Goal: Task Accomplishment & Management: Manage account settings

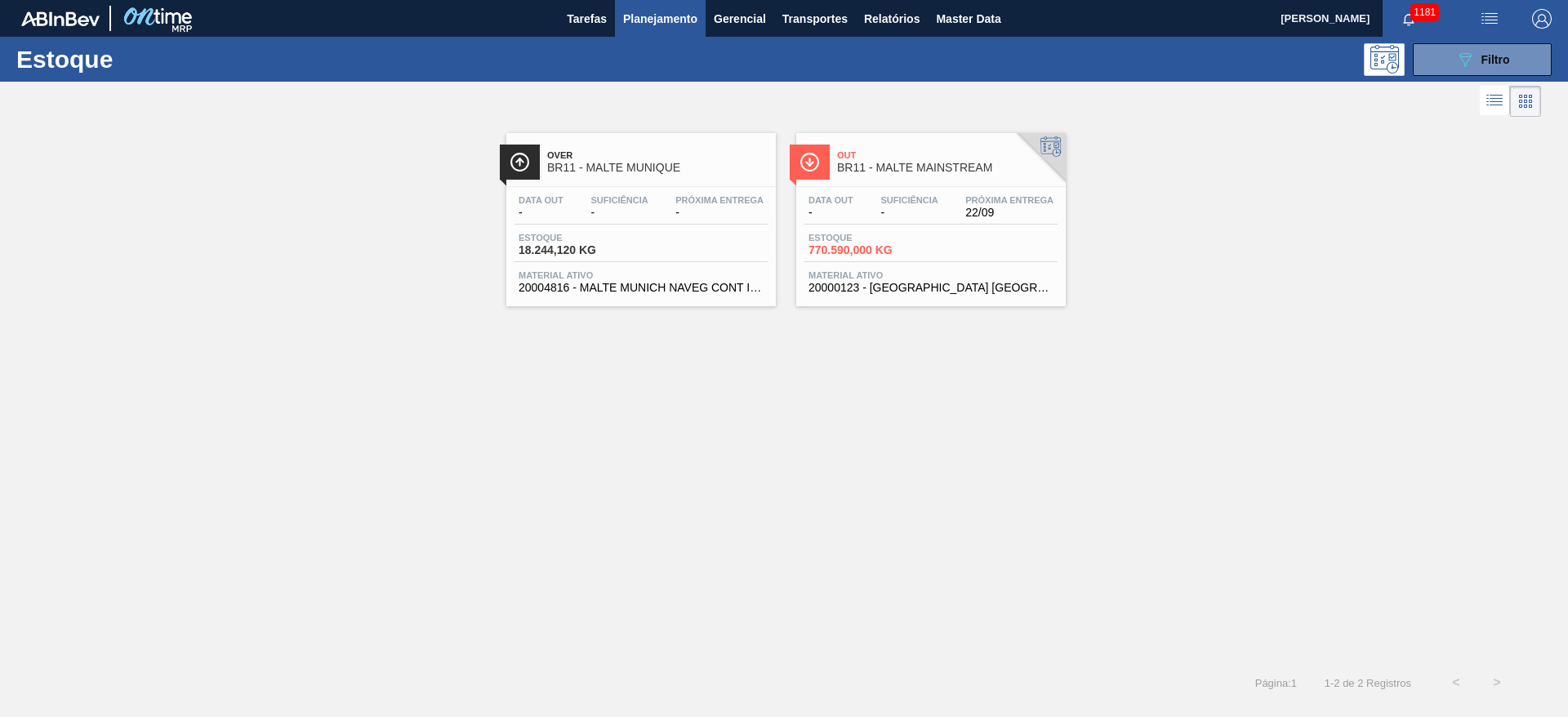
click at [869, 209] on div "Data out - Suficiência - Próxima Entrega 22/09" at bounding box center [931, 210] width 253 height 30
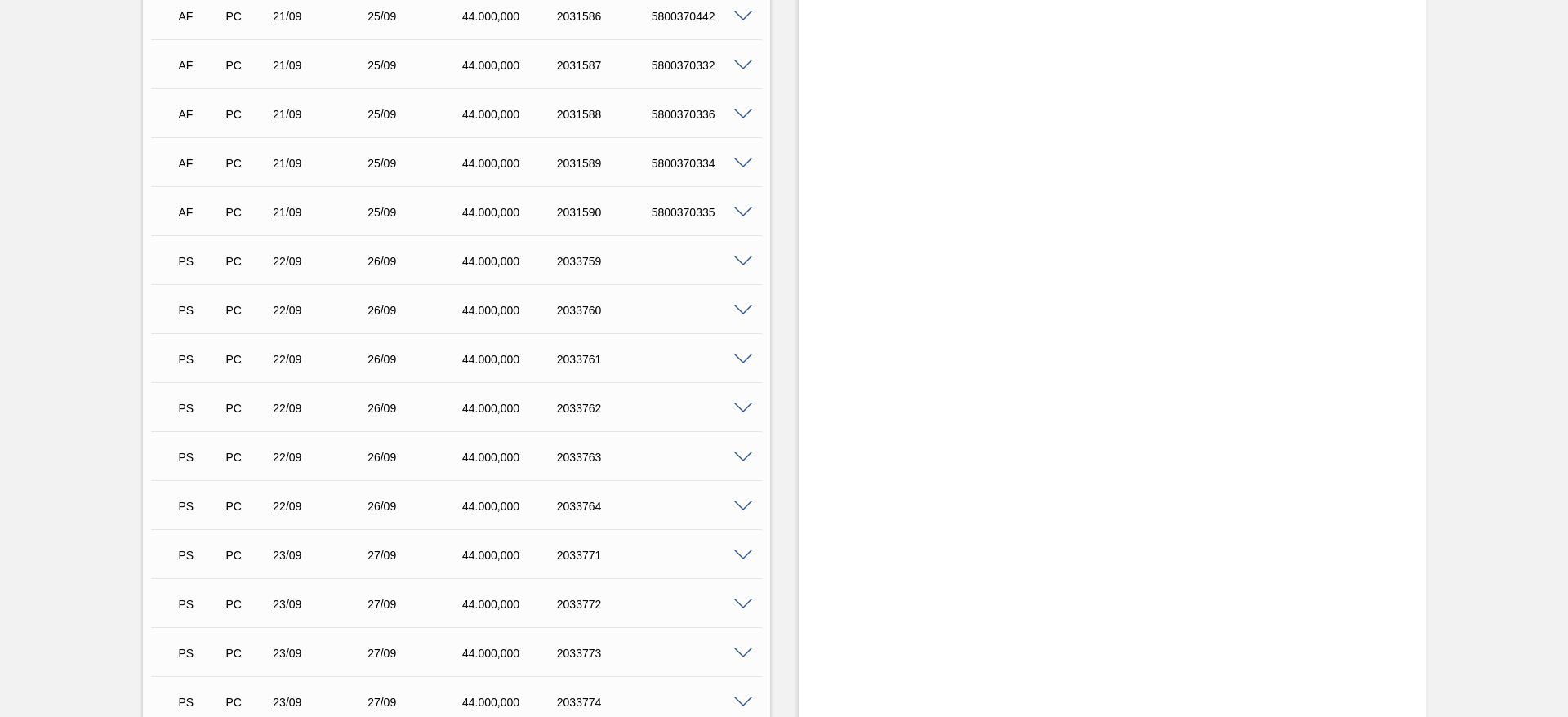
scroll to position [3064, 0]
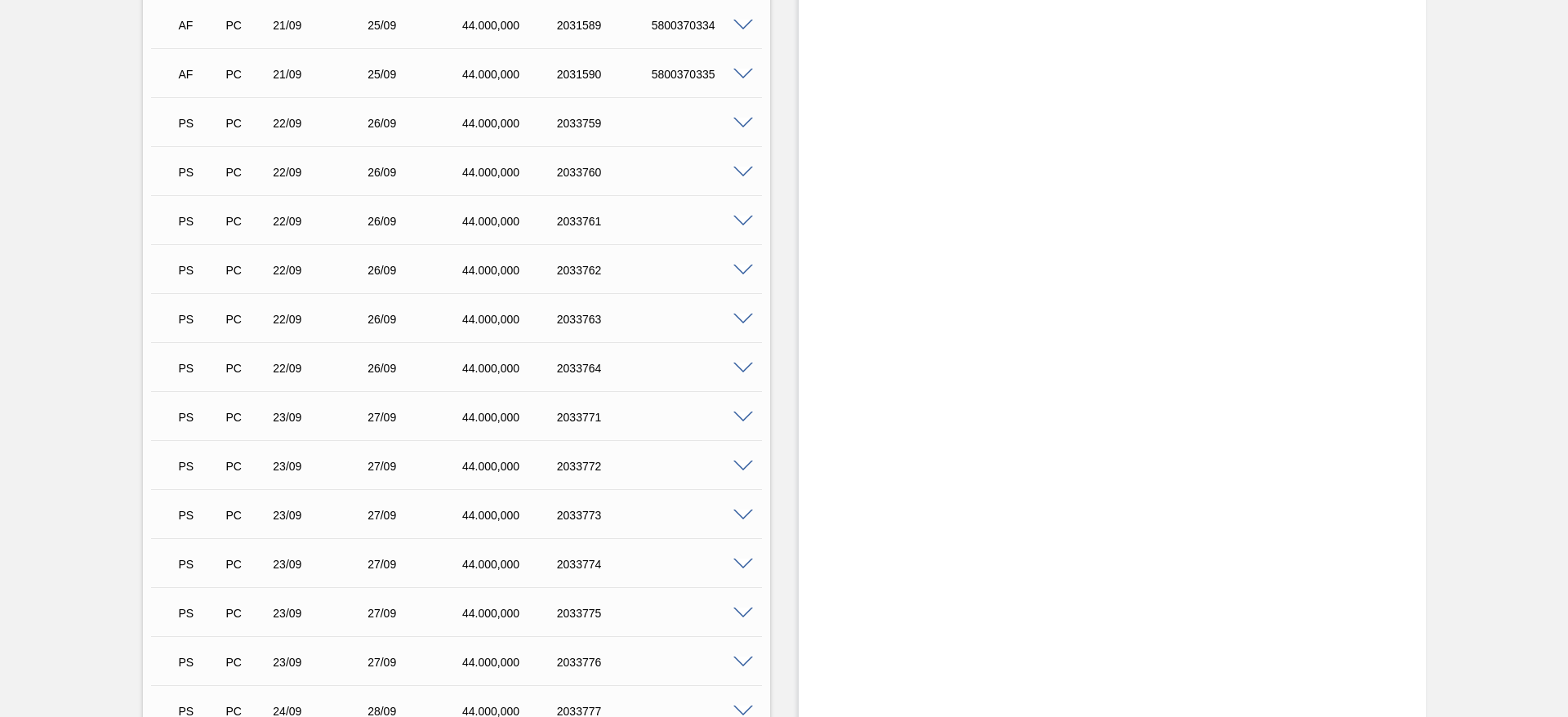
click at [740, 118] on span at bounding box center [743, 123] width 20 height 12
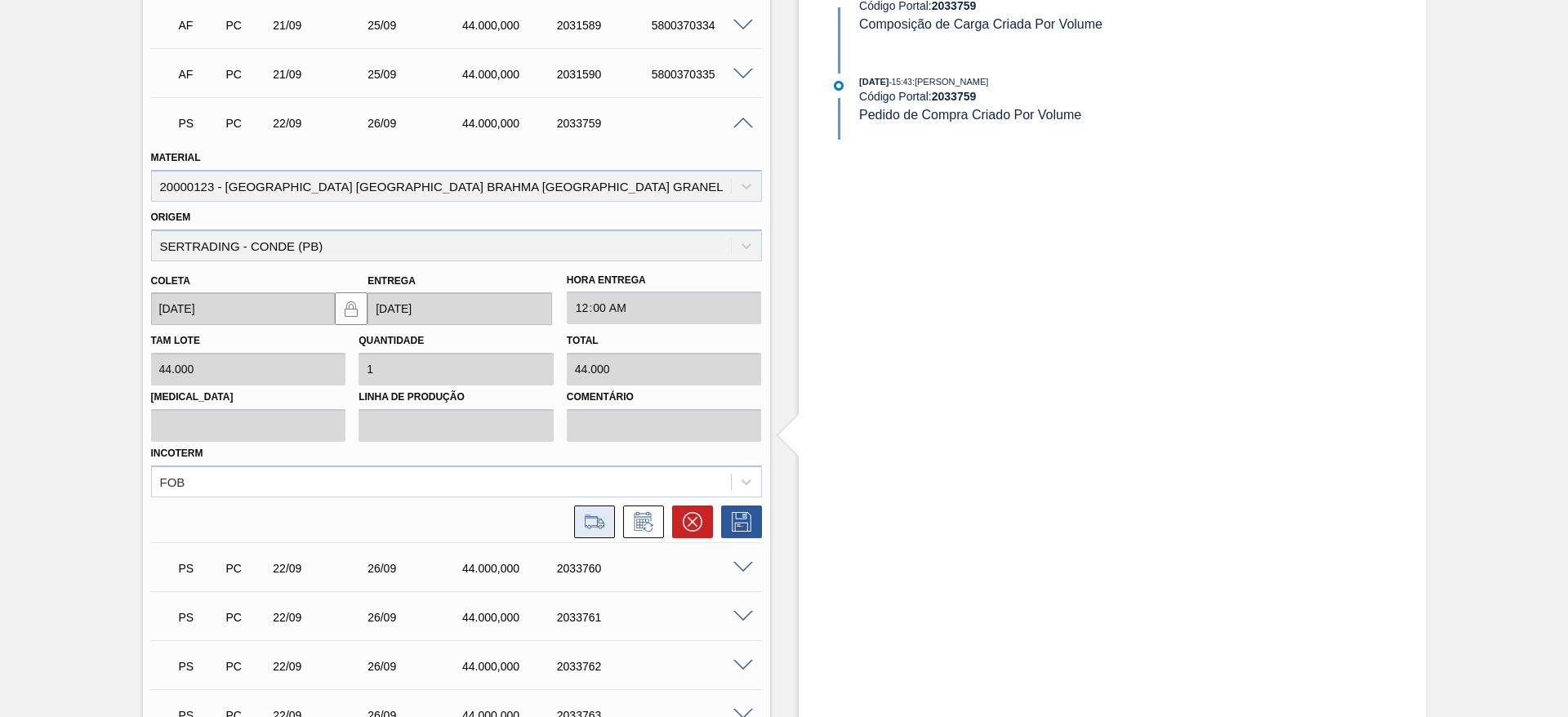
click at [585, 513] on icon at bounding box center [595, 522] width 26 height 20
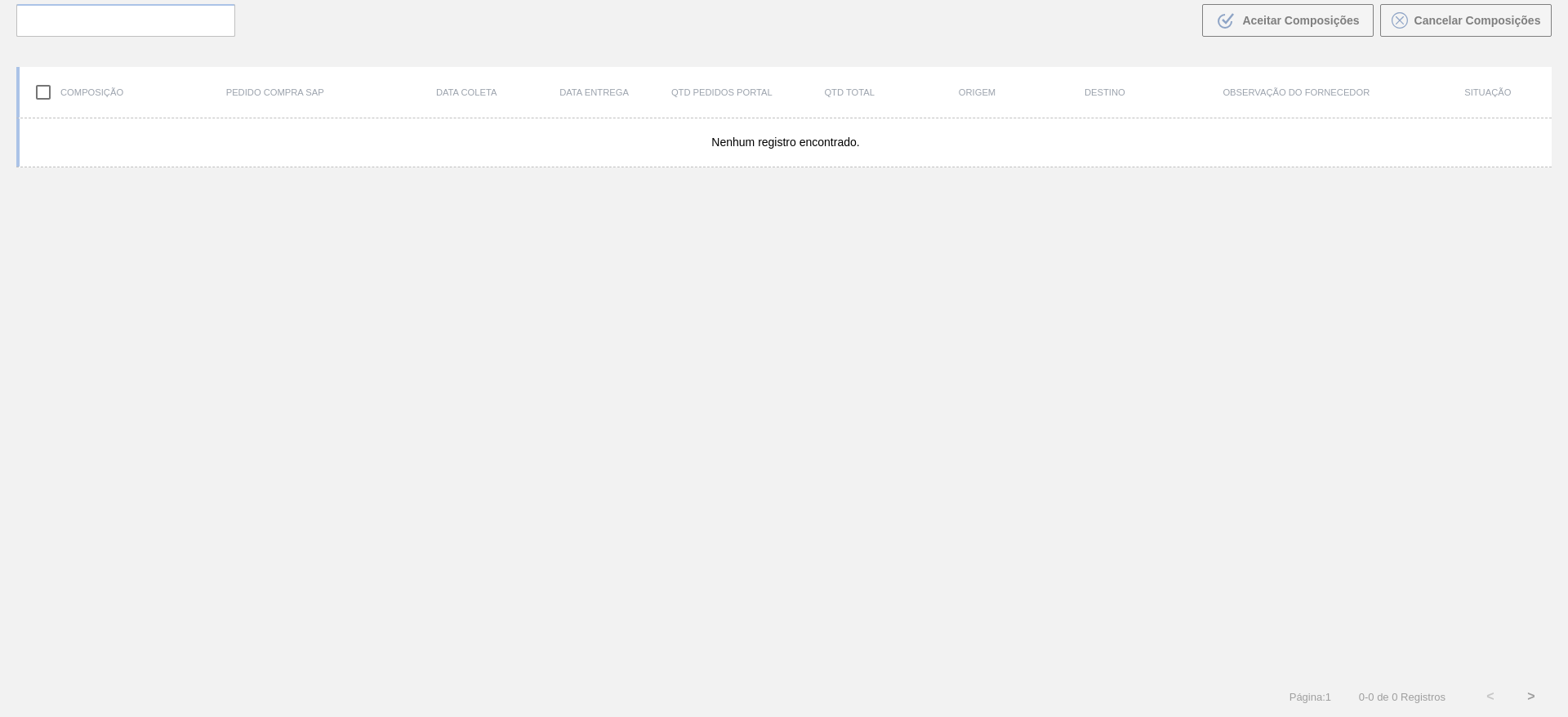
scroll to position [118, 0]
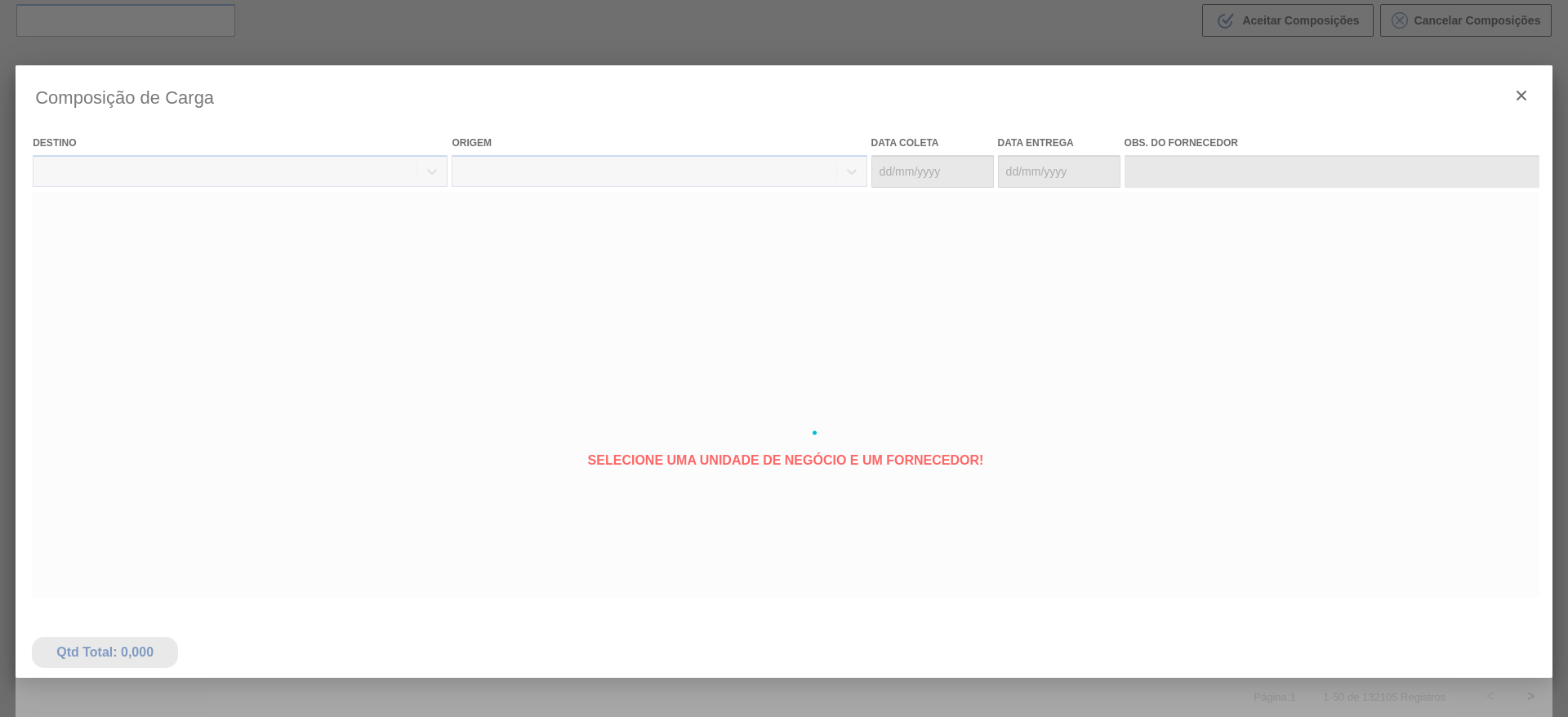
type coleta "[DATE]"
type entrega "[DATE]"
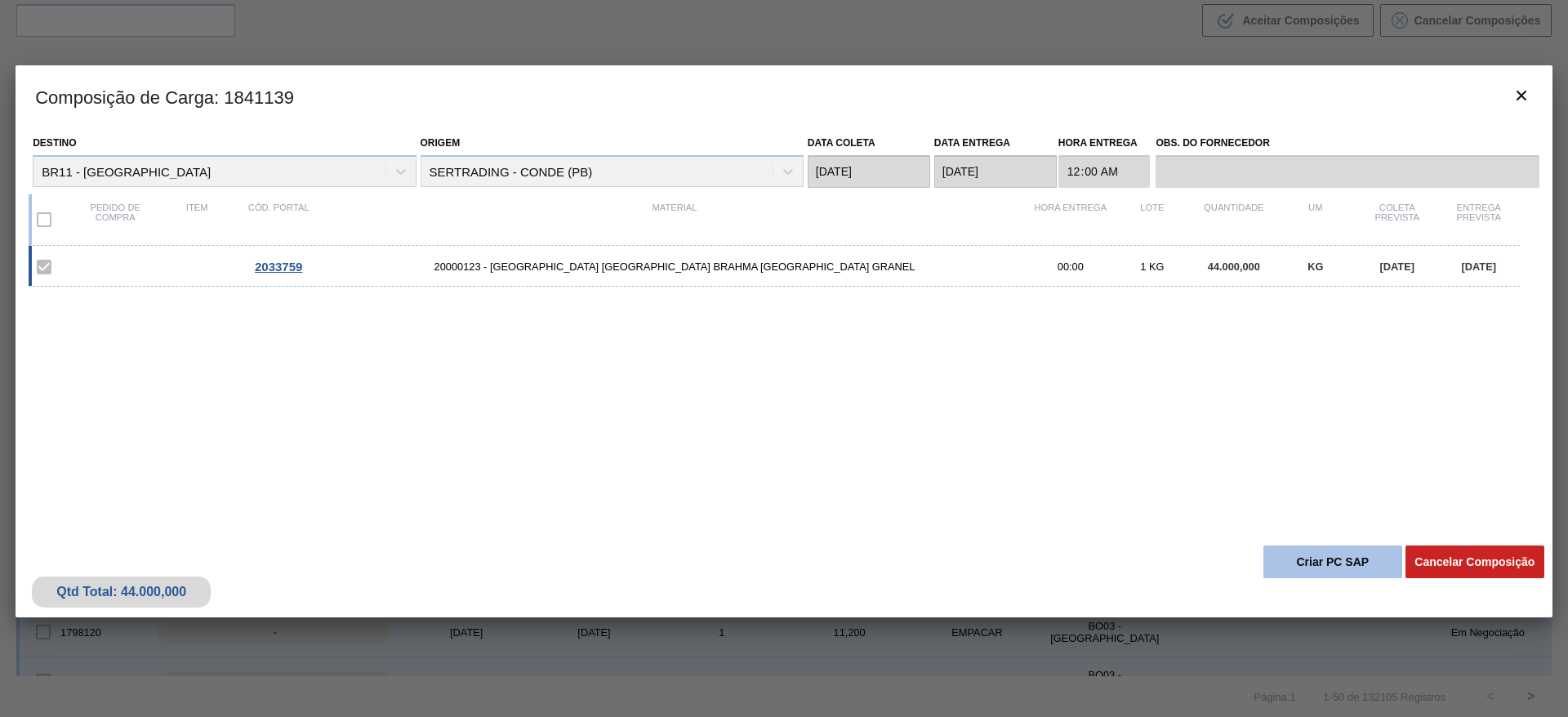
click at [1309, 559] on button "Criar PC SAP" at bounding box center [1333, 562] width 139 height 33
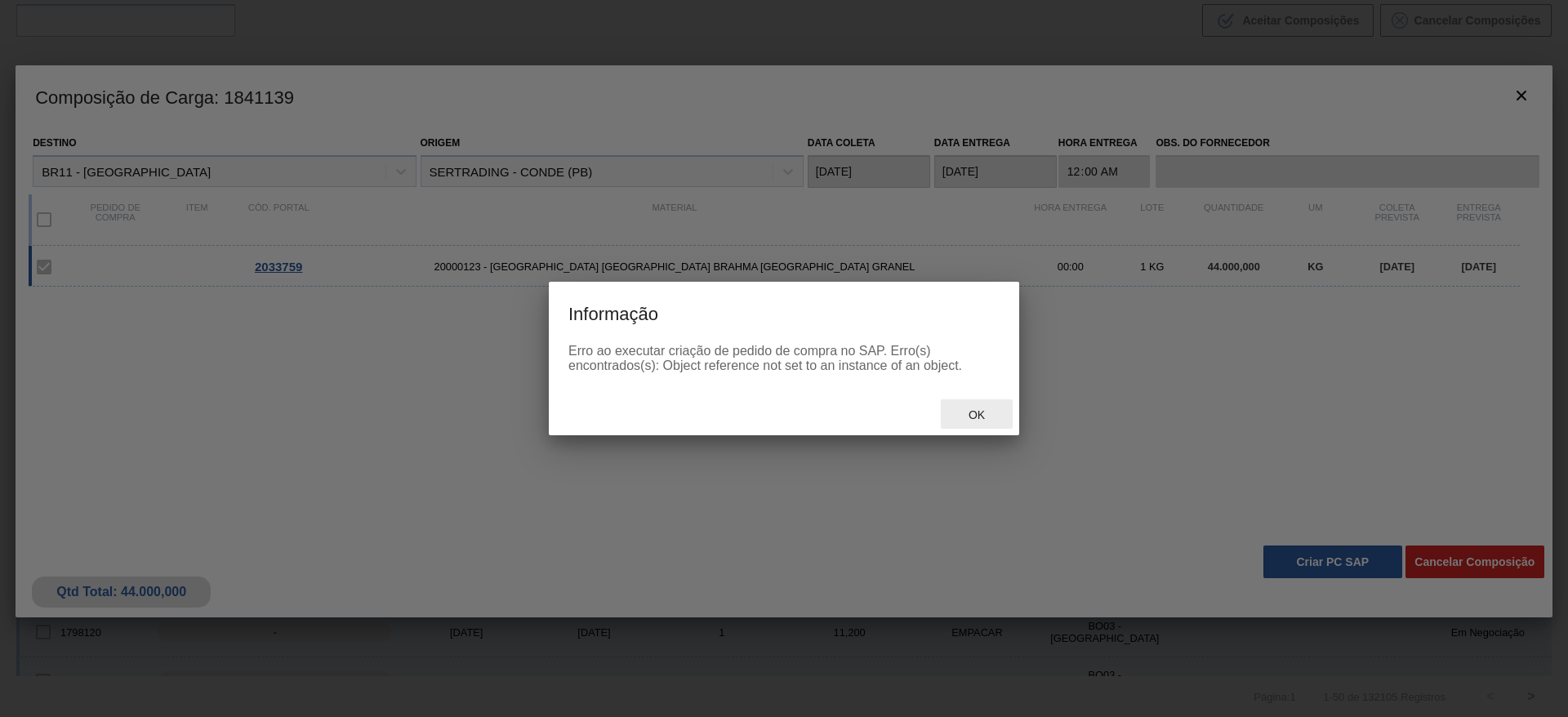
click at [982, 416] on span "Ok" at bounding box center [977, 415] width 43 height 13
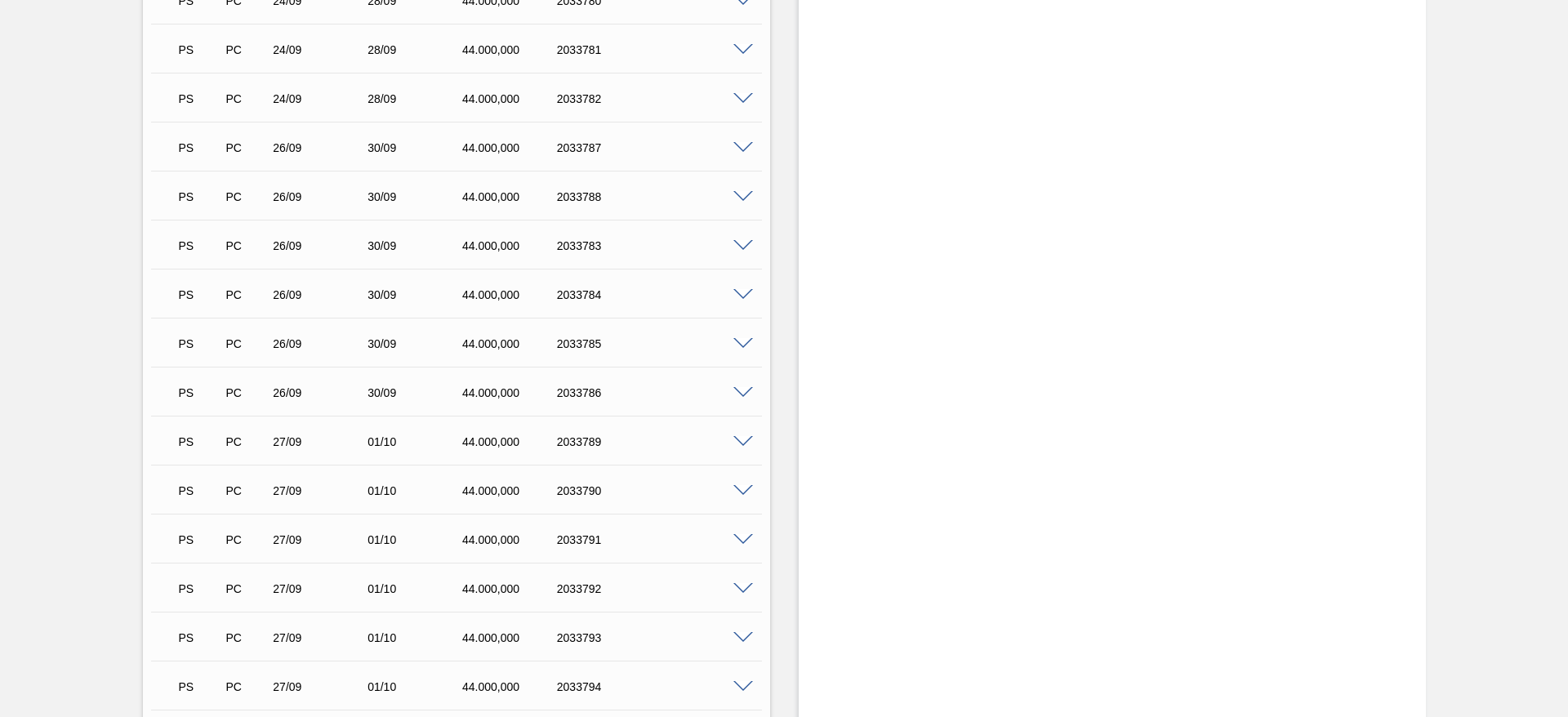
scroll to position [4328, 0]
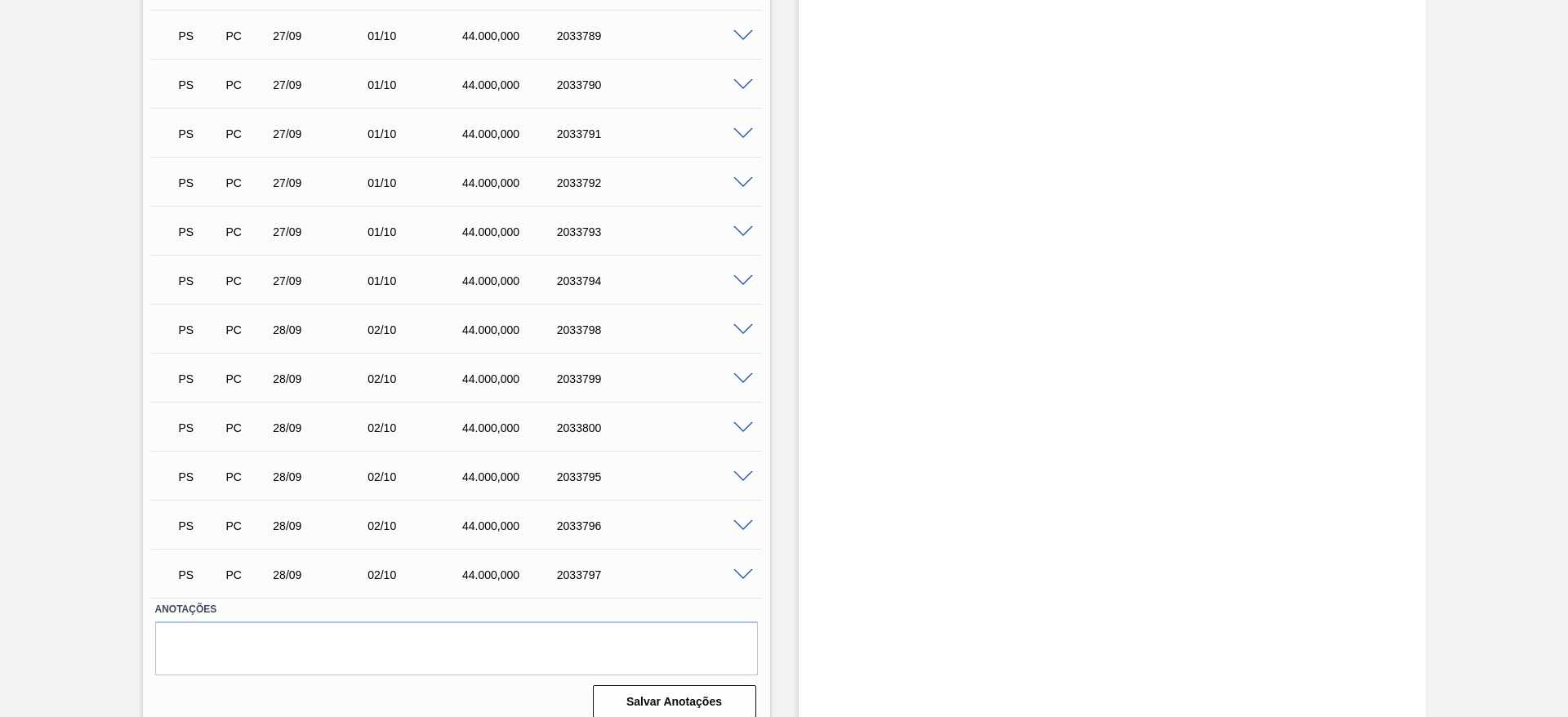
click at [740, 569] on span at bounding box center [743, 575] width 20 height 12
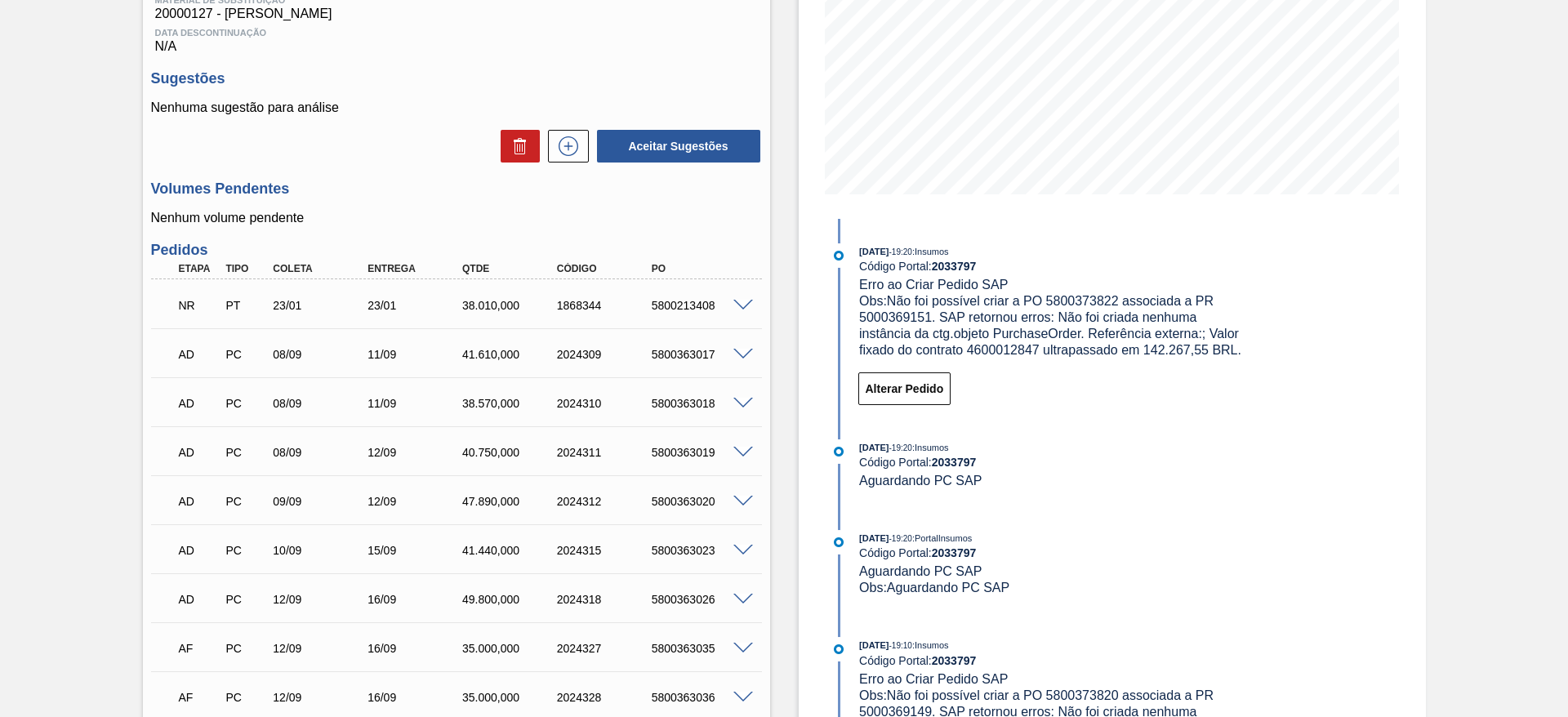
scroll to position [0, 0]
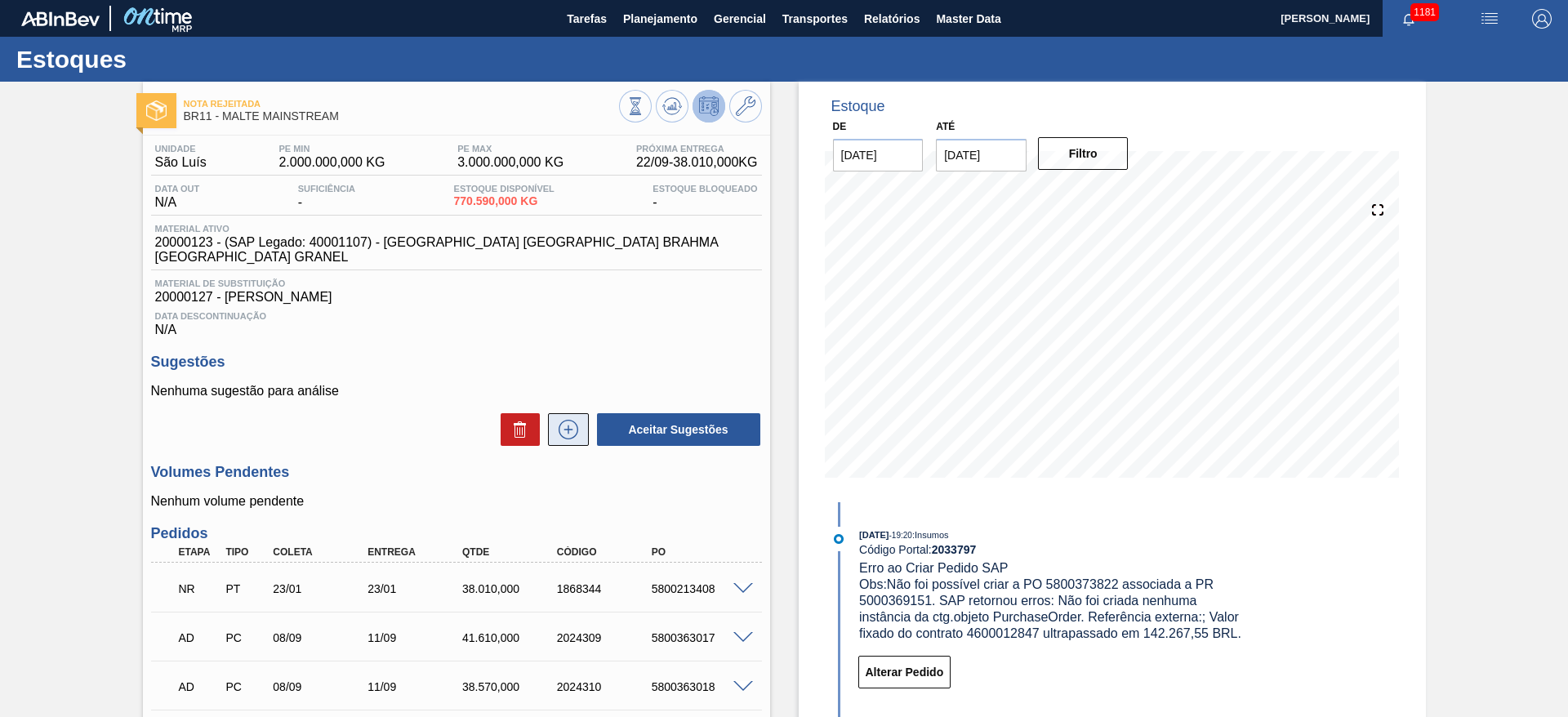
click at [559, 420] on icon at bounding box center [568, 429] width 26 height 20
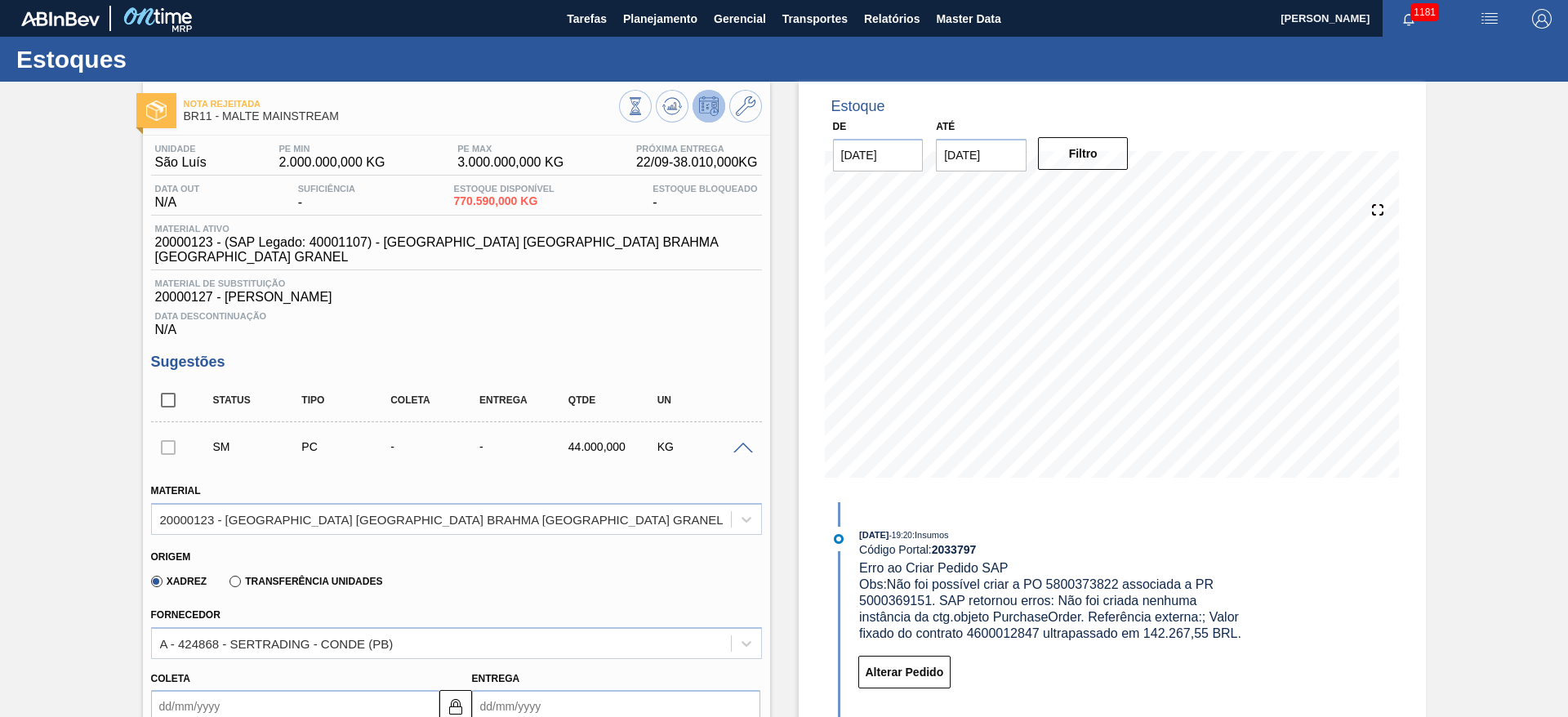
scroll to position [246, 0]
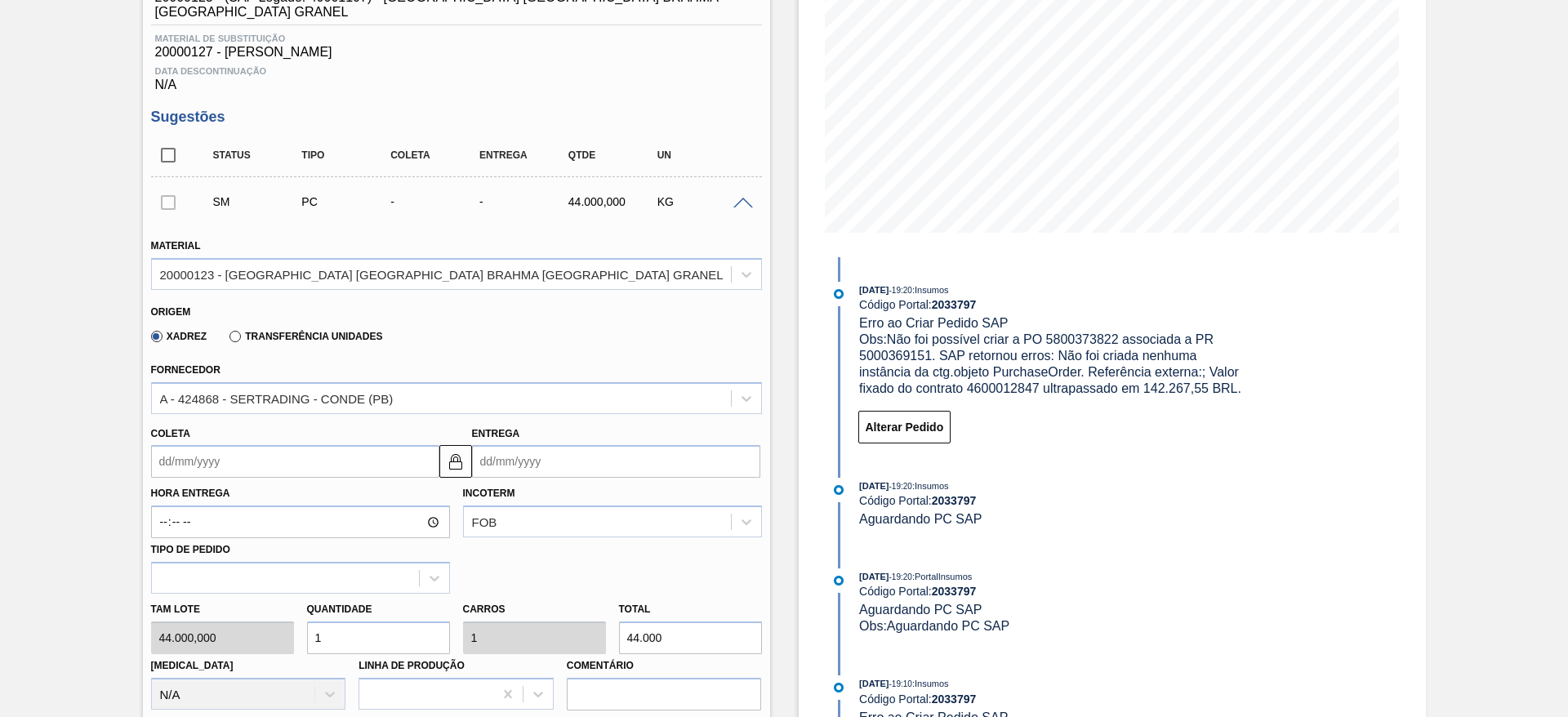
click at [250, 622] on div "Tam lote 44.000,000 Quantidade 1 Carros 1 Total 44.000 Doca N/A Linha de Produç…" at bounding box center [456, 652] width 624 height 117
type input "5"
type input "220.000"
type input "5"
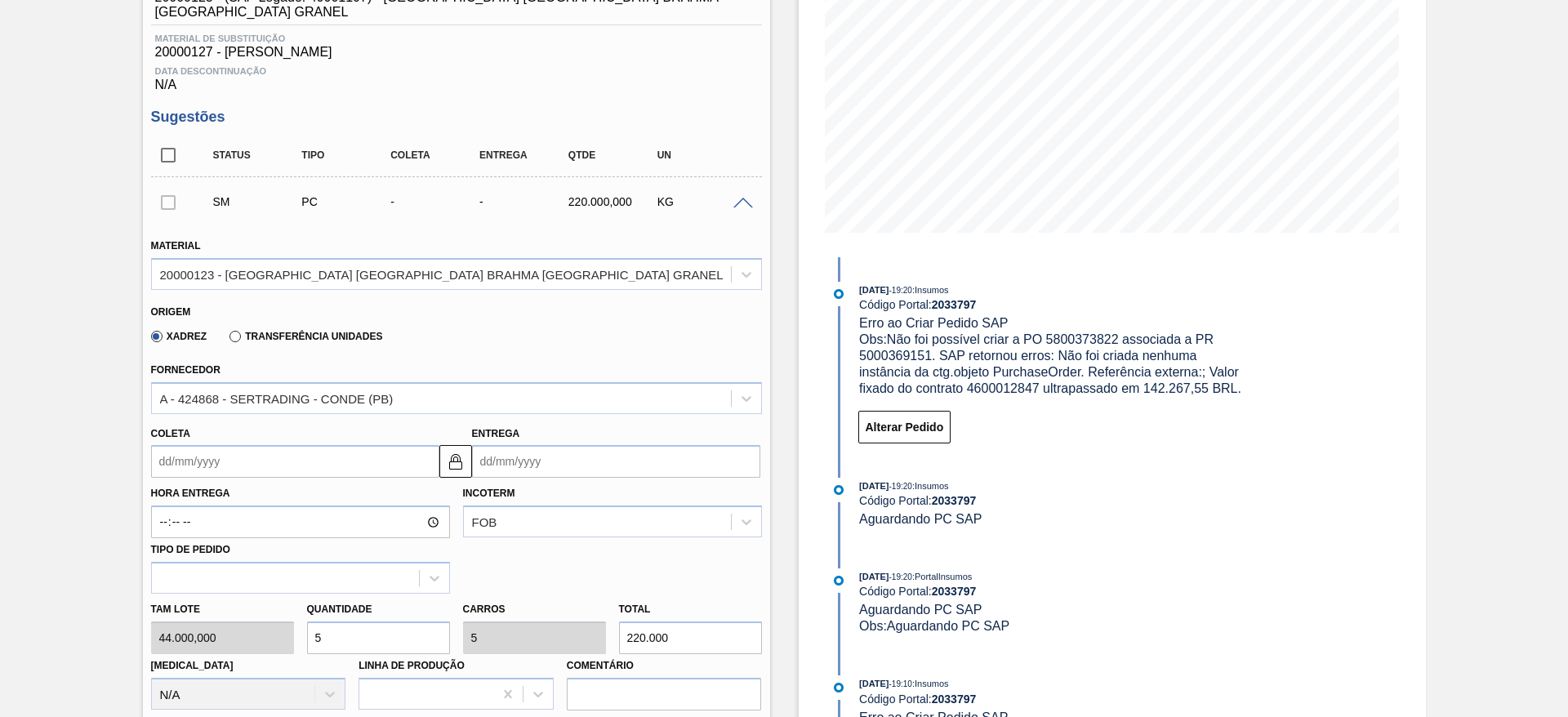
click at [159, 446] on input "Coleta" at bounding box center [295, 461] width 288 height 33
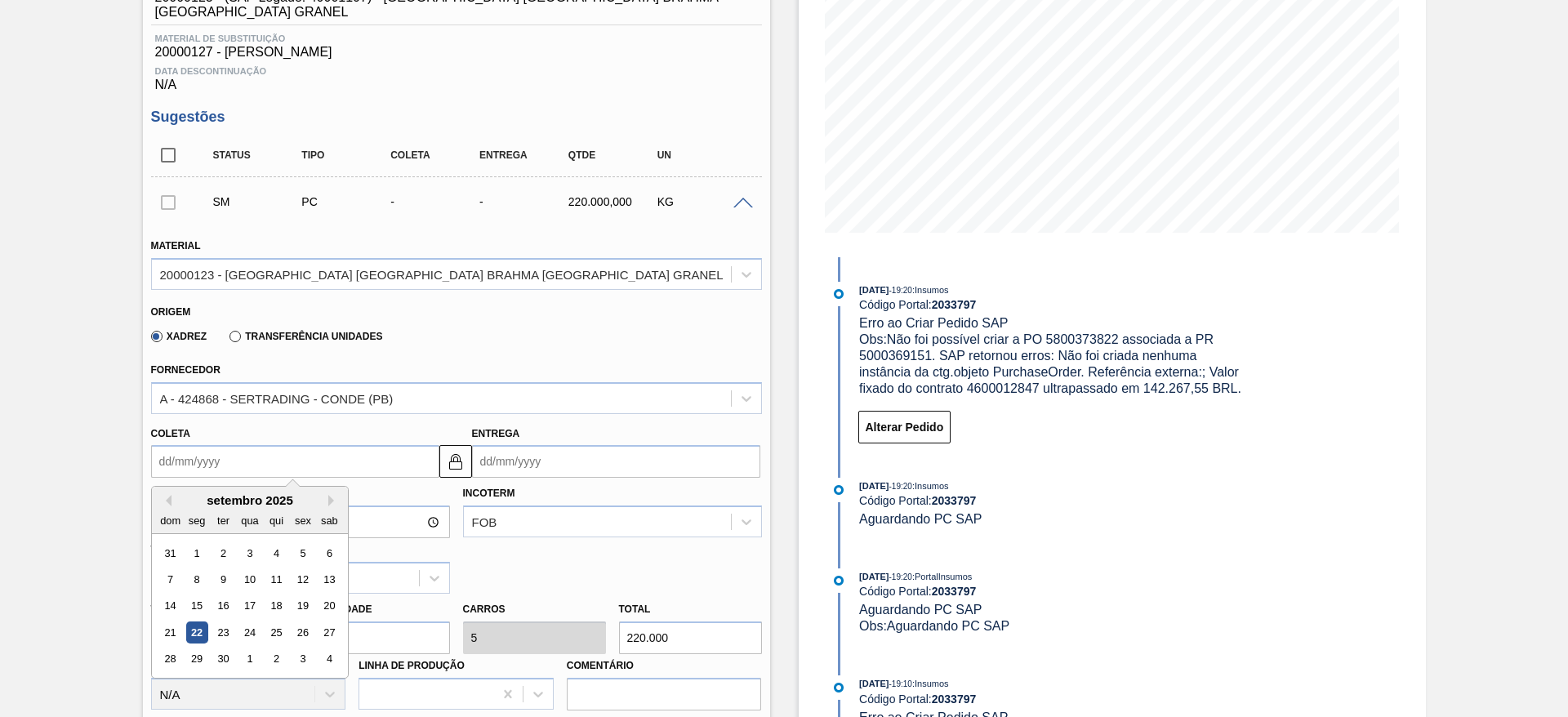
click at [195, 622] on div "22" at bounding box center [197, 633] width 22 height 22
type input "[DATE]"
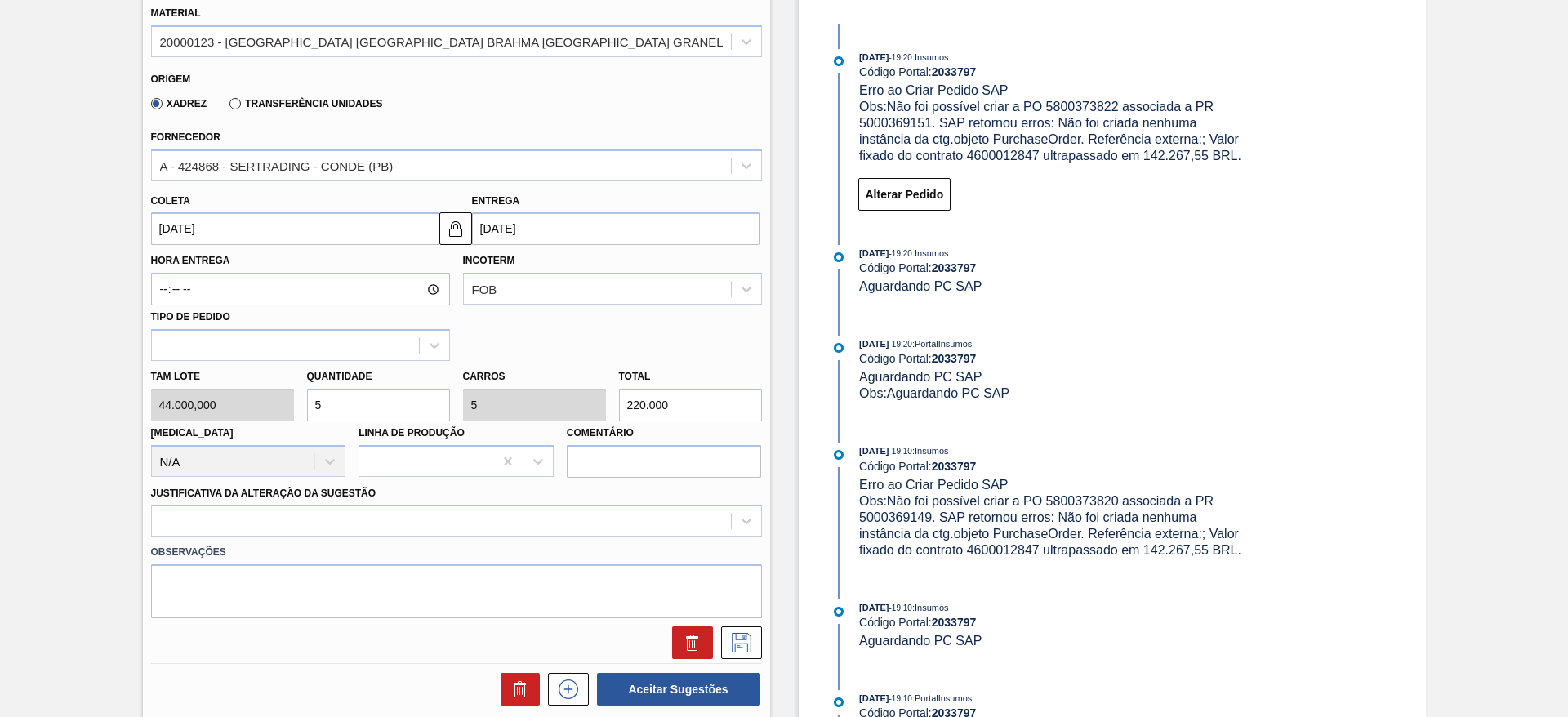
scroll to position [736, 0]
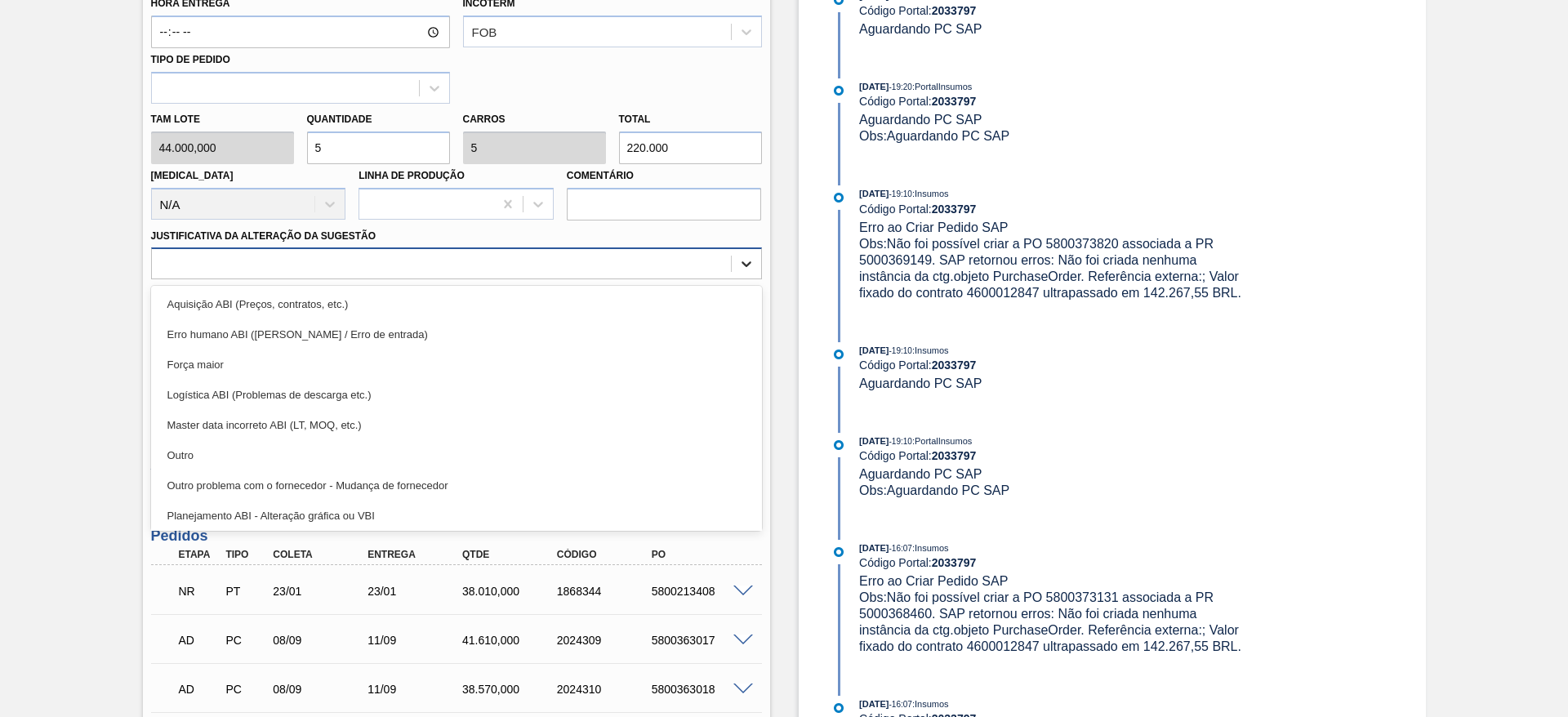
click at [757, 252] on div at bounding box center [747, 264] width 30 height 30
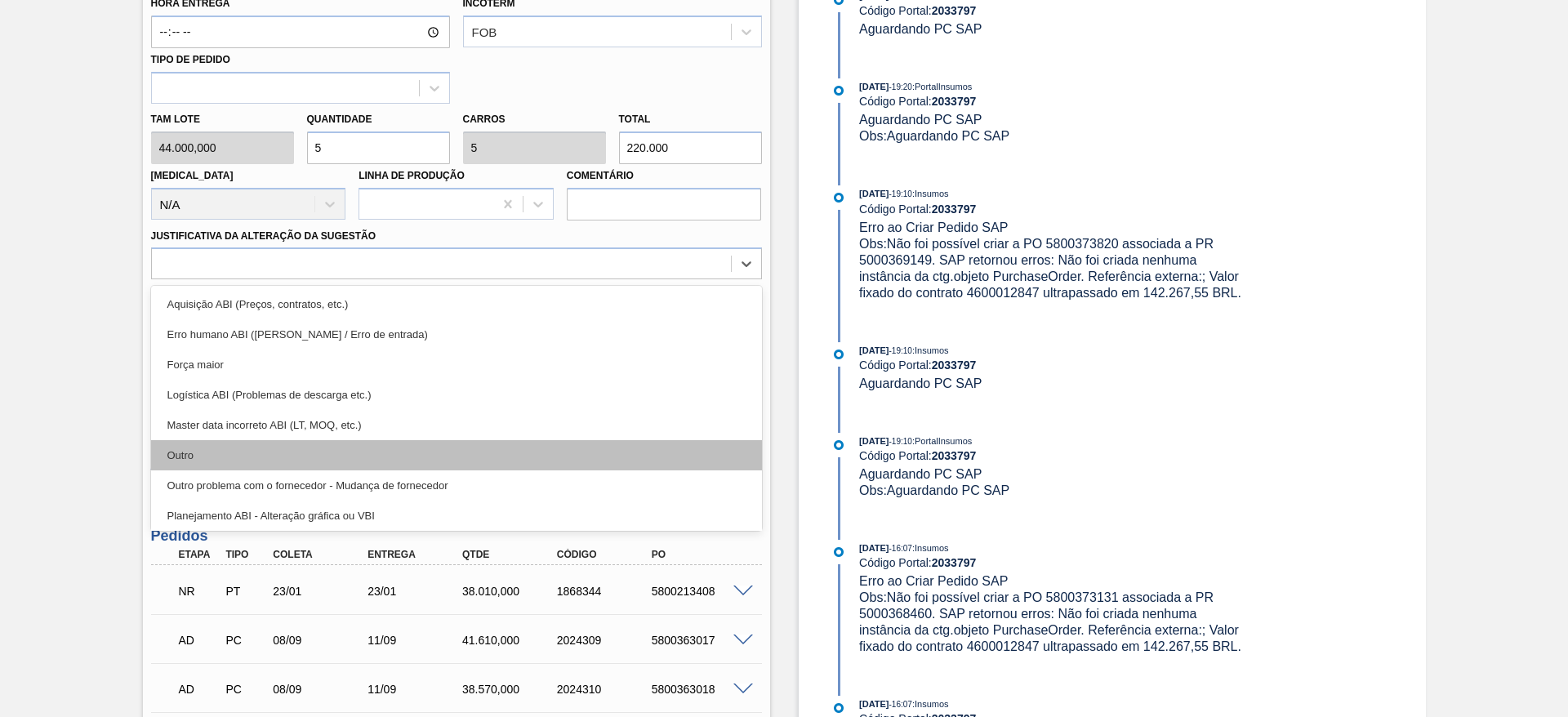
click at [202, 441] on div "Outro" at bounding box center [456, 456] width 611 height 30
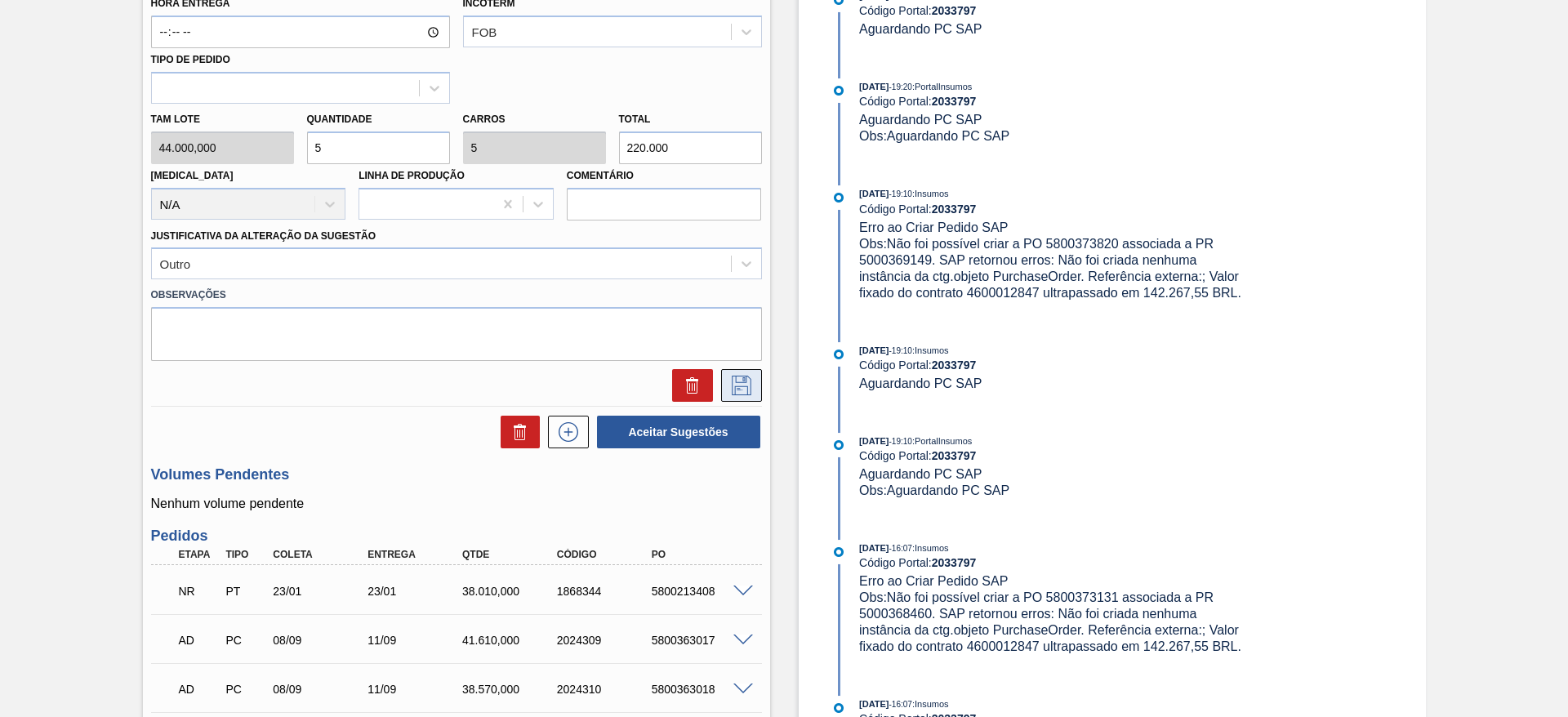
click at [732, 376] on icon at bounding box center [742, 386] width 26 height 20
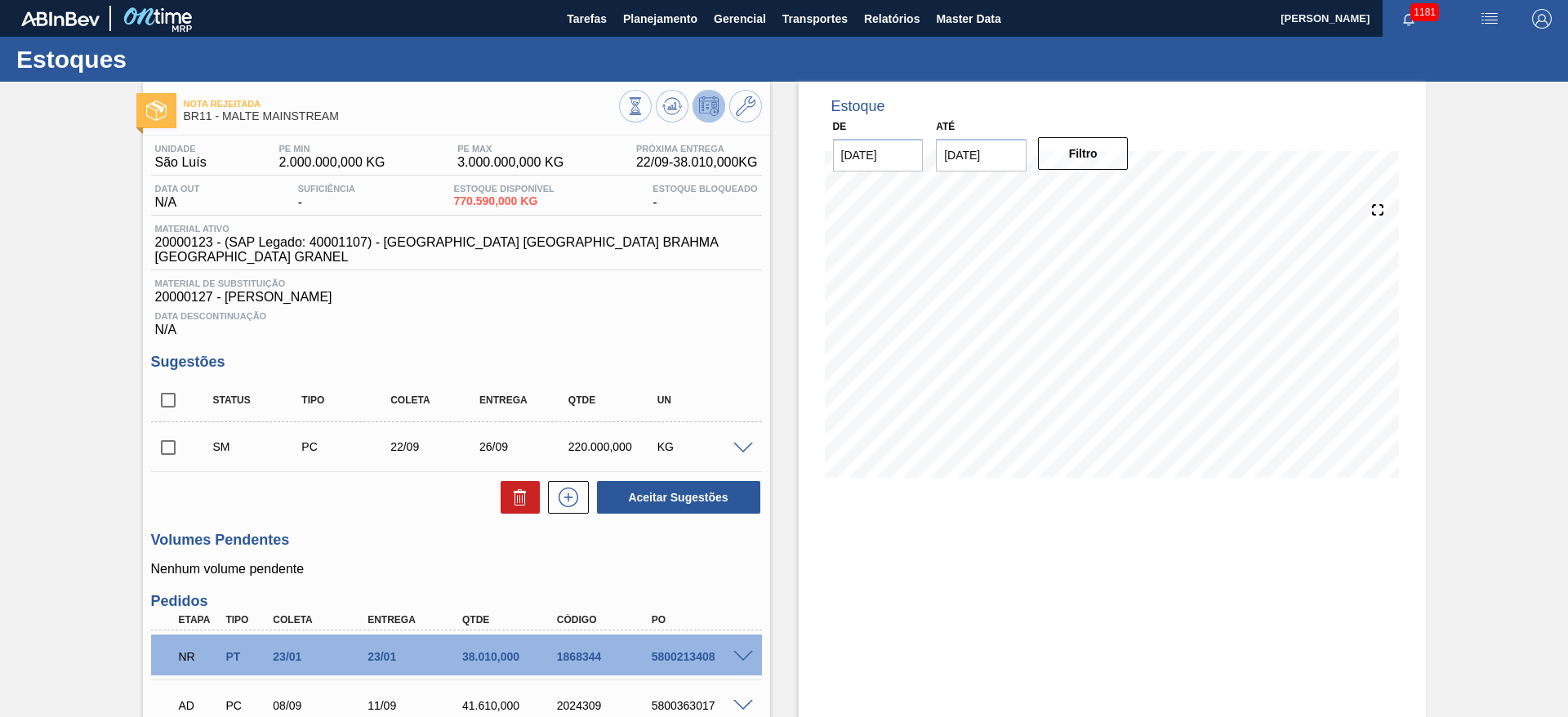
scroll to position [246, 0]
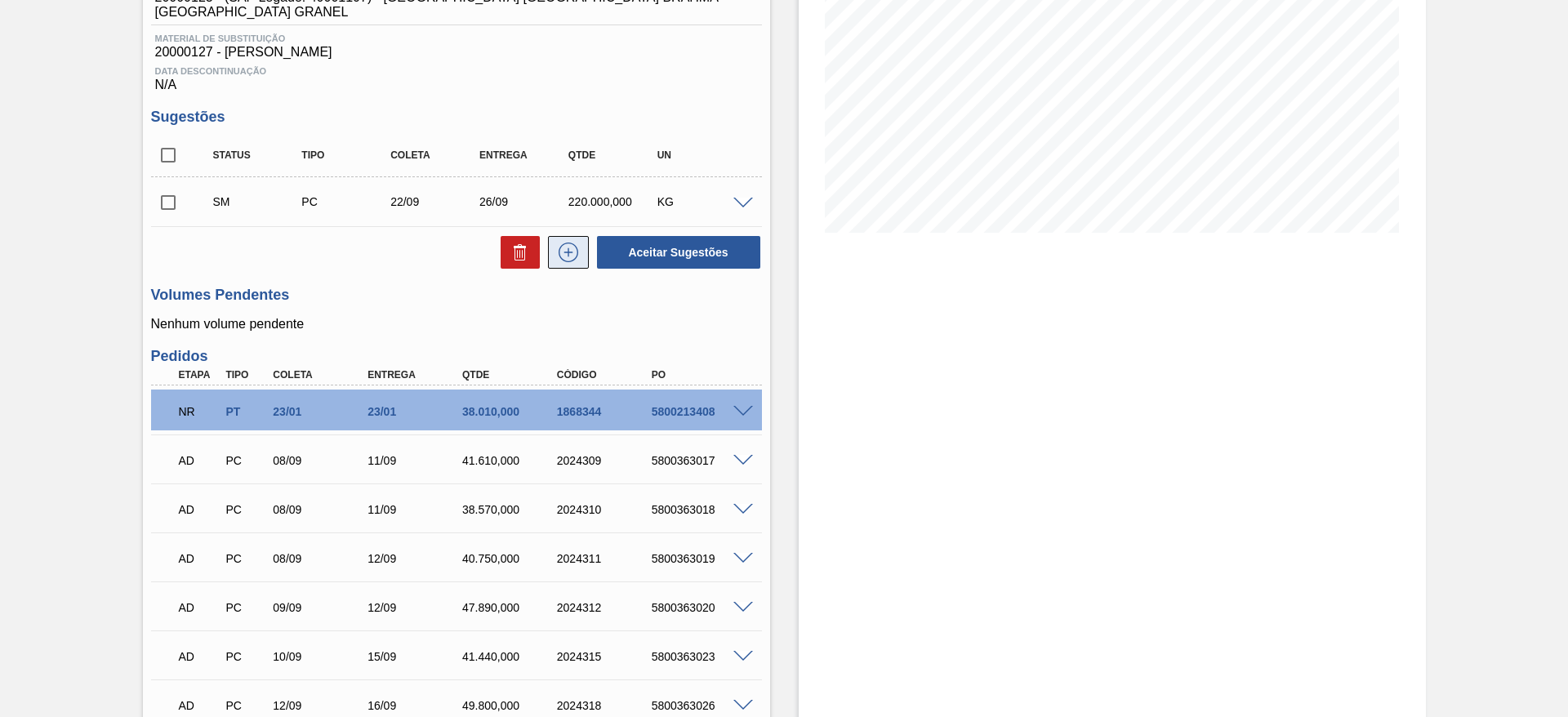
click at [569, 243] on icon at bounding box center [568, 252] width 26 height 20
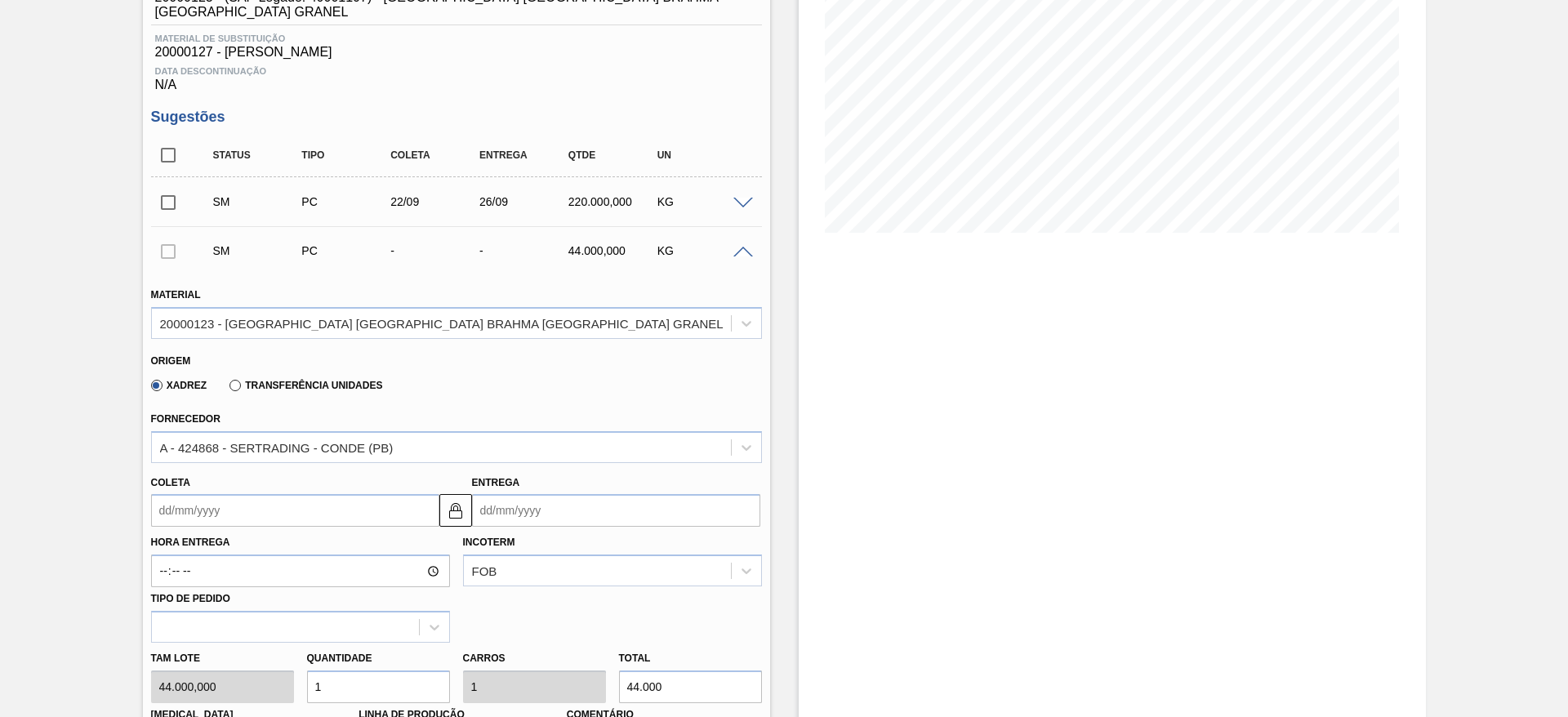
scroll to position [368, 0]
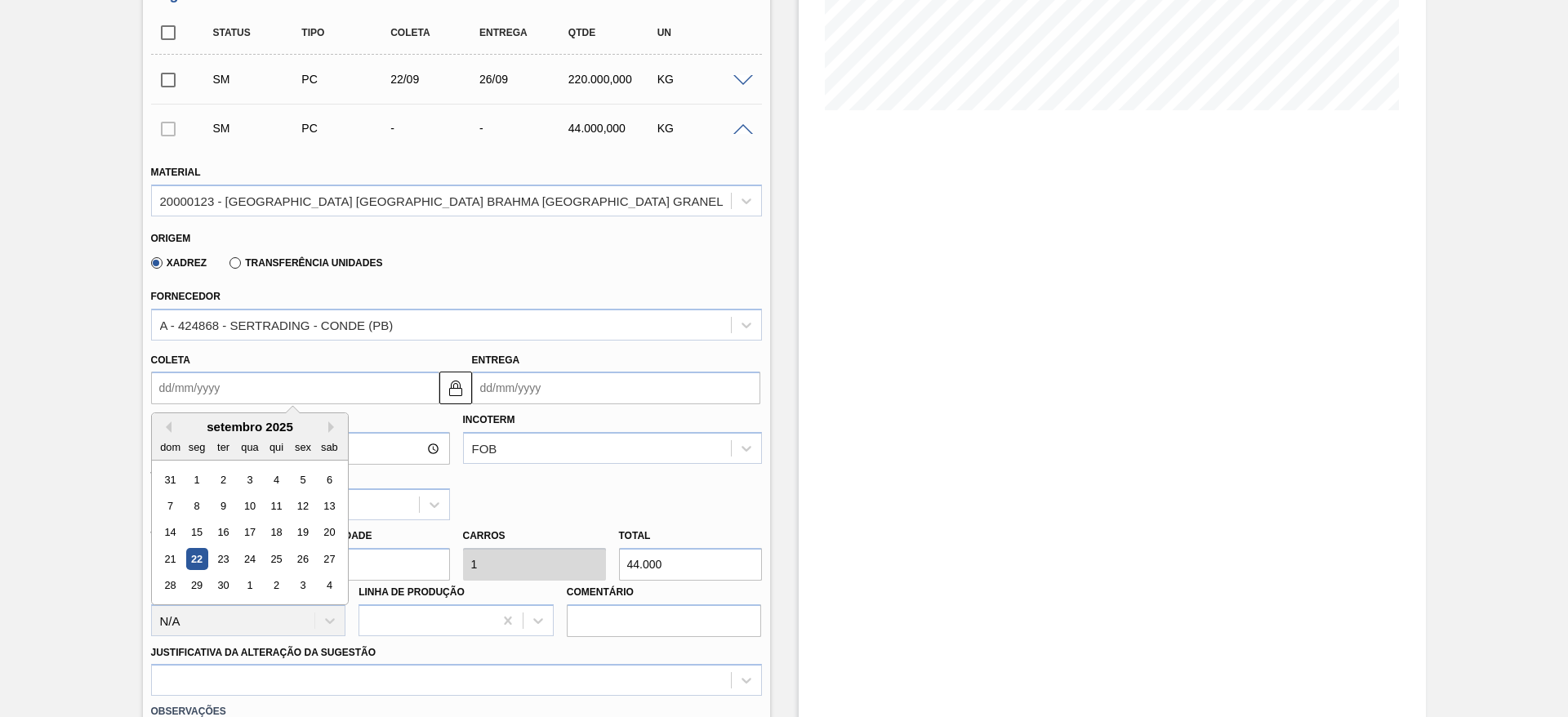
click at [168, 374] on input "Coleta" at bounding box center [295, 387] width 288 height 33
click at [223, 548] on div "23" at bounding box center [223, 559] width 22 height 22
type input "[DATE]"
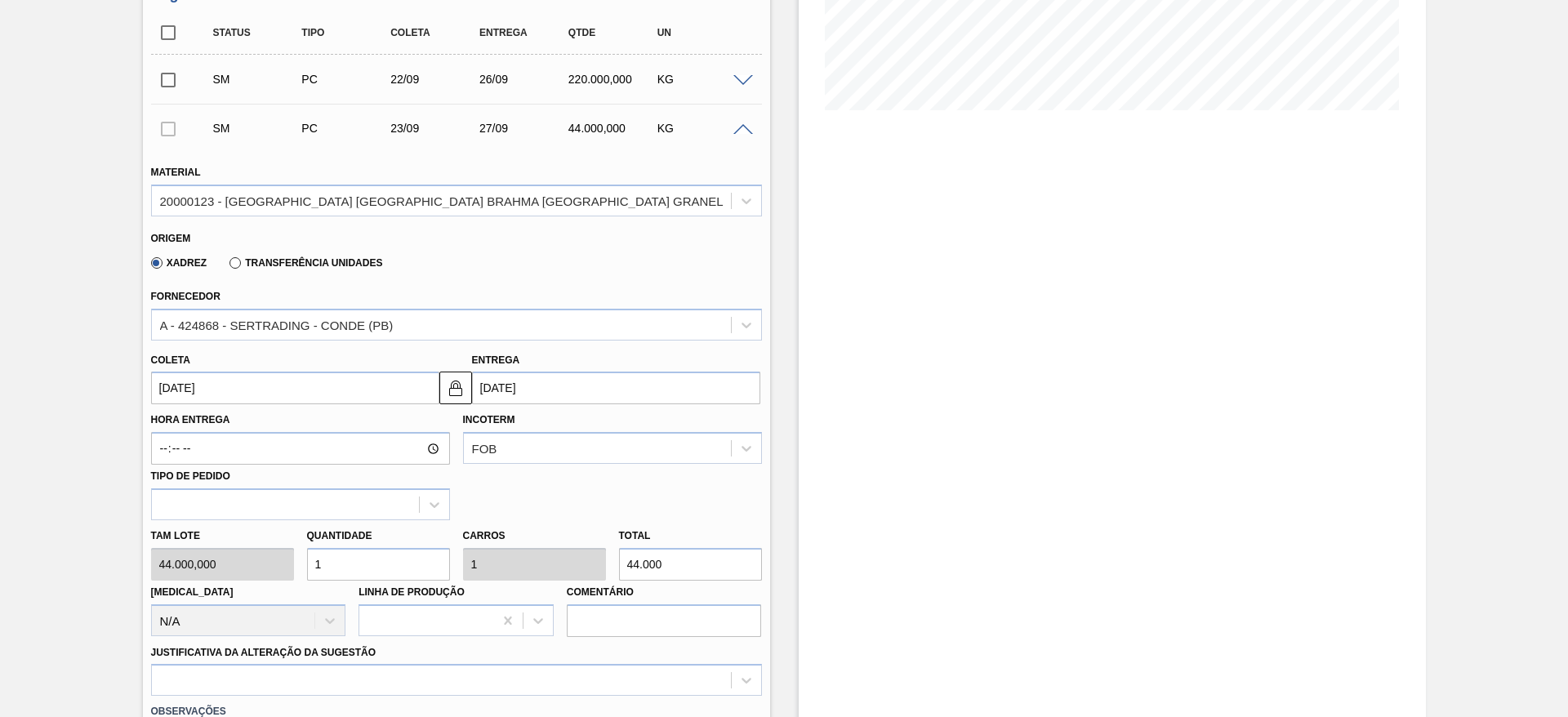
click at [203, 548] on div "Tam lote 44.000,000 Quantidade 1 Carros 1 Total 44.000 Doca N/A Linha de Produç…" at bounding box center [456, 578] width 624 height 117
type input "5"
type input "220.000"
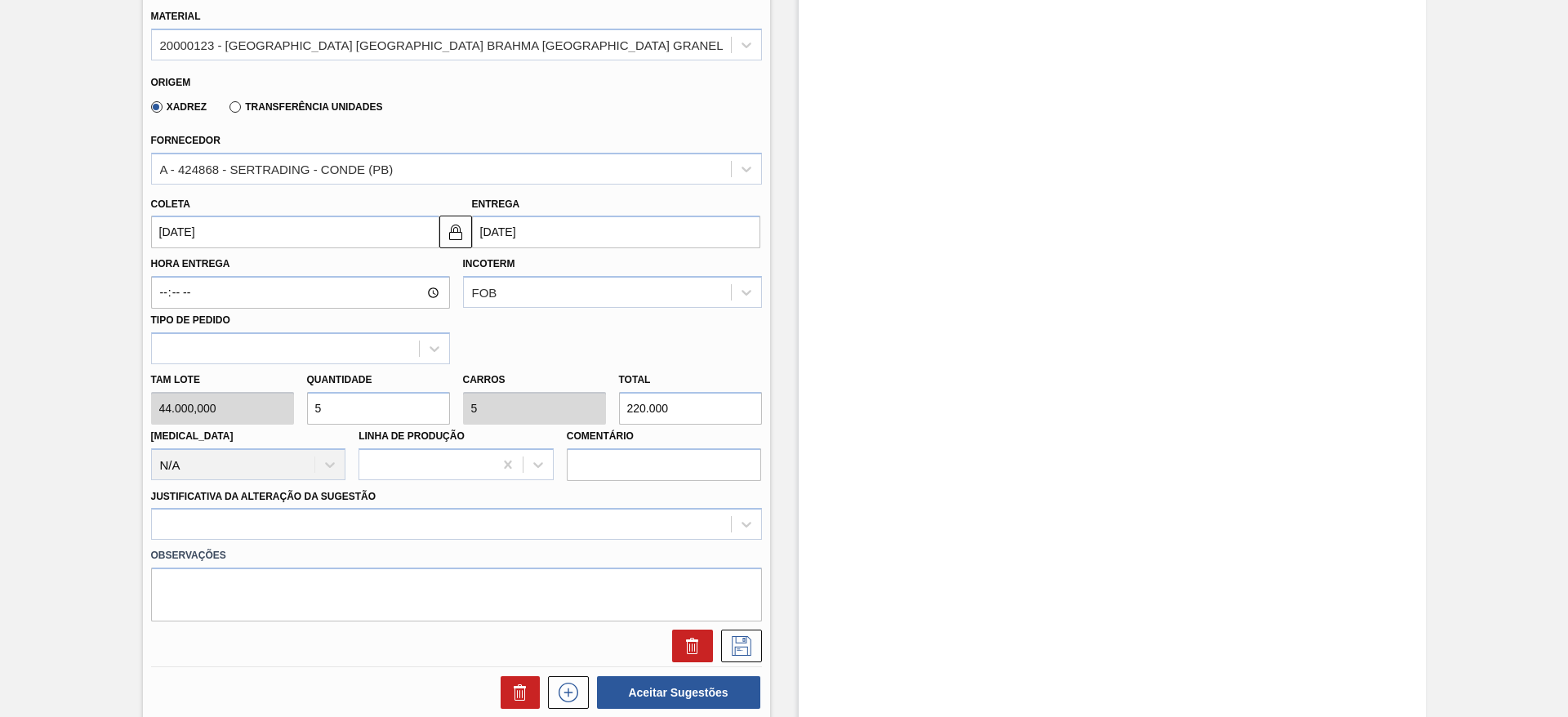
scroll to position [612, 0]
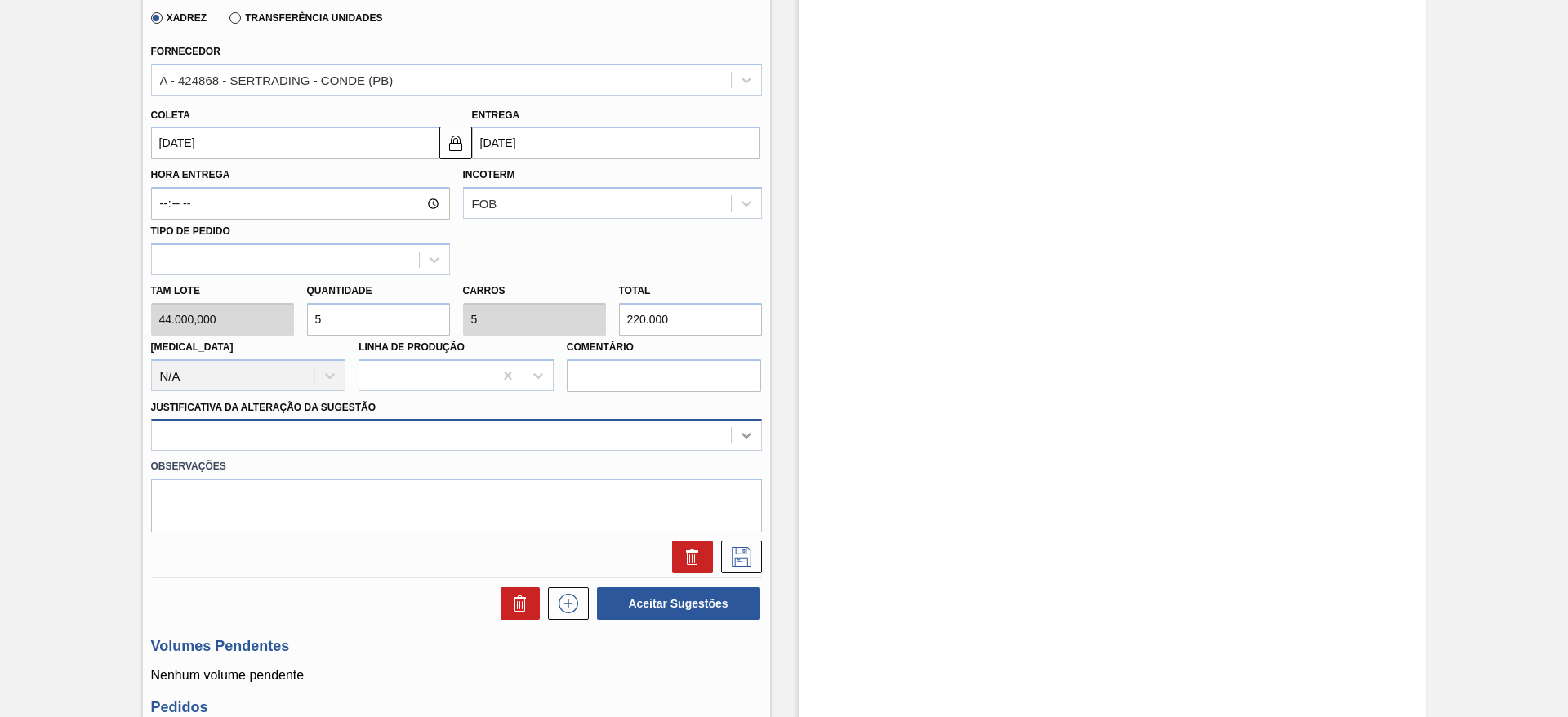
type input "5"
drag, startPoint x: 752, startPoint y: 415, endPoint x: 562, endPoint y: 435, distance: 191.0
click at [752, 428] on icon at bounding box center [747, 436] width 17 height 17
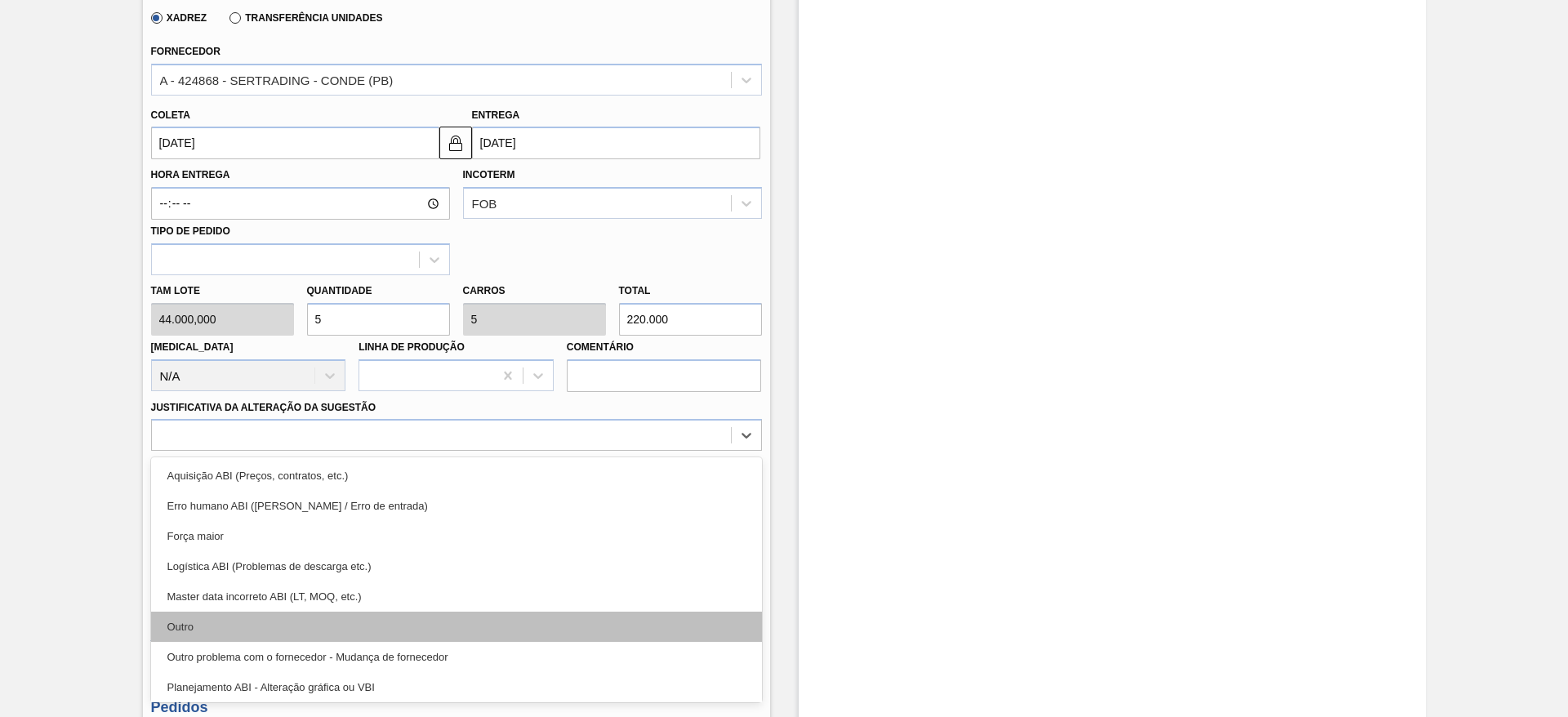
click at [225, 612] on div "Outro" at bounding box center [456, 626] width 611 height 30
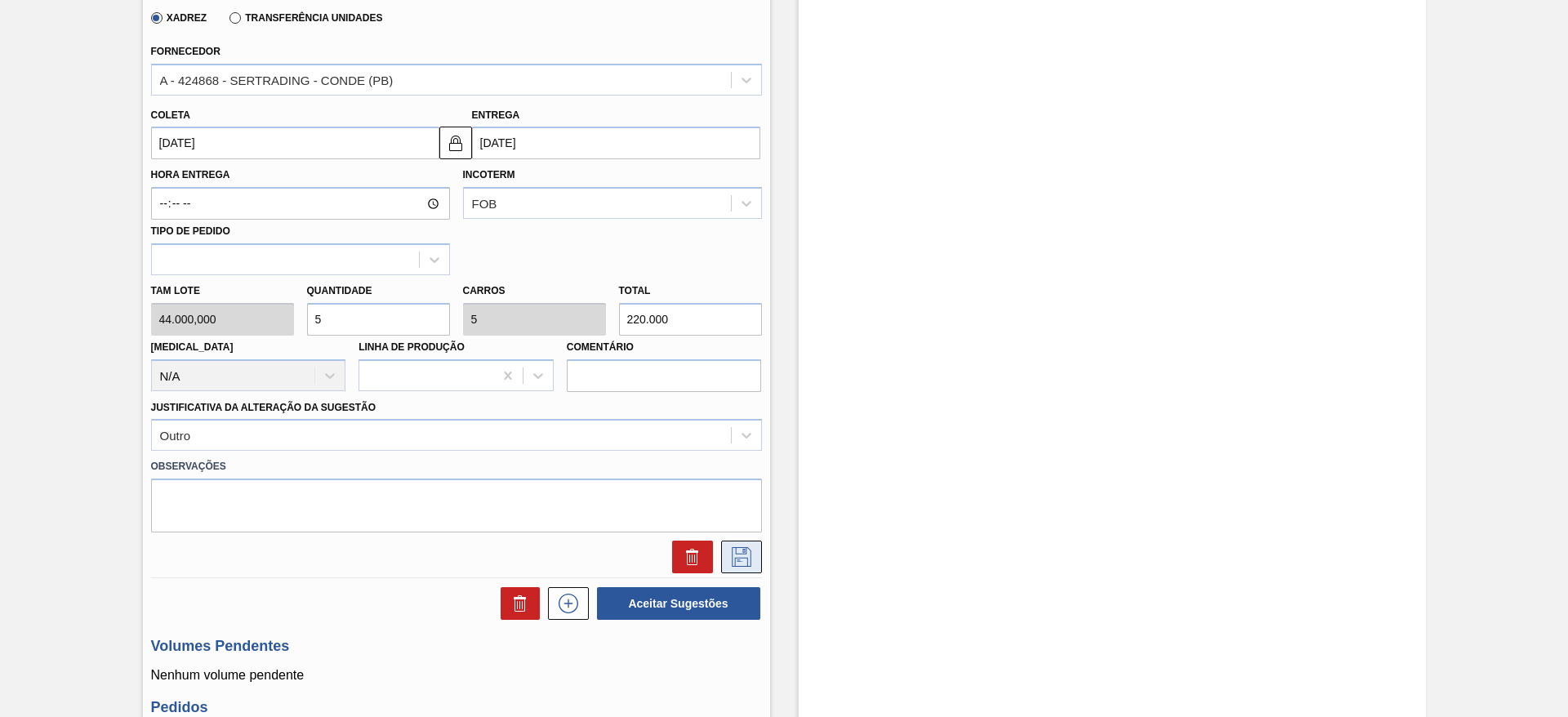
click at [749, 547] on icon at bounding box center [741, 556] width 20 height 20
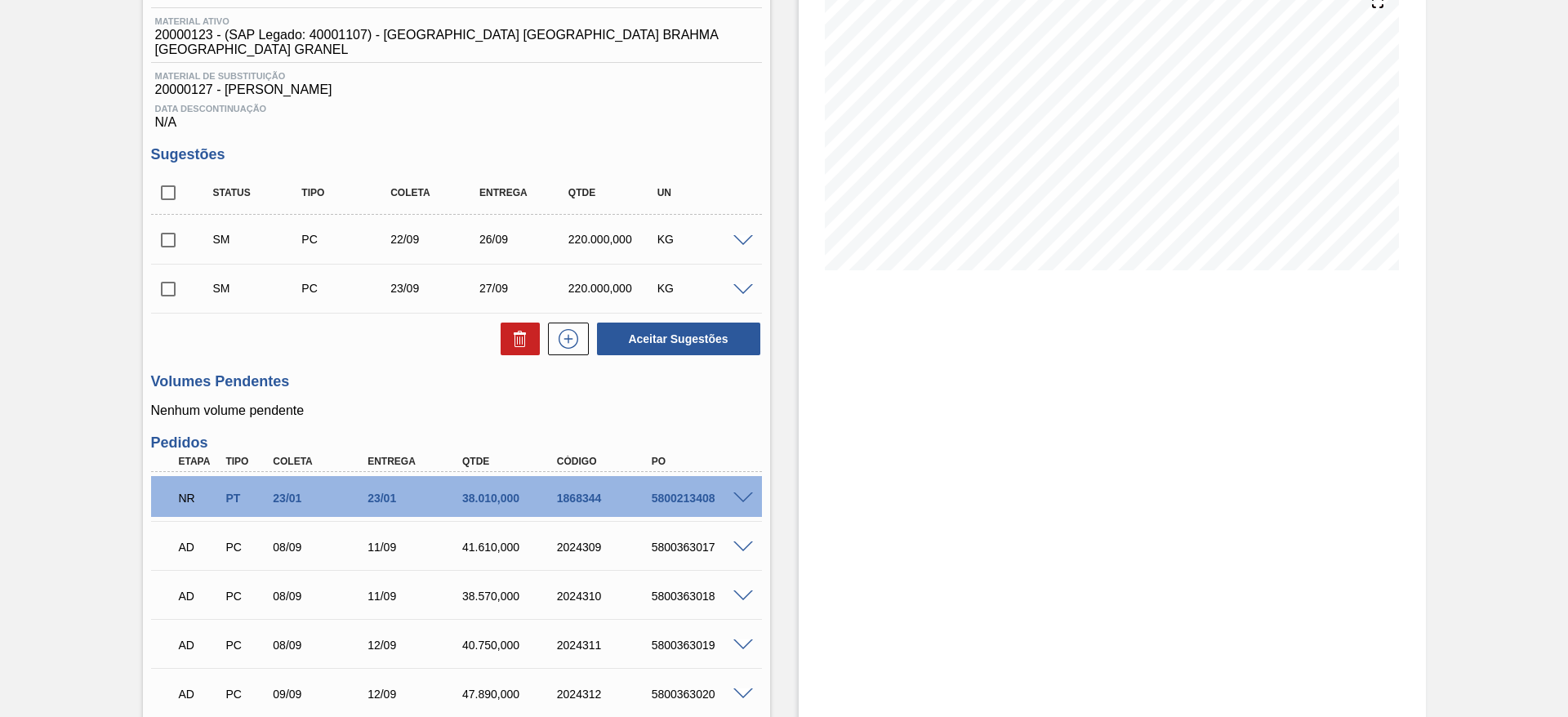
scroll to position [122, 0]
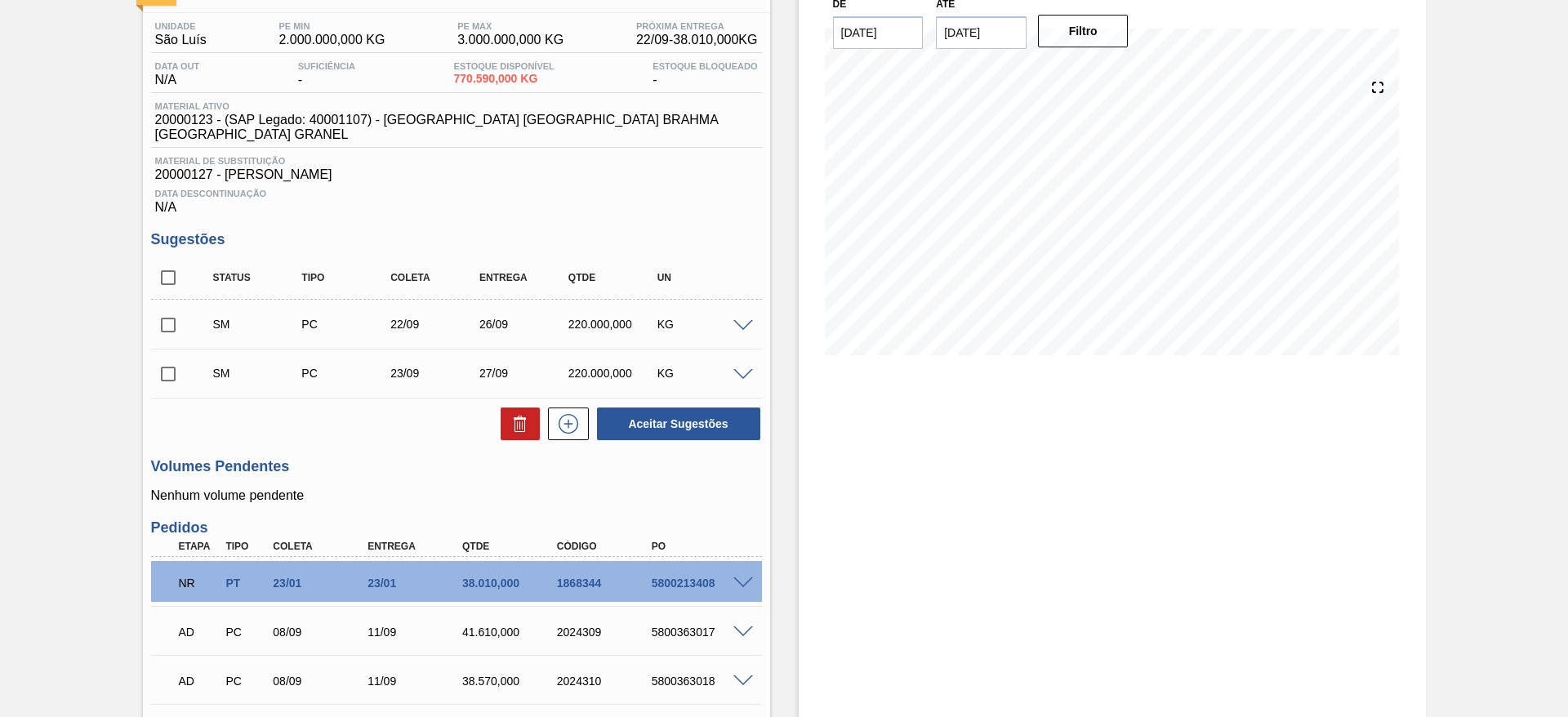
click at [740, 320] on span at bounding box center [743, 326] width 20 height 12
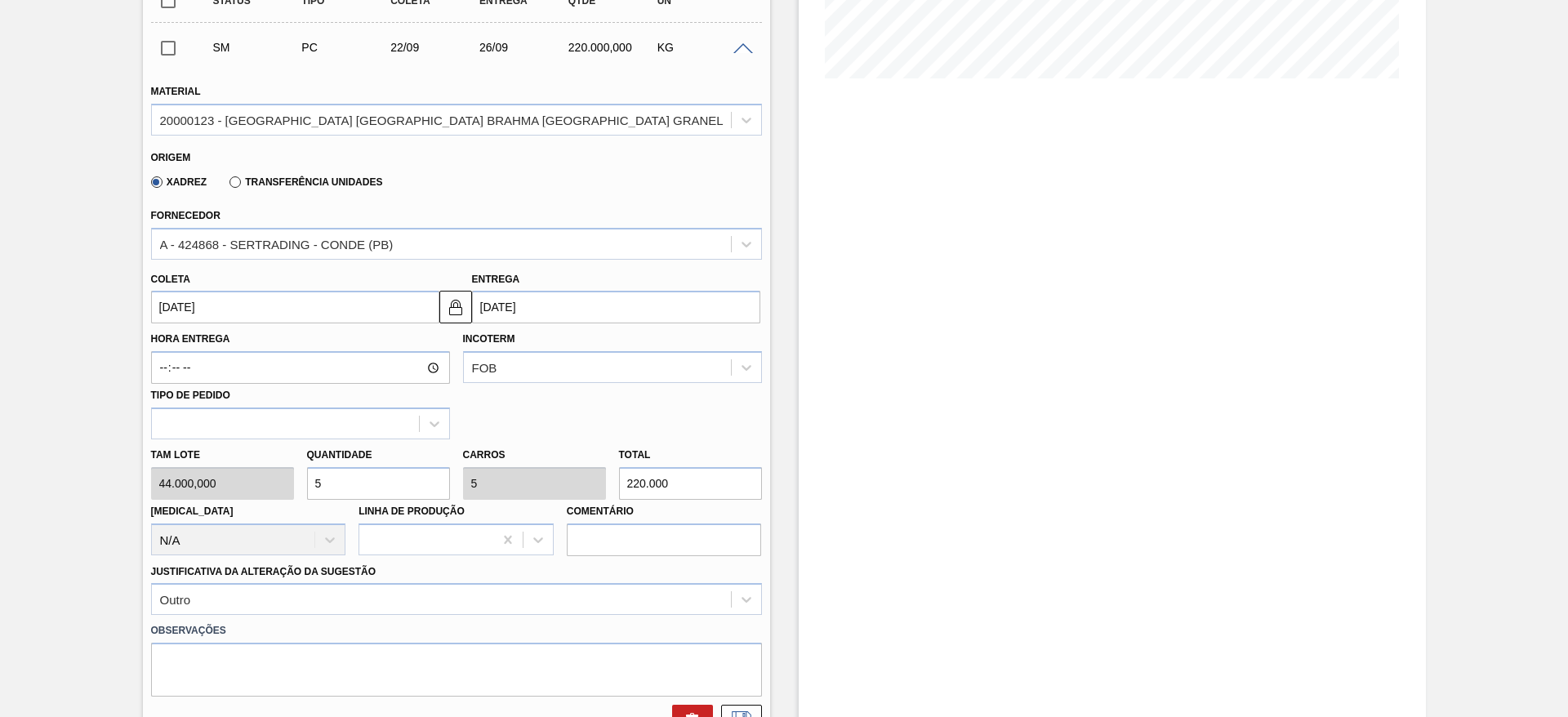
scroll to position [490, 0]
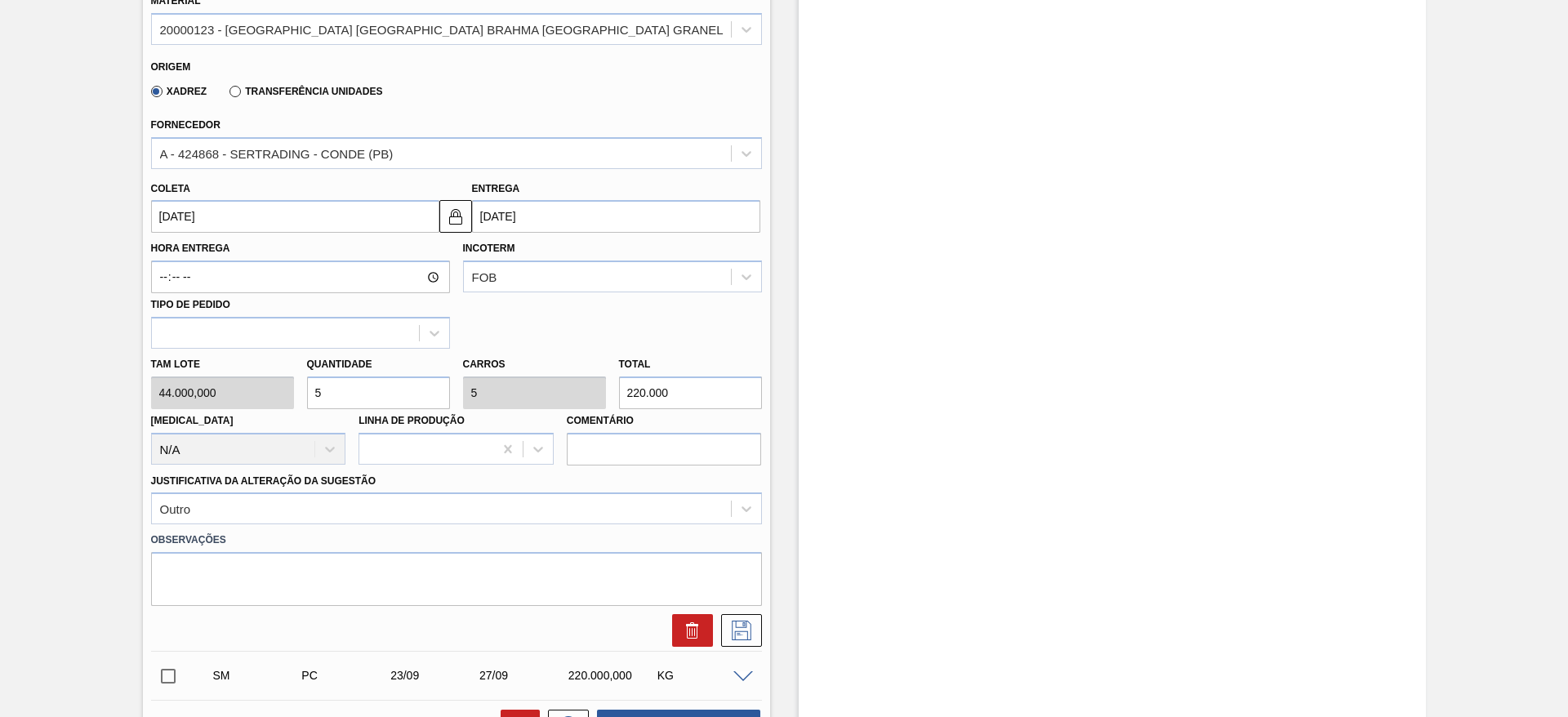
click at [232, 365] on div "Tam lote 44.000,000 Quantidade 5 Carros 5 Total 220.000 Doca N/A Linha de Produ…" at bounding box center [456, 407] width 624 height 117
type input "6"
type input "264.000"
type input "6"
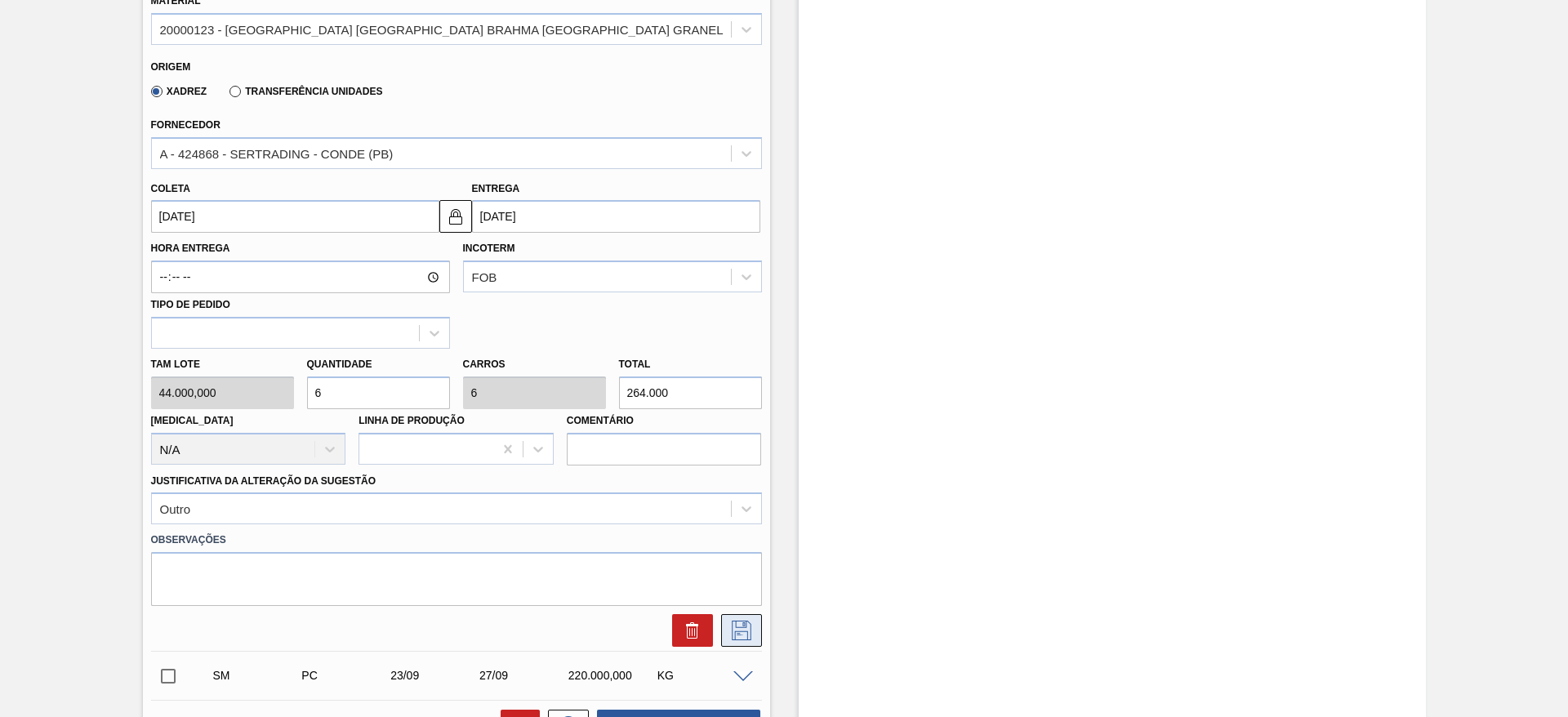
click at [749, 621] on icon at bounding box center [741, 630] width 20 height 20
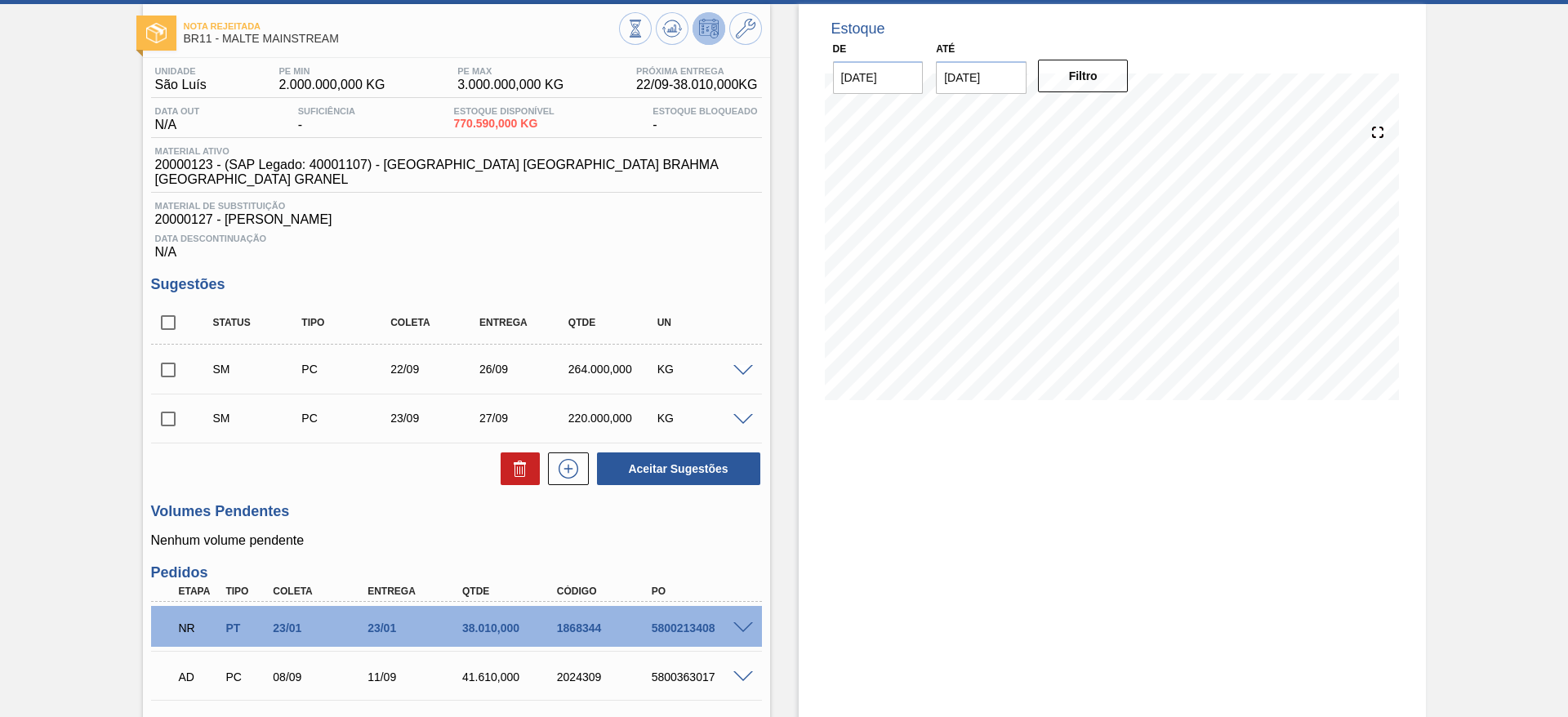
scroll to position [0, 0]
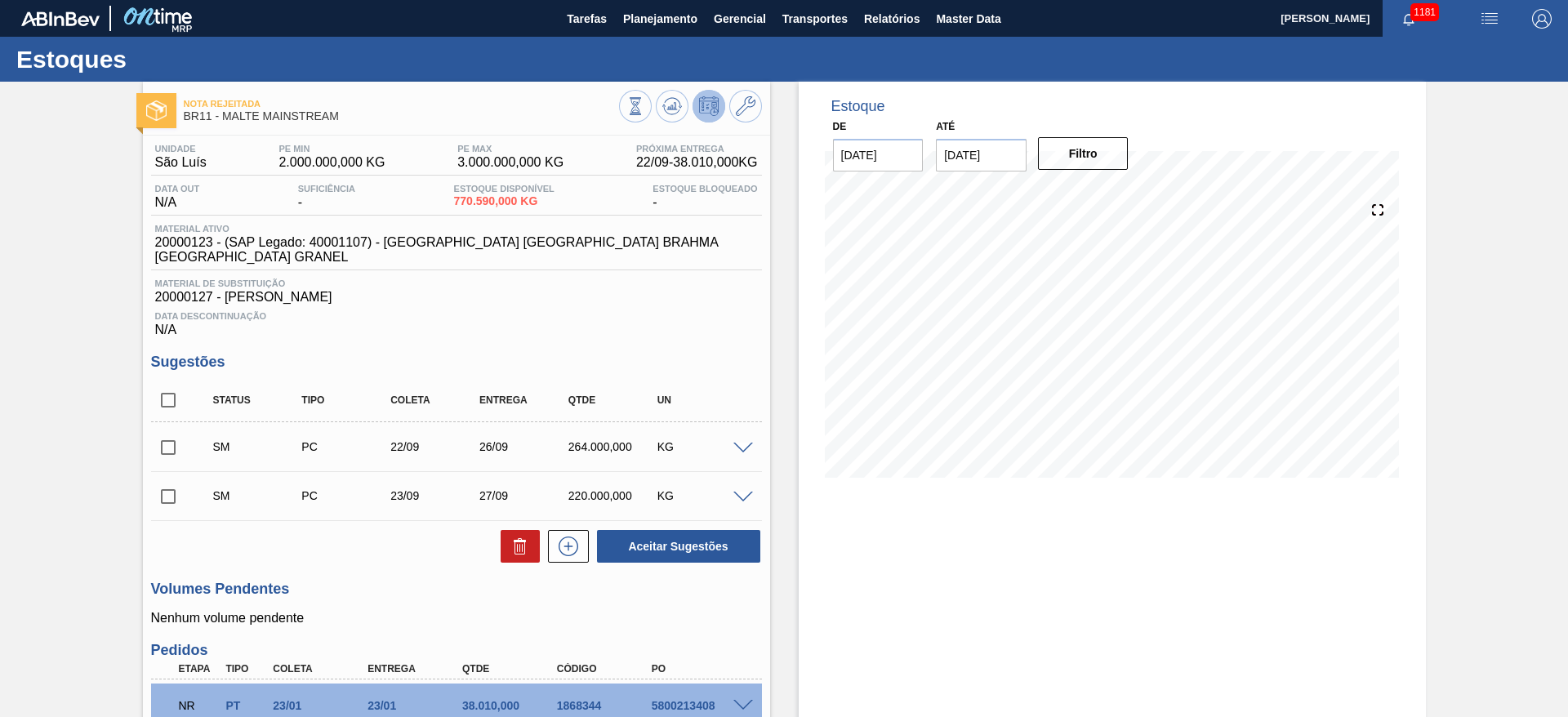
click at [743, 492] on span at bounding box center [743, 498] width 20 height 12
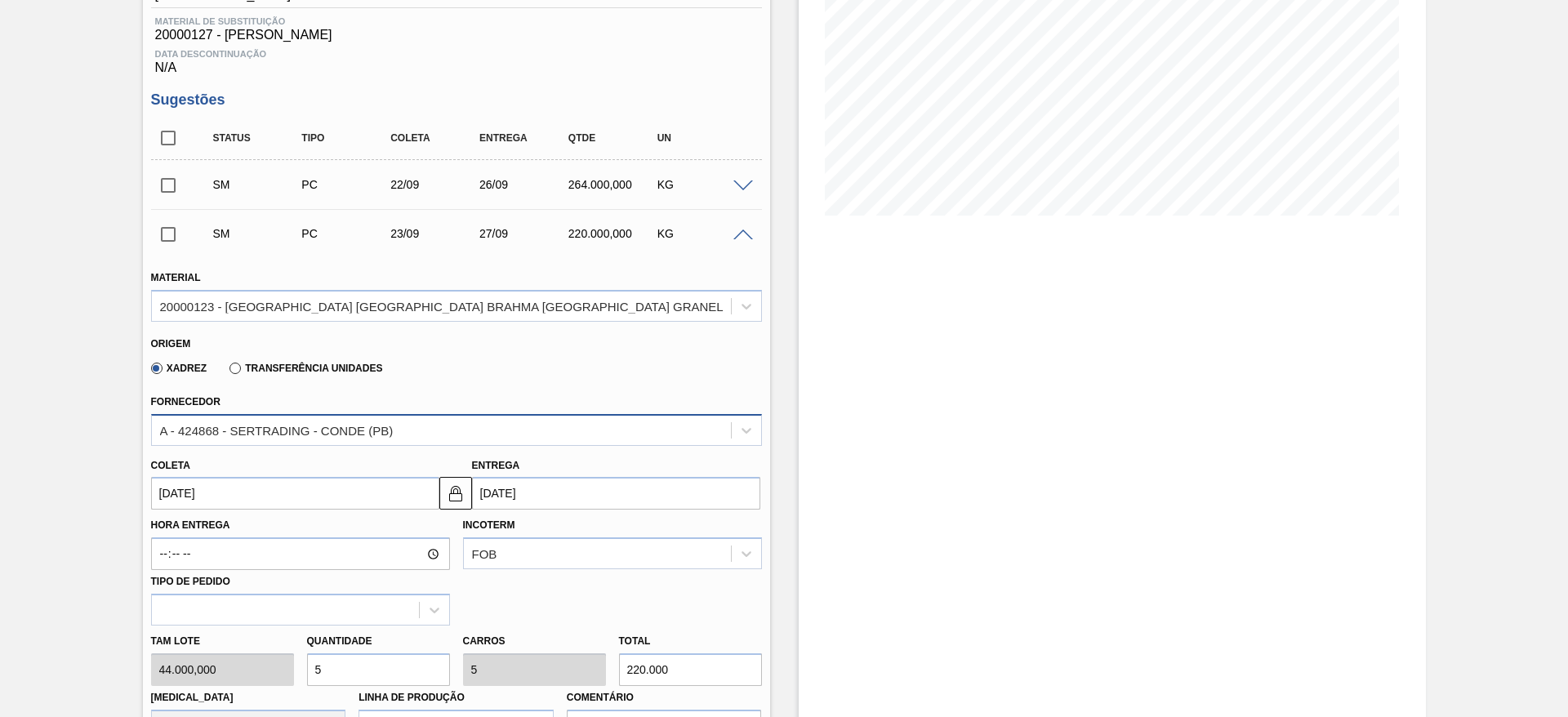
scroll to position [368, 0]
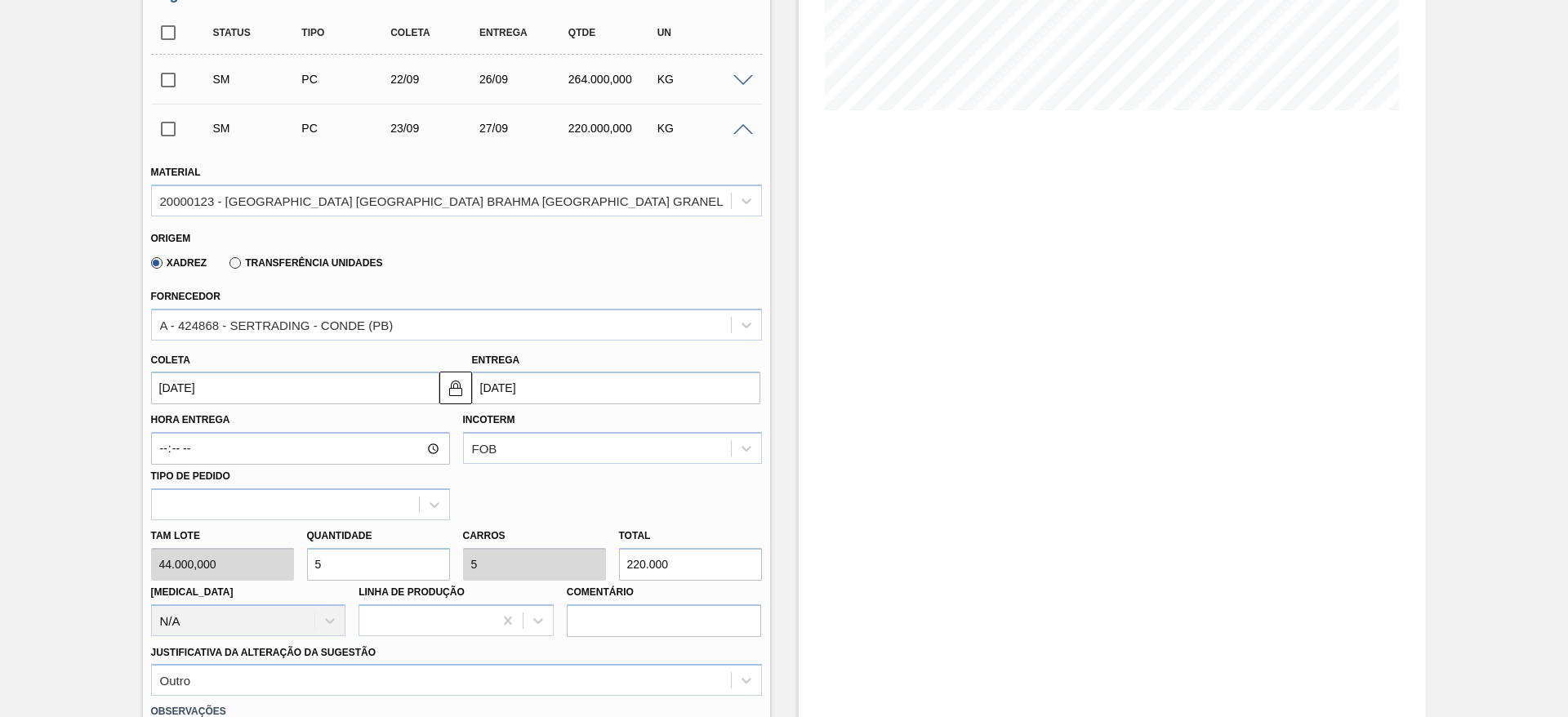
drag, startPoint x: 390, startPoint y: 549, endPoint x: 104, endPoint y: 542, distance: 286.1
type input "6"
type input "264.000"
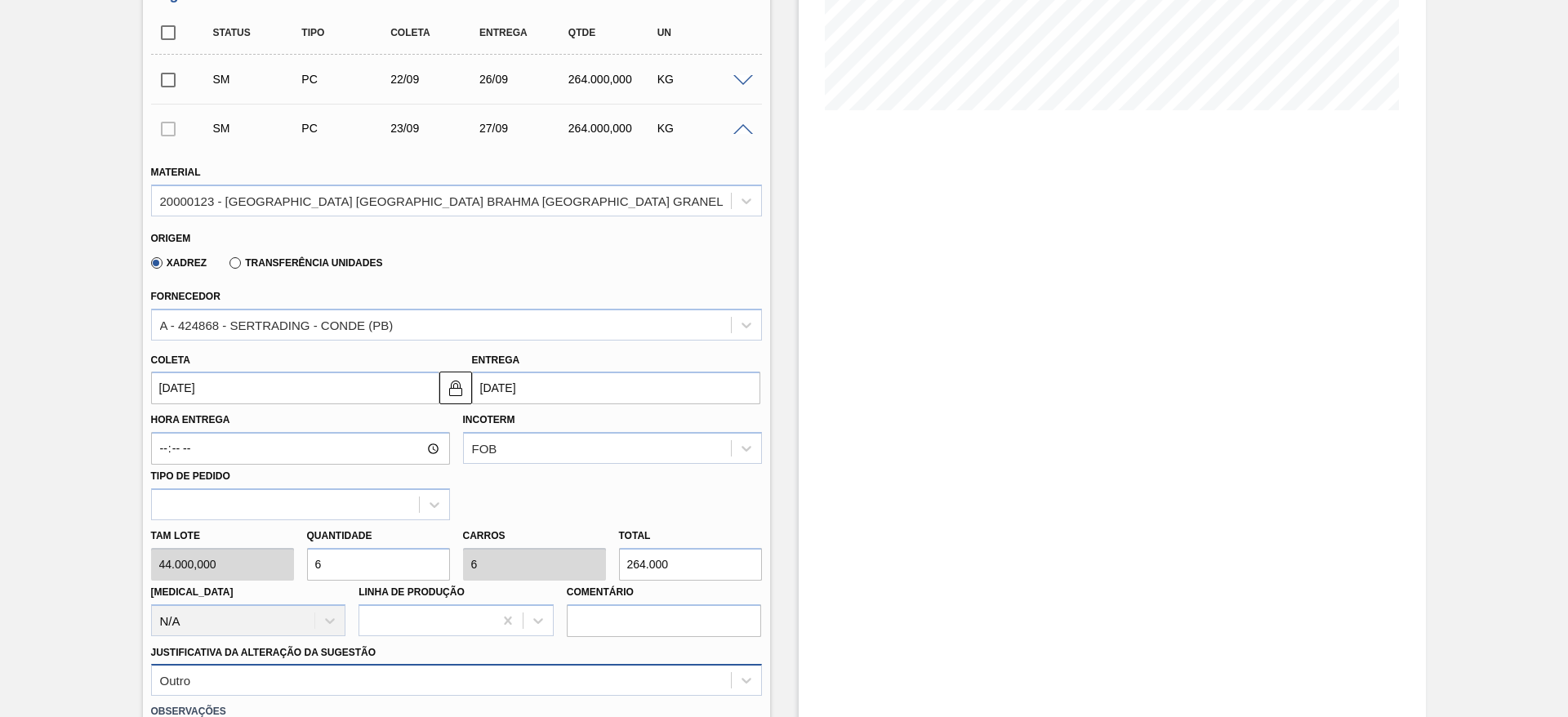
scroll to position [736, 0]
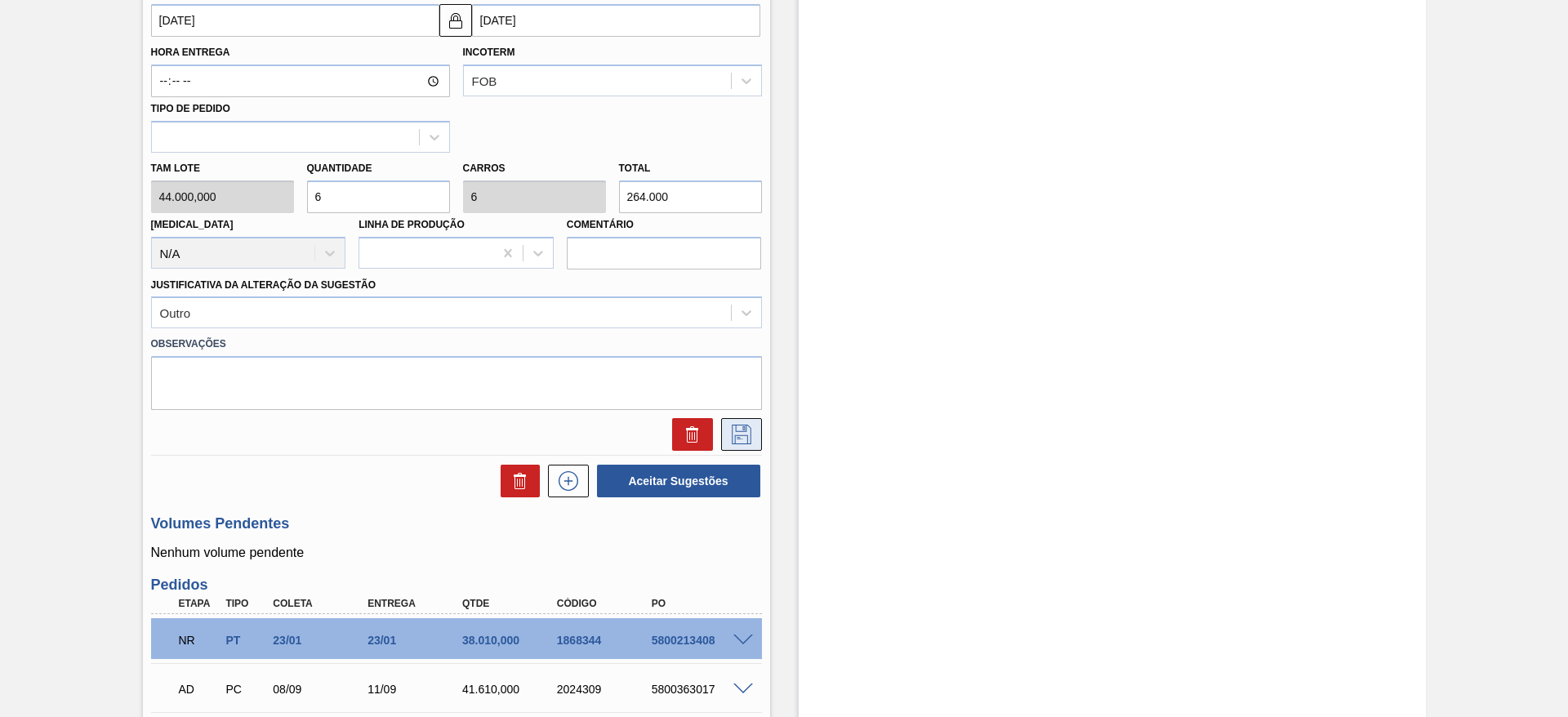
type input "6"
click at [749, 425] on icon at bounding box center [742, 434] width 26 height 20
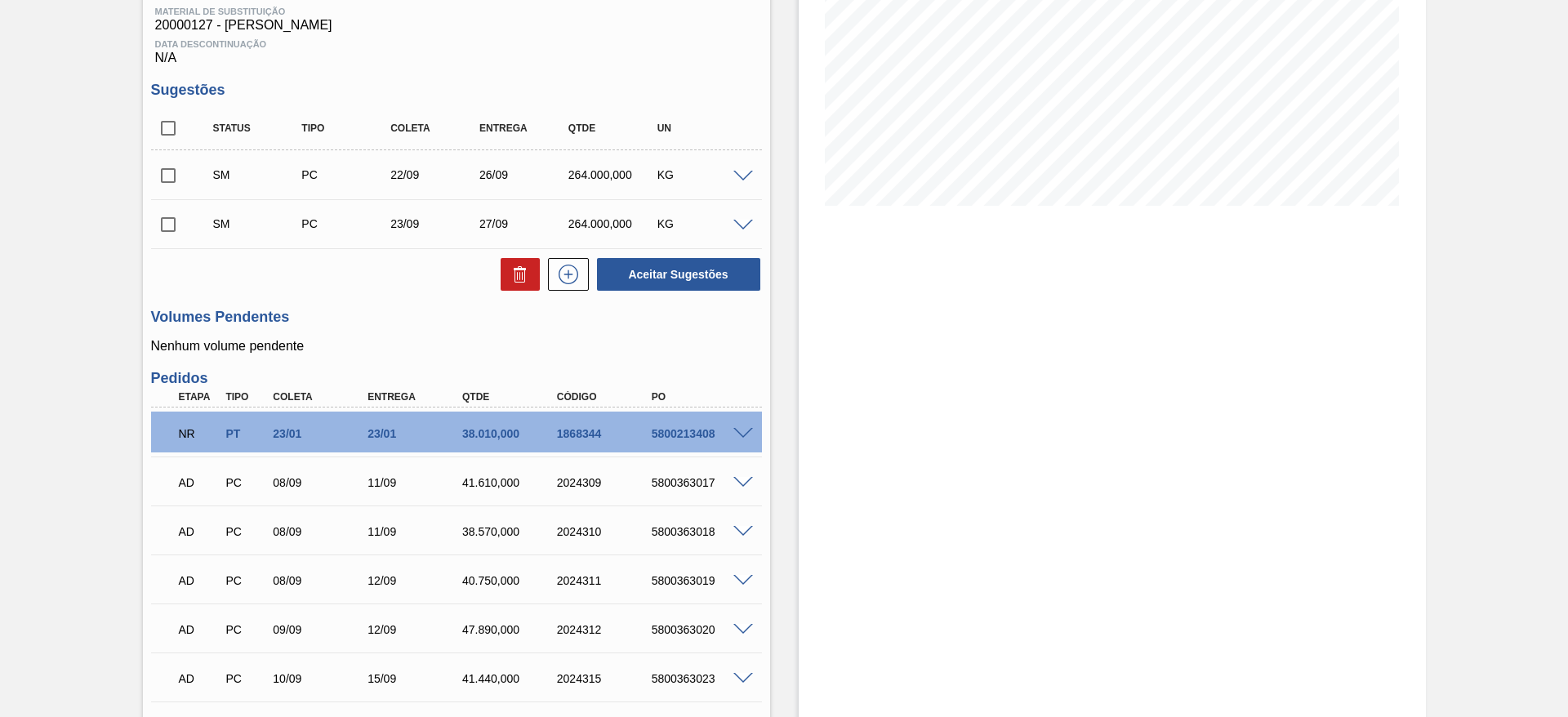
scroll to position [368, 0]
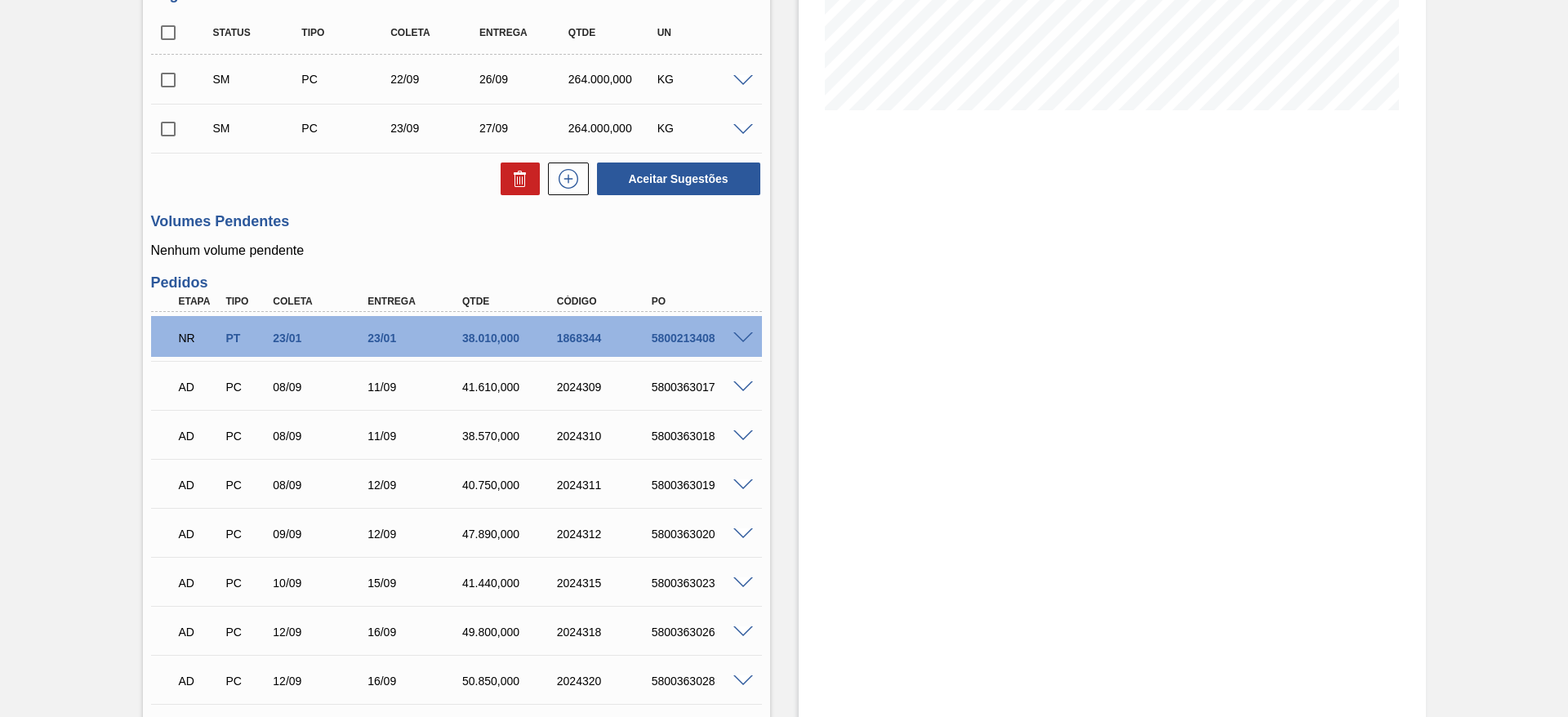
click at [163, 22] on input "checkbox" at bounding box center [168, 33] width 35 height 35
checkbox input "true"
click at [686, 162] on button "Aceitar Sugestões" at bounding box center [679, 178] width 163 height 33
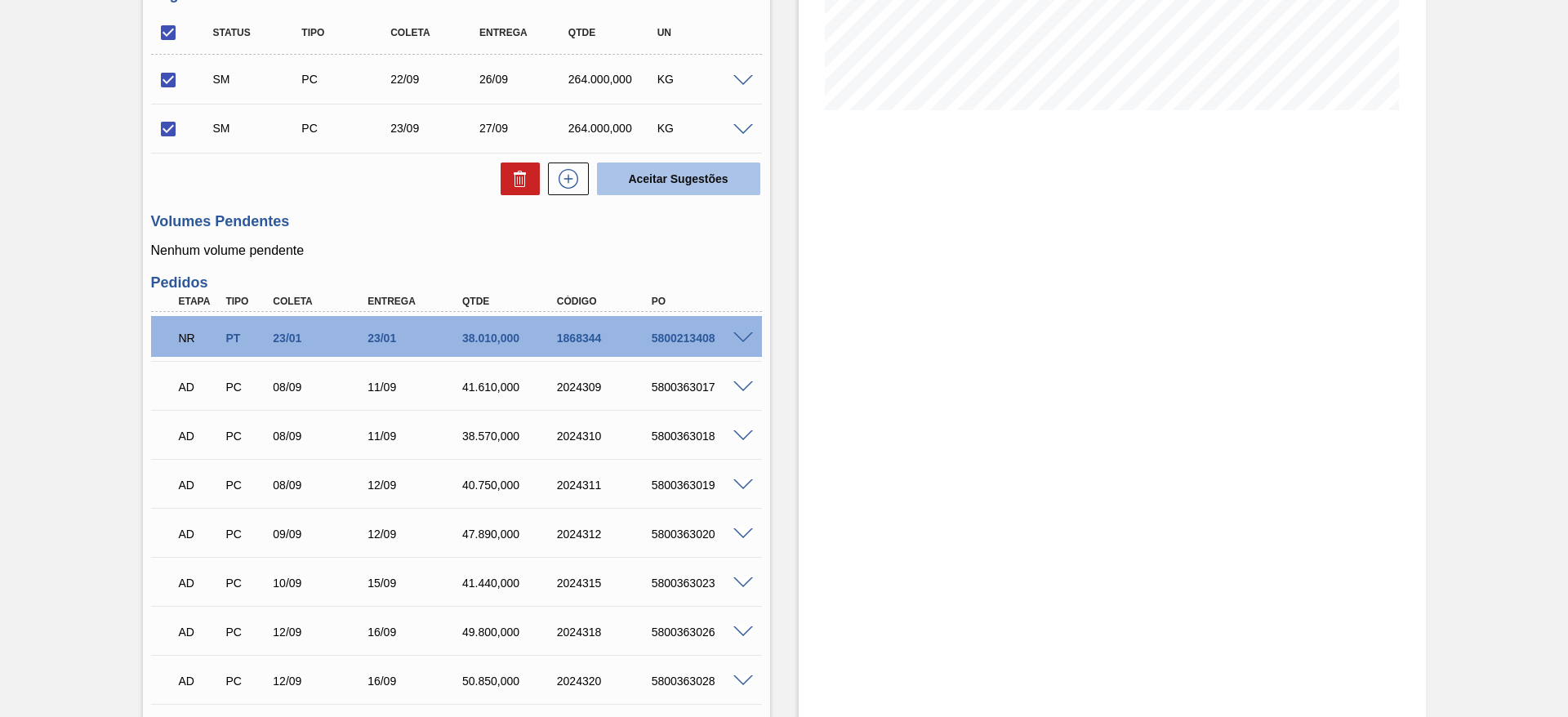
checkbox input "false"
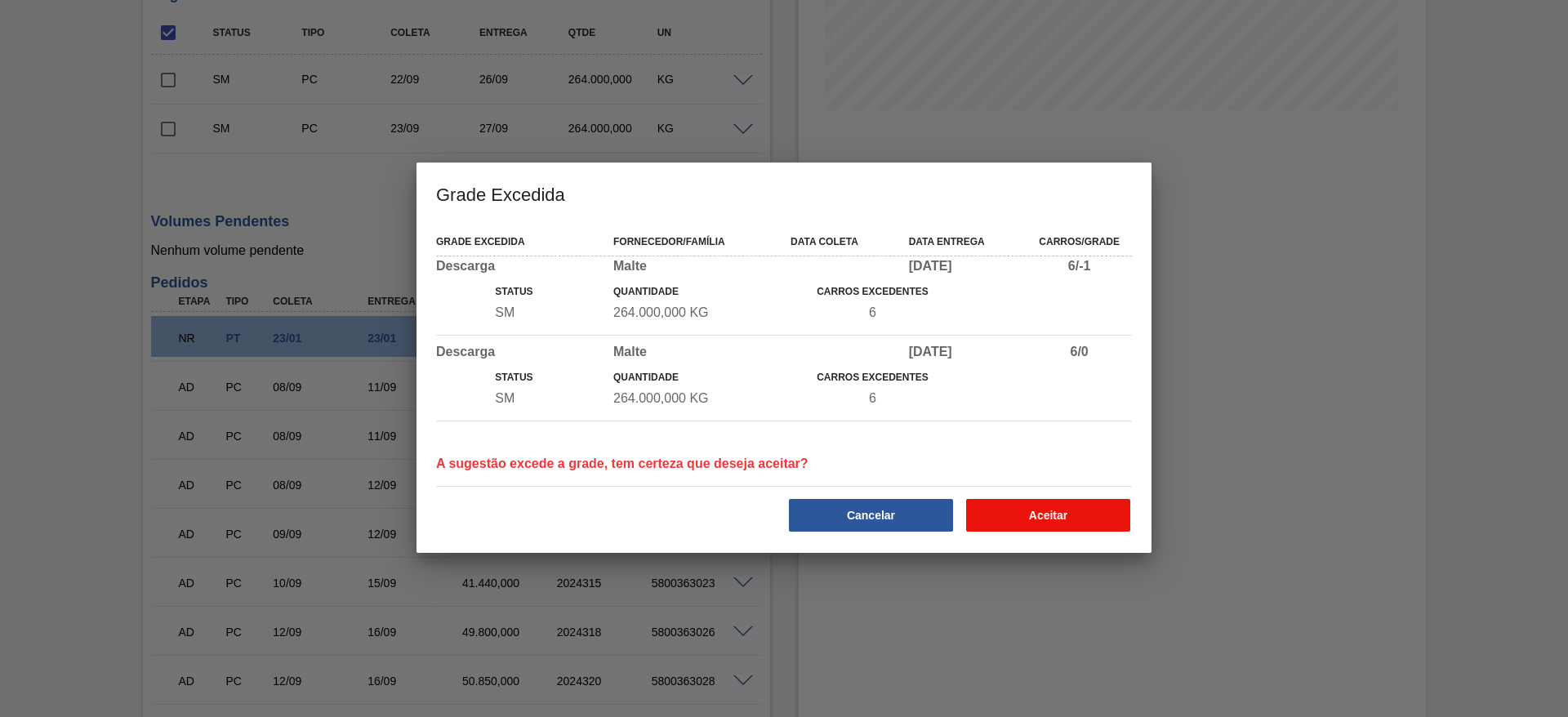
click at [1029, 513] on button "Aceitar" at bounding box center [1048, 515] width 164 height 33
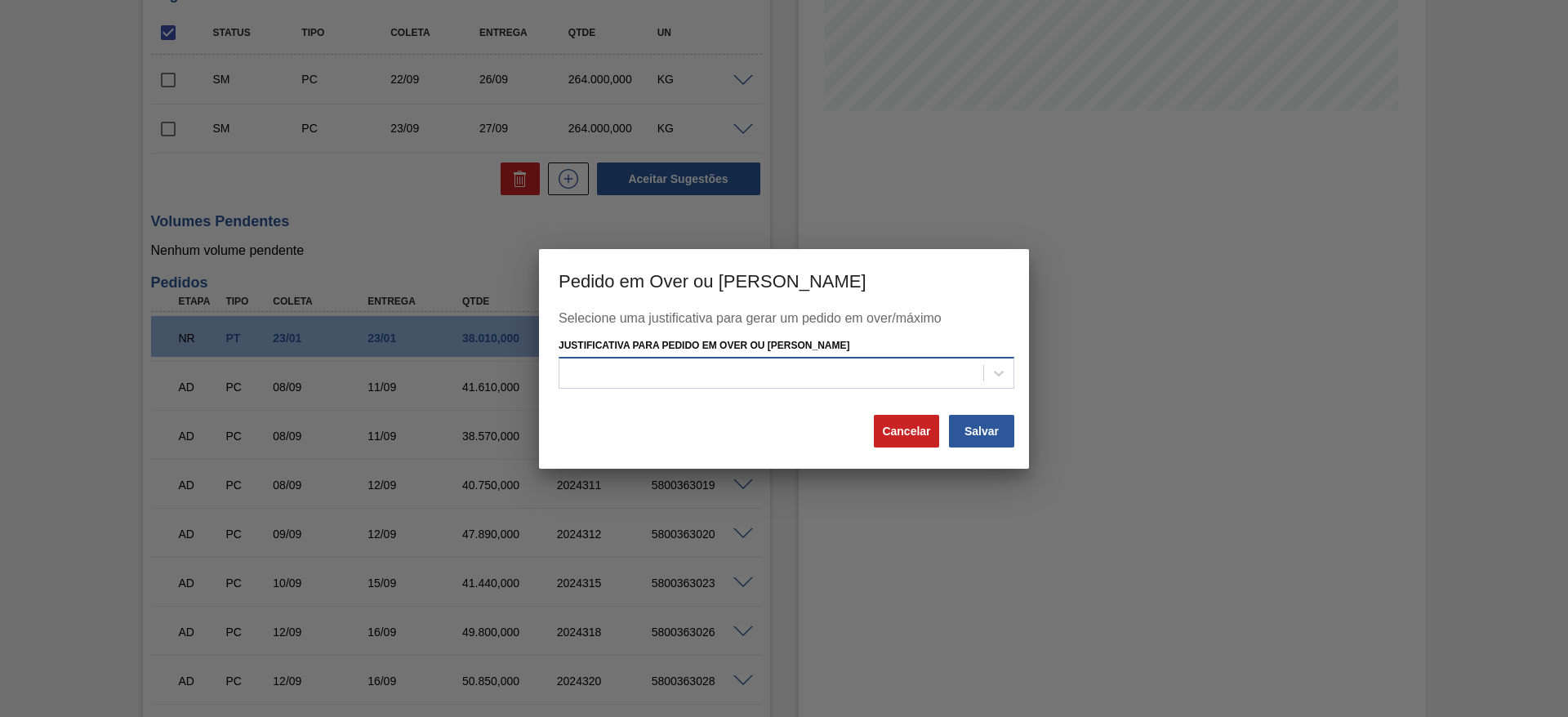
click at [665, 357] on div at bounding box center [787, 373] width 455 height 32
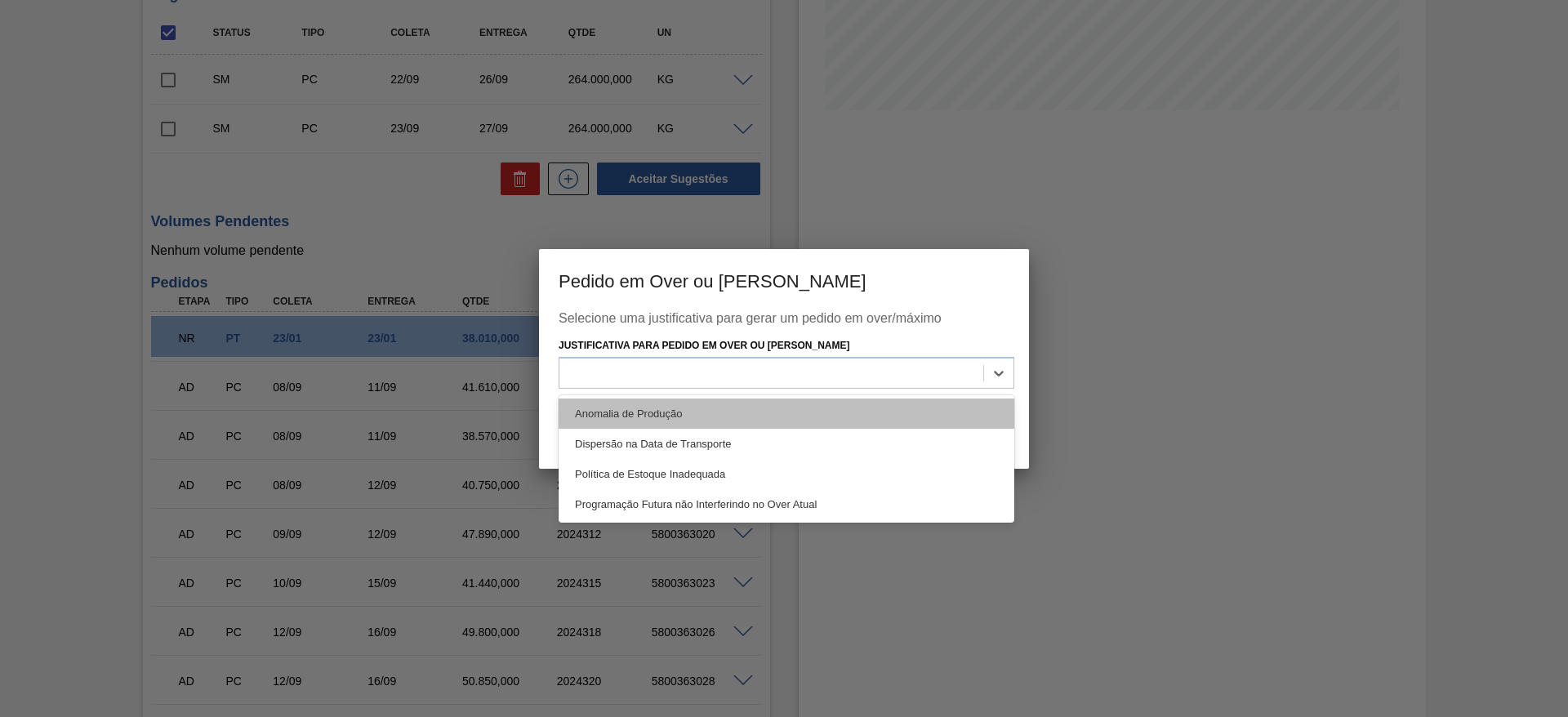
click at [628, 402] on div "Anomalia de Produção" at bounding box center [787, 414] width 455 height 30
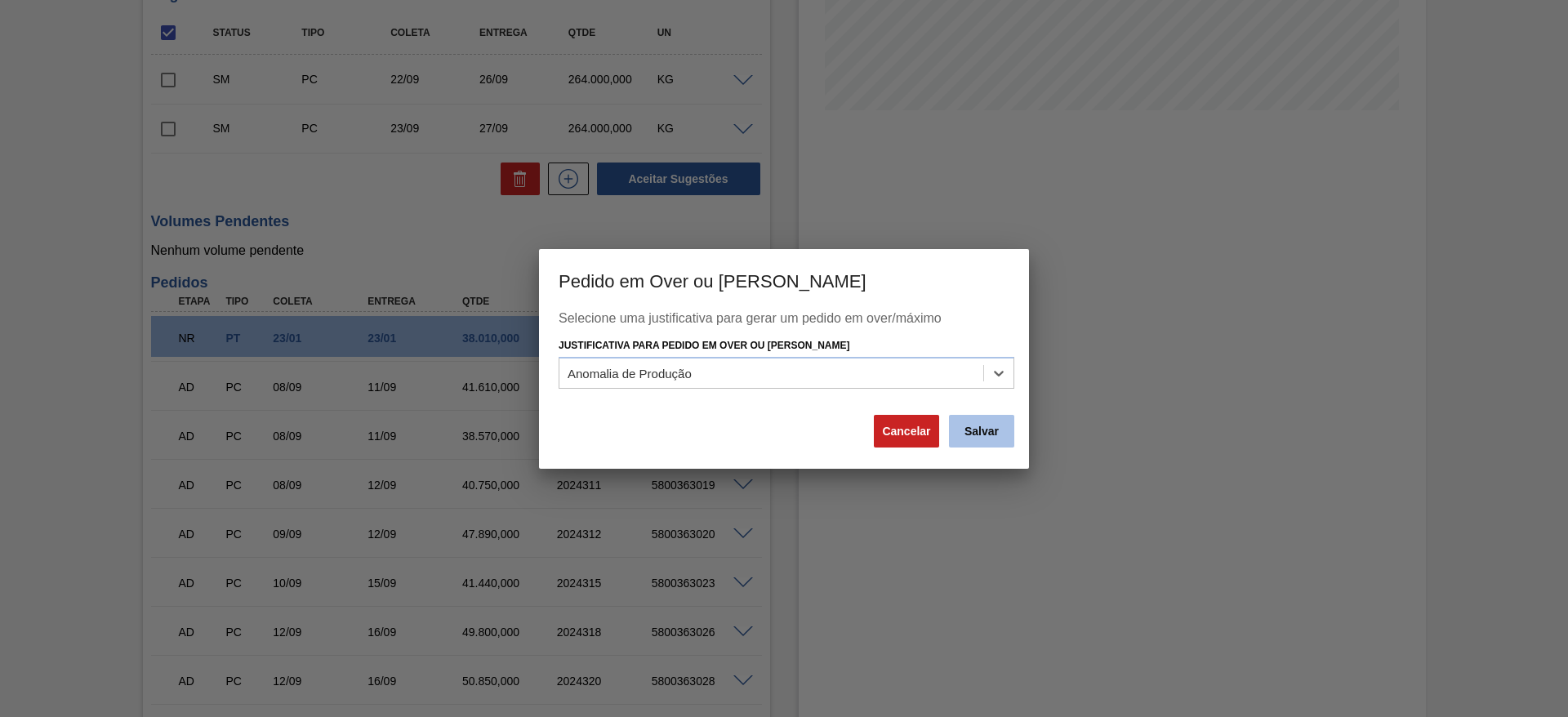
click at [983, 422] on button "Salvar" at bounding box center [982, 431] width 65 height 33
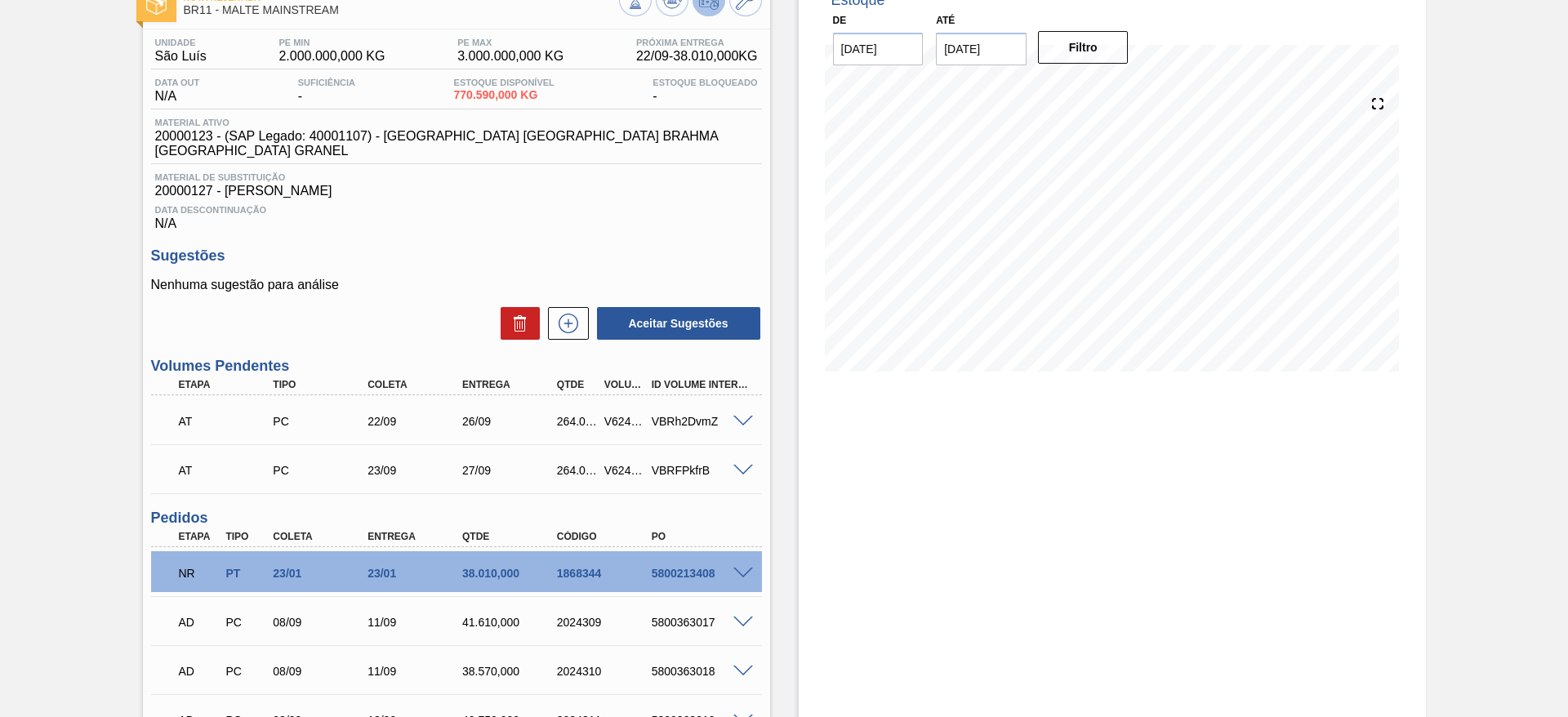
scroll to position [0, 0]
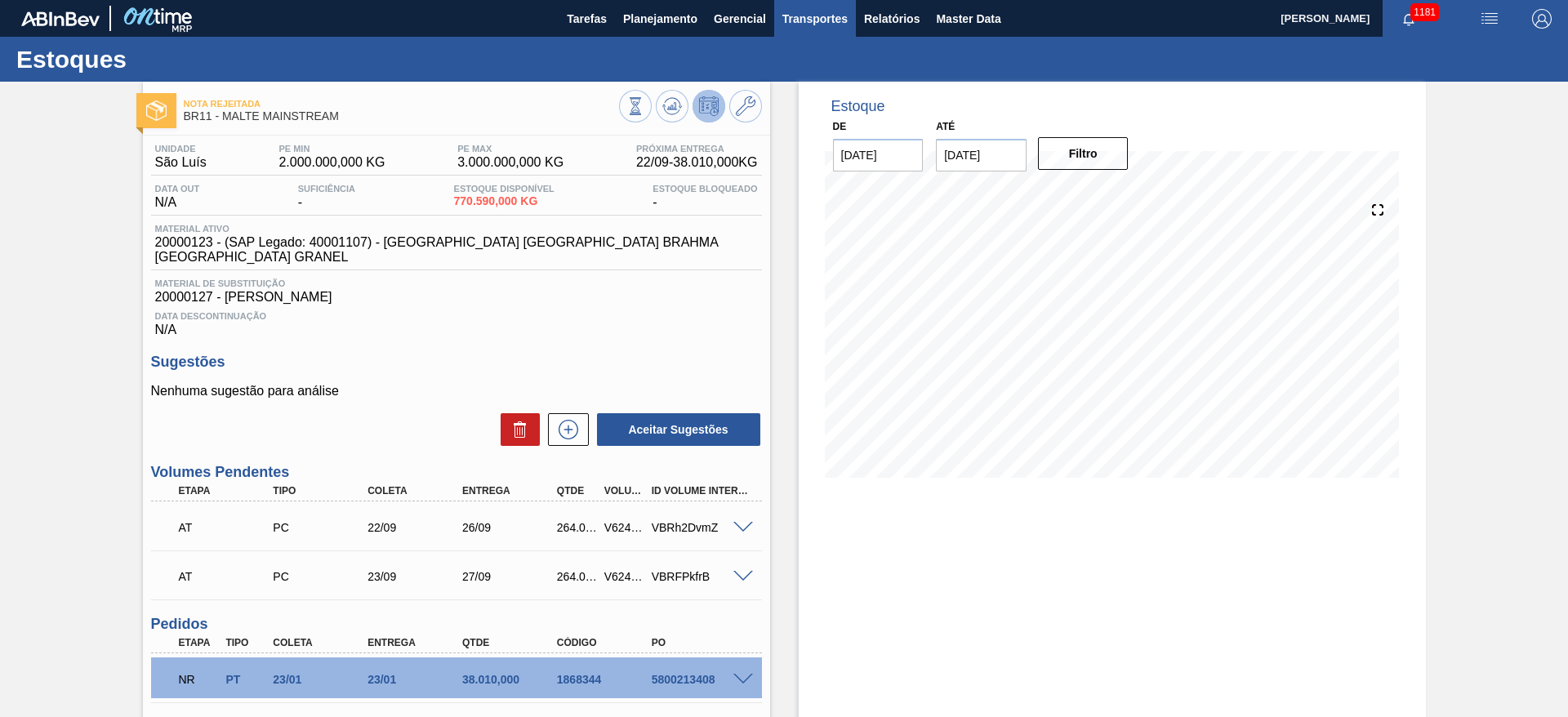
click at [783, 17] on span "Transportes" at bounding box center [815, 19] width 65 height 20
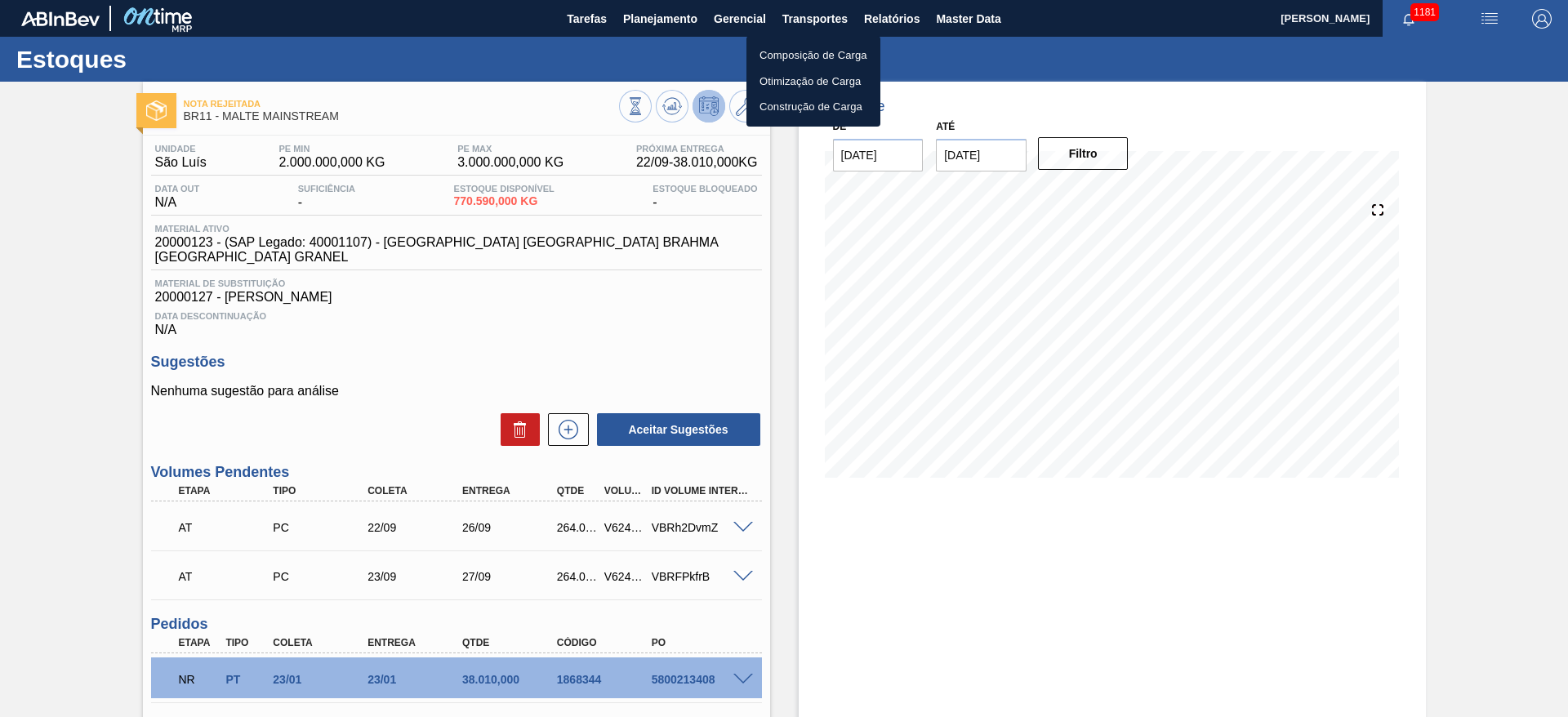
click at [784, 80] on li "Otimização de Carga" at bounding box center [814, 82] width 134 height 26
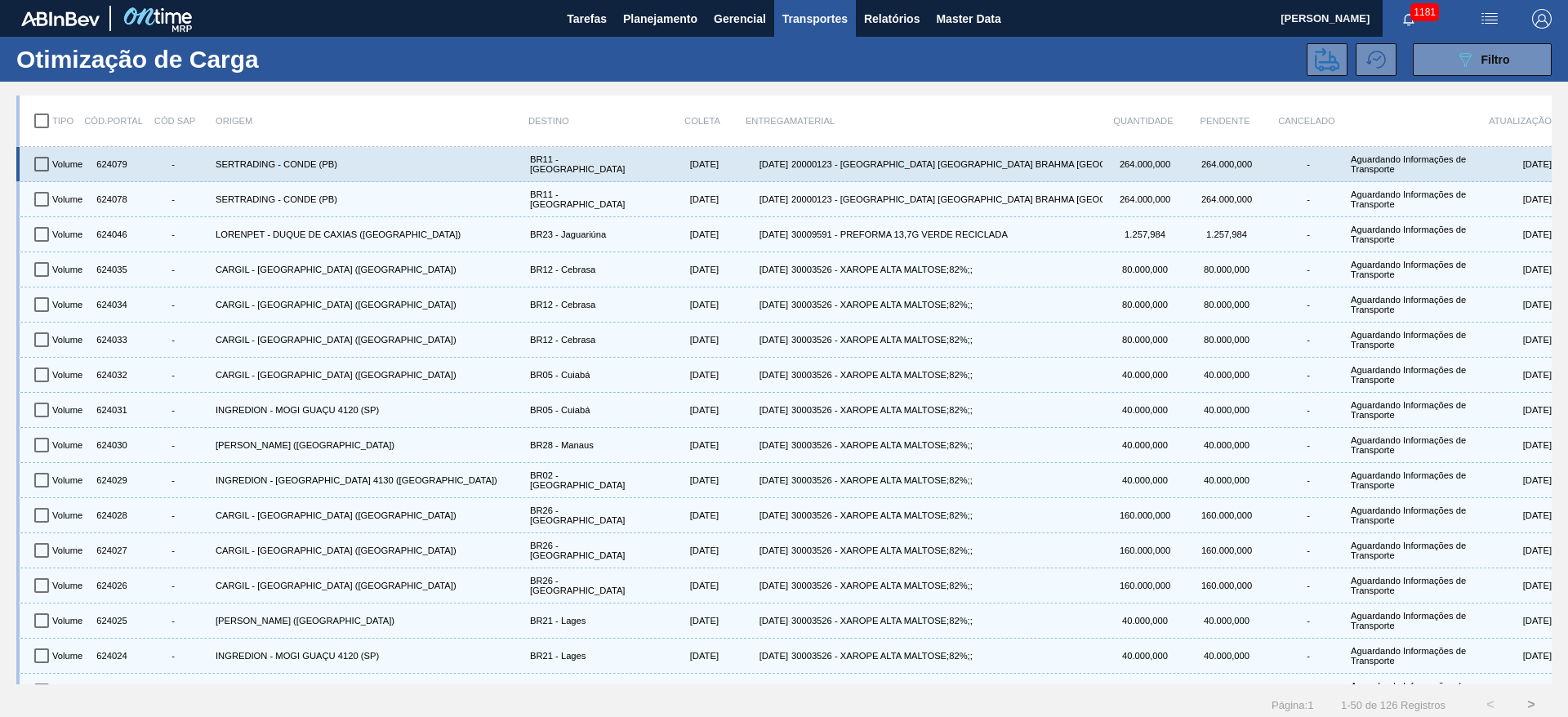
click at [43, 160] on input "checkbox" at bounding box center [41, 164] width 35 height 35
checkbox input "true"
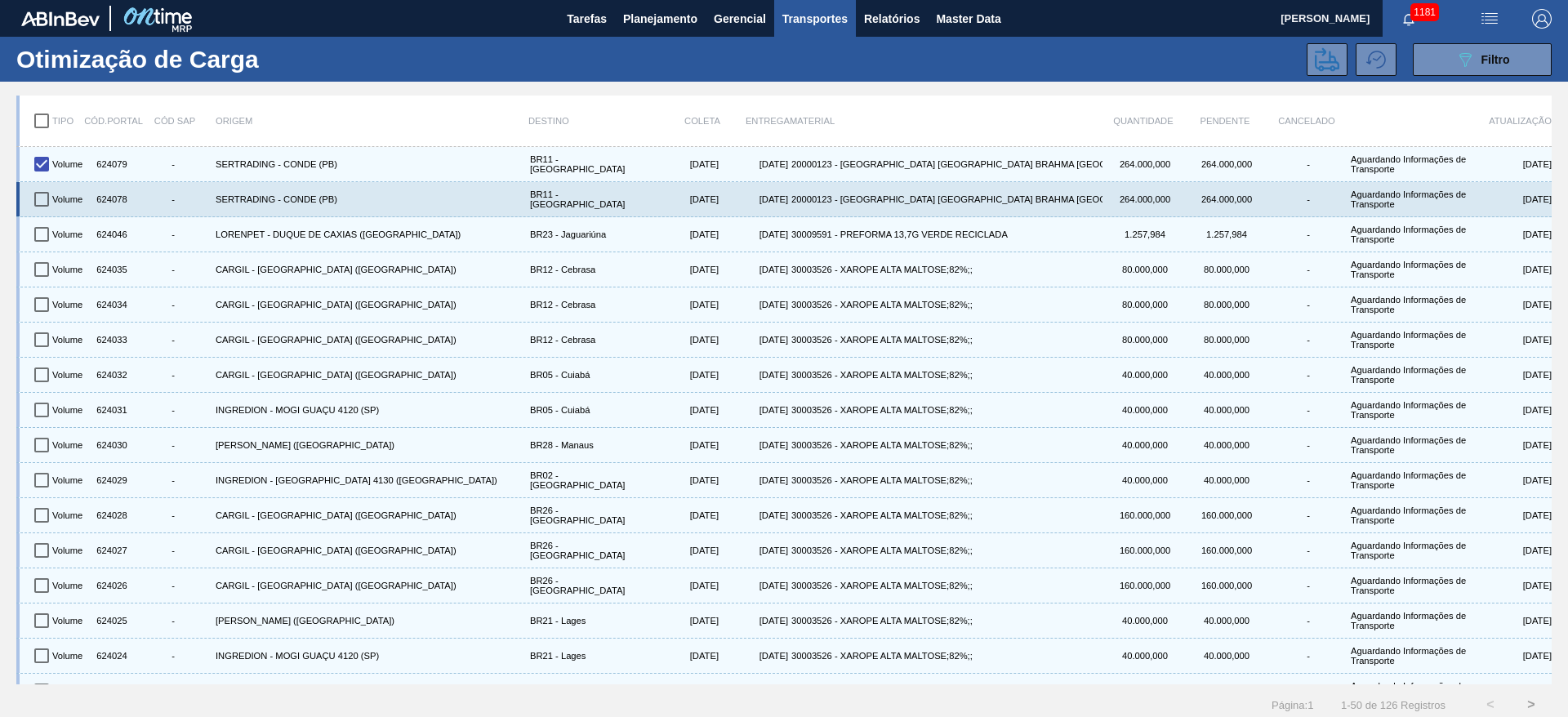
click at [42, 197] on input "checkbox" at bounding box center [41, 199] width 35 height 35
checkbox input "true"
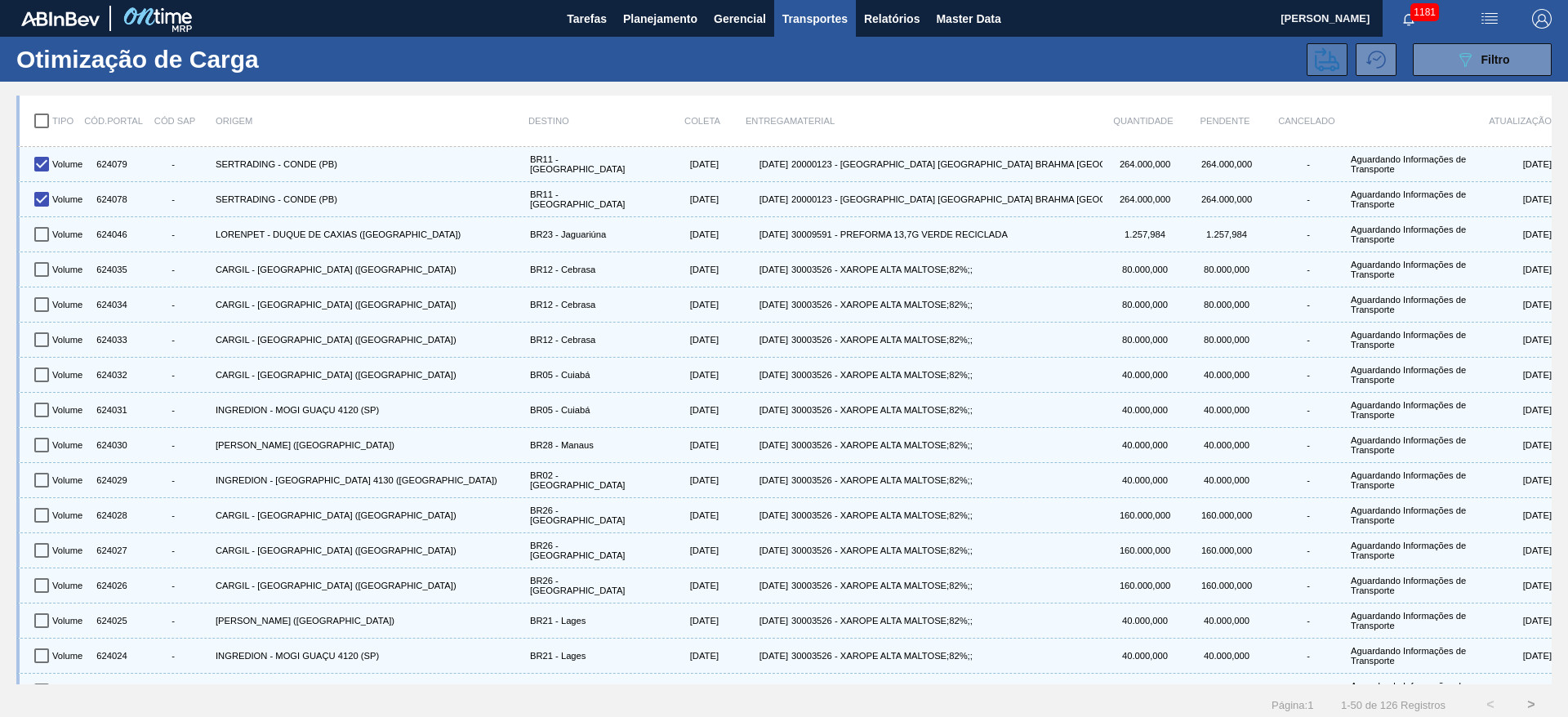
click at [1334, 49] on icon at bounding box center [1327, 60] width 24 height 24
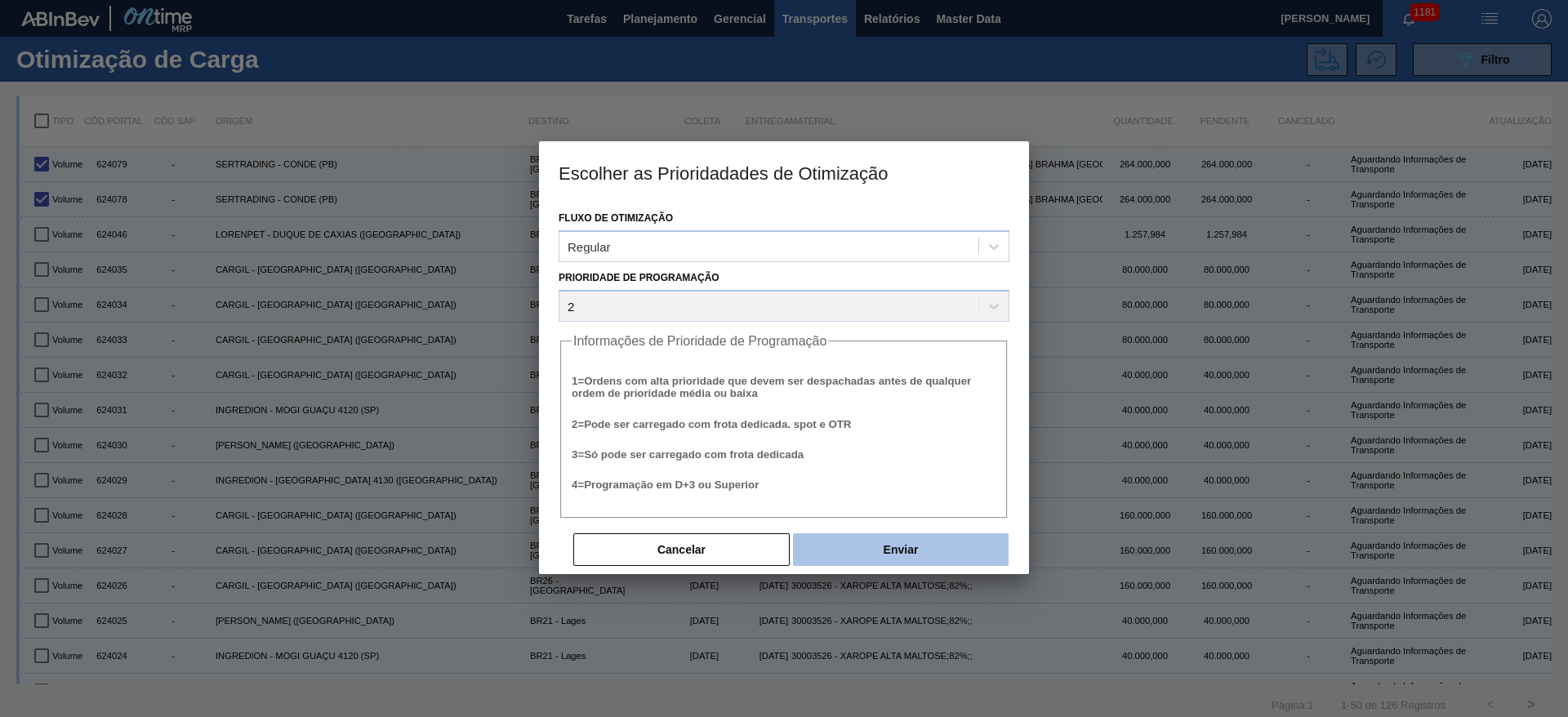
click at [857, 549] on button "Enviar" at bounding box center [901, 549] width 216 height 33
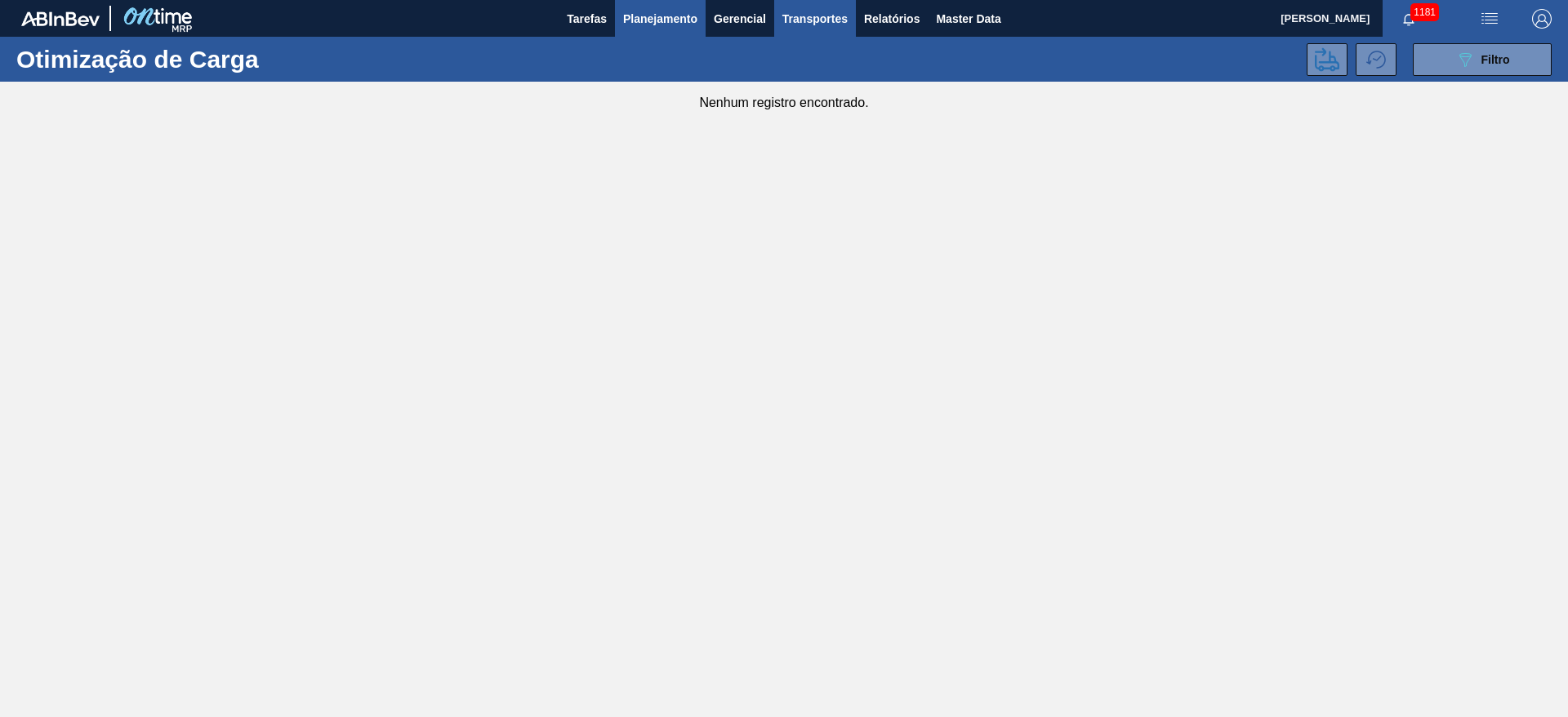
click at [671, 21] on span "Planejamento" at bounding box center [661, 19] width 75 height 20
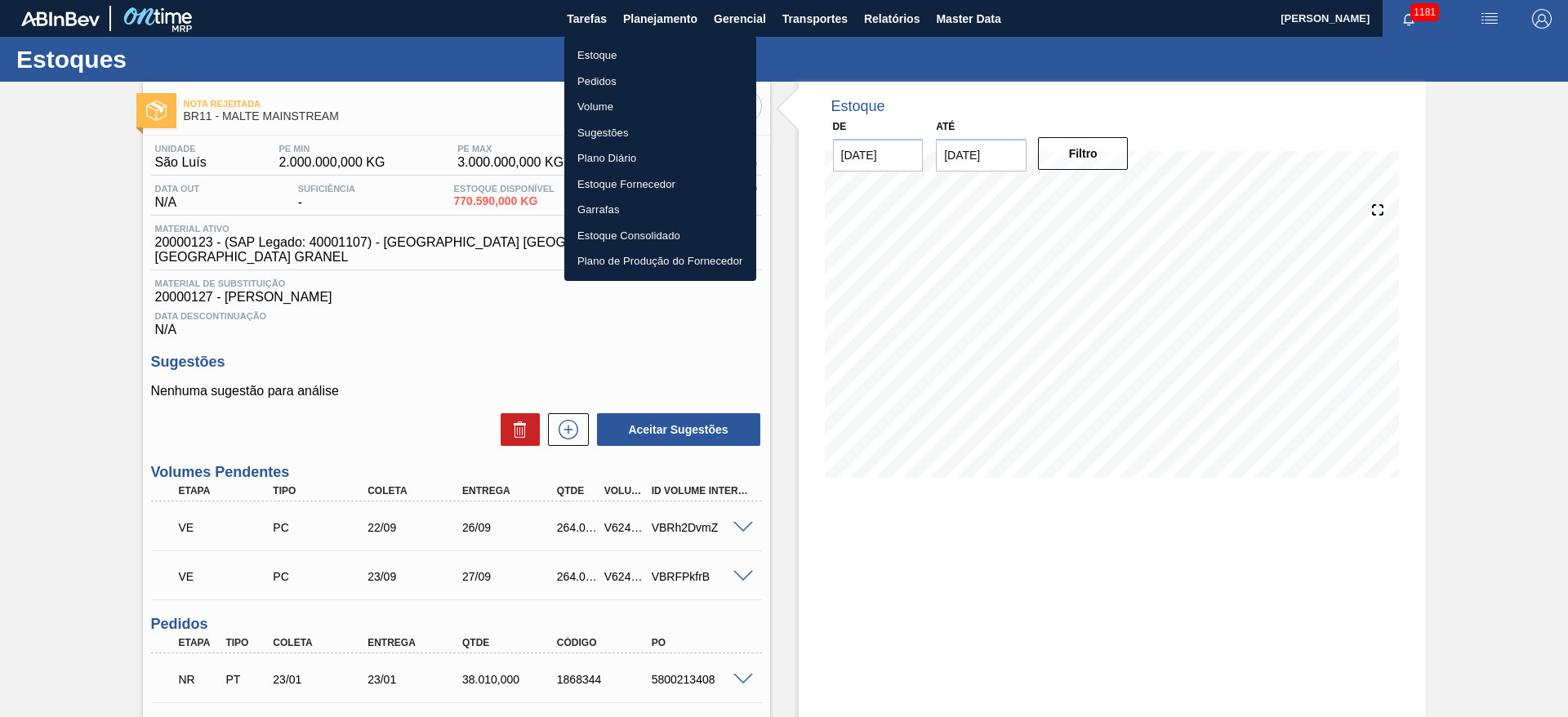
drag, startPoint x: 59, startPoint y: 325, endPoint x: 27, endPoint y: 327, distance: 32.1
click at [59, 325] on div at bounding box center [784, 358] width 1568 height 717
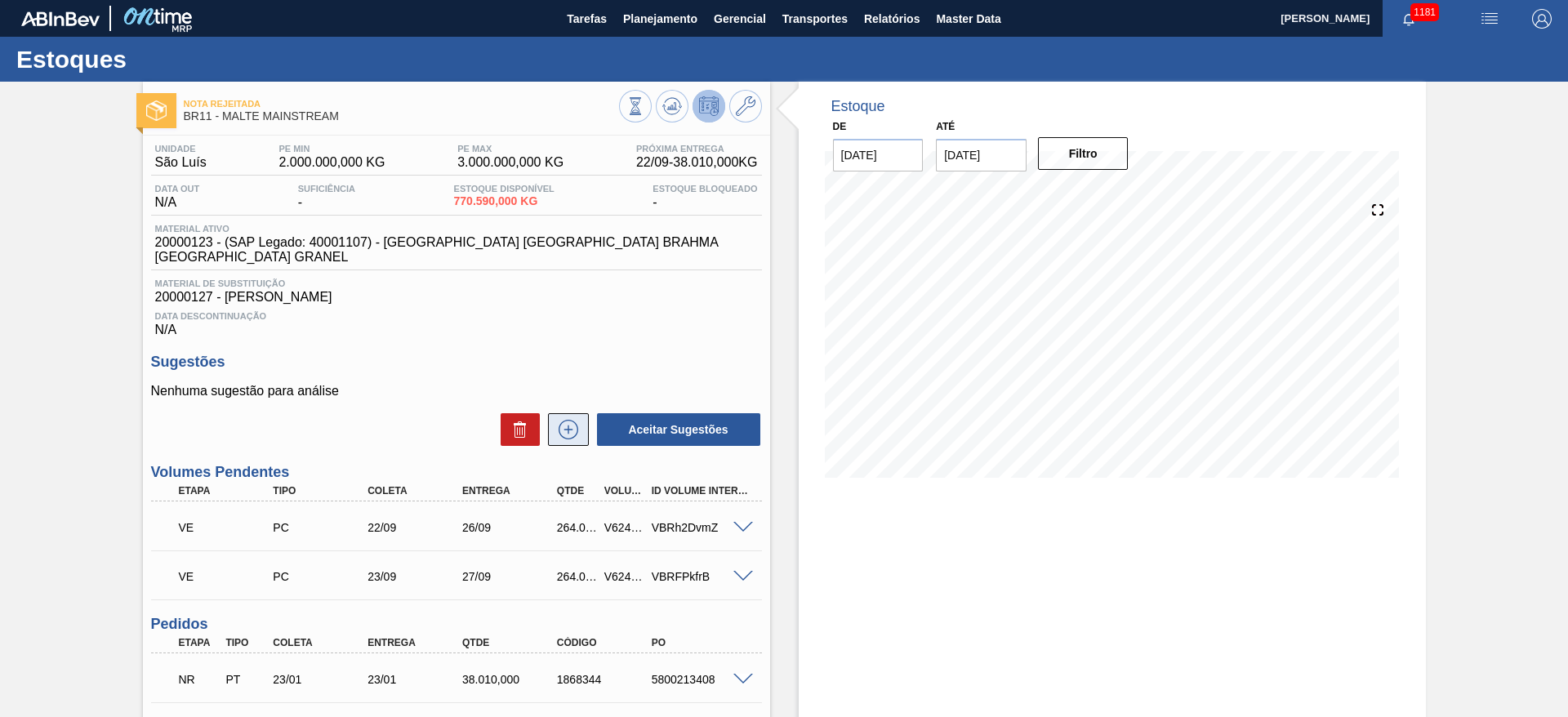
click at [564, 429] on icon at bounding box center [568, 429] width 9 height 1
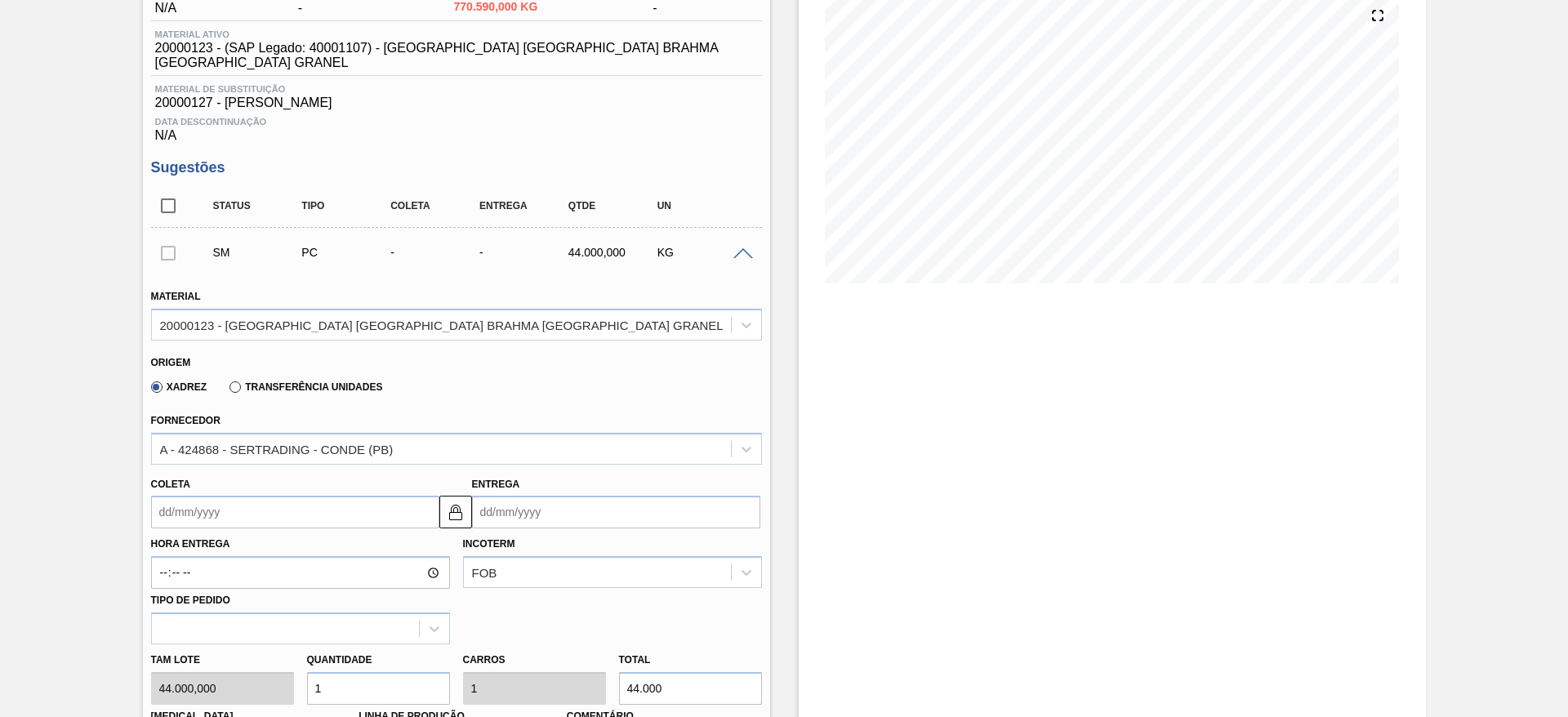
scroll to position [368, 0]
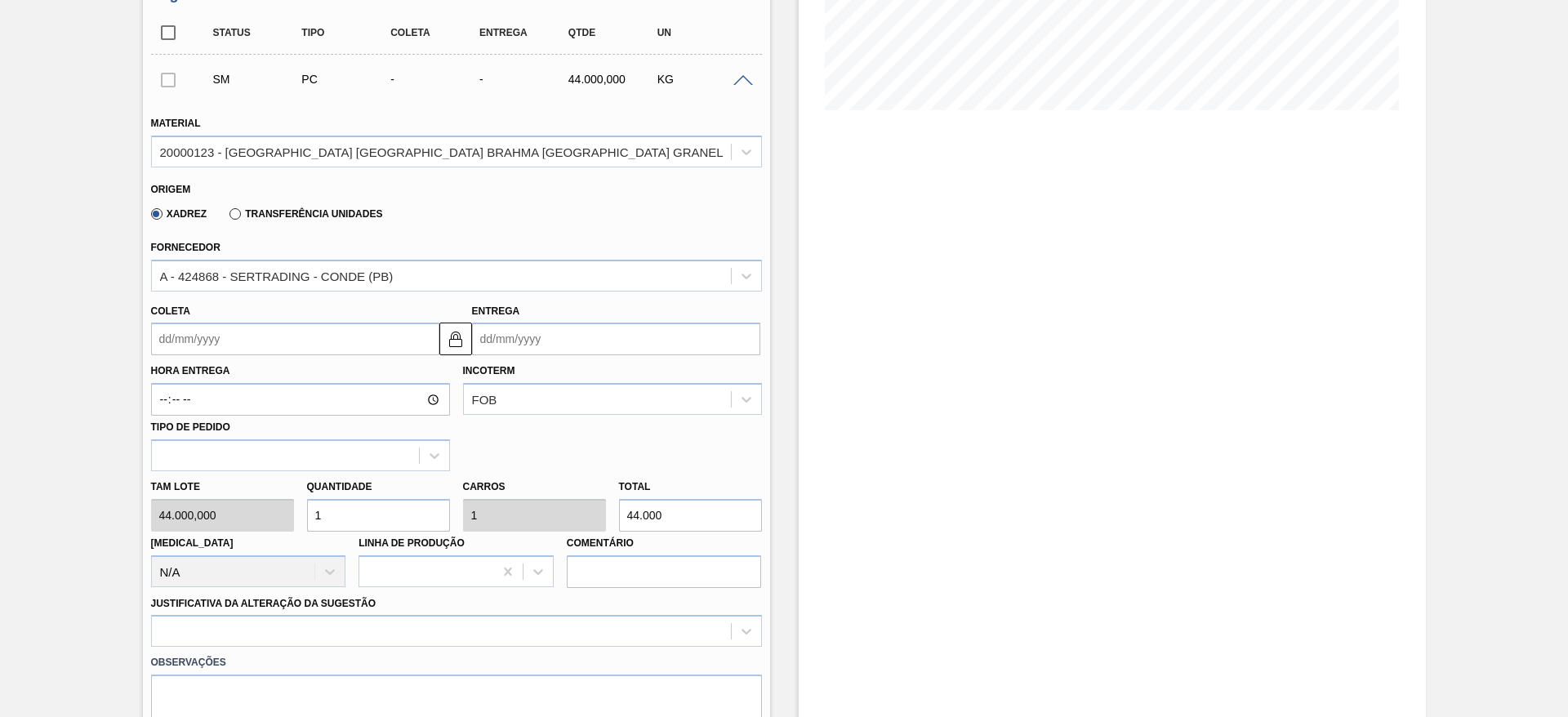
click at [147, 324] on div "Coleta" at bounding box center [292, 328] width 295 height 56
click at [165, 323] on input "Coleta" at bounding box center [295, 339] width 288 height 33
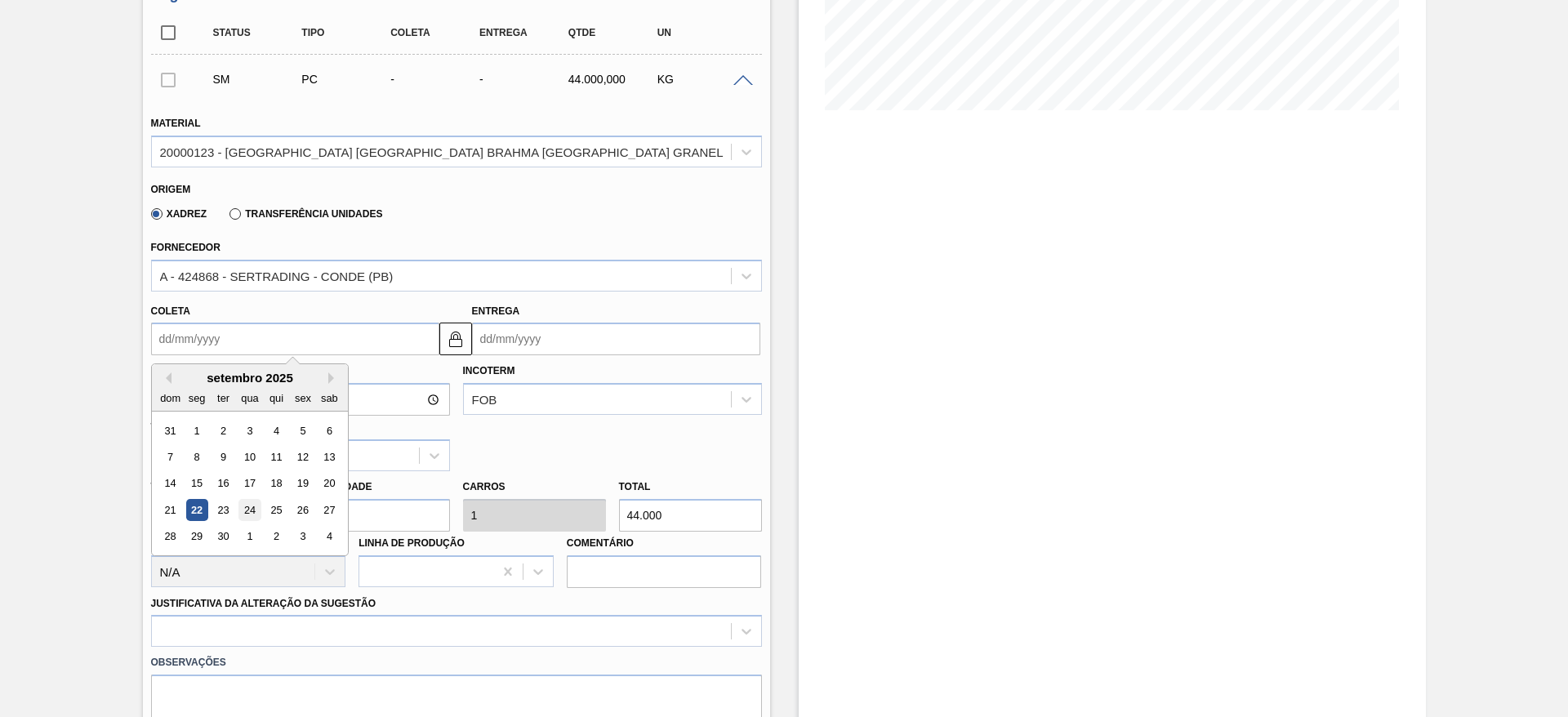
click at [250, 499] on div "24" at bounding box center [250, 511] width 22 height 22
type input "[DATE]"
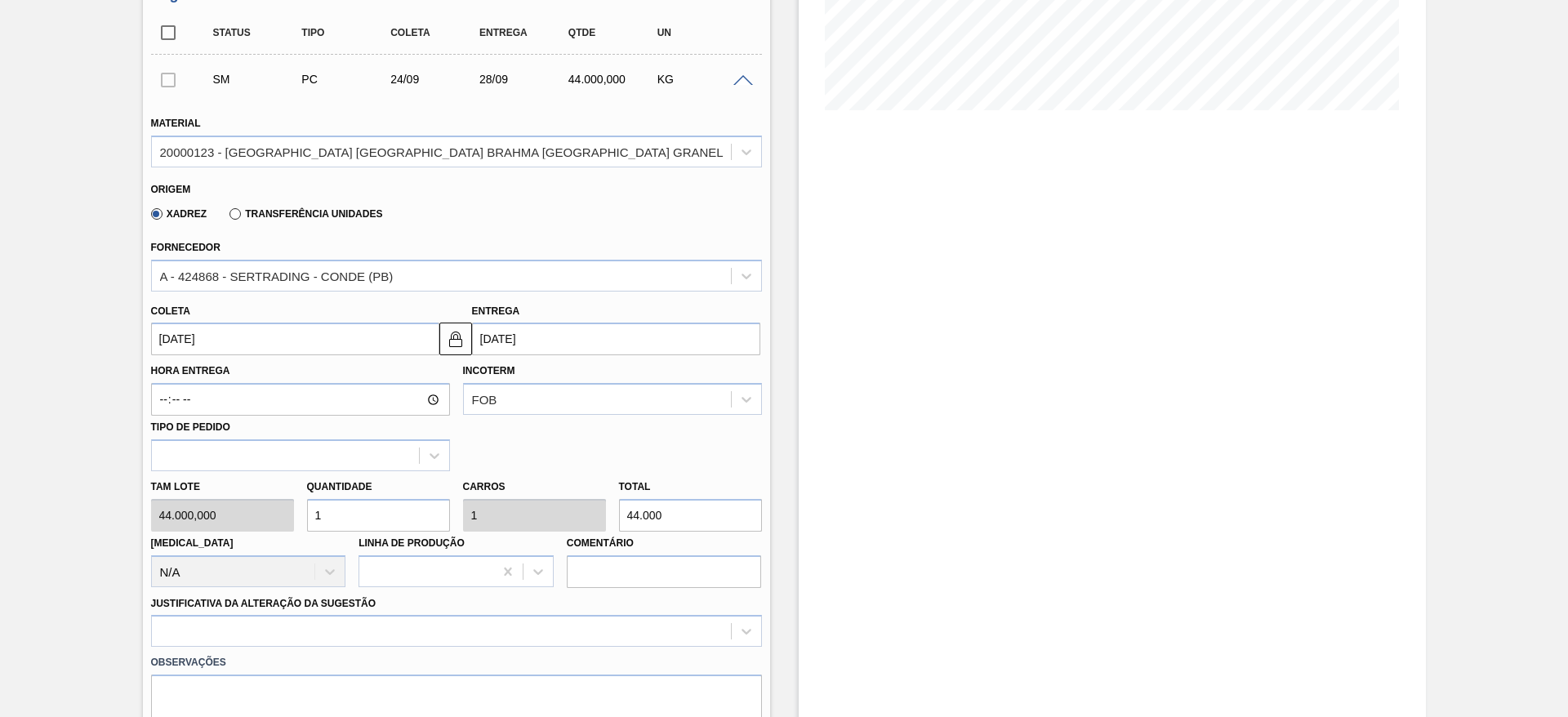
click at [219, 503] on div "Tam lote 44.000,000 Quantidade 1 Carros 1 Total 44.000 Doca N/A Linha de Produç…" at bounding box center [456, 529] width 624 height 117
type input "6"
type input "264.000"
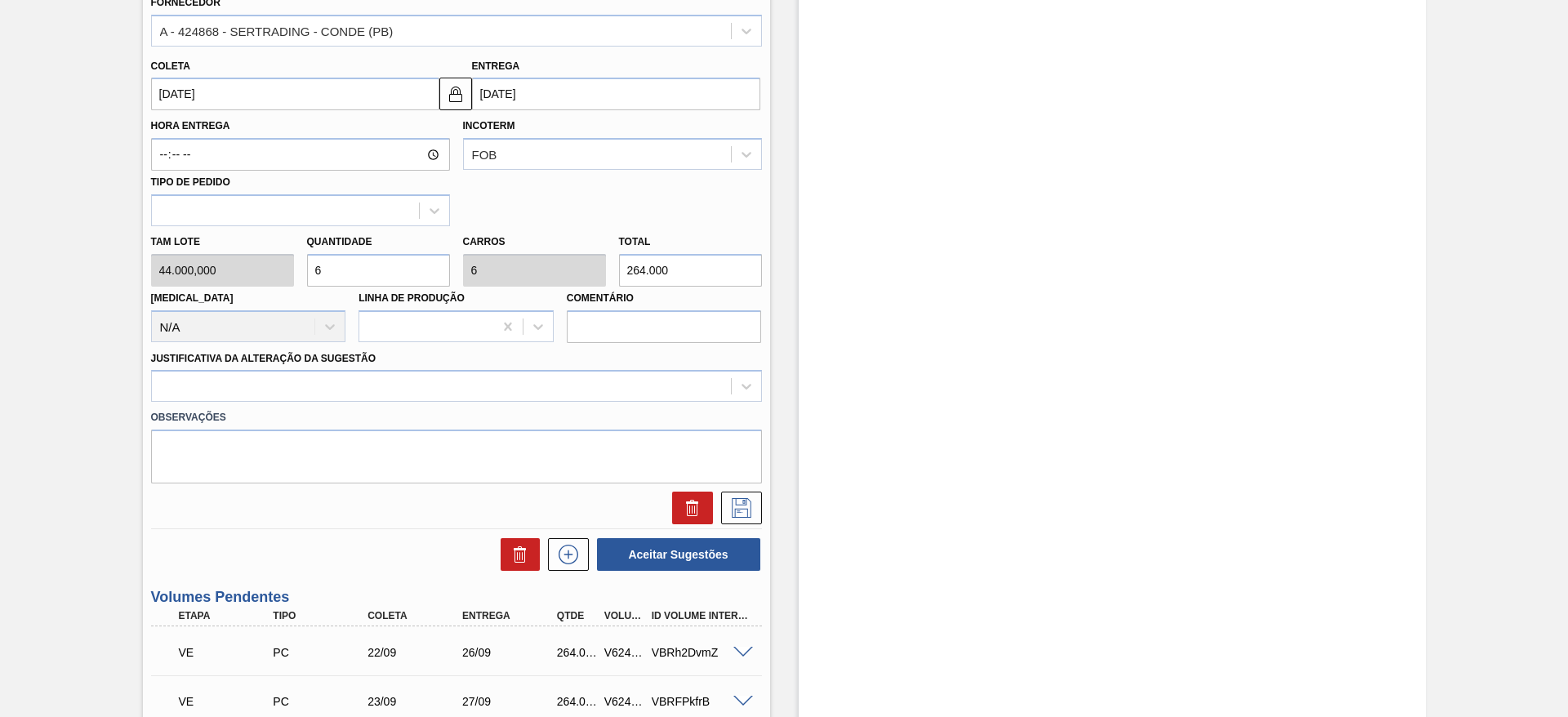
type input "6"
click at [763, 373] on div "Justificativa da Alteração da Sugestão" at bounding box center [456, 375] width 624 height 56
click at [744, 379] on icon at bounding box center [747, 387] width 17 height 17
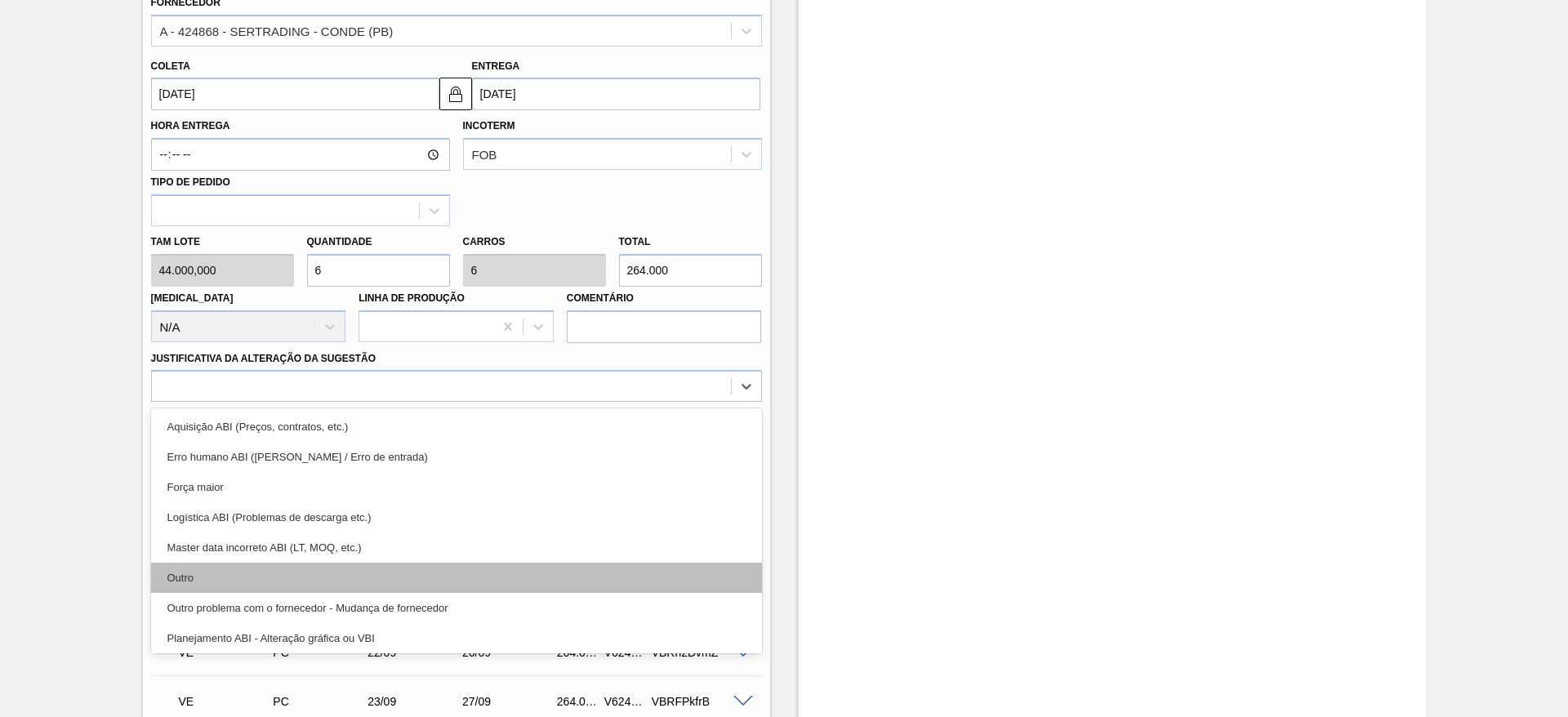
click at [225, 570] on div "Outro" at bounding box center [456, 578] width 611 height 30
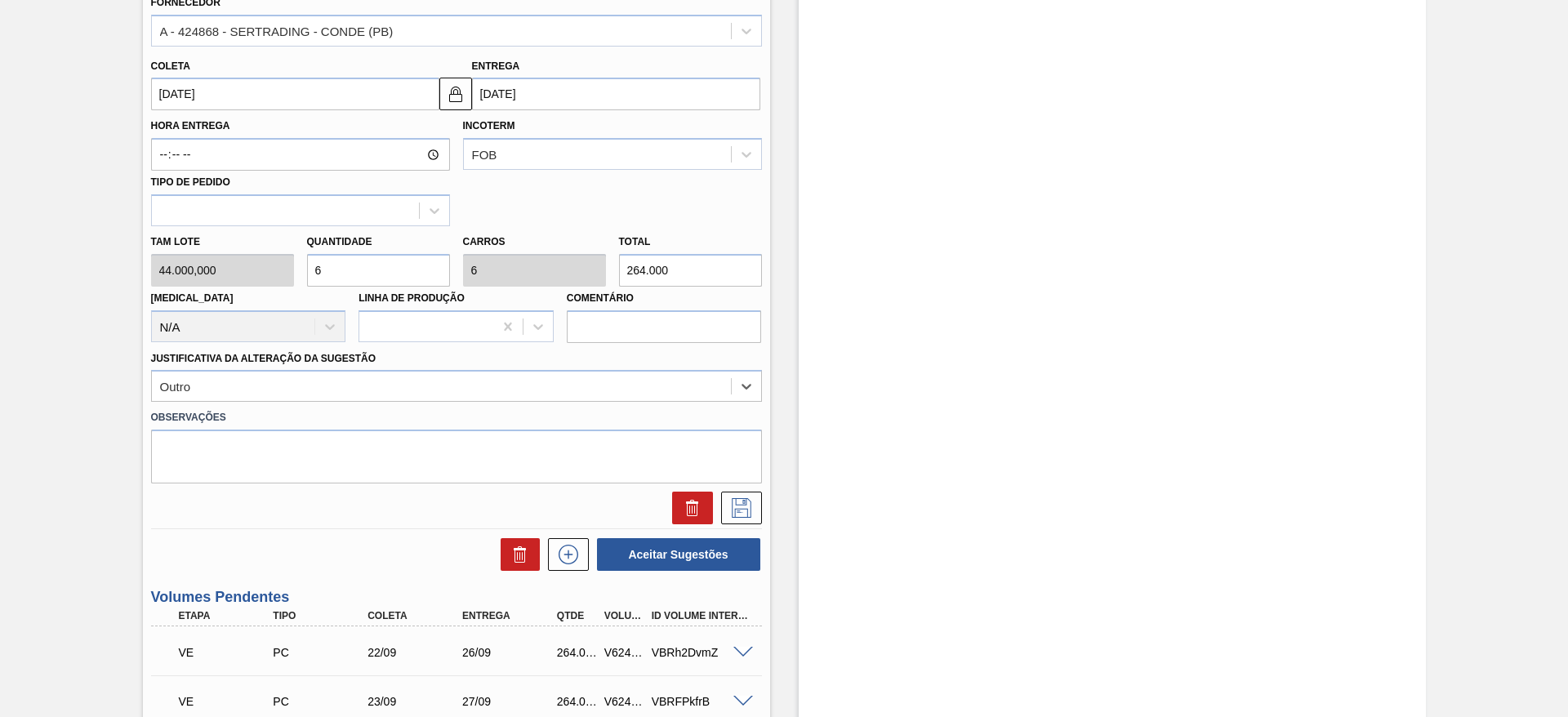
click at [736, 511] on div "SM PC 24/09 28/09 264.000,000 KG Material 20000123 - MALTA URUGUAY BRAHMA BRASI…" at bounding box center [456, 169] width 611 height 719
click at [749, 499] on icon at bounding box center [742, 508] width 26 height 20
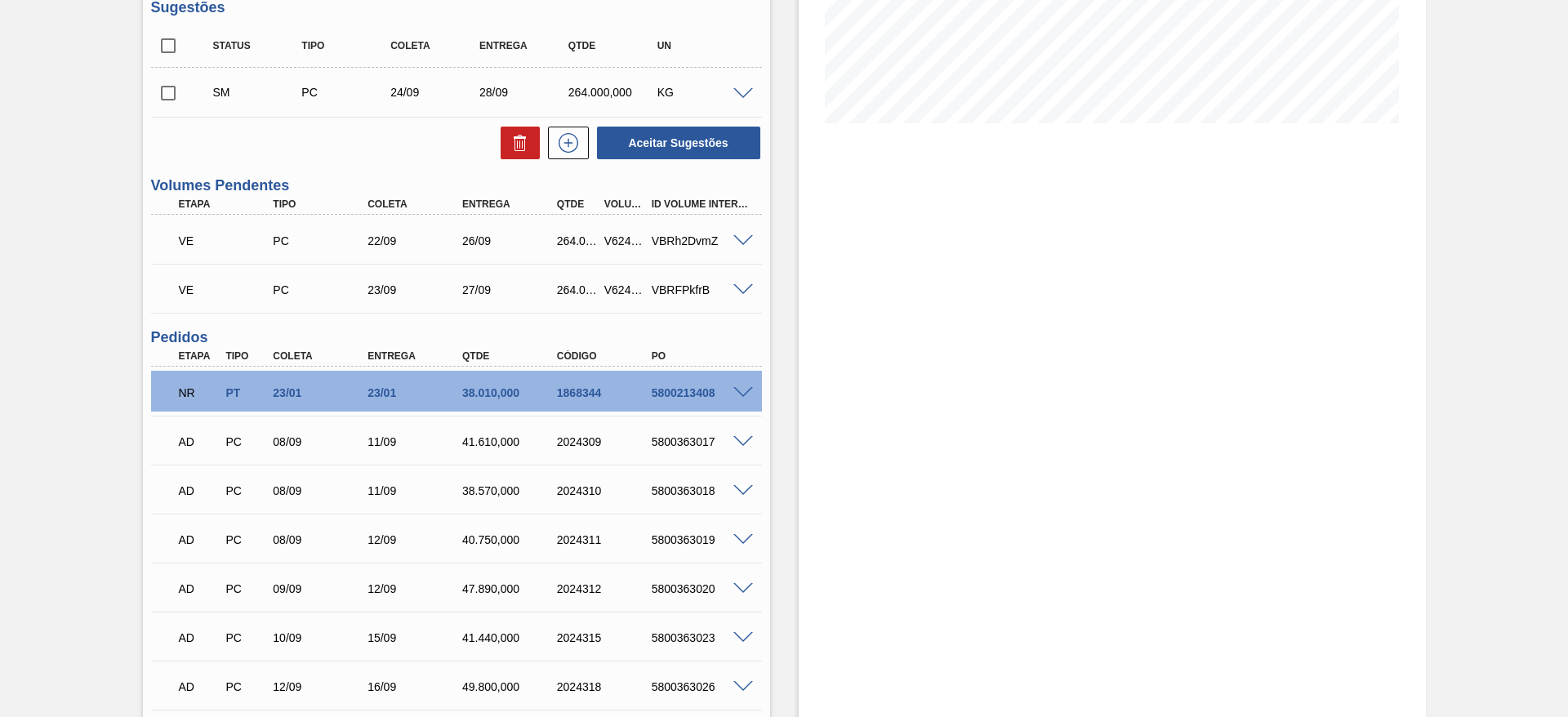
scroll to position [246, 0]
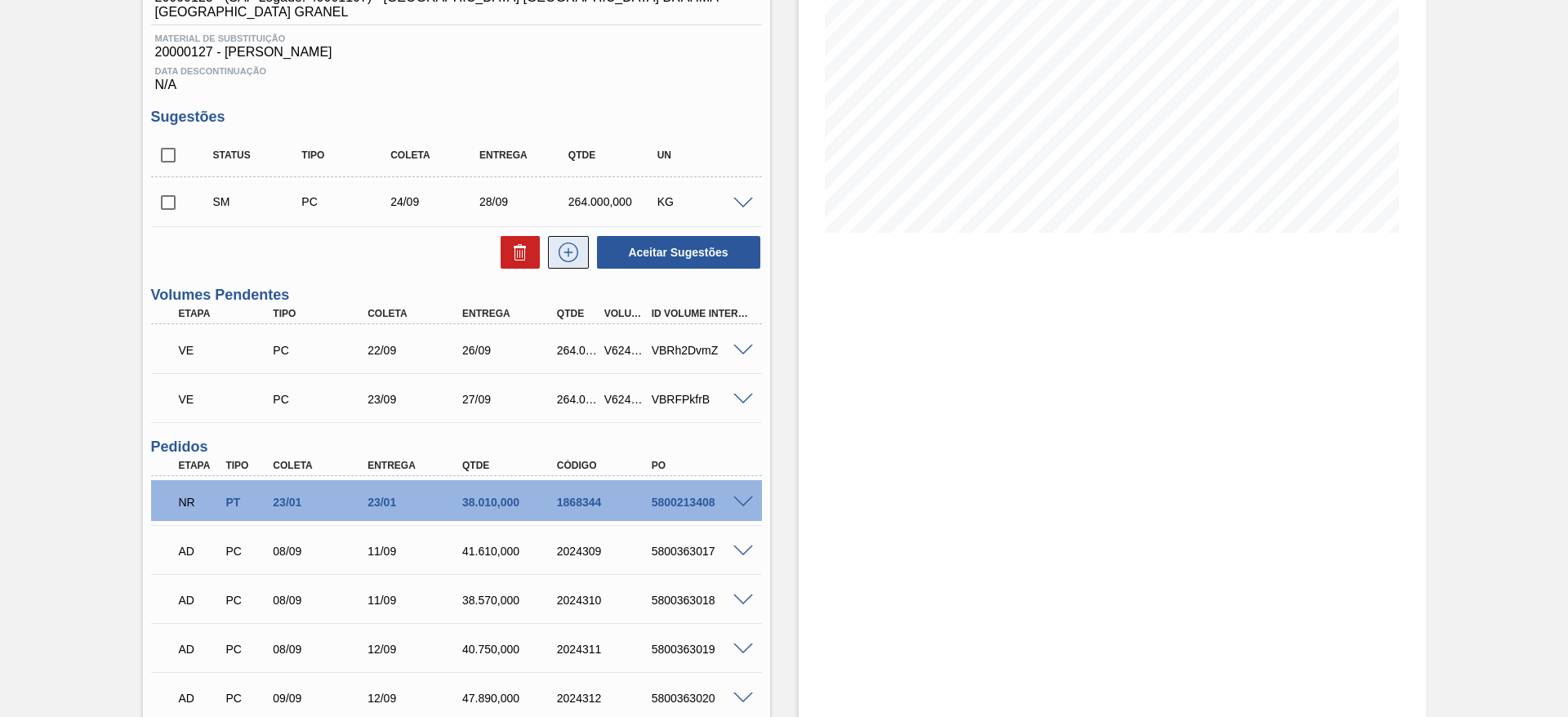
click at [570, 247] on button at bounding box center [568, 252] width 41 height 33
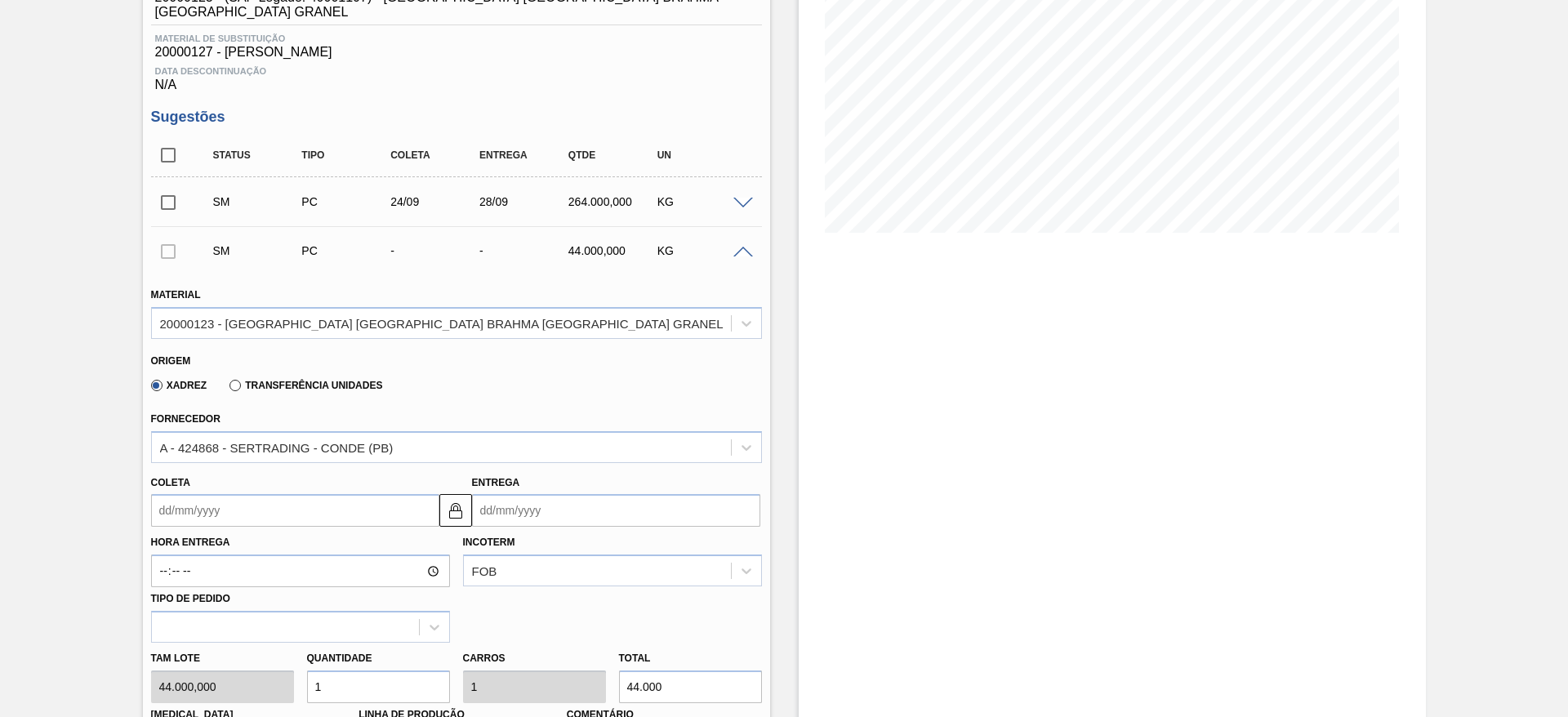
scroll to position [612, 0]
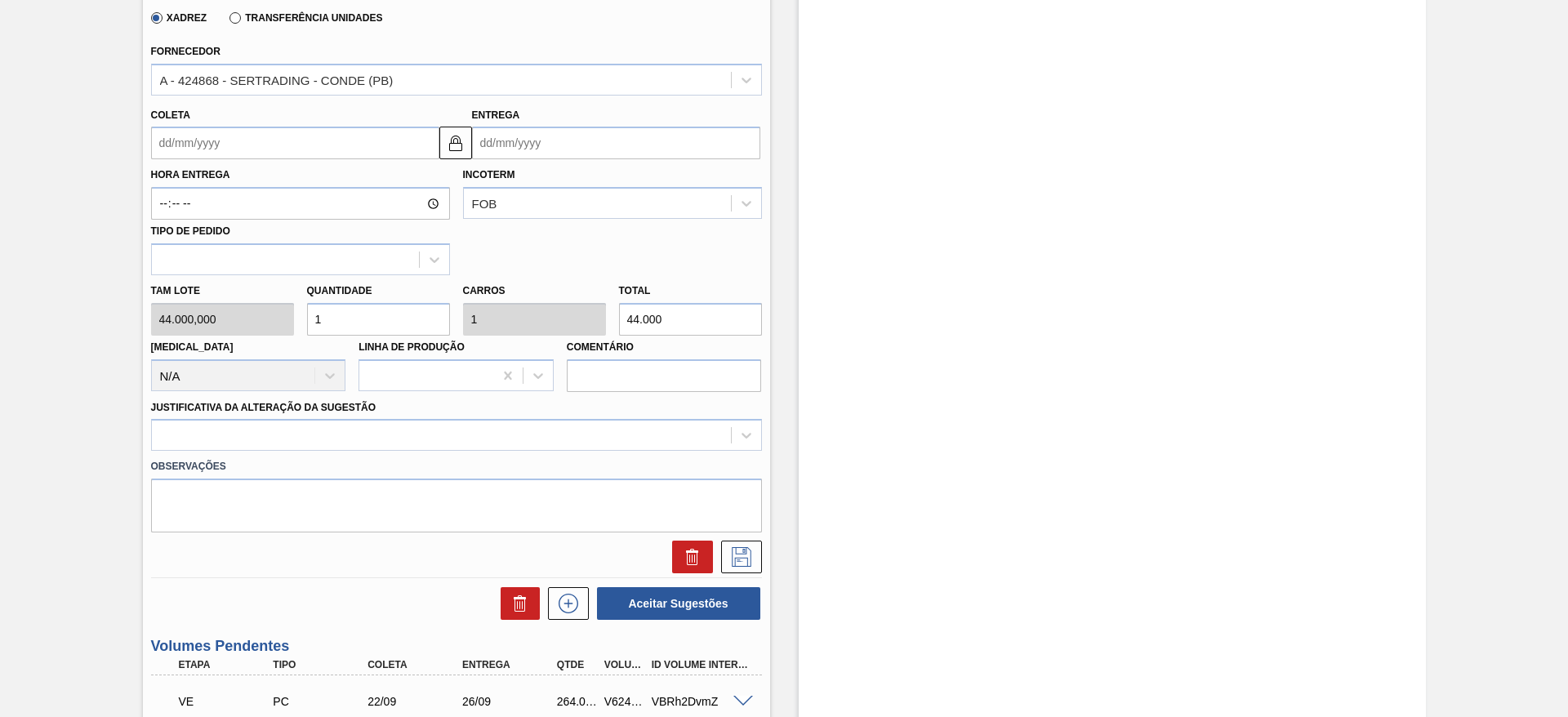
drag, startPoint x: 357, startPoint y: 303, endPoint x: 227, endPoint y: 287, distance: 131.0
click at [232, 286] on div "Tam lote 44.000,000 Quantidade 1 Carros 1 Total 44.000 Doca N/A Linha de Produç…" at bounding box center [456, 333] width 624 height 117
type input "6"
type input "264.000"
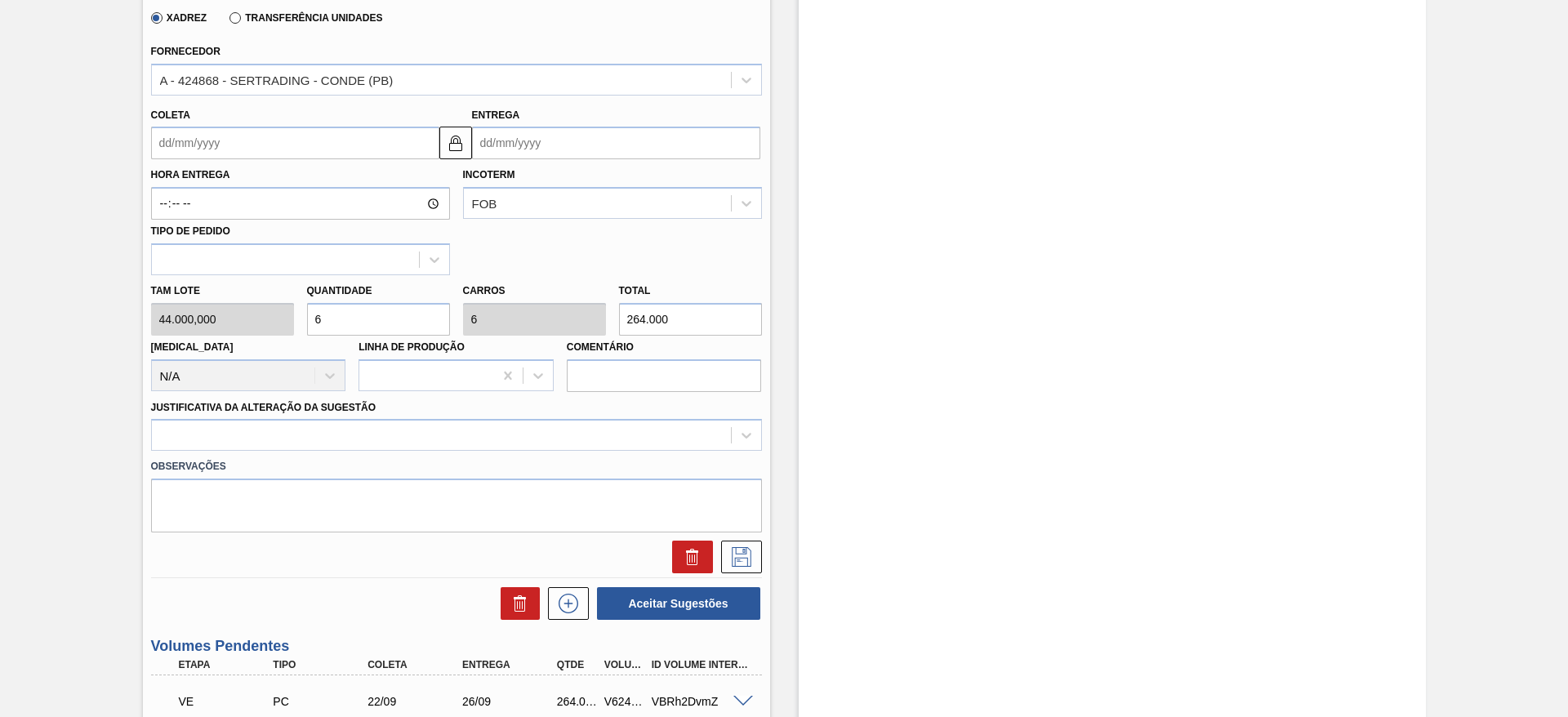
type input "6"
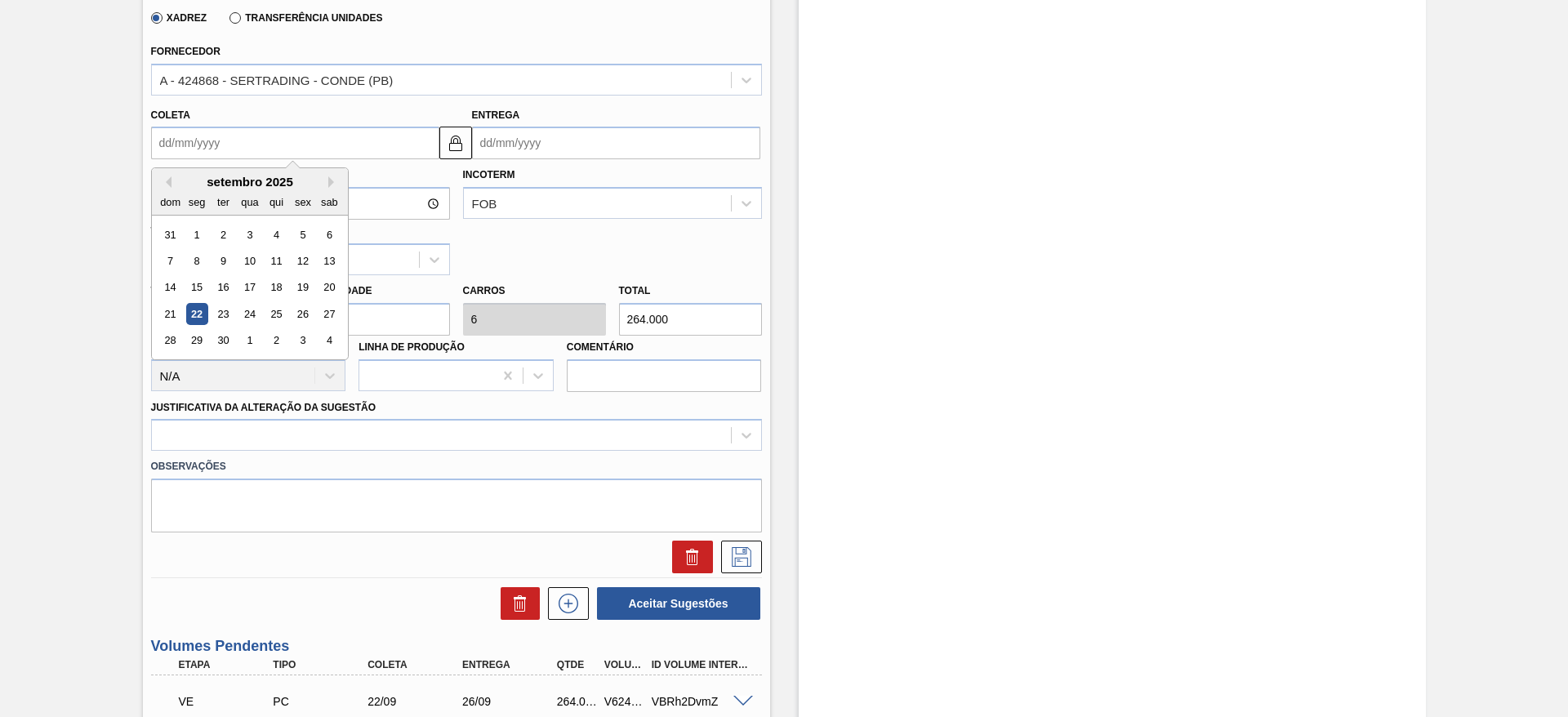
click at [167, 127] on input "Coleta" at bounding box center [295, 143] width 288 height 33
click at [299, 303] on div "26" at bounding box center [302, 315] width 22 height 22
type input "[DATE]"
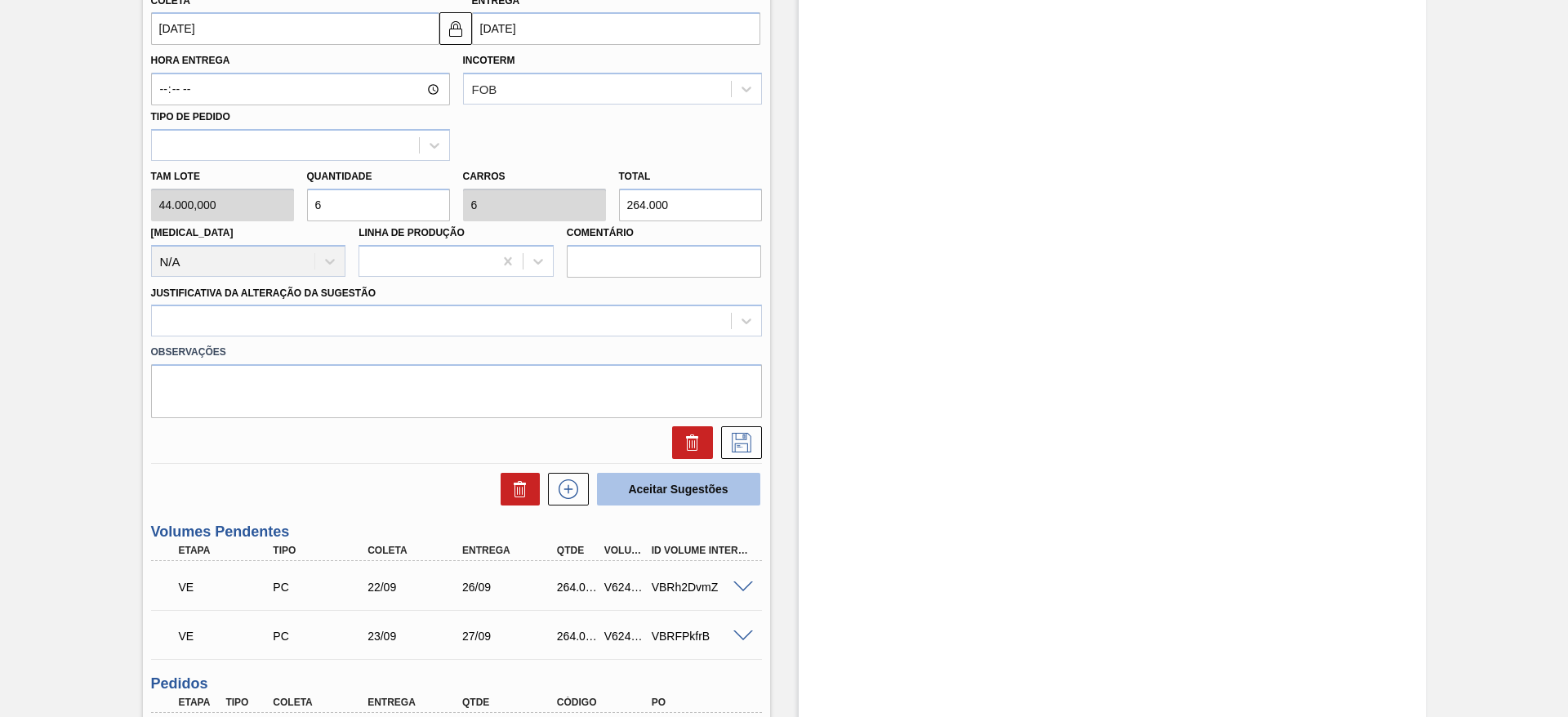
scroll to position [858, 0]
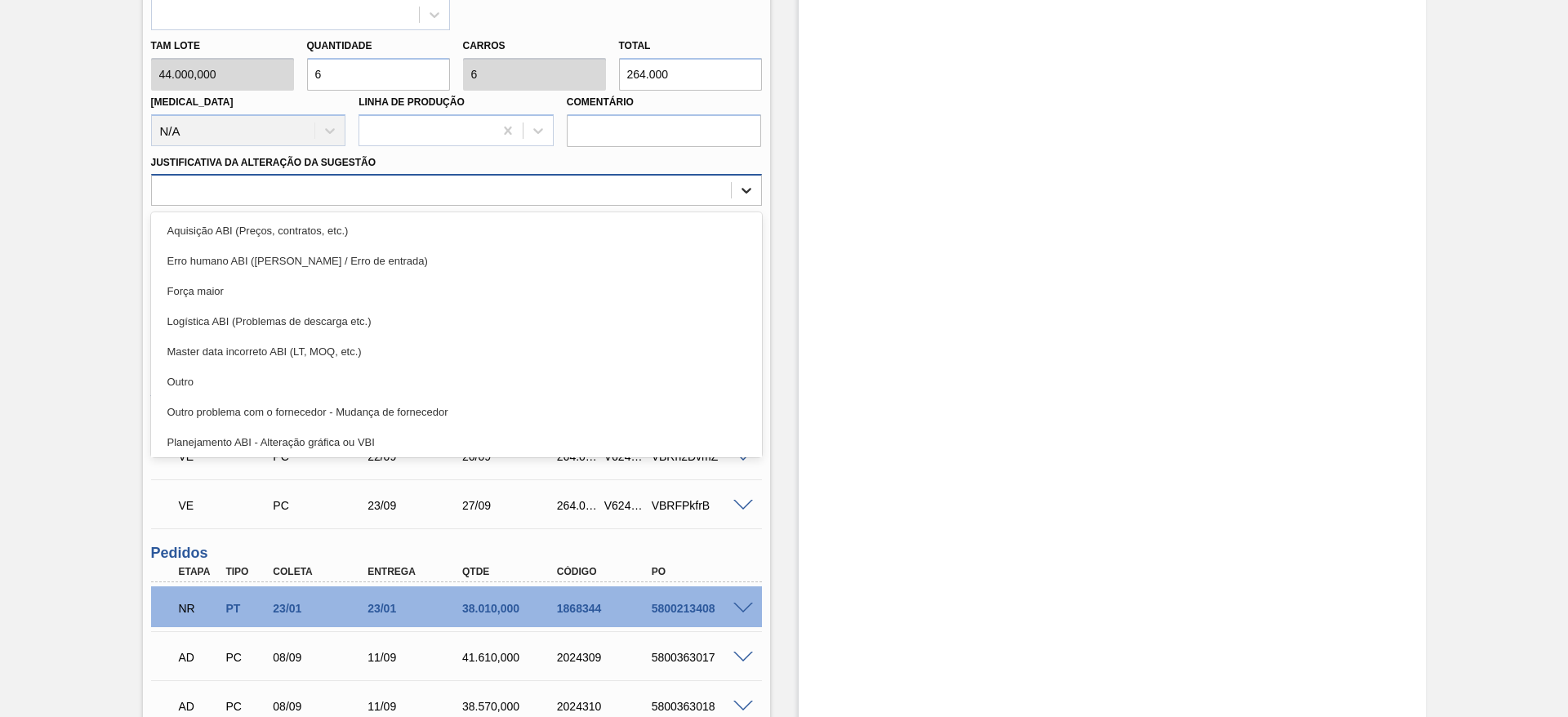
click at [749, 182] on icon at bounding box center [747, 190] width 17 height 17
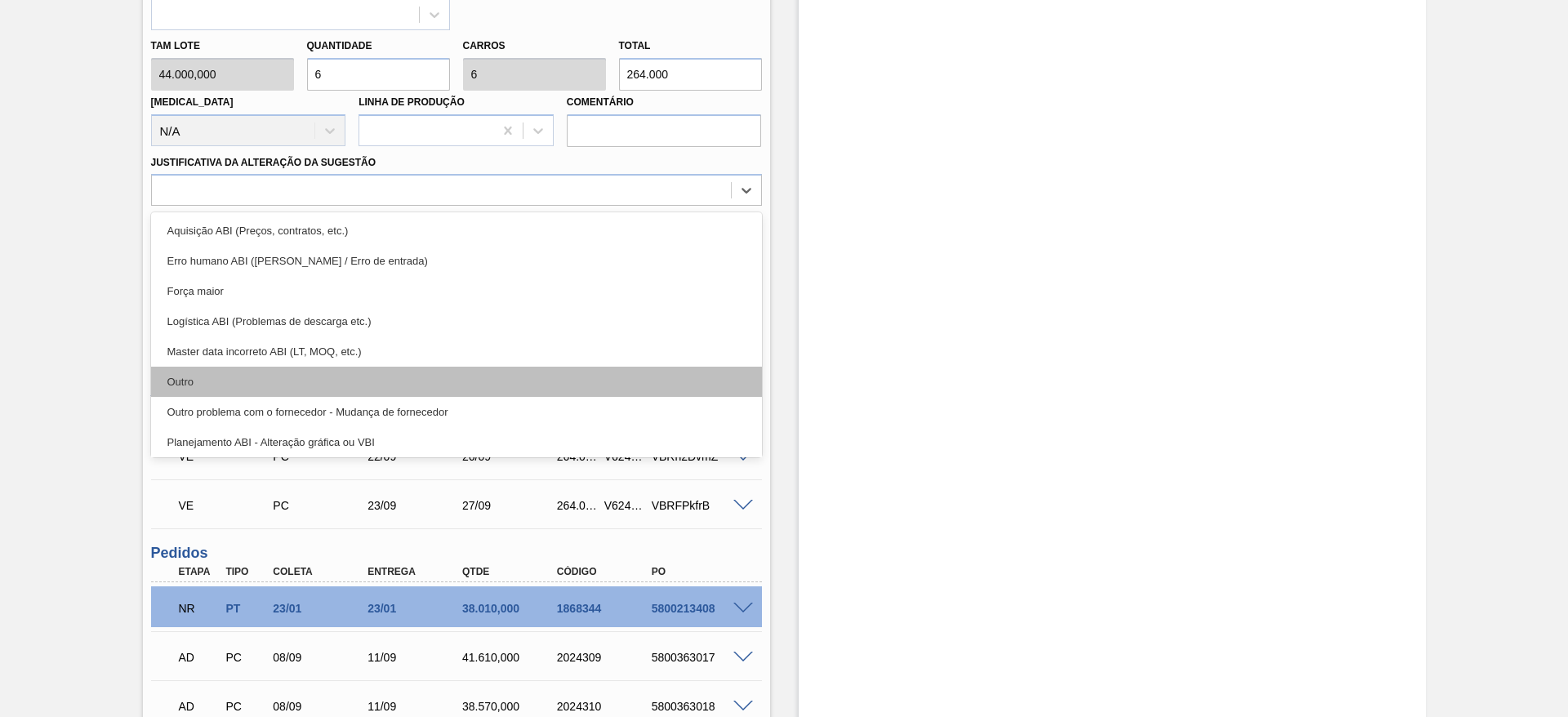
click at [195, 367] on div "Outro" at bounding box center [456, 382] width 611 height 30
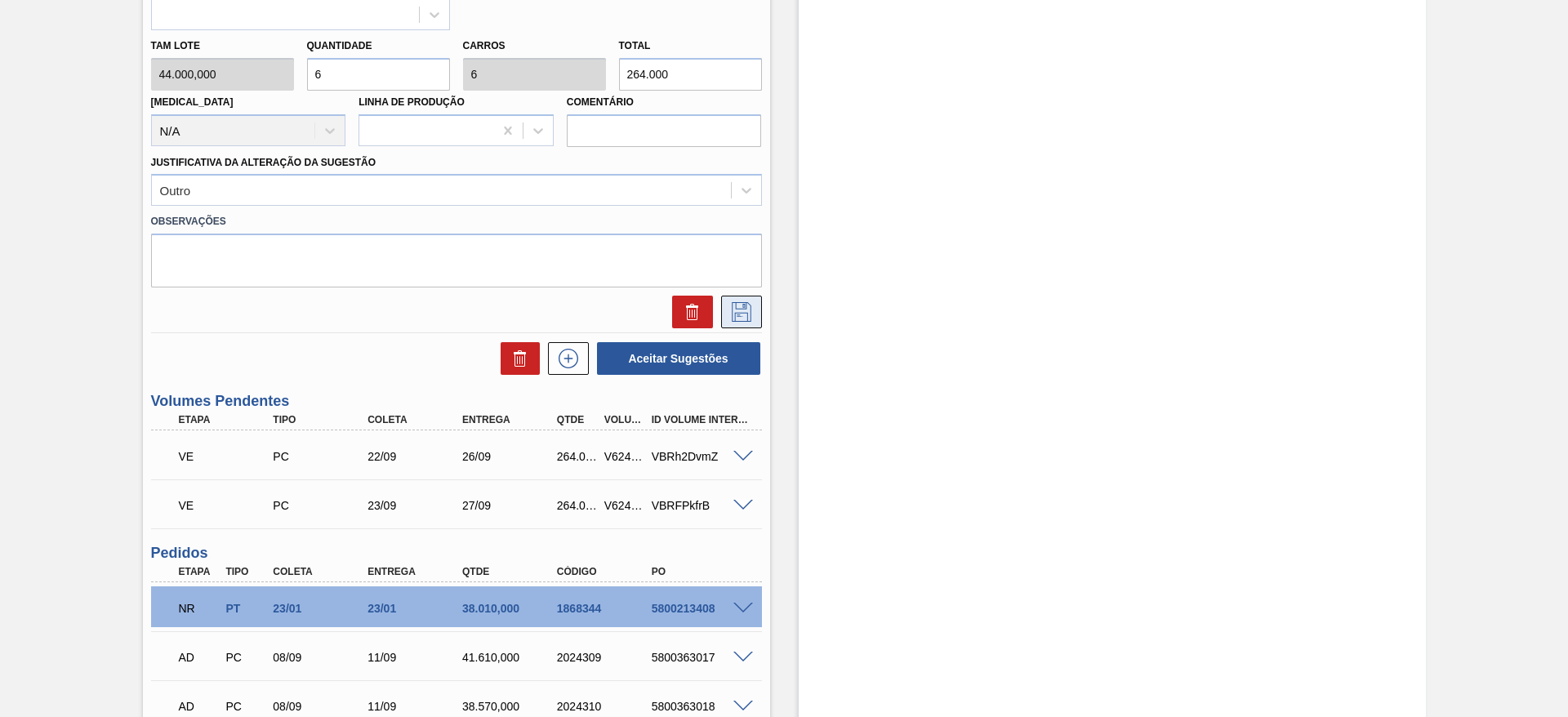
click at [750, 302] on icon at bounding box center [742, 312] width 26 height 20
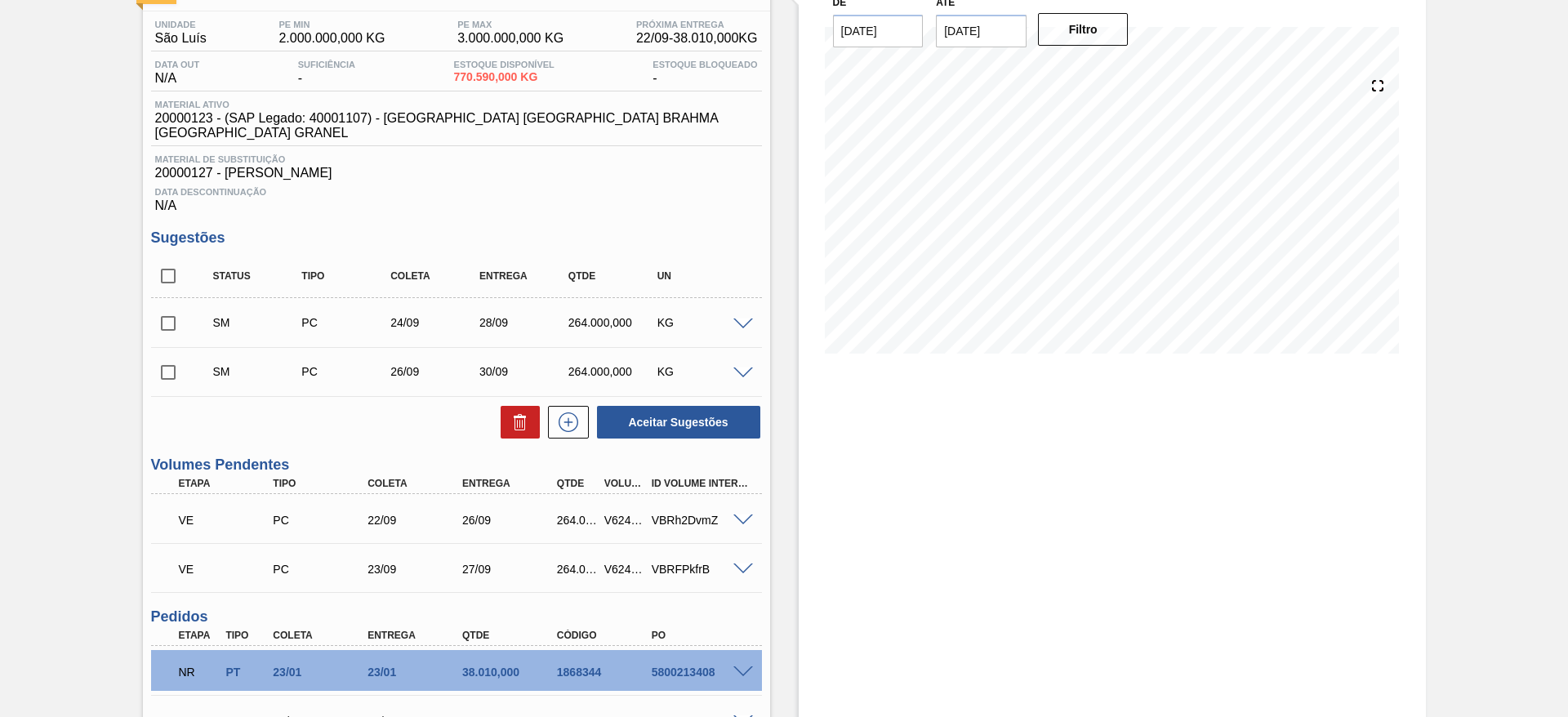
scroll to position [122, 0]
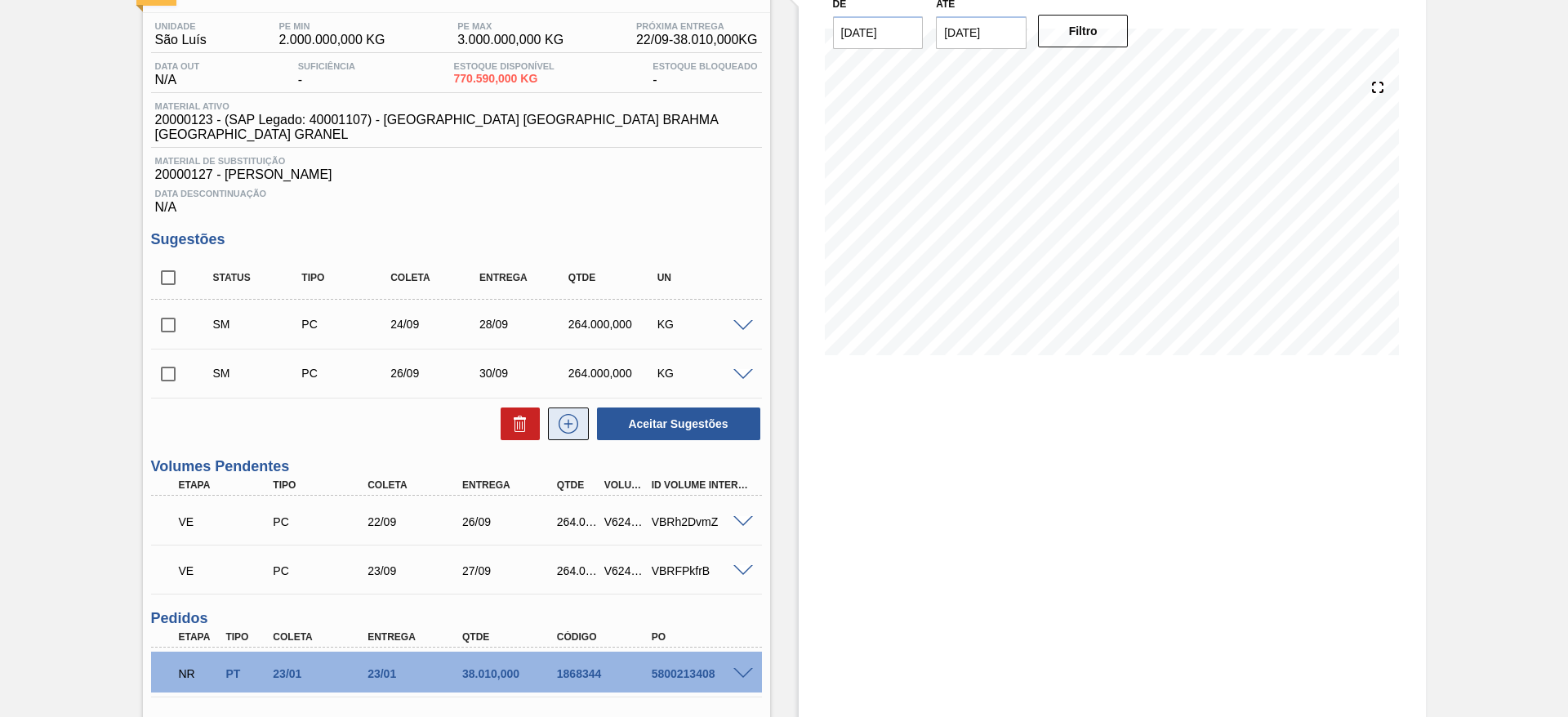
click at [579, 415] on icon at bounding box center [568, 424] width 26 height 20
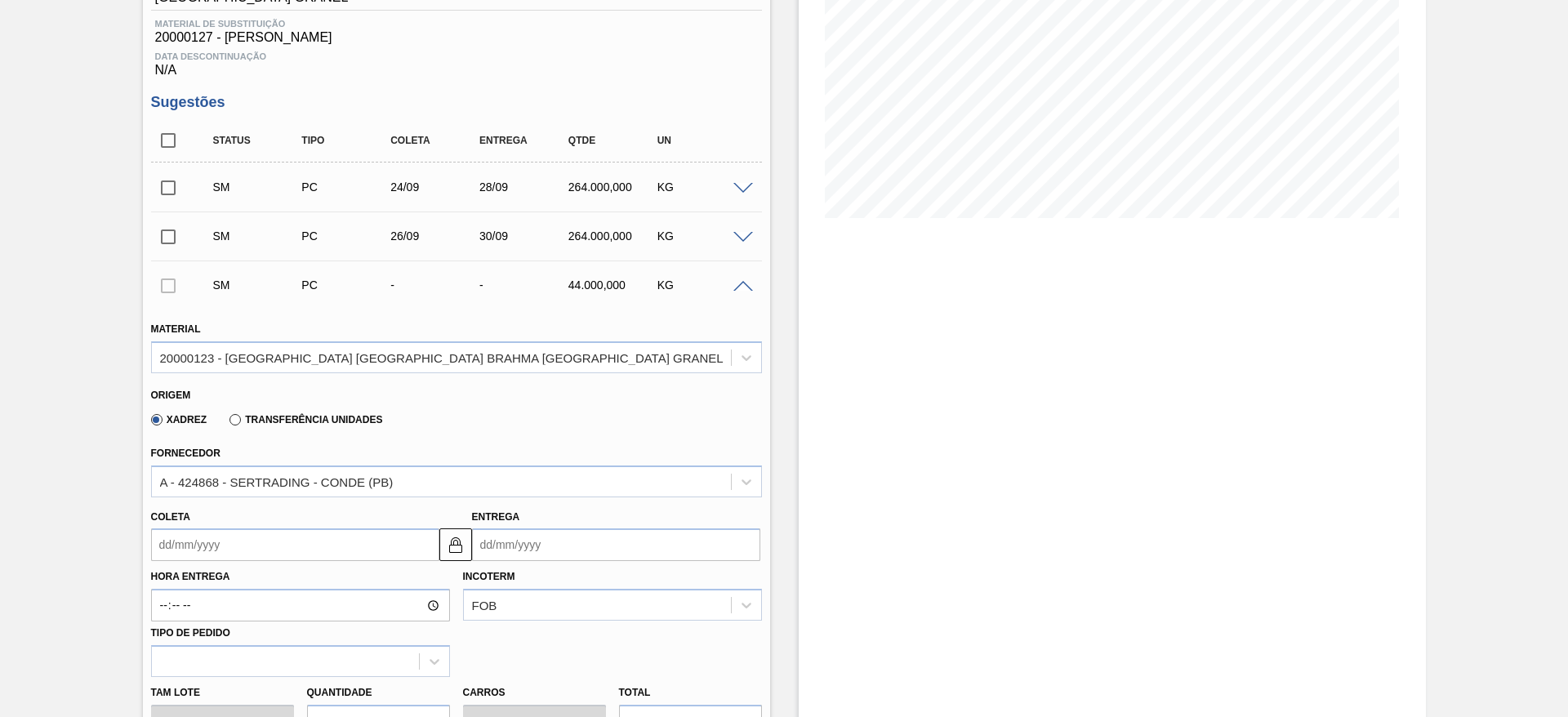
scroll to position [368, 0]
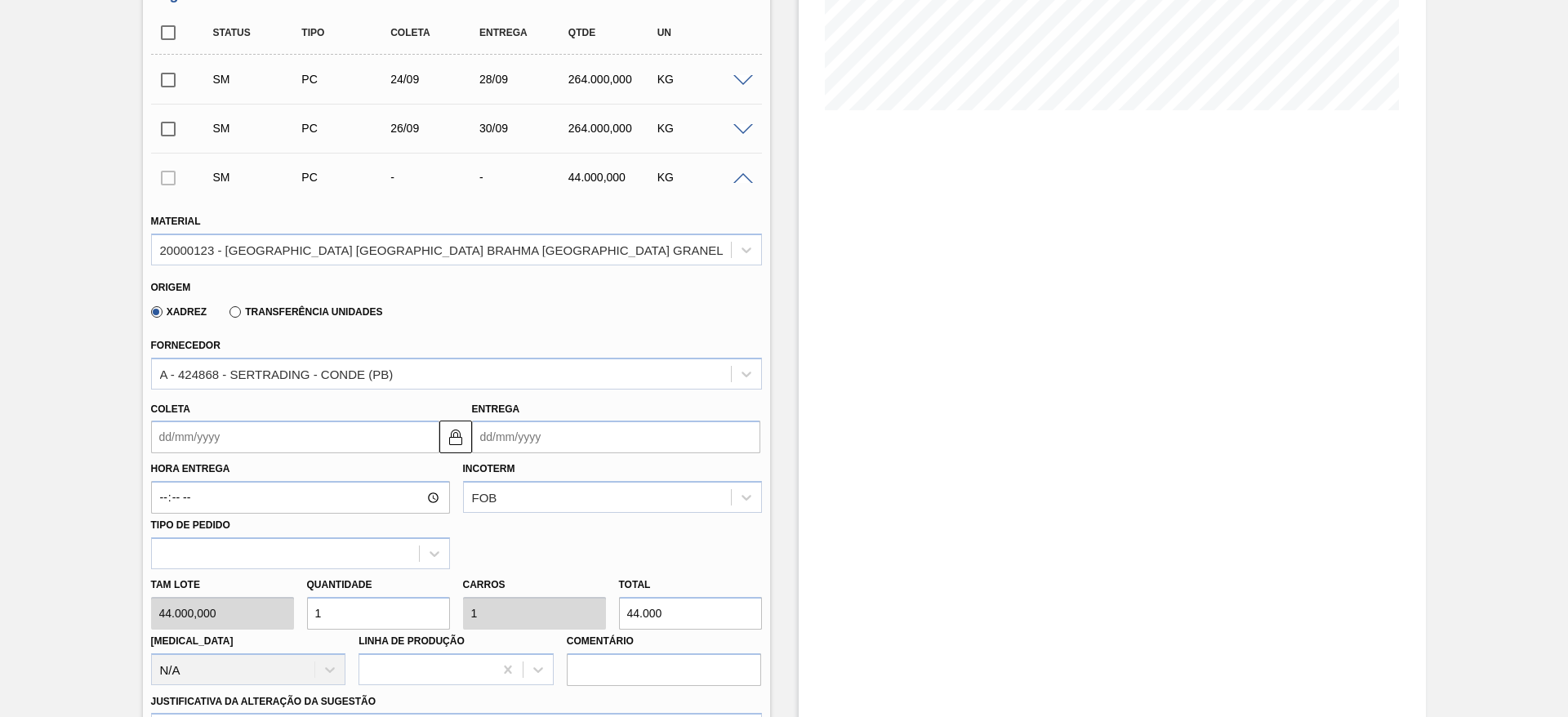
drag, startPoint x: 299, startPoint y: 589, endPoint x: 109, endPoint y: 572, distance: 190.8
click at [145, 581] on div "Tam lote 44.000,000 Quantidade 1 Carros 1 Total 44.000 Doca N/A Linha de Produç…" at bounding box center [456, 627] width 624 height 117
type input "6"
type input "264.000"
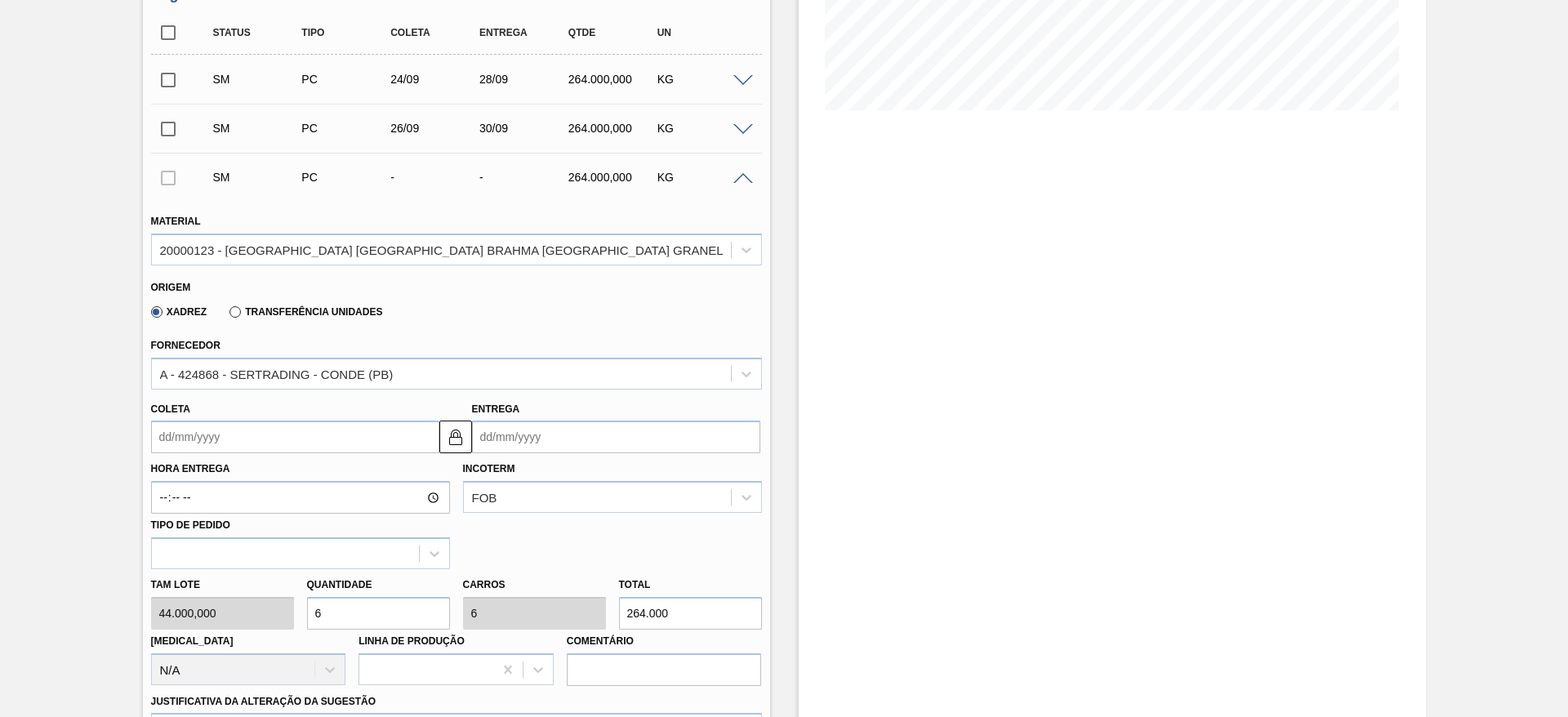
type input "6"
click at [172, 421] on input "Coleta" at bounding box center [295, 437] width 288 height 33
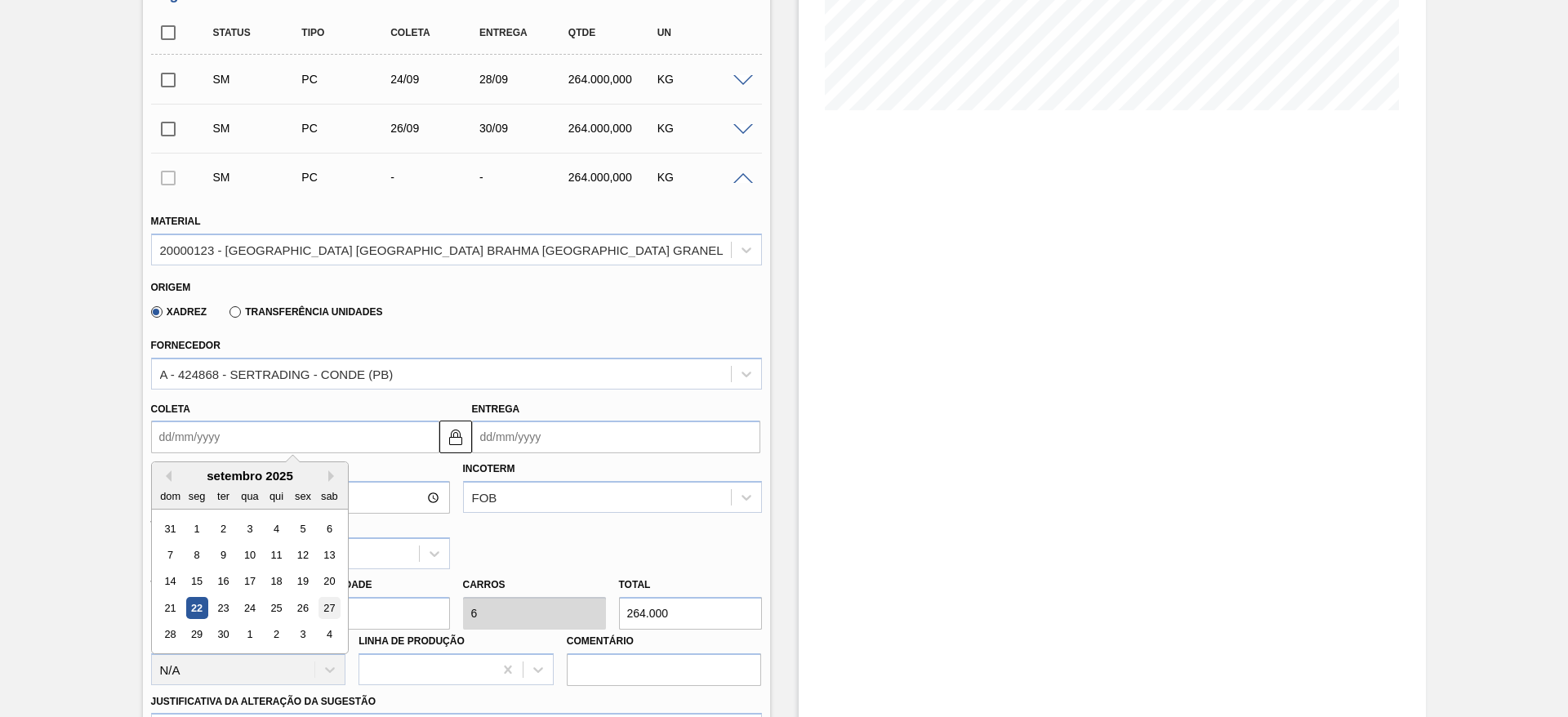
click at [332, 598] on div "27" at bounding box center [329, 609] width 22 height 22
type input "[DATE]"
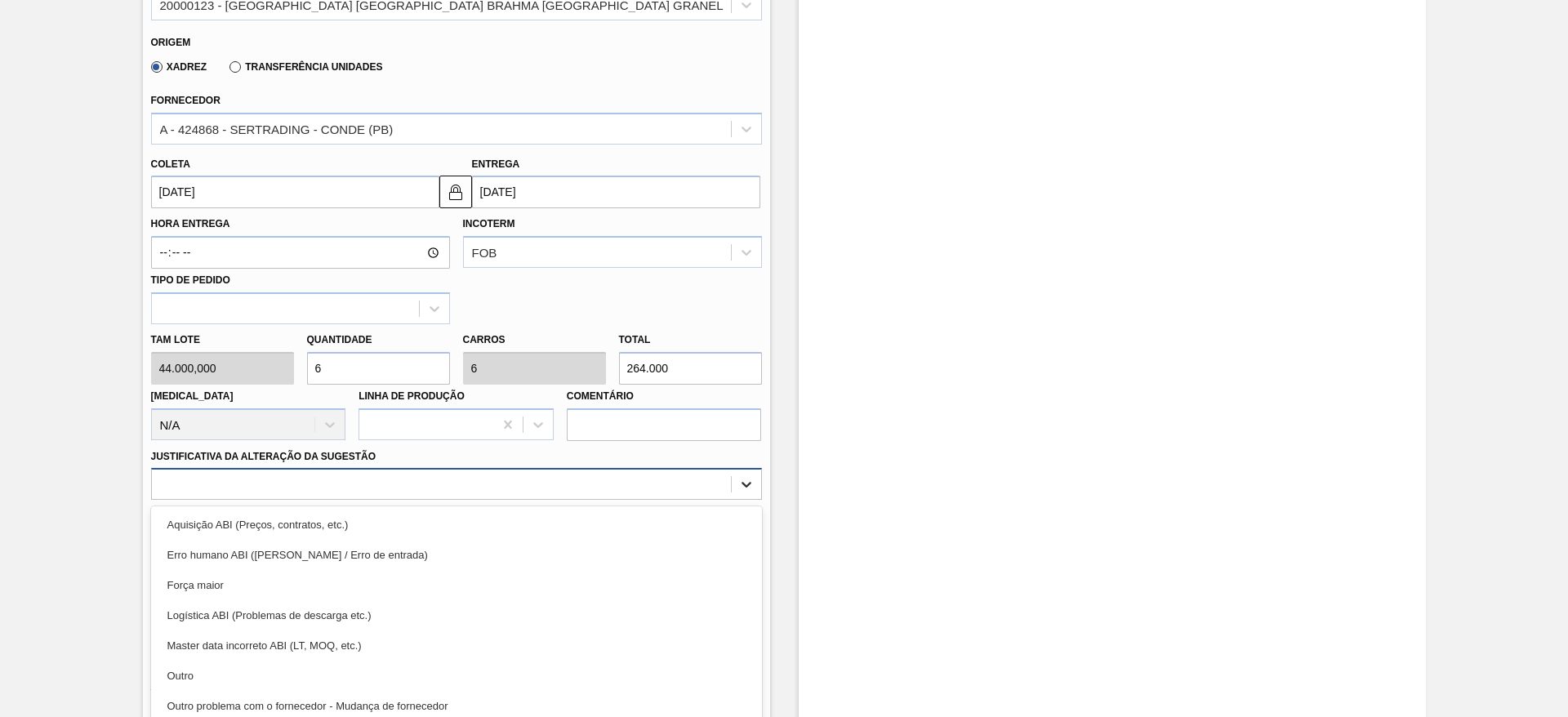
click at [739, 474] on div "option Aquisição ABI (Preços, contratos, etc.) focused, 1 of 18. 18 results ava…" at bounding box center [456, 484] width 611 height 32
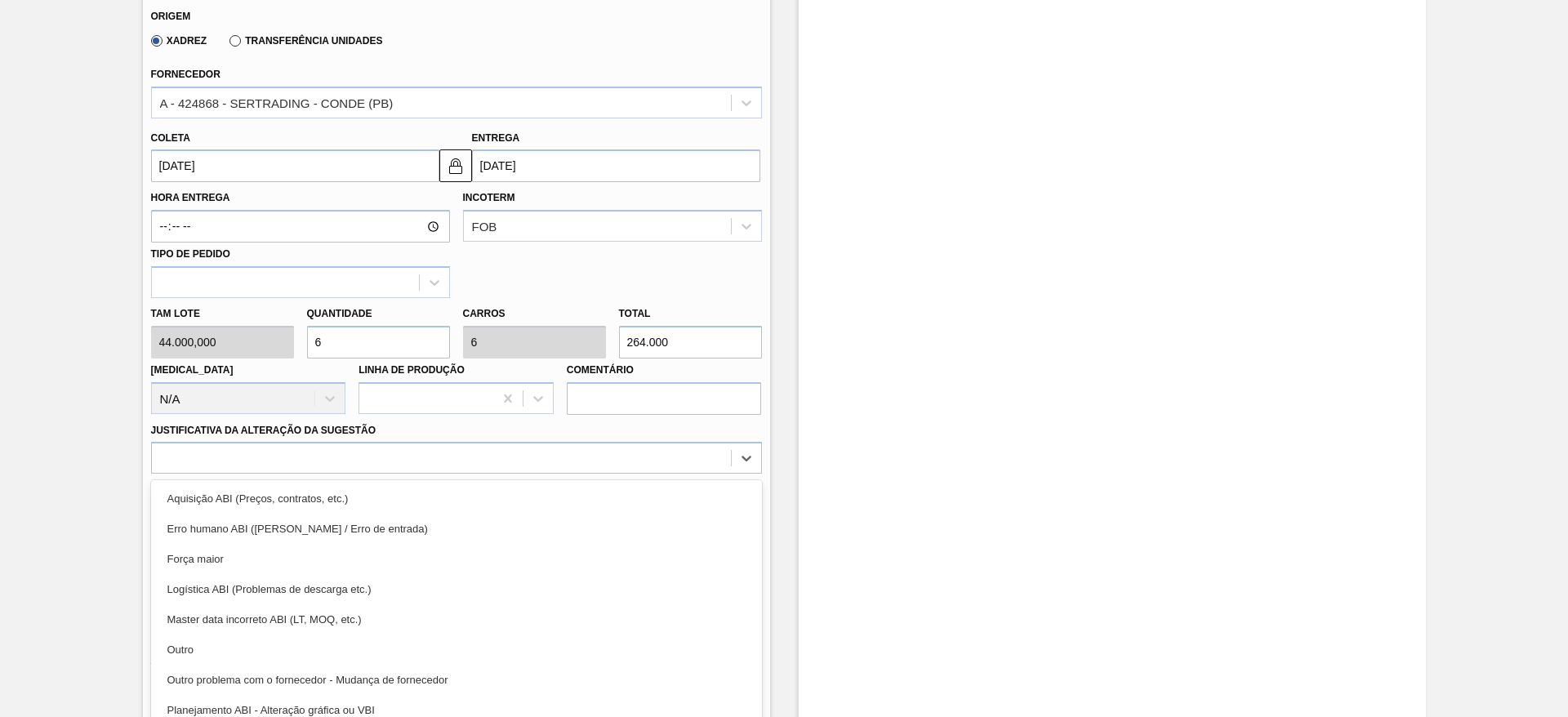
drag, startPoint x: 198, startPoint y: 633, endPoint x: 717, endPoint y: 576, distance: 522.1
click at [198, 635] on div "Outro" at bounding box center [456, 650] width 611 height 30
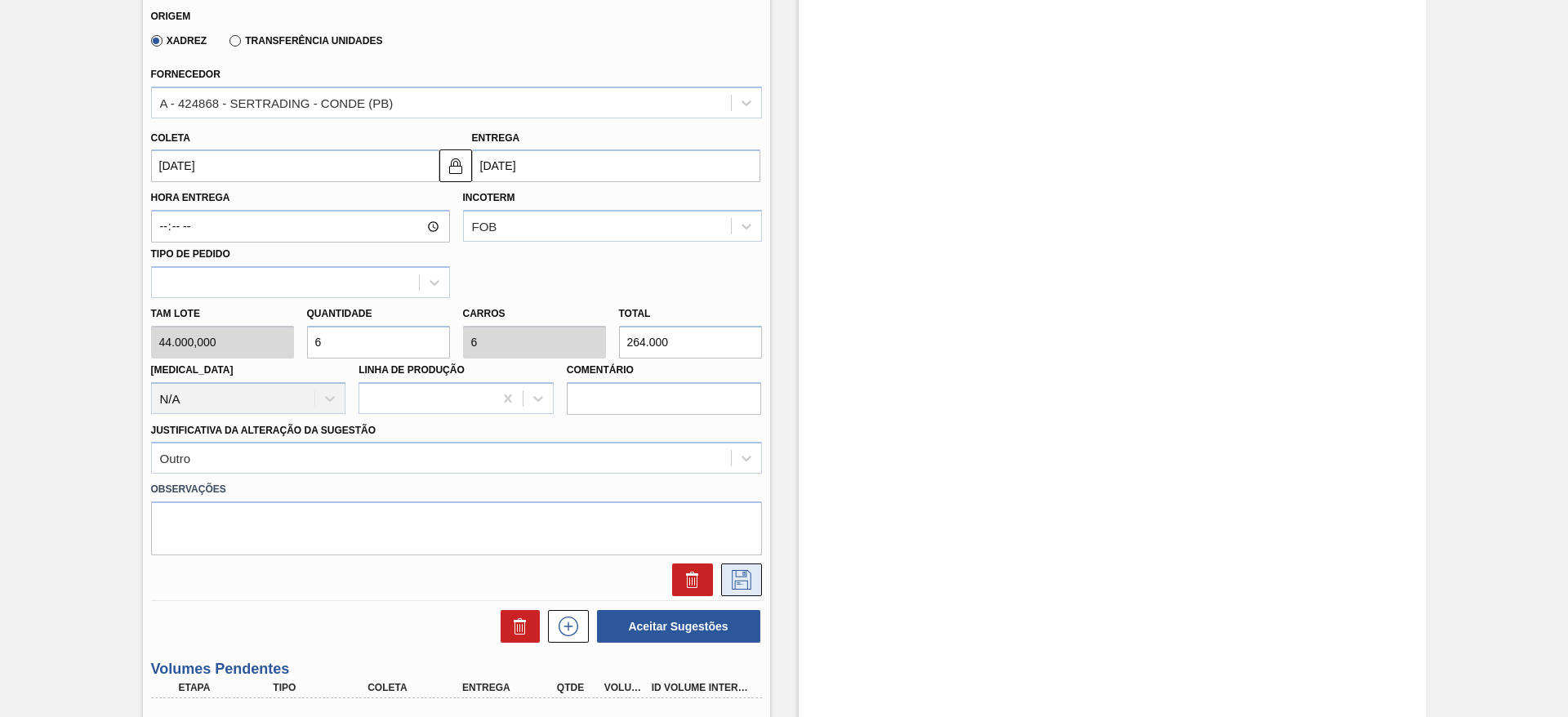
click at [743, 570] on icon at bounding box center [742, 580] width 26 height 20
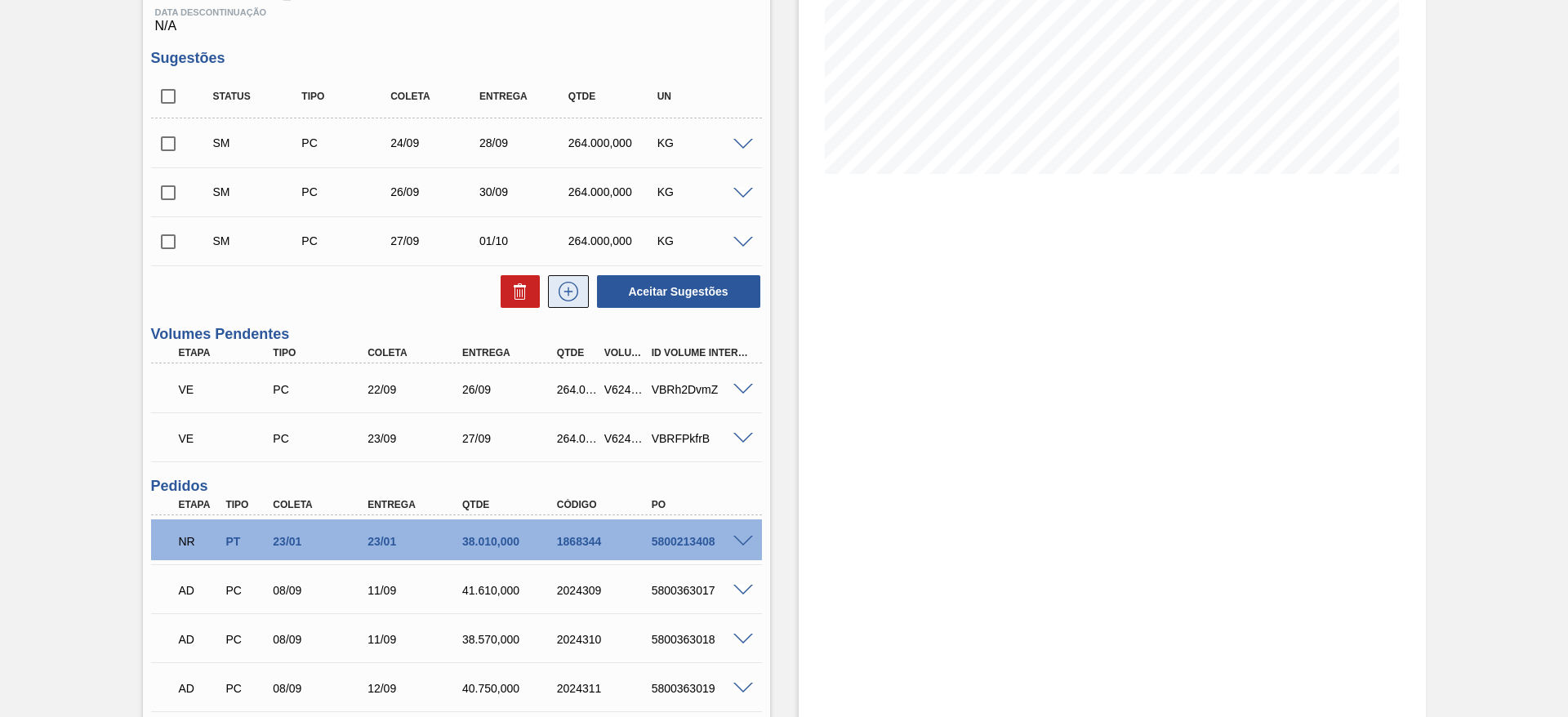
scroll to position [272, 0]
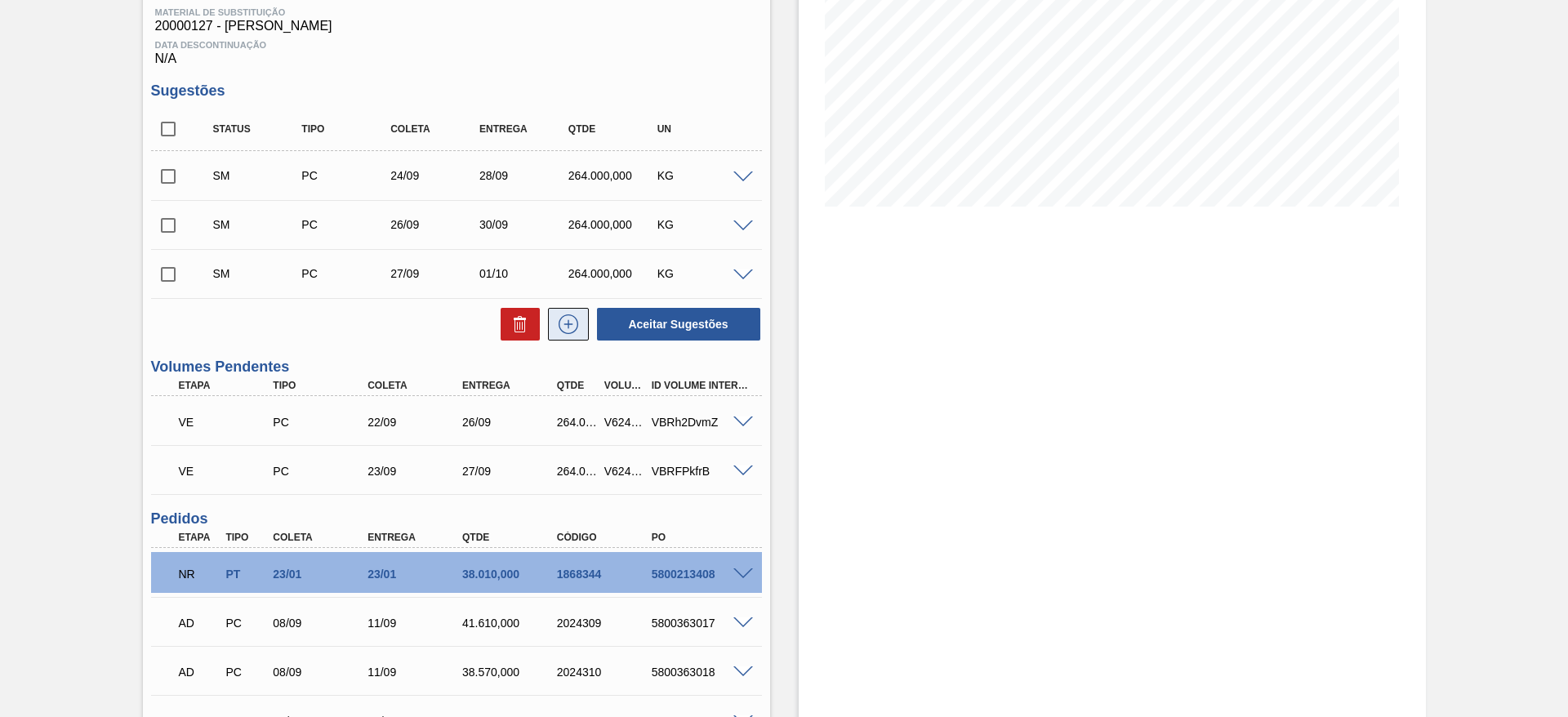
click at [570, 324] on icon at bounding box center [568, 324] width 9 height 1
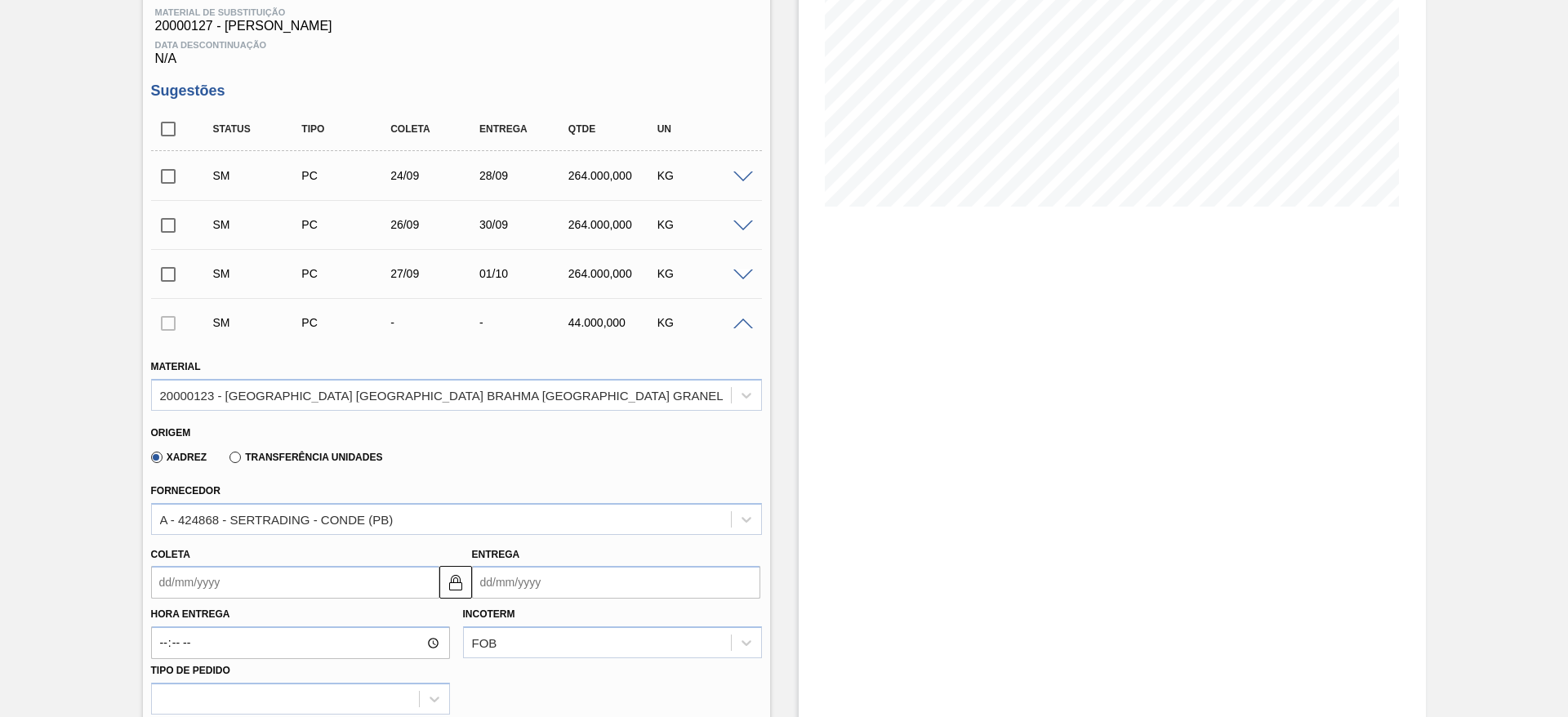
scroll to position [516, 0]
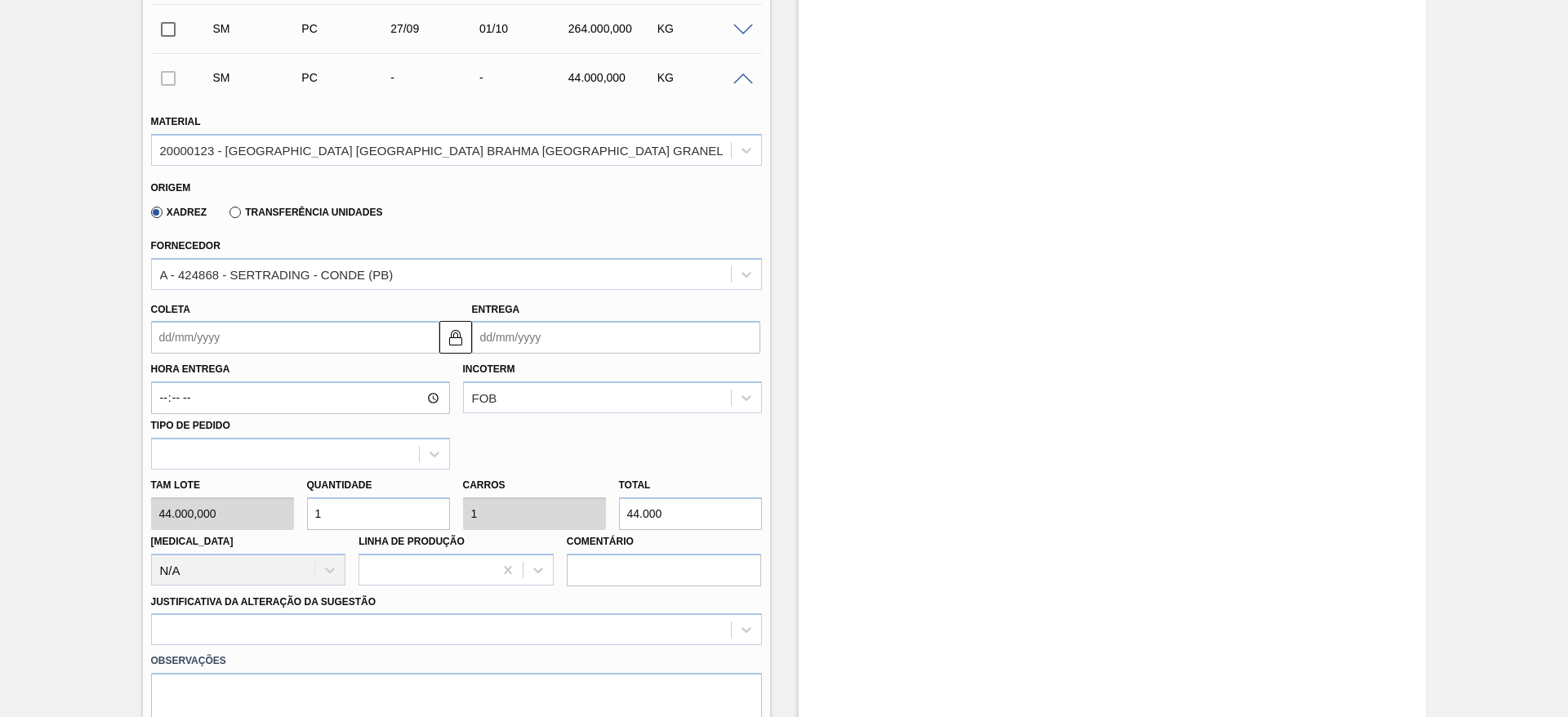
click at [165, 326] on input "Coleta" at bounding box center [295, 337] width 288 height 33
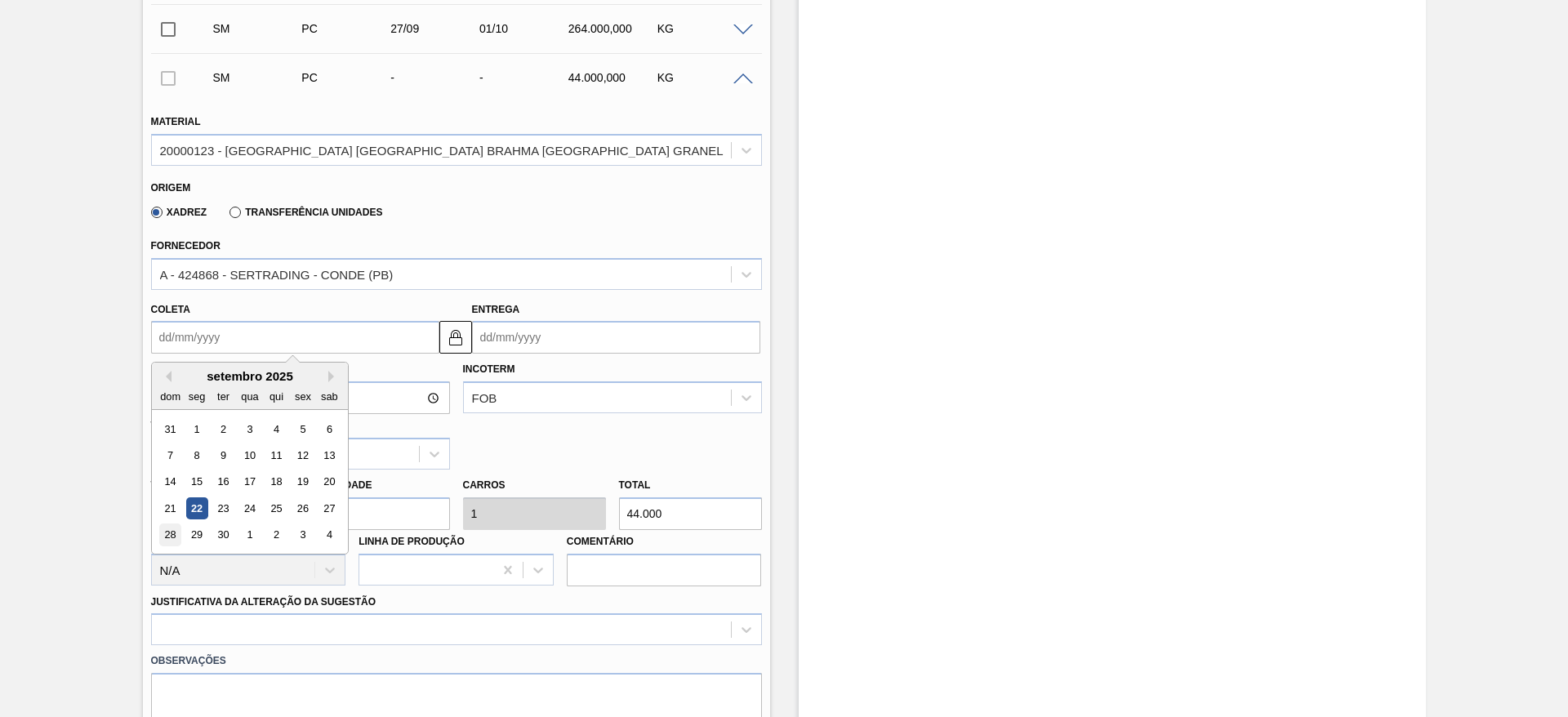
click at [173, 525] on div "28" at bounding box center [171, 536] width 22 height 22
type input "[DATE]"
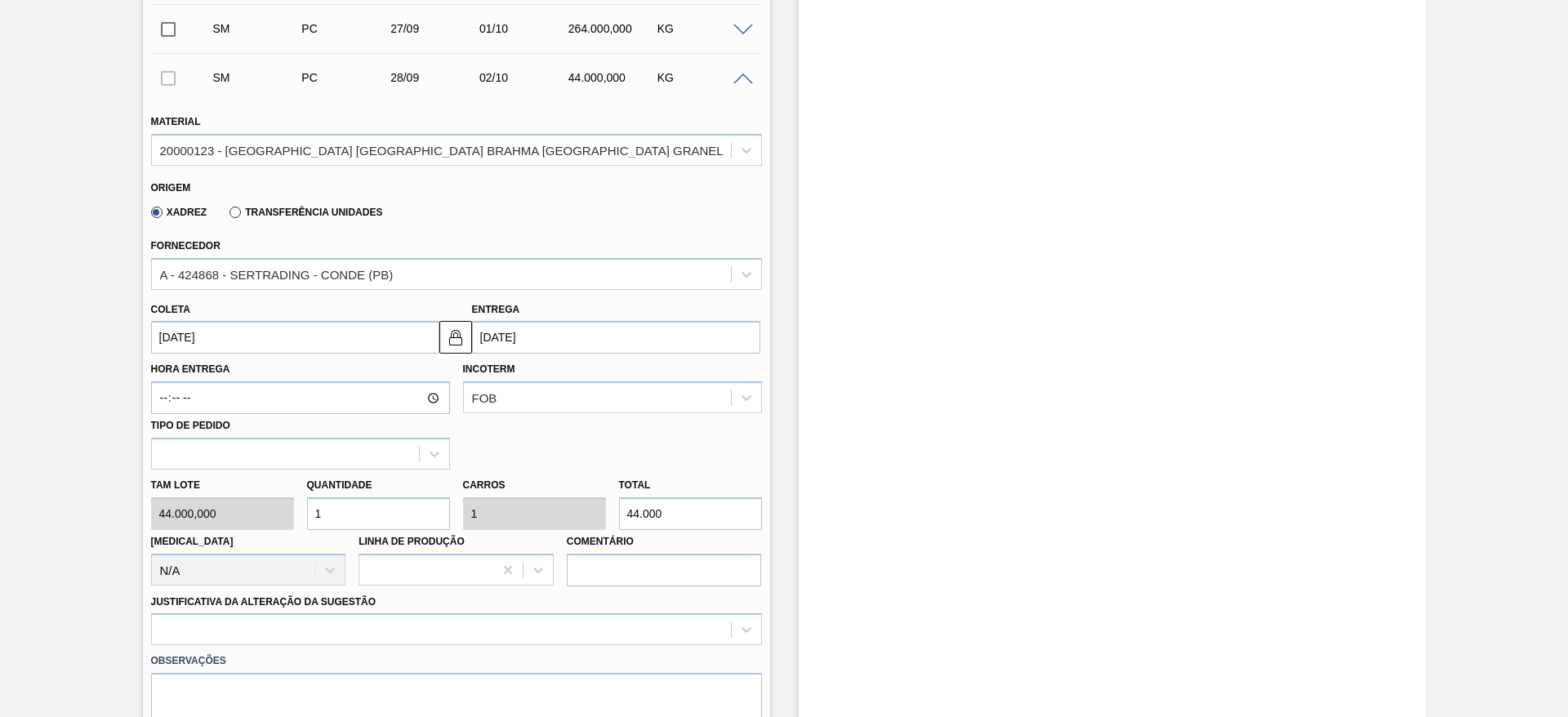
click at [234, 485] on div "Tam lote 44.000,000 Quantidade 1 Carros 1 Total 44.000 Doca N/A Linha de Produç…" at bounding box center [456, 527] width 624 height 117
type input "6"
type input "264.000"
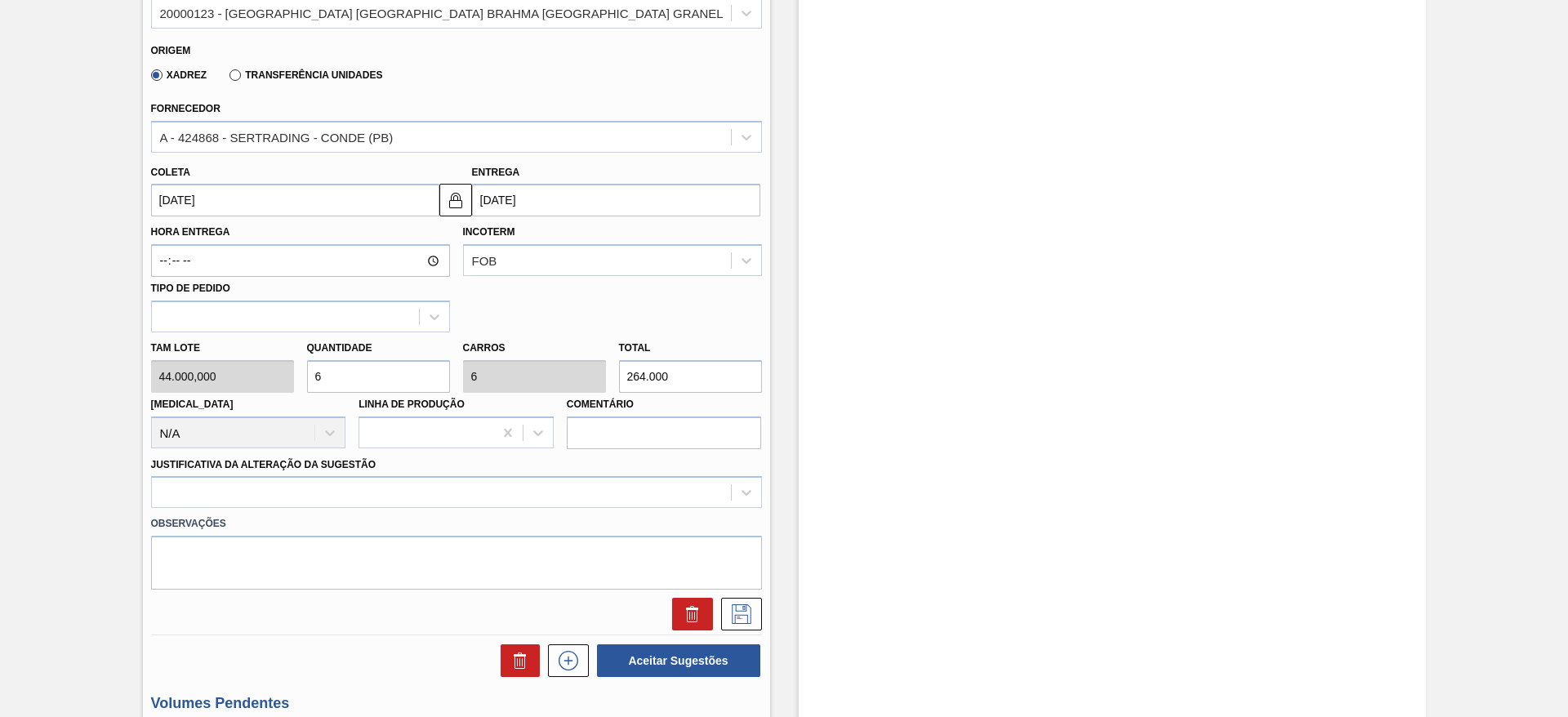
scroll to position [762, 0]
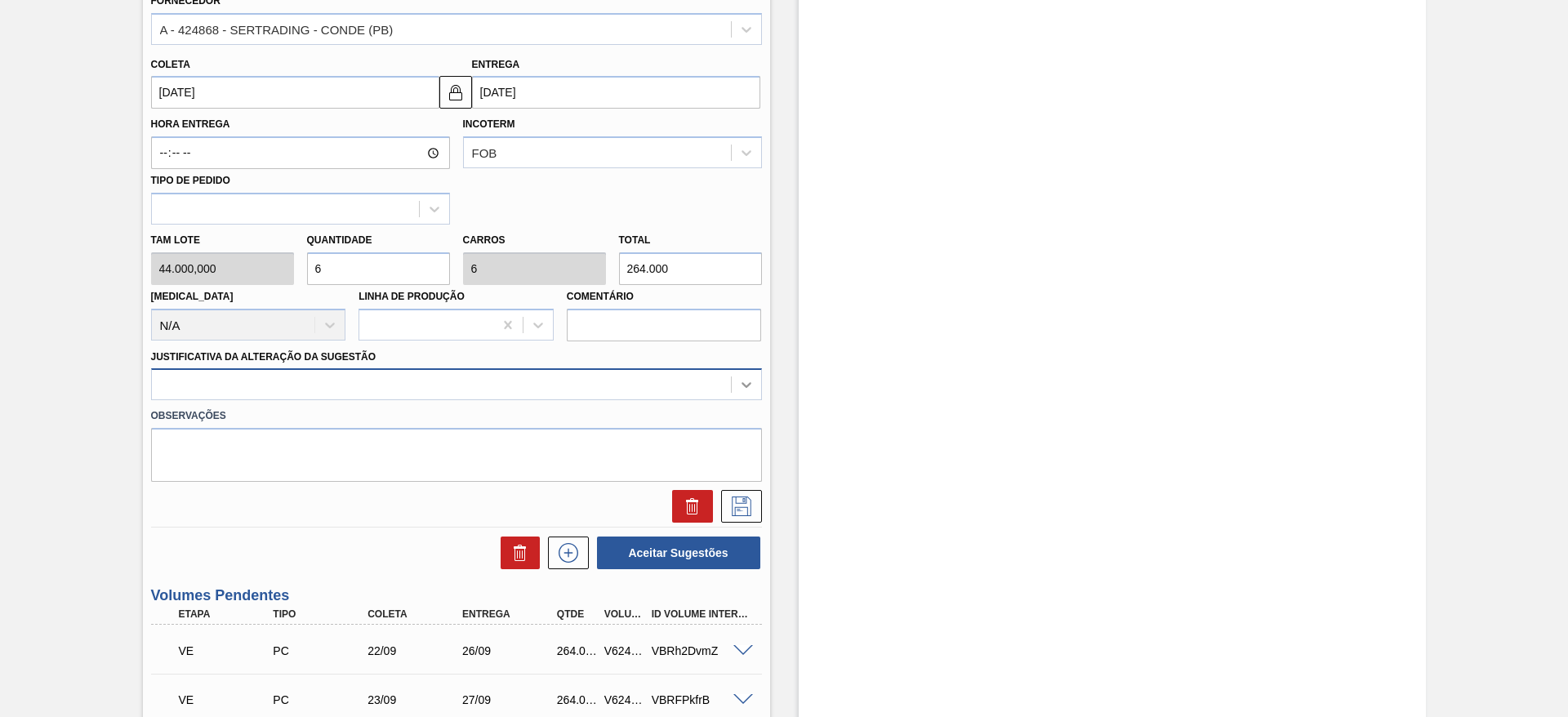
type input "6"
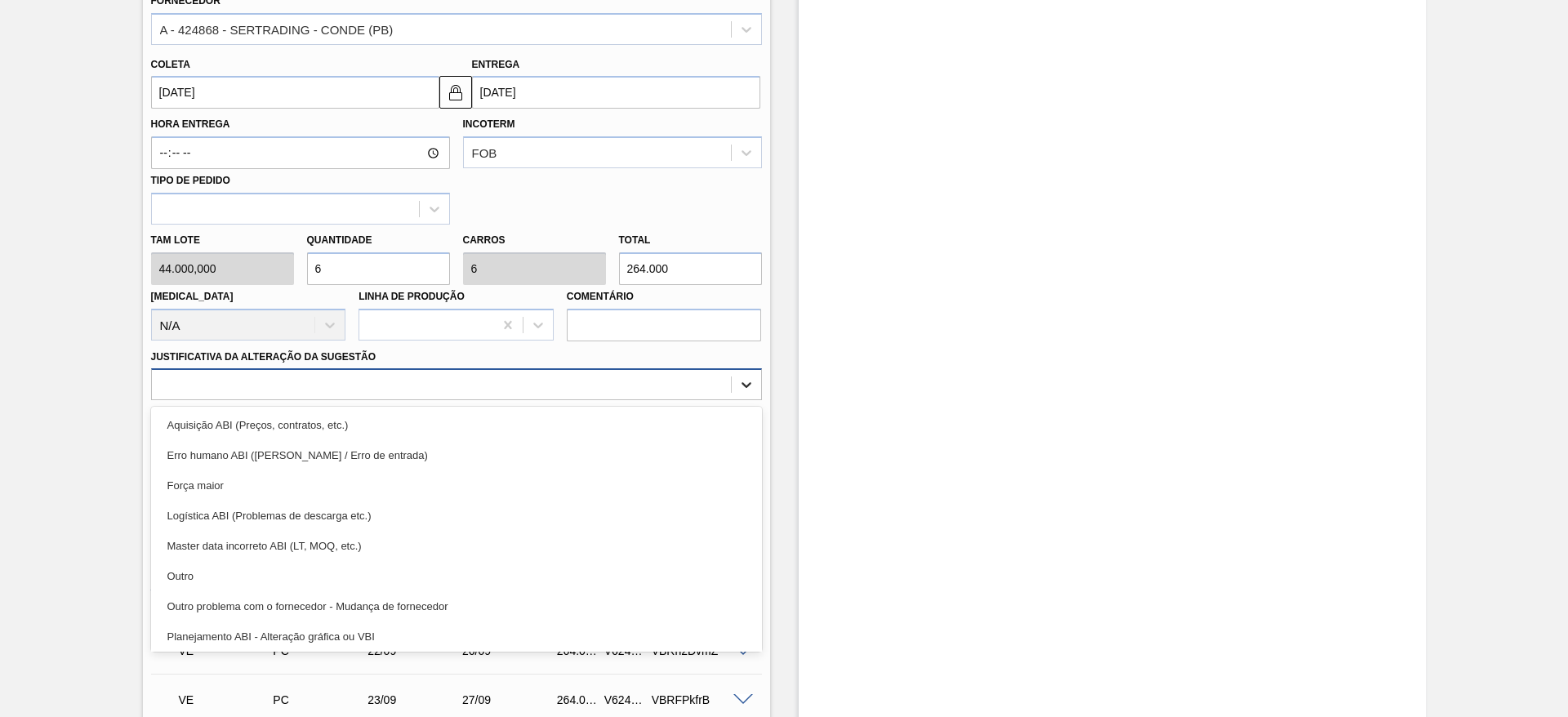
click at [742, 383] on icon at bounding box center [747, 386] width 10 height 6
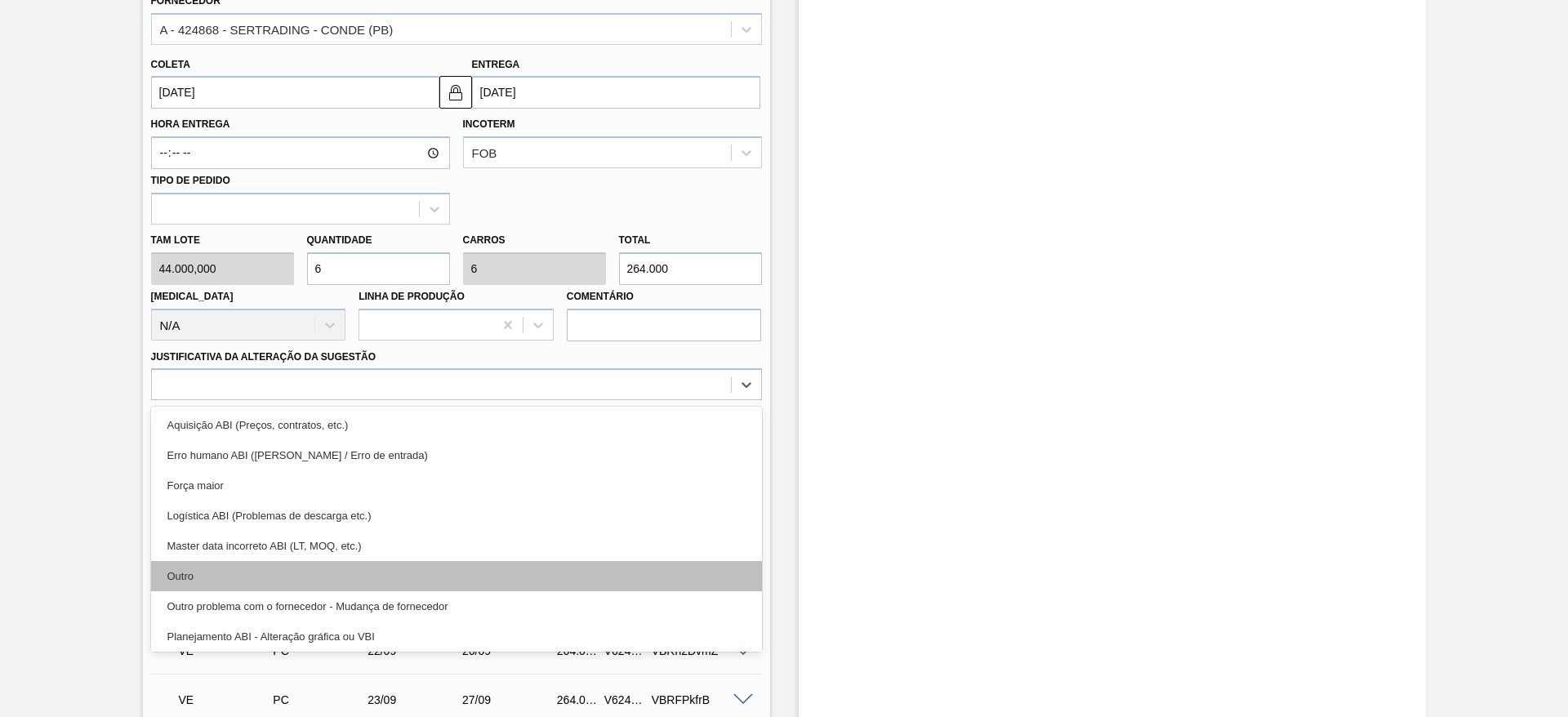
click at [263, 564] on div "Outro" at bounding box center [456, 576] width 611 height 30
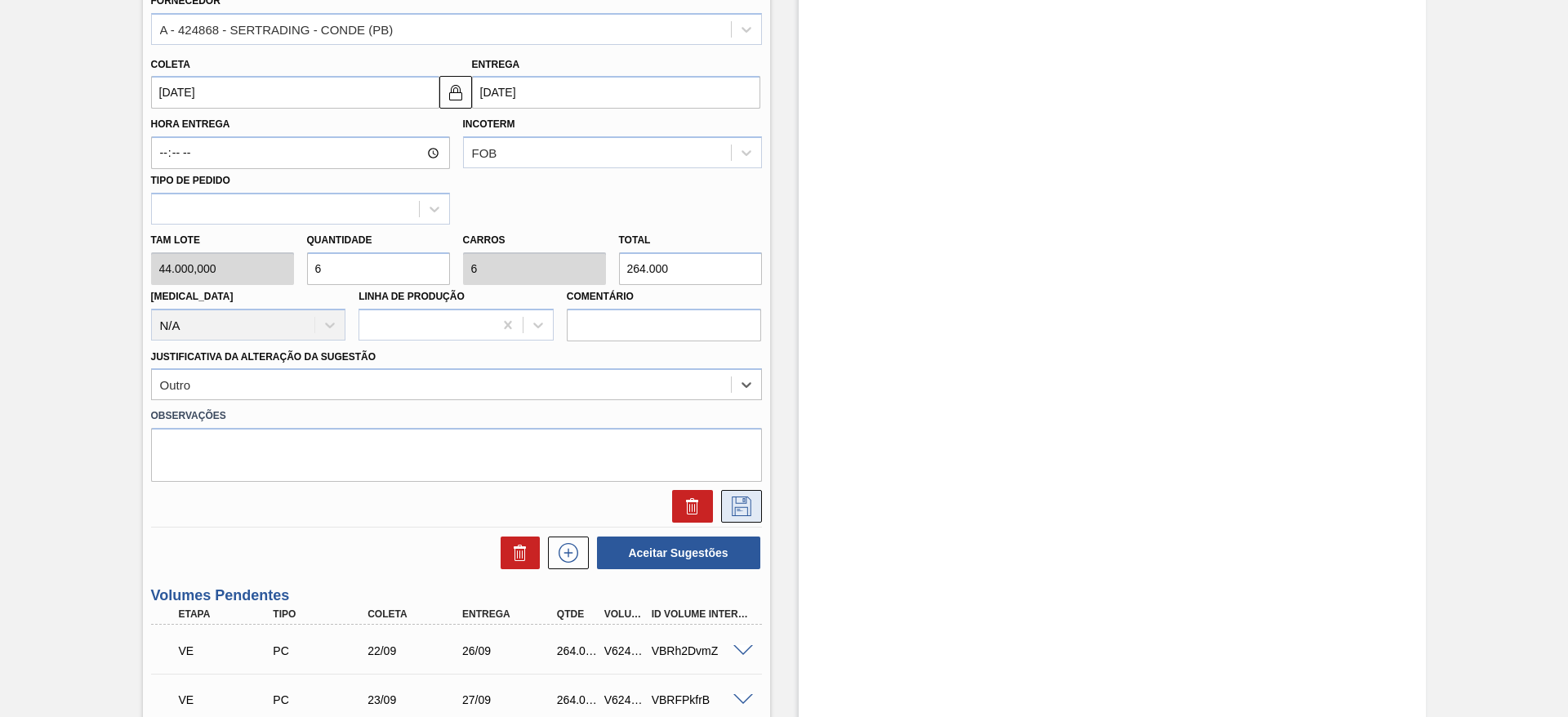
click at [730, 497] on icon at bounding box center [742, 506] width 26 height 20
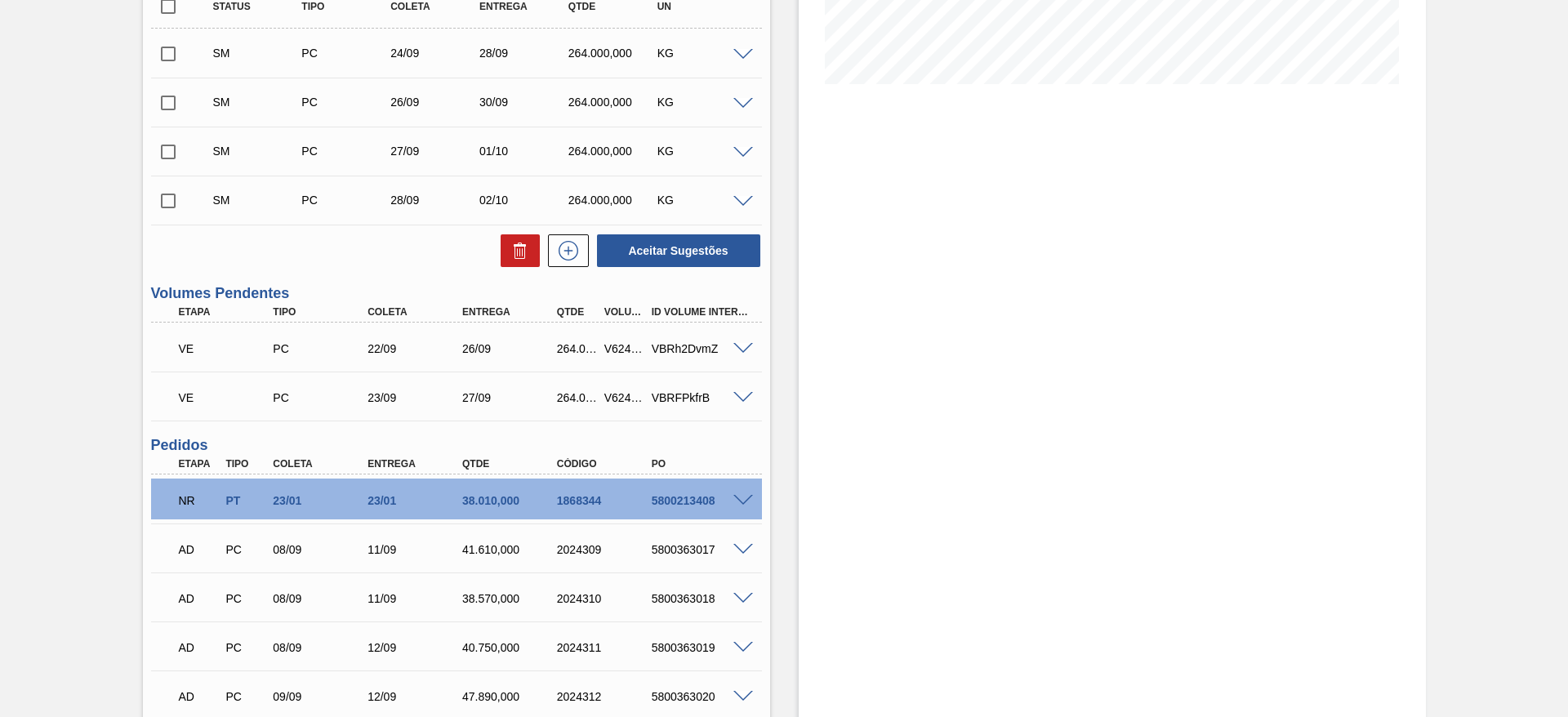
scroll to position [148, 0]
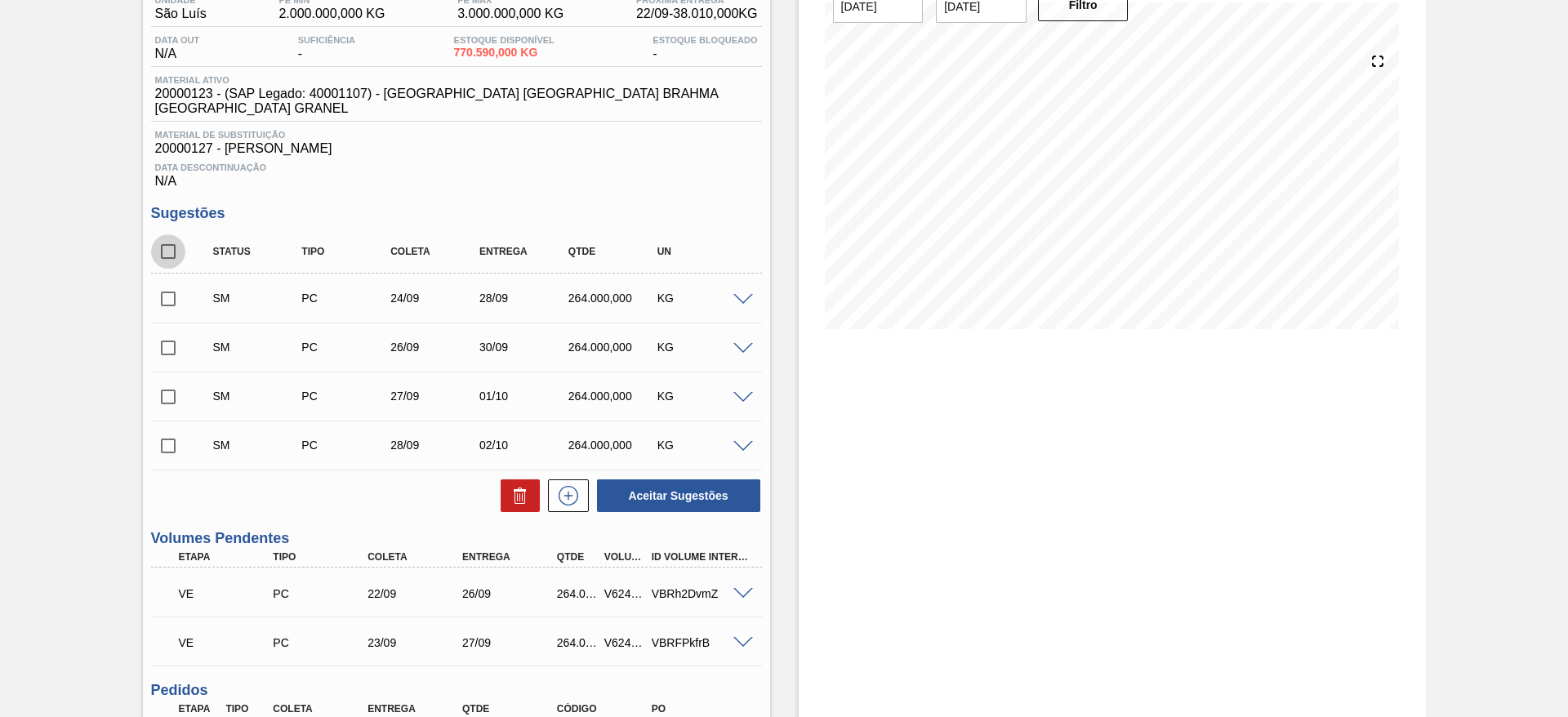
click at [172, 236] on input "checkbox" at bounding box center [168, 251] width 35 height 35
checkbox input "true"
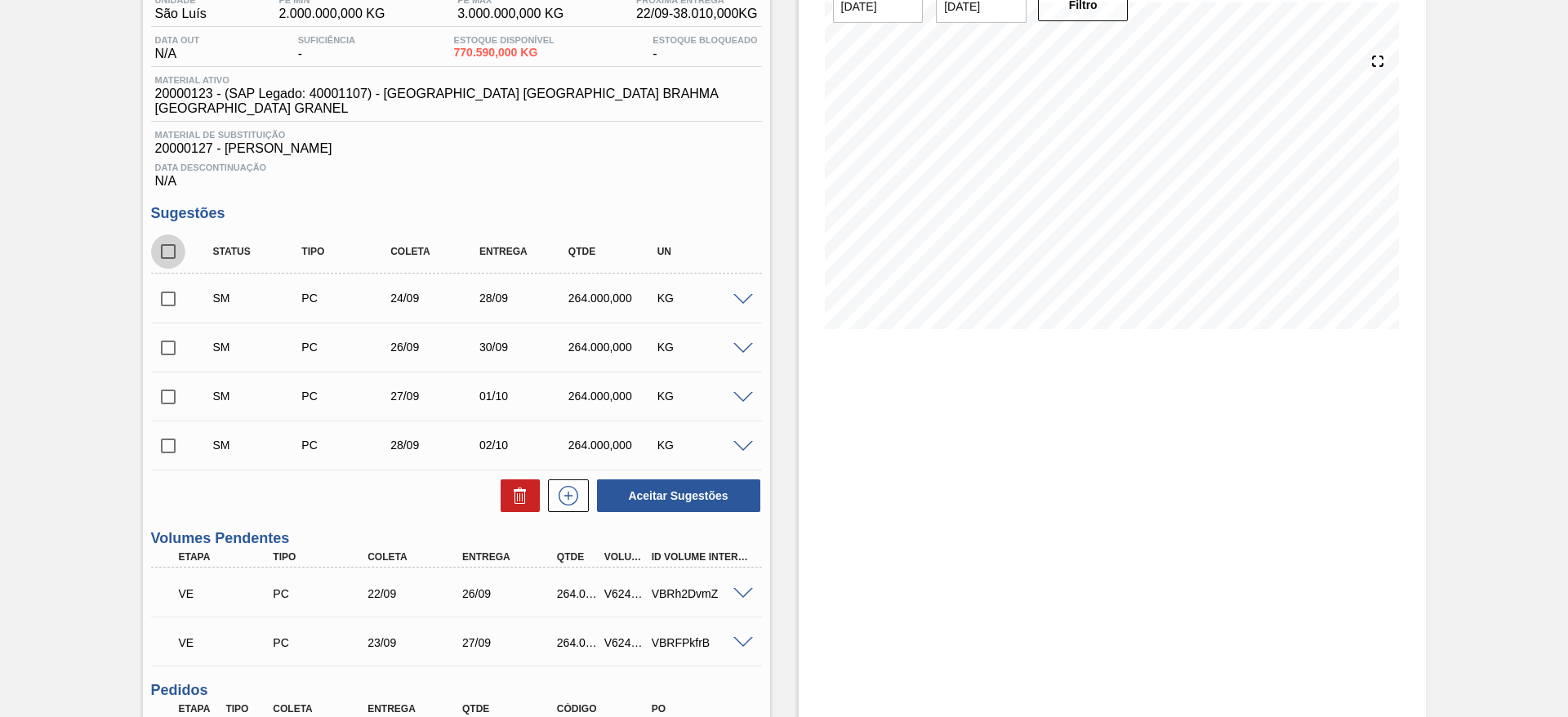
checkbox input "true"
click at [631, 487] on button "Aceitar Sugestões" at bounding box center [679, 496] width 163 height 33
checkbox input "false"
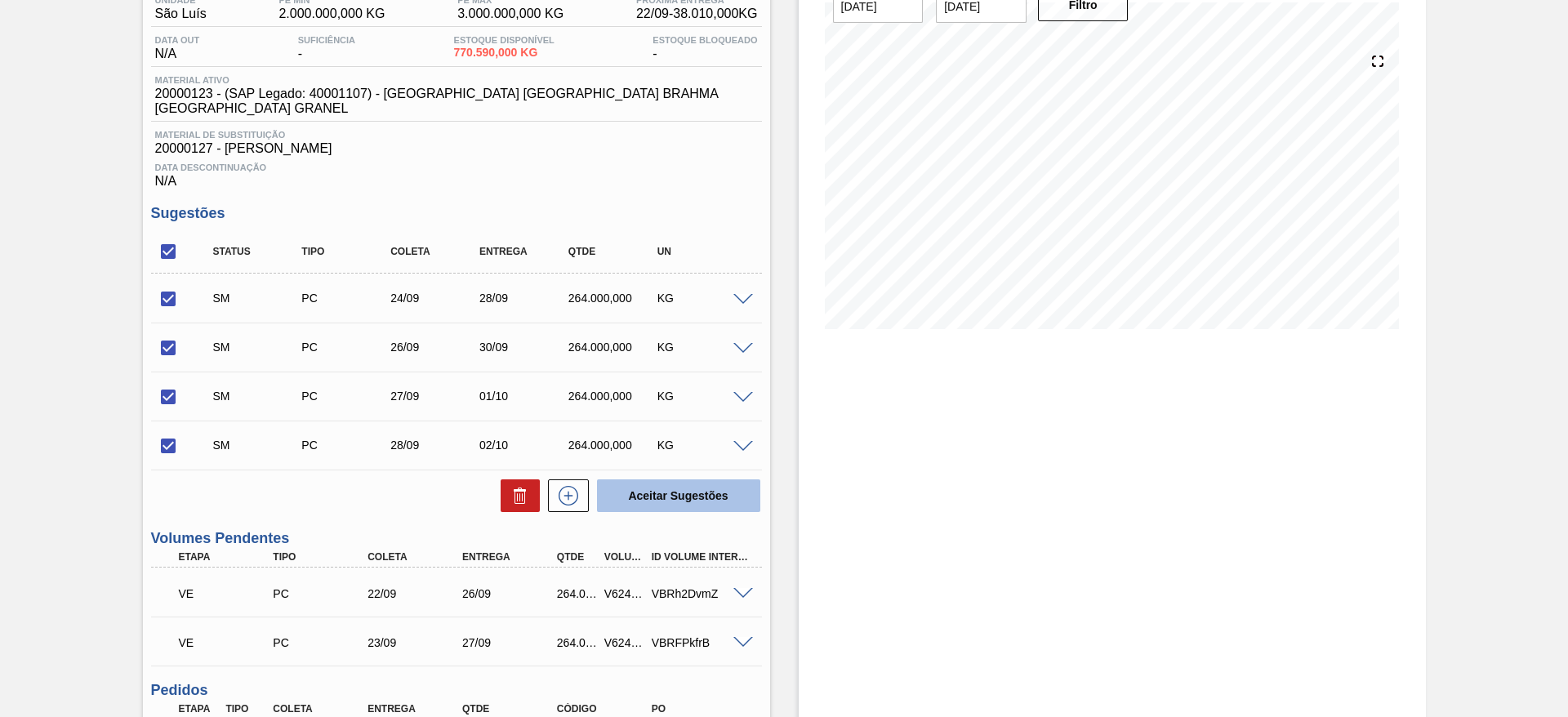
checkbox input "false"
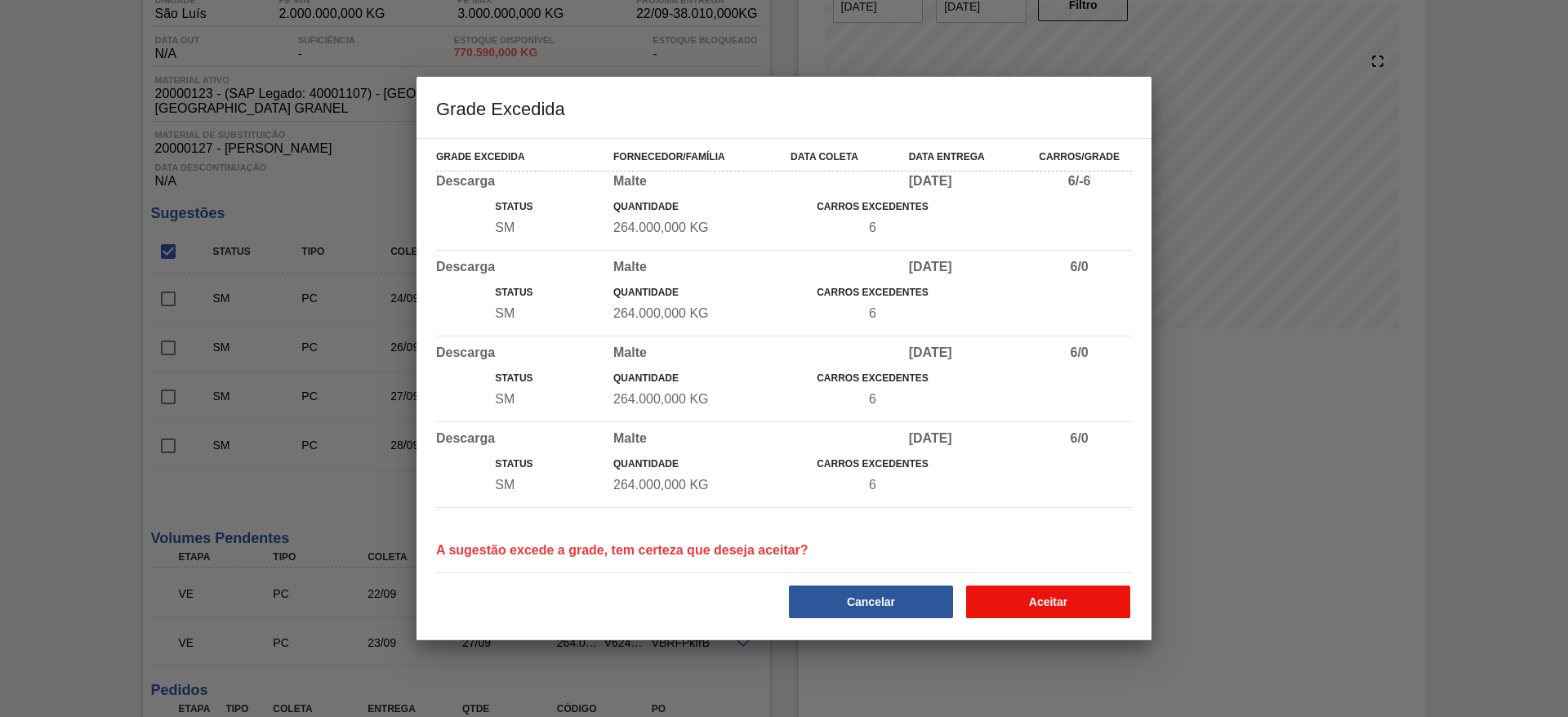
click at [1029, 595] on button "Aceitar" at bounding box center [1048, 601] width 164 height 33
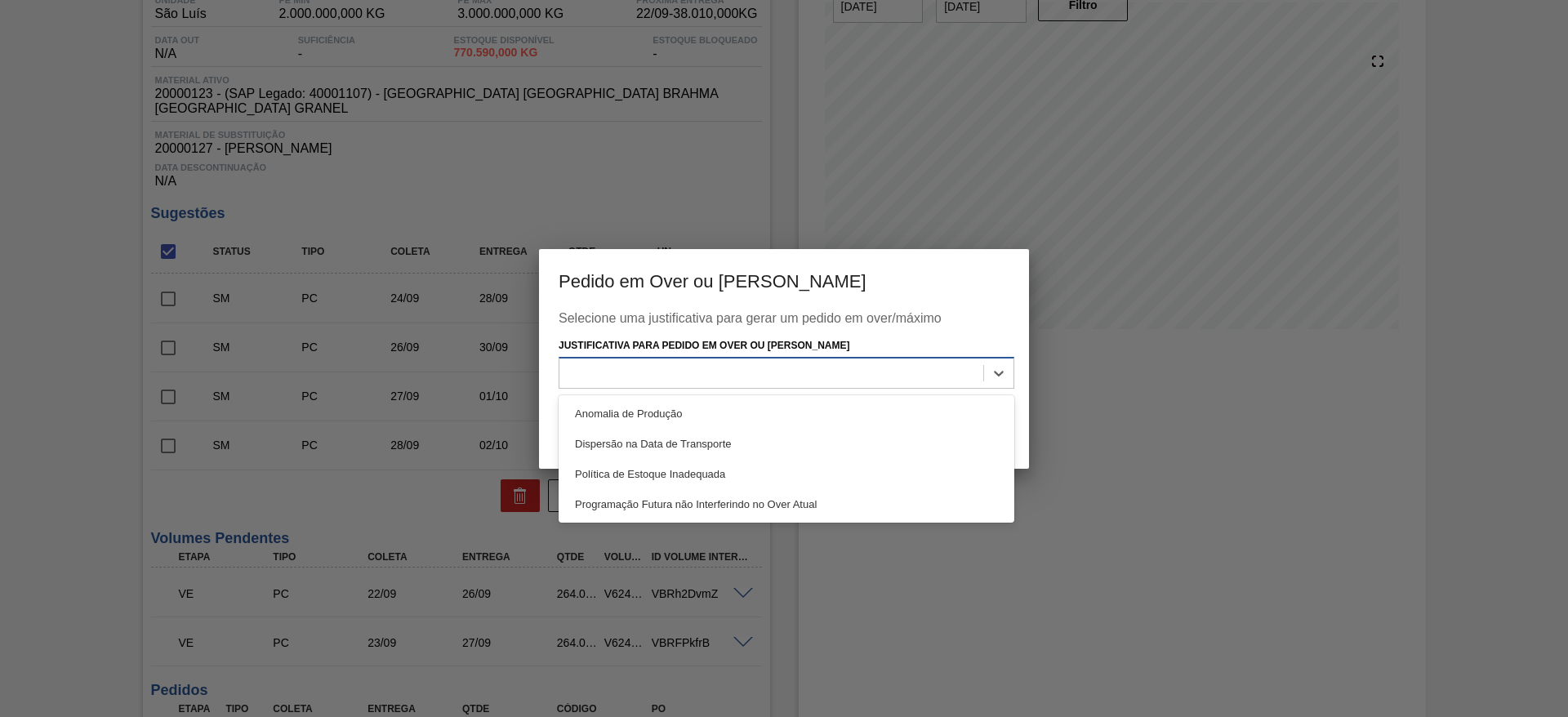
click at [603, 381] on div at bounding box center [771, 373] width 424 height 23
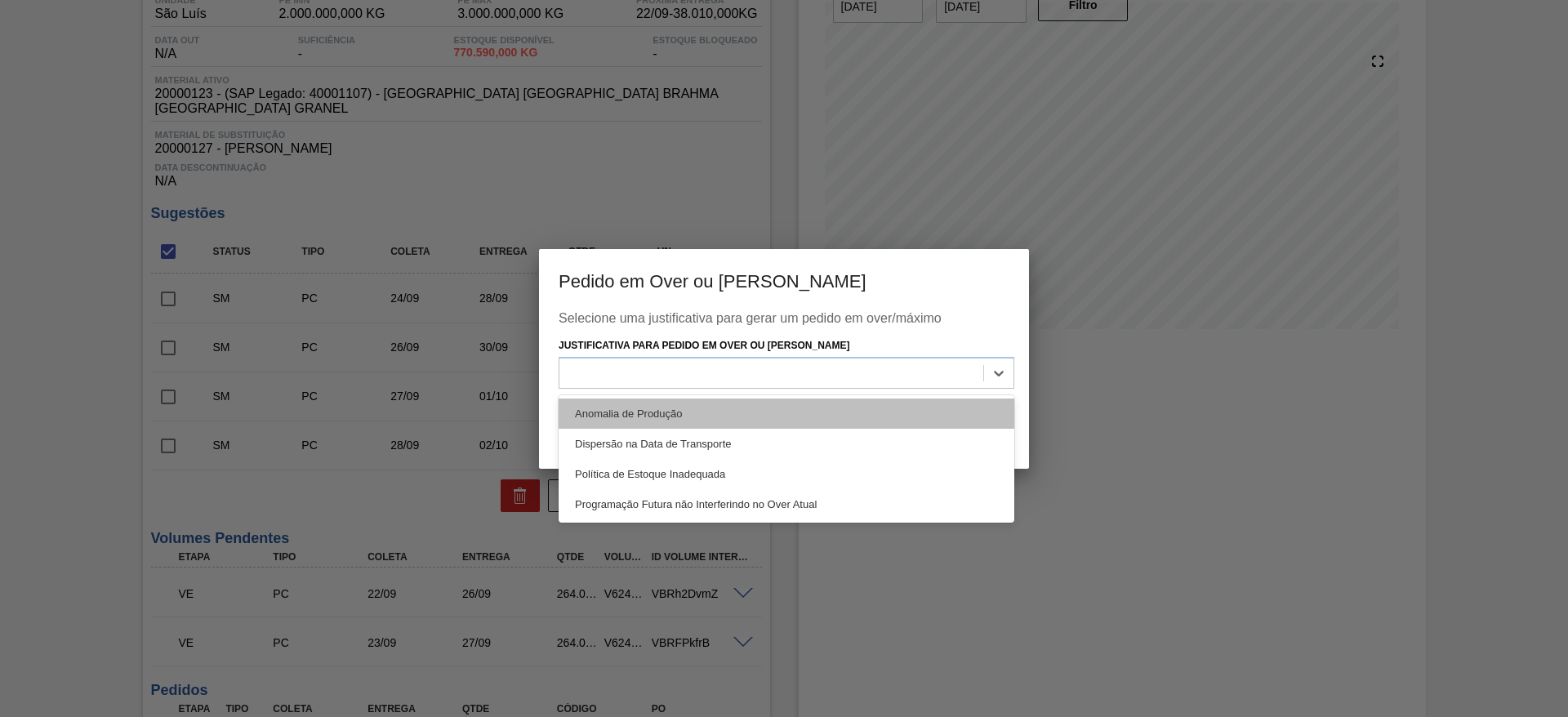
click at [591, 410] on div "Anomalia de Produção" at bounding box center [787, 414] width 455 height 30
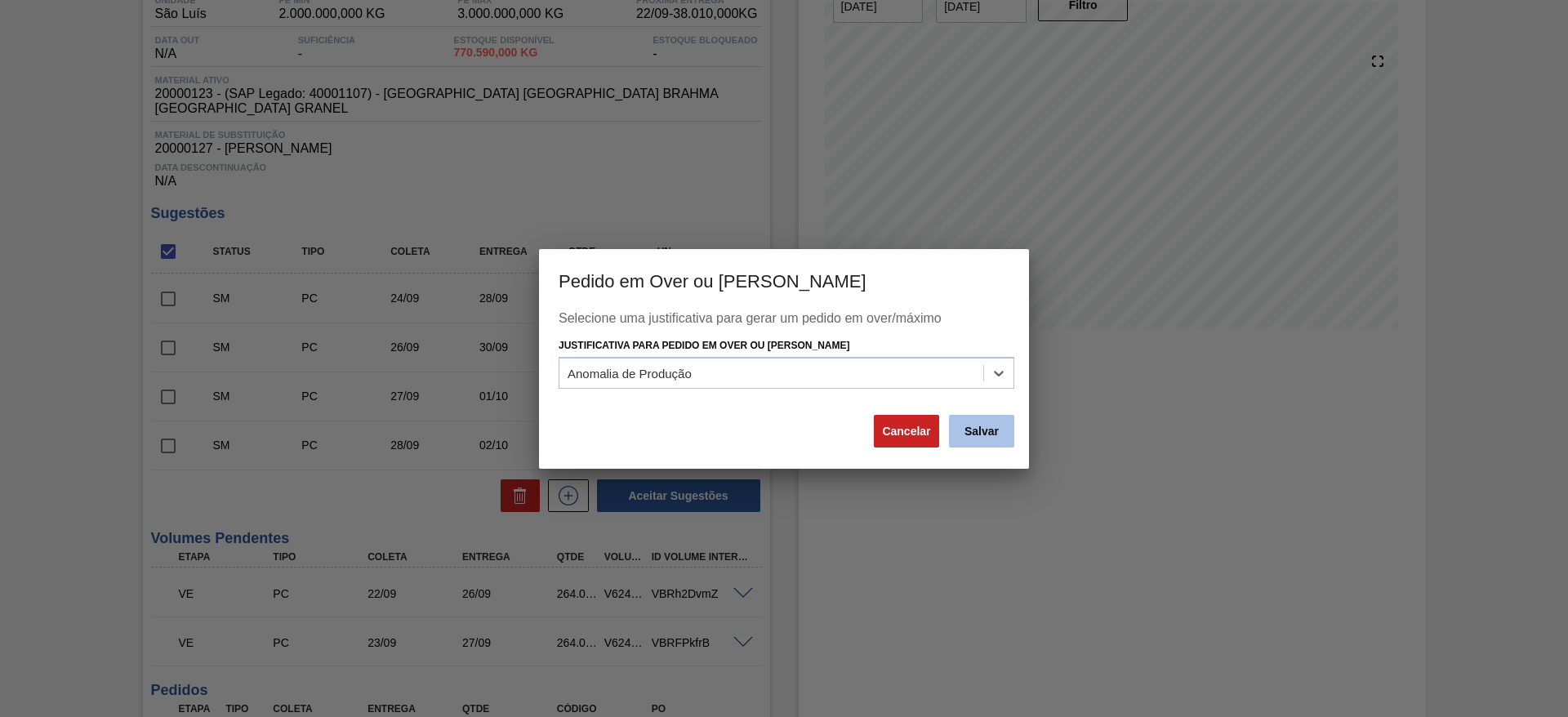
click at [987, 437] on button "Salvar" at bounding box center [982, 431] width 65 height 33
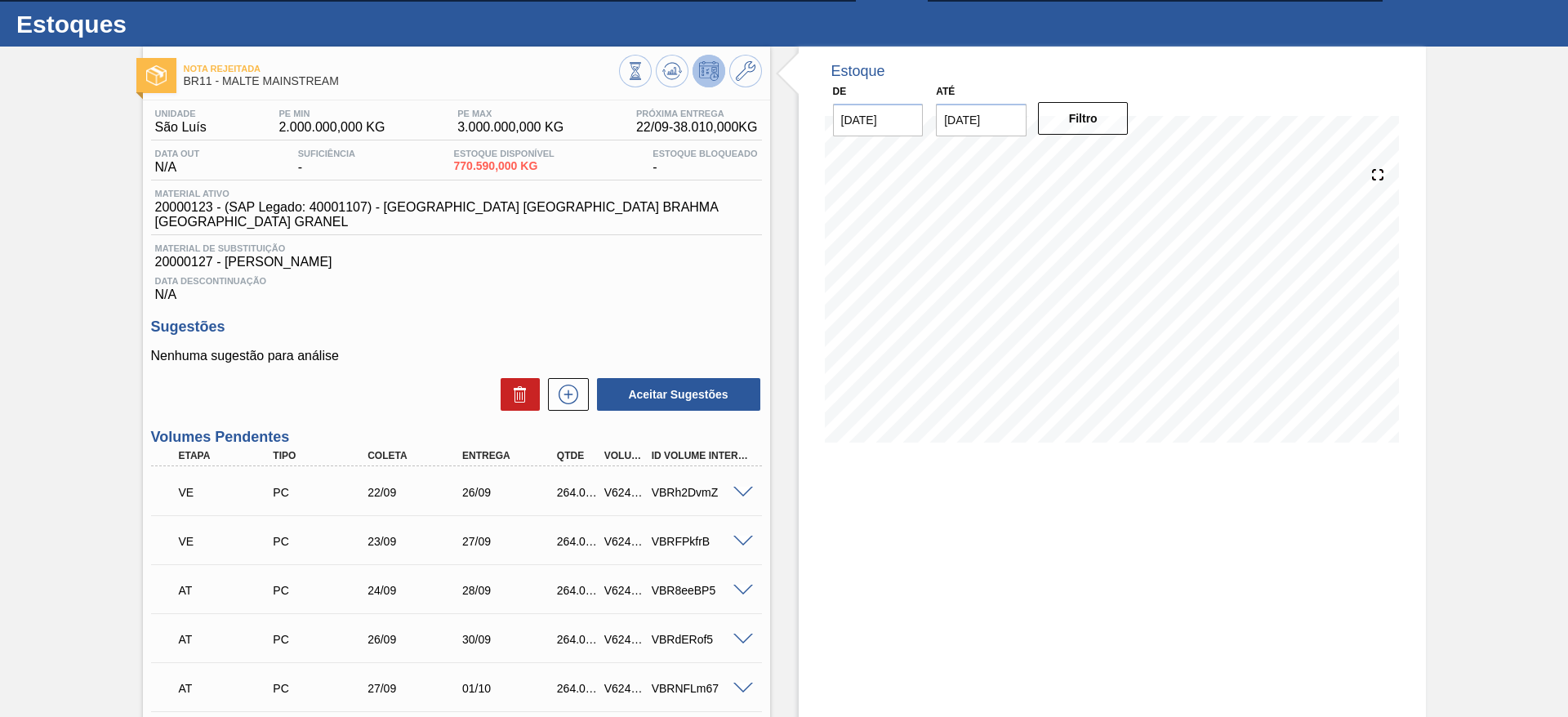
scroll to position [0, 0]
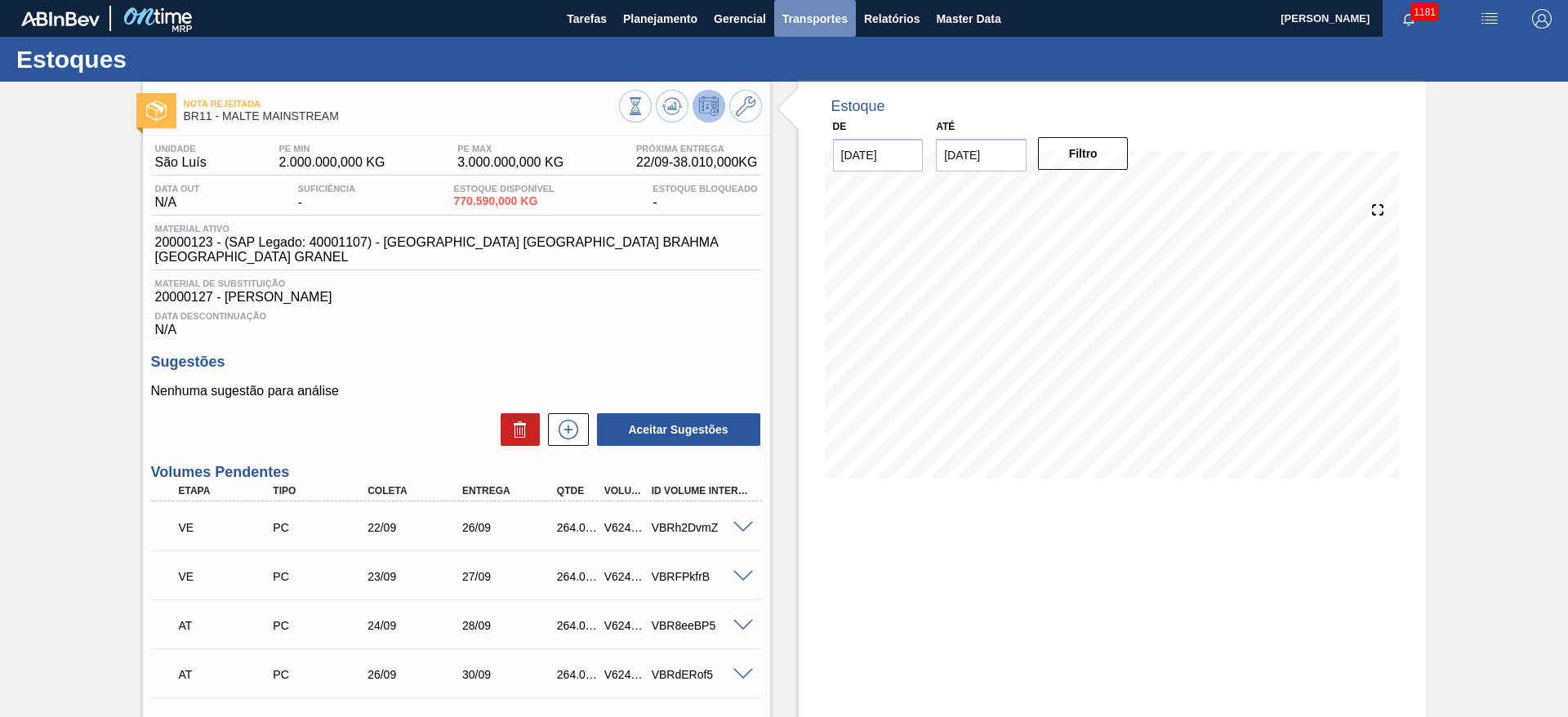
click at [808, 26] on span "Transportes" at bounding box center [815, 19] width 65 height 20
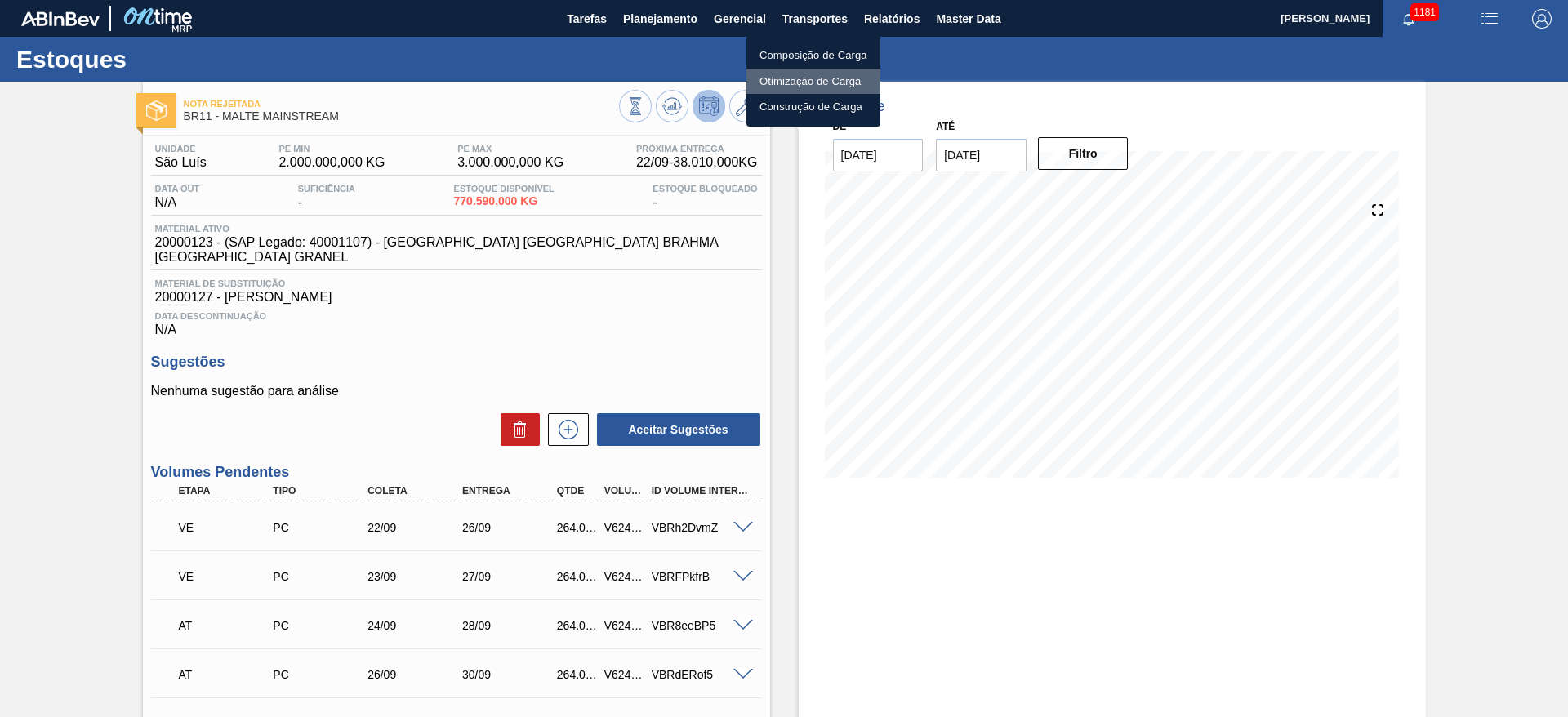
click at [789, 78] on li "Otimização de Carga" at bounding box center [814, 82] width 134 height 26
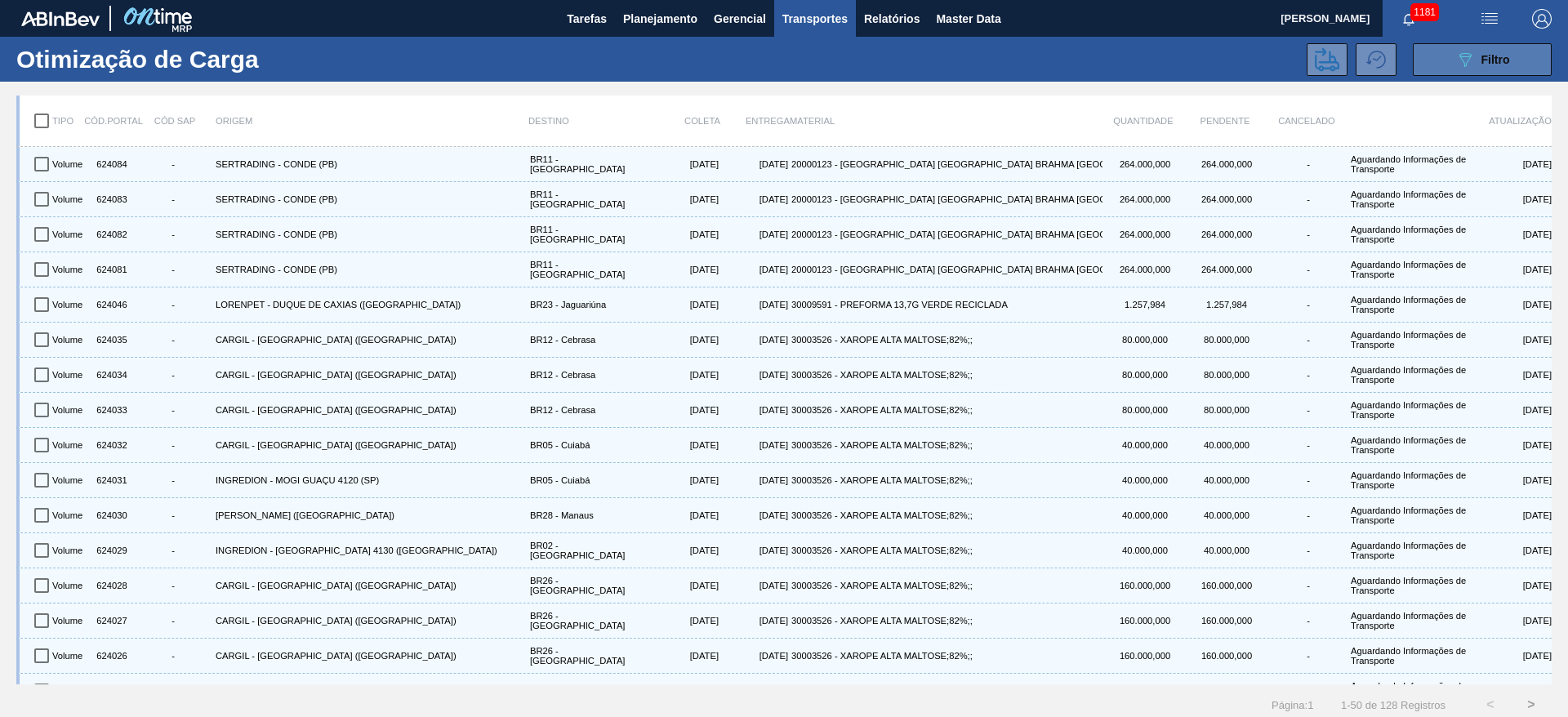
click at [1440, 69] on button "089F7B8B-B2A5-4AFE-B5C0-19BA573D28AC Filtro" at bounding box center [1482, 59] width 139 height 33
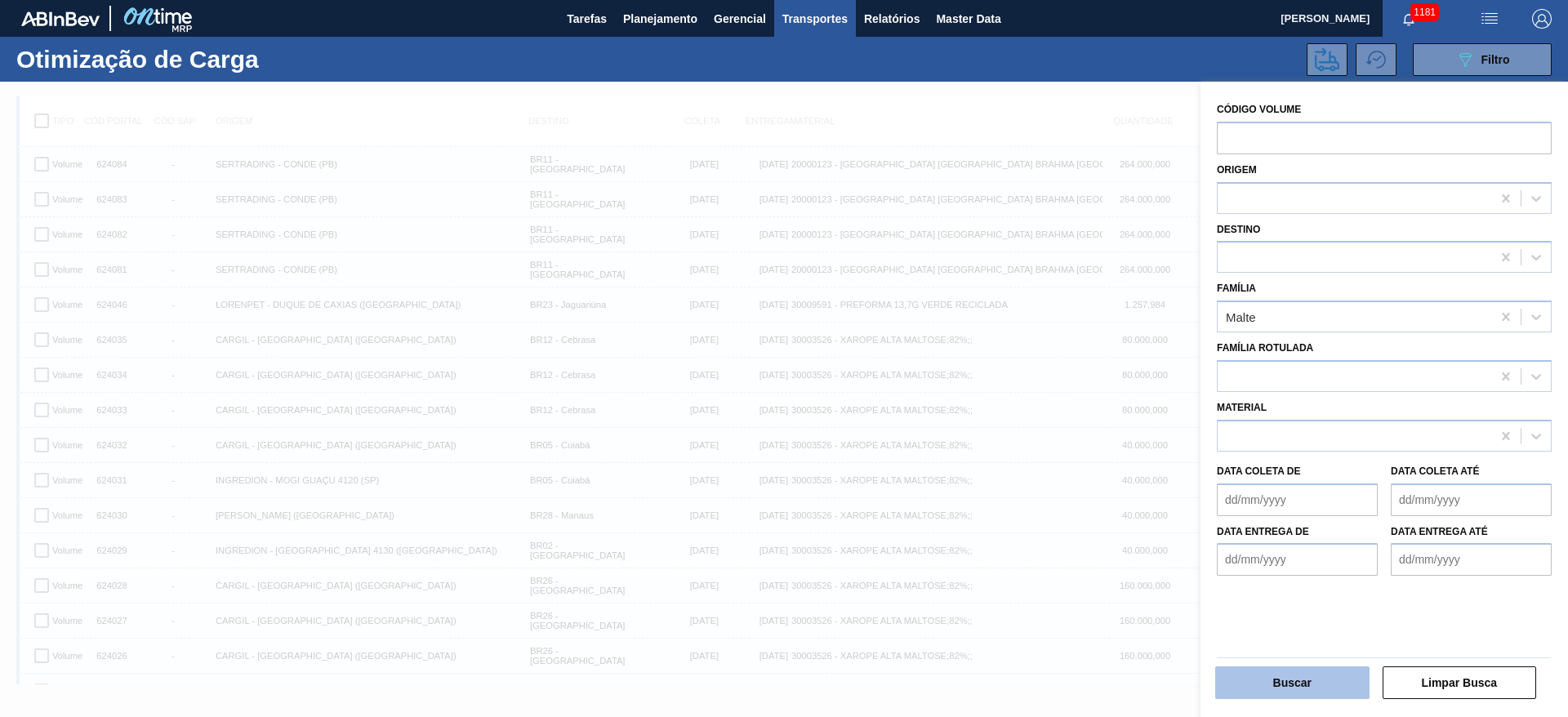
click at [1273, 688] on button "Buscar" at bounding box center [1292, 682] width 154 height 33
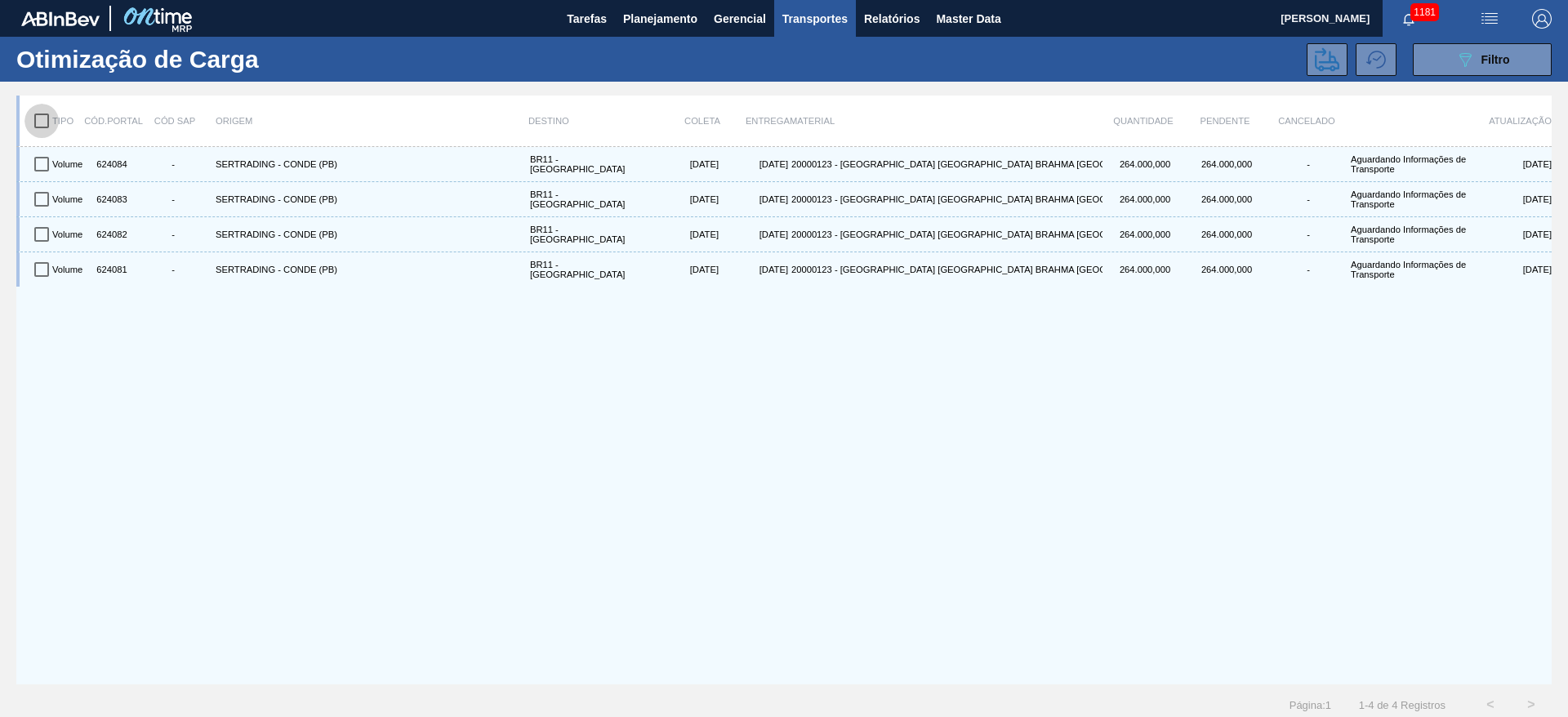
click at [47, 118] on input "checkbox" at bounding box center [41, 120] width 35 height 35
checkbox input "true"
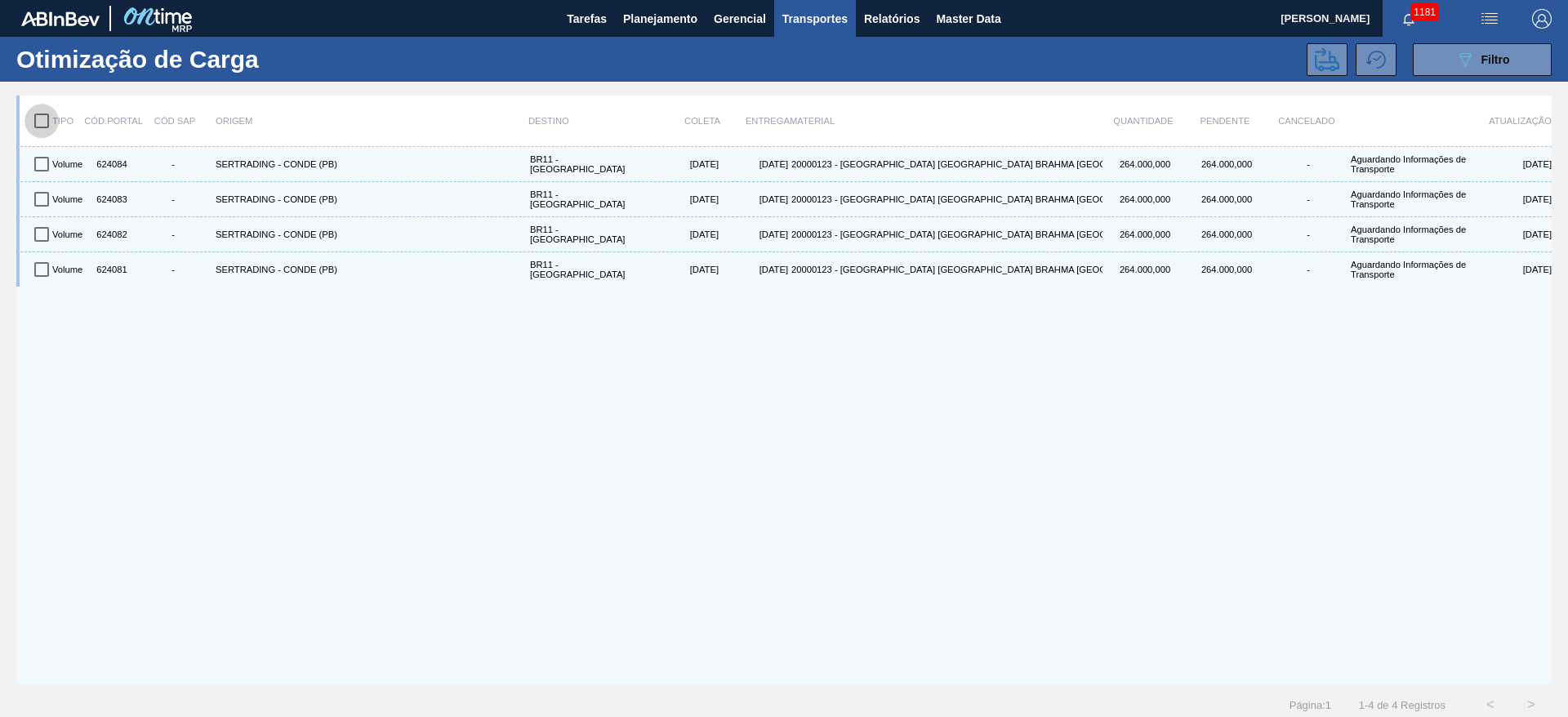
checkbox input "true"
click at [1329, 70] on icon at bounding box center [1327, 60] width 24 height 24
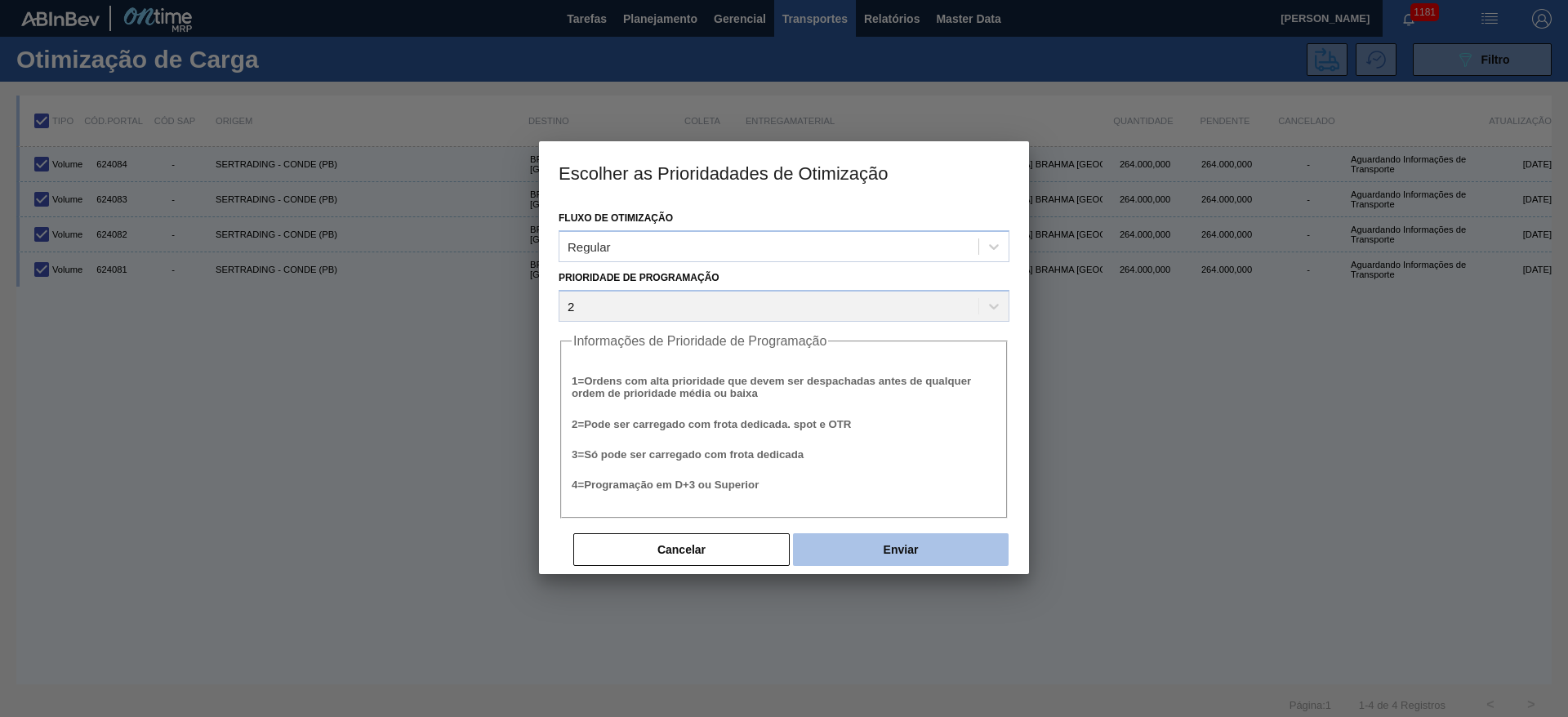
click at [876, 542] on button "Enviar" at bounding box center [901, 549] width 216 height 33
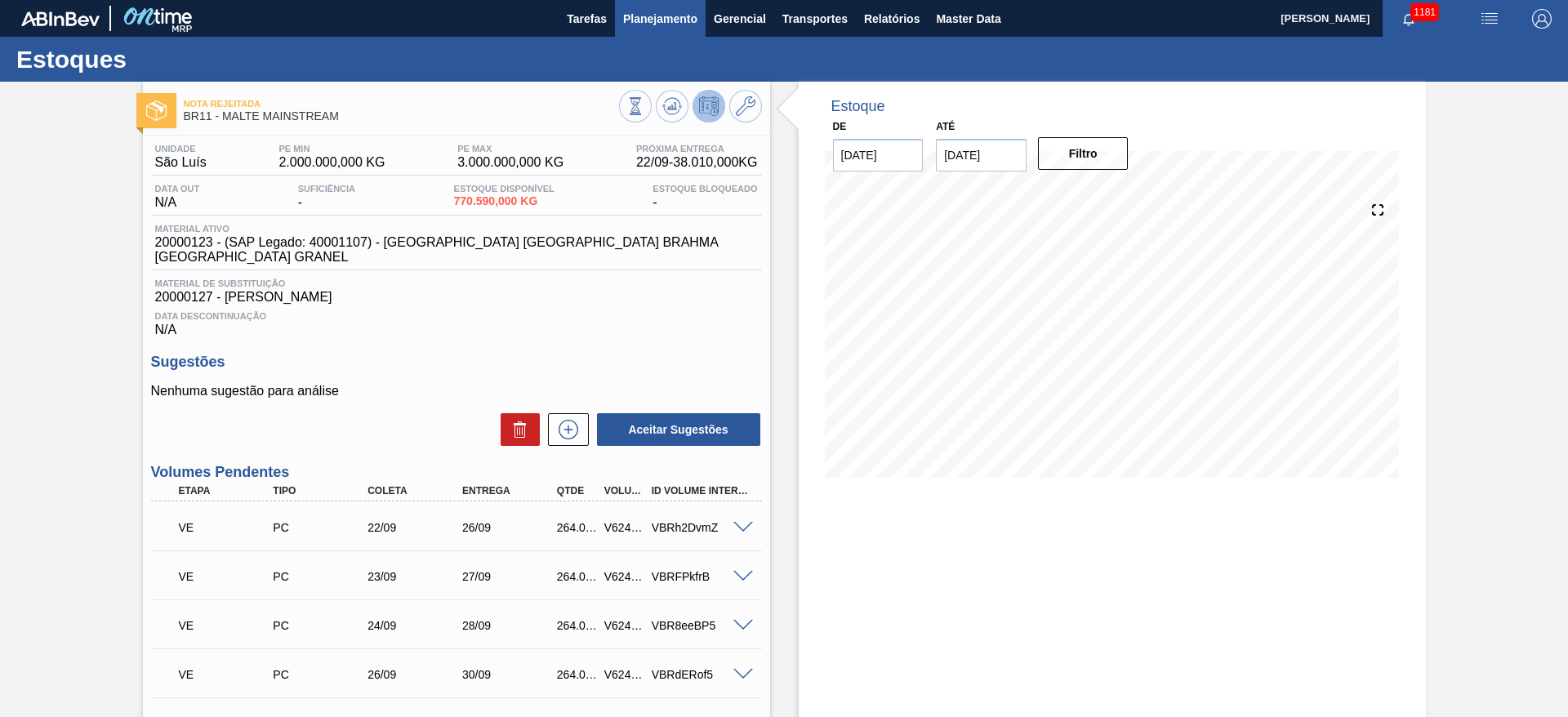
click at [657, 25] on span "Planejamento" at bounding box center [661, 19] width 75 height 20
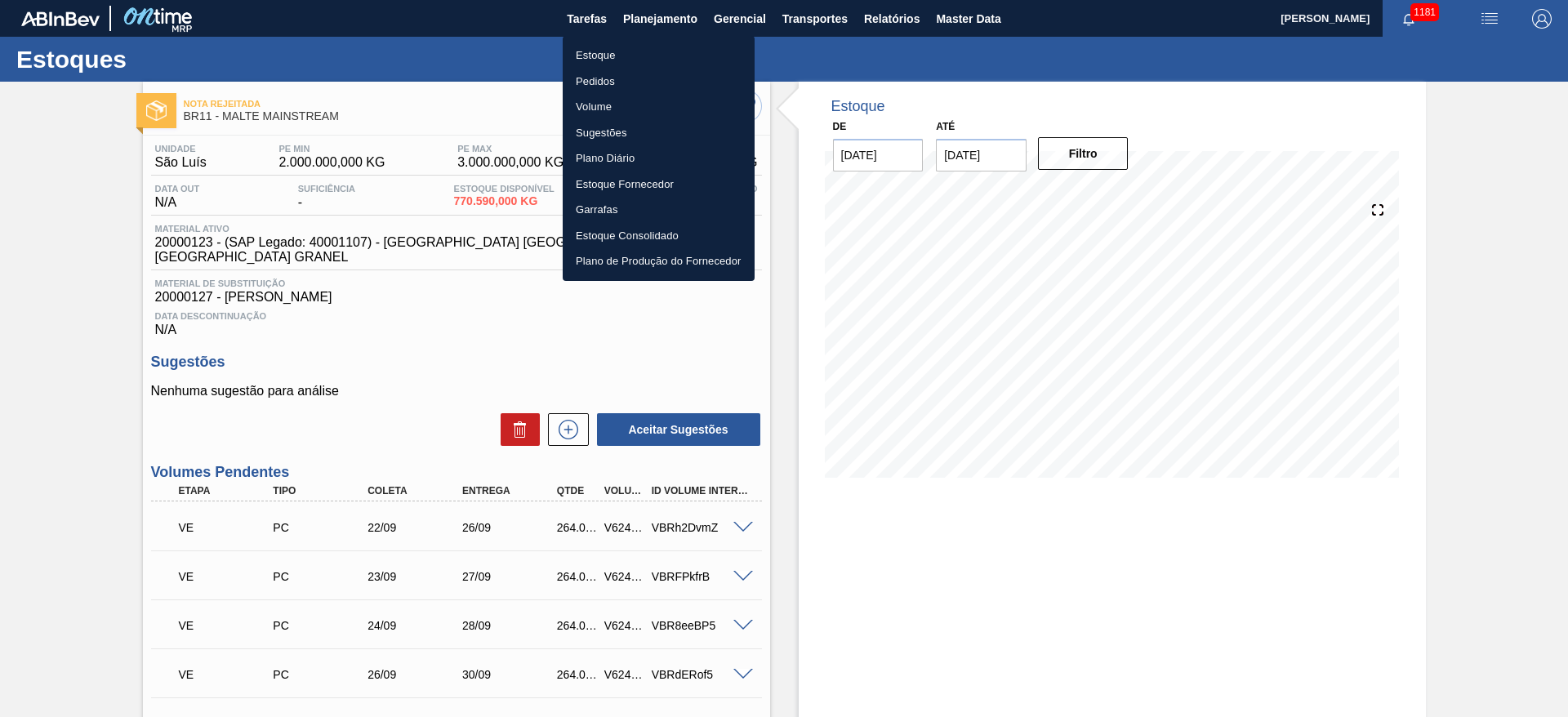
click at [659, 20] on div at bounding box center [784, 358] width 1568 height 717
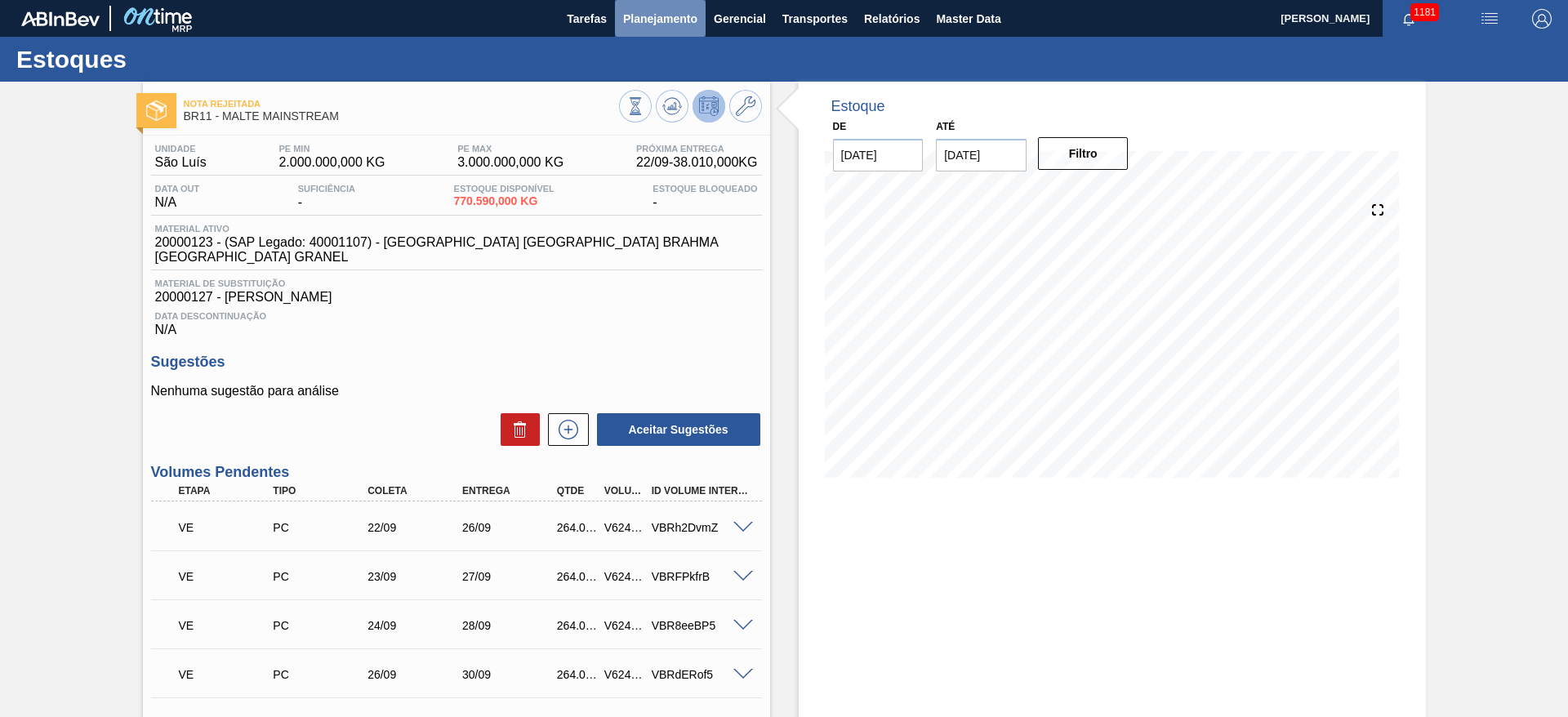
click at [651, 20] on span "Planejamento" at bounding box center [661, 19] width 75 height 20
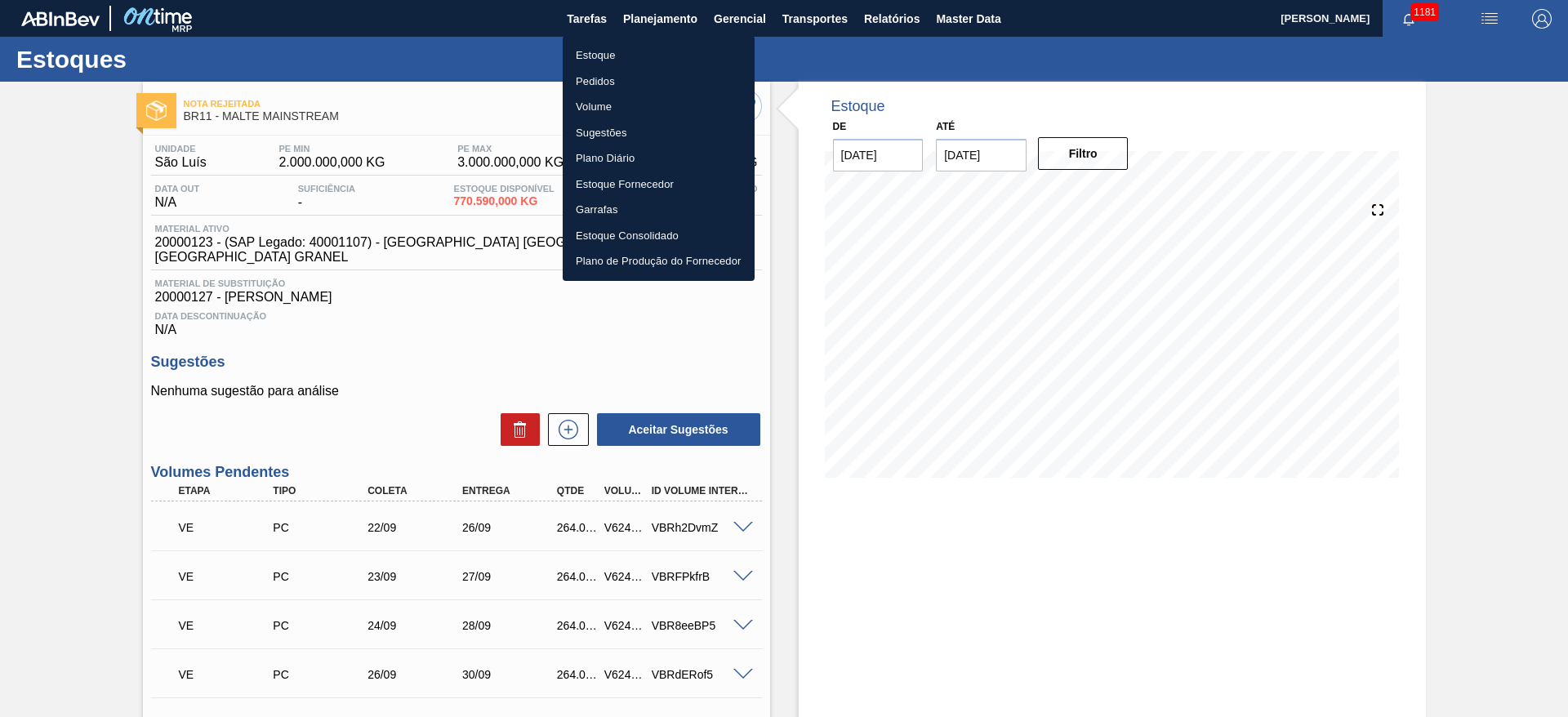
drag, startPoint x: 593, startPoint y: 58, endPoint x: 1168, endPoint y: 88, distance: 575.8
click at [594, 58] on li "Estoque" at bounding box center [659, 56] width 192 height 26
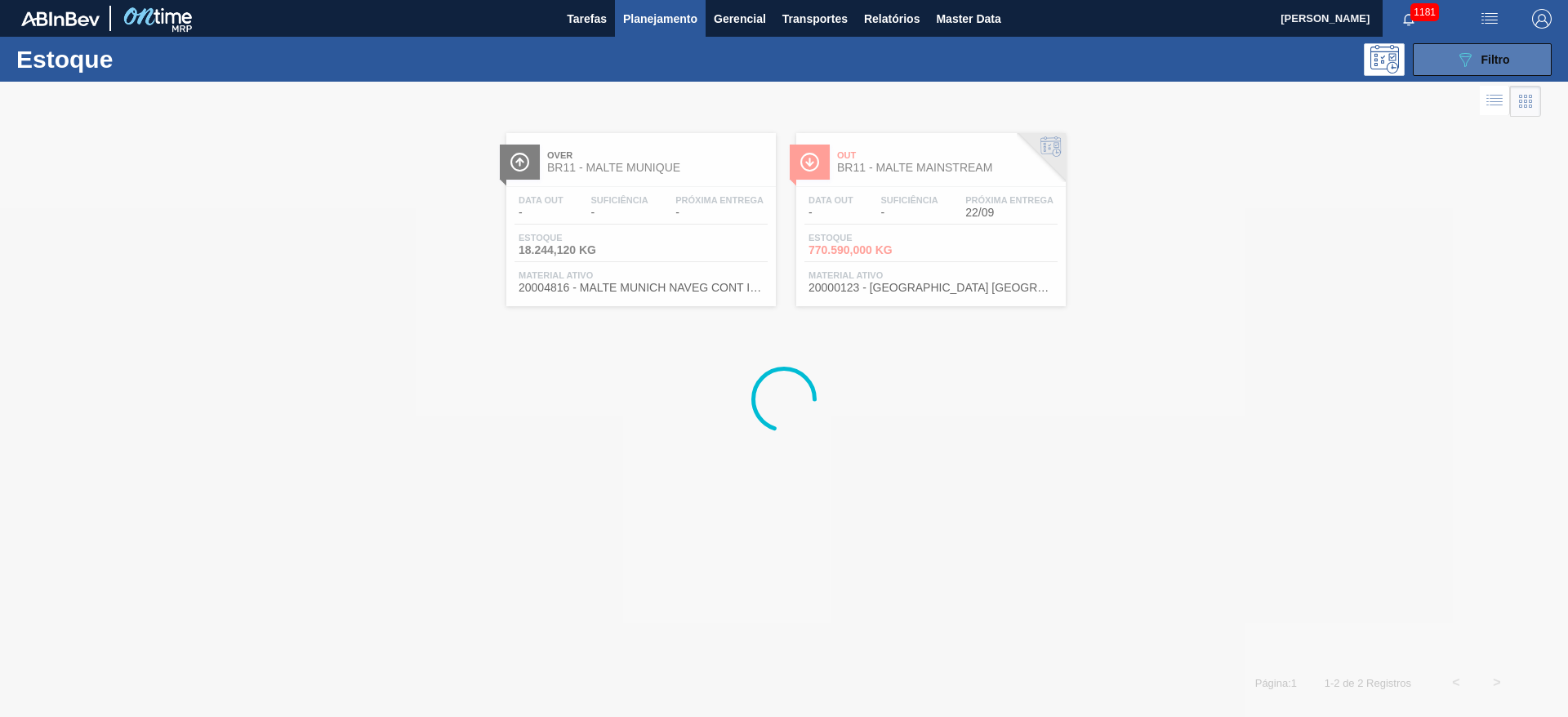
click at [1465, 53] on icon at bounding box center [1465, 60] width 12 height 14
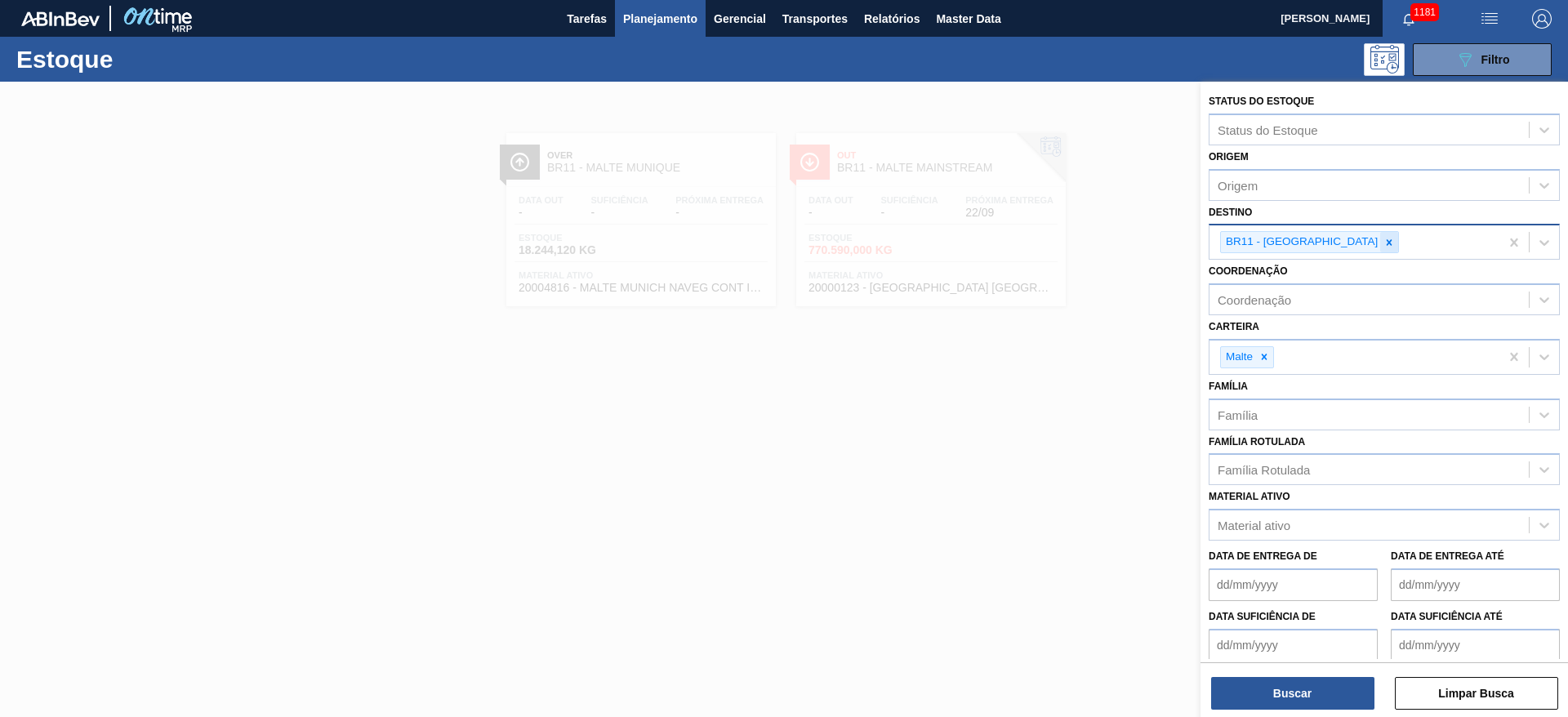
click at [1384, 242] on icon at bounding box center [1390, 243] width 11 height 11
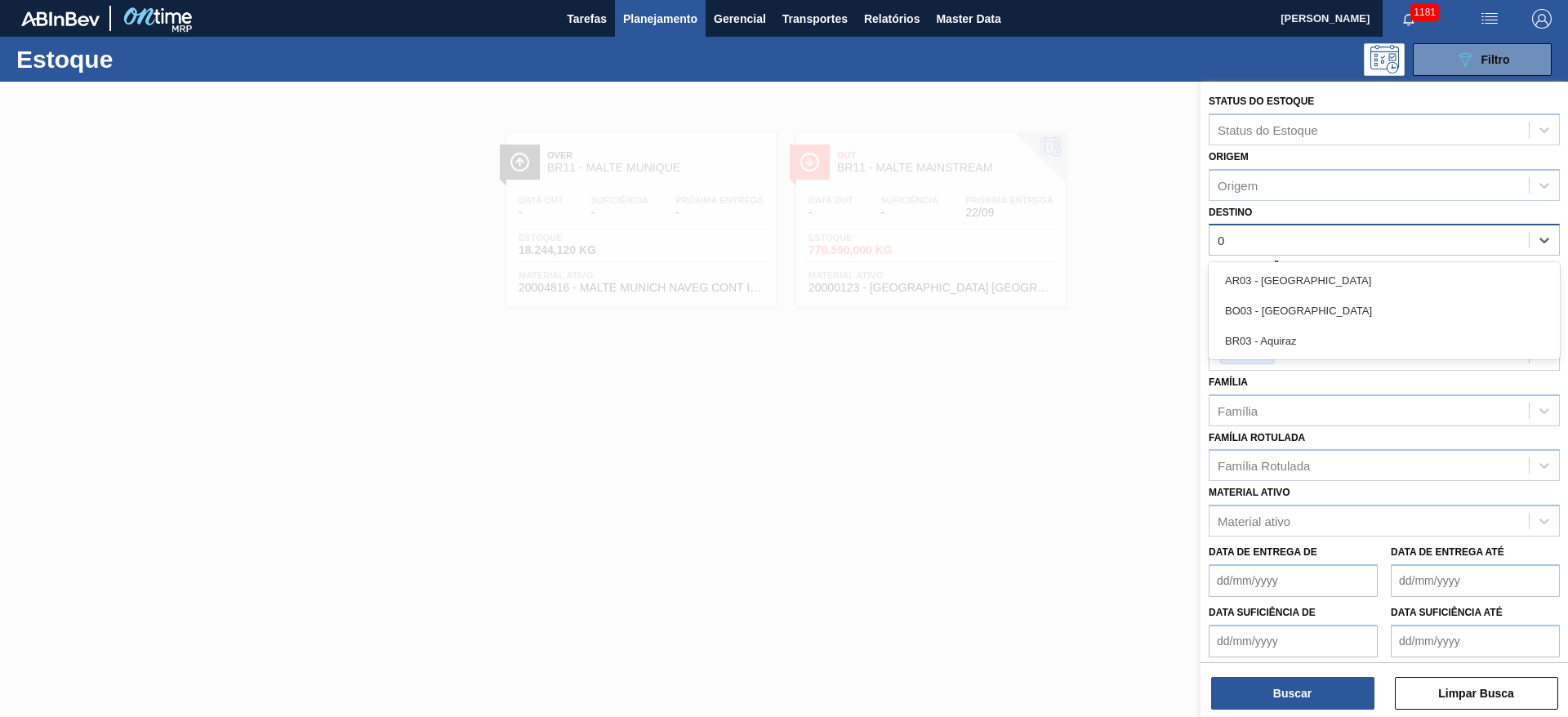
type input "03"
click at [1277, 328] on div "BR03 - Aquiraz" at bounding box center [1384, 341] width 351 height 30
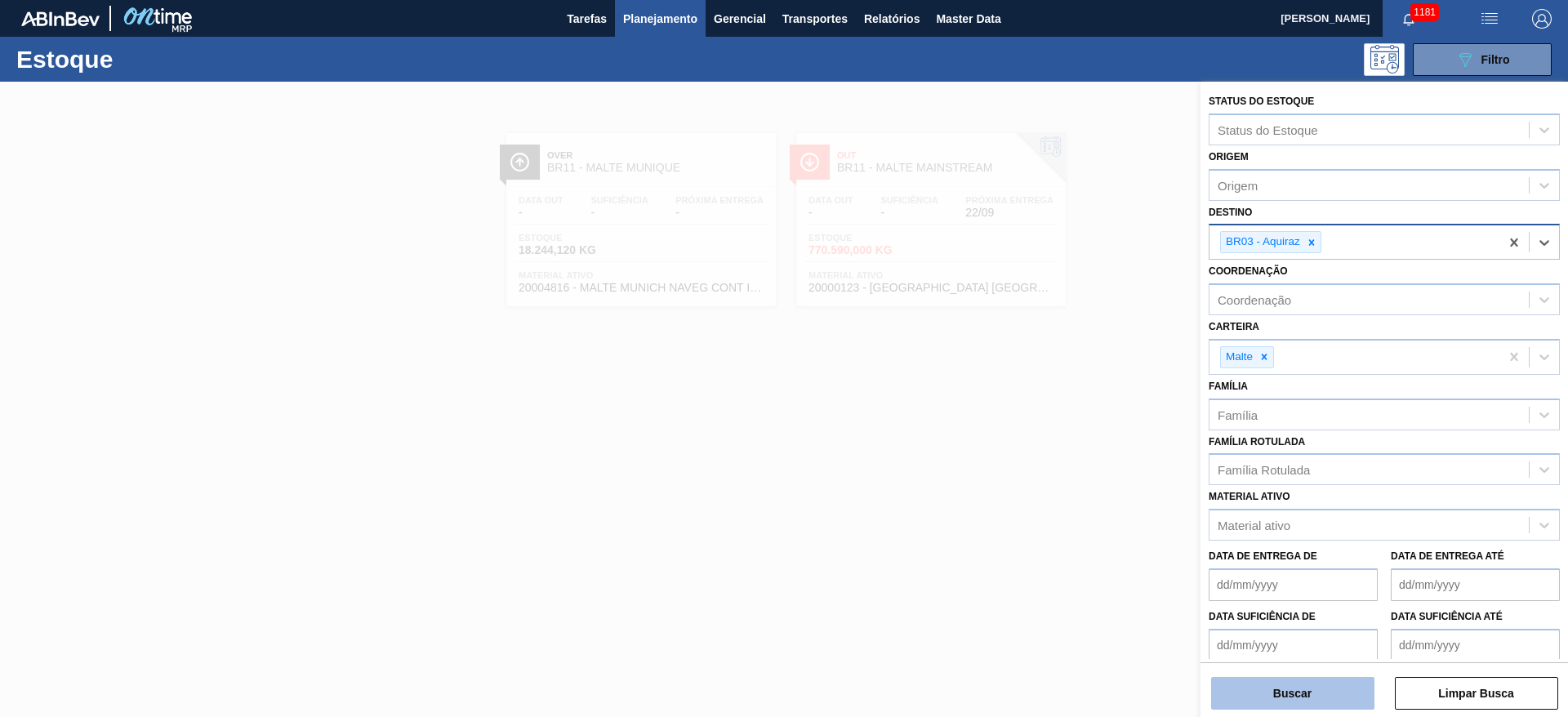
click at [1260, 696] on button "Buscar" at bounding box center [1293, 694] width 163 height 33
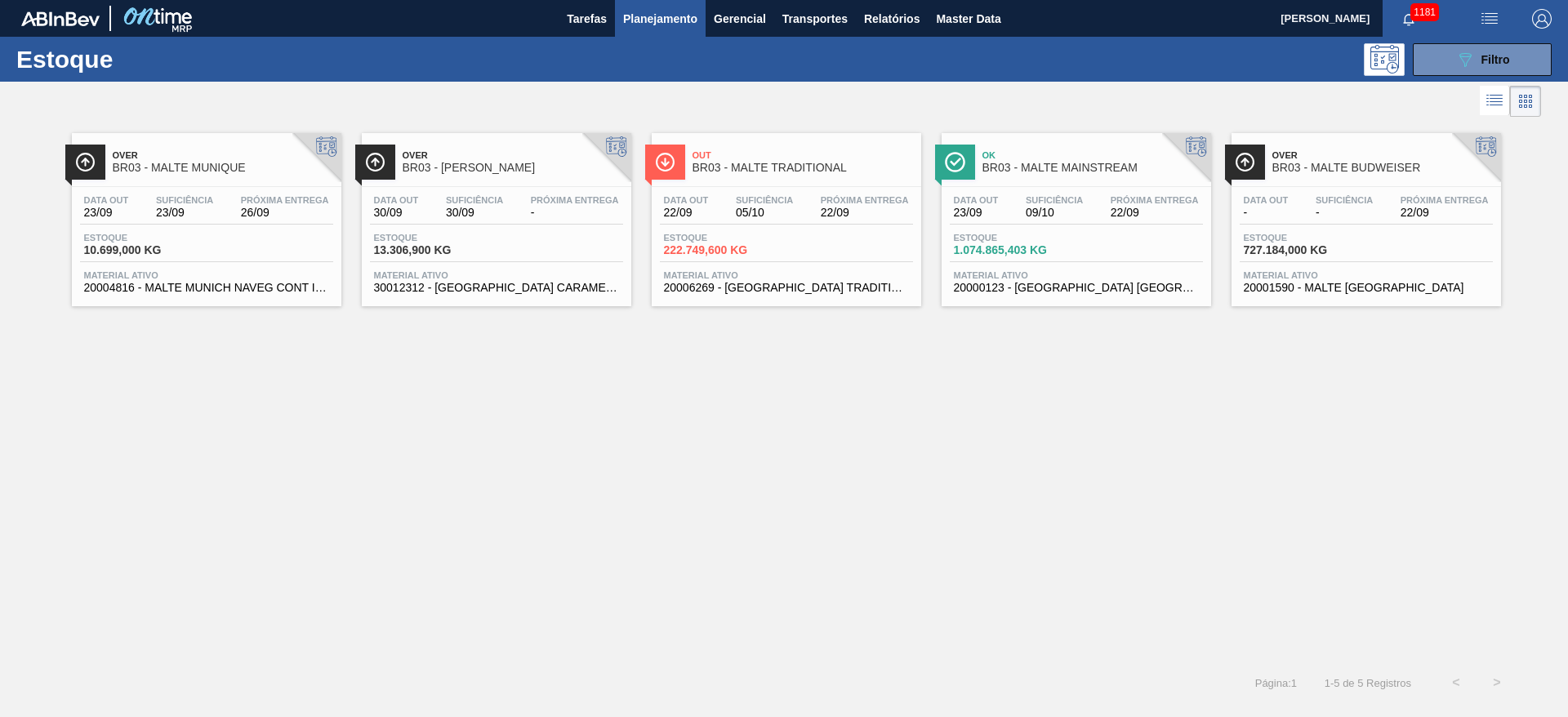
click at [1049, 188] on div "Data out 23/09 Suficiência 09/10 Próxima Entrega 22/09 Estoque 1.074.865,403 KG…" at bounding box center [1076, 242] width 270 height 111
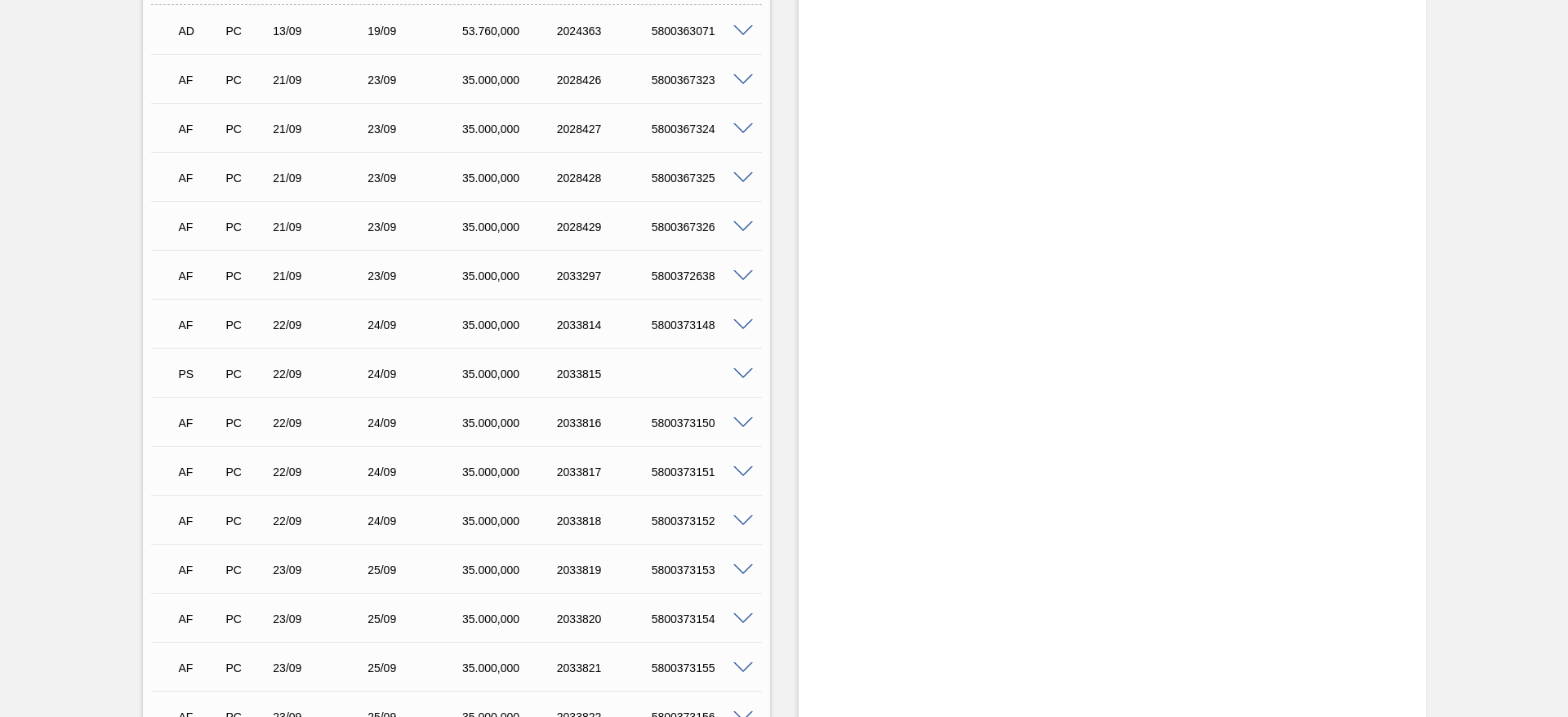
scroll to position [1221, 0]
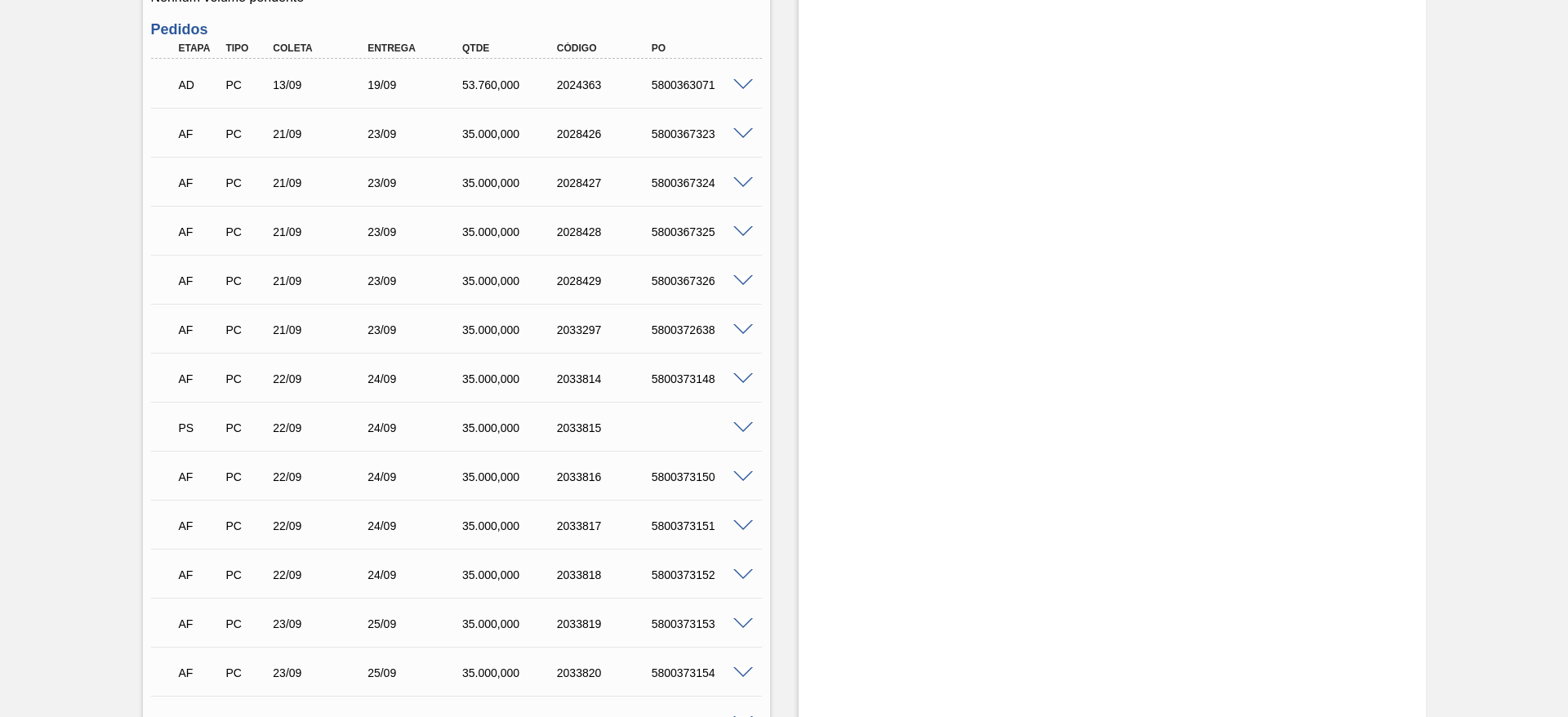
click at [743, 422] on span at bounding box center [743, 428] width 20 height 12
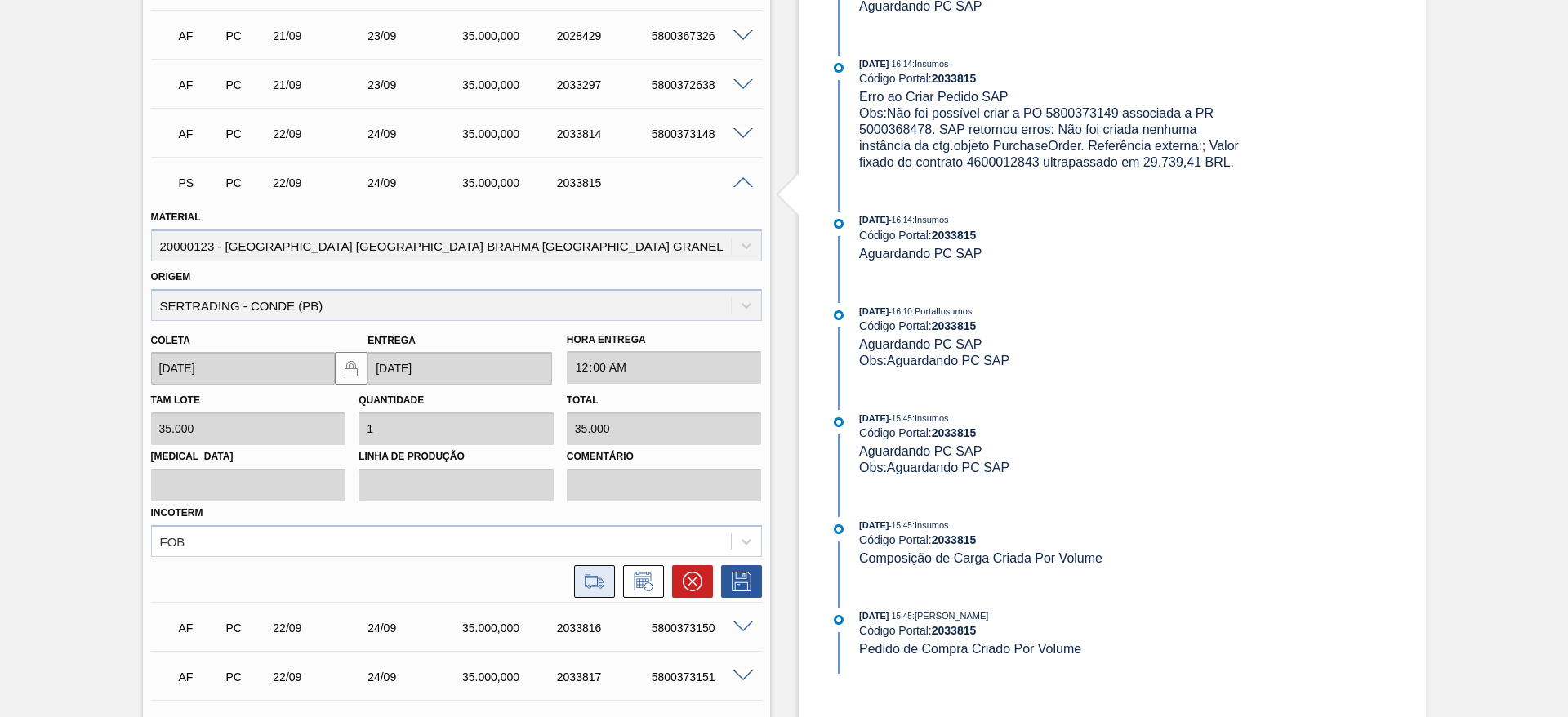
click at [599, 579] on button at bounding box center [595, 582] width 41 height 33
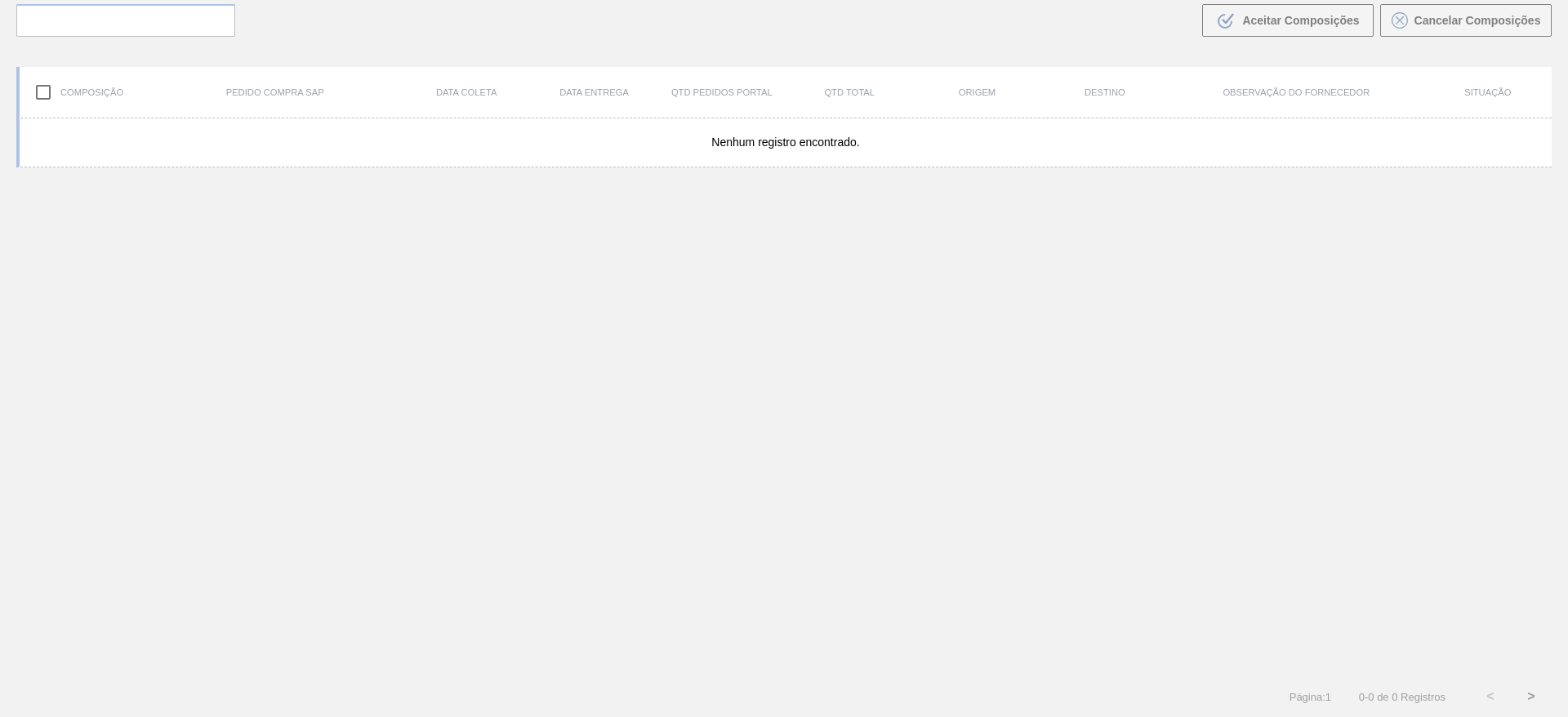
scroll to position [118, 0]
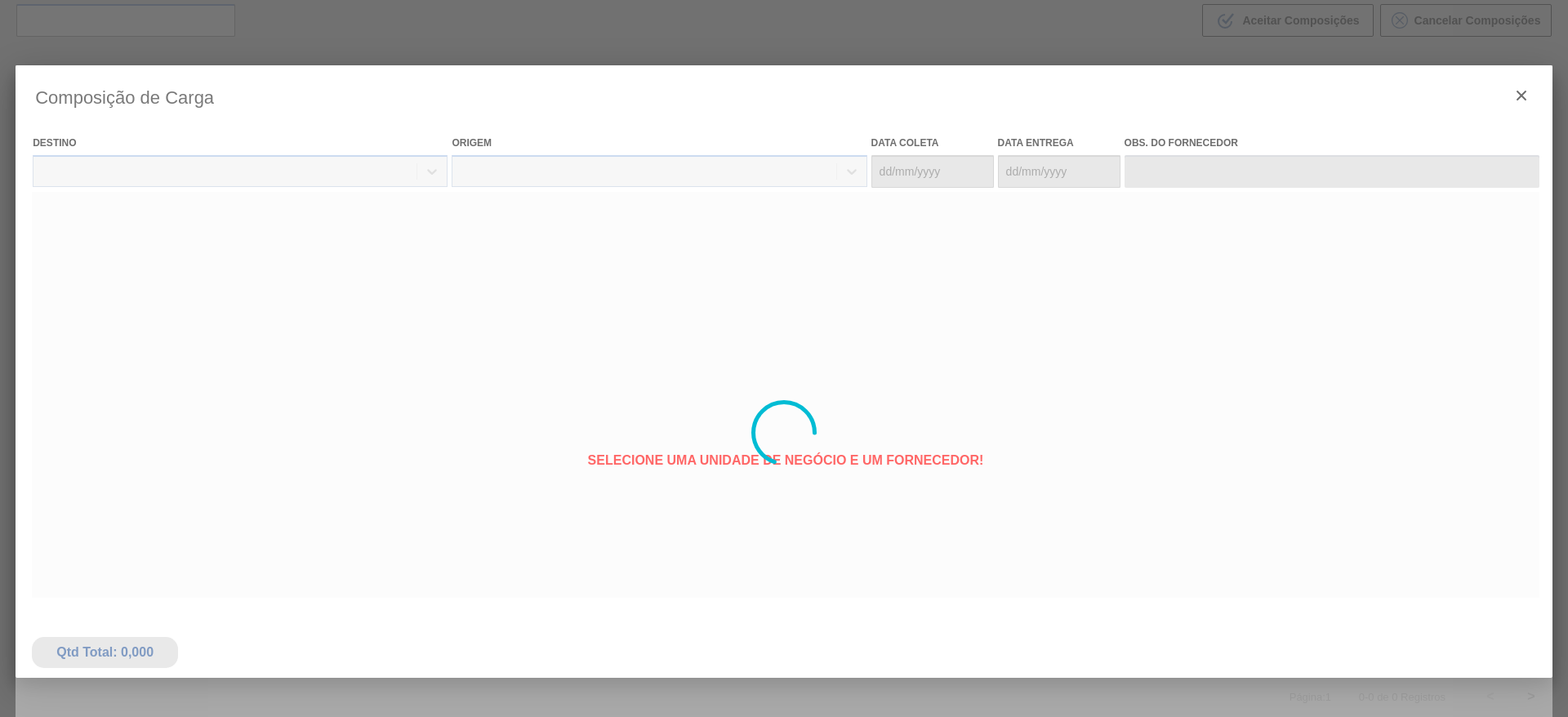
type coleta "[DATE]"
type entrega "[DATE]"
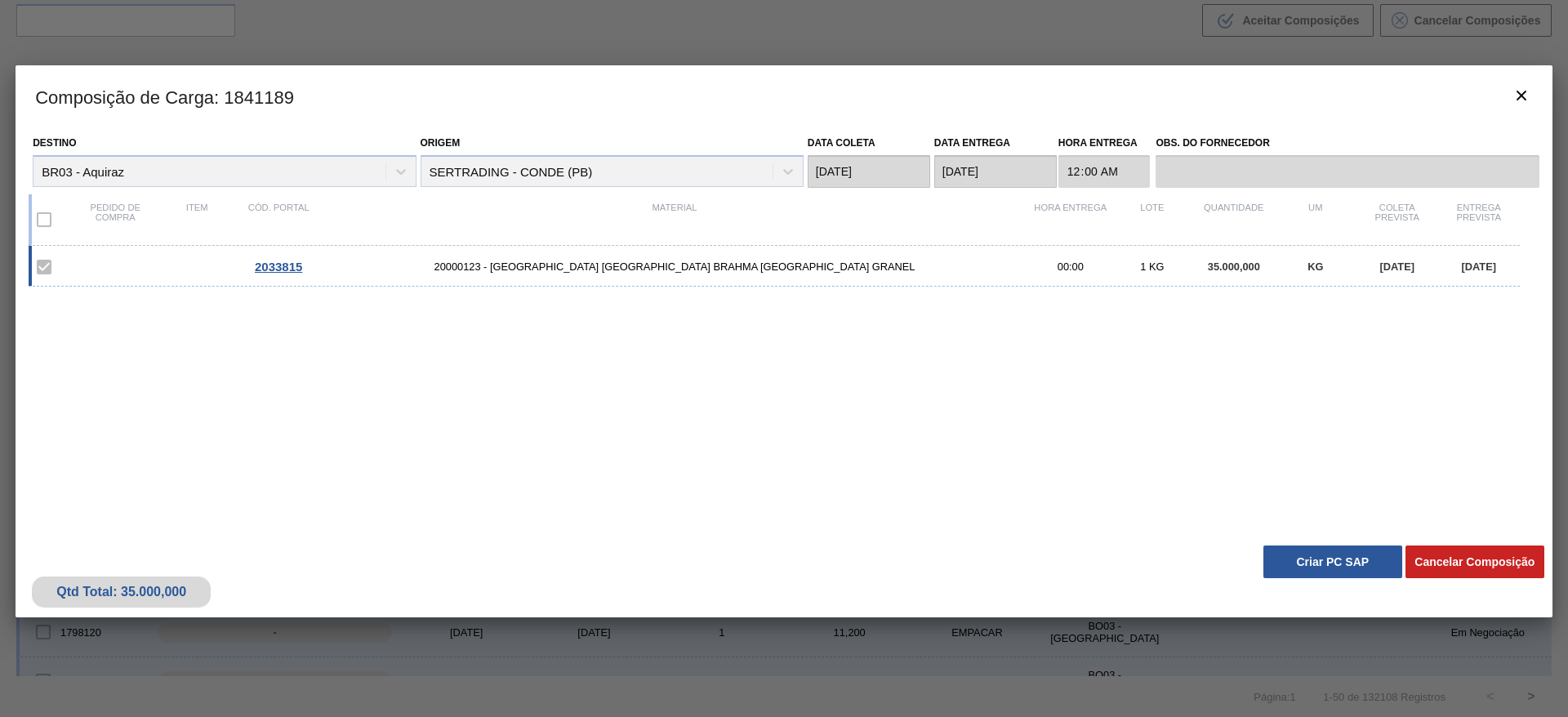
click at [1314, 554] on button "Criar PC SAP" at bounding box center [1333, 562] width 139 height 33
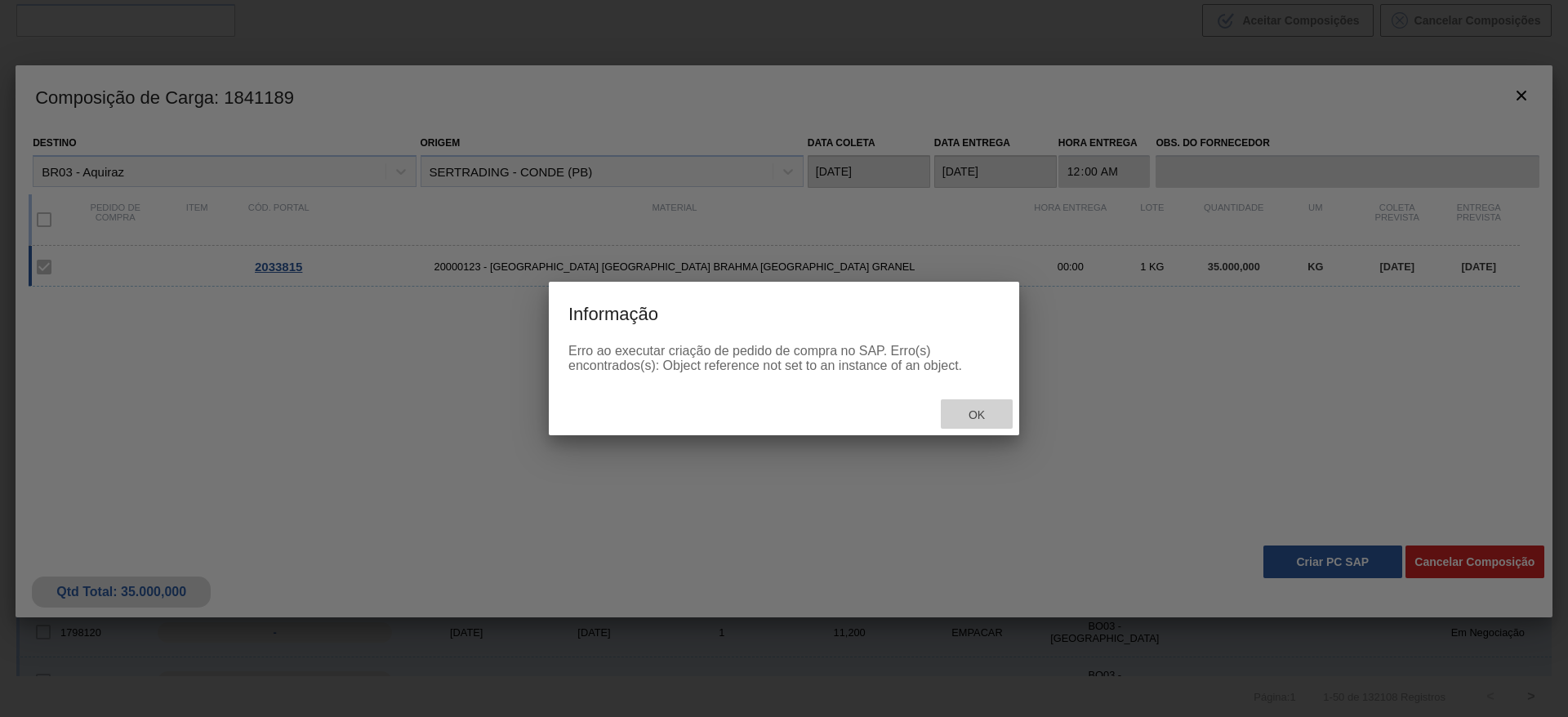
click at [1001, 417] on div "Ok" at bounding box center [976, 415] width 72 height 30
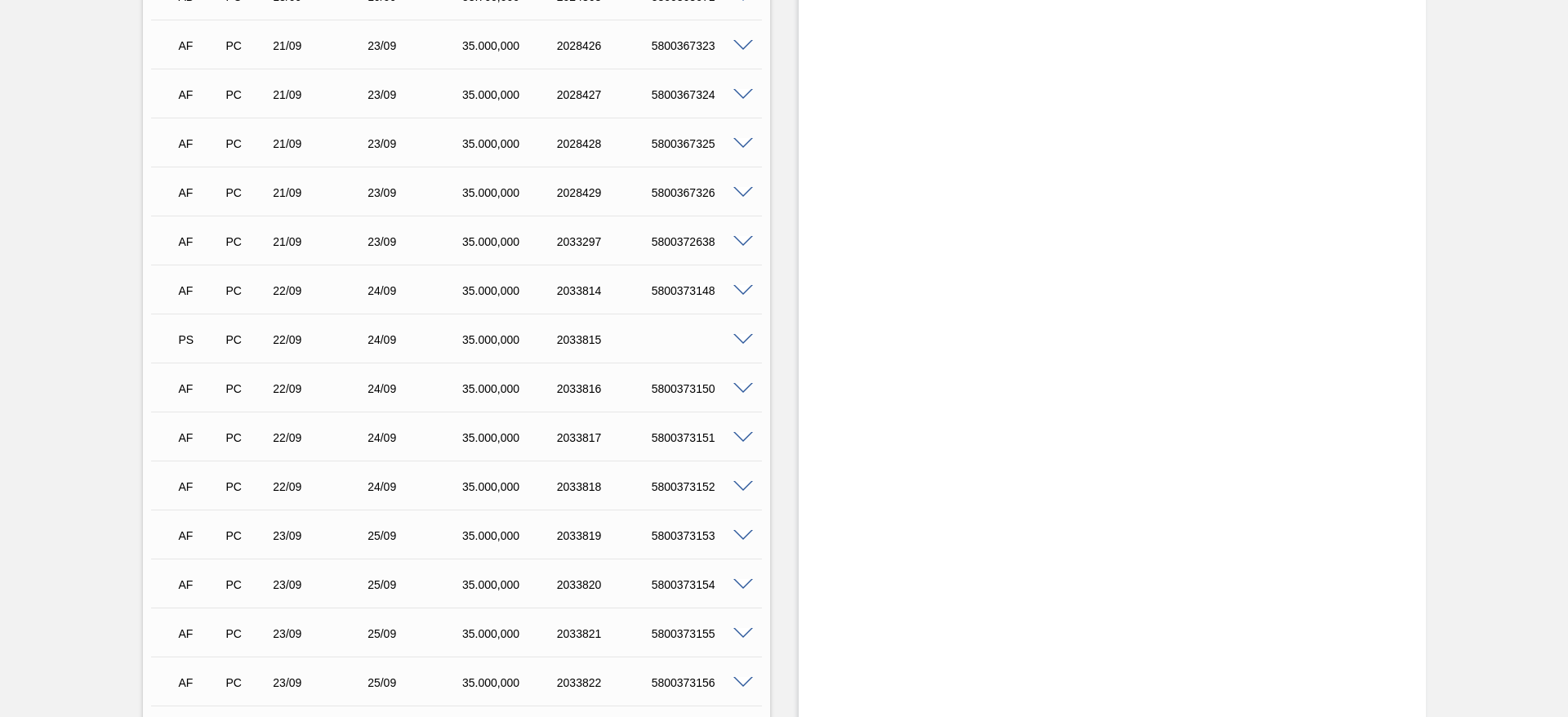
scroll to position [1348, 0]
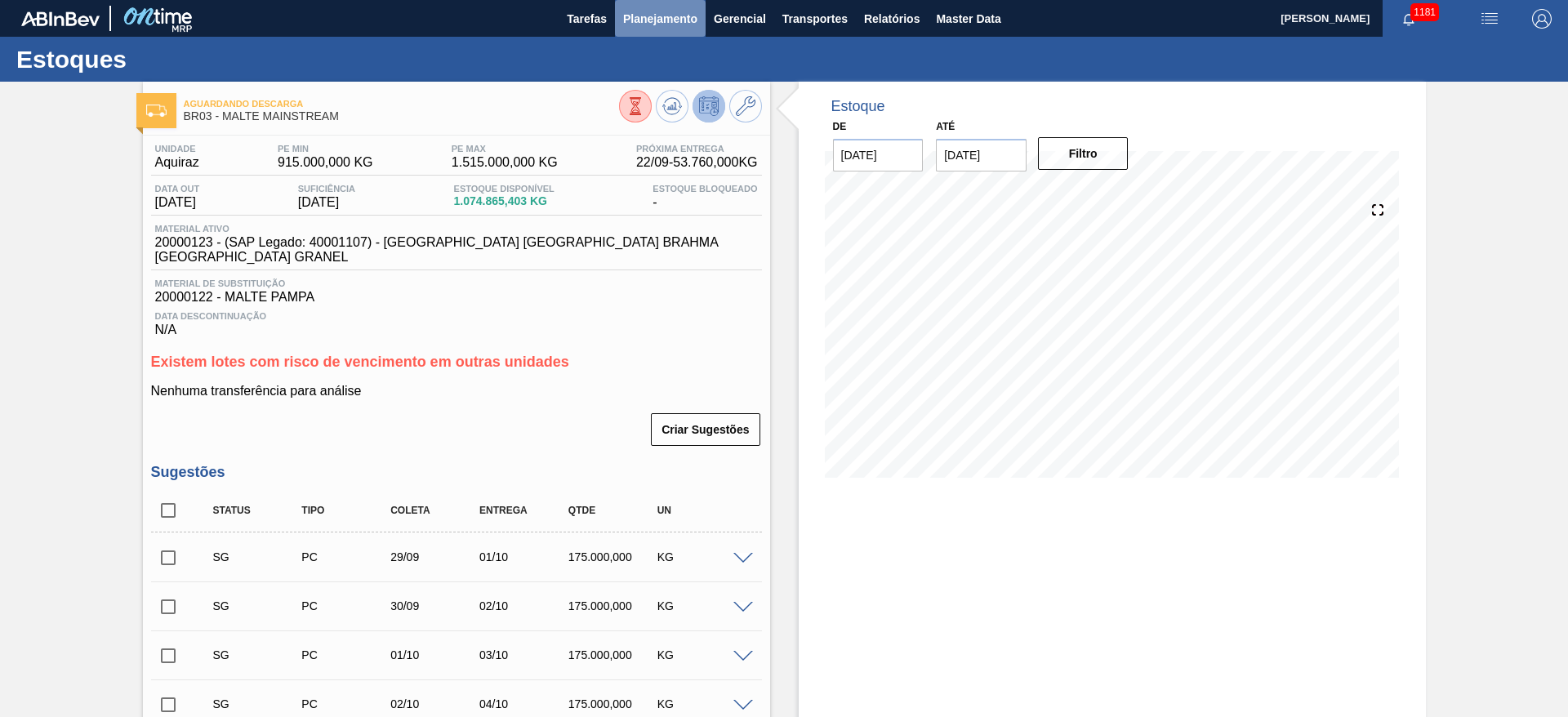
click at [673, 25] on span "Planejamento" at bounding box center [661, 19] width 75 height 20
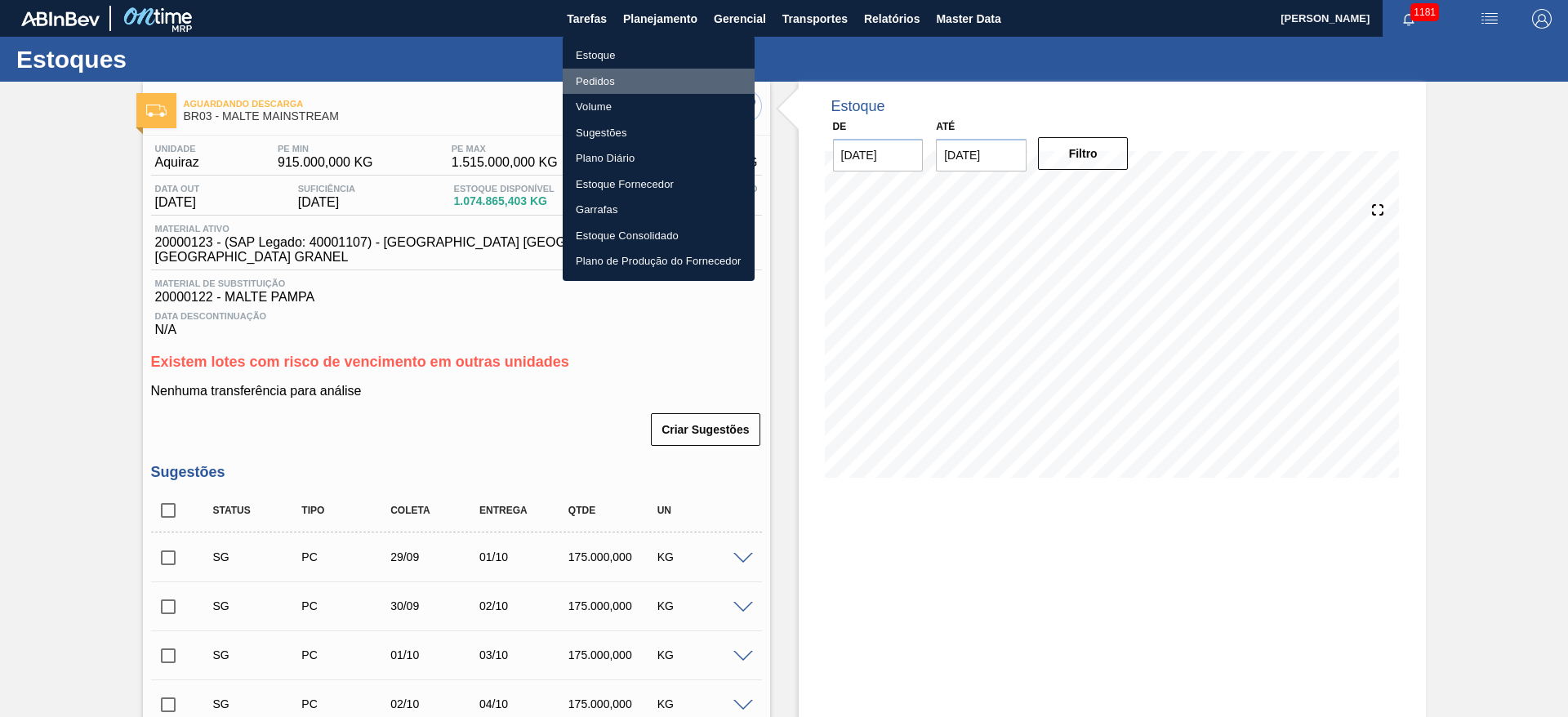
click at [598, 82] on li "Pedidos" at bounding box center [659, 82] width 192 height 26
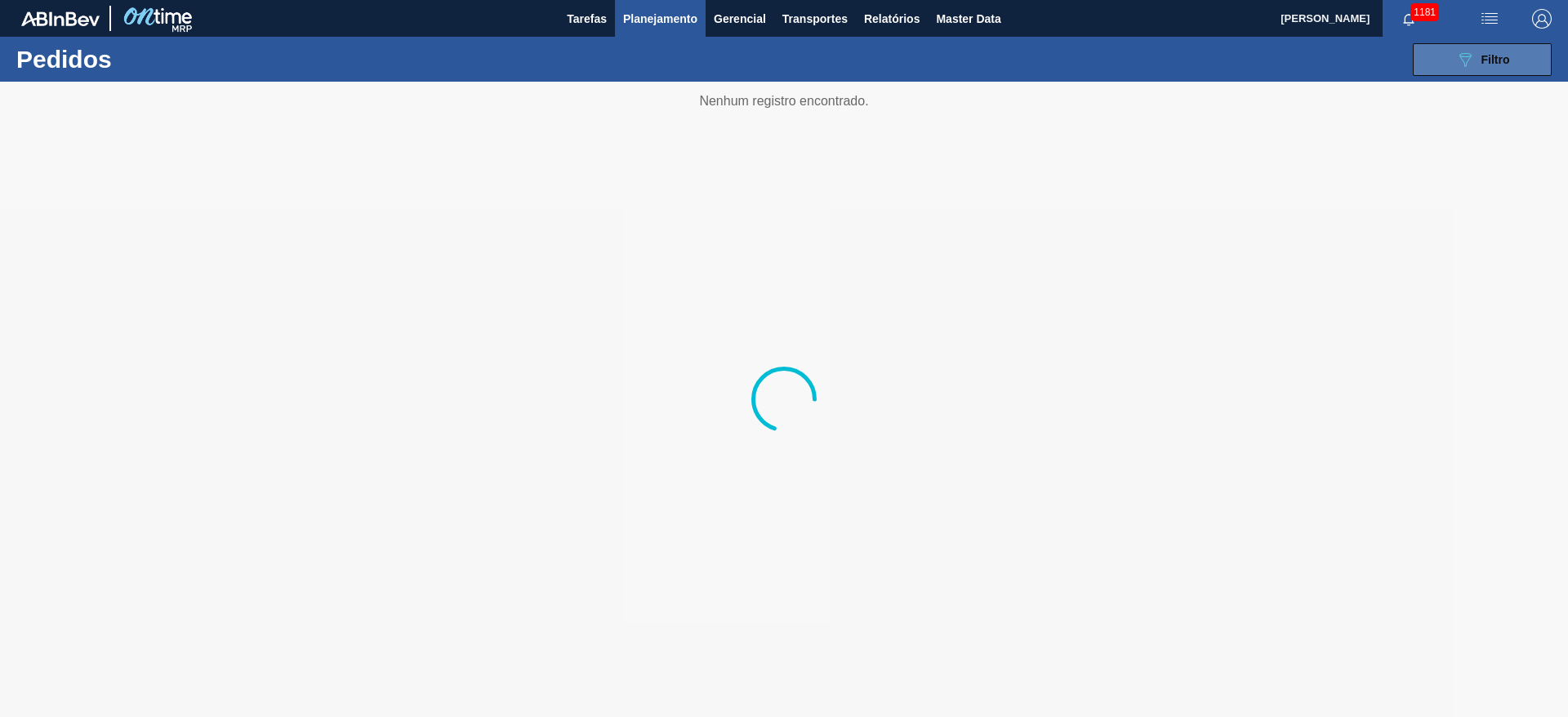
click at [1494, 62] on span "Filtro" at bounding box center [1496, 60] width 29 height 13
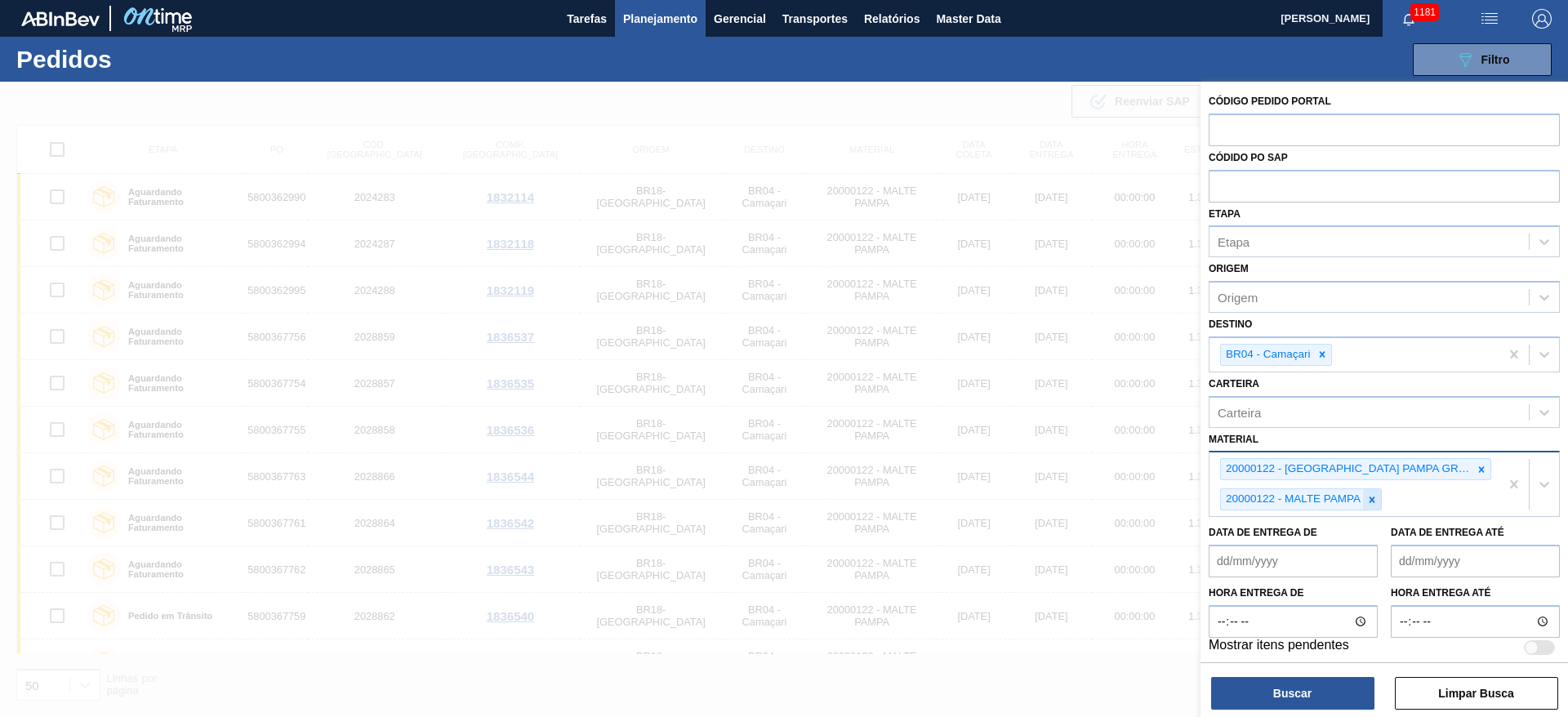
click at [1374, 502] on icon at bounding box center [1372, 499] width 11 height 11
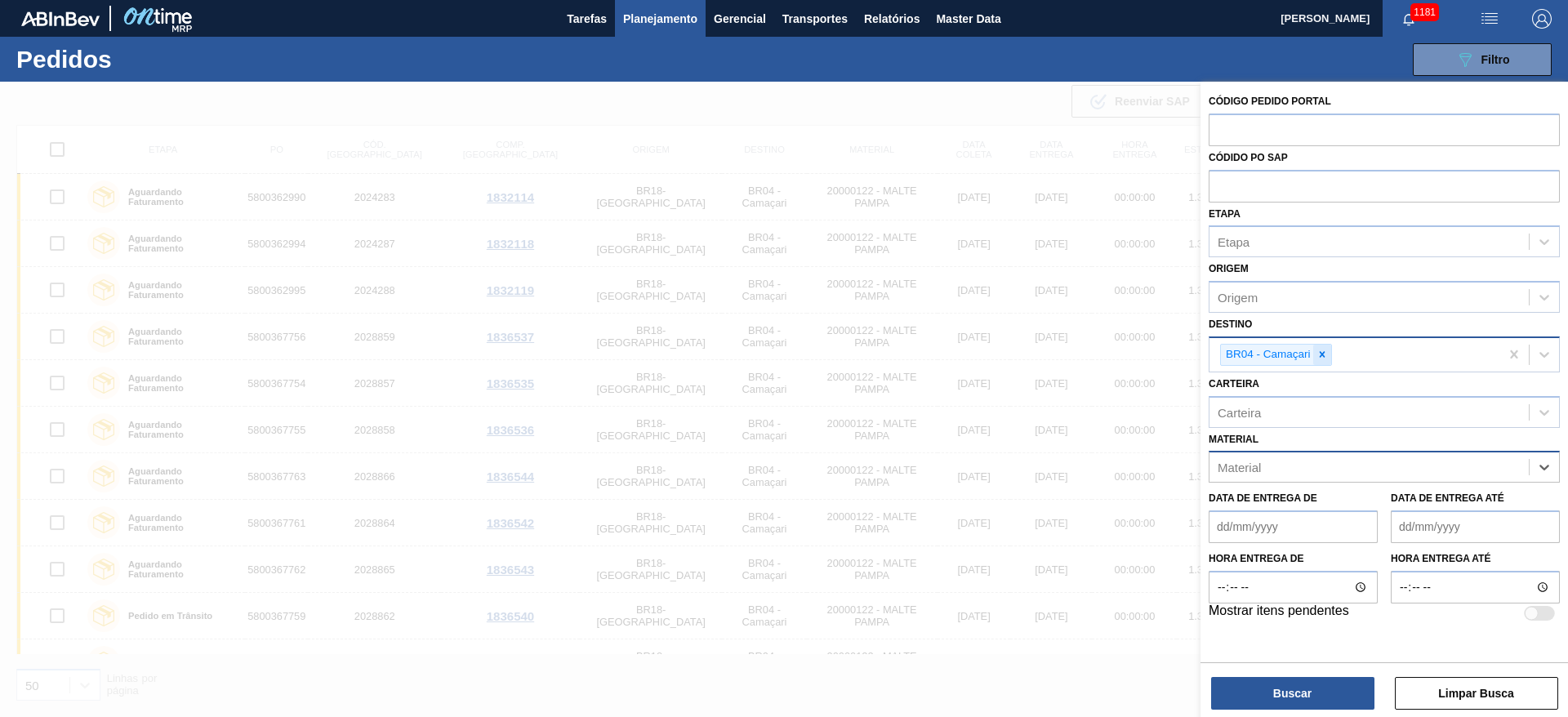
click at [1324, 351] on icon at bounding box center [1323, 355] width 11 height 11
type input "03"
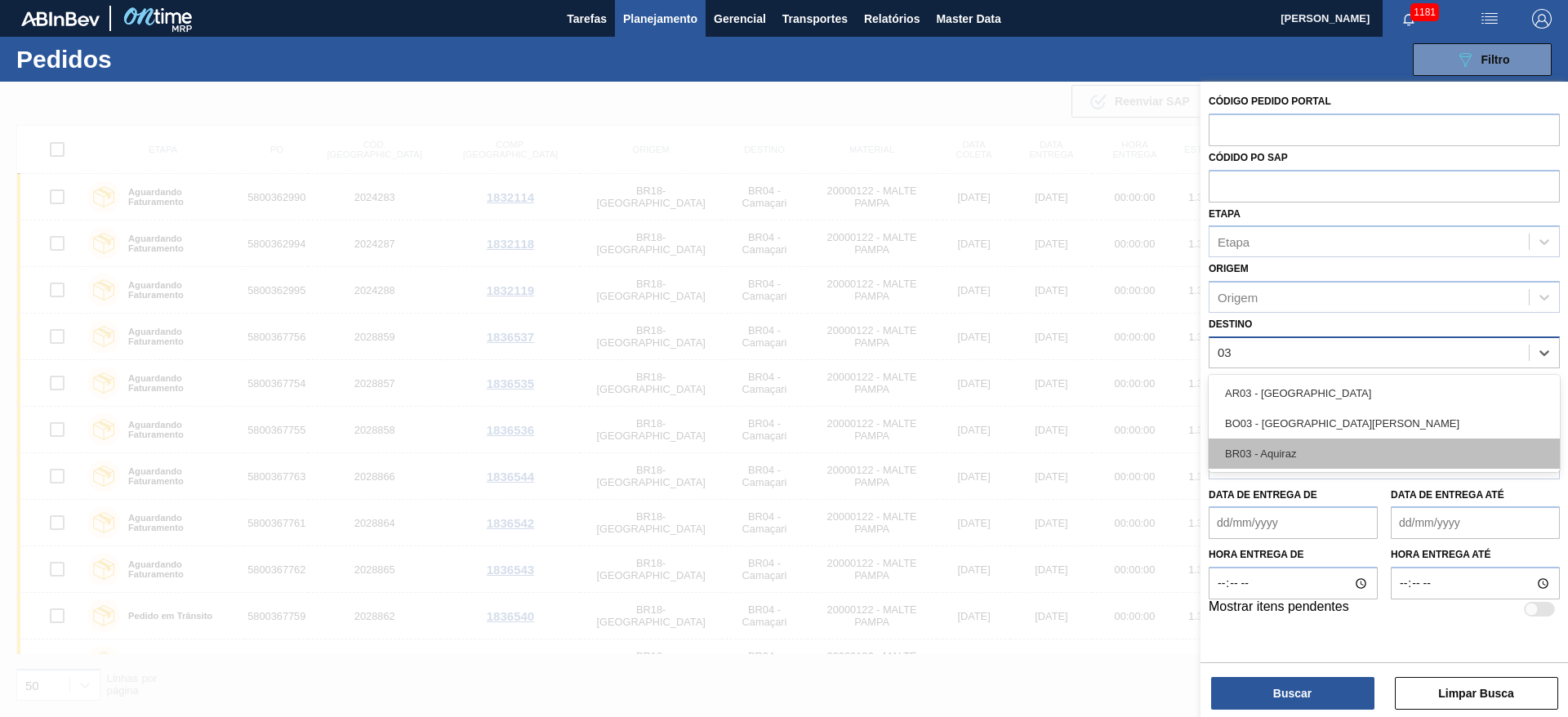
click at [1299, 468] on div "BR03 - Aquiraz" at bounding box center [1384, 454] width 351 height 30
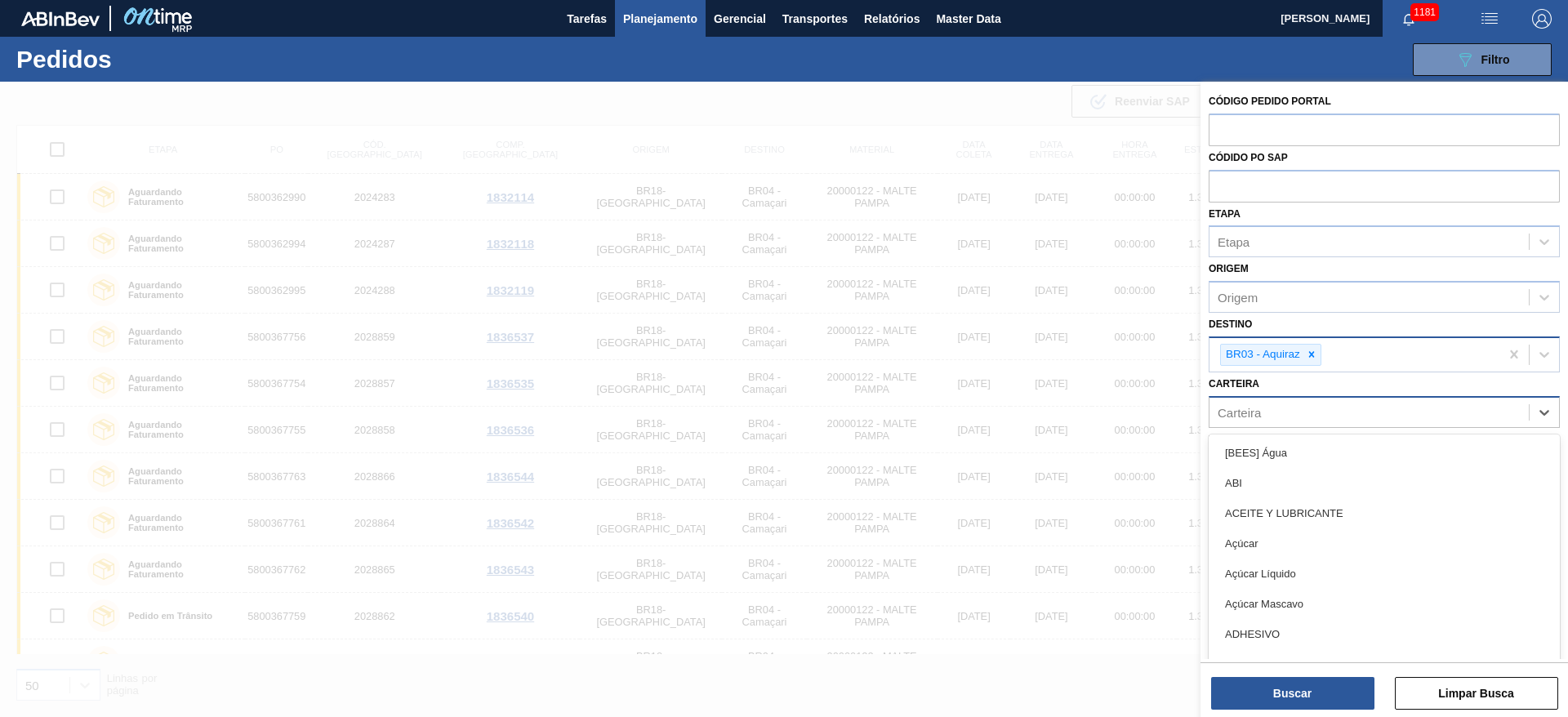
click at [1259, 411] on div "Carteira" at bounding box center [1239, 412] width 43 height 14
type input "malte"
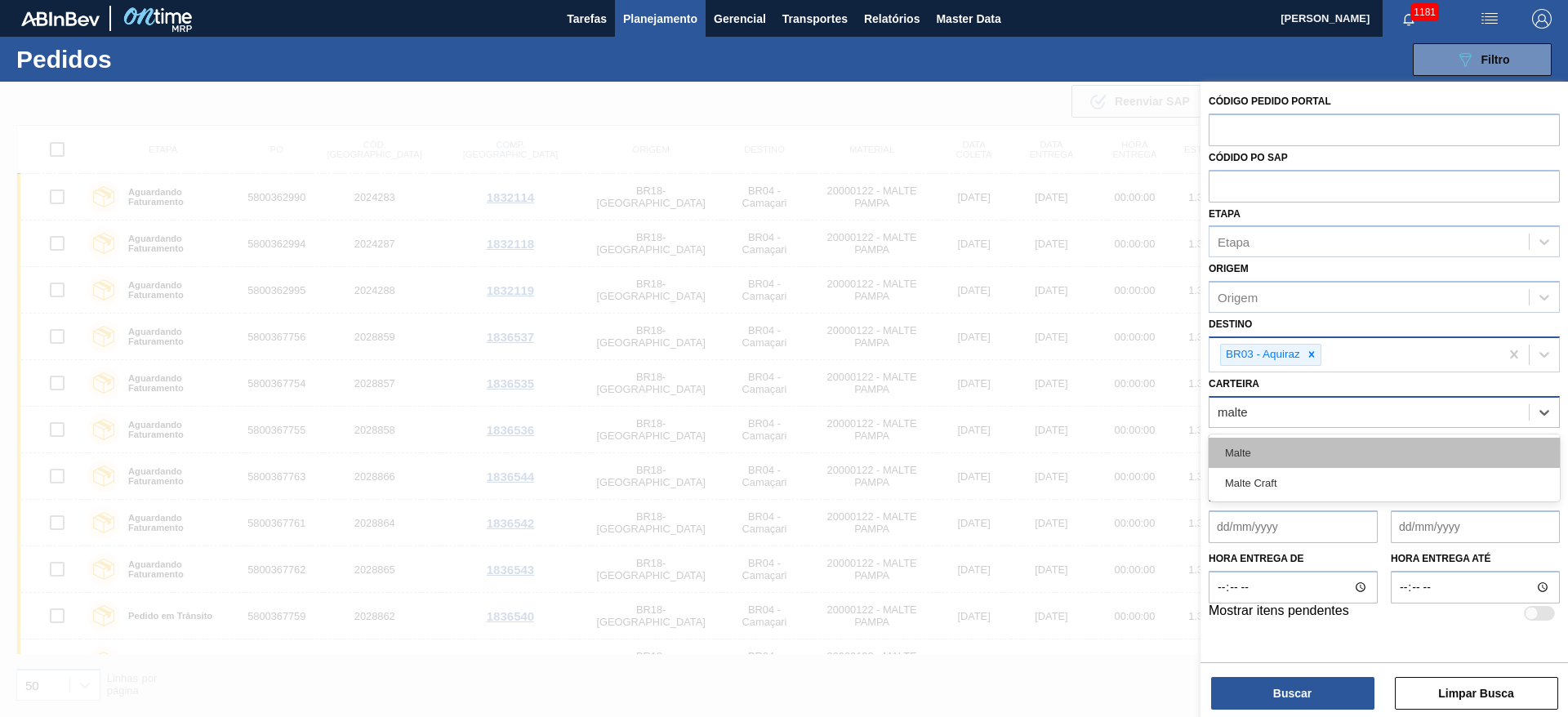
click at [1252, 450] on div "Malte" at bounding box center [1384, 453] width 351 height 30
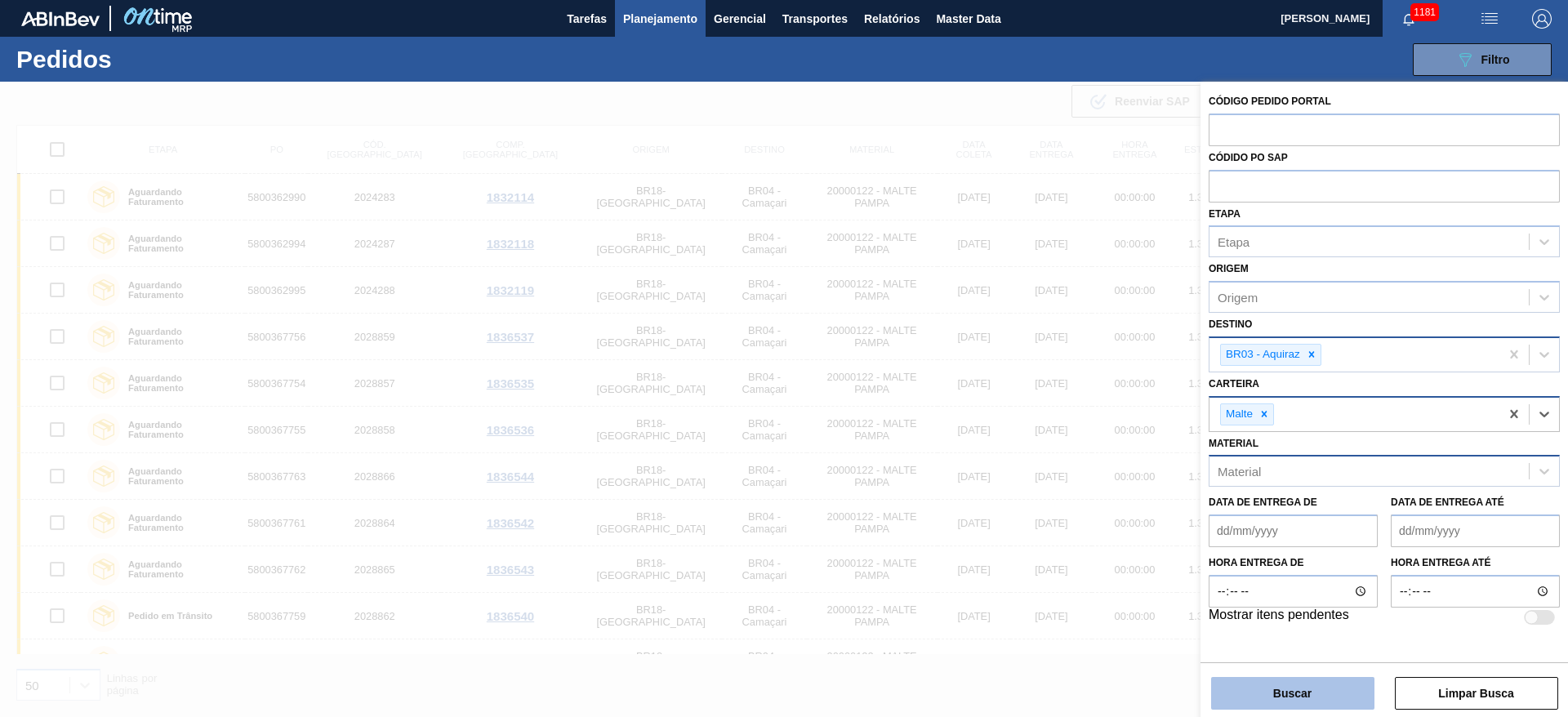
click at [1275, 690] on button "Buscar" at bounding box center [1293, 694] width 163 height 33
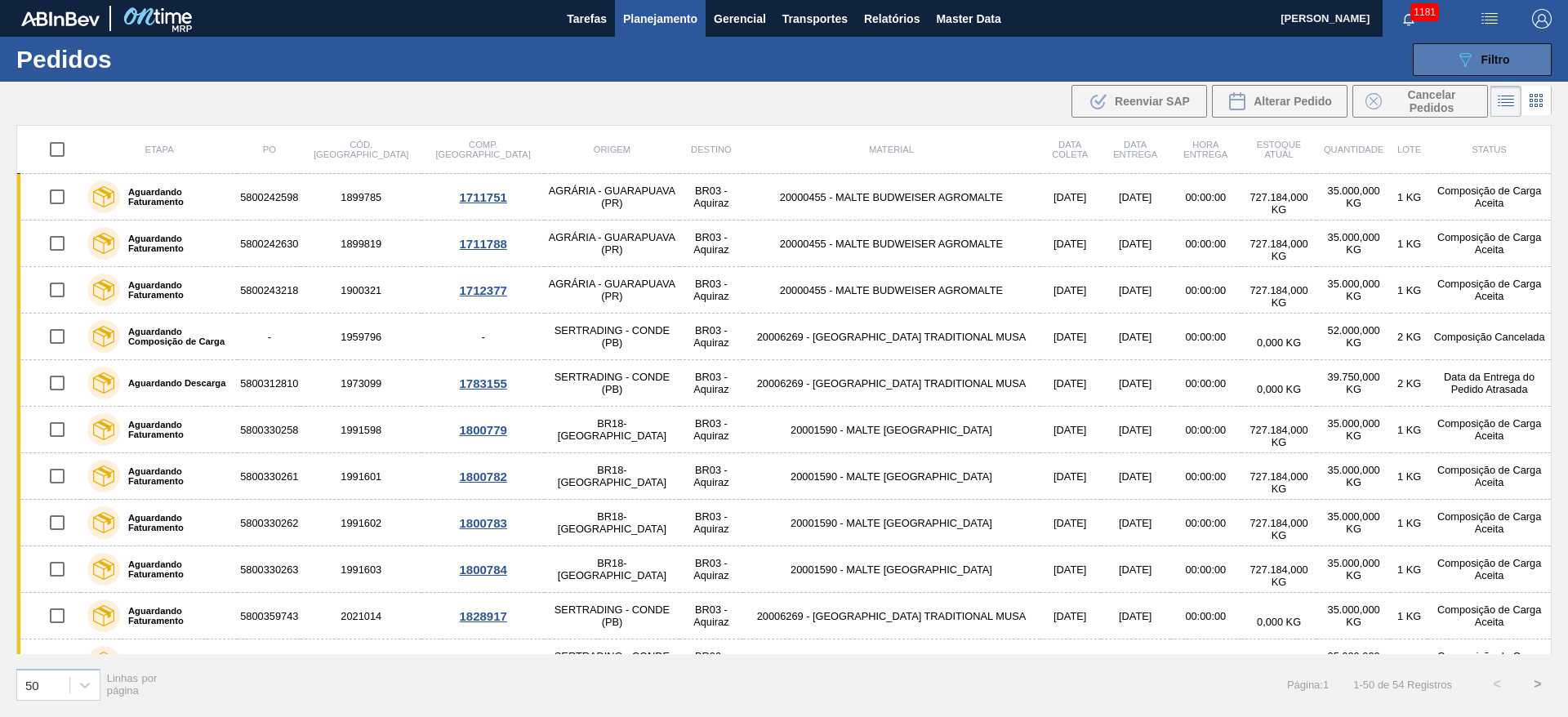
click at [1486, 59] on span "Filtro" at bounding box center [1496, 60] width 29 height 13
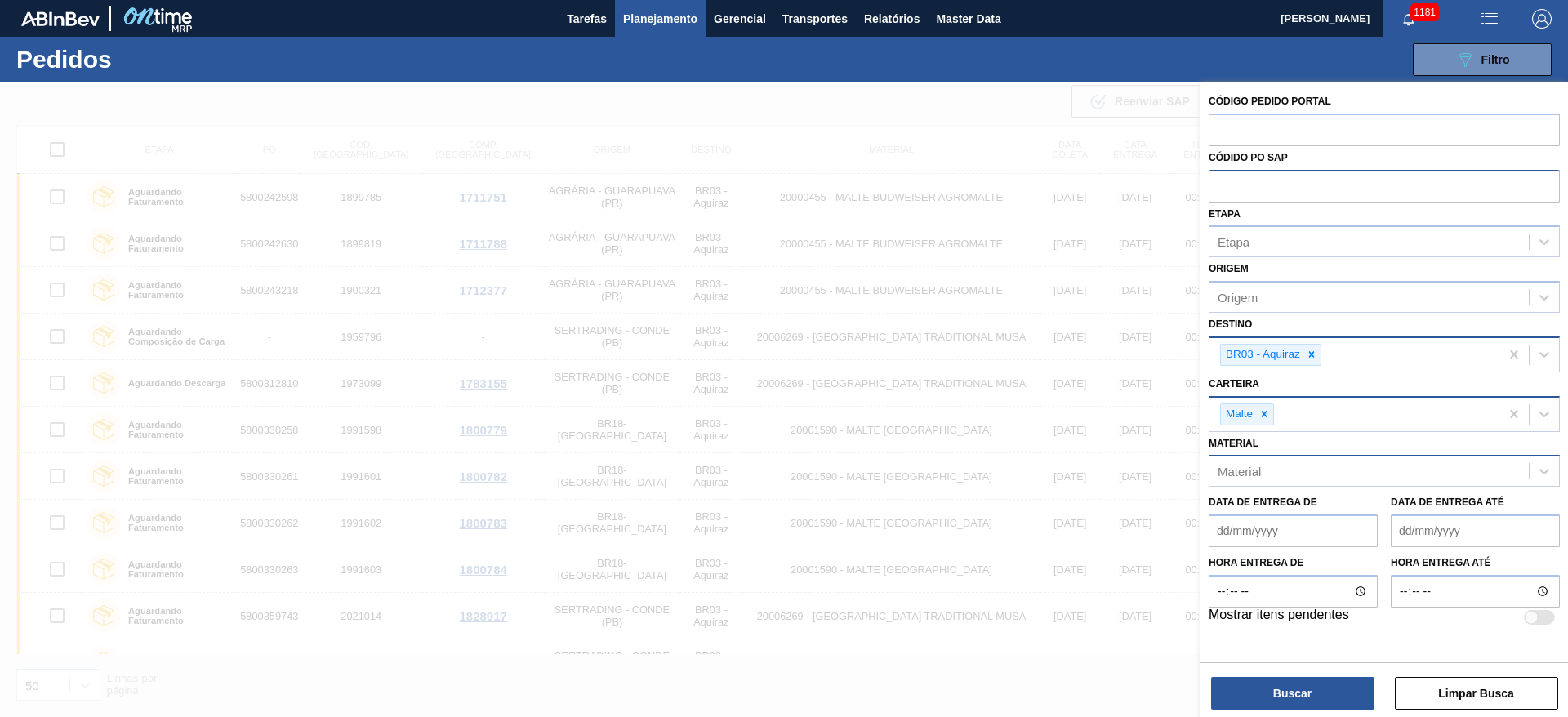
click at [1273, 187] on input "text" at bounding box center [1384, 185] width 351 height 31
type input "pc"
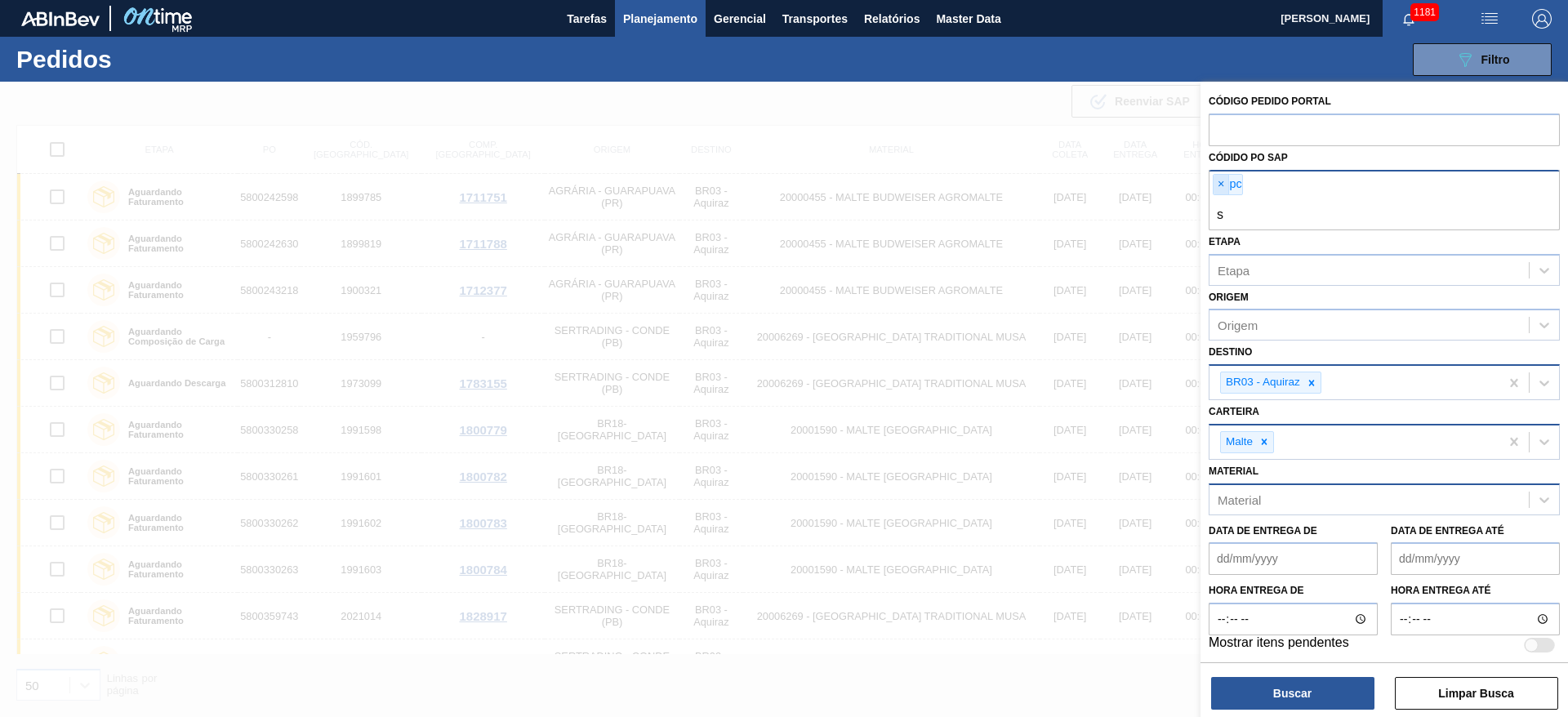
type input "s"
click at [1219, 181] on span "×" at bounding box center [1221, 184] width 16 height 20
click at [1221, 189] on span "×" at bounding box center [1221, 184] width 16 height 20
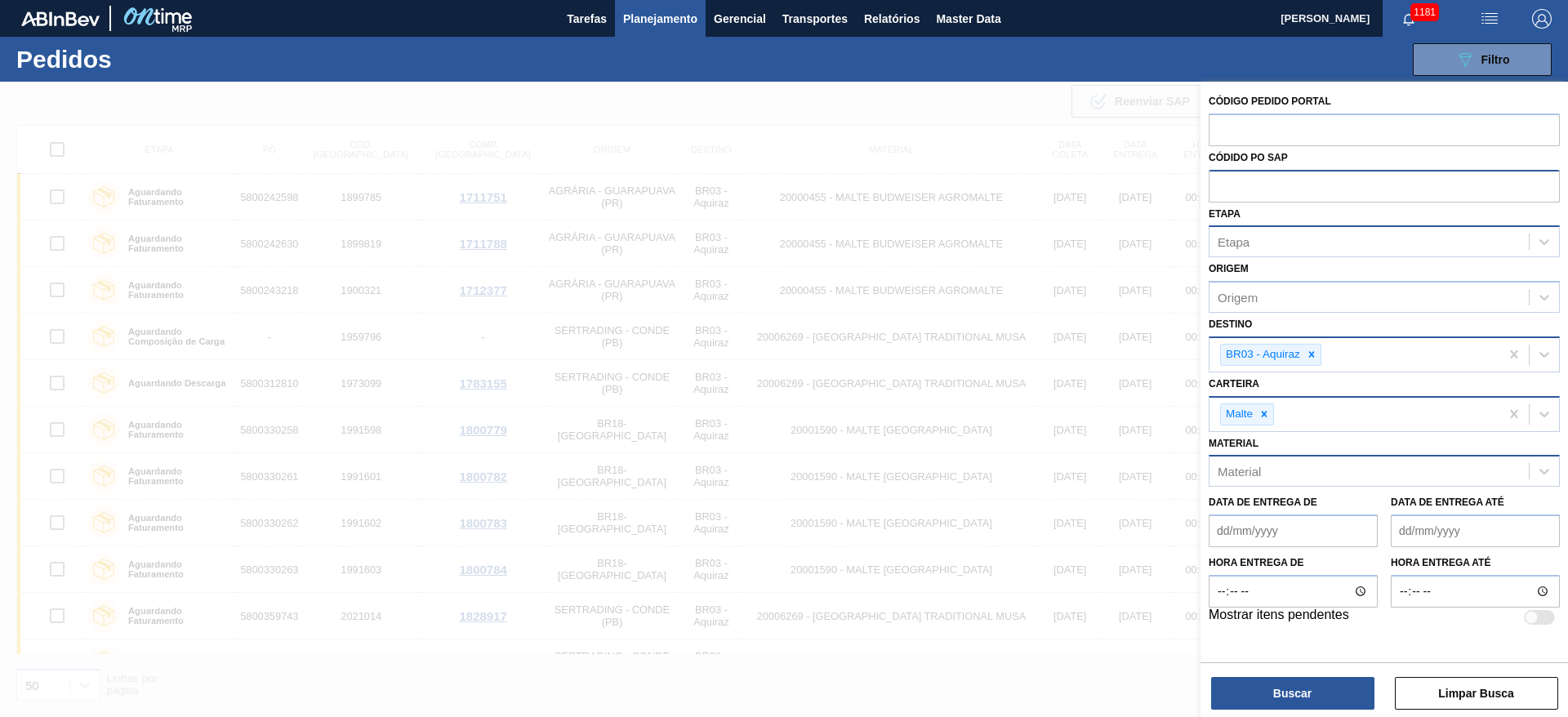
click at [1261, 233] on div "Etapa" at bounding box center [1369, 242] width 319 height 23
type input "pc s"
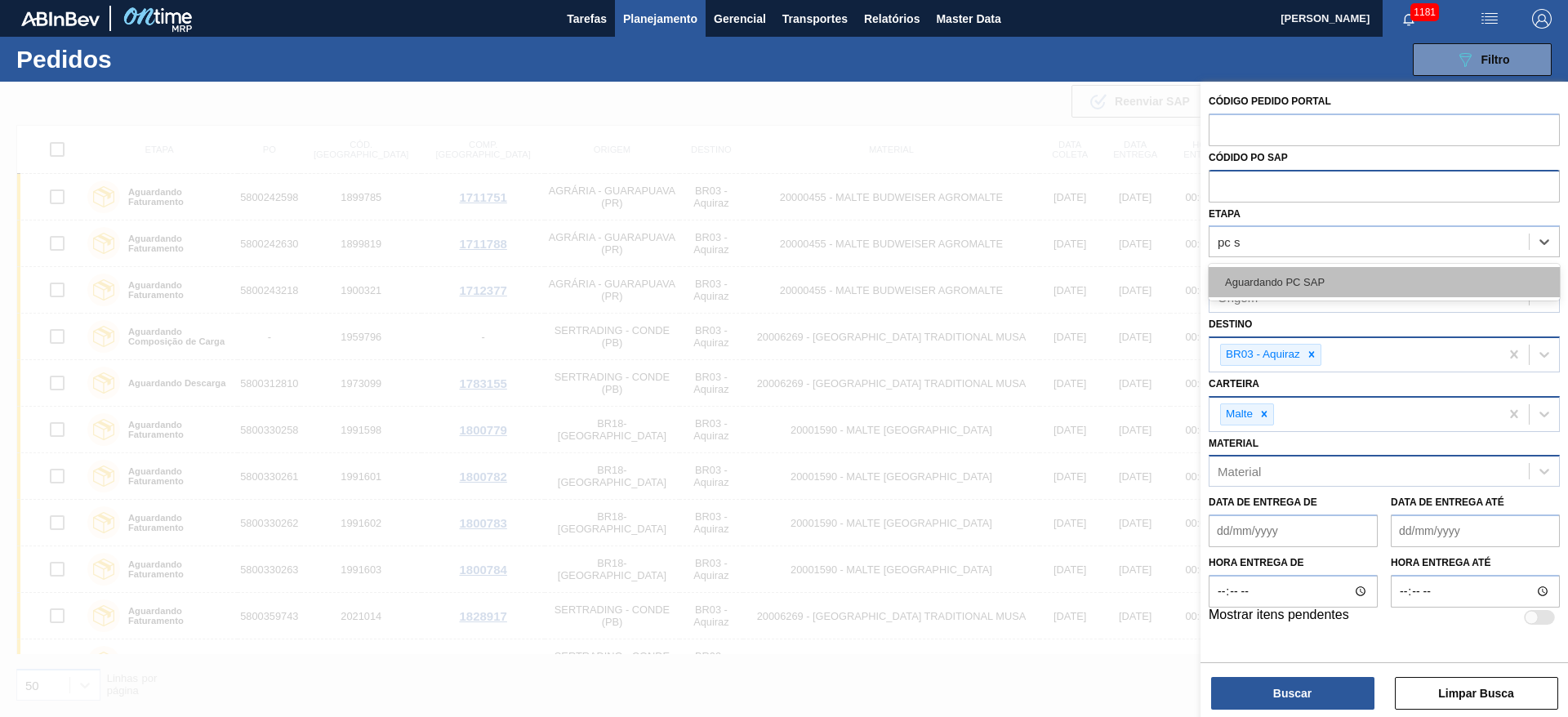
click at [1244, 288] on div "Aguardando PC SAP" at bounding box center [1384, 282] width 351 height 30
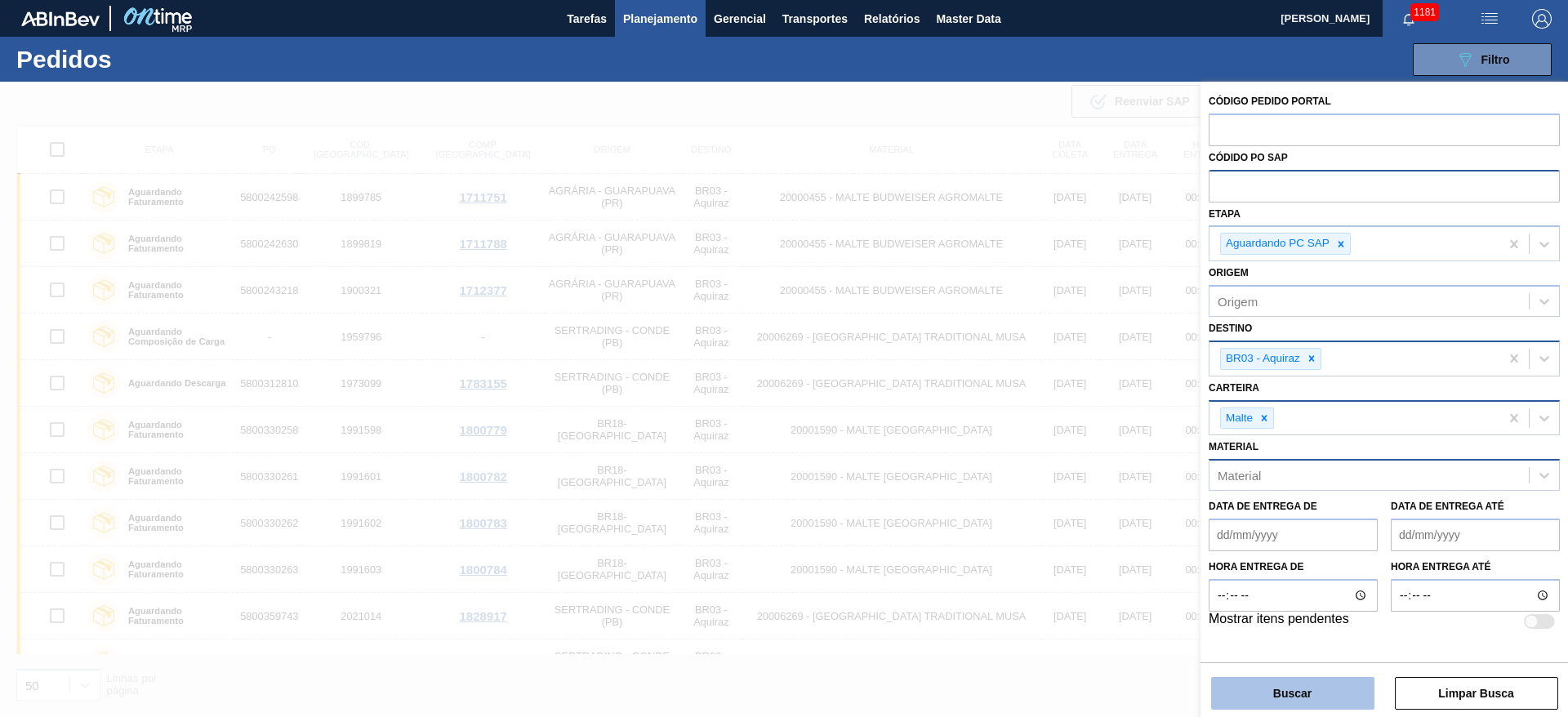
click at [1286, 694] on button "Buscar" at bounding box center [1293, 694] width 163 height 33
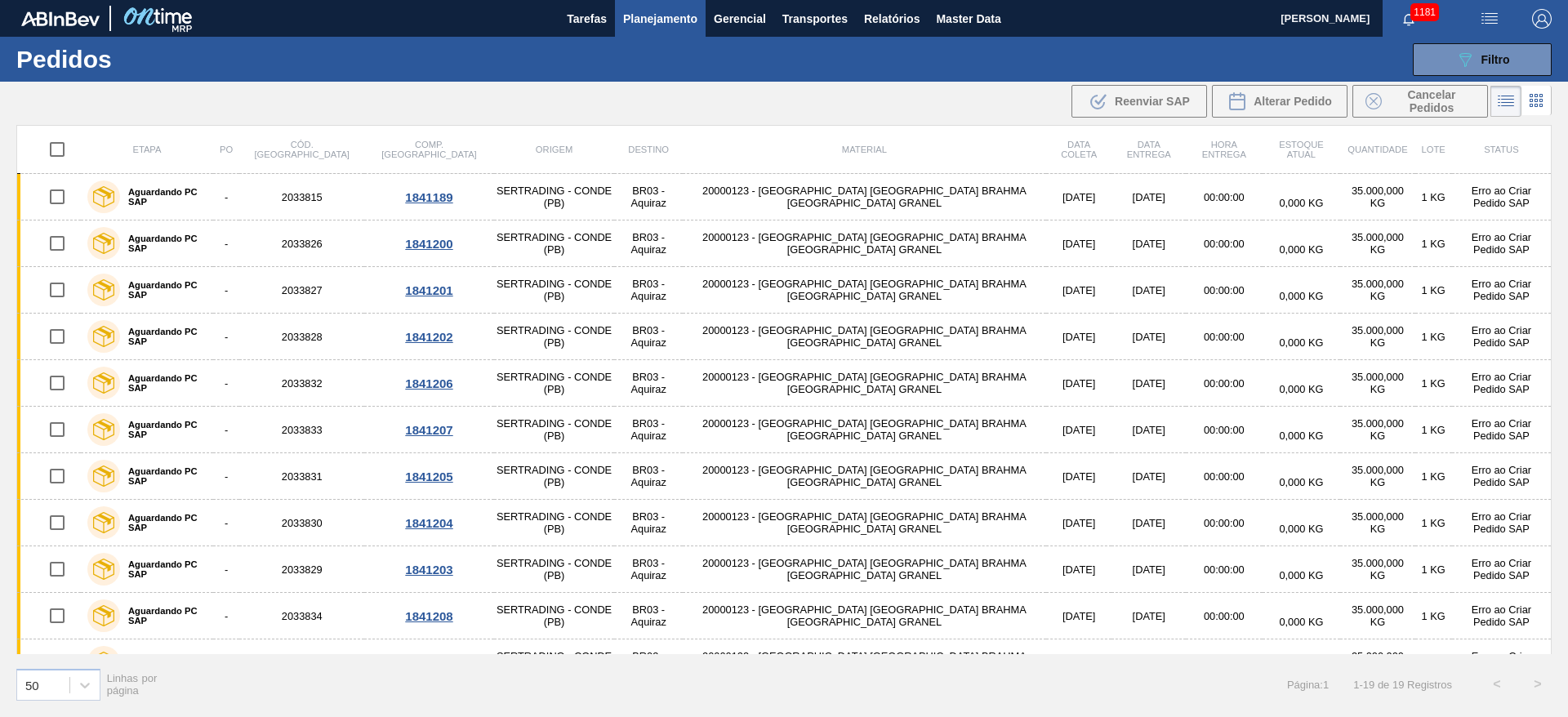
click at [56, 147] on input "checkbox" at bounding box center [57, 149] width 35 height 35
checkbox input "true"
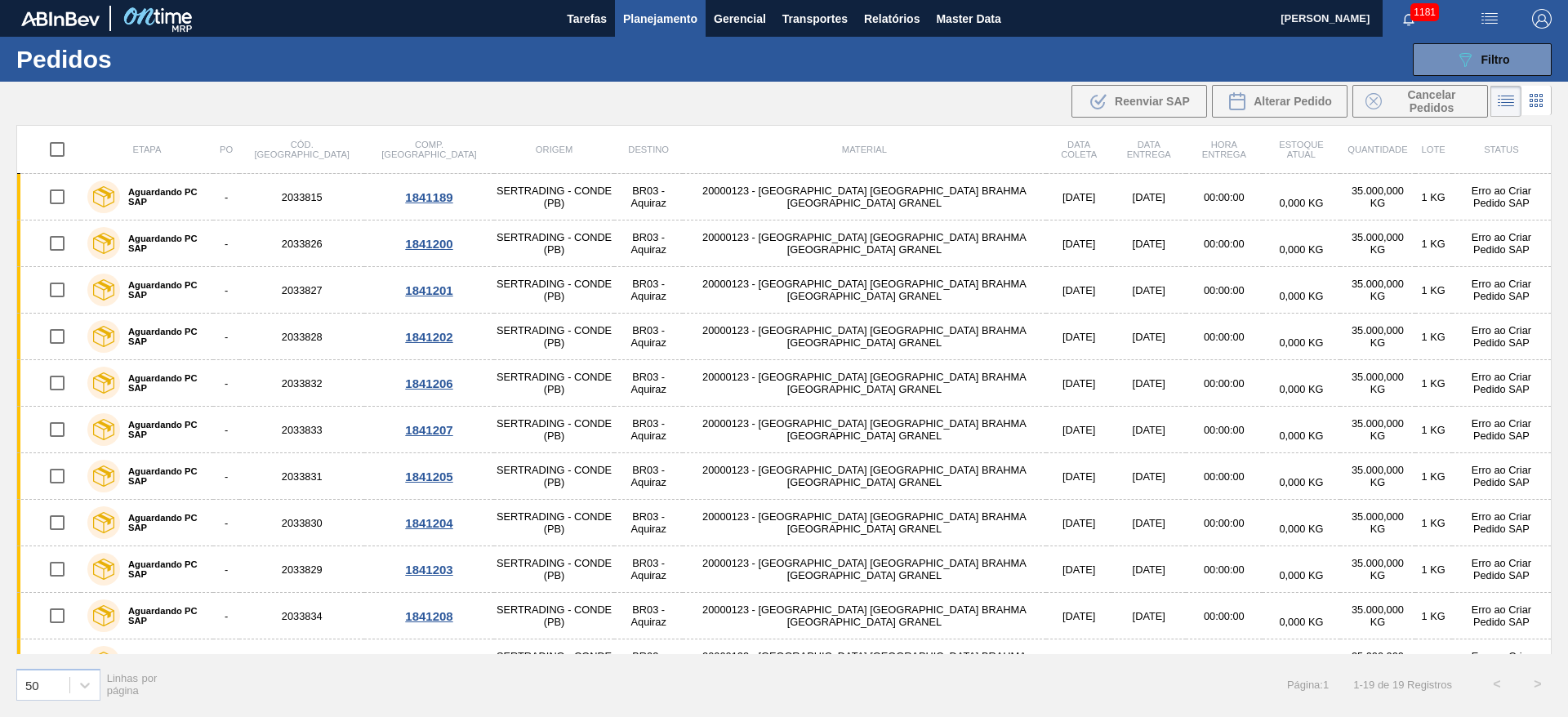
checkbox input "true"
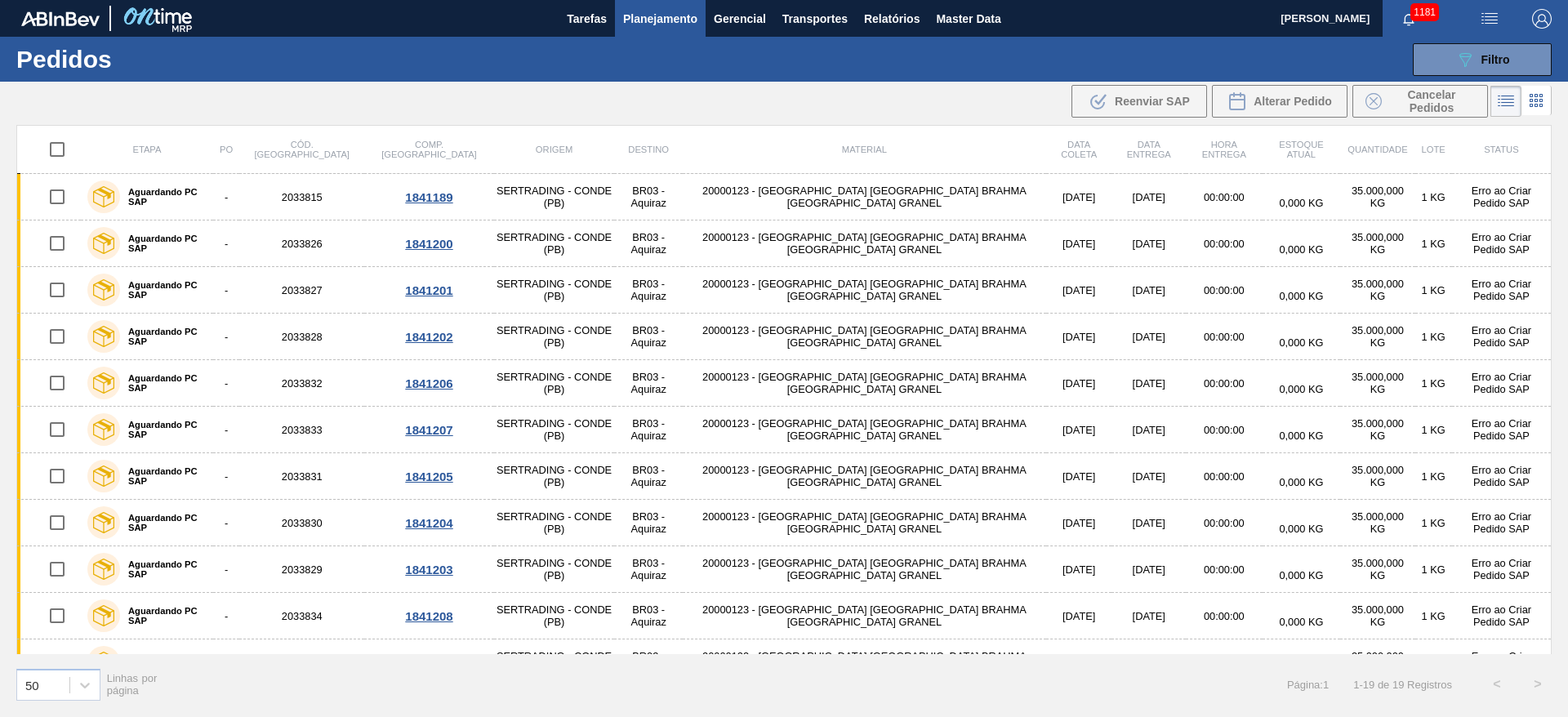
checkbox input "true"
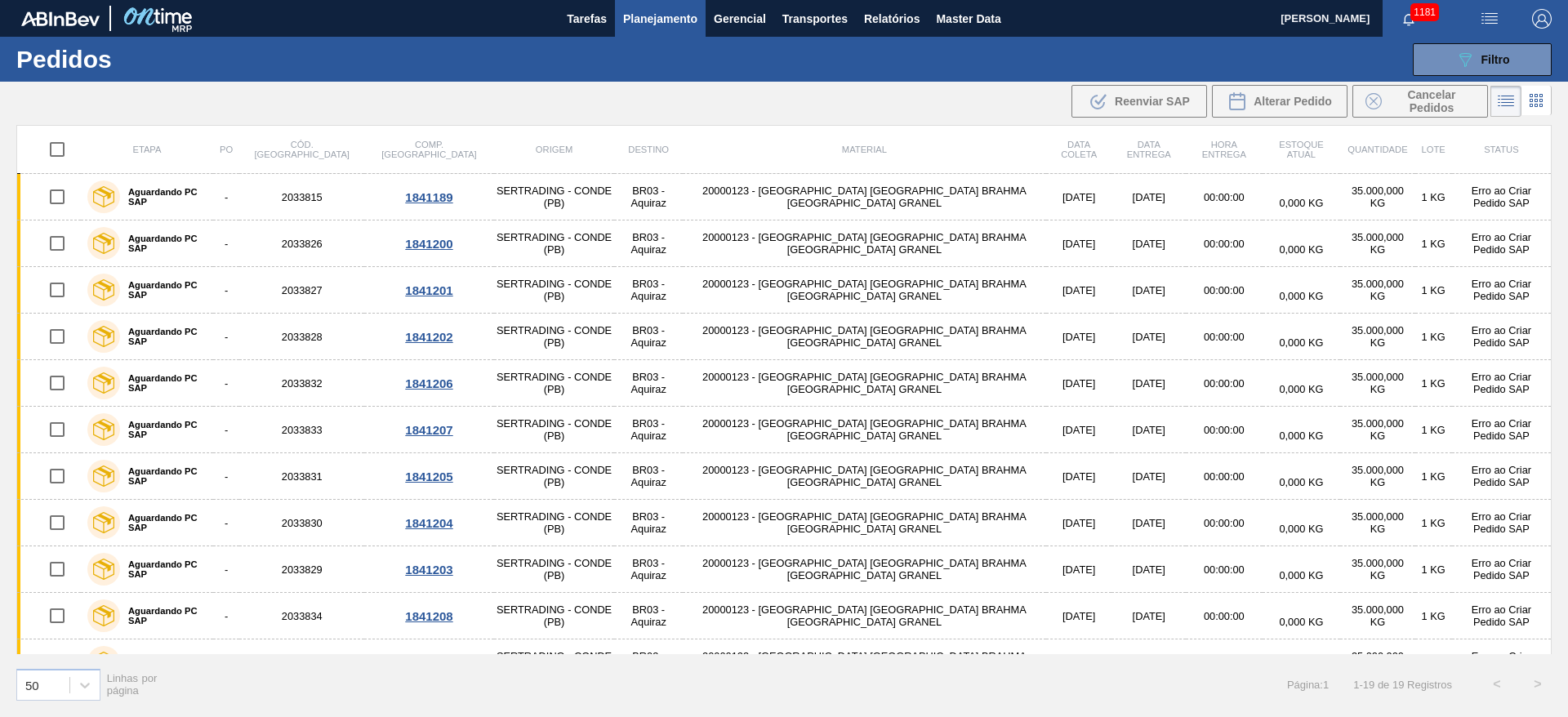
checkbox input "true"
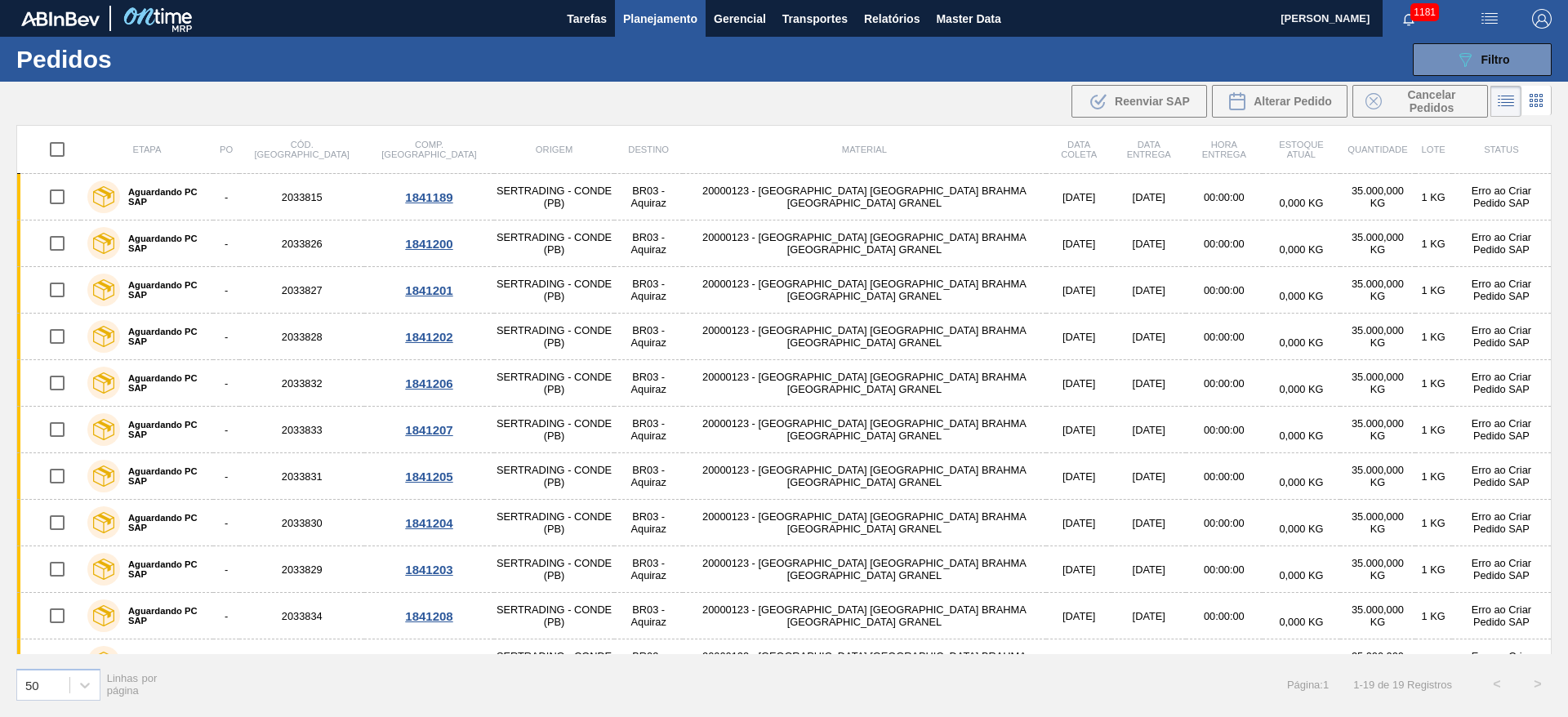
checkbox input "true"
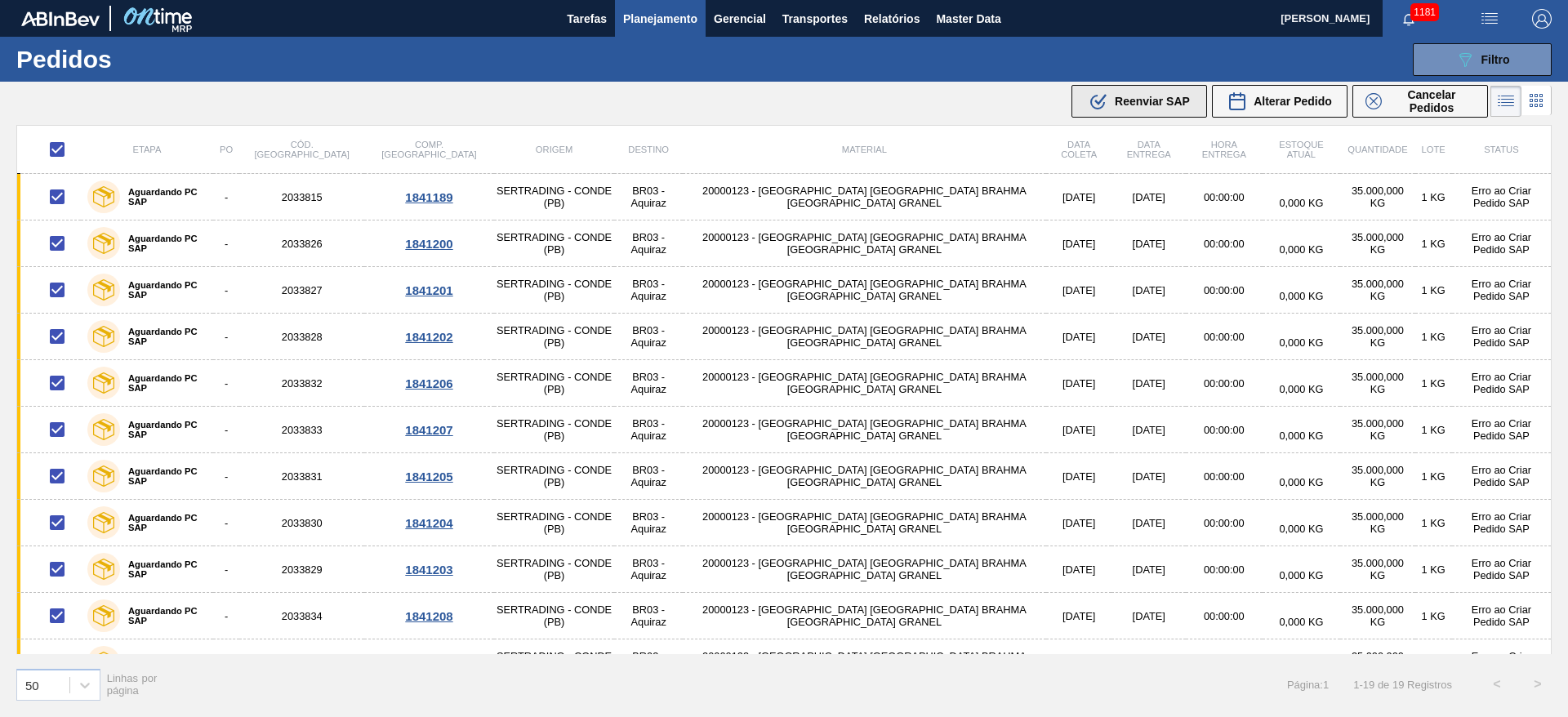
click at [1141, 95] on span "Reenviar SAP" at bounding box center [1153, 102] width 76 height 13
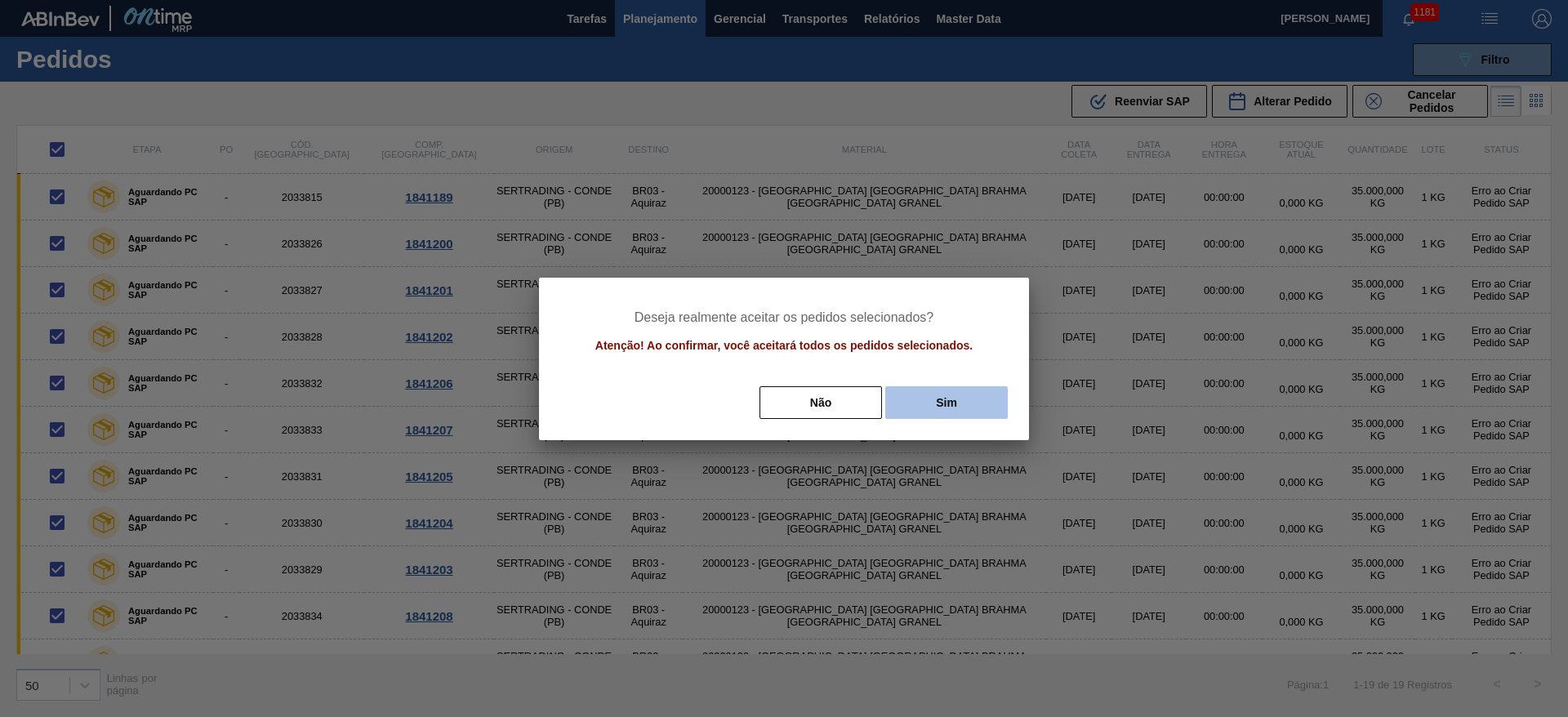
click at [942, 409] on button "Sim" at bounding box center [946, 402] width 122 height 33
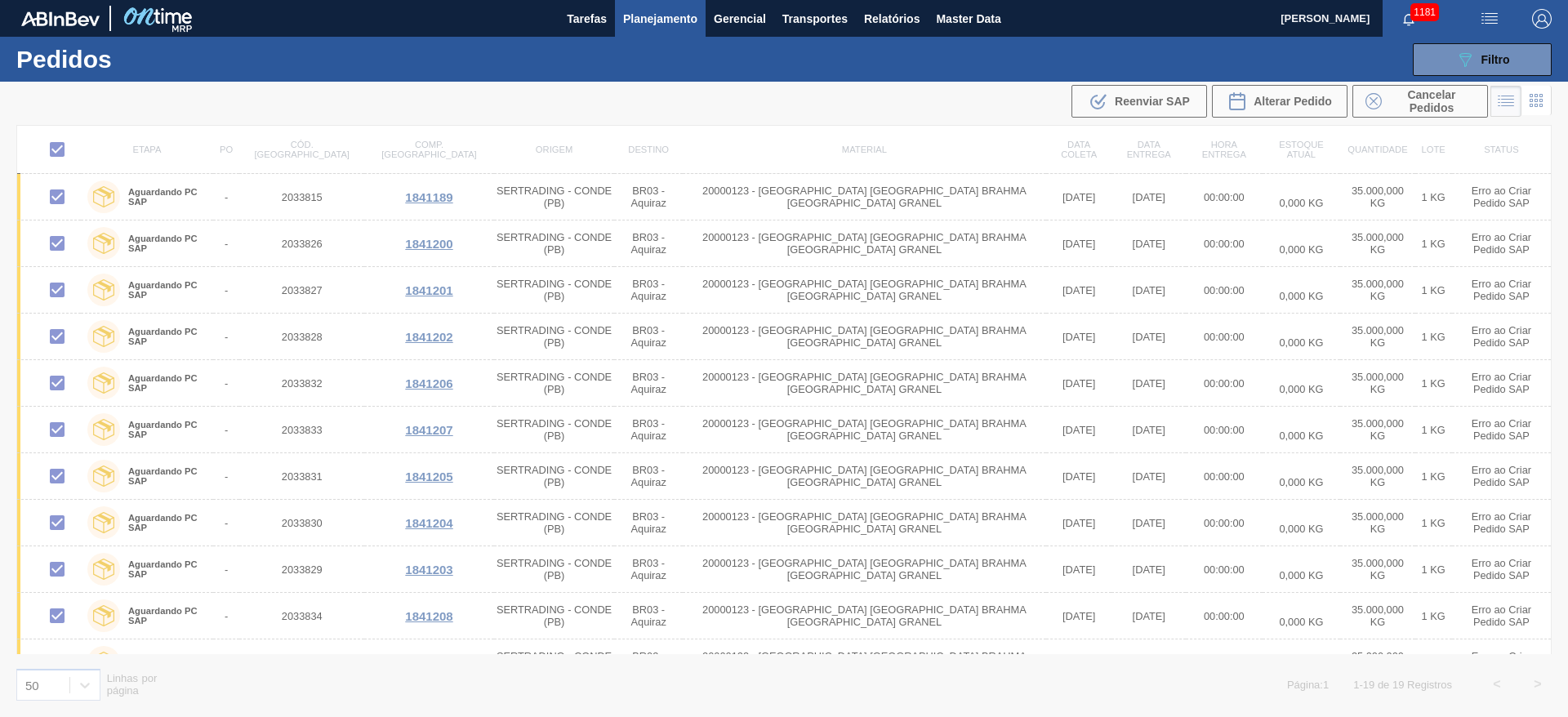
checkbox input "false"
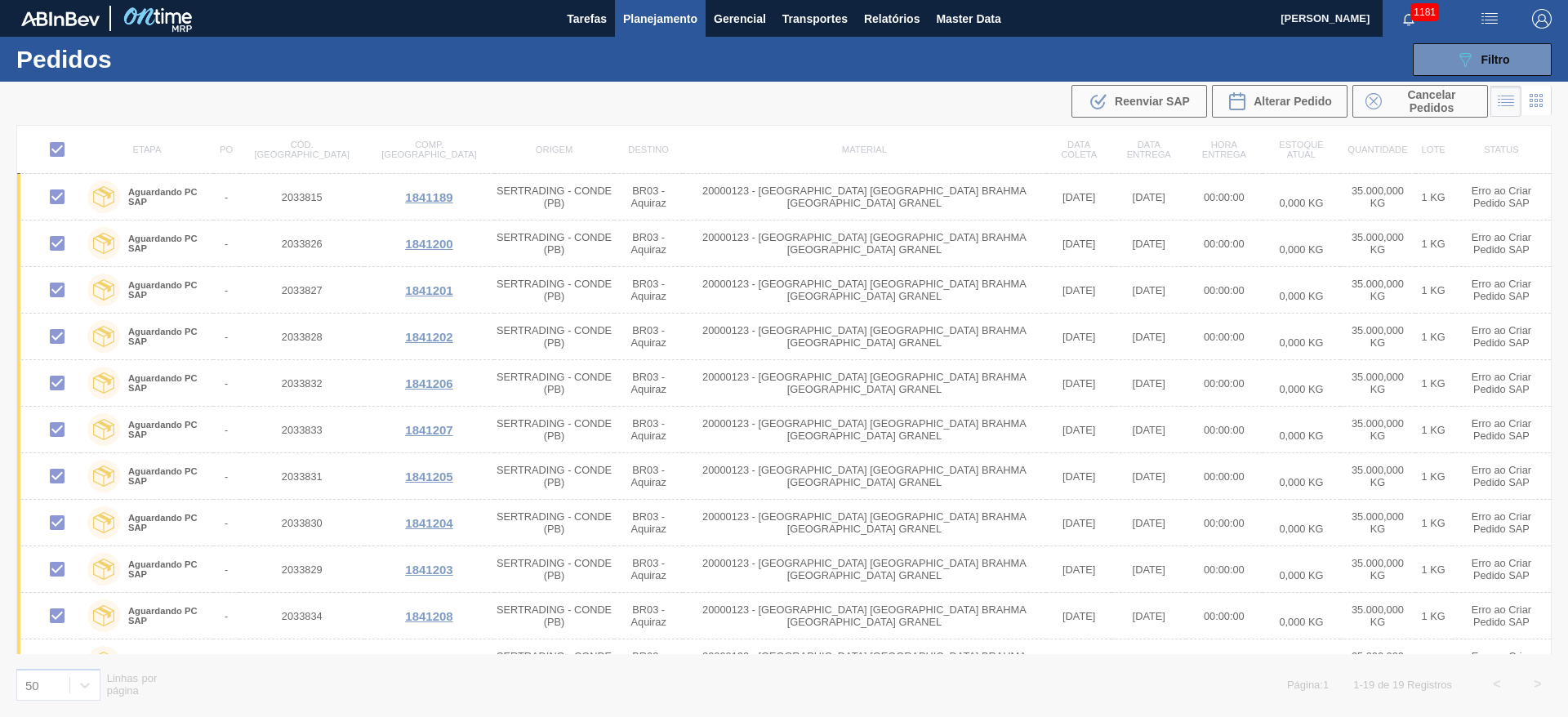
checkbox input "false"
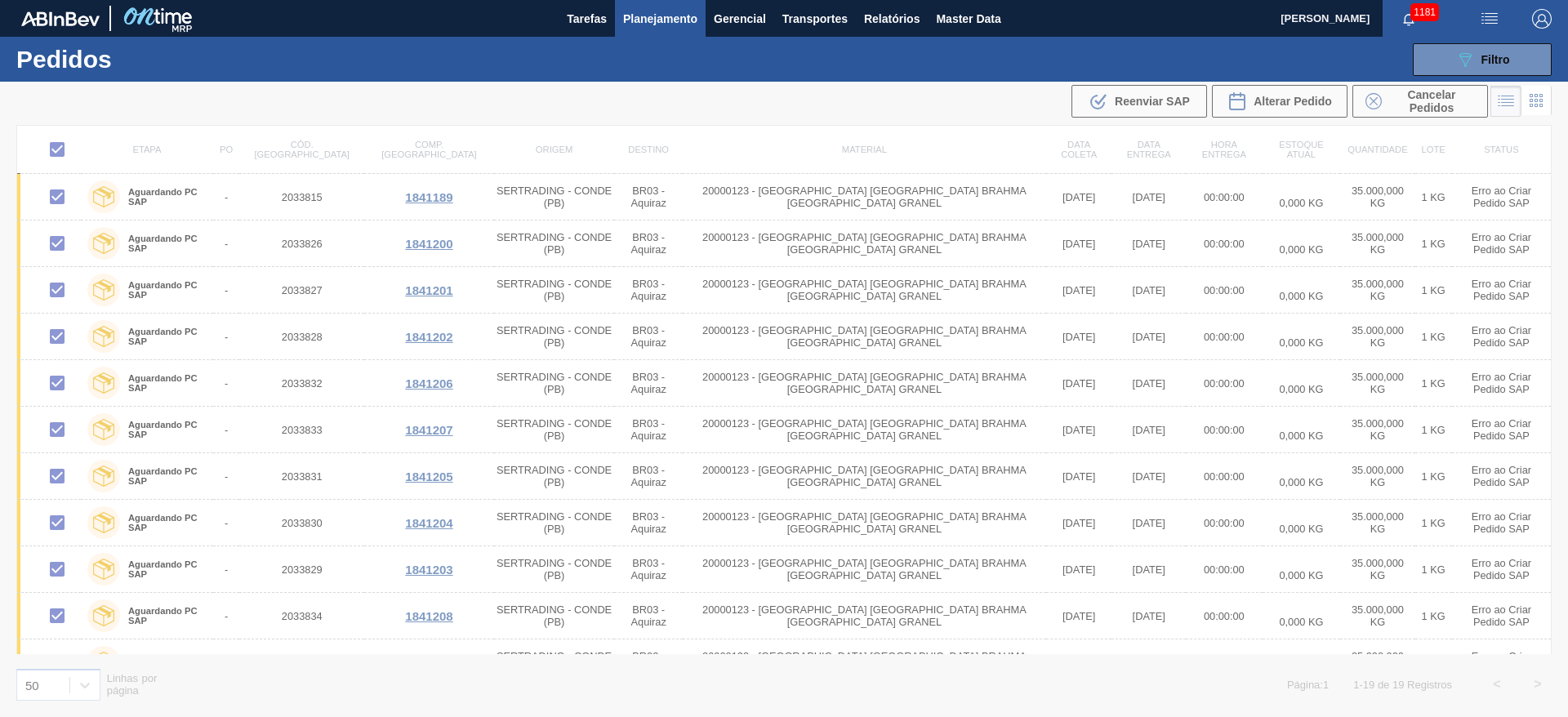
checkbox input "false"
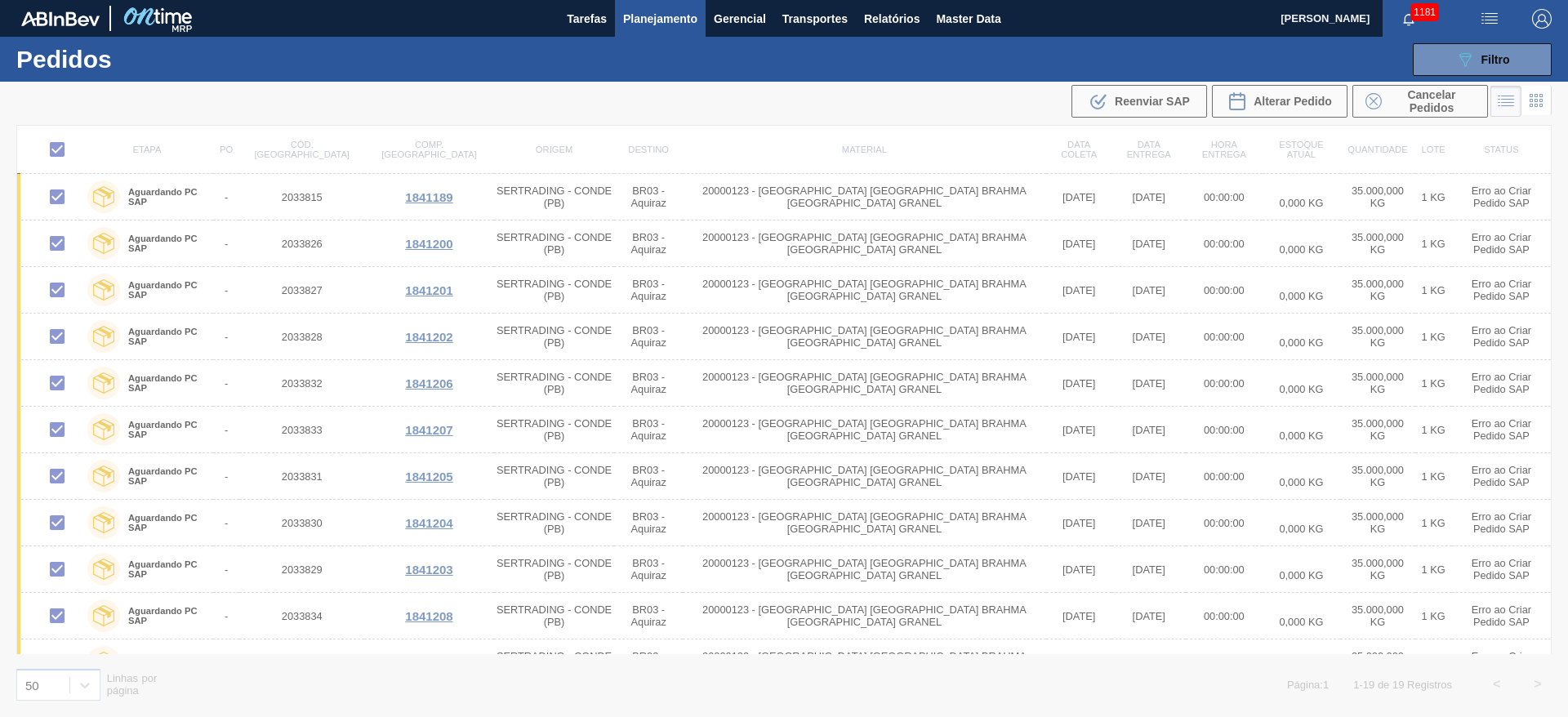
checkbox input "false"
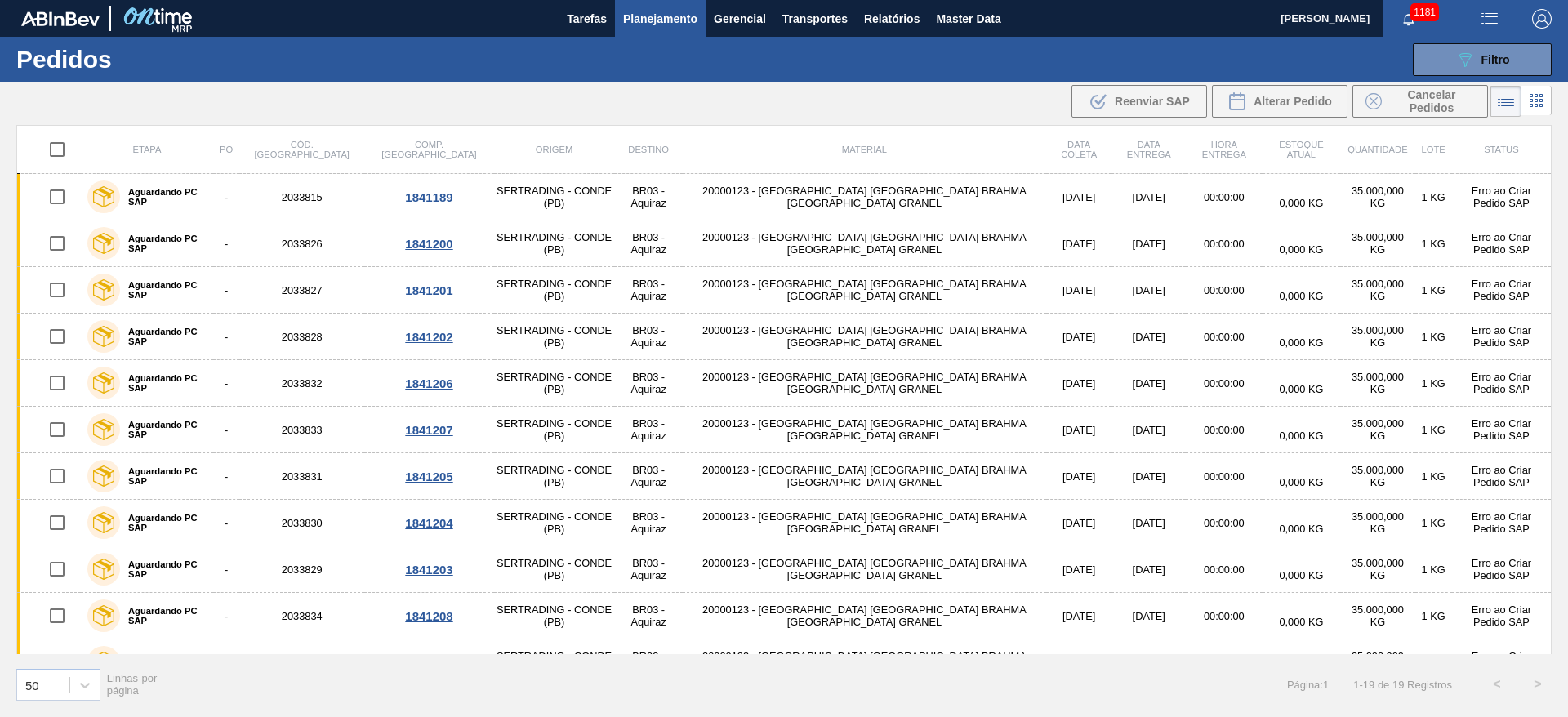
click at [69, 148] on input "checkbox" at bounding box center [57, 149] width 35 height 35
checkbox input "true"
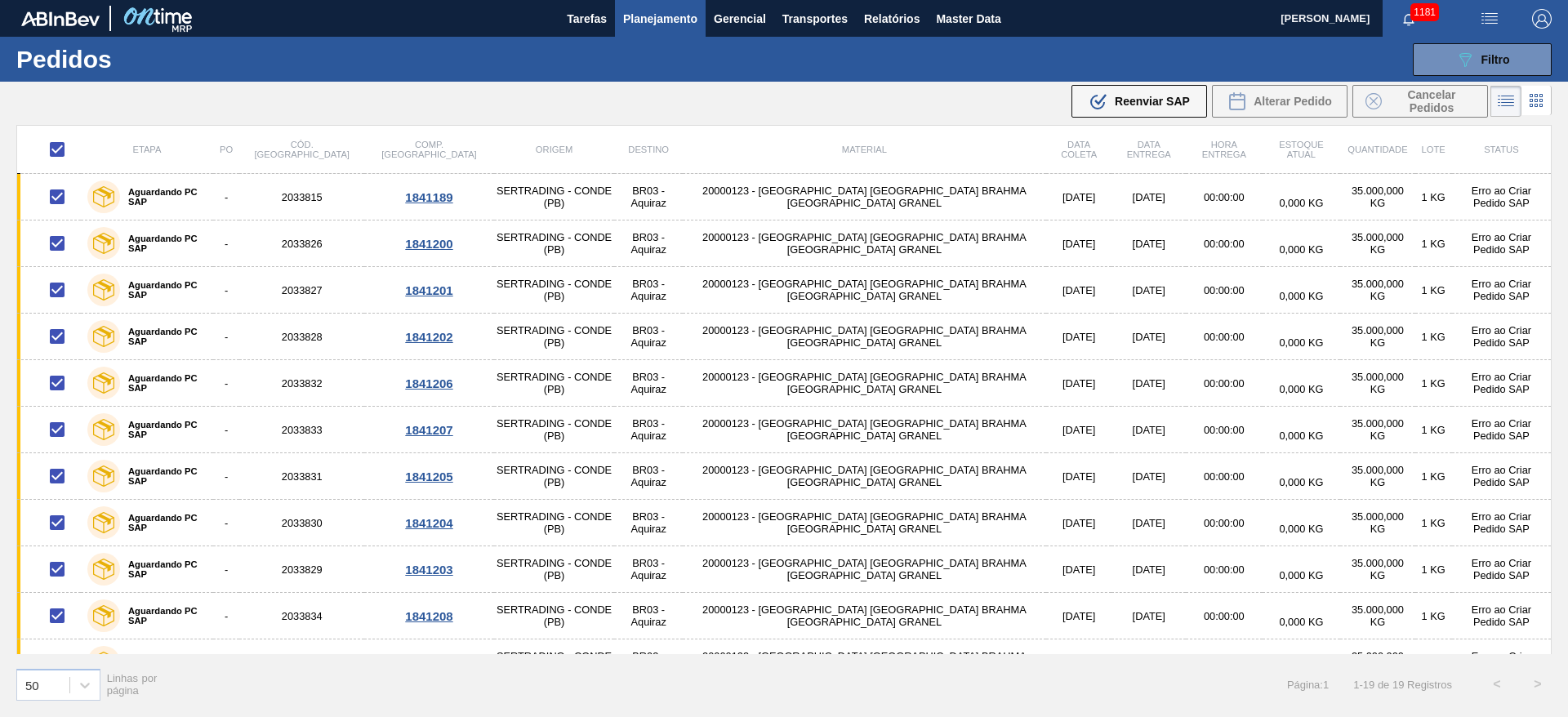
checkbox input "true"
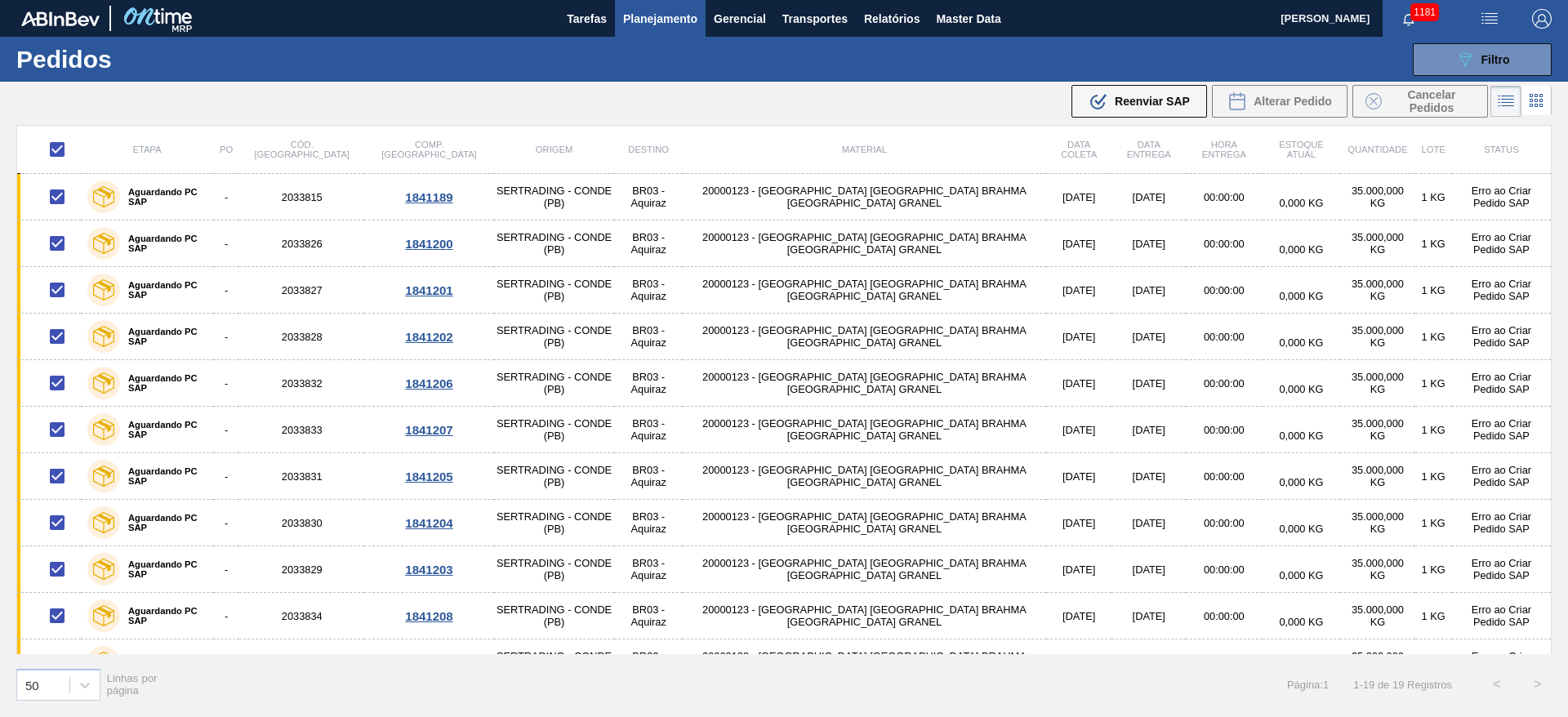
checkbox input "true"
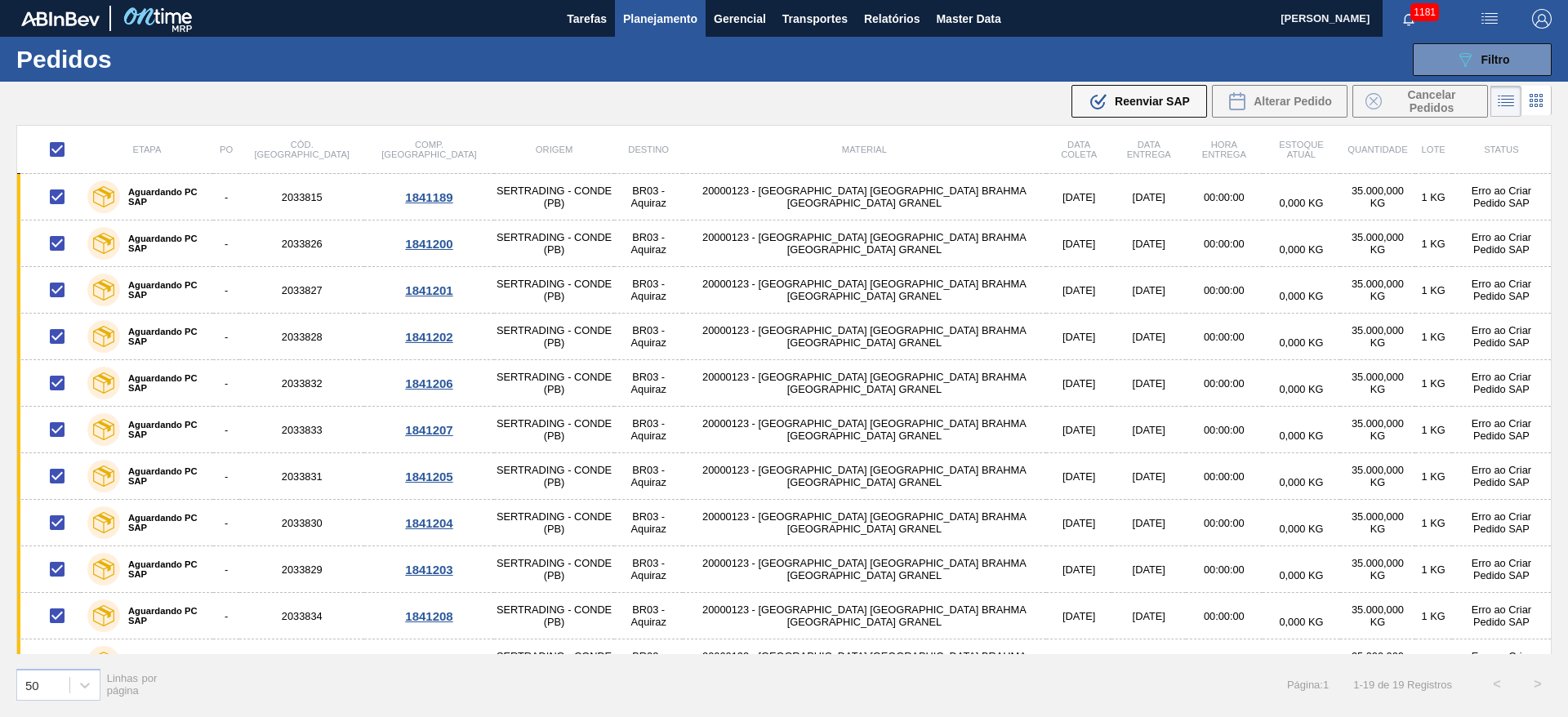
checkbox input "true"
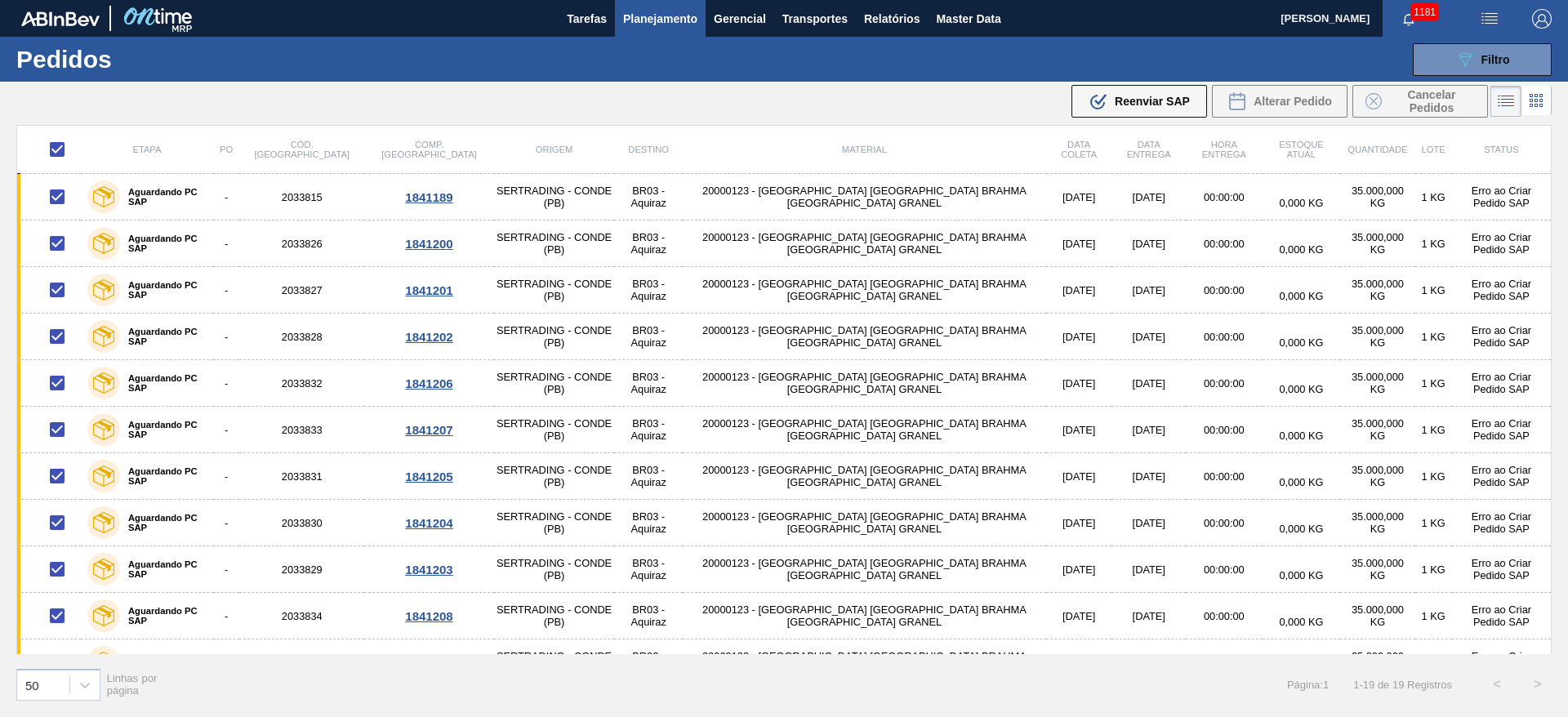
checkbox input "true"
click at [1140, 100] on span "Reenviar SAP" at bounding box center [1153, 102] width 76 height 13
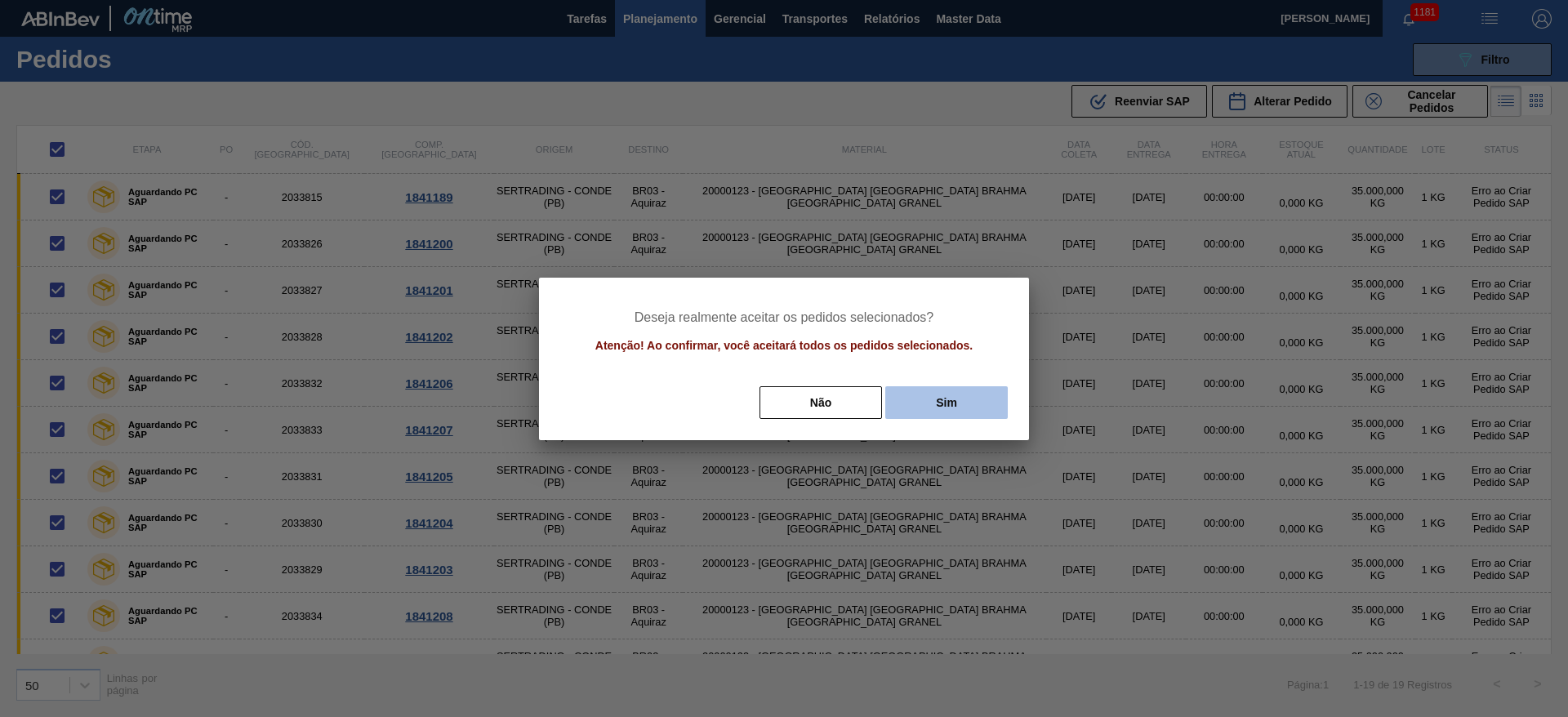
click at [952, 395] on button "Sim" at bounding box center [946, 402] width 122 height 33
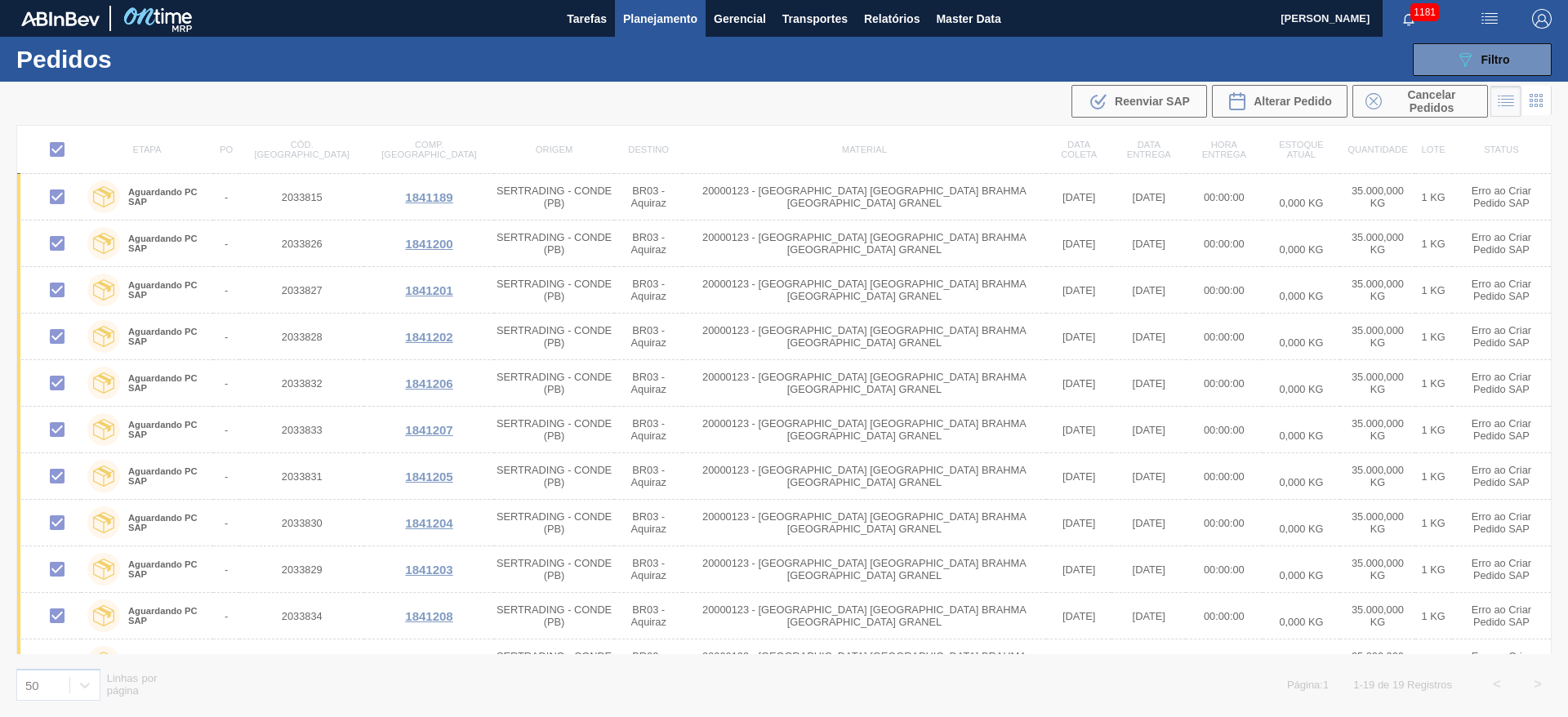
checkbox input "false"
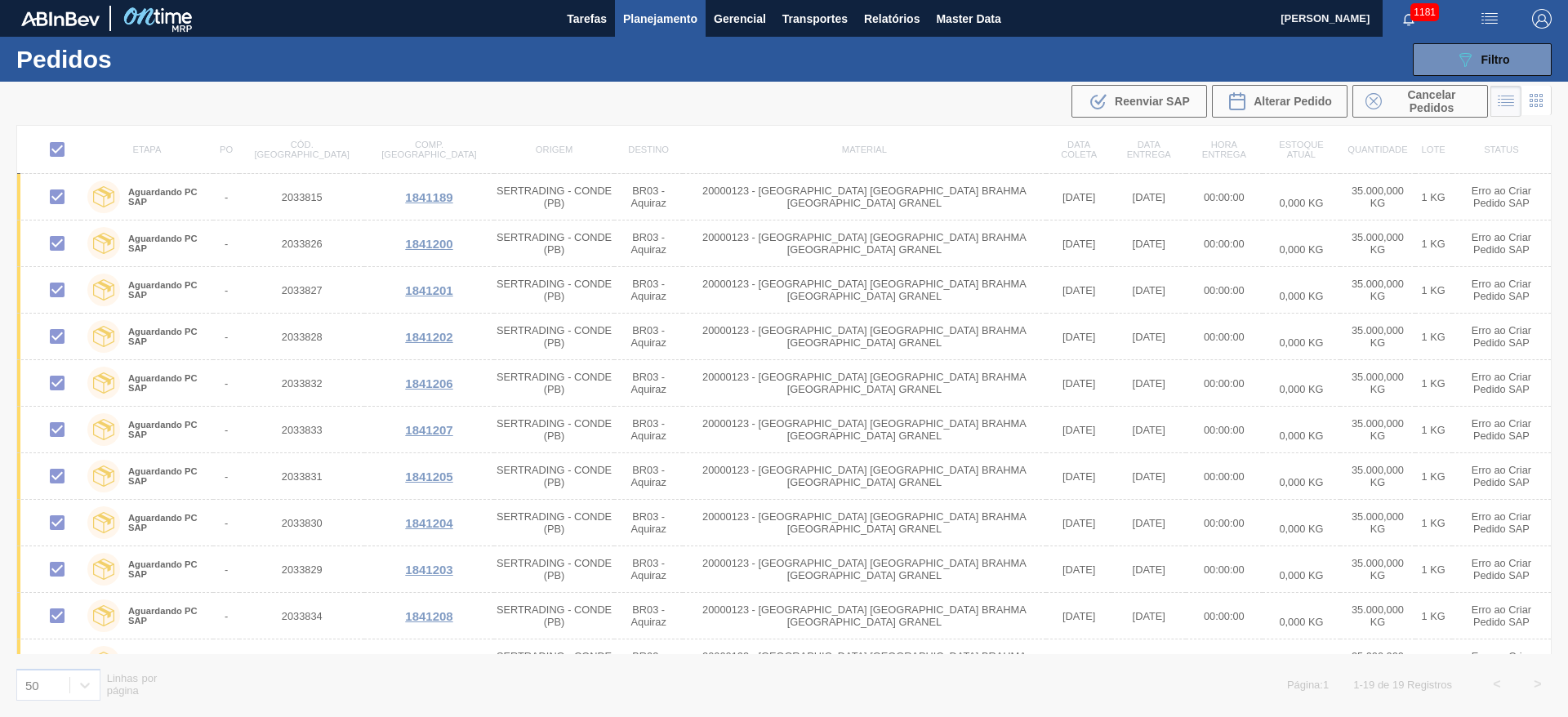
checkbox input "false"
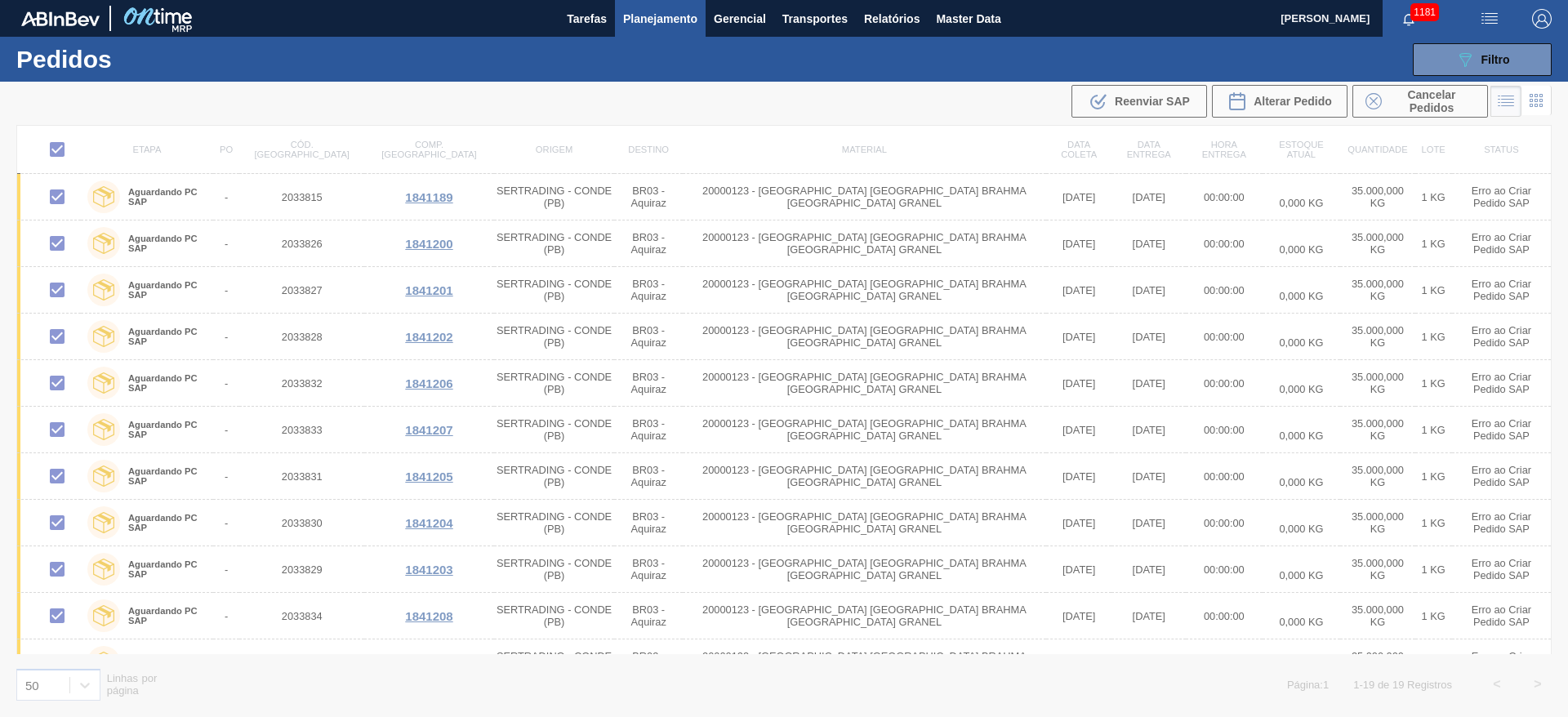
checkbox input "false"
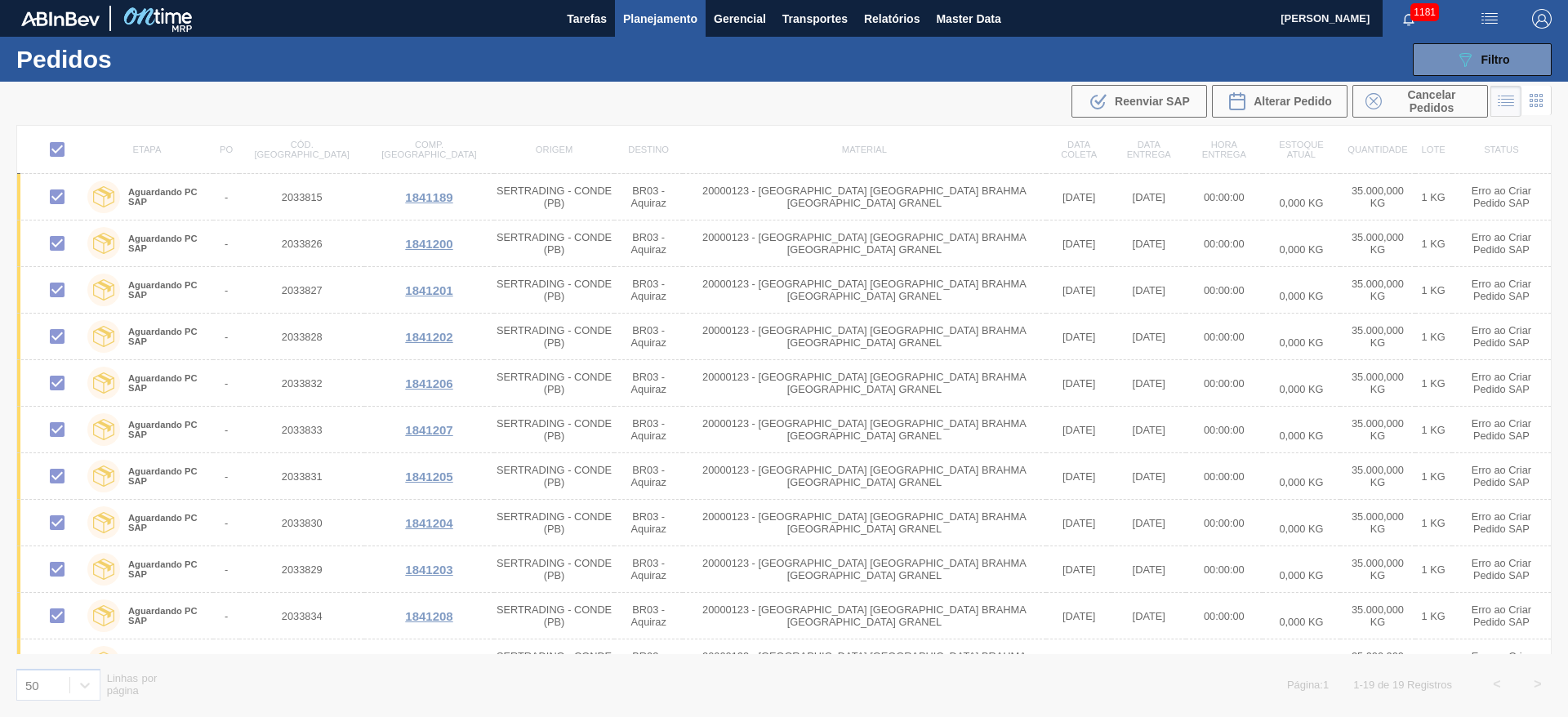
checkbox input "false"
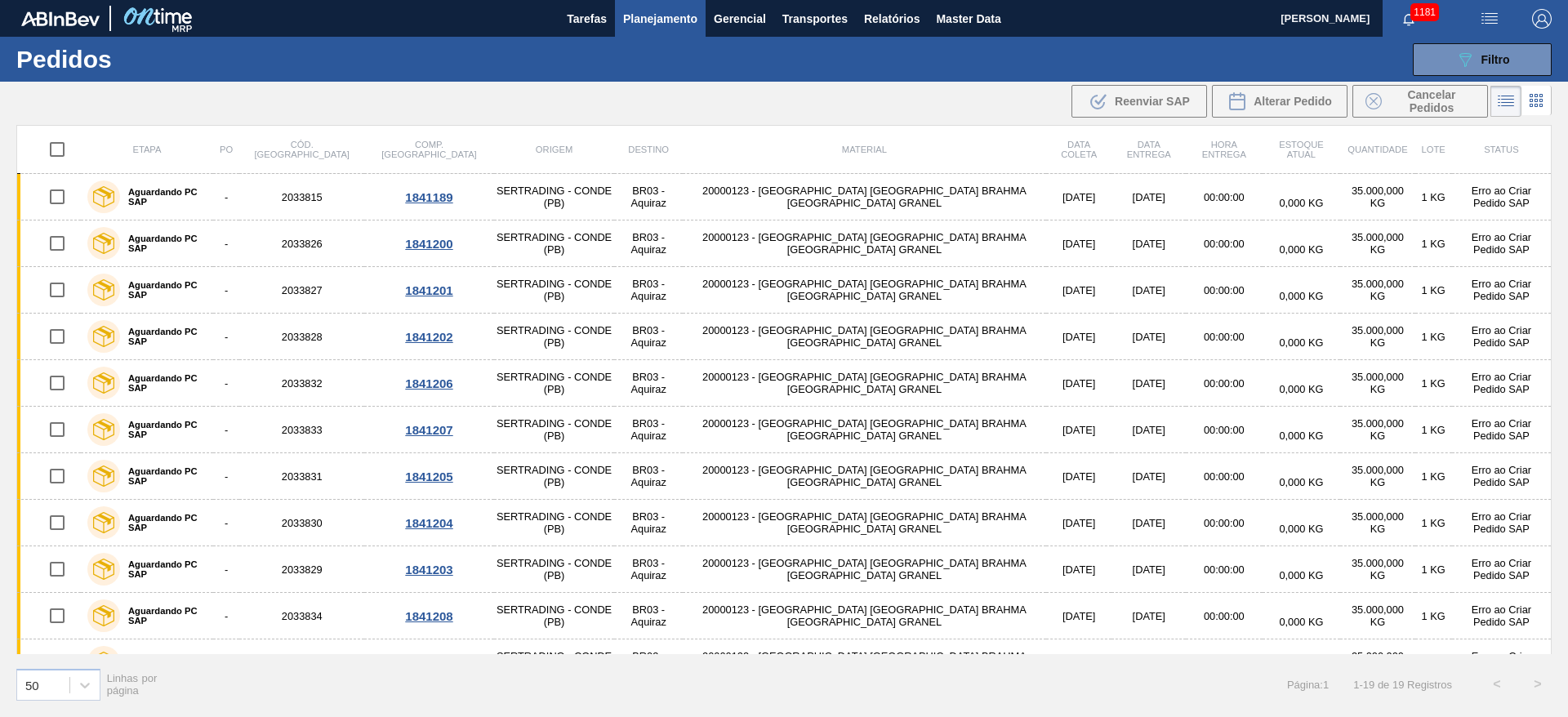
click at [1499, 37] on div "089F7B8B-B2A5-4AFE-B5C0-19BA573D28AC Filtro Código Pedido Portal Códido PO SAP …" at bounding box center [910, 60] width 1299 height 49
click at [1462, 63] on icon "089F7B8B-B2A5-4AFE-B5C0-19BA573D28AC" at bounding box center [1465, 59] width 20 height 20
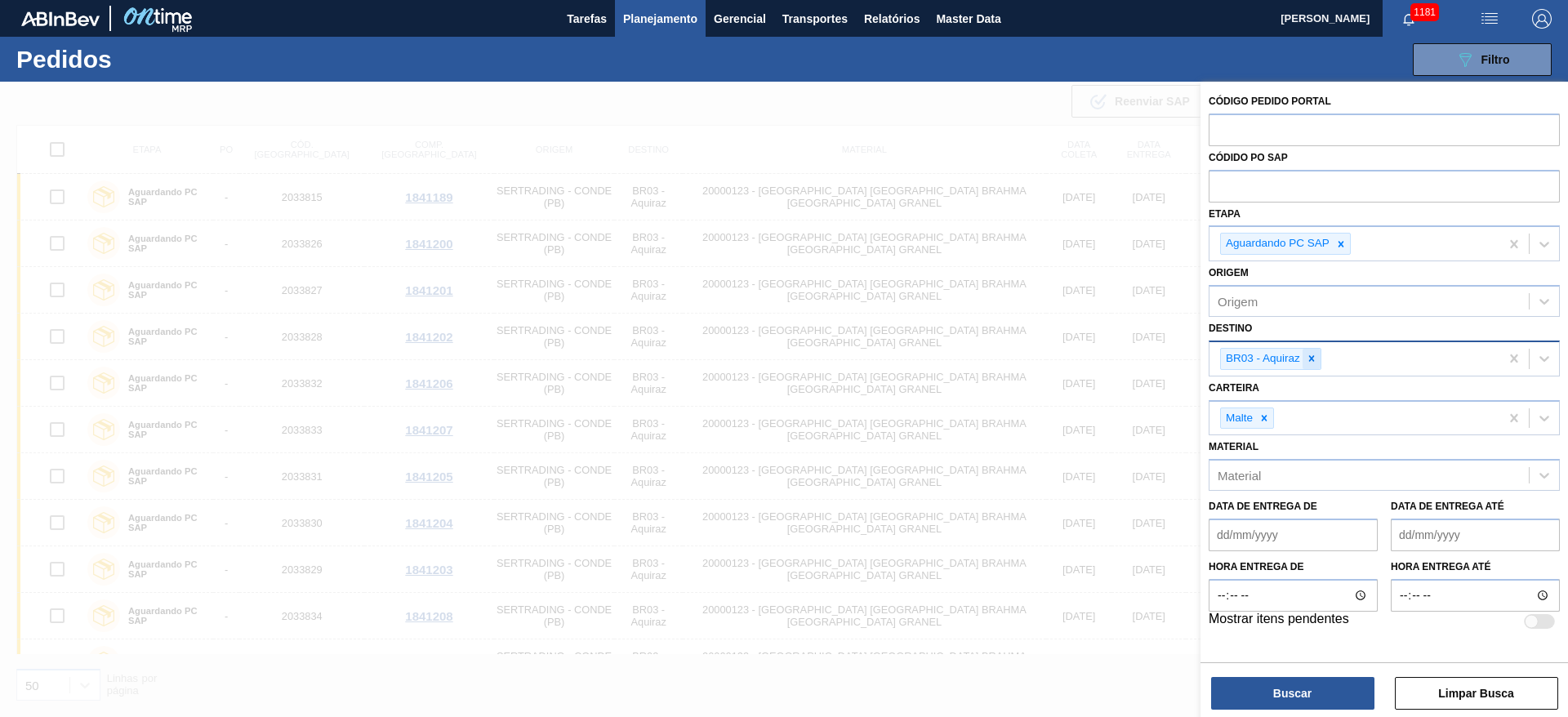
click at [1312, 361] on icon at bounding box center [1311, 358] width 11 height 11
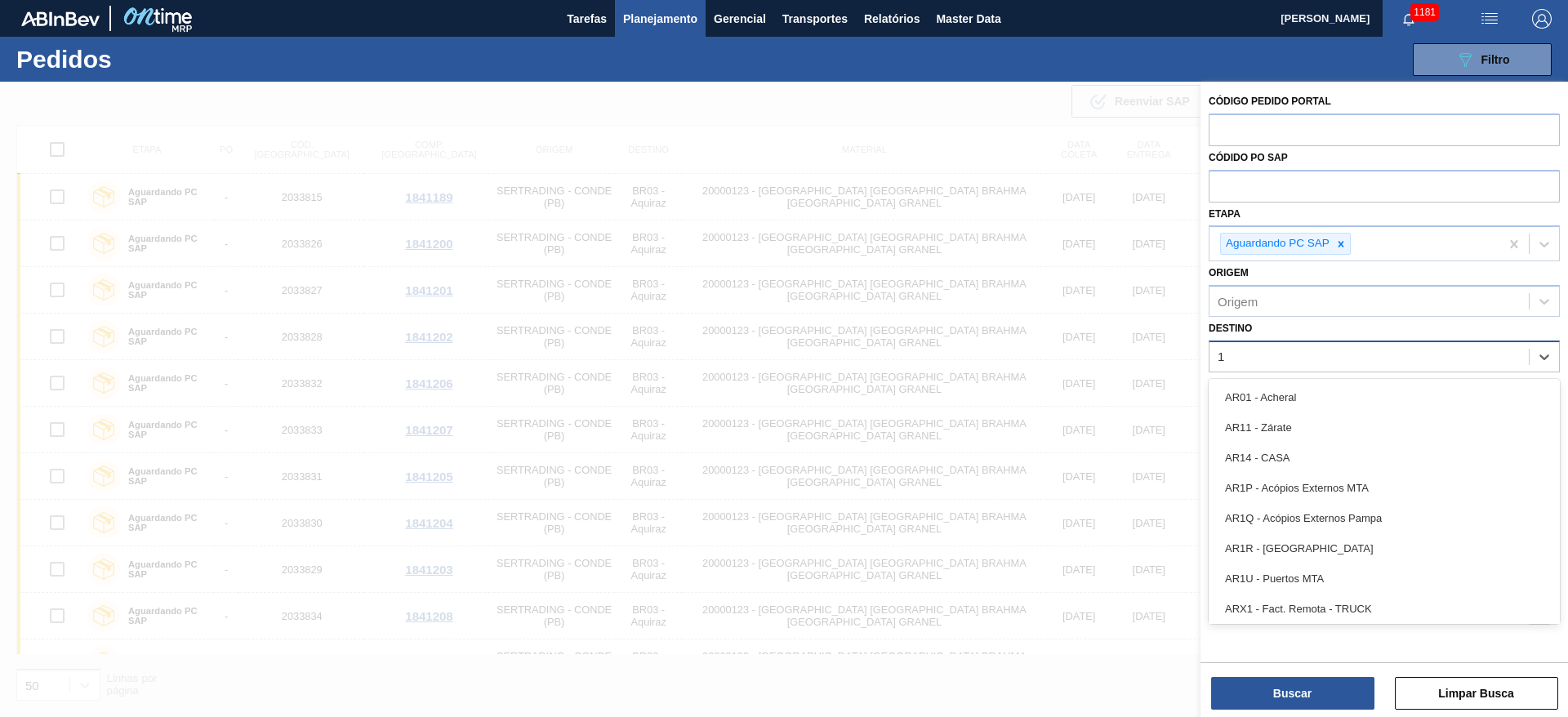
type input "11"
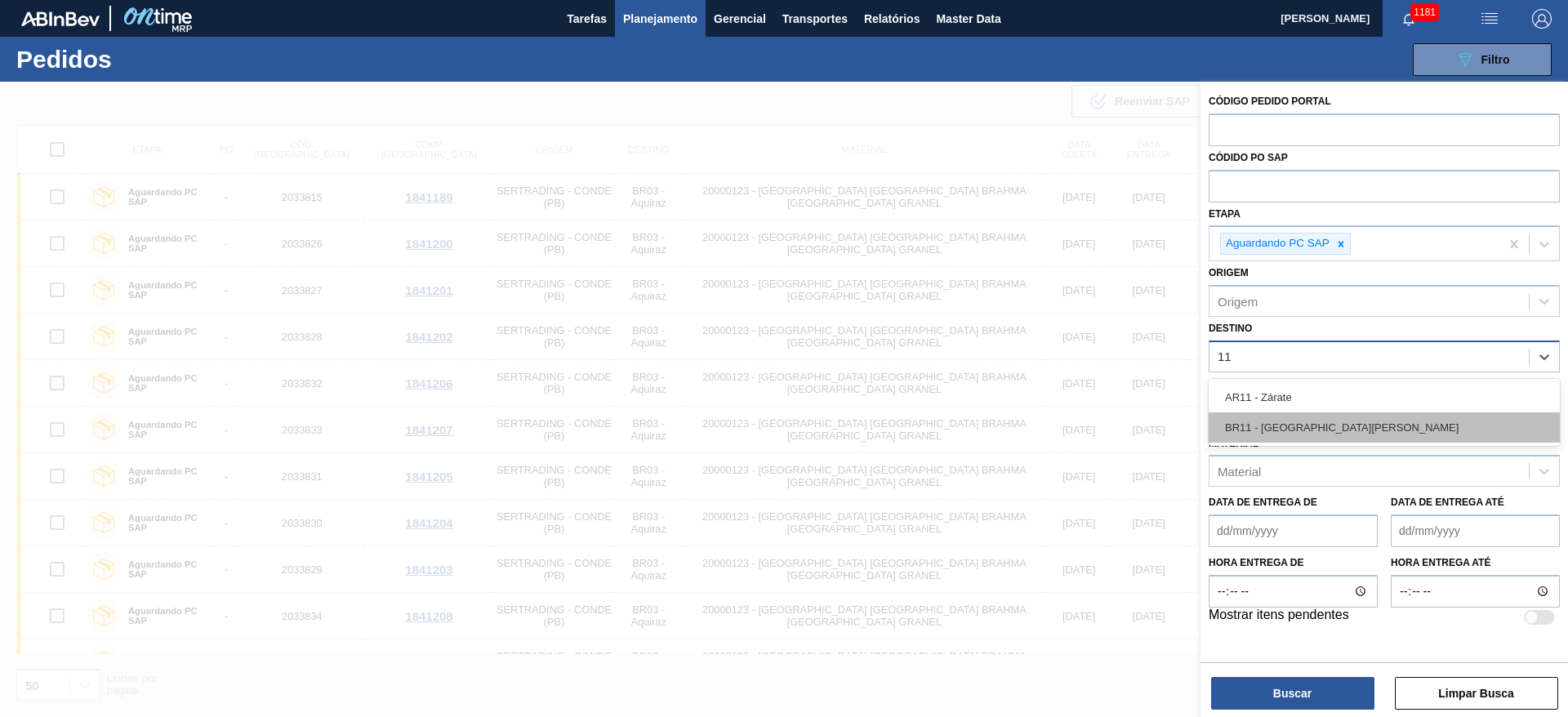
click at [1287, 428] on div "BR11 - São Luís" at bounding box center [1384, 428] width 351 height 30
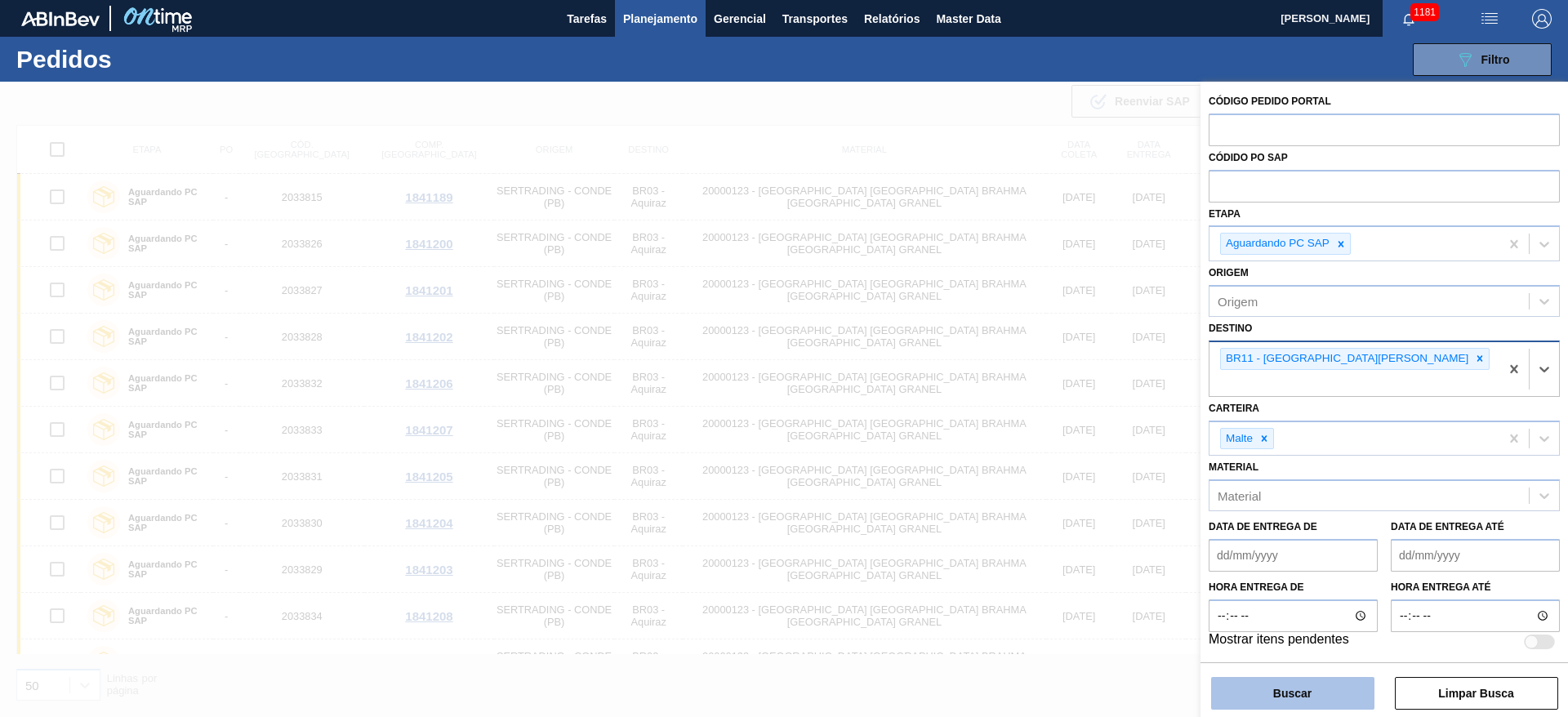
click at [1277, 696] on button "Buscar" at bounding box center [1293, 694] width 163 height 33
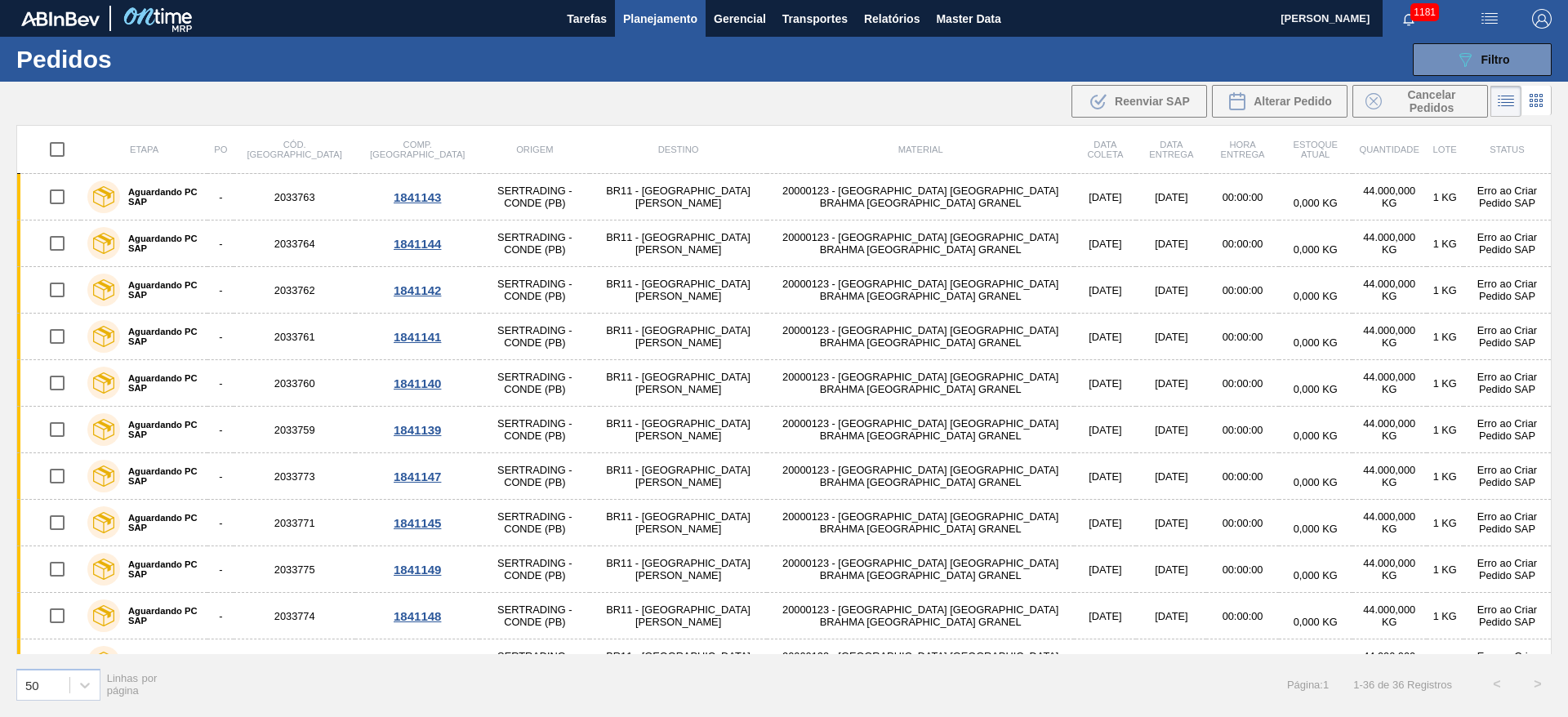
click at [62, 151] on input "checkbox" at bounding box center [57, 149] width 35 height 35
checkbox input "true"
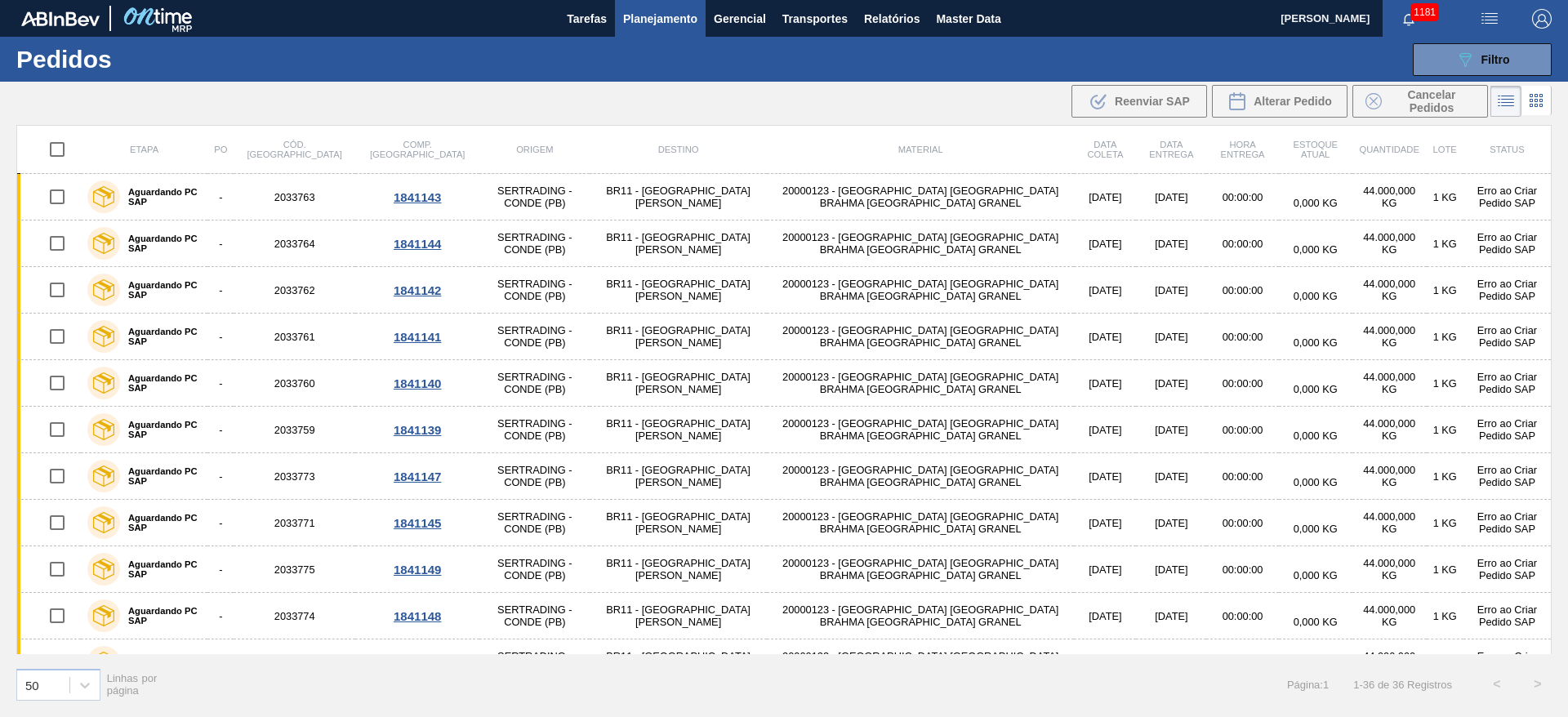
checkbox input "true"
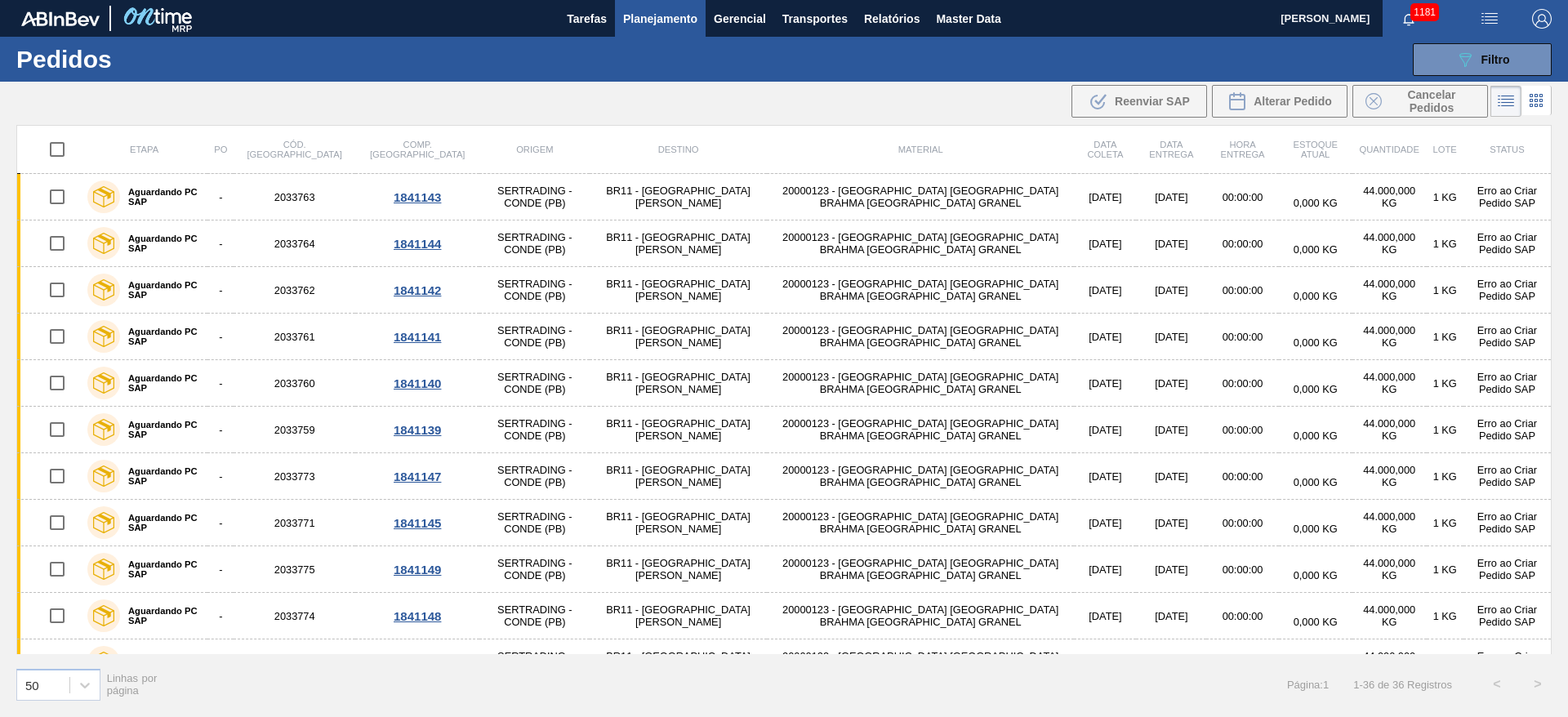
checkbox input "true"
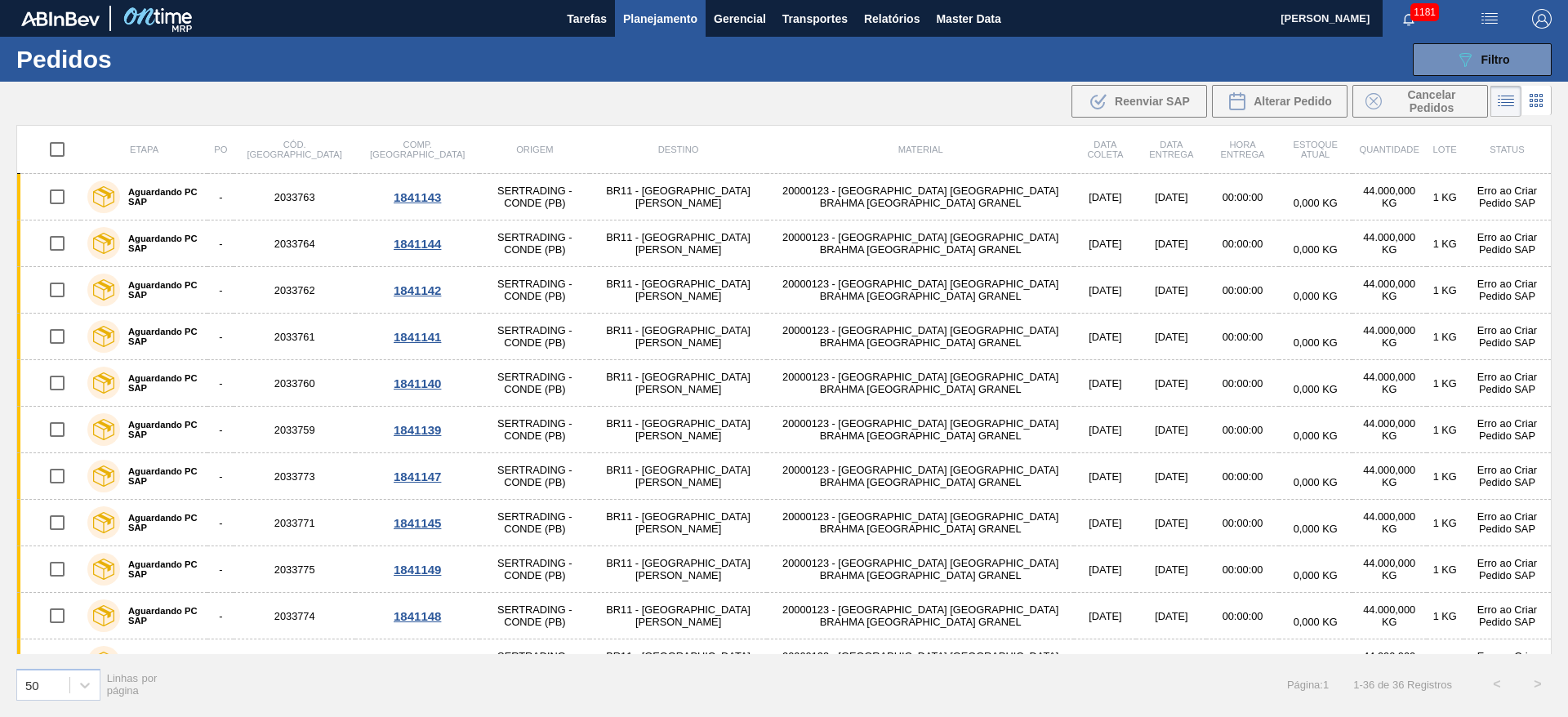
checkbox input "true"
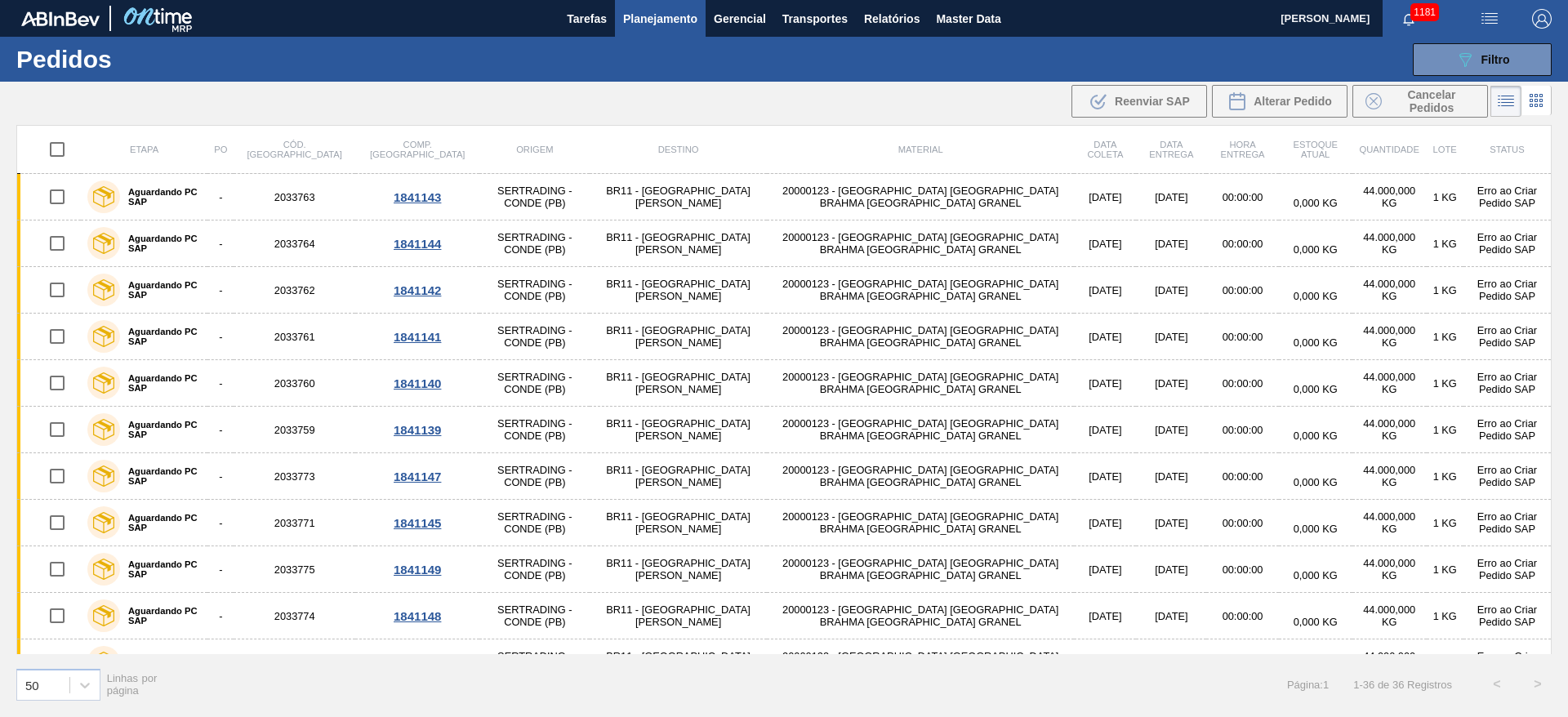
checkbox input "true"
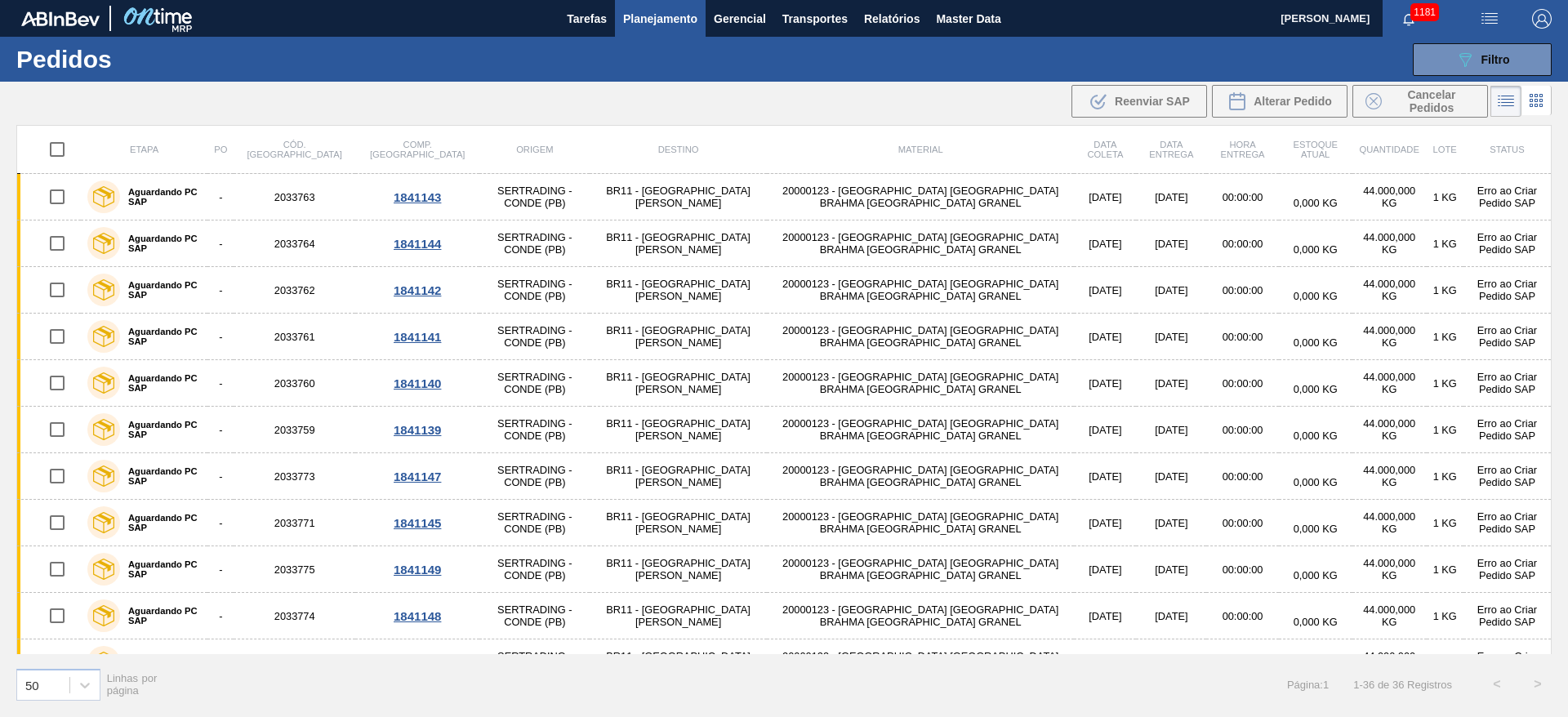
checkbox input "true"
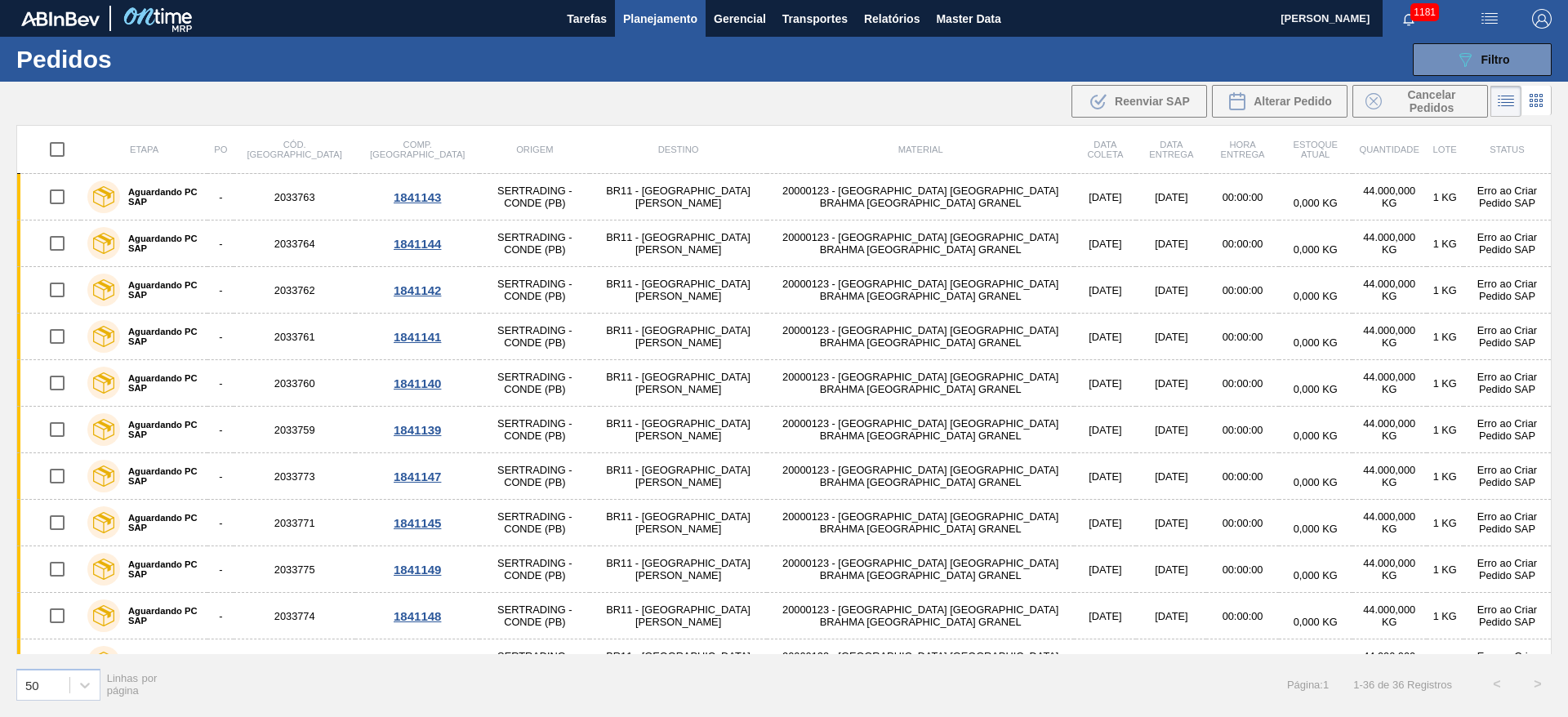
checkbox input "true"
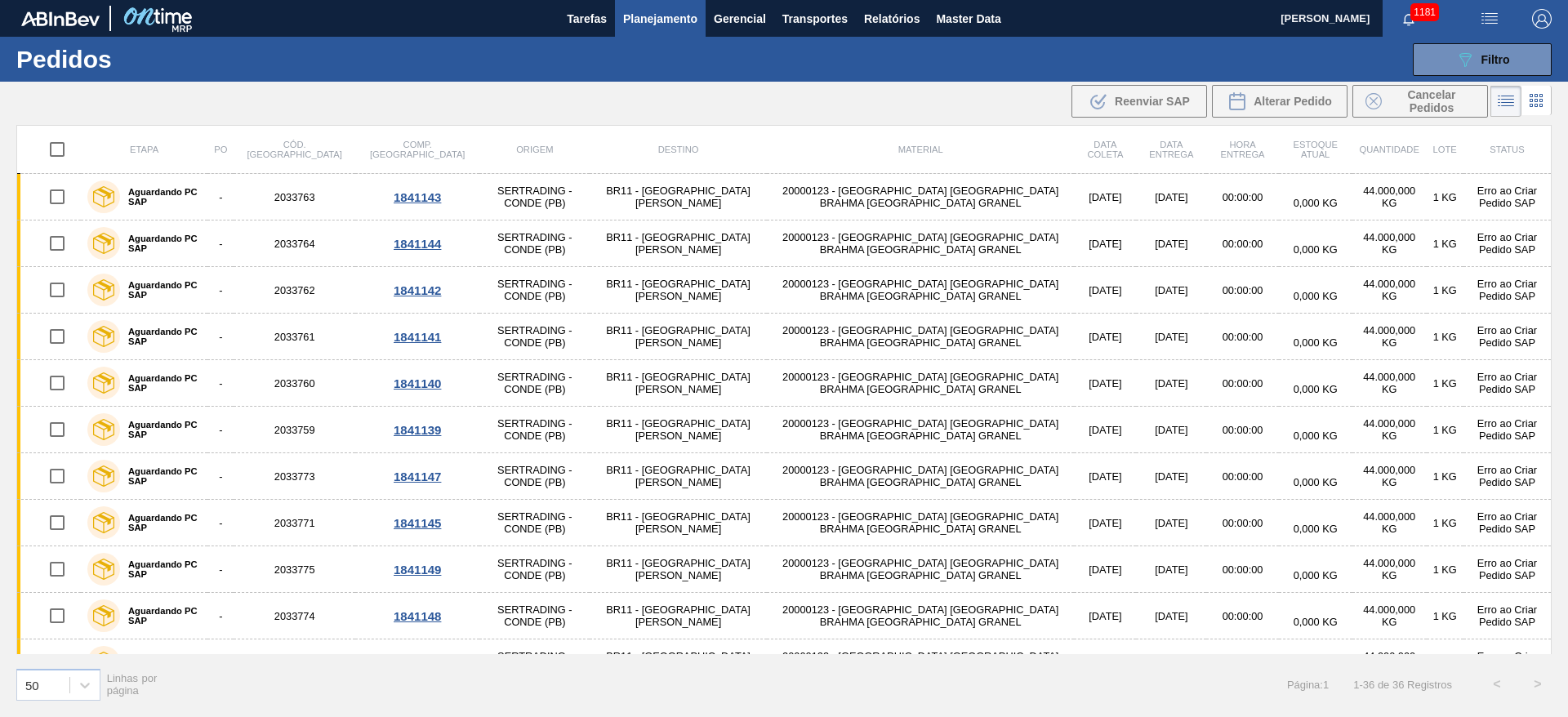
checkbox input "true"
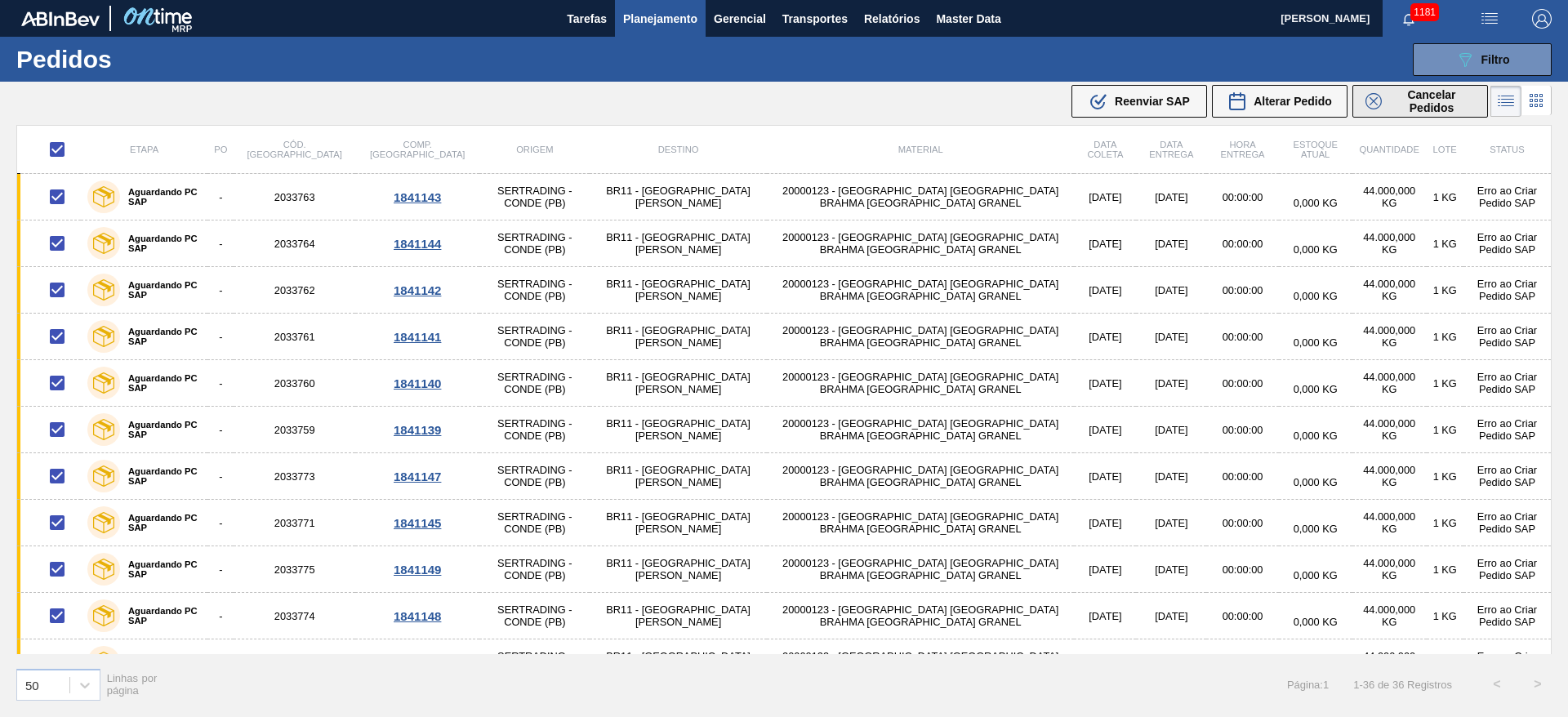
click at [1406, 99] on span "Cancelar Pedidos" at bounding box center [1432, 102] width 87 height 26
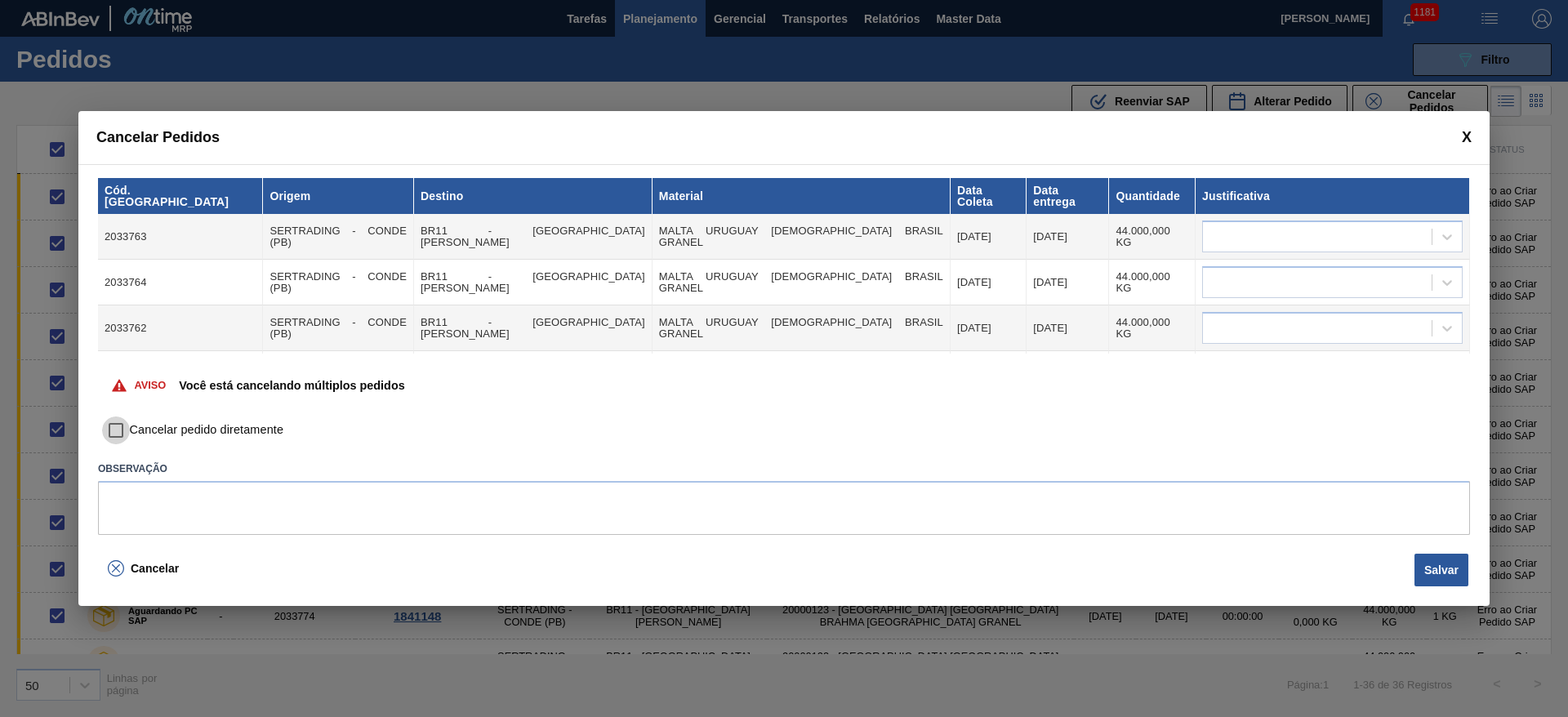
click at [115, 427] on input "Cancelar pedido diretamente" at bounding box center [116, 430] width 28 height 28
checkbox input "true"
click at [1240, 226] on div at bounding box center [1317, 237] width 229 height 23
type input "outr"
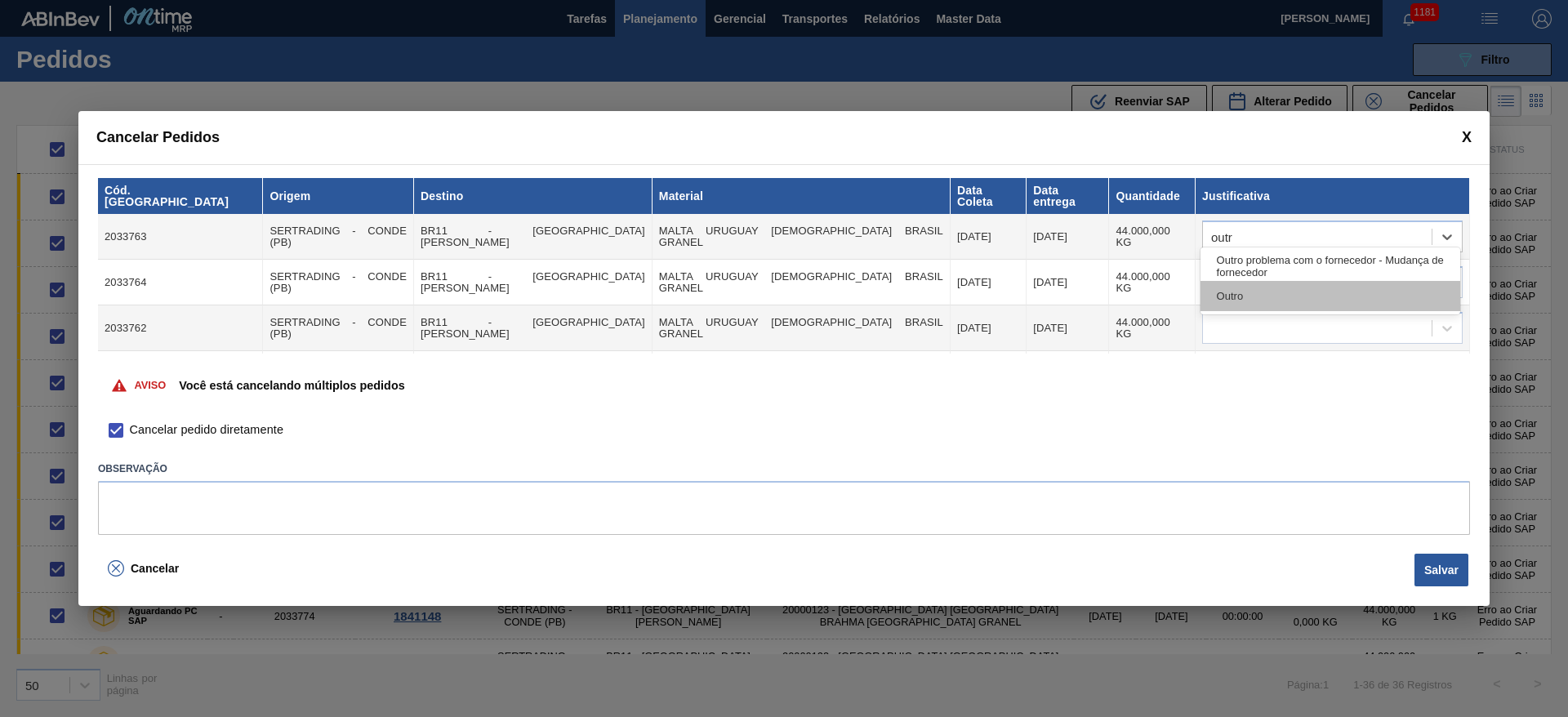
click at [1246, 290] on div "Outro" at bounding box center [1330, 296] width 259 height 30
click at [1235, 272] on div at bounding box center [1317, 283] width 229 height 23
type input "outr"
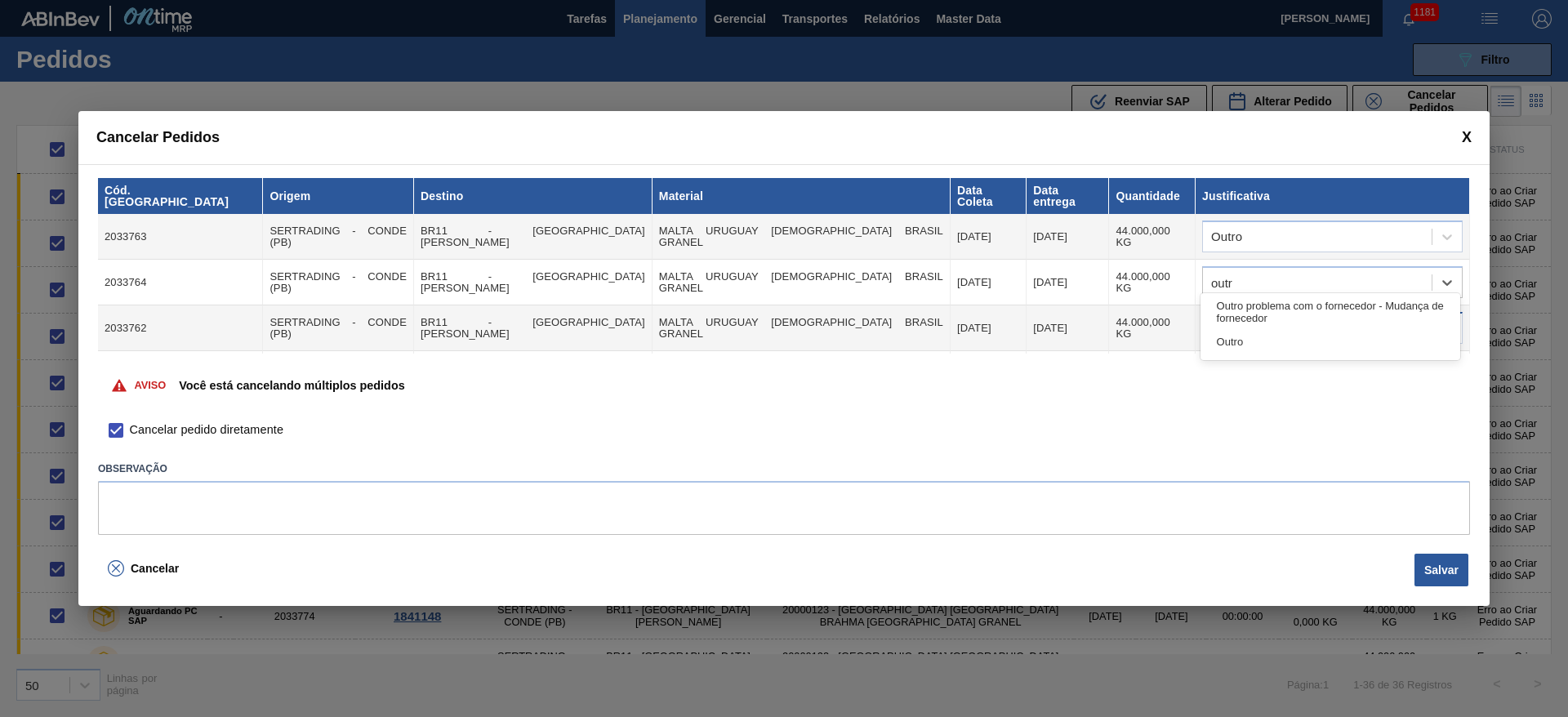
drag, startPoint x: 1238, startPoint y: 340, endPoint x: 1238, endPoint y: 311, distance: 29.0
click at [1238, 340] on div "Outro" at bounding box center [1330, 342] width 259 height 30
click at [1239, 317] on div at bounding box center [1317, 329] width 229 height 23
type input "outr"
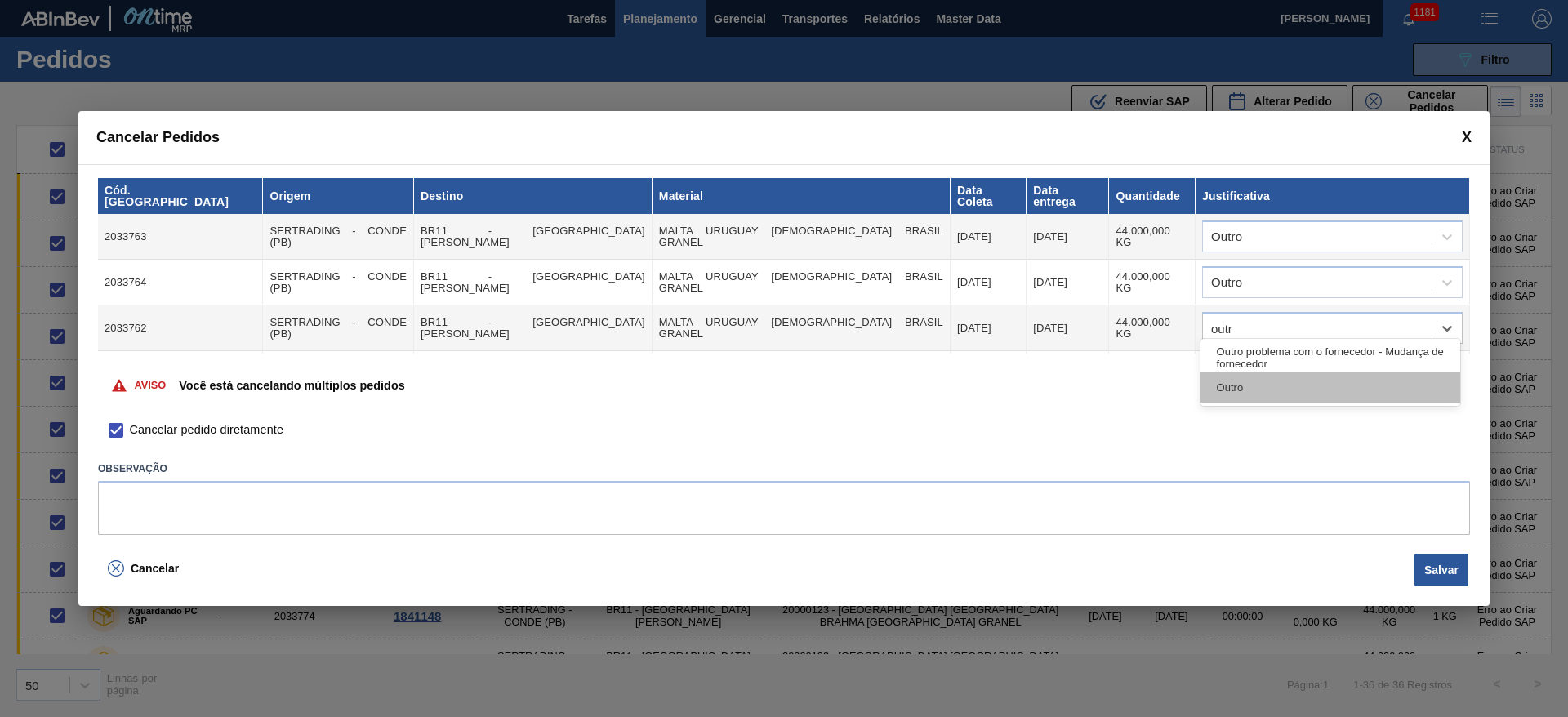
drag, startPoint x: 1232, startPoint y: 389, endPoint x: 1220, endPoint y: 387, distance: 12.2
click at [1231, 389] on div "Outro" at bounding box center [1330, 387] width 259 height 30
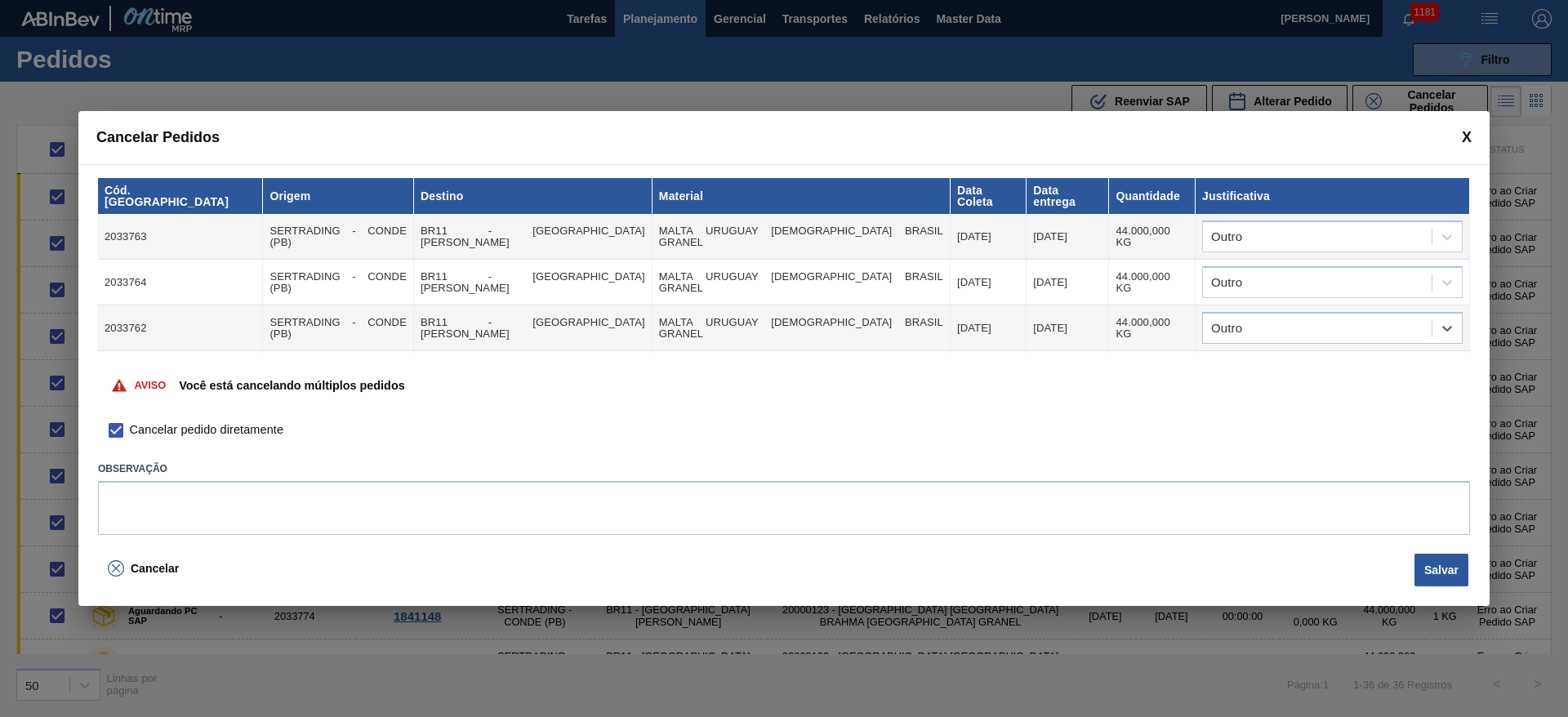
click at [1238, 363] on div "Aviso Você está cancelando múltiplos pedidos" at bounding box center [784, 385] width 1372 height 63
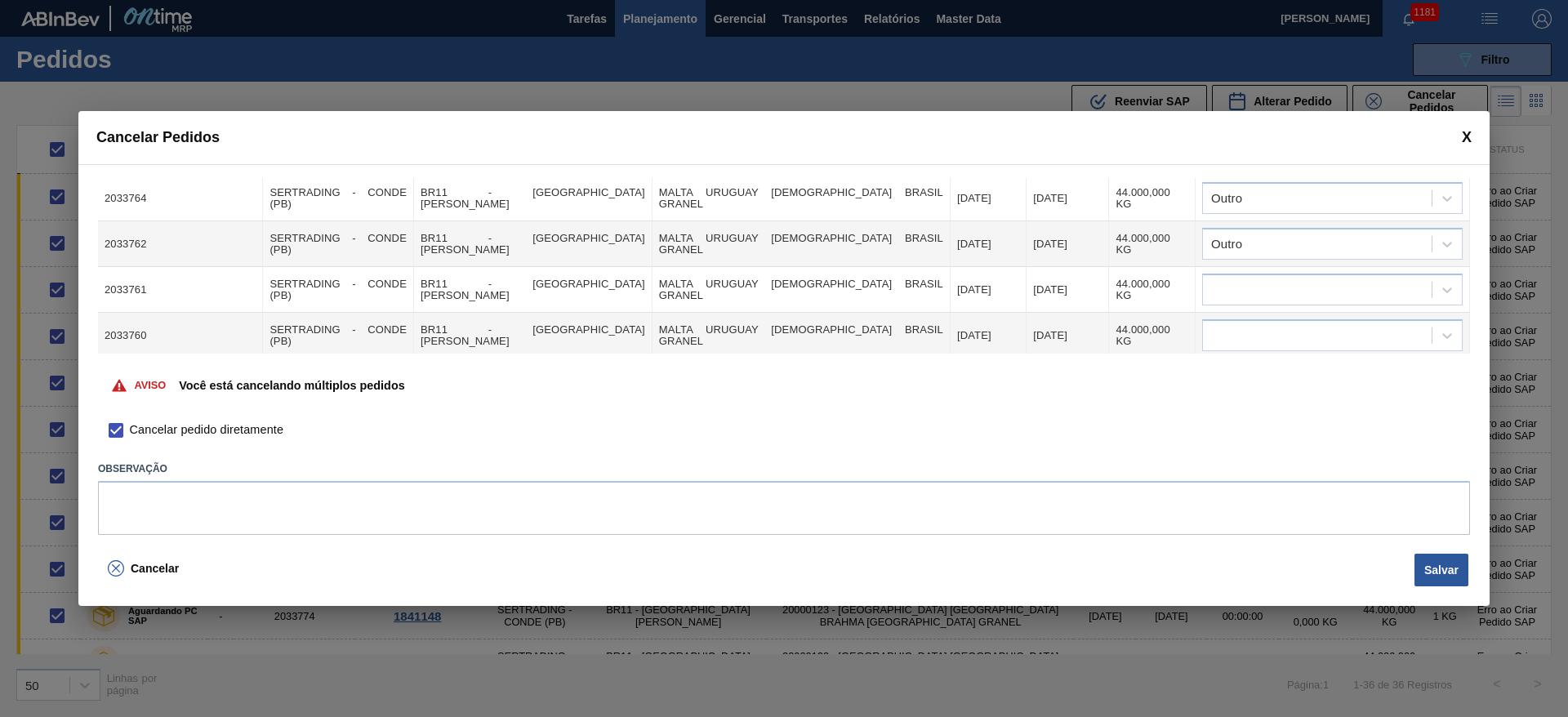
scroll to position [122, 0]
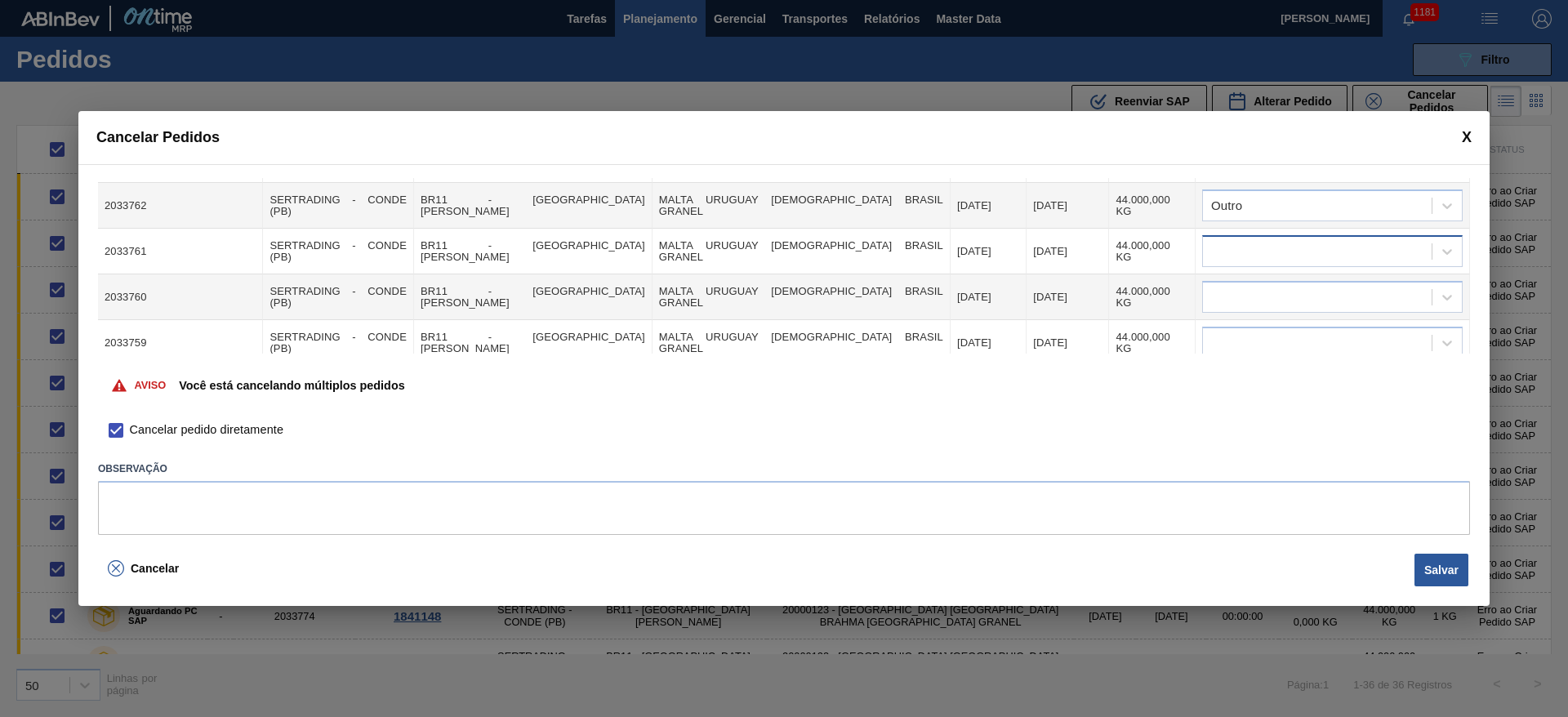
click at [1259, 240] on div at bounding box center [1317, 251] width 229 height 23
type input "outr"
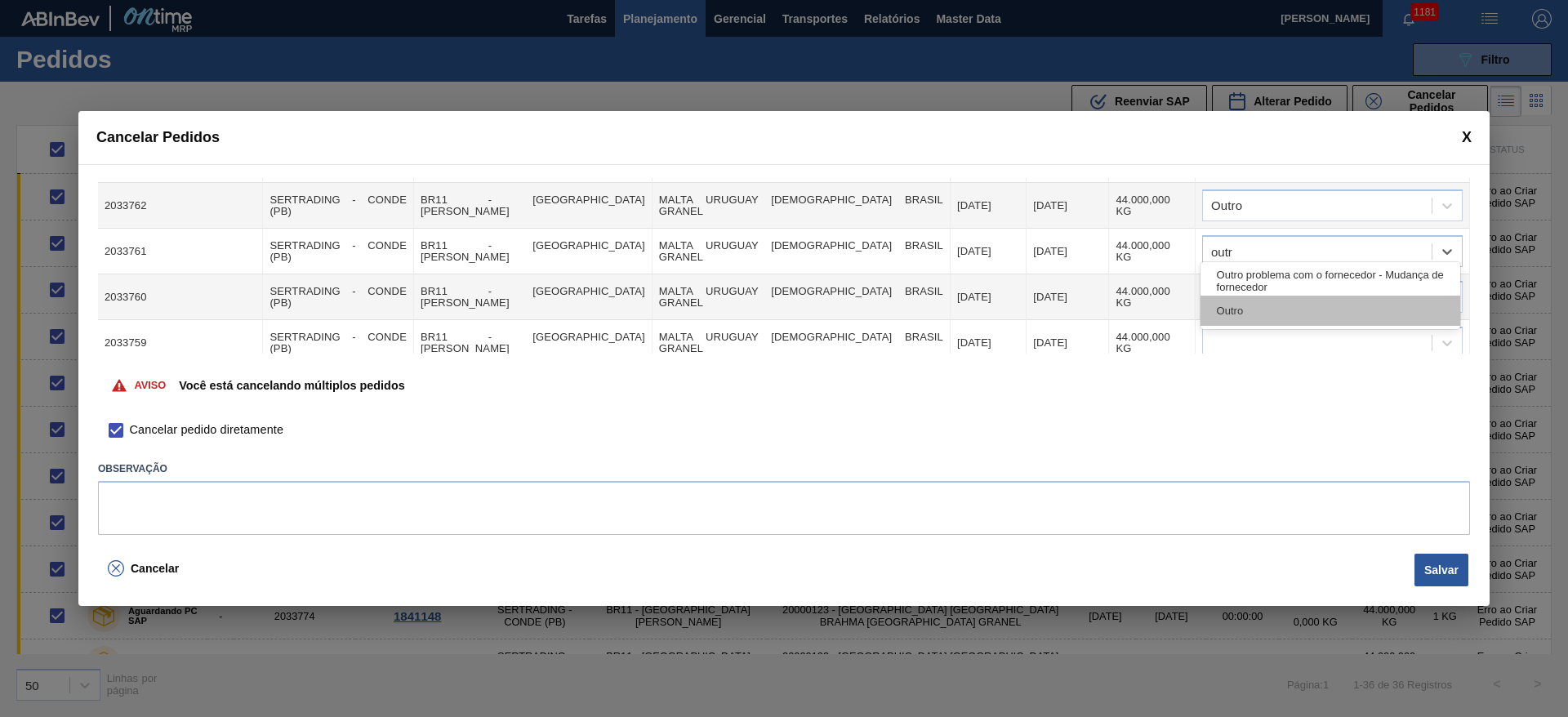
click at [1222, 312] on div "Outro" at bounding box center [1330, 311] width 259 height 30
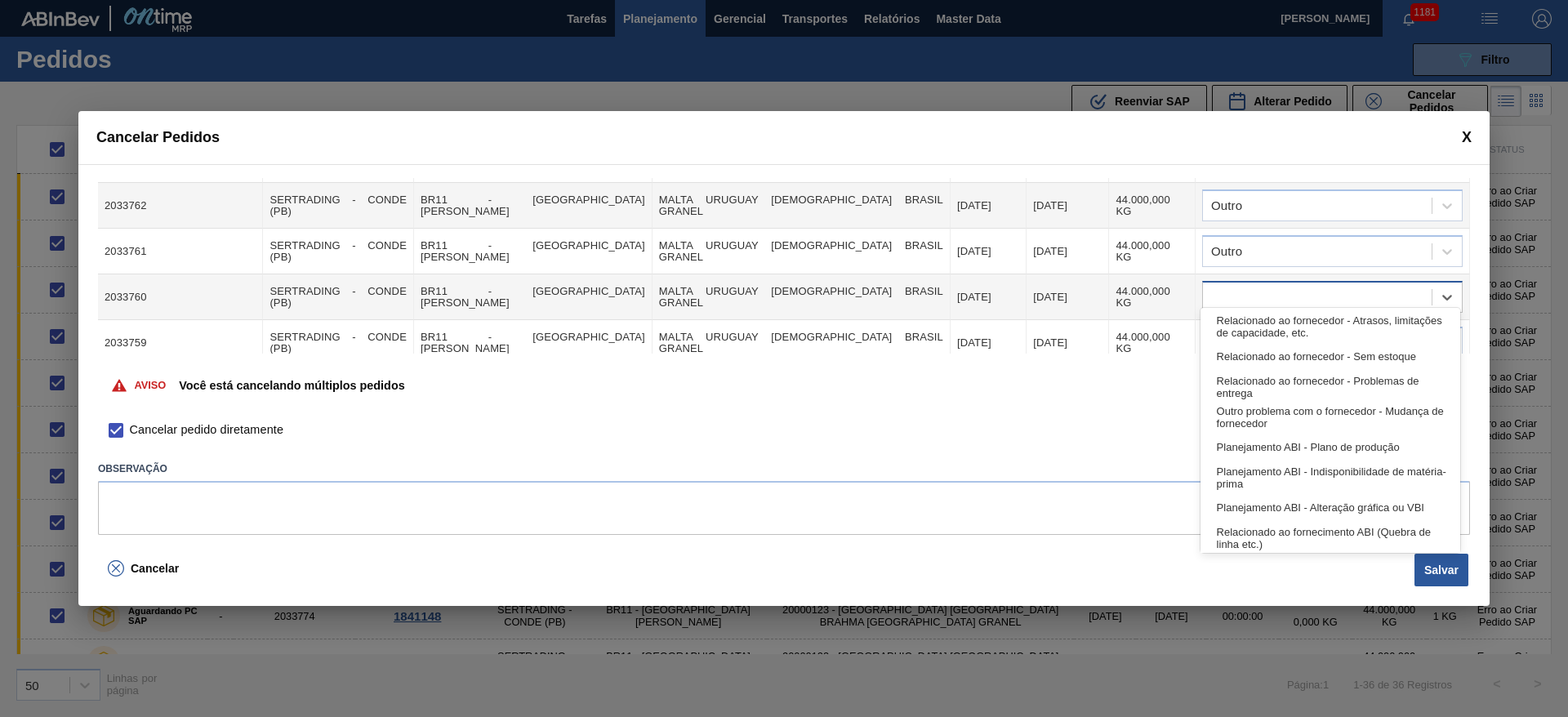
click at [1226, 296] on div at bounding box center [1317, 297] width 229 height 23
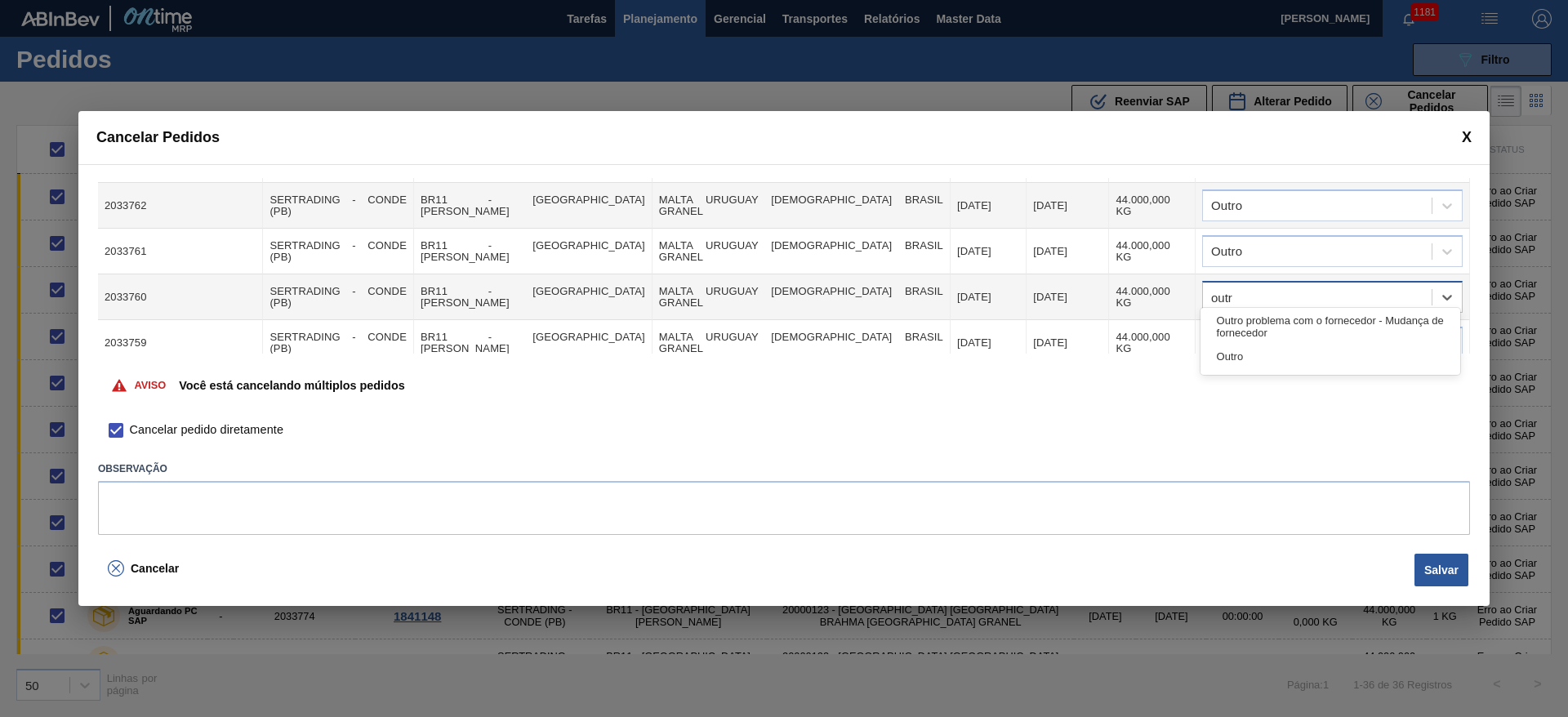
type input "outro"
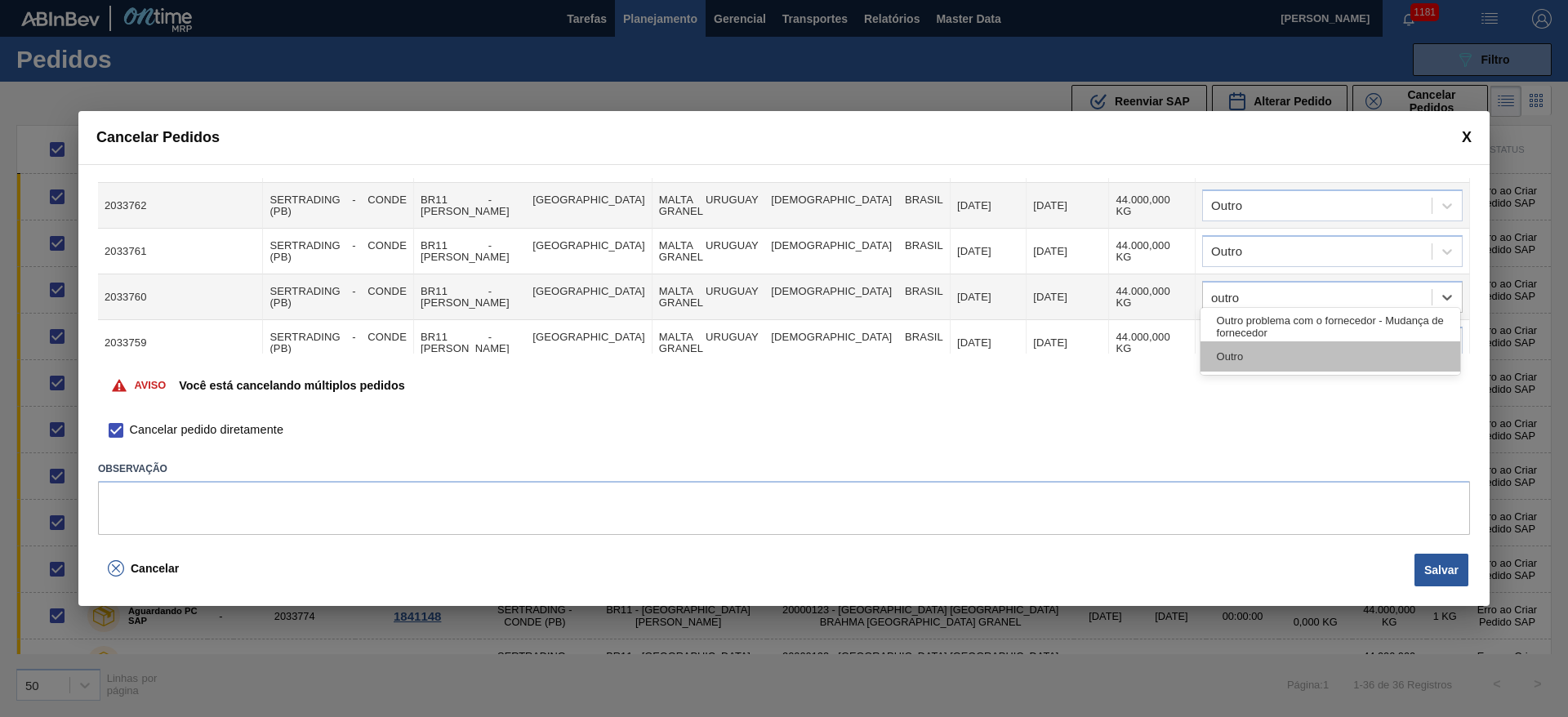
click at [1231, 358] on div "Outro" at bounding box center [1330, 357] width 259 height 30
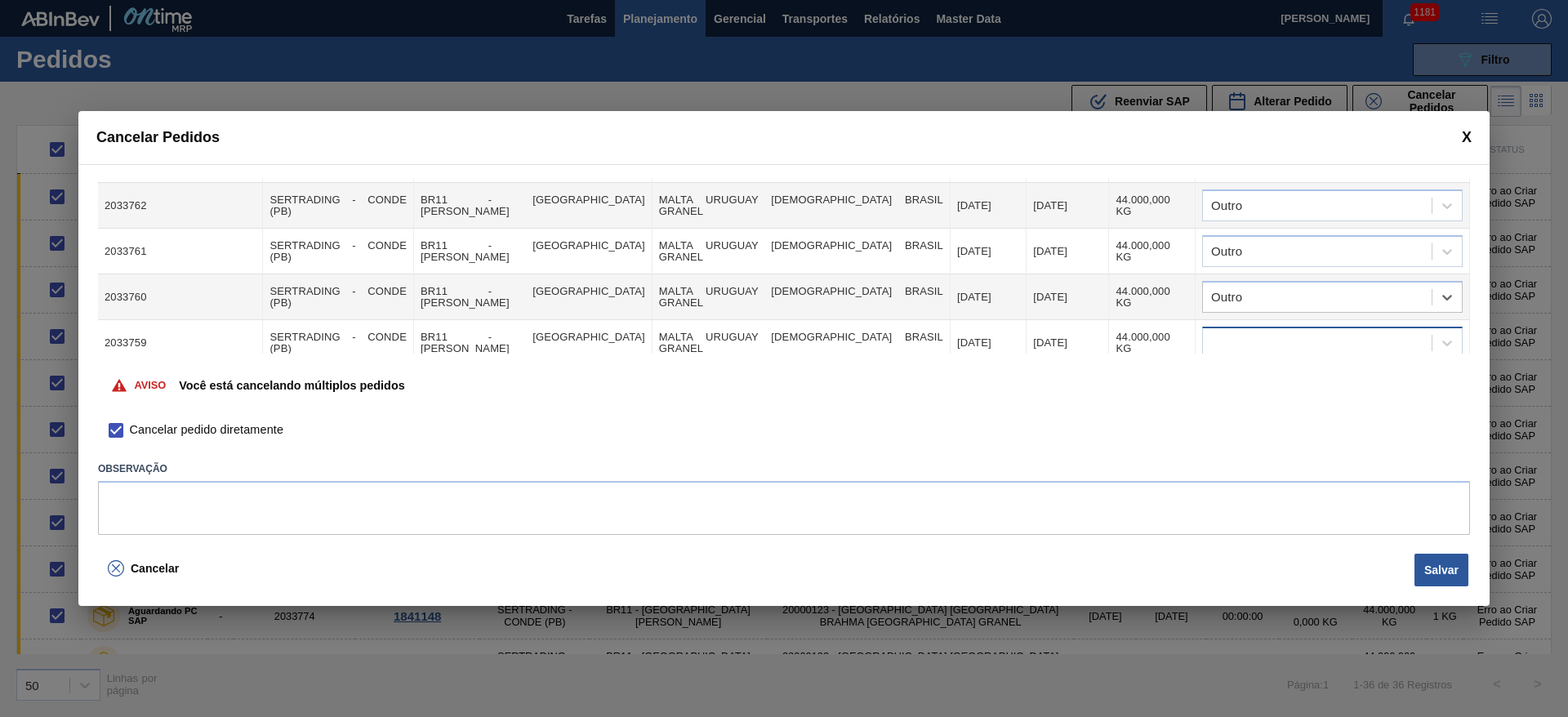
click at [1229, 331] on div at bounding box center [1317, 343] width 229 height 23
type input "outro"
drag, startPoint x: 1243, startPoint y: 408, endPoint x: 1233, endPoint y: 376, distance: 33.5
click at [1242, 408] on div "Outro" at bounding box center [1330, 402] width 259 height 30
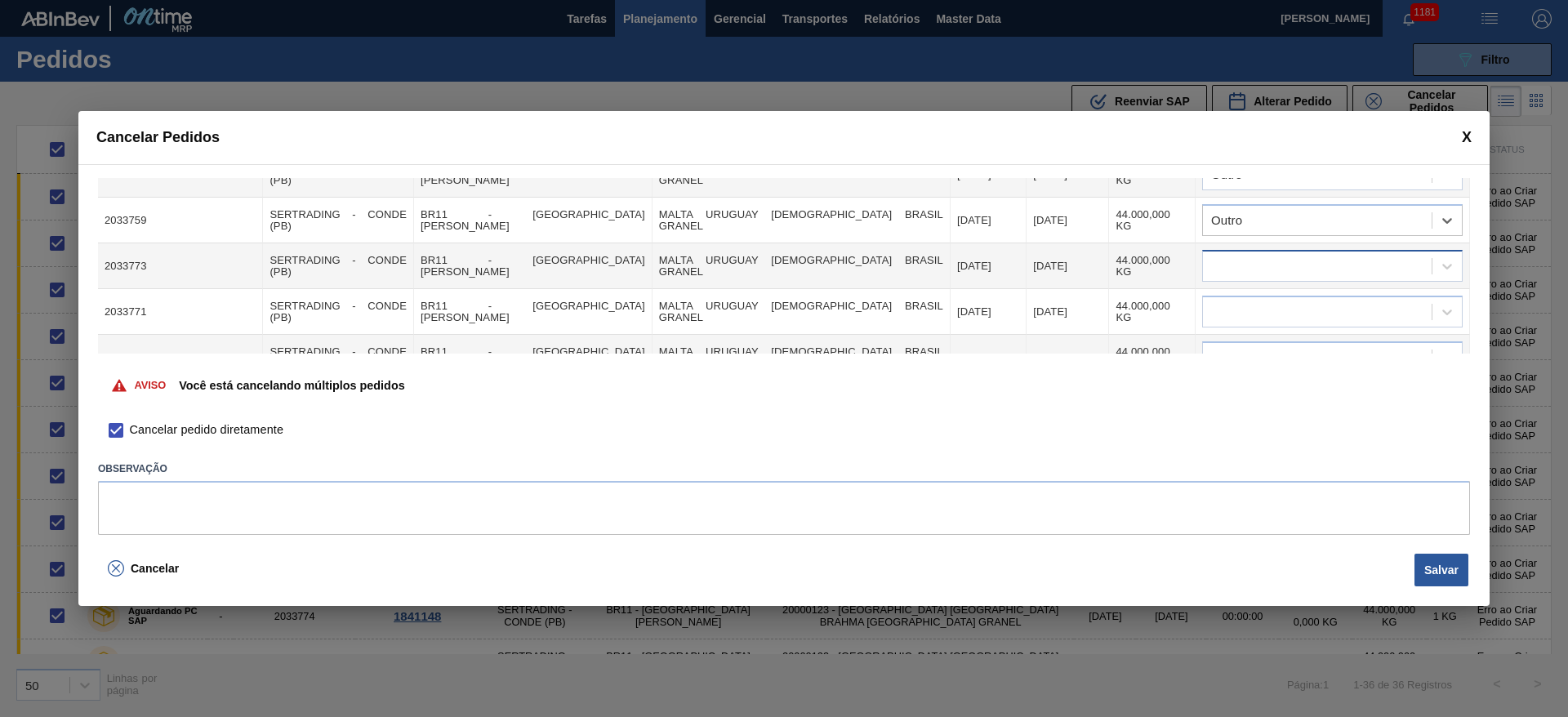
click at [1231, 250] on div at bounding box center [1332, 266] width 260 height 32
type input "outro"
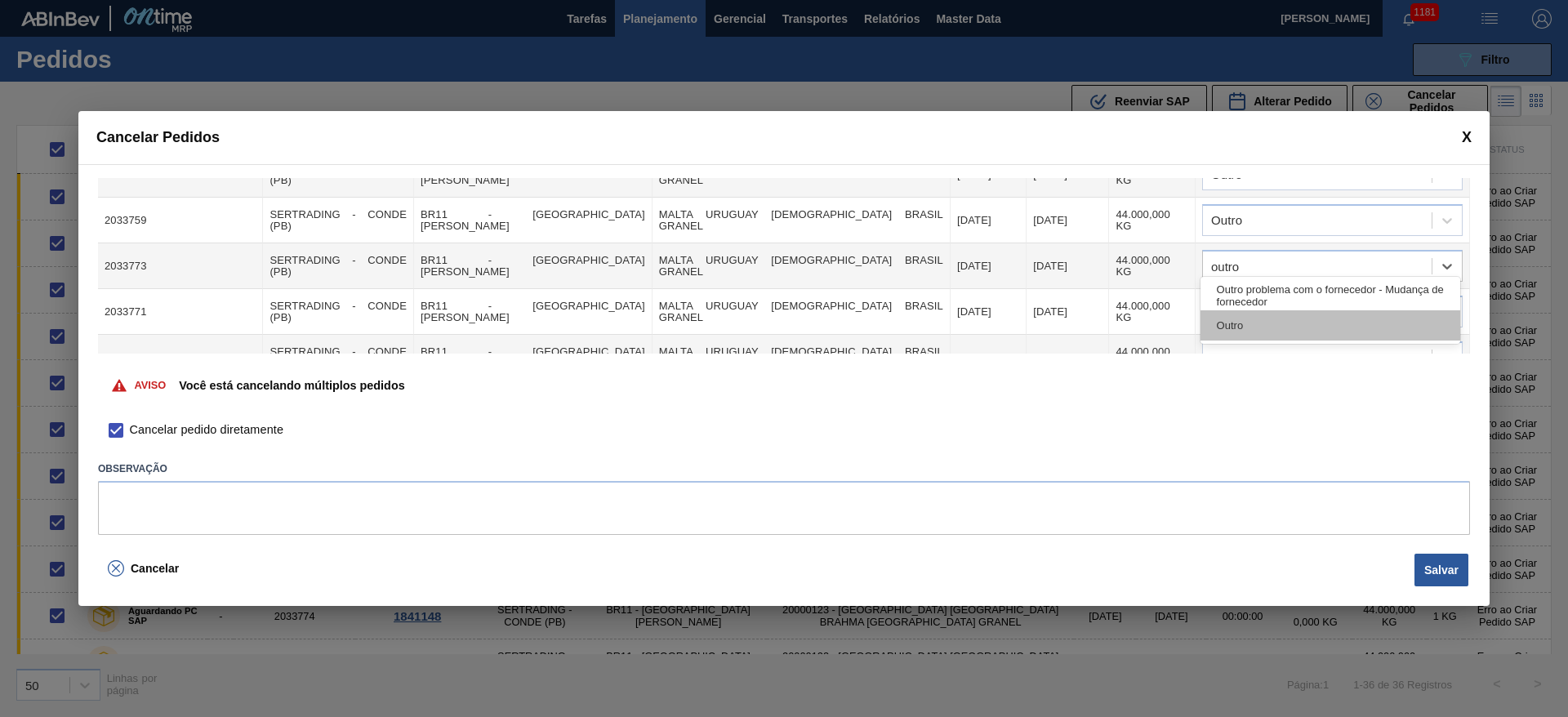
click at [1248, 333] on div "Outro" at bounding box center [1330, 326] width 259 height 30
click at [1233, 307] on div at bounding box center [1317, 312] width 229 height 23
type input "outro"
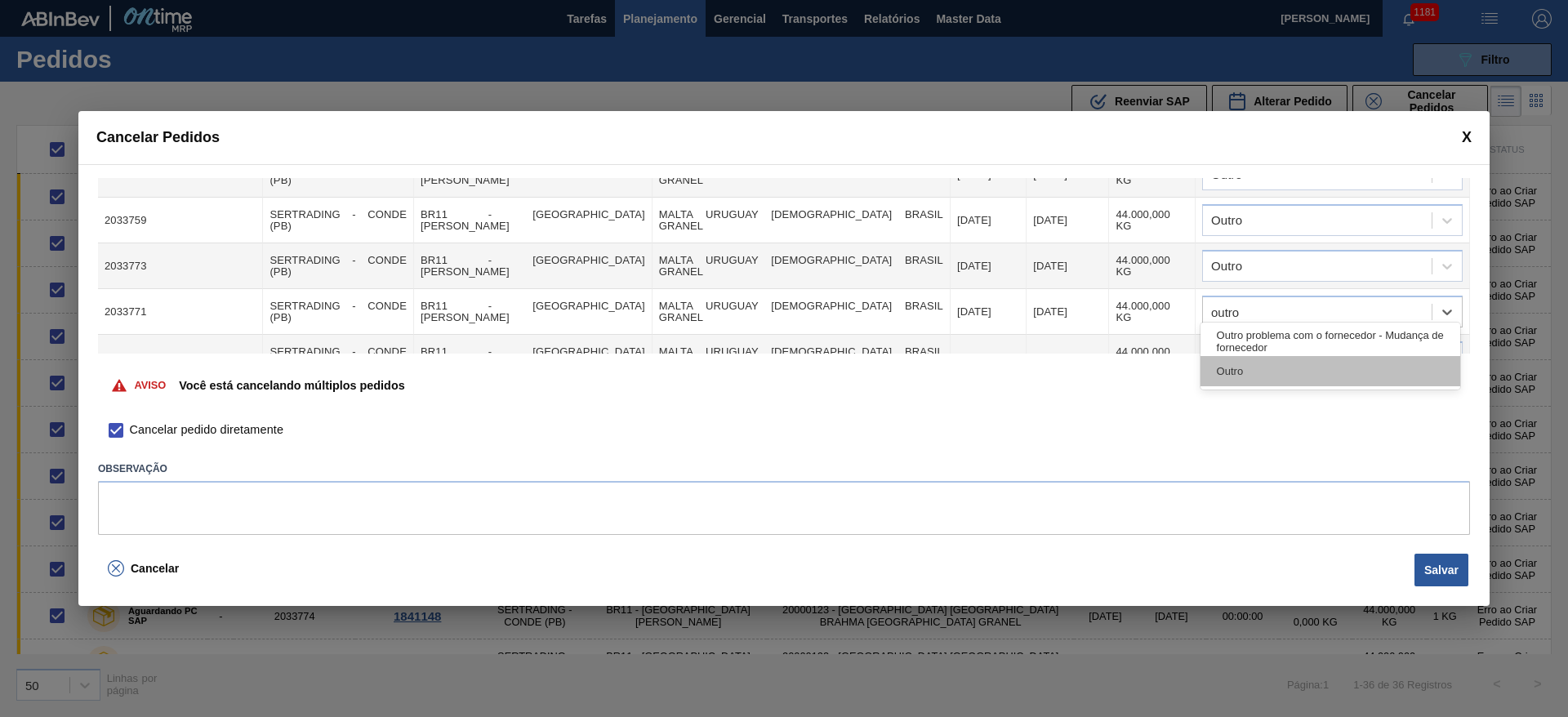
click at [1249, 371] on div "Outro" at bounding box center [1330, 372] width 259 height 30
click at [1236, 346] on div at bounding box center [1317, 358] width 229 height 23
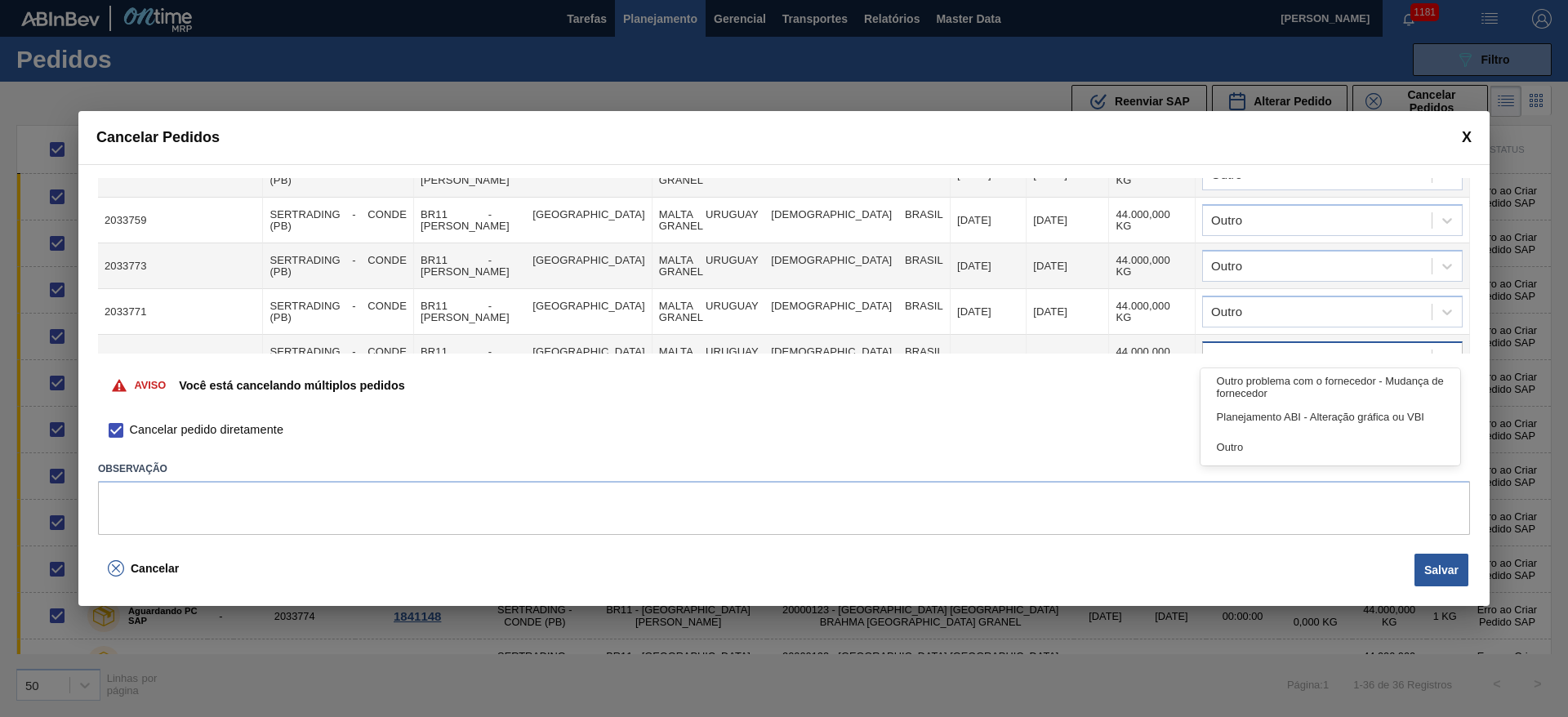
type input "outro"
drag, startPoint x: 1214, startPoint y: 411, endPoint x: 1267, endPoint y: 330, distance: 96.8
click at [1214, 411] on div "Outro" at bounding box center [1330, 417] width 259 height 30
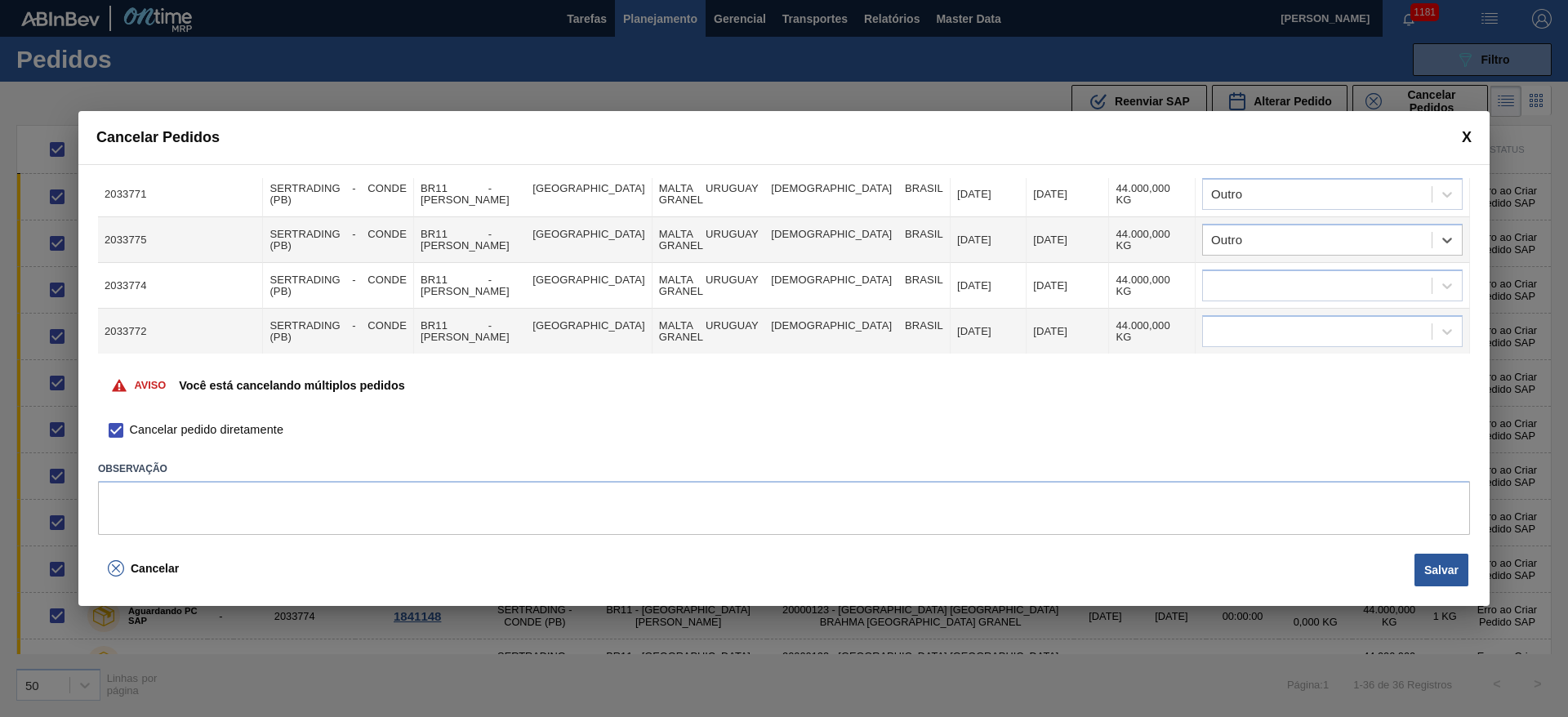
scroll to position [490, 0]
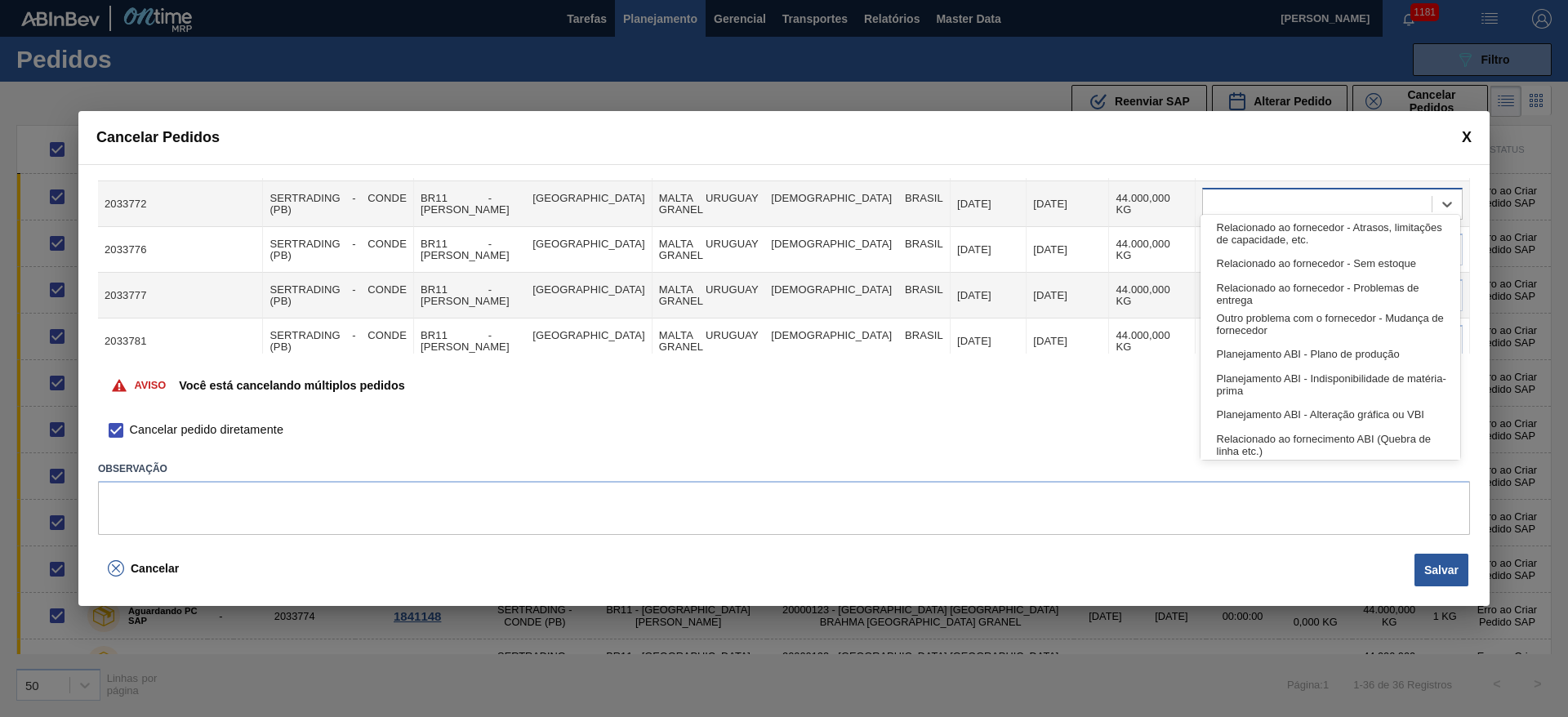
click at [1238, 199] on div at bounding box center [1317, 204] width 229 height 23
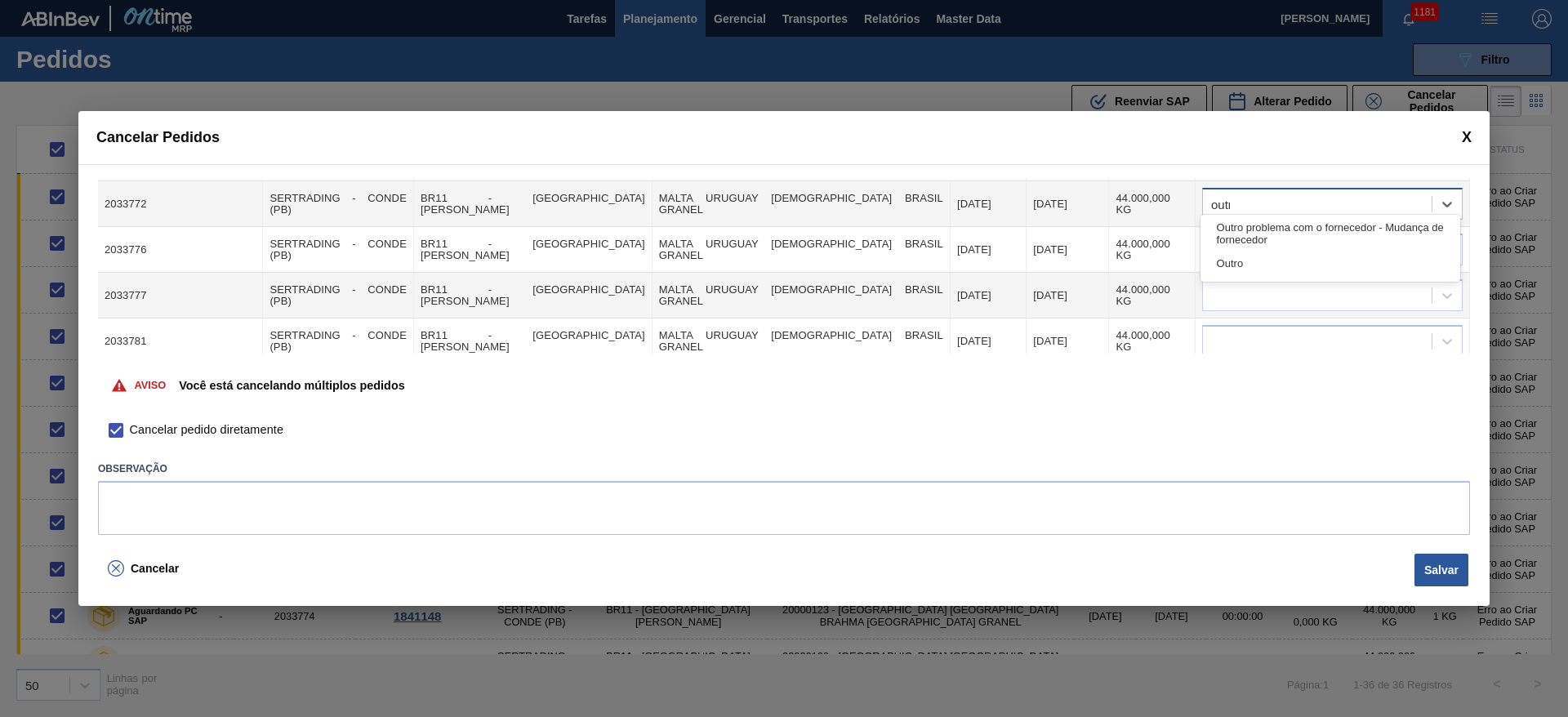
type input "outro"
drag, startPoint x: 1267, startPoint y: 263, endPoint x: 1244, endPoint y: 260, distance: 23.2
click at [1267, 264] on div "Outro" at bounding box center [1330, 263] width 259 height 30
click at [1234, 241] on div at bounding box center [1317, 250] width 229 height 23
type input "outro"
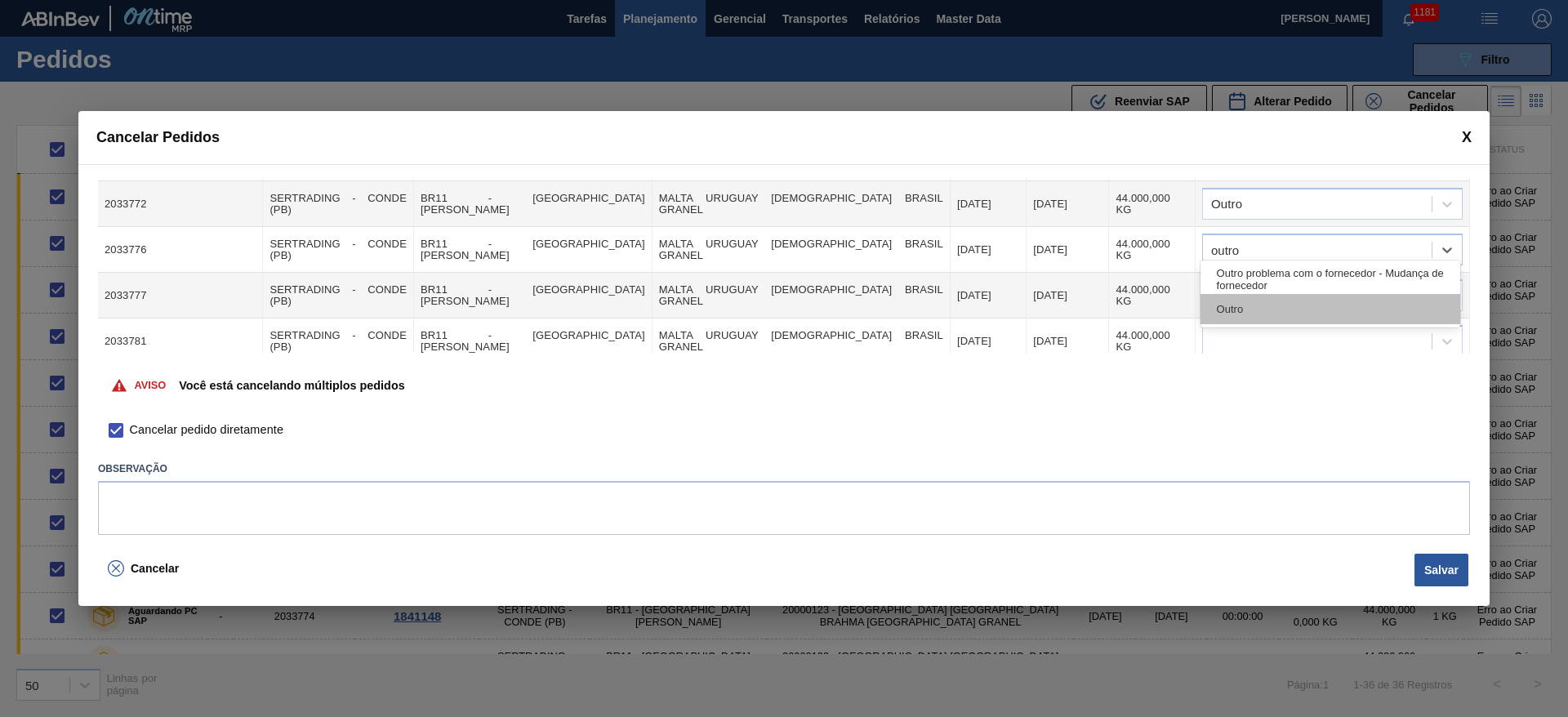
click at [1235, 313] on div "Outro" at bounding box center [1330, 309] width 259 height 30
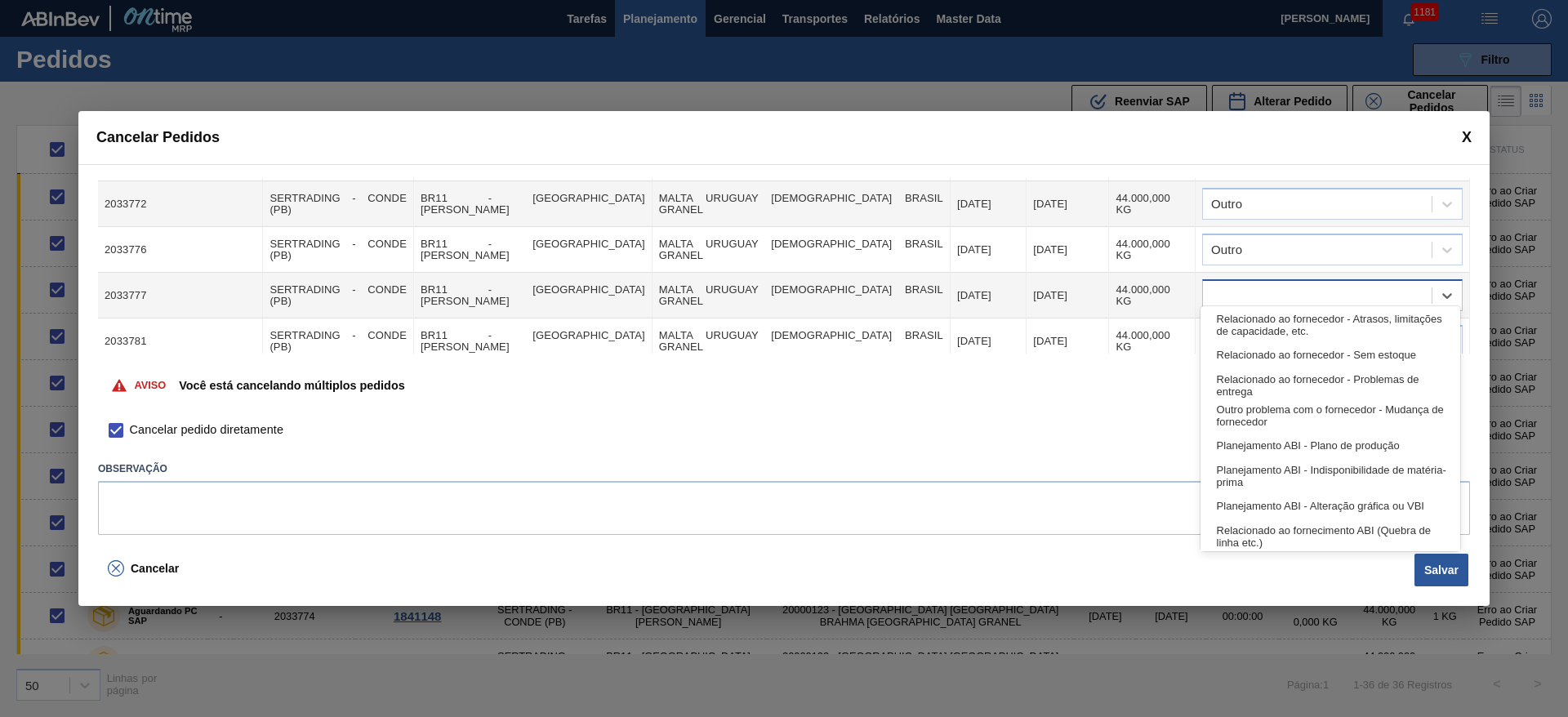
click at [1233, 285] on div at bounding box center [1317, 296] width 229 height 23
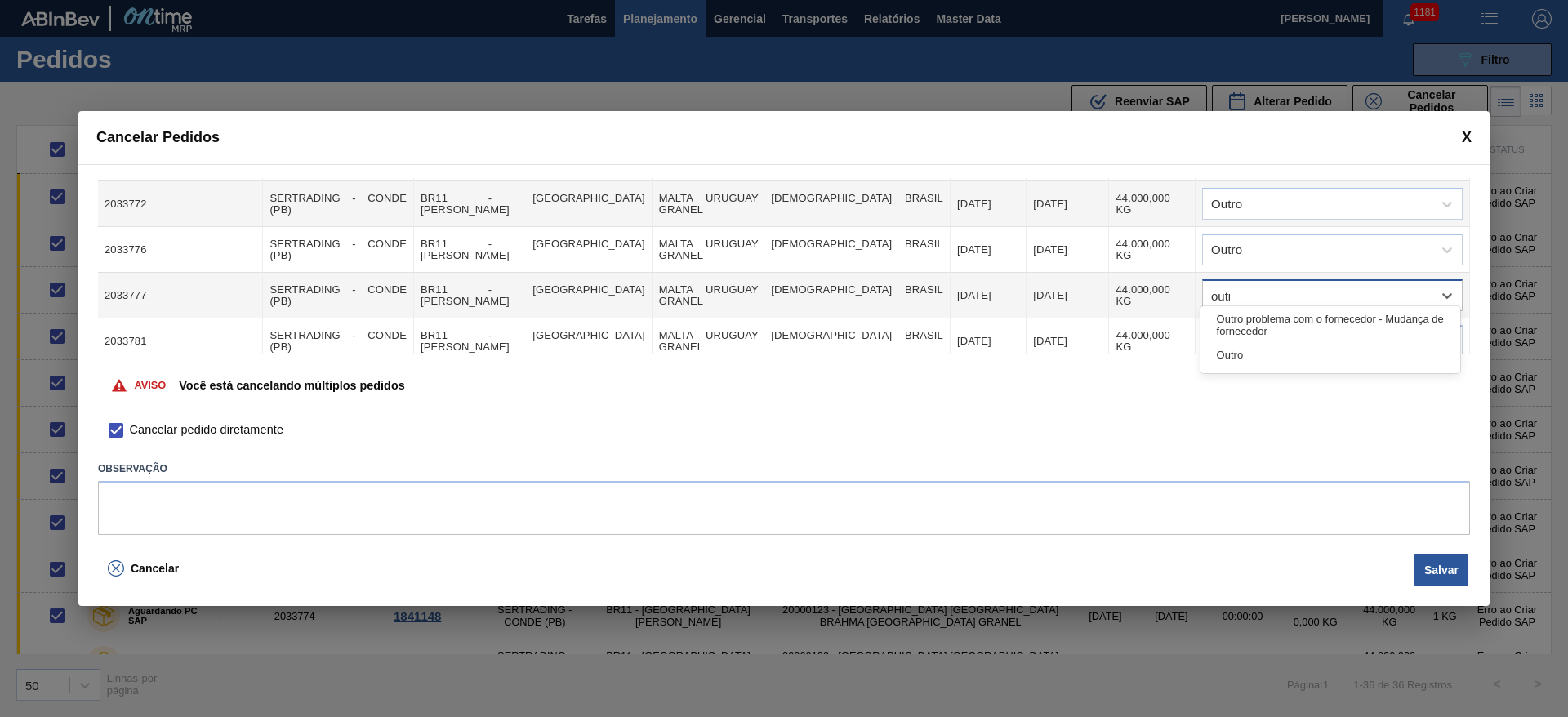
type input "outro"
drag, startPoint x: 1265, startPoint y: 353, endPoint x: 1238, endPoint y: 323, distance: 40.4
click at [1263, 353] on div "Outro" at bounding box center [1330, 355] width 259 height 30
click at [1237, 330] on div at bounding box center [1317, 342] width 229 height 23
type input "outro"
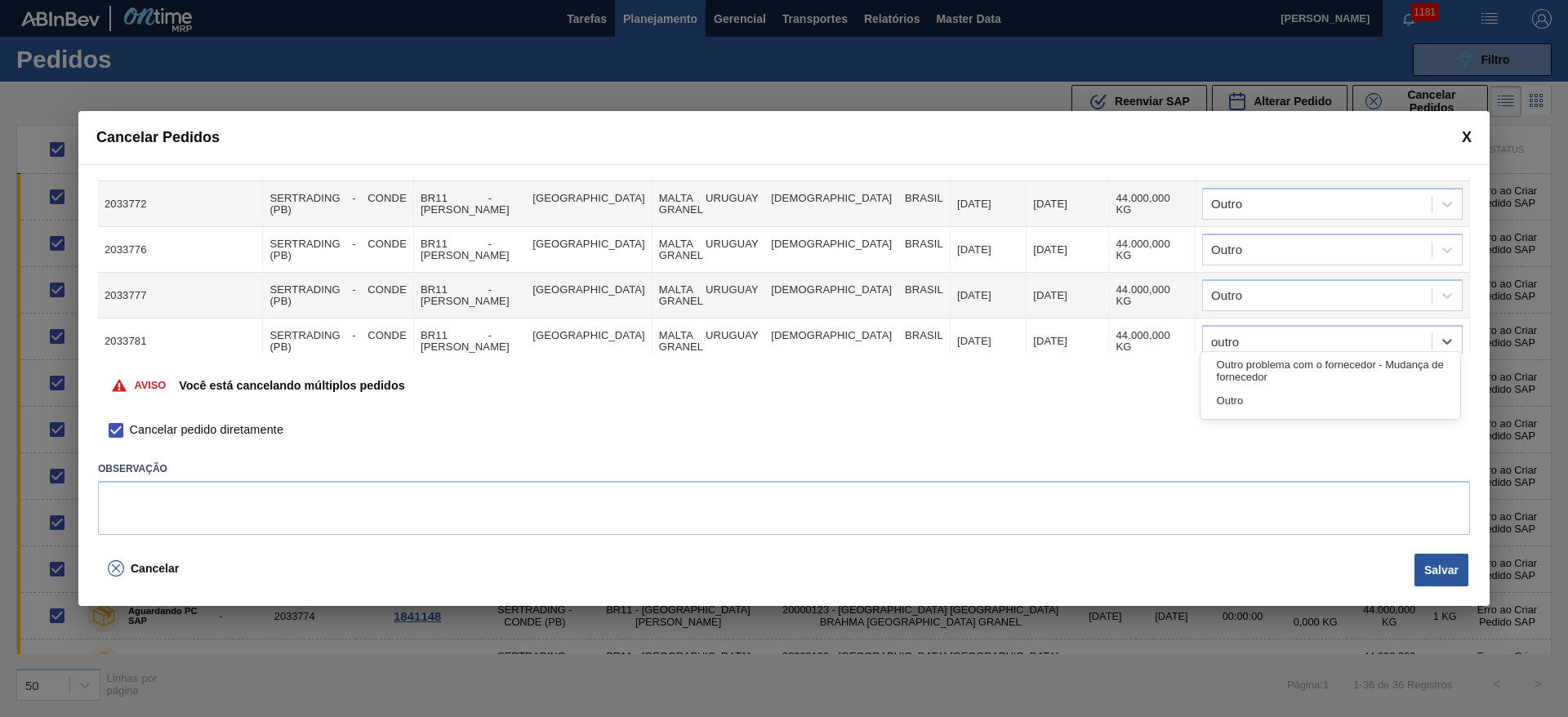
click at [1252, 415] on div "Outro problema com o fornecedor - Mudança de fornecedor Outro" at bounding box center [1330, 386] width 259 height 67
click at [1246, 401] on div "Outro" at bounding box center [1330, 401] width 259 height 30
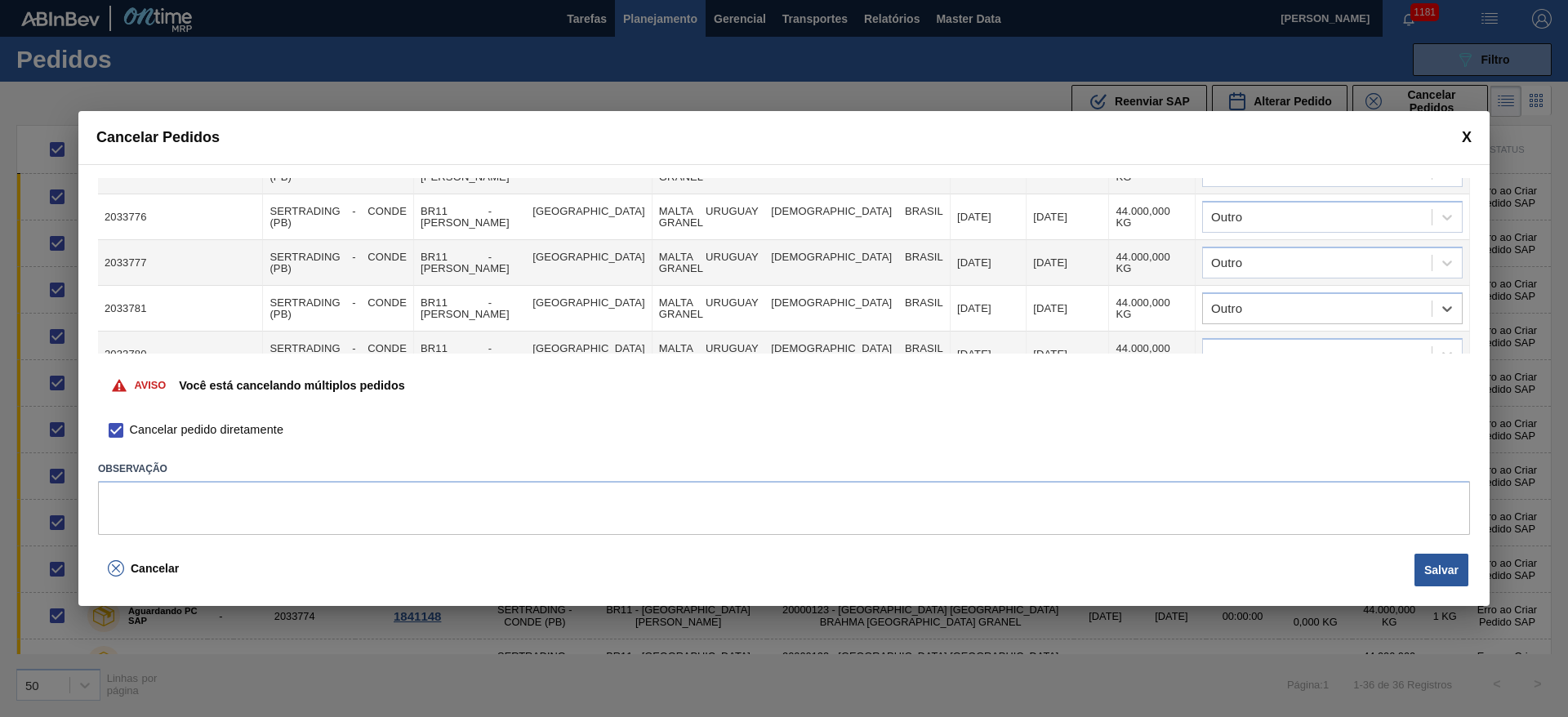
scroll to position [612, 0]
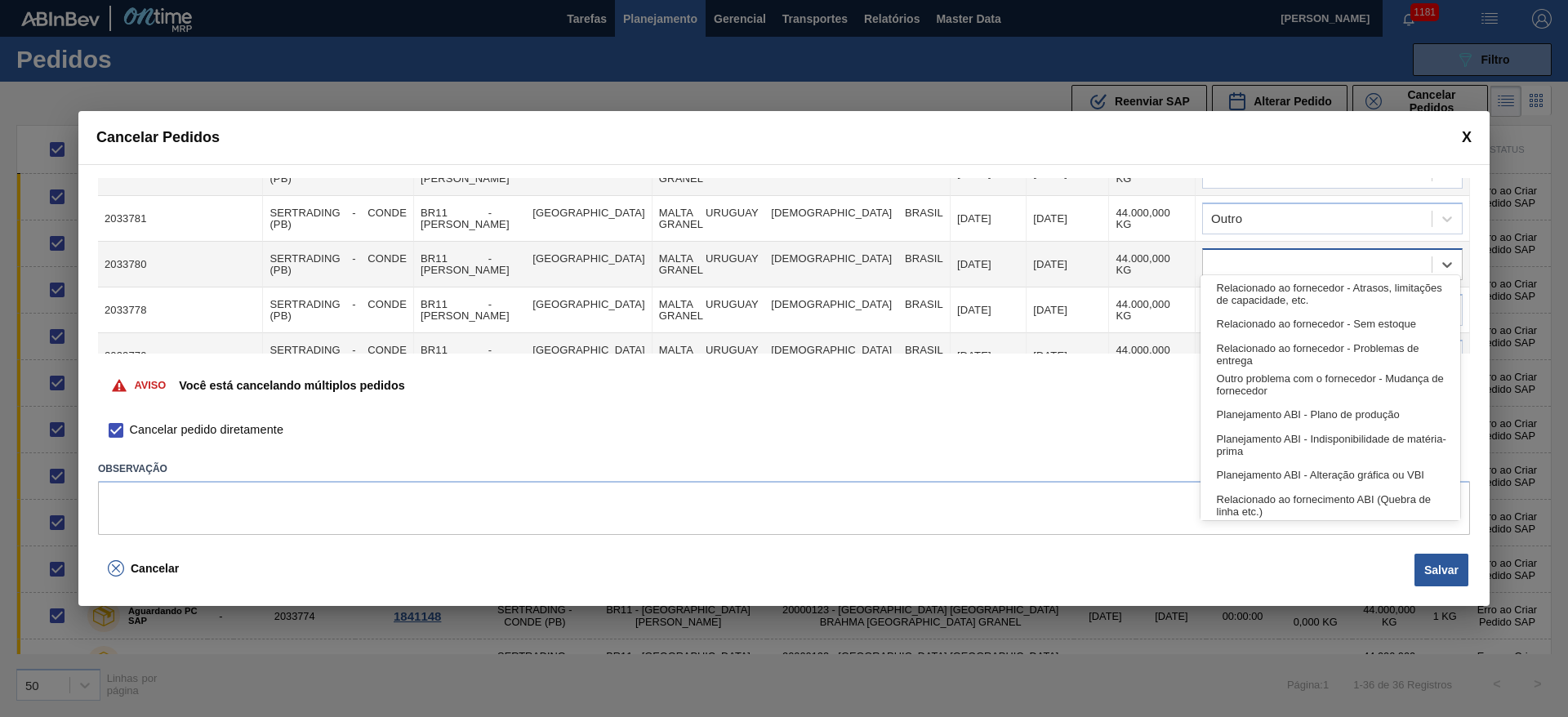
click at [1242, 253] on div at bounding box center [1317, 264] width 229 height 23
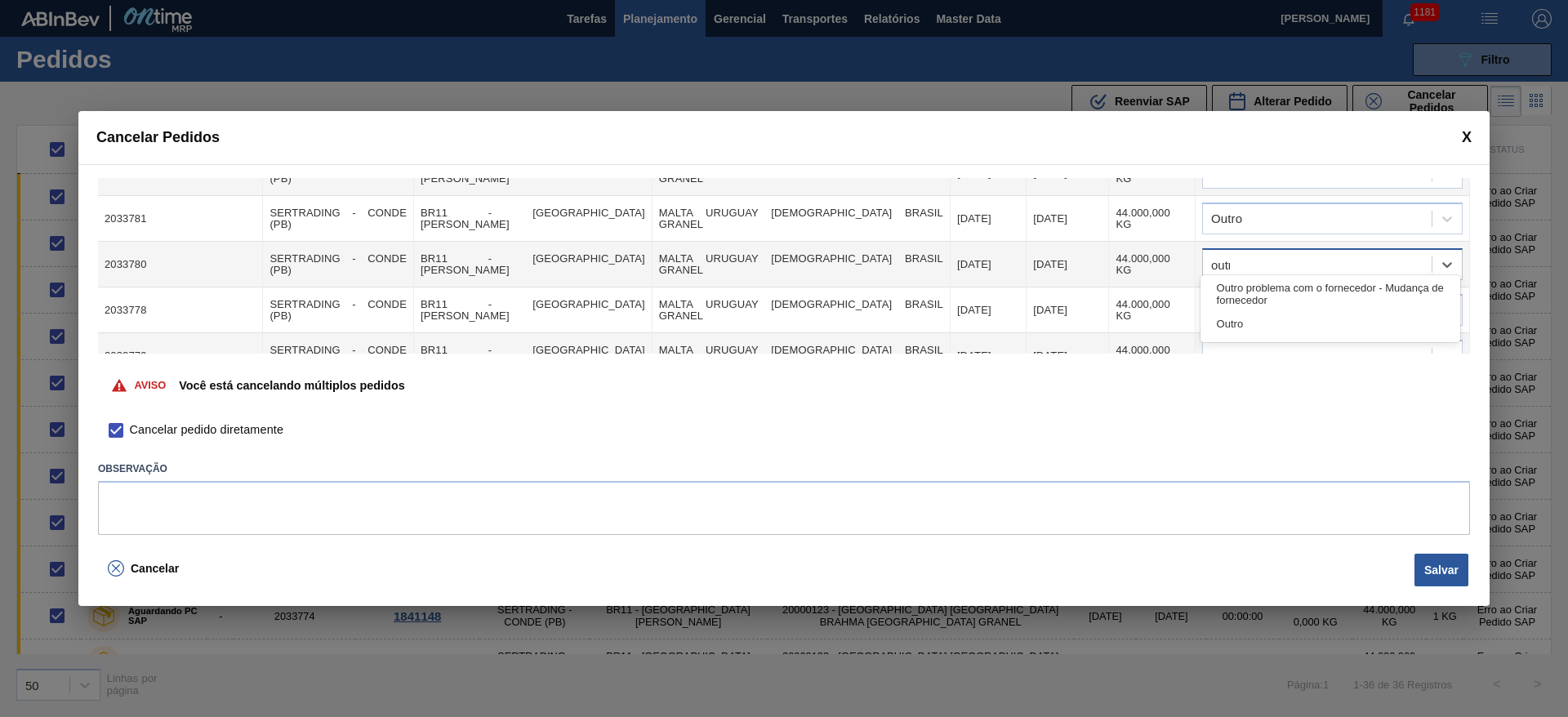
type input "outro"
click at [1248, 321] on div "Outro" at bounding box center [1330, 324] width 259 height 30
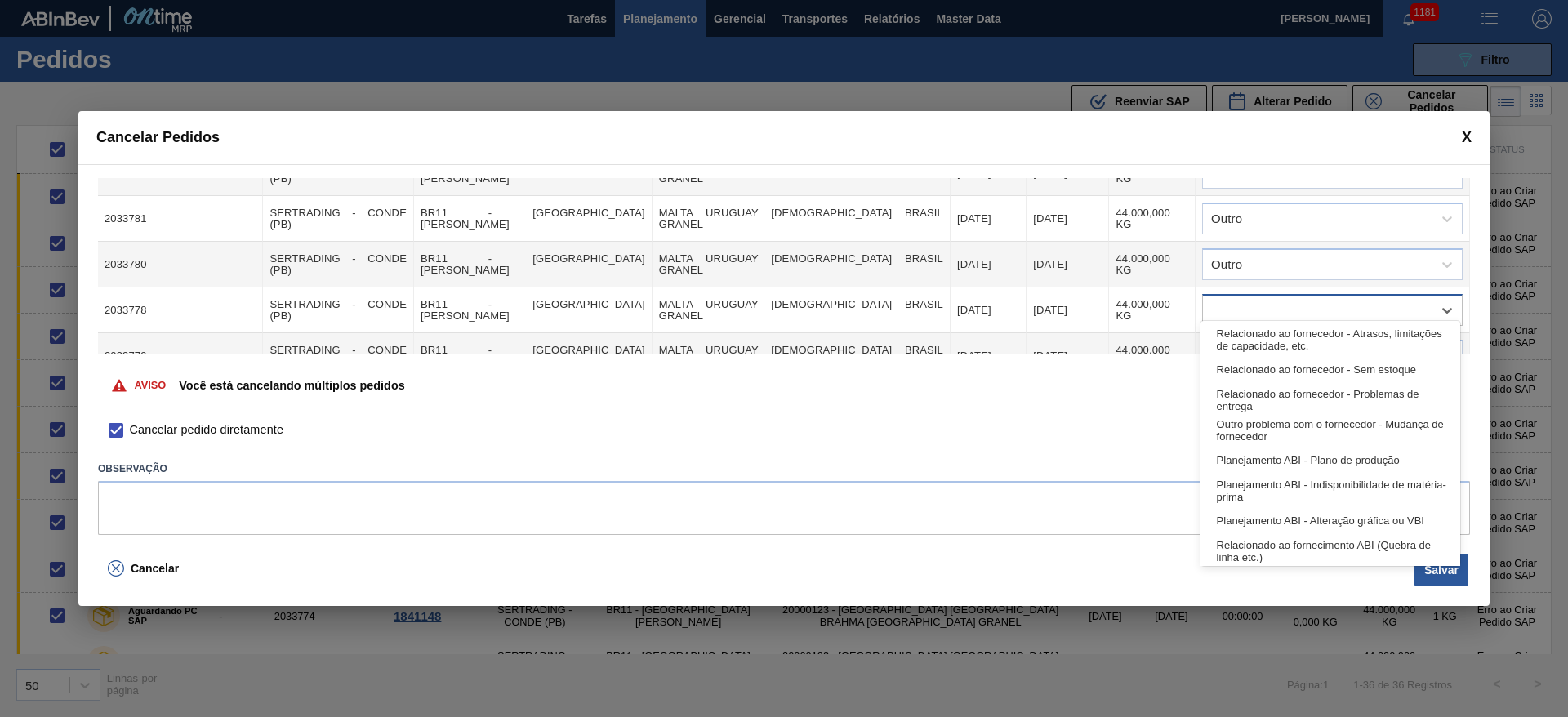
click at [1239, 305] on div at bounding box center [1317, 310] width 229 height 23
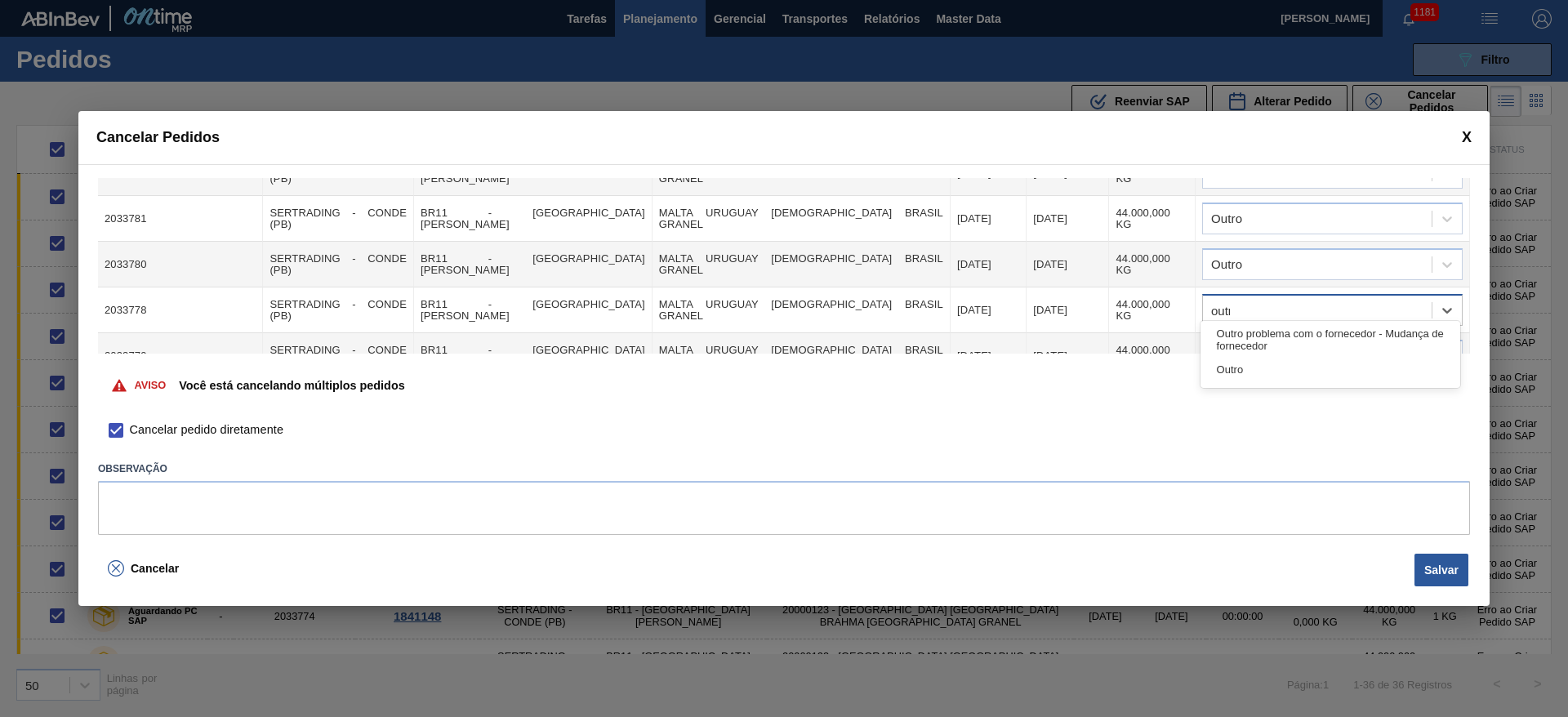
type input "outro"
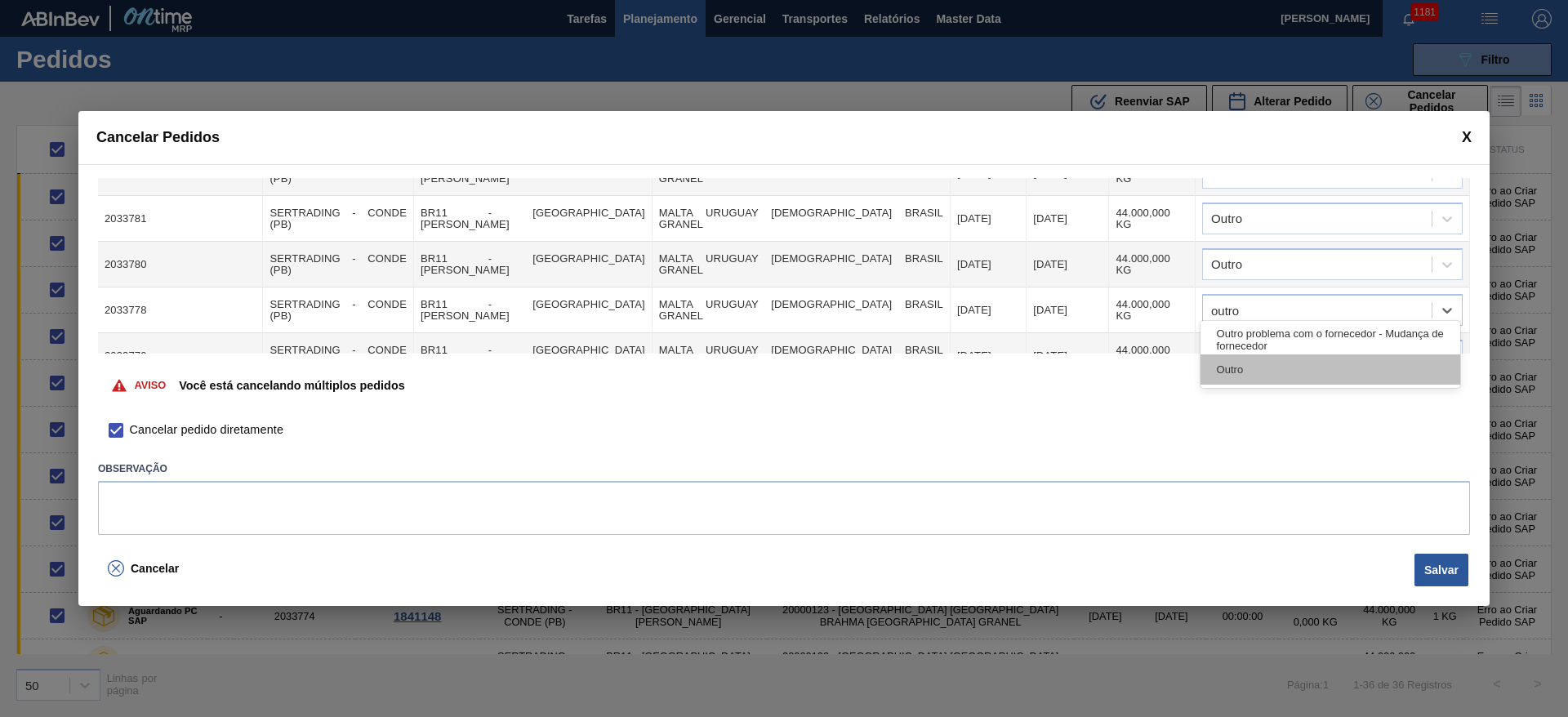
click at [1253, 376] on div "Outro" at bounding box center [1330, 370] width 259 height 30
click at [1222, 333] on td at bounding box center [1333, 356] width 274 height 46
click at [1217, 344] on div at bounding box center [1317, 356] width 229 height 23
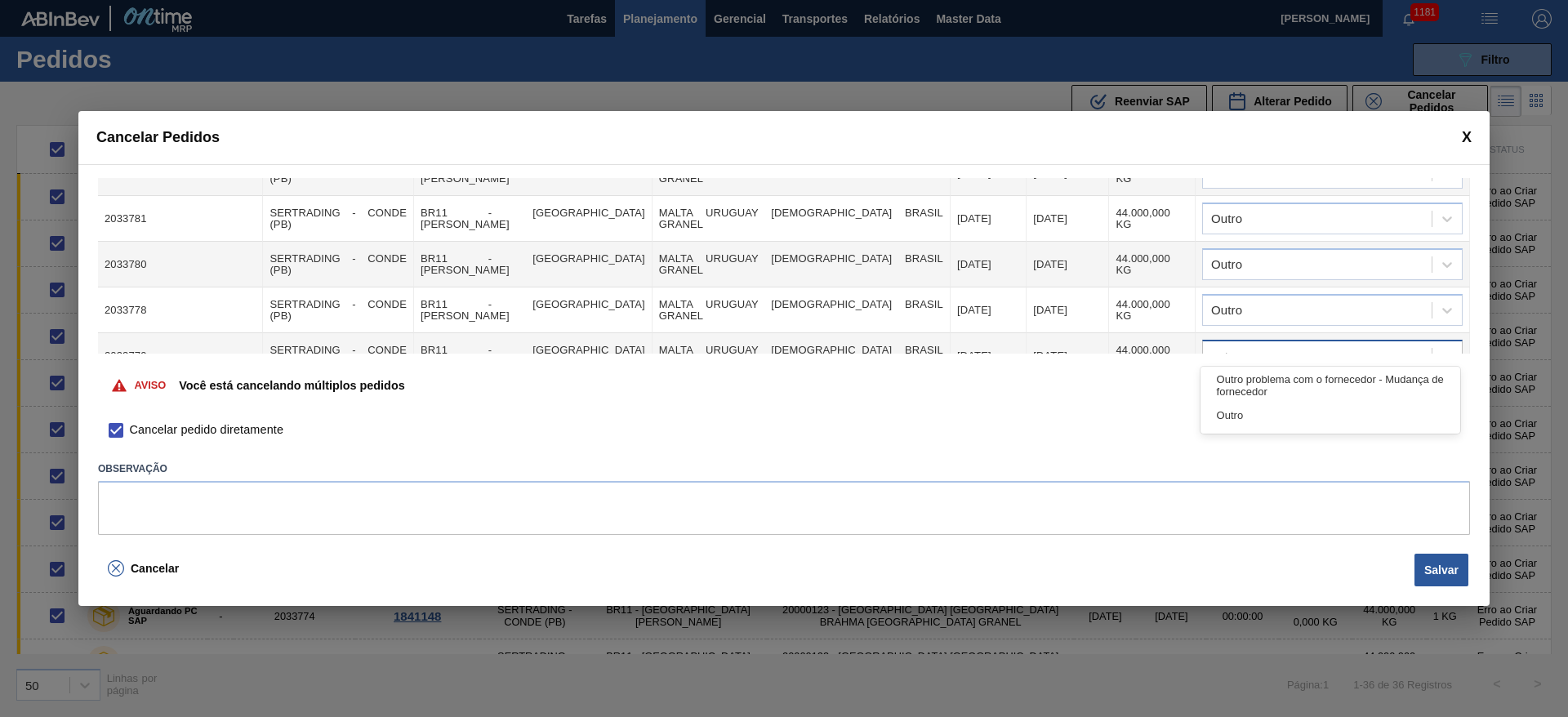
type input "outro"
click at [1245, 415] on div "Outro" at bounding box center [1330, 415] width 259 height 30
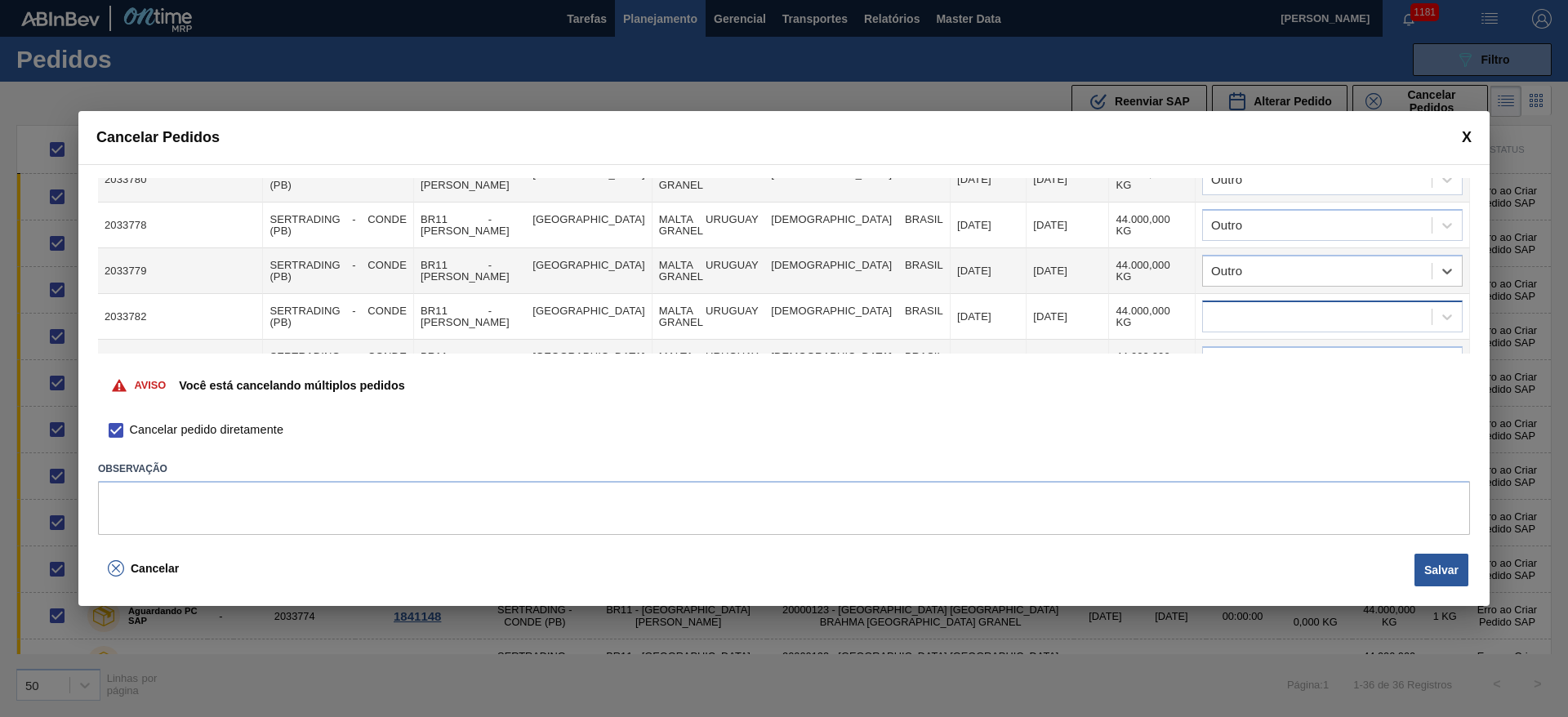
scroll to position [736, 0]
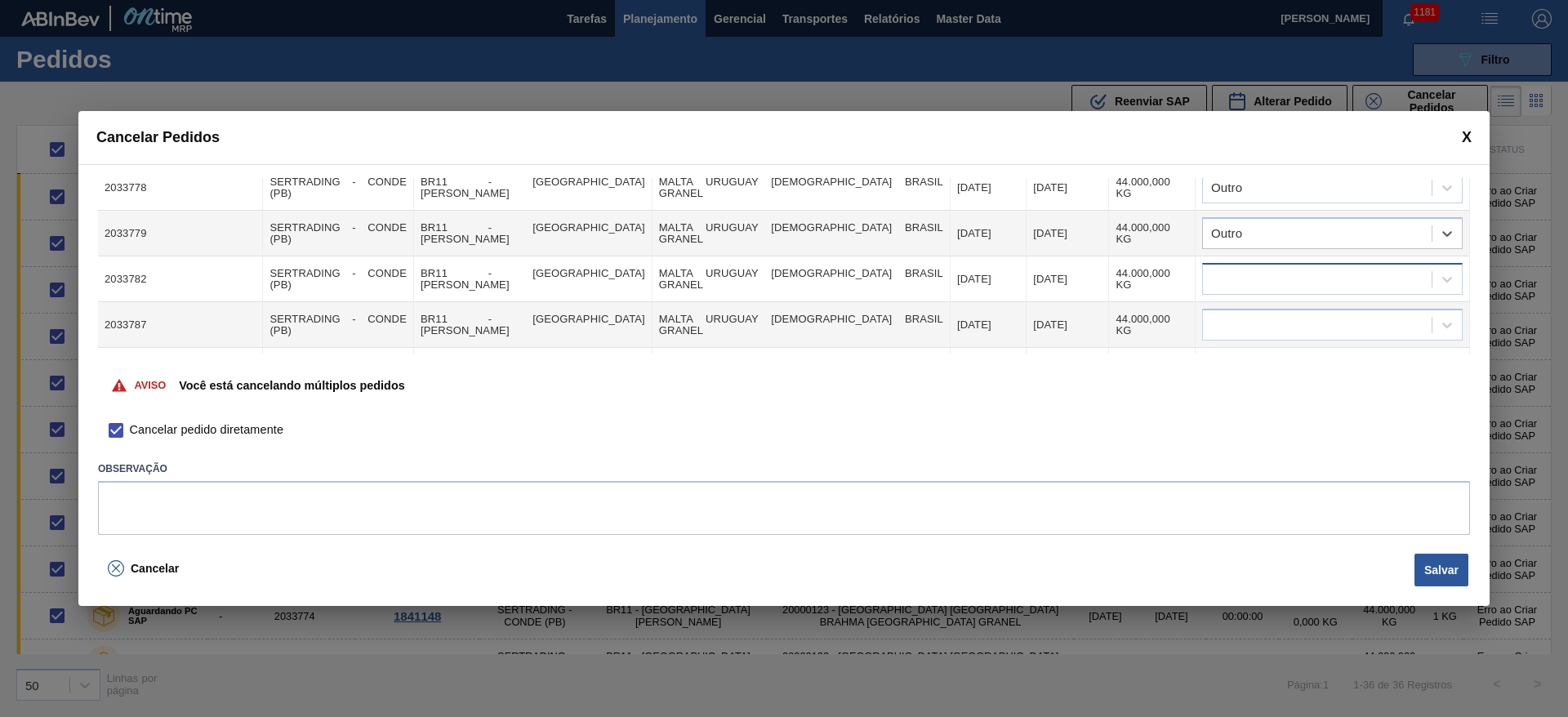
click at [1246, 268] on div at bounding box center [1317, 279] width 229 height 23
type input "outro"
drag, startPoint x: 1250, startPoint y: 336, endPoint x: 1241, endPoint y: 325, distance: 14.2
click at [1250, 336] on div "Outro" at bounding box center [1330, 339] width 259 height 30
click at [1234, 314] on div at bounding box center [1317, 325] width 229 height 23
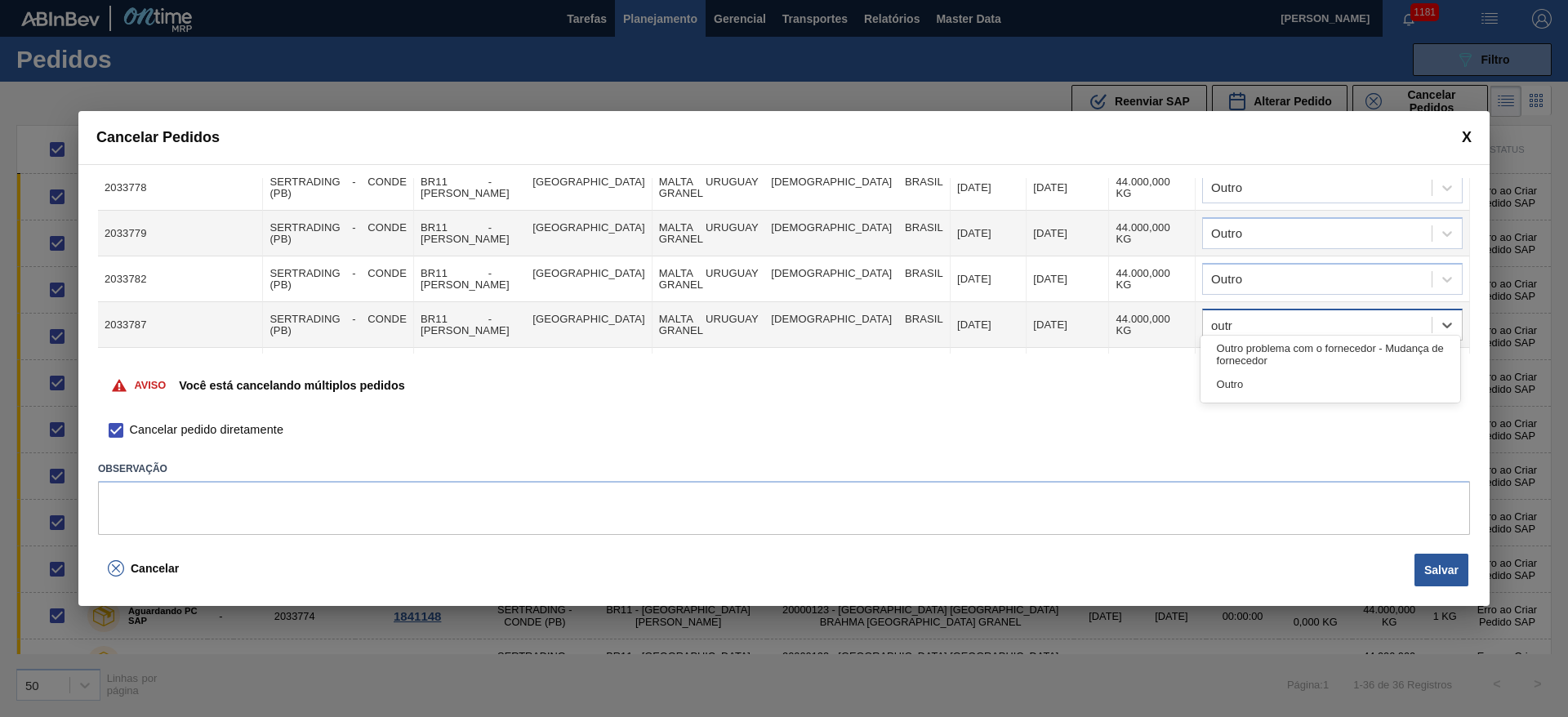
type input "outro"
click at [1223, 377] on div "Outro" at bounding box center [1330, 385] width 259 height 30
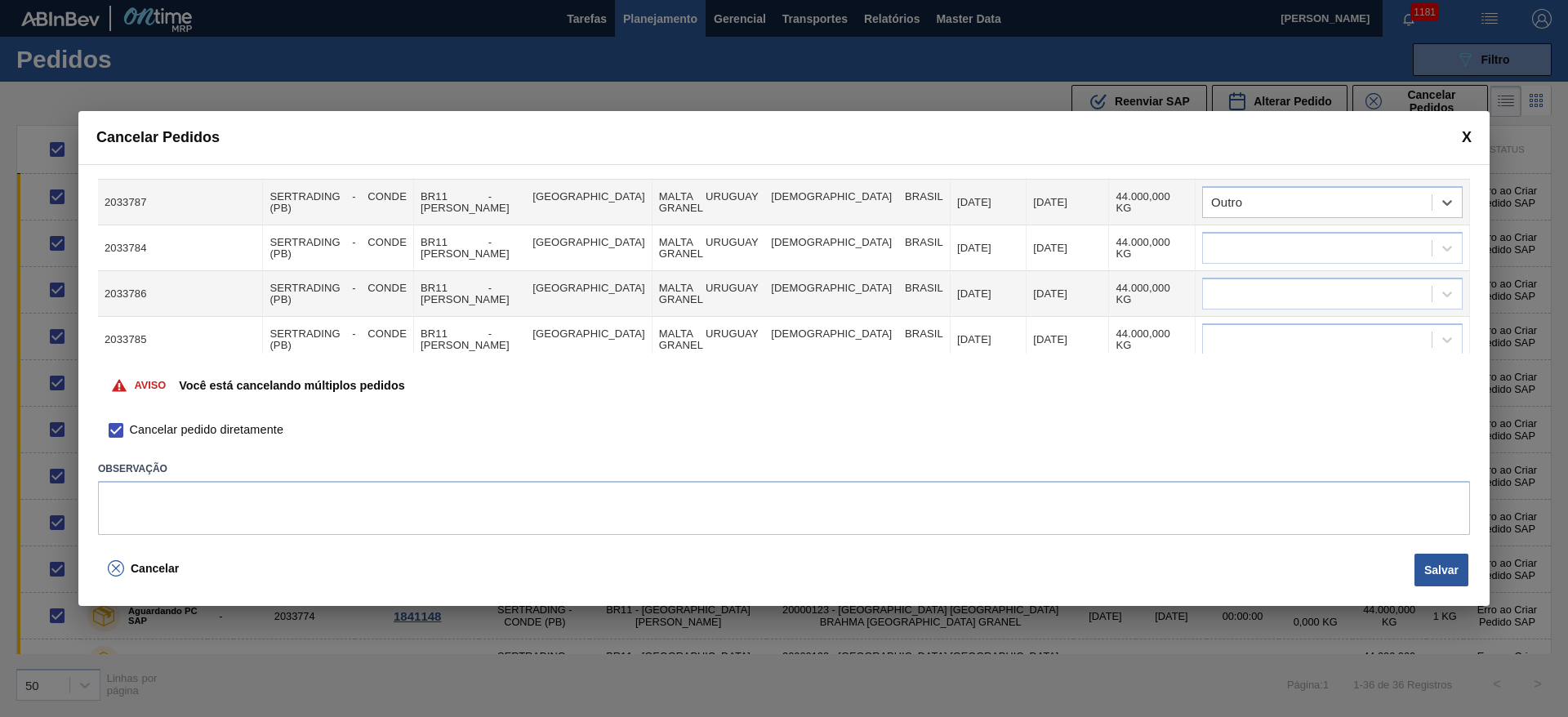
click at [1229, 252] on td at bounding box center [1333, 248] width 274 height 46
click at [1246, 237] on div at bounding box center [1317, 248] width 229 height 23
type input "outro"
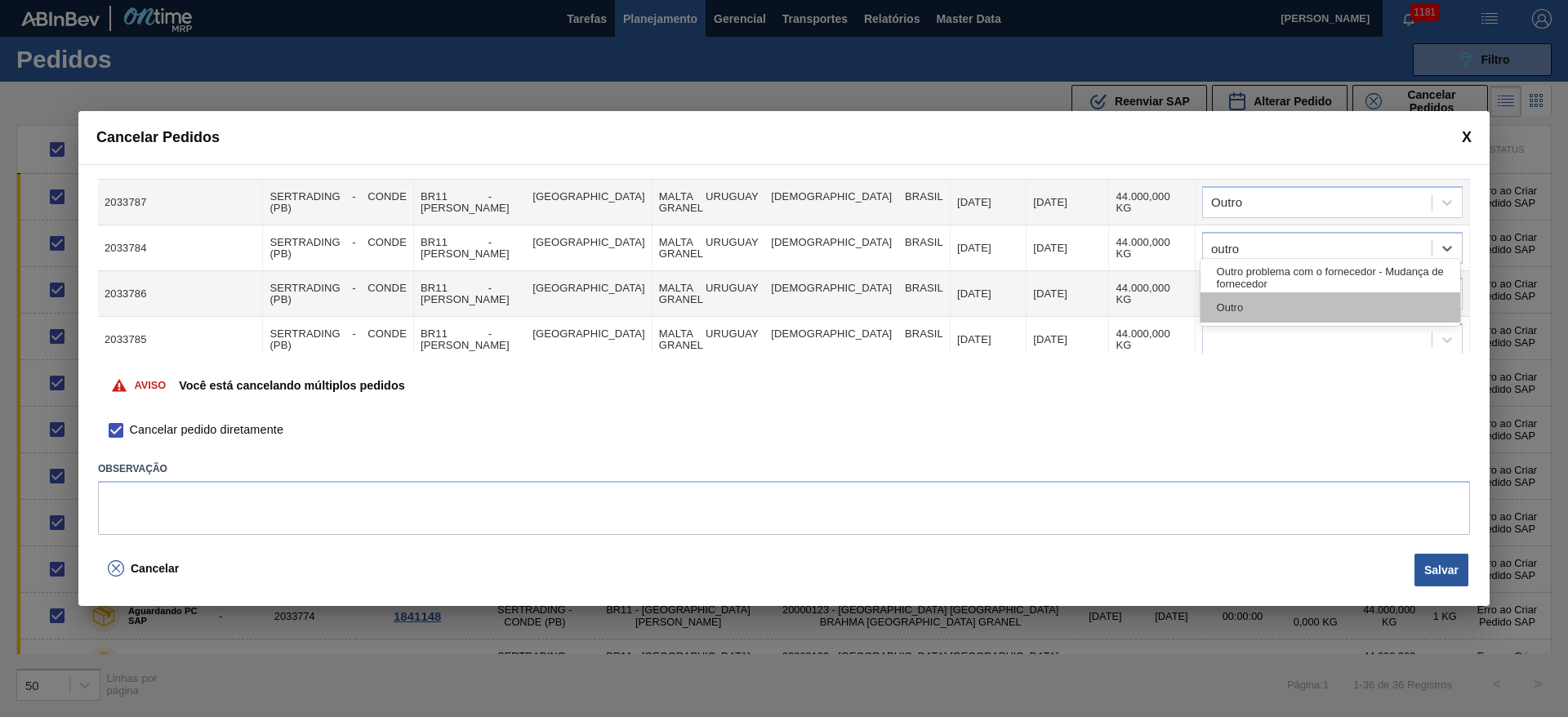
click at [1223, 309] on div "Outro" at bounding box center [1330, 307] width 259 height 30
click at [1220, 285] on div at bounding box center [1317, 294] width 229 height 23
type input "outro"
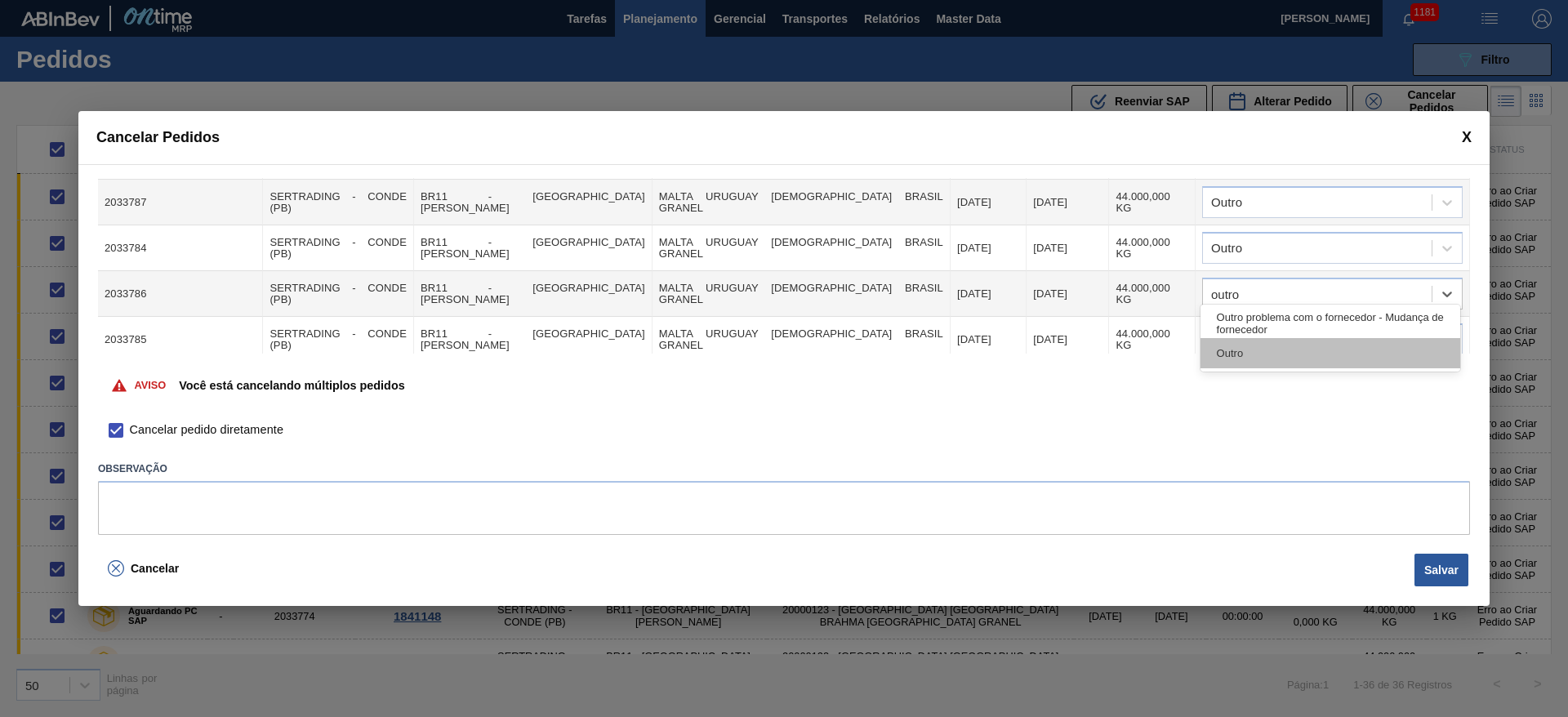
click at [1244, 357] on div "Outro" at bounding box center [1330, 353] width 259 height 30
click at [1231, 329] on div at bounding box center [1317, 340] width 229 height 23
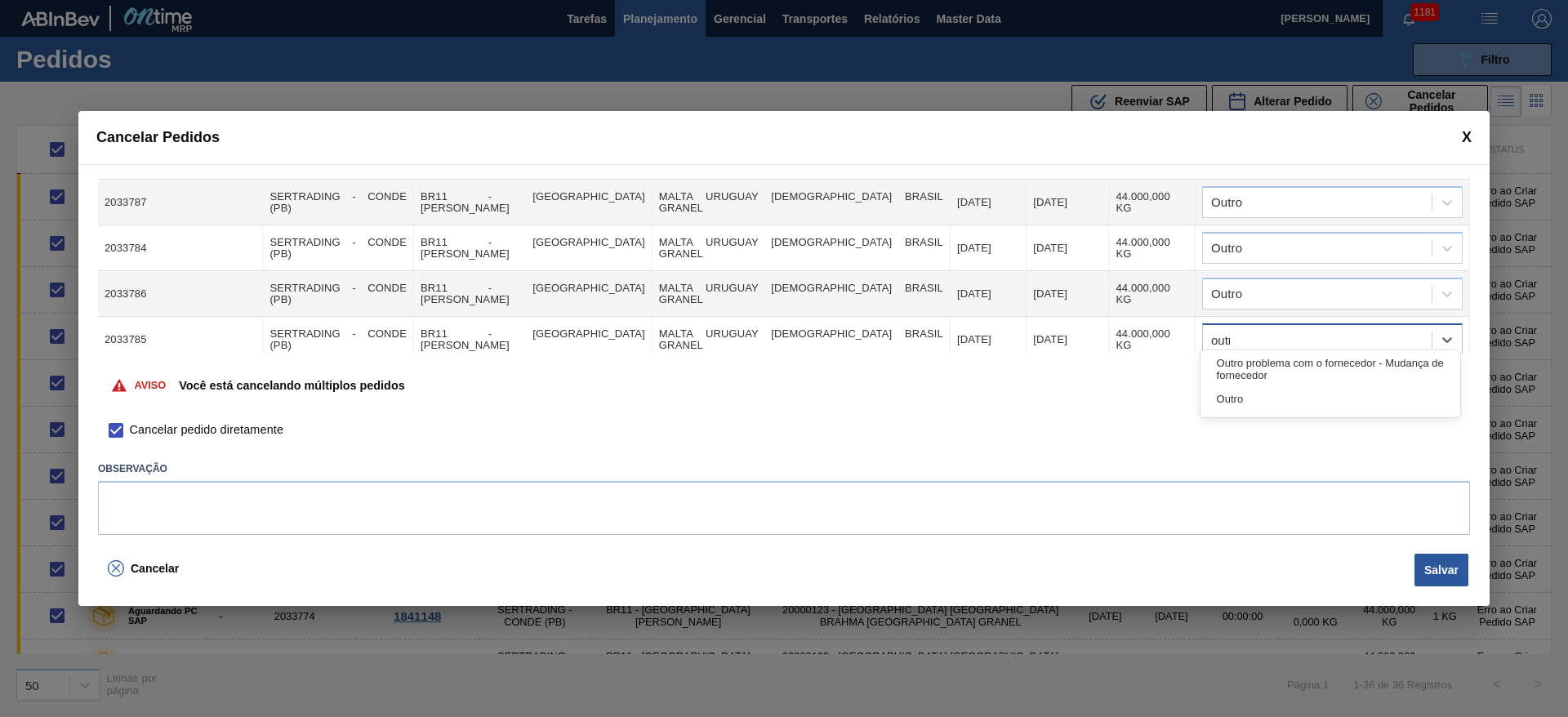
type input "outro"
click at [1239, 395] on div "Outro" at bounding box center [1330, 399] width 259 height 30
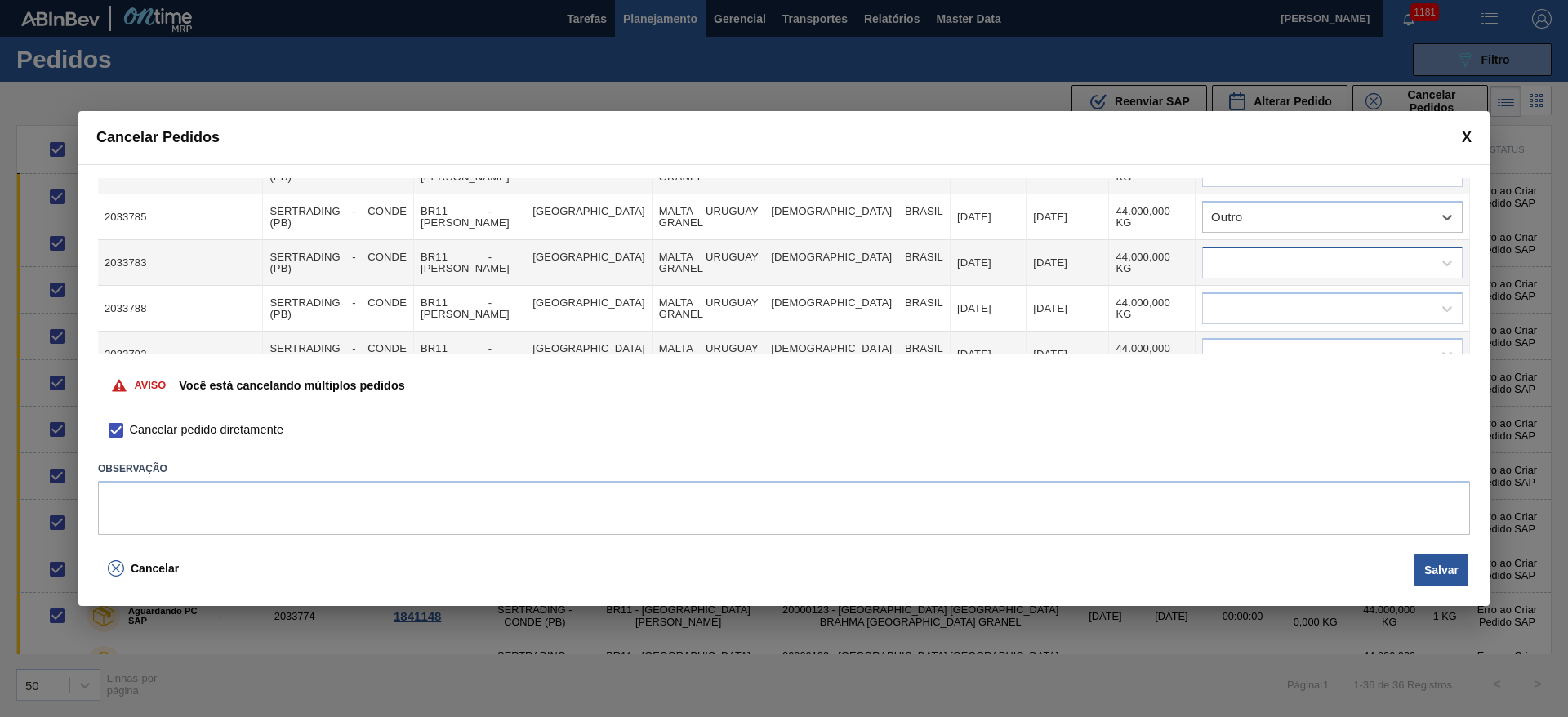
click at [1215, 252] on div at bounding box center [1317, 263] width 229 height 23
type input "outro"
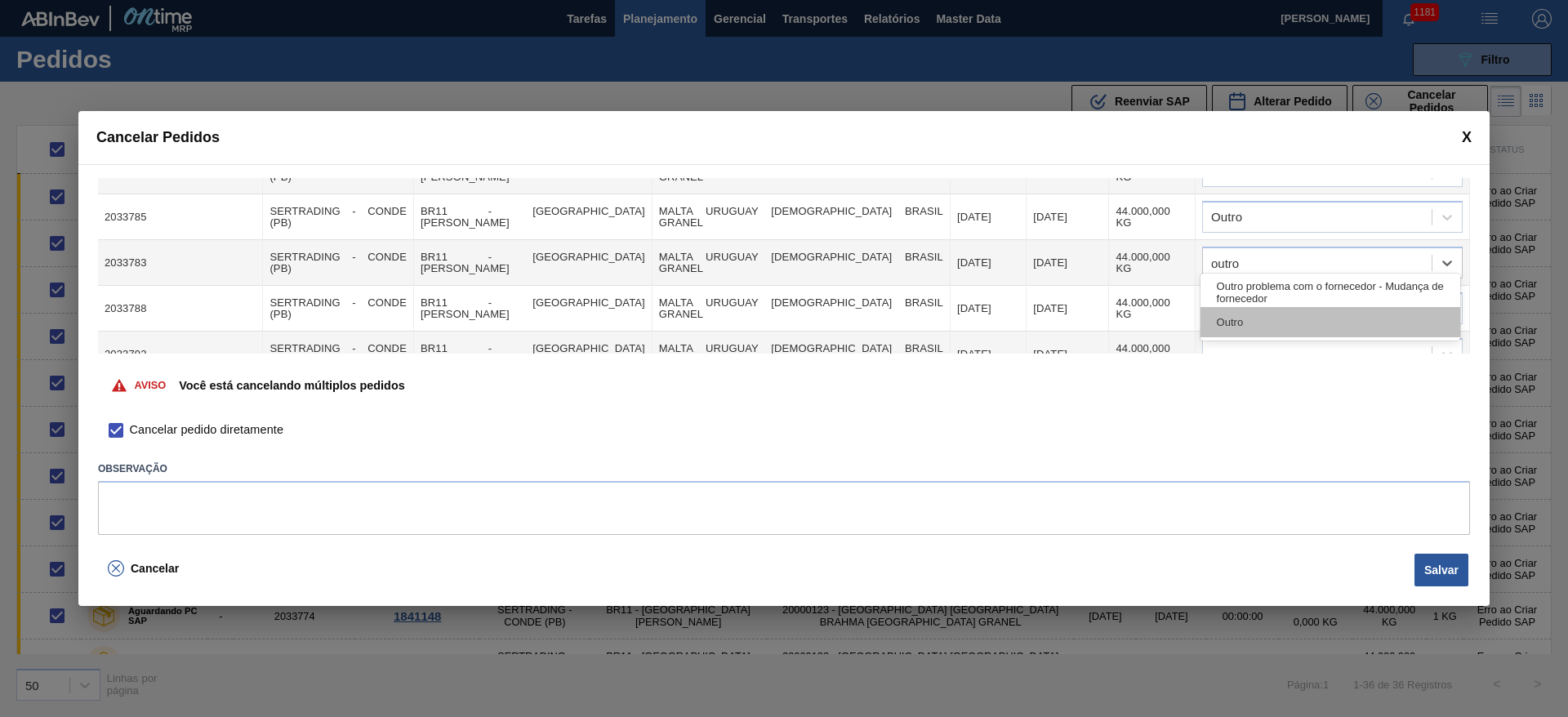
click at [1224, 326] on div "Outro" at bounding box center [1330, 322] width 259 height 30
click at [1222, 309] on div at bounding box center [1317, 309] width 229 height 23
type input "outro"
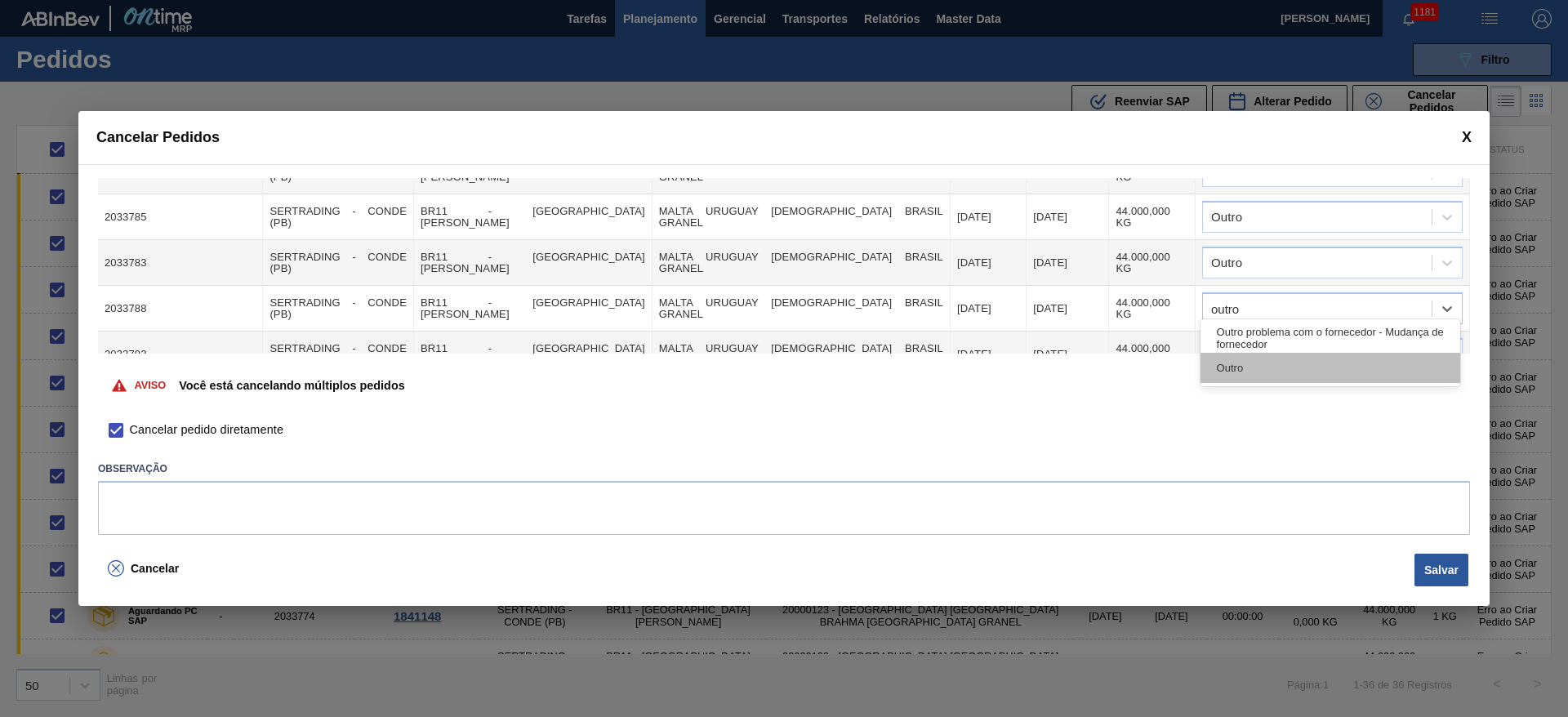
click at [1229, 373] on div "Outro" at bounding box center [1330, 368] width 259 height 30
click at [1222, 344] on div at bounding box center [1317, 355] width 229 height 23
type input "outro"
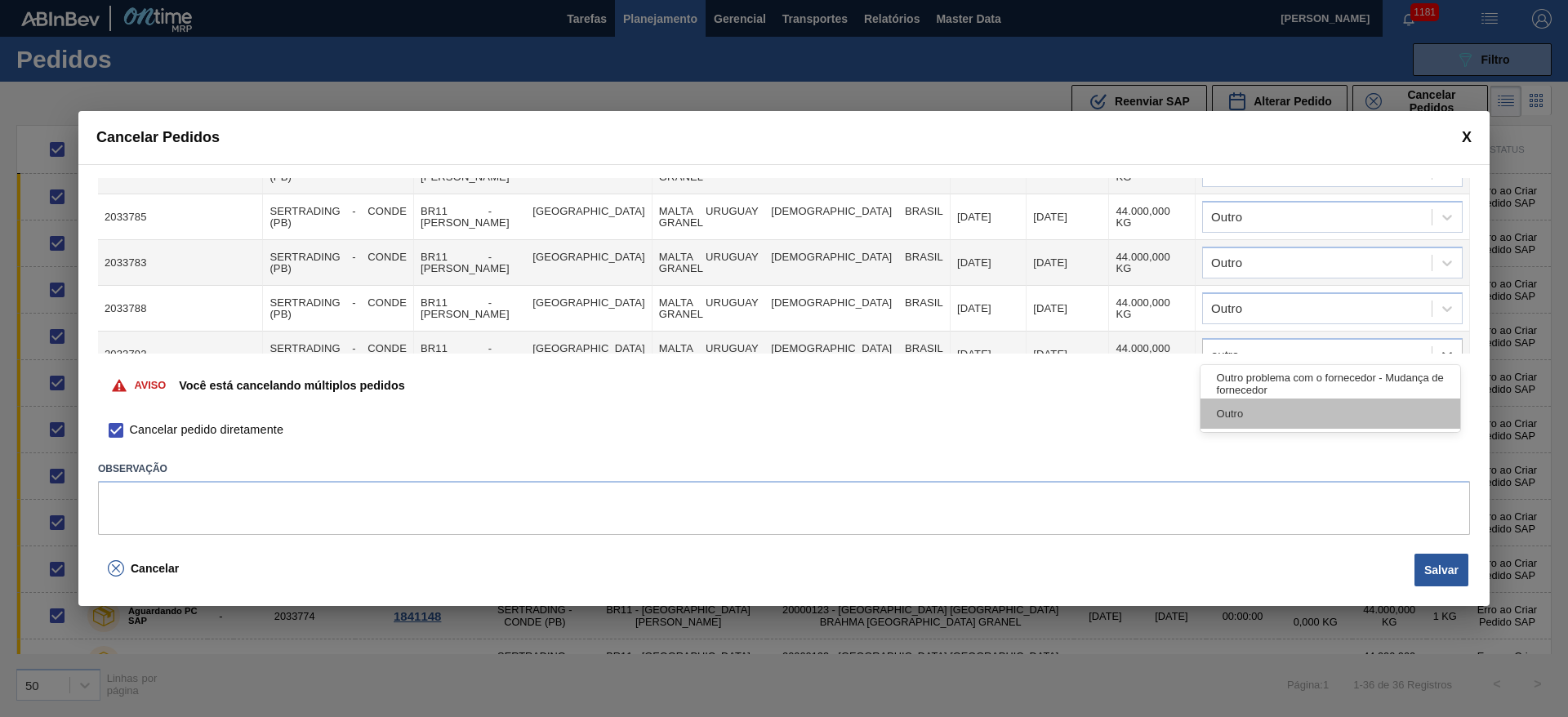
click at [1263, 410] on div "Outro" at bounding box center [1330, 414] width 259 height 30
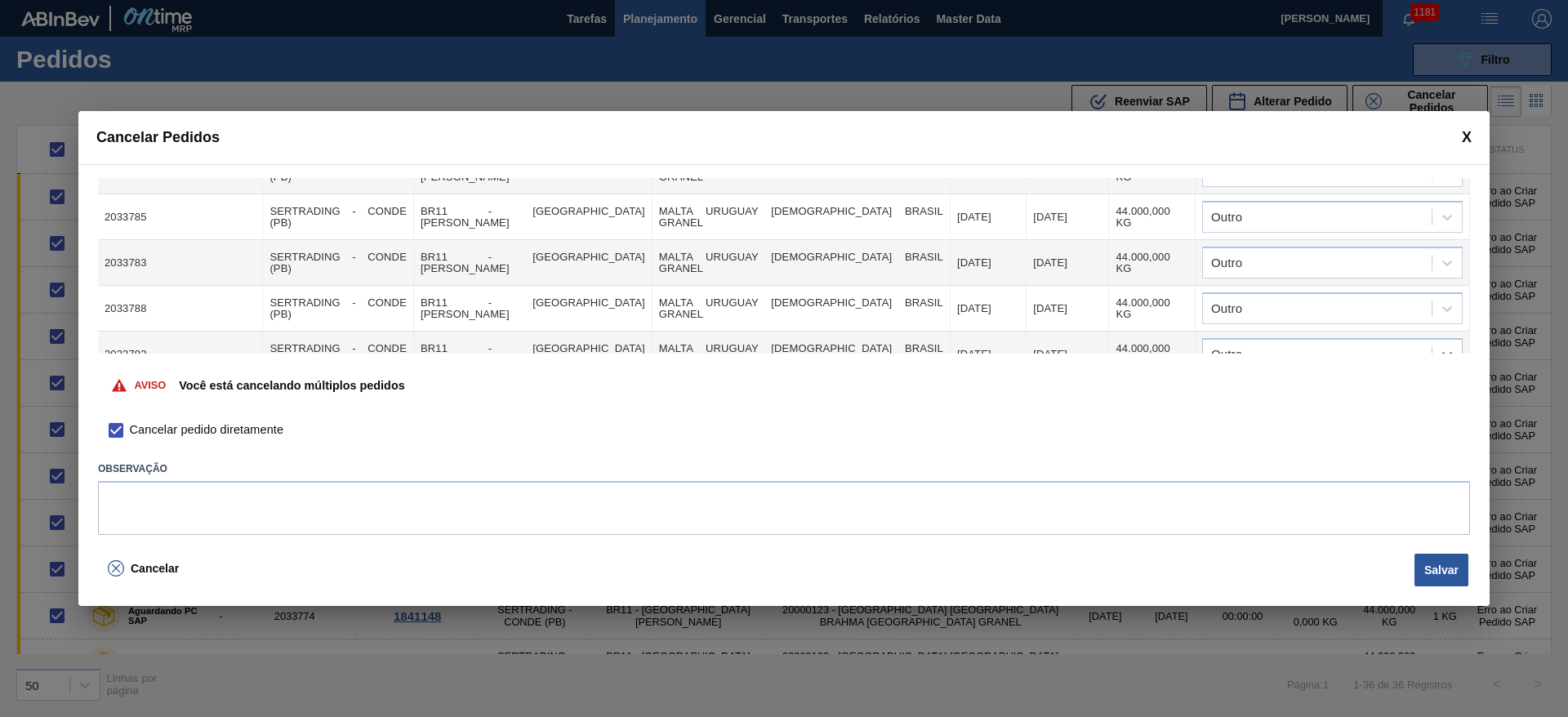
scroll to position [1103, 0]
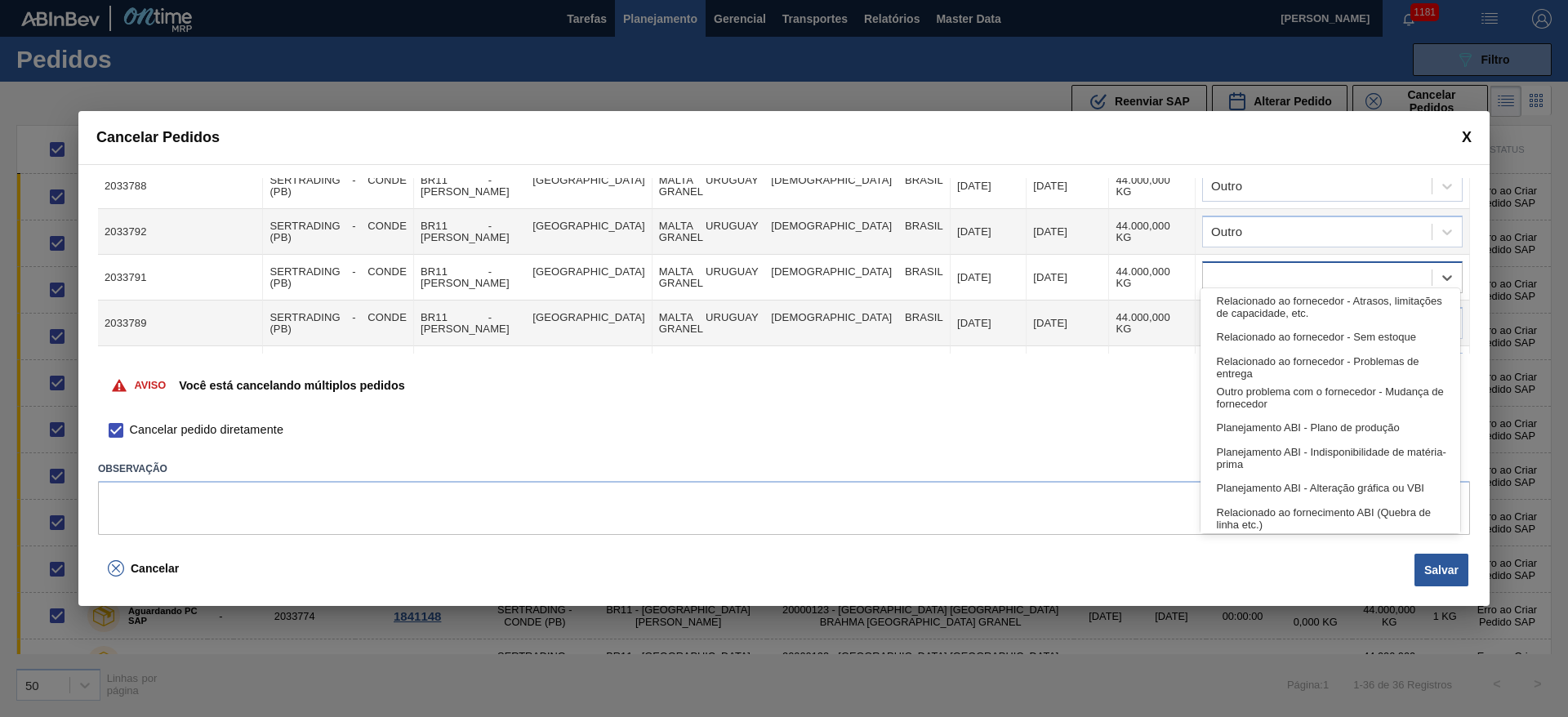
click at [1238, 266] on div at bounding box center [1317, 277] width 229 height 23
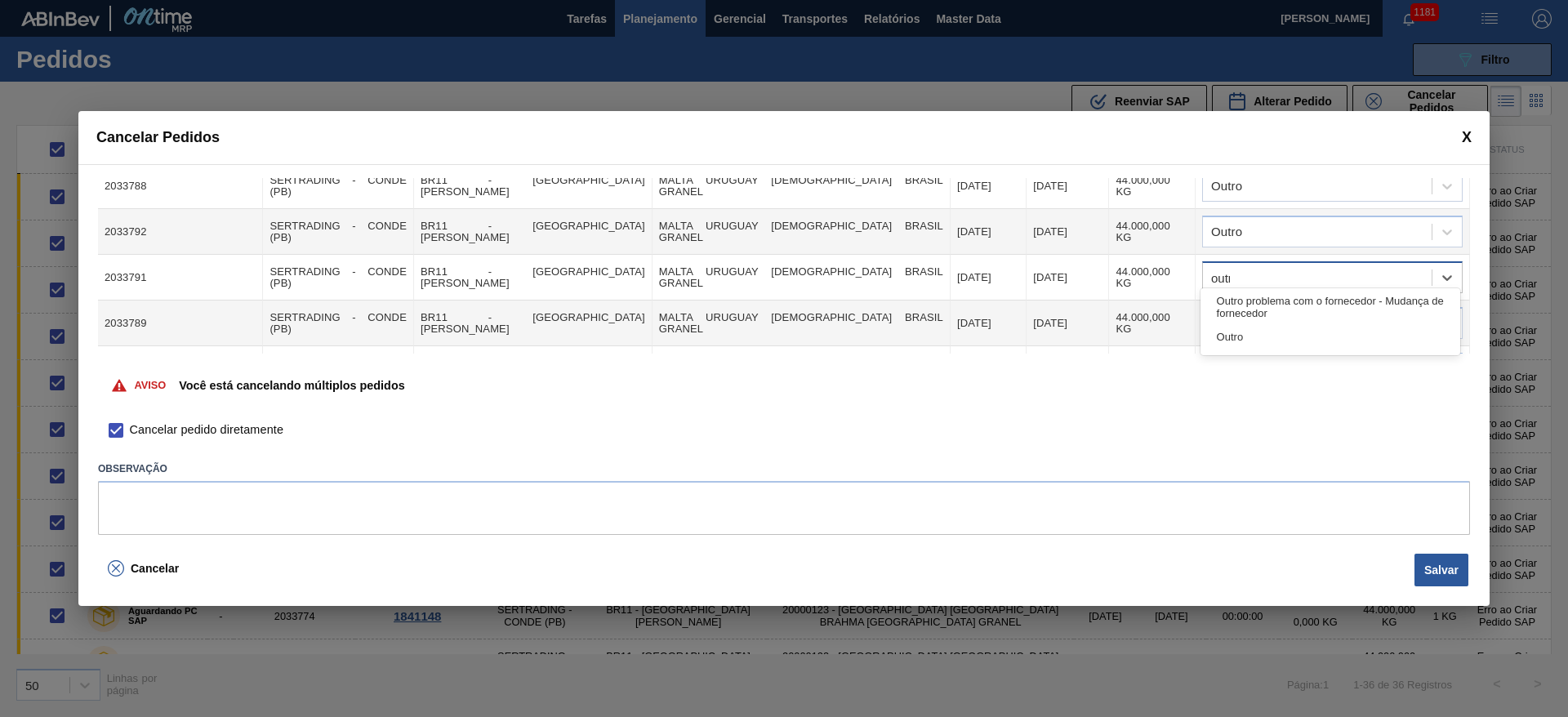
type input "outro"
drag, startPoint x: 1235, startPoint y: 333, endPoint x: 1232, endPoint y: 324, distance: 9.5
click at [1235, 333] on div "Outro" at bounding box center [1330, 337] width 259 height 30
click at [1229, 315] on div at bounding box center [1317, 323] width 229 height 23
type input "ou"
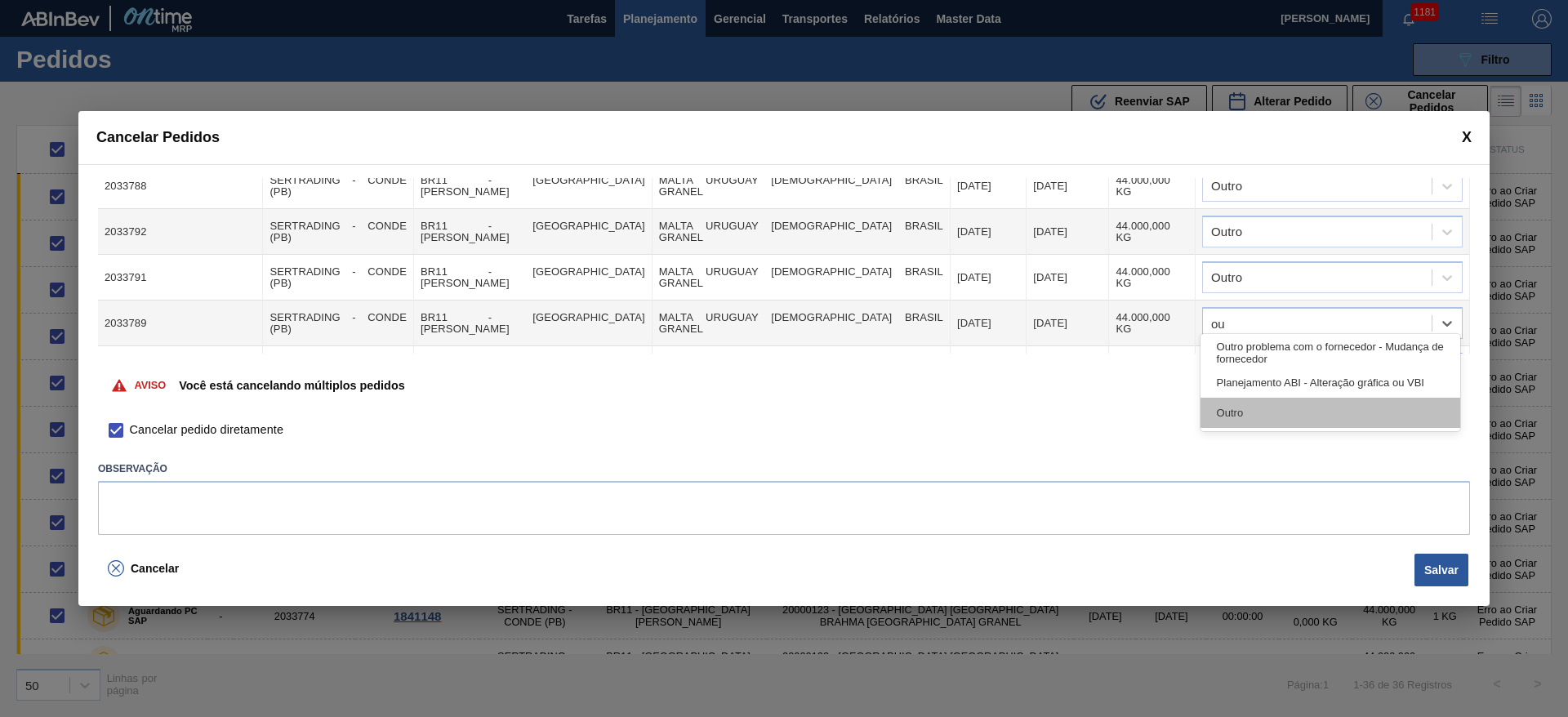
click at [1247, 420] on div "Outro" at bounding box center [1330, 413] width 259 height 30
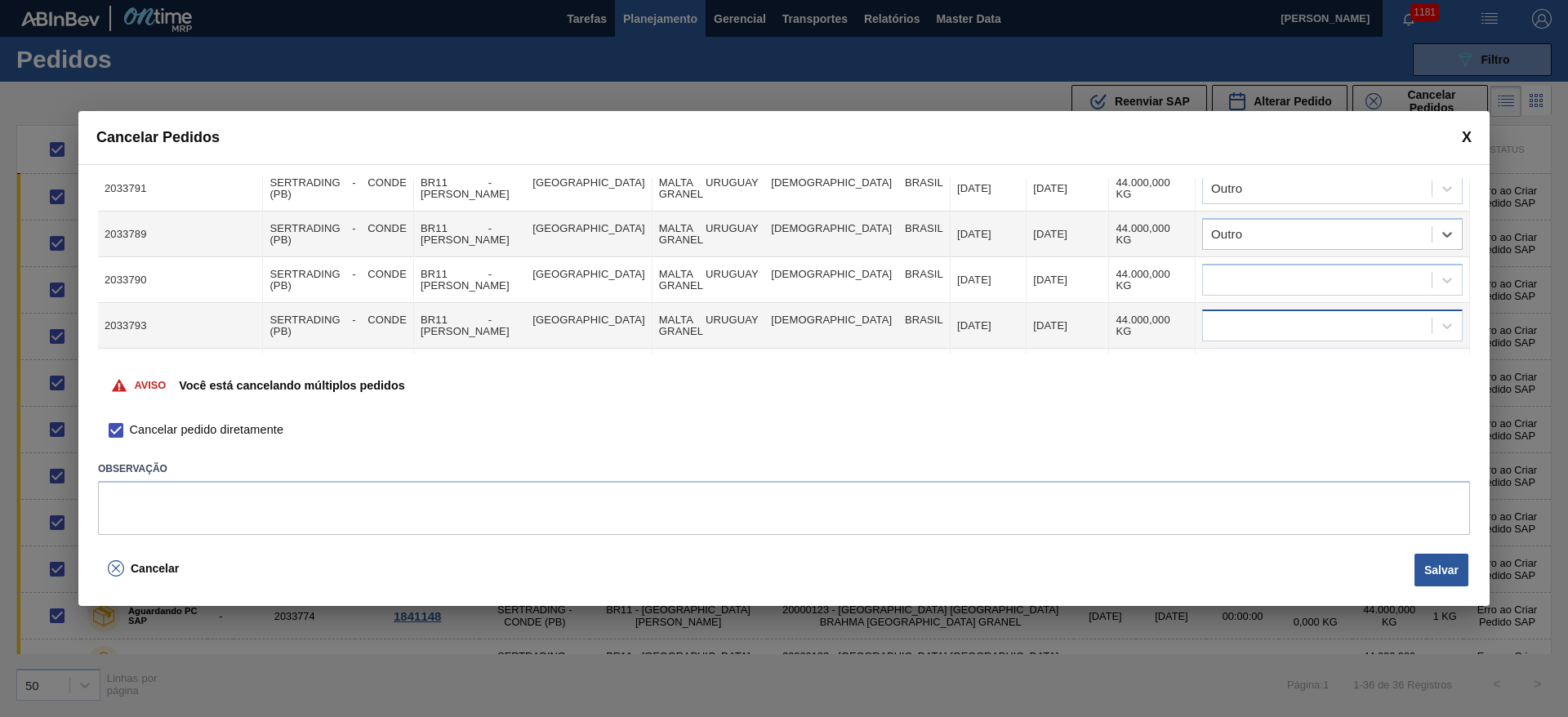
scroll to position [1226, 0]
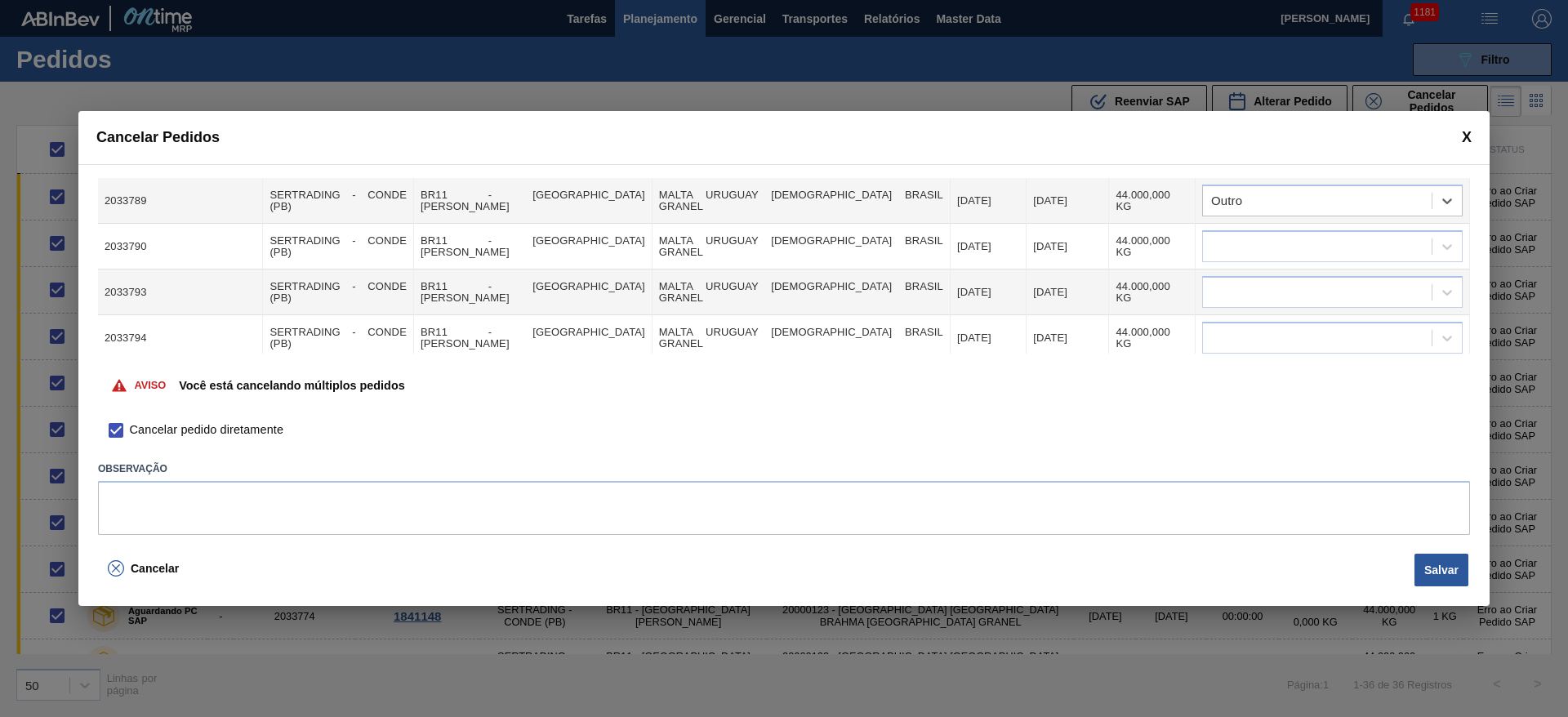
click at [1231, 253] on td at bounding box center [1333, 246] width 274 height 46
click at [1233, 238] on div at bounding box center [1317, 246] width 229 height 23
type input "outro"
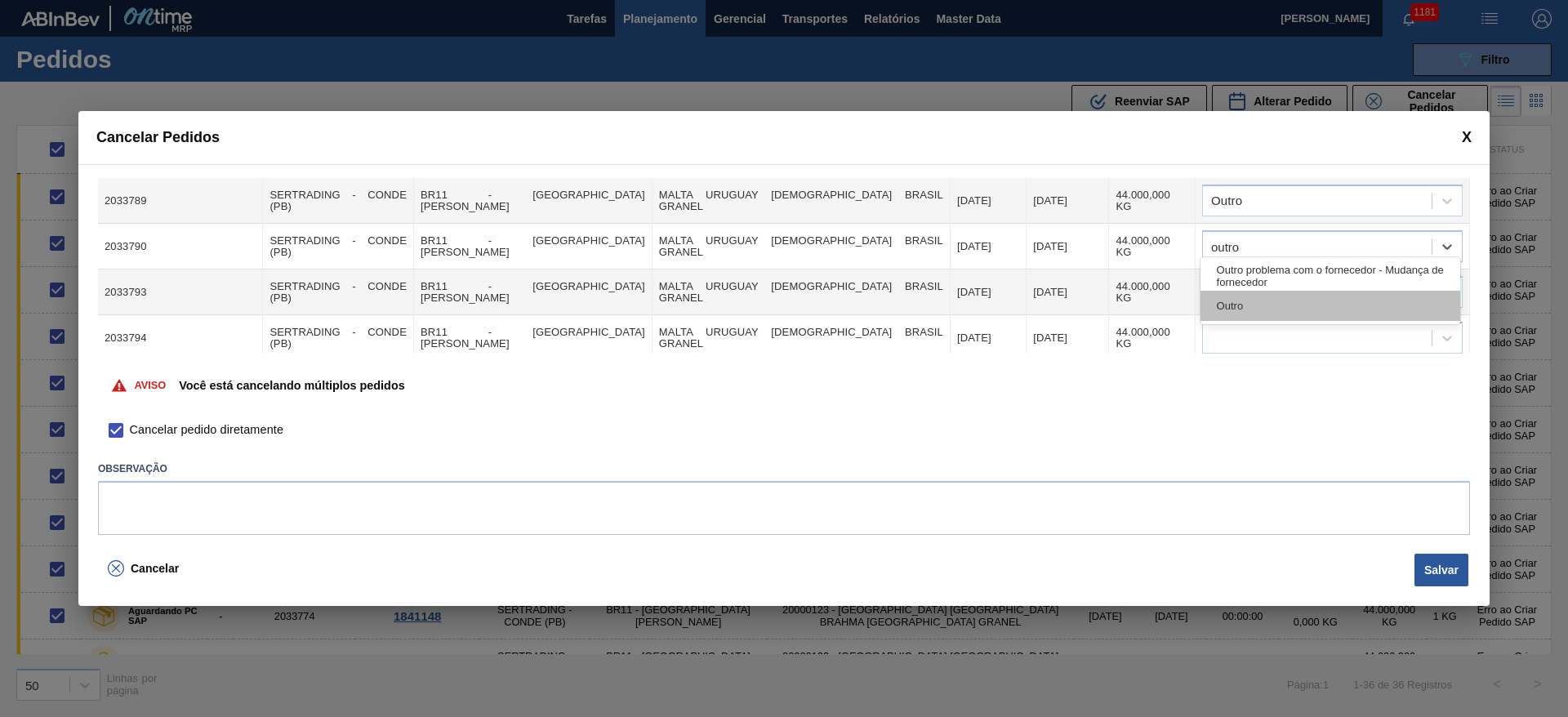
click at [1249, 306] on div "Outro" at bounding box center [1330, 306] width 259 height 30
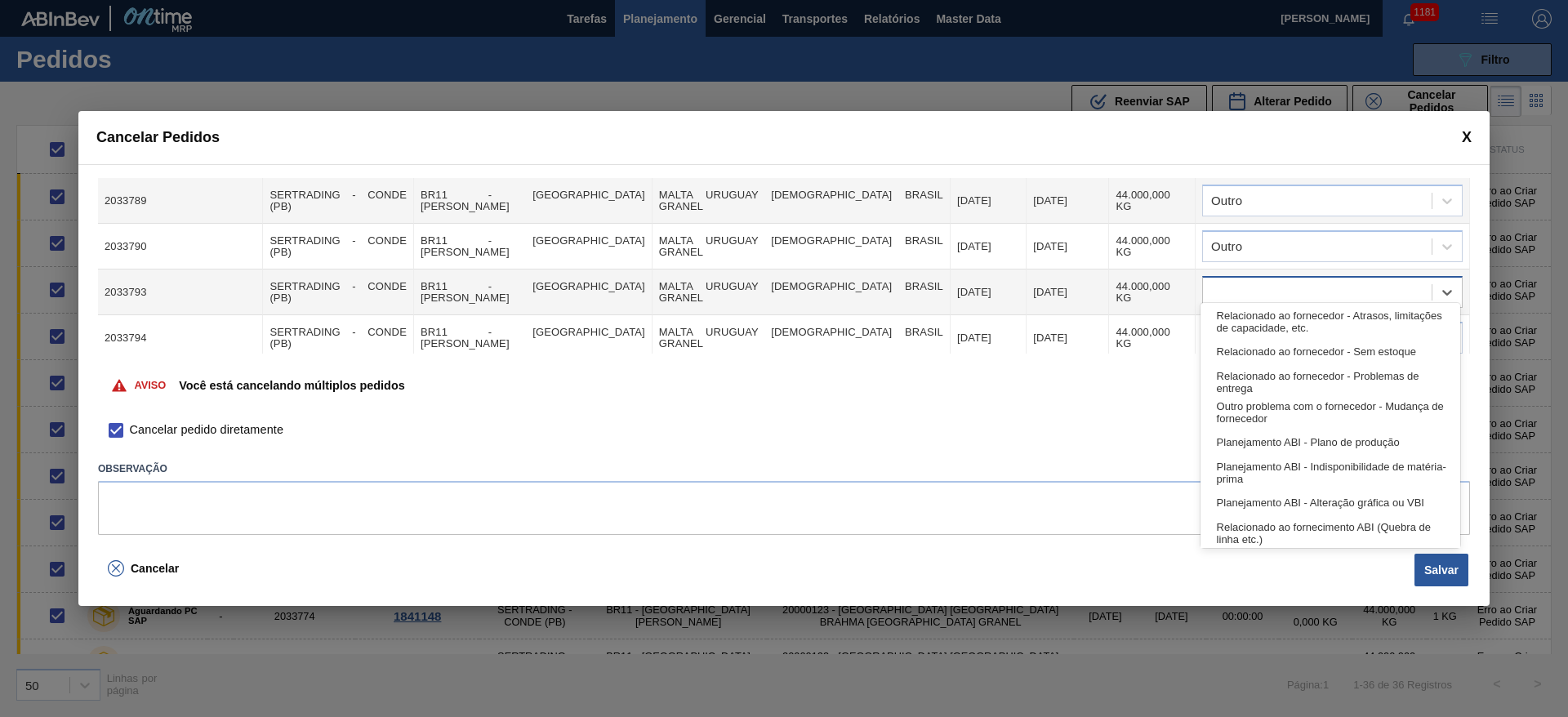
click at [1224, 281] on div at bounding box center [1317, 292] width 229 height 23
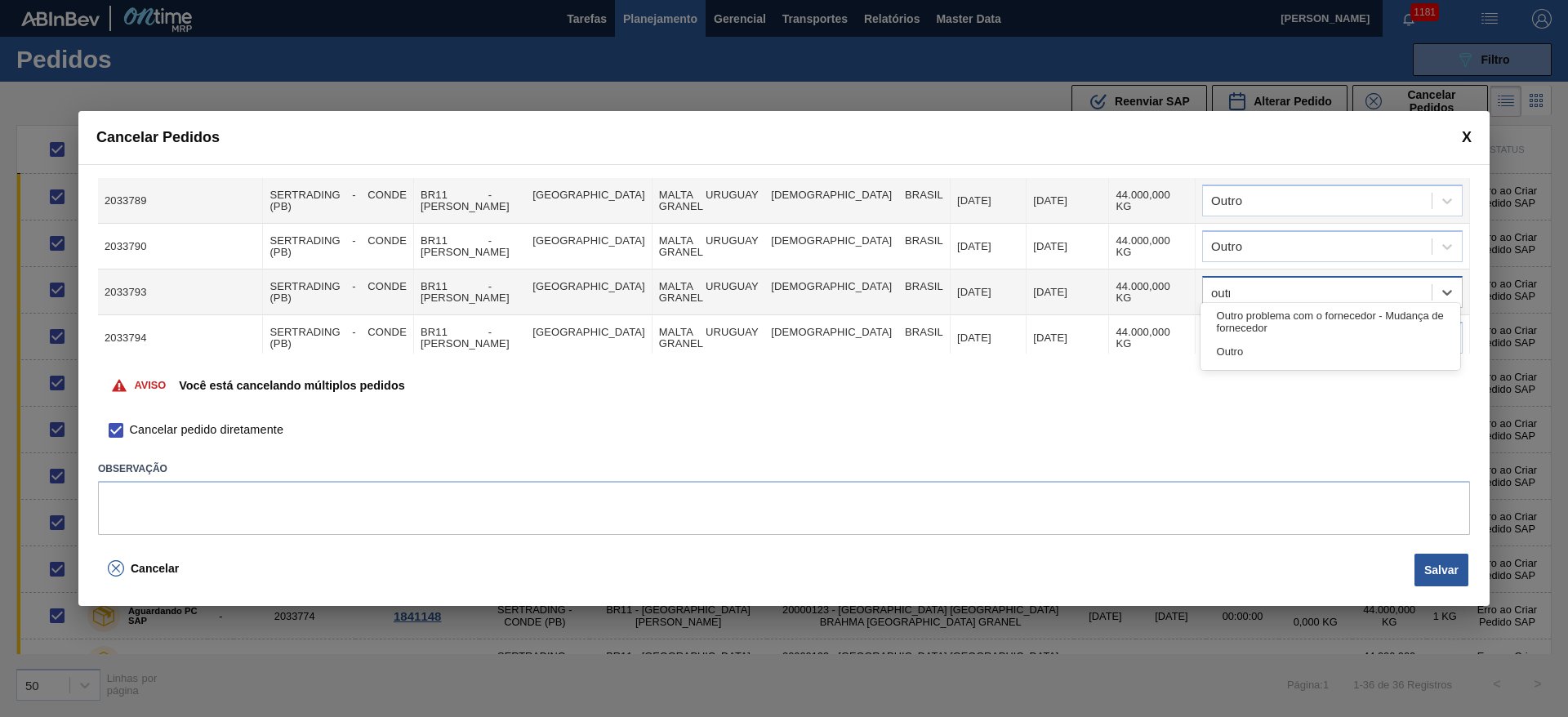
type input "outro"
click at [1293, 352] on div "Outro" at bounding box center [1330, 352] width 259 height 30
click at [1247, 322] on div at bounding box center [1332, 338] width 260 height 32
type input "outro"
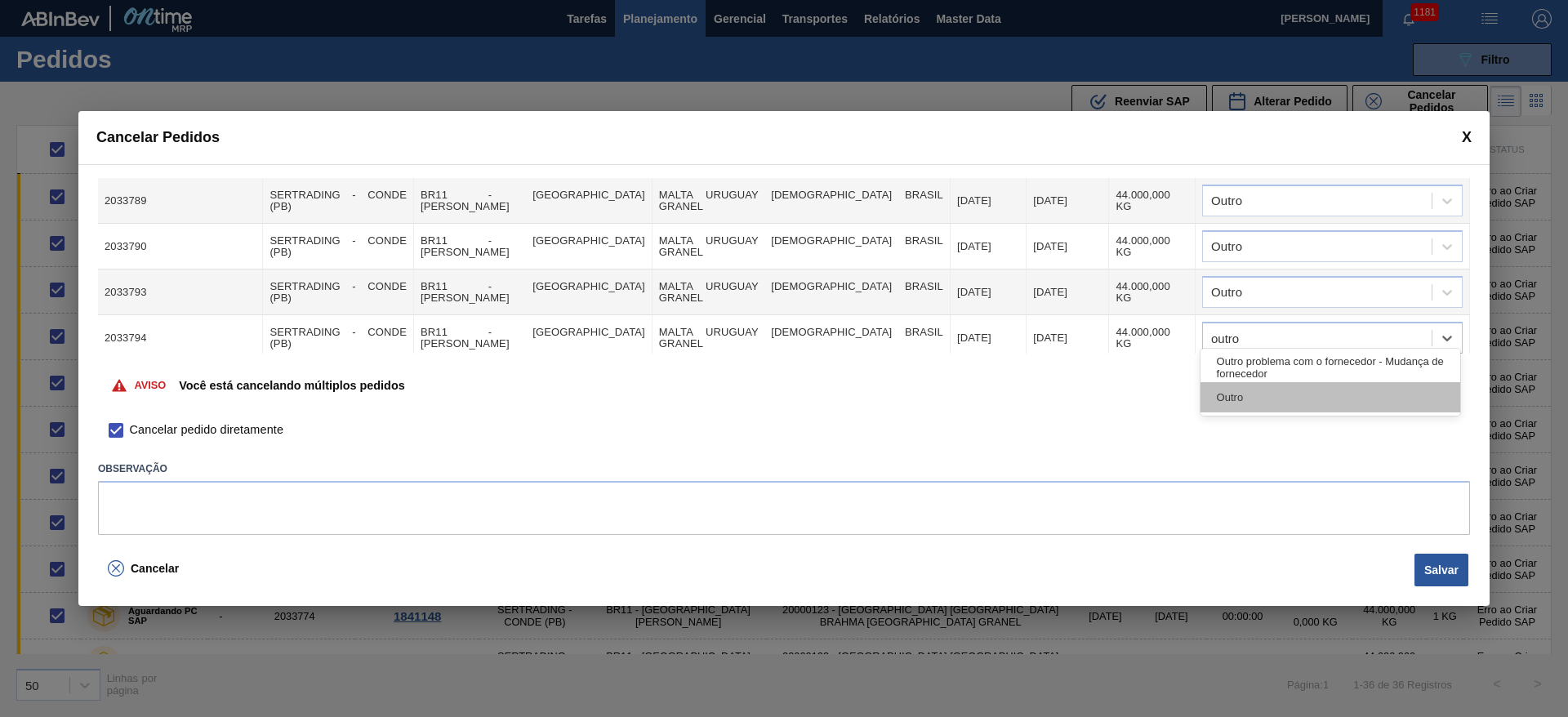
click at [1256, 396] on div "Outro" at bounding box center [1330, 398] width 259 height 30
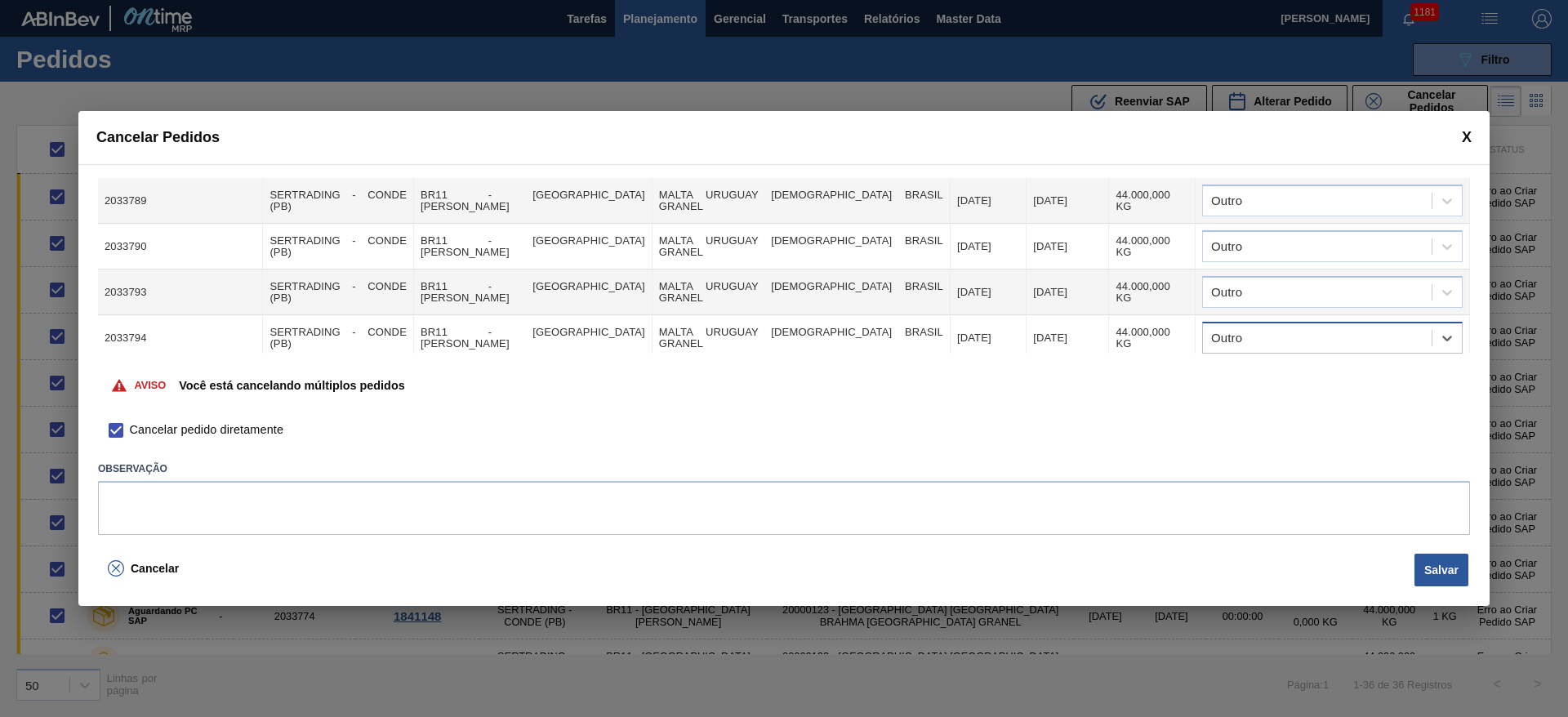
scroll to position [1348, 0]
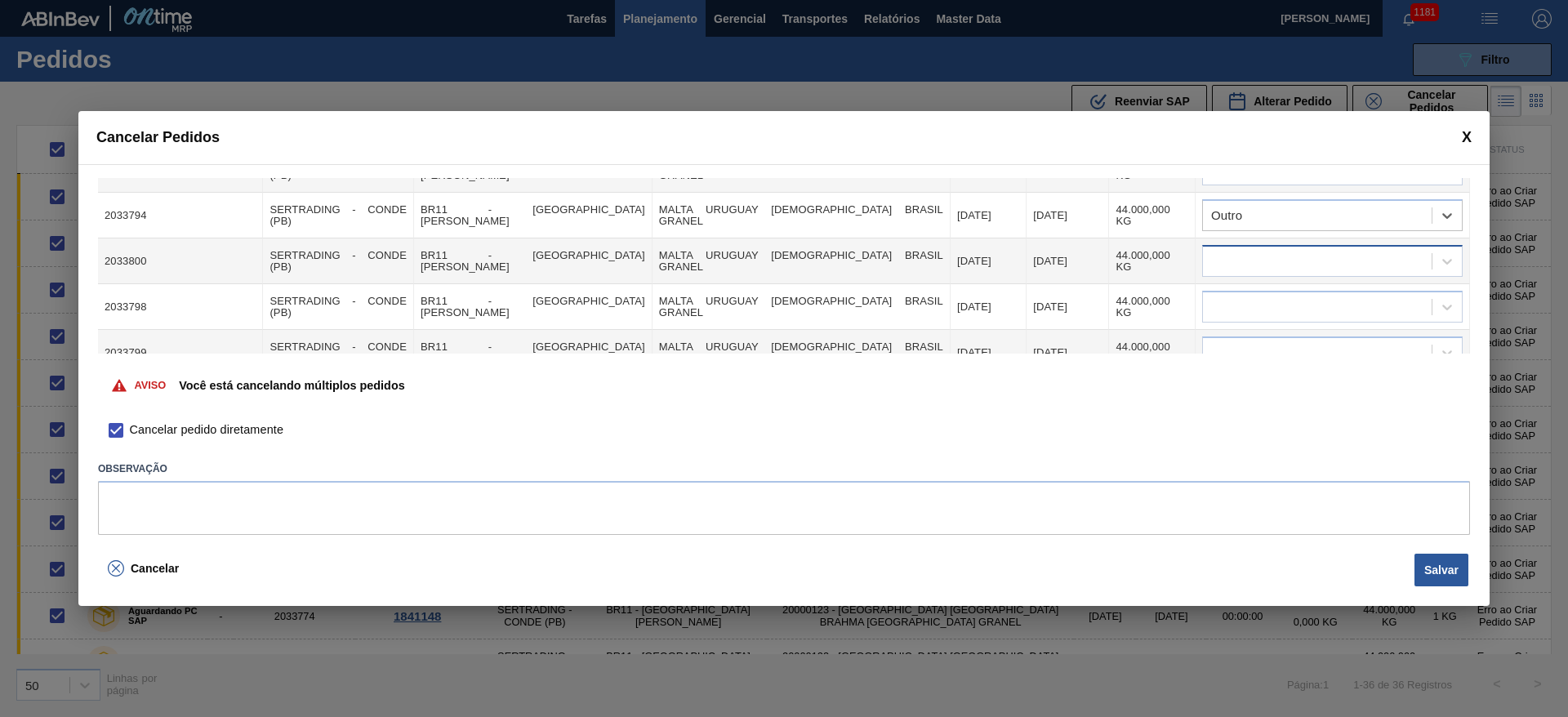
click at [1211, 255] on input "text" at bounding box center [1212, 261] width 2 height 14
type input "outro"
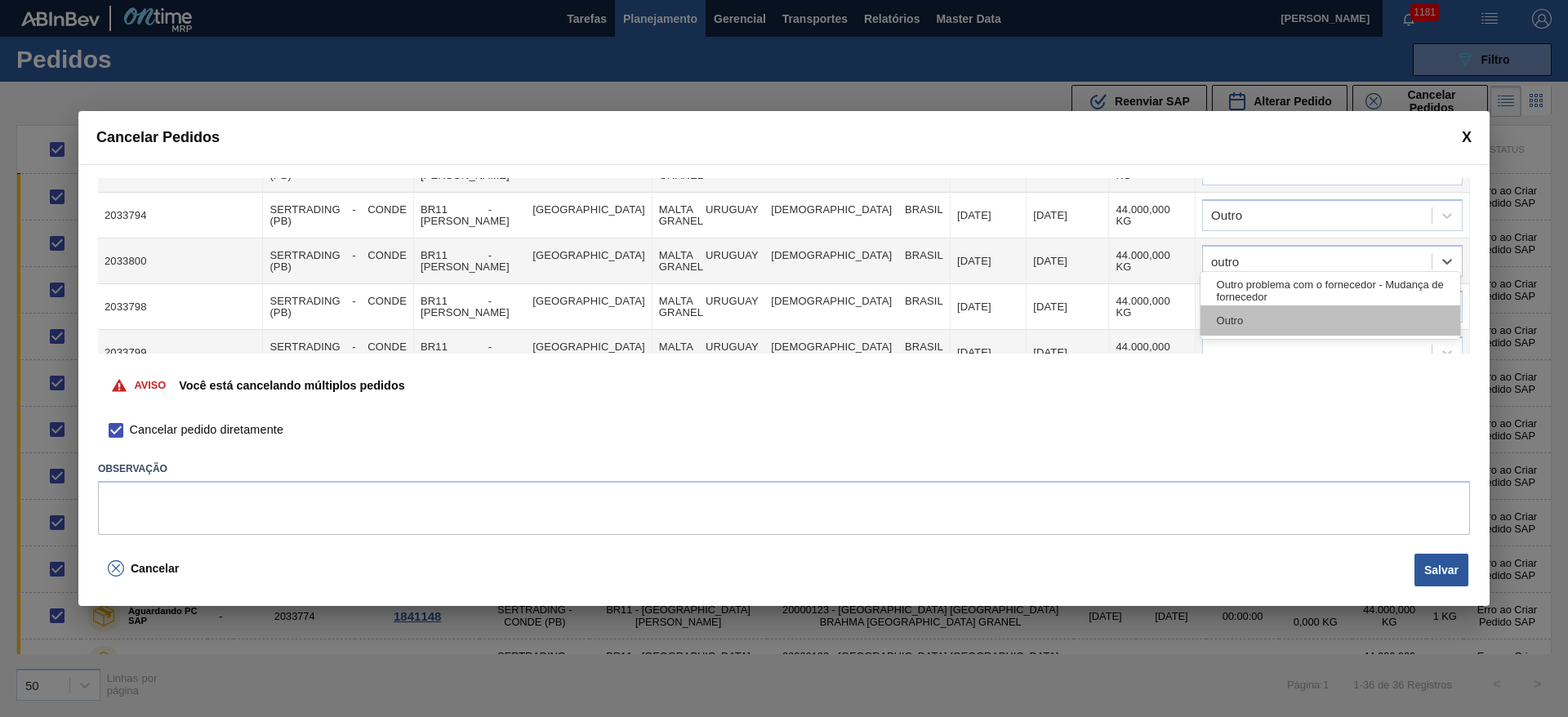
click at [1239, 317] on div "Outro" at bounding box center [1330, 320] width 259 height 30
click at [1233, 302] on div at bounding box center [1317, 307] width 229 height 23
type input "outro"
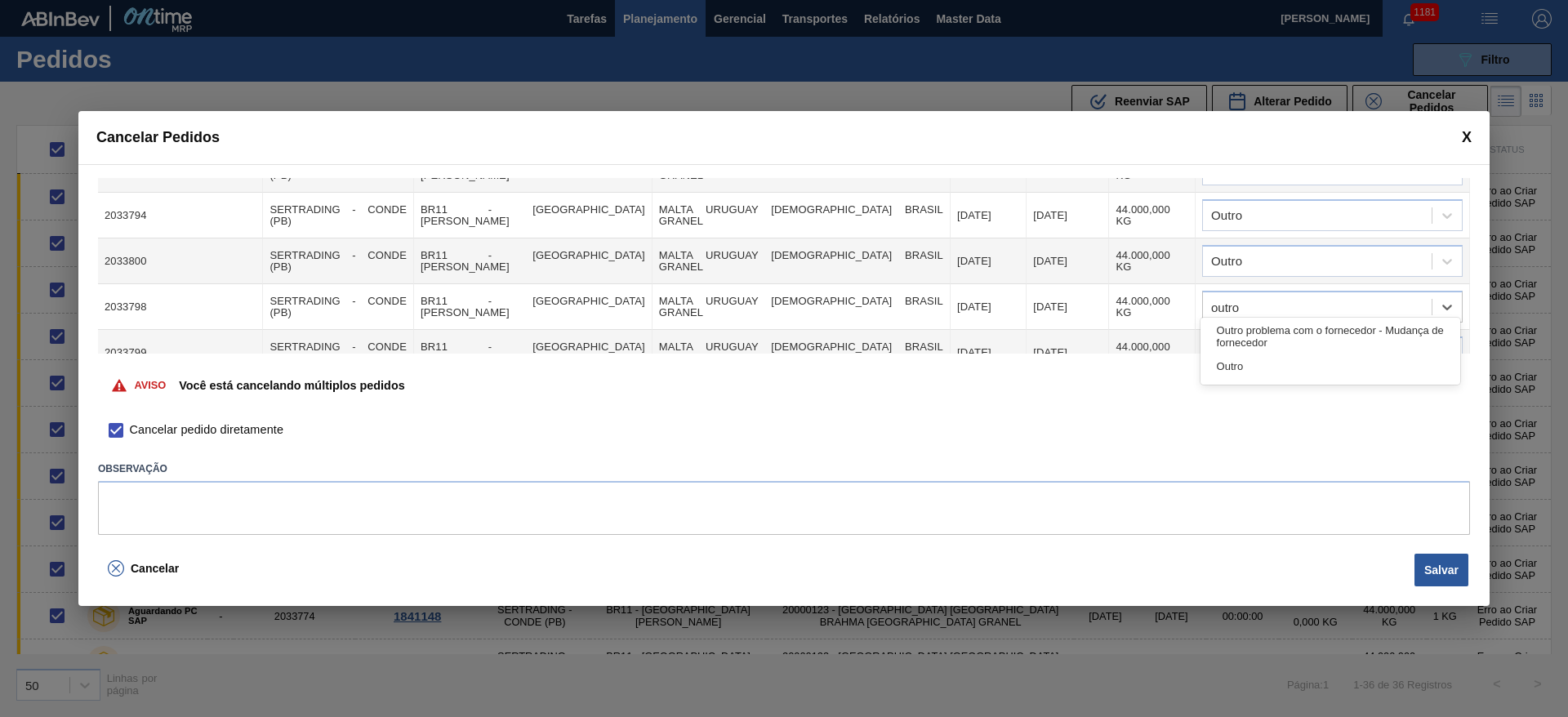
drag, startPoint x: 1253, startPoint y: 372, endPoint x: 1235, endPoint y: 358, distance: 22.8
click at [1253, 372] on div "Outro" at bounding box center [1330, 366] width 259 height 30
click at [1238, 342] on div at bounding box center [1317, 353] width 229 height 23
type input "outro"
drag, startPoint x: 1219, startPoint y: 410, endPoint x: 1215, endPoint y: 391, distance: 19.4
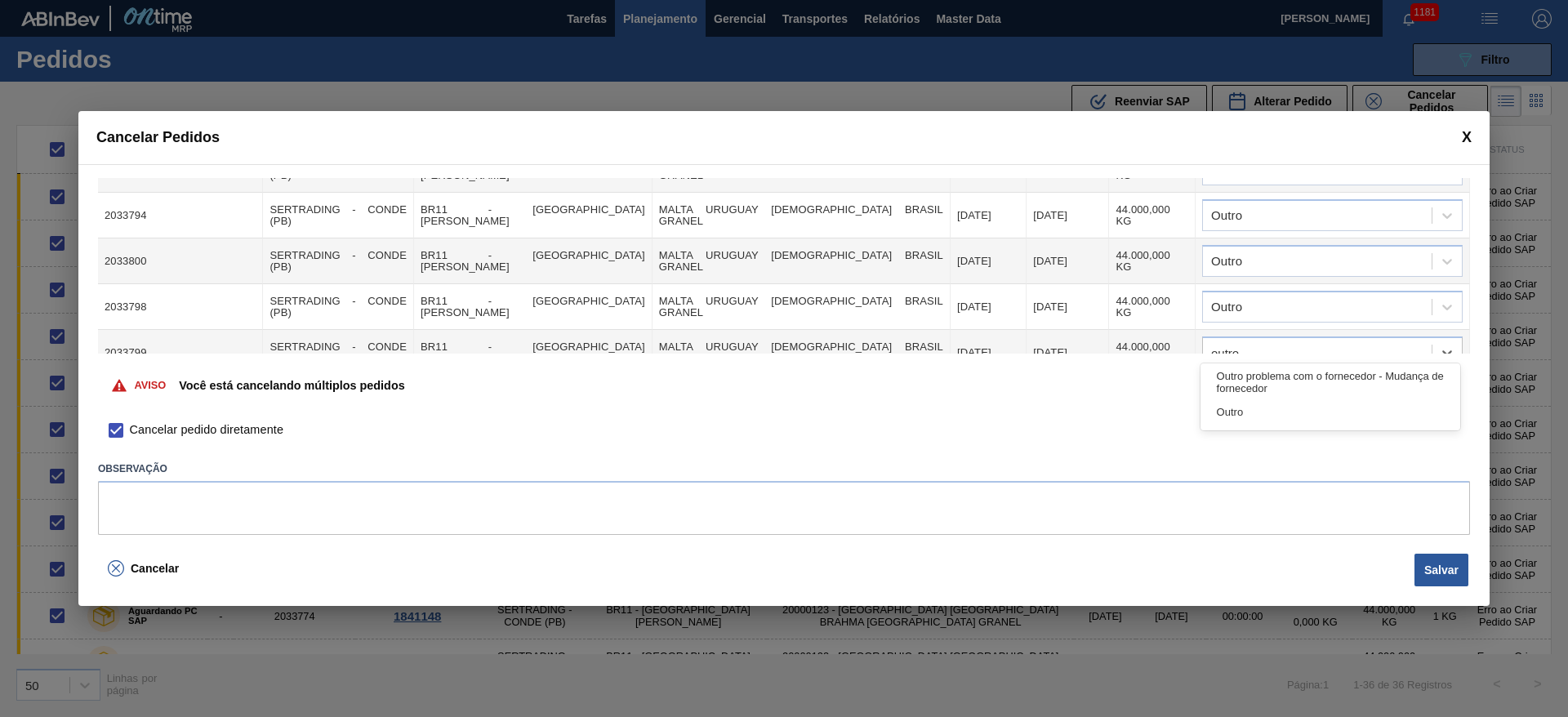
click at [1219, 411] on div "Outro" at bounding box center [1330, 412] width 259 height 30
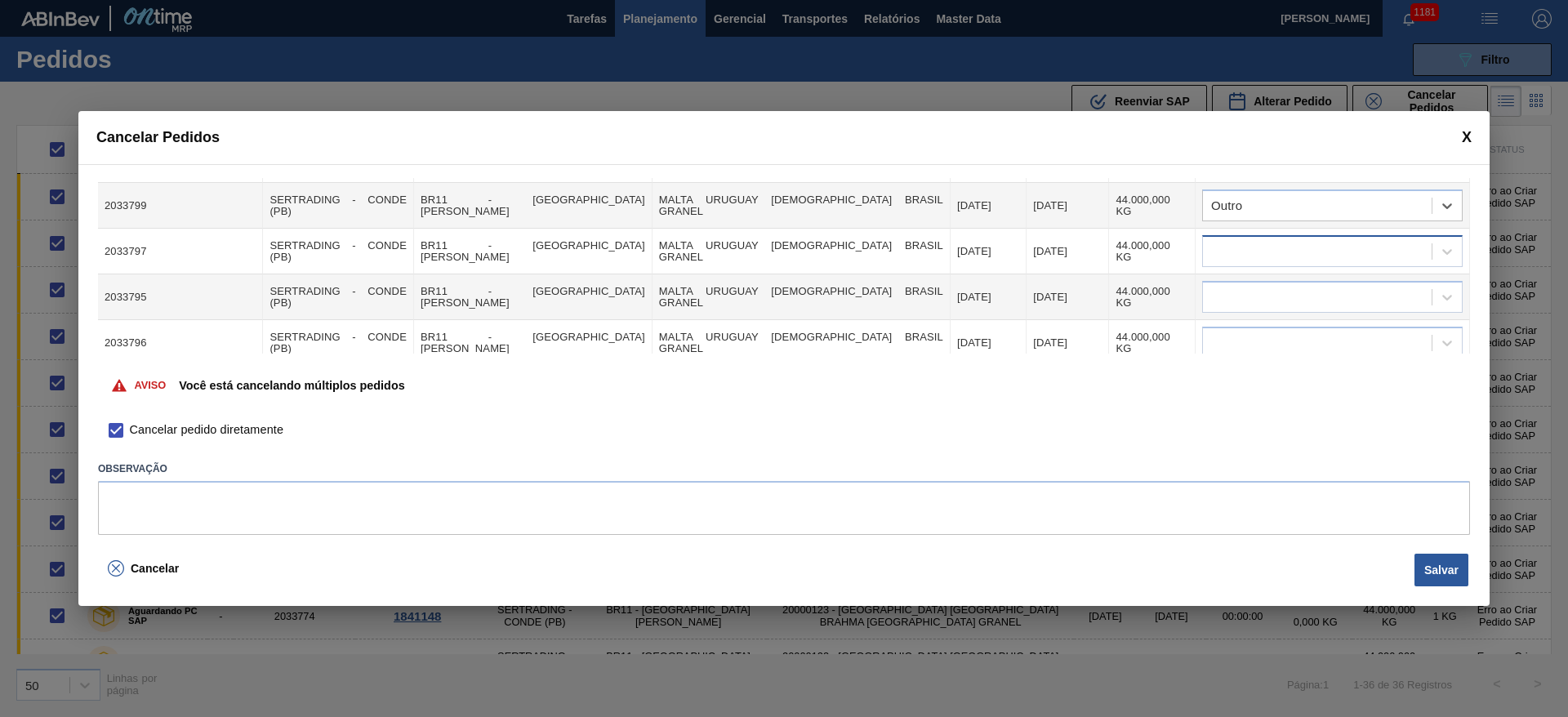
scroll to position [1496, 0]
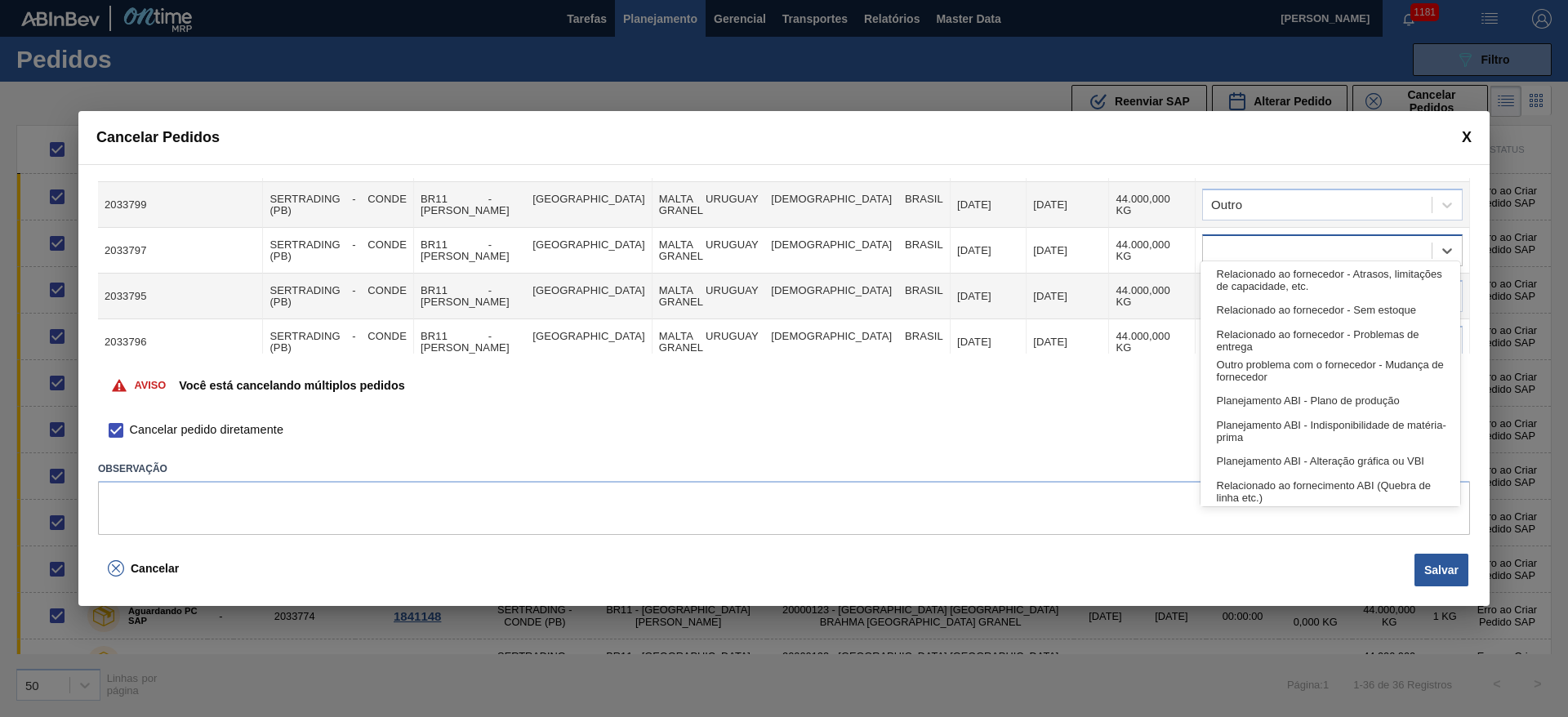
click at [1225, 244] on div at bounding box center [1317, 250] width 229 height 23
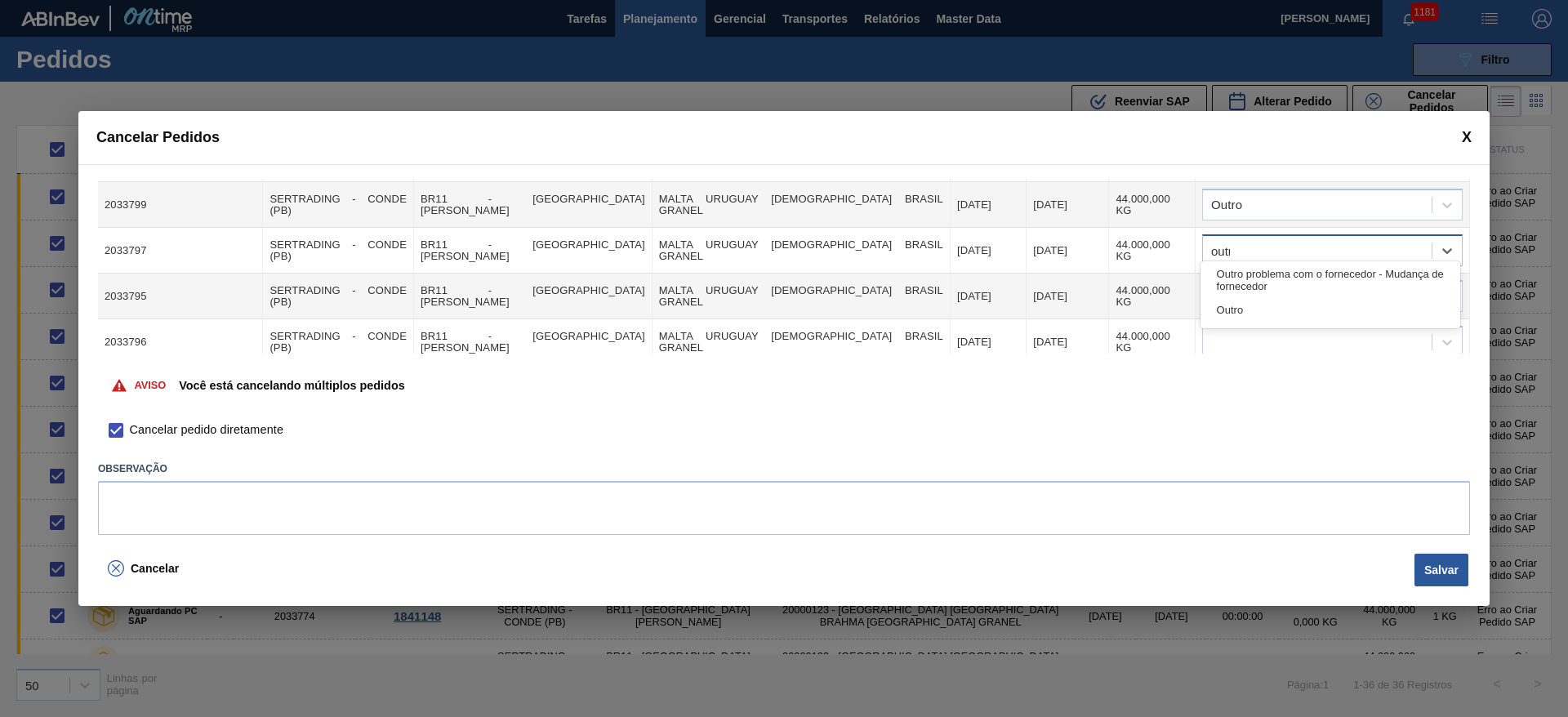
type input "outro"
click at [1241, 299] on div "Outro" at bounding box center [1330, 310] width 259 height 30
click at [1233, 285] on div at bounding box center [1317, 296] width 229 height 23
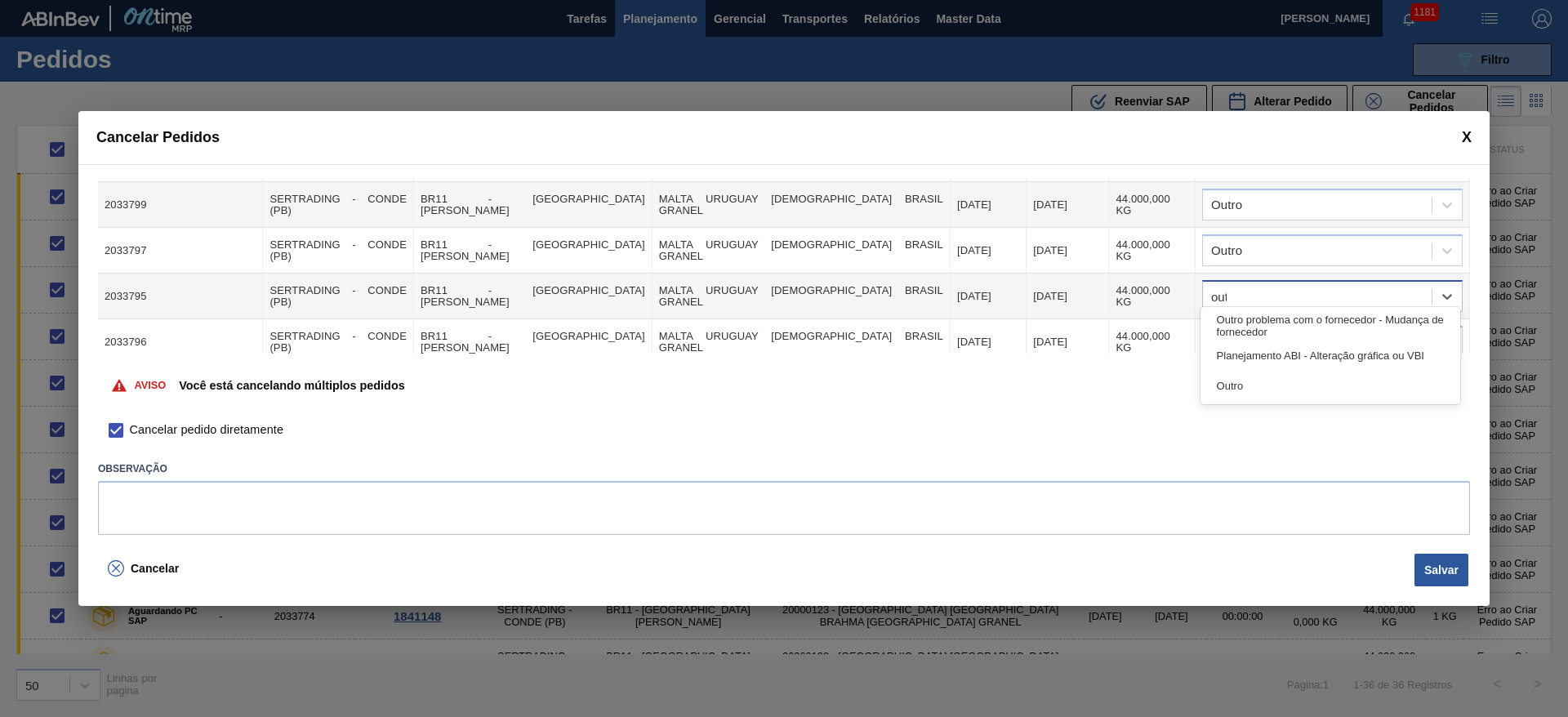
type input "outro"
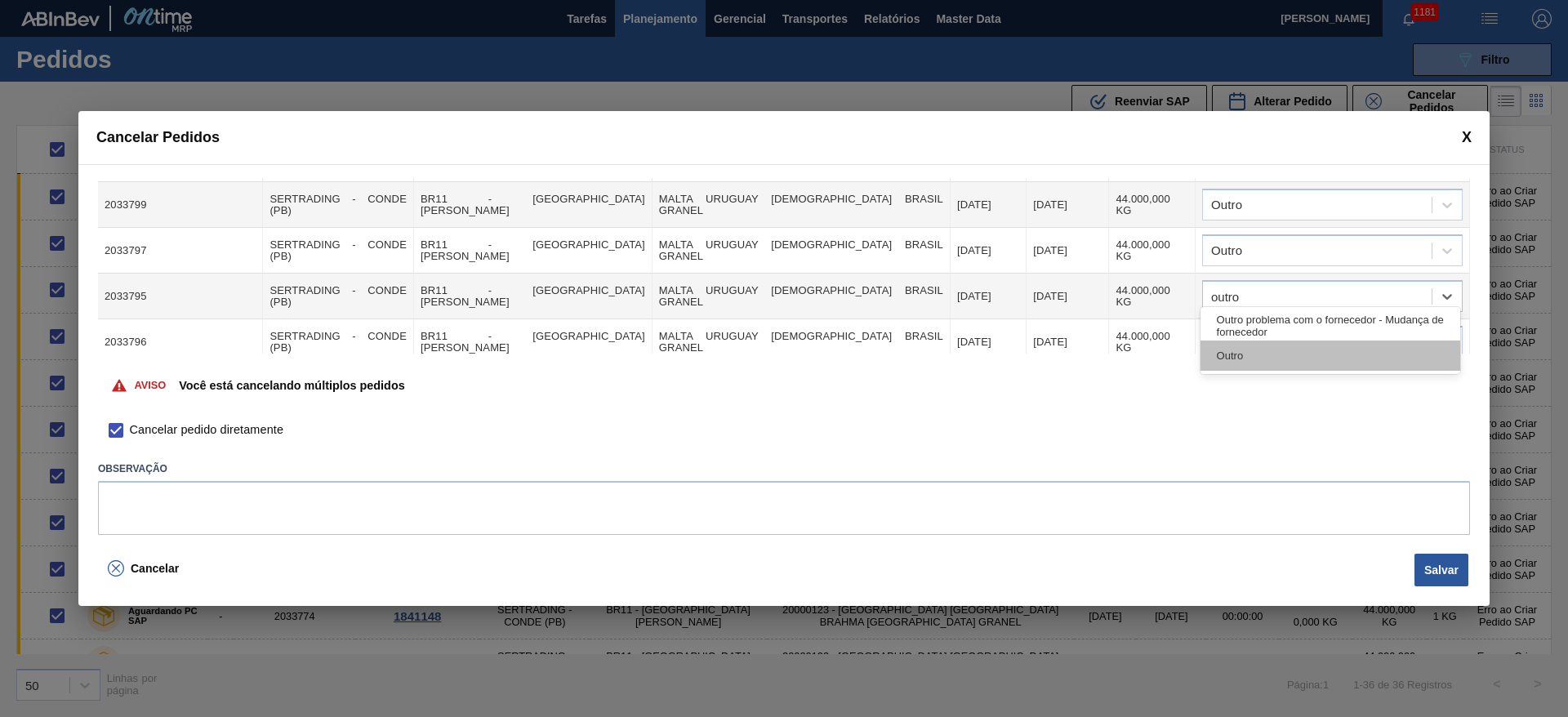
click at [1226, 350] on div "Outro" at bounding box center [1330, 356] width 259 height 30
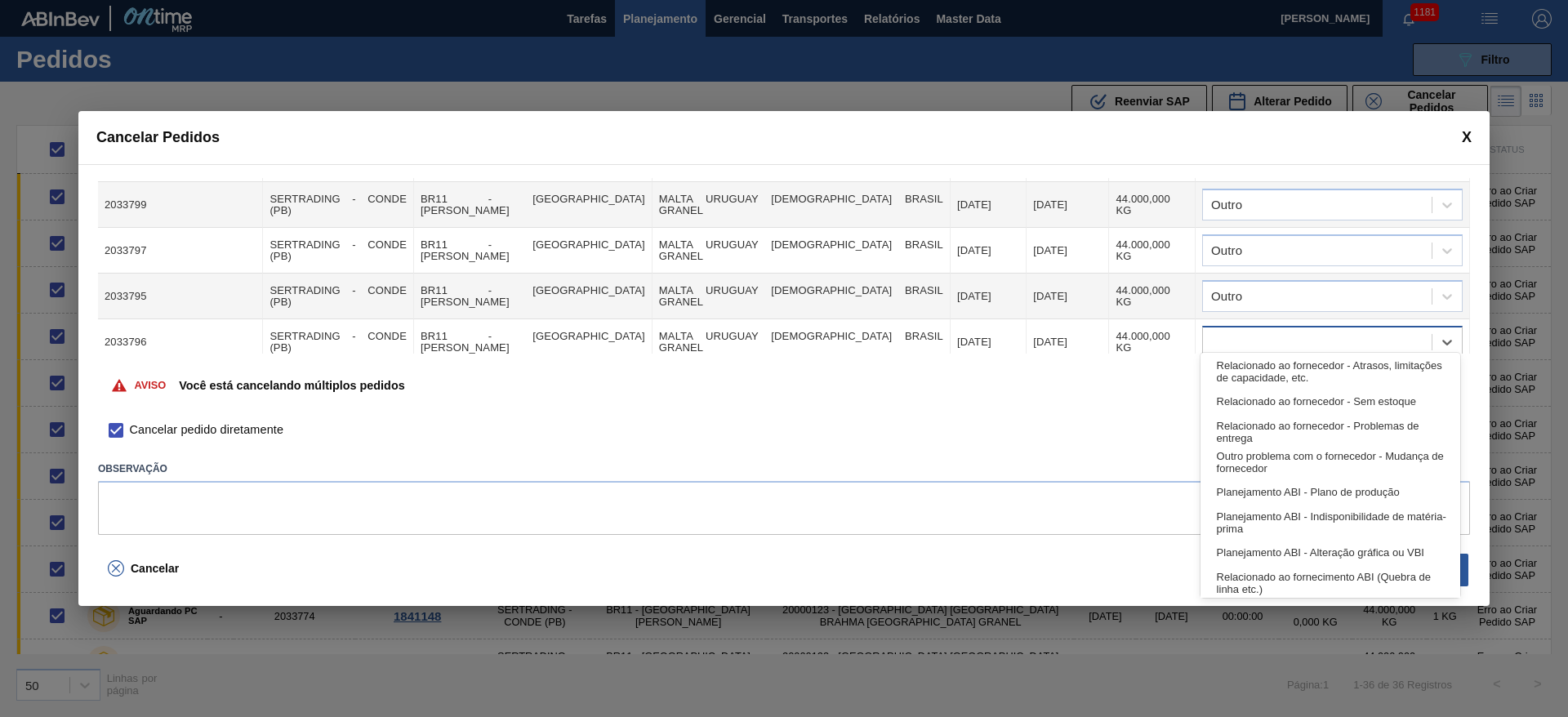
click at [1236, 335] on div at bounding box center [1317, 342] width 229 height 23
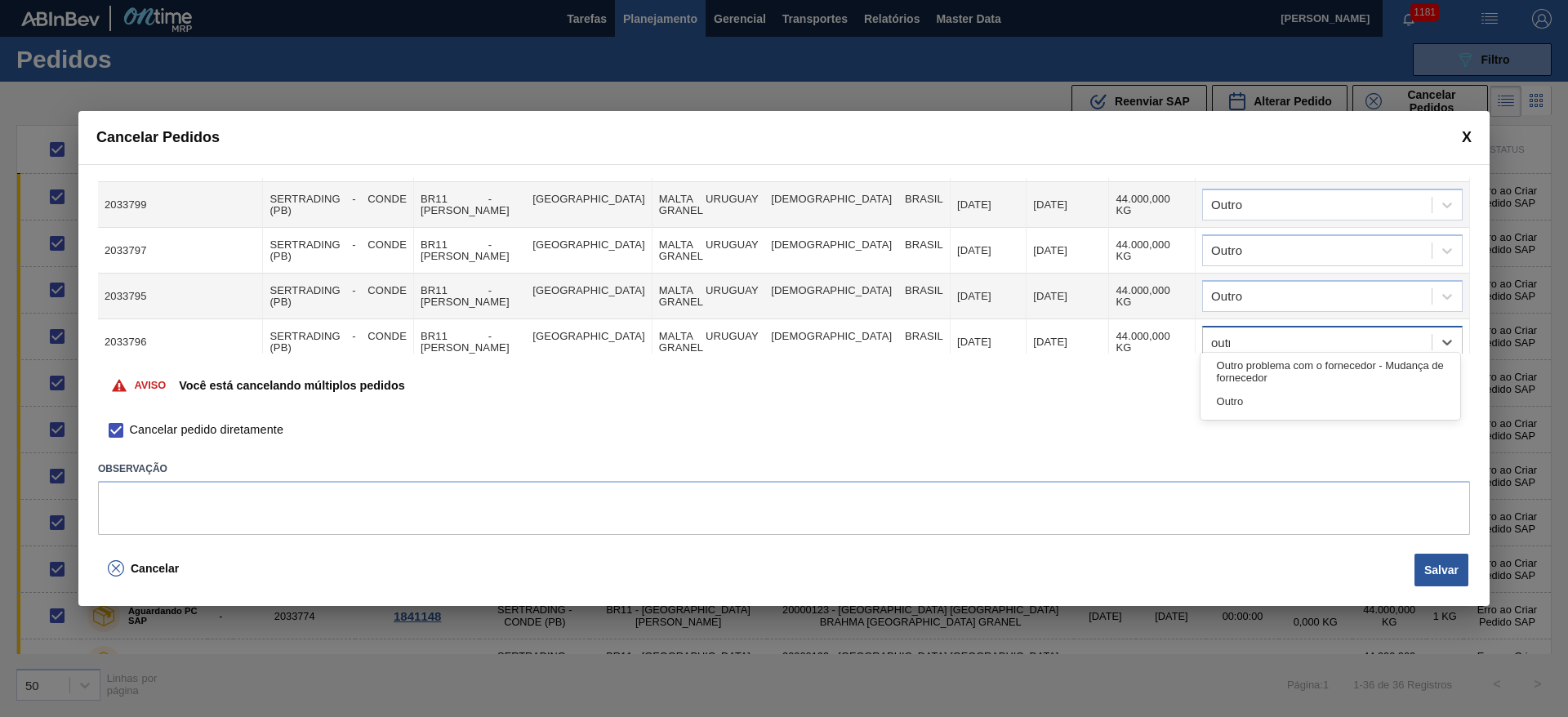
type input "outro"
click at [1228, 402] on div "Outro" at bounding box center [1330, 401] width 259 height 30
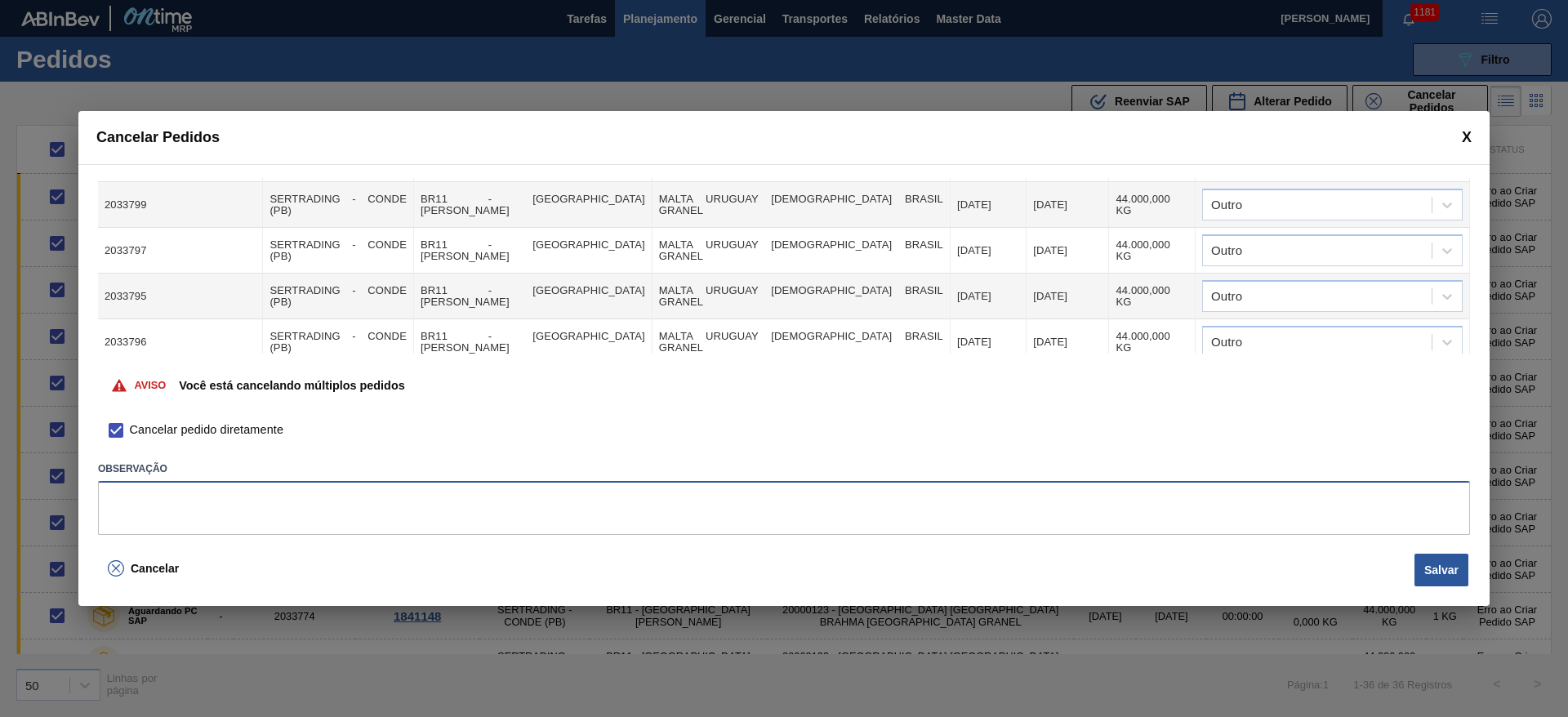
click at [177, 498] on textarea at bounding box center [784, 508] width 1372 height 54
type textarea "erro de contrato"
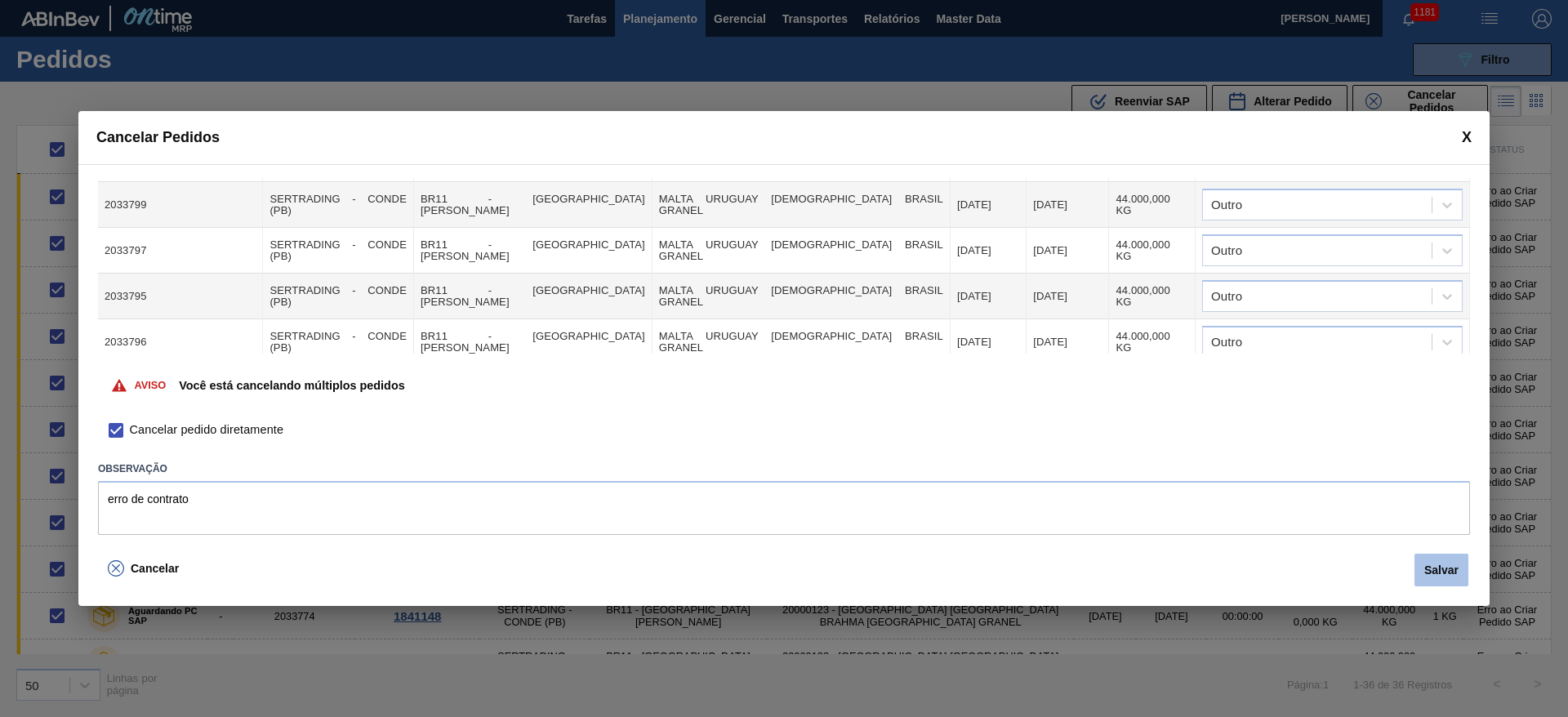
click at [1453, 569] on button "Salvar" at bounding box center [1442, 569] width 54 height 33
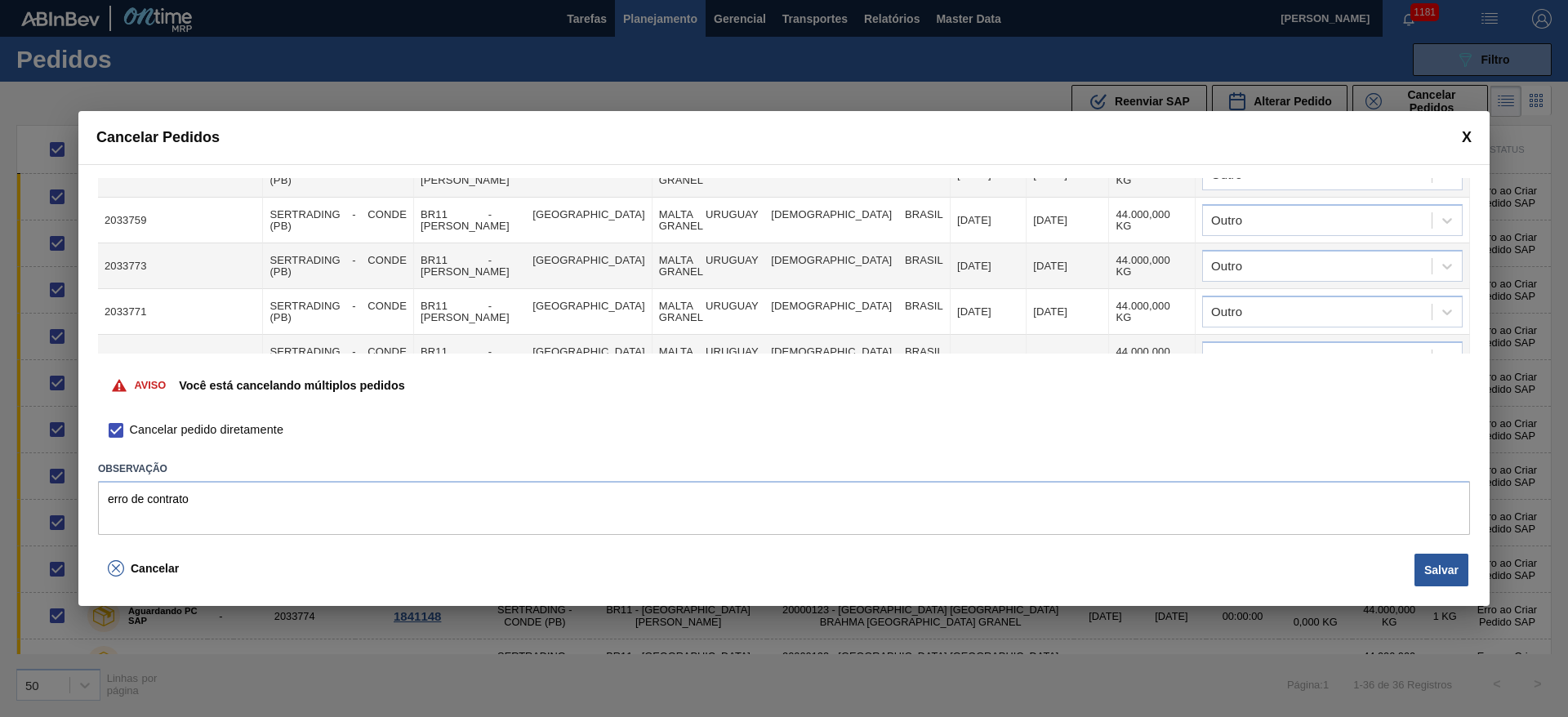
scroll to position [368, 0]
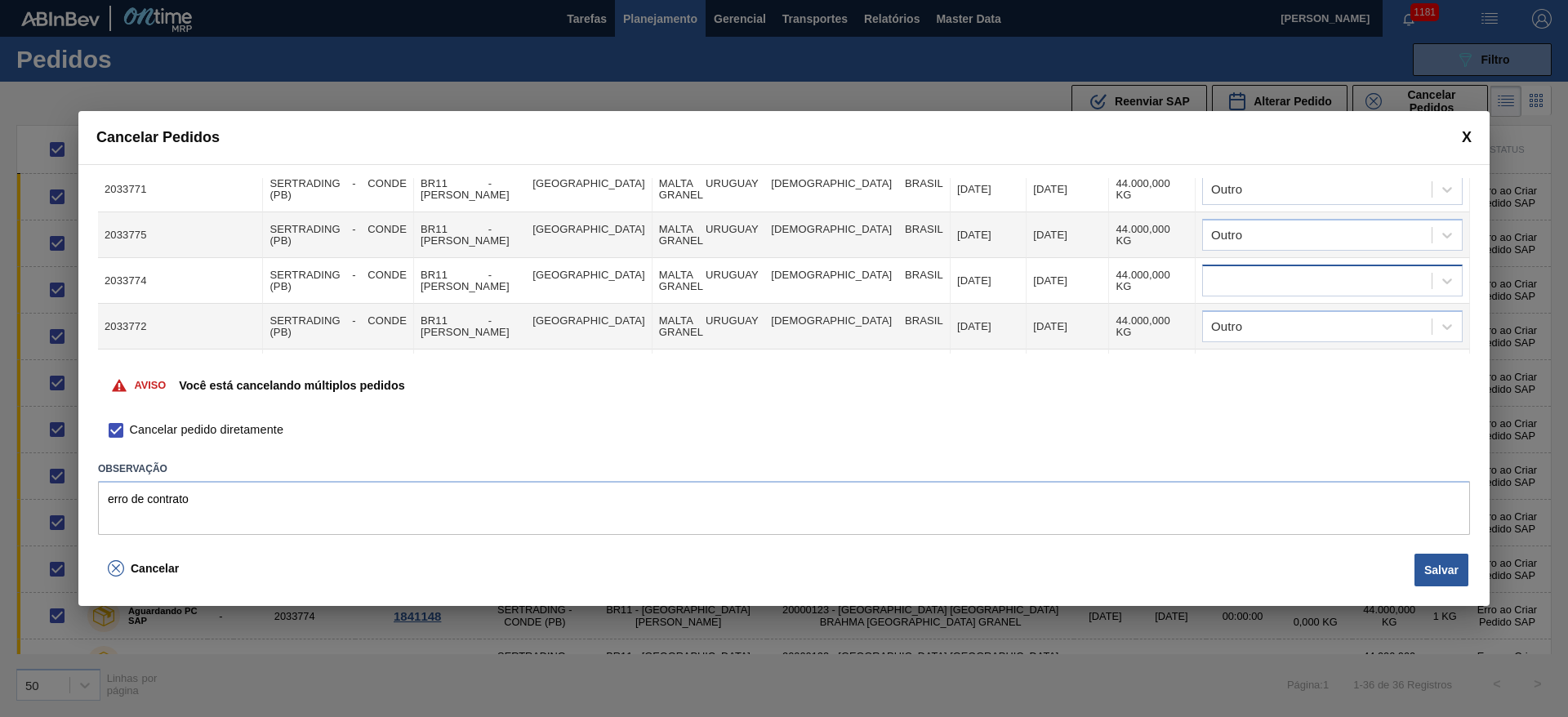
click at [1241, 272] on div at bounding box center [1317, 281] width 229 height 23
type input "outro"
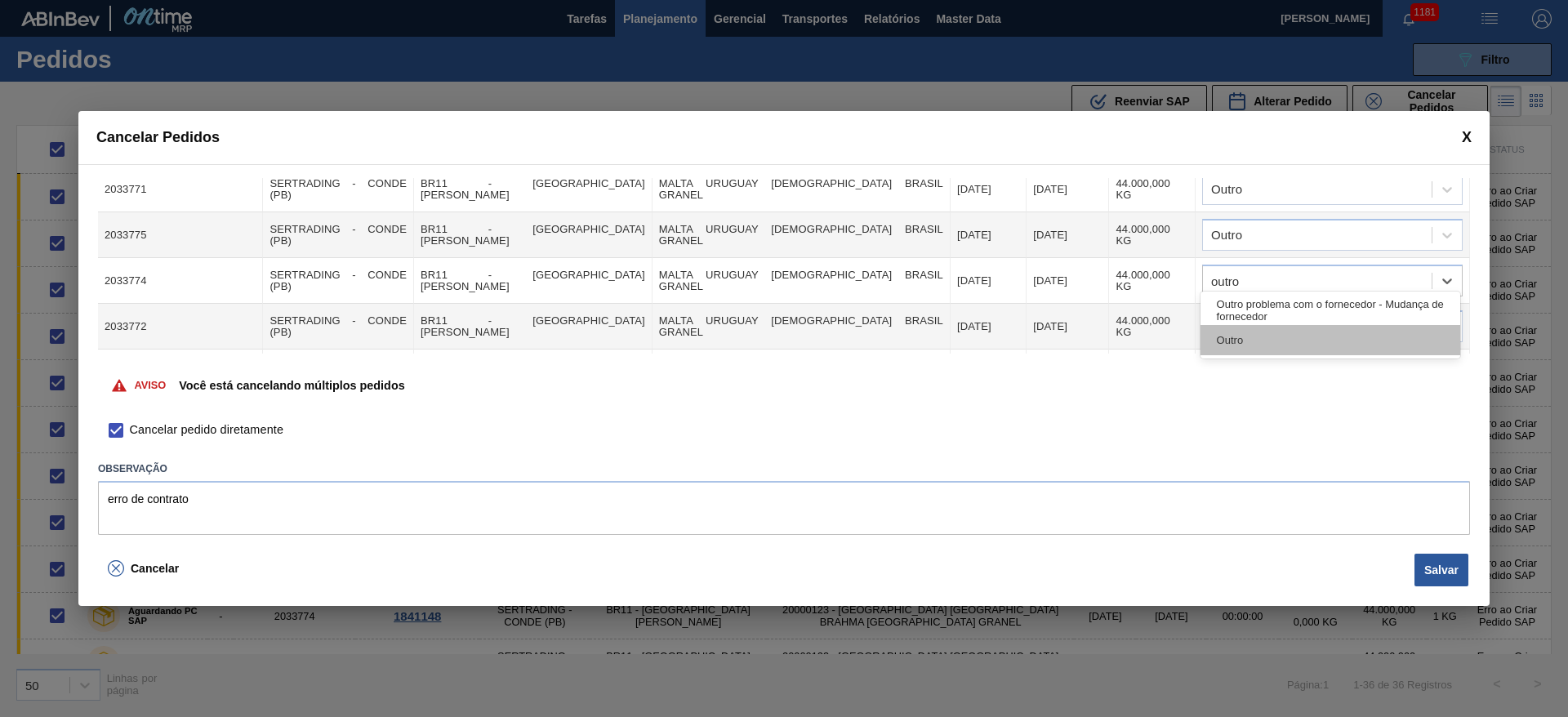
click at [1213, 339] on div "Outro" at bounding box center [1330, 340] width 259 height 30
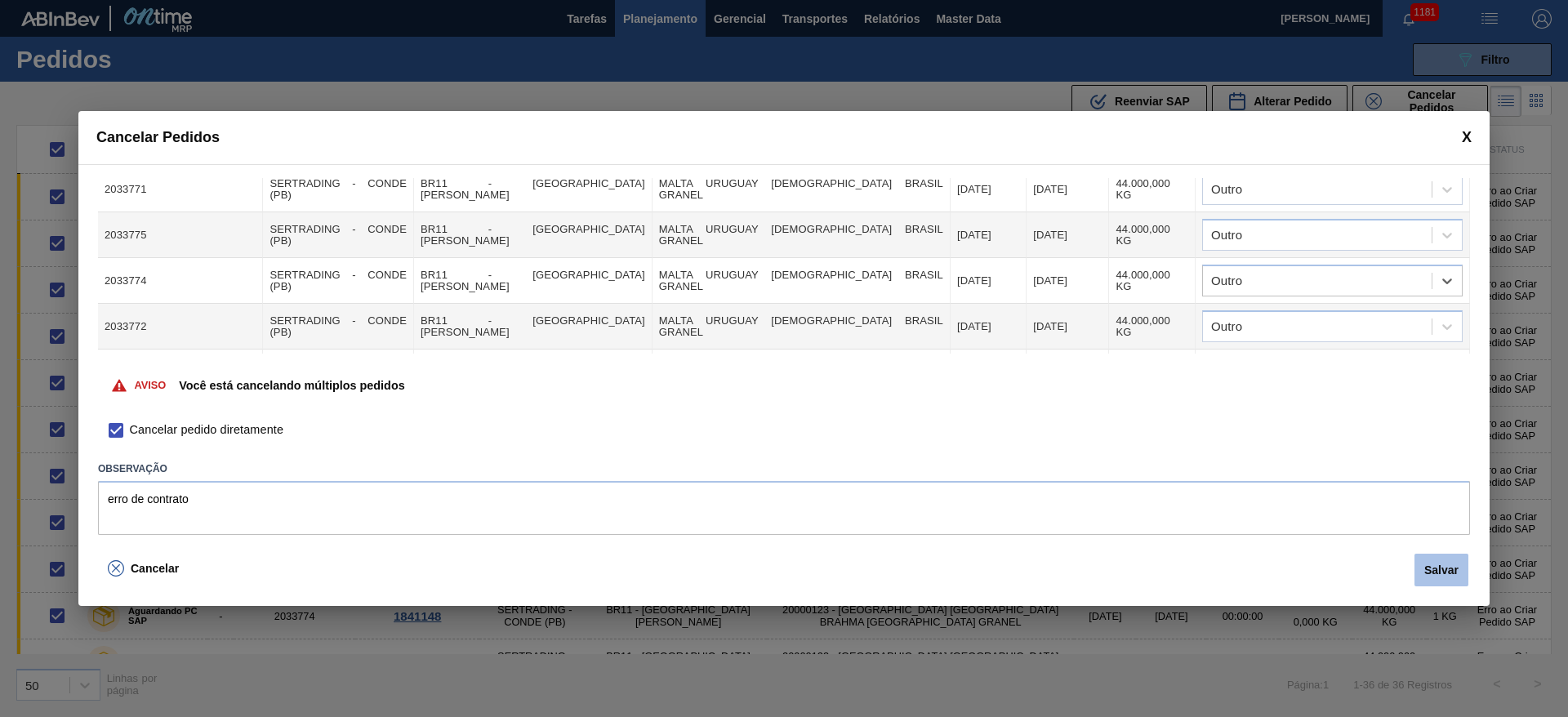
click at [1443, 567] on button "Salvar" at bounding box center [1442, 569] width 54 height 33
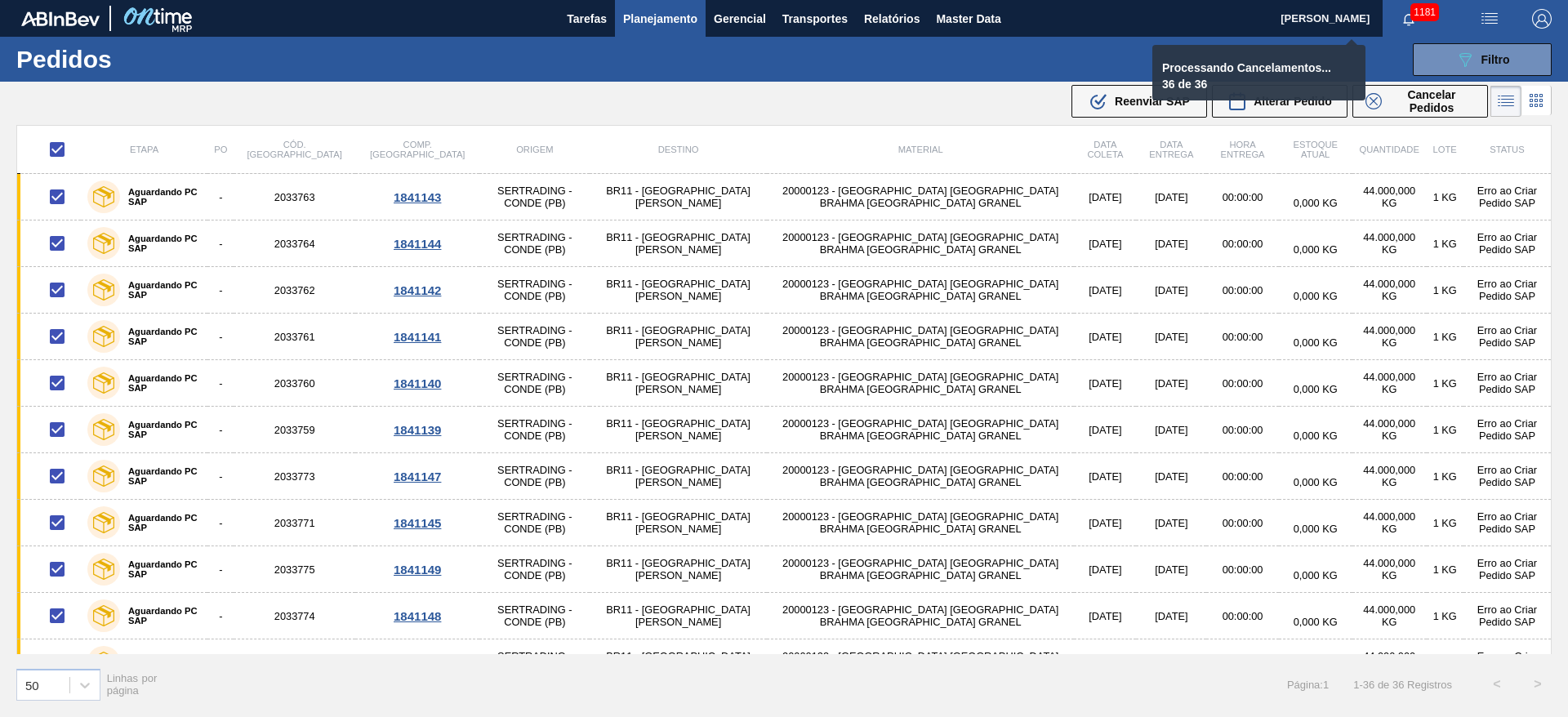
checkbox input "false"
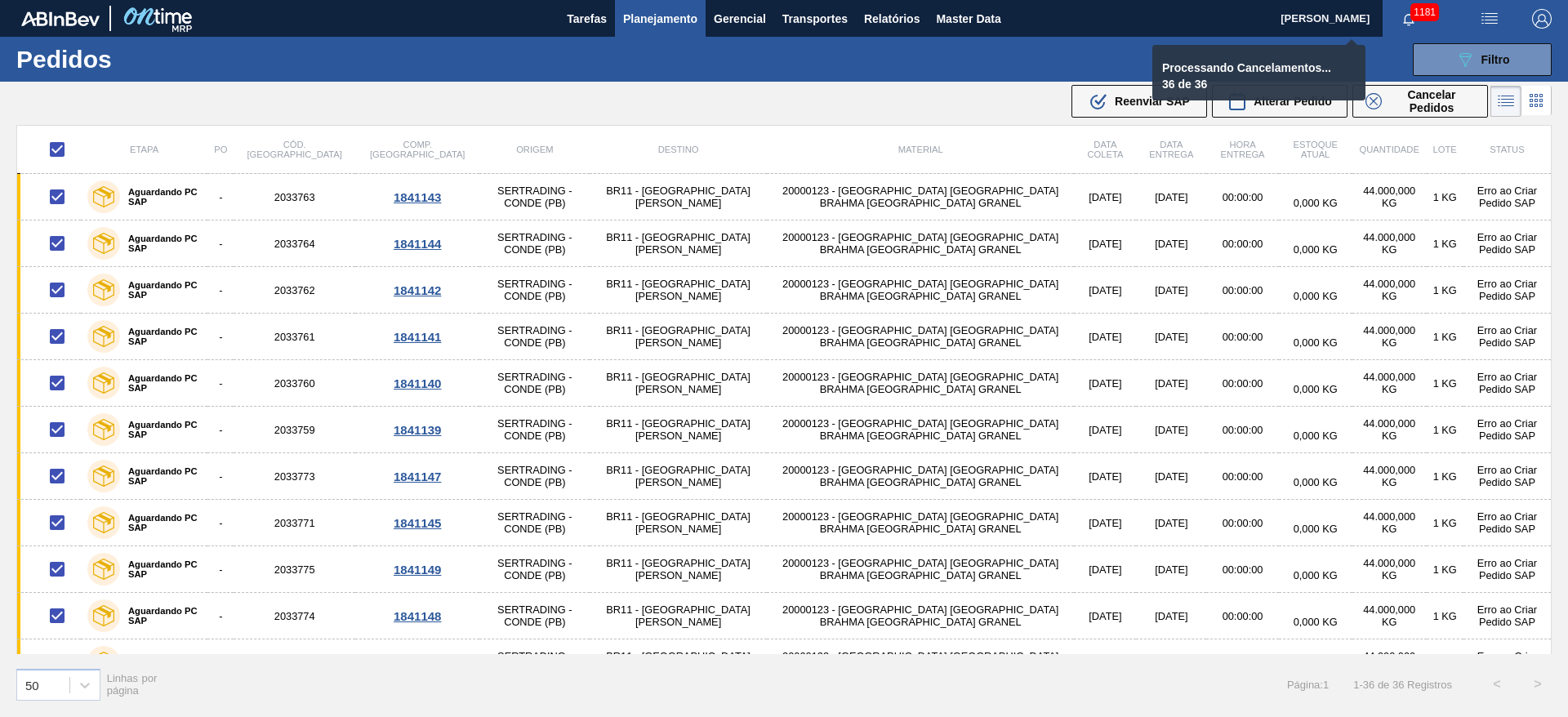
checkbox input "false"
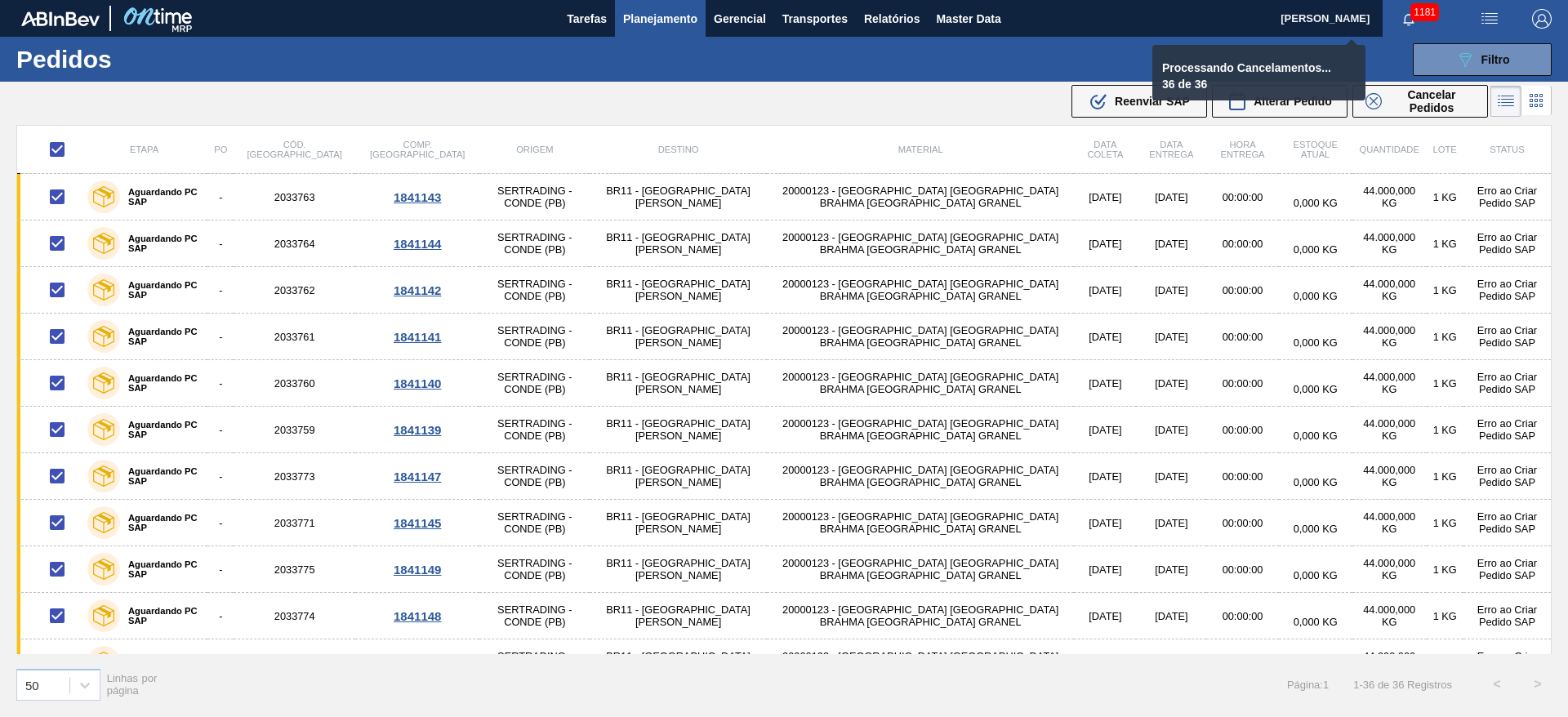
checkbox input "false"
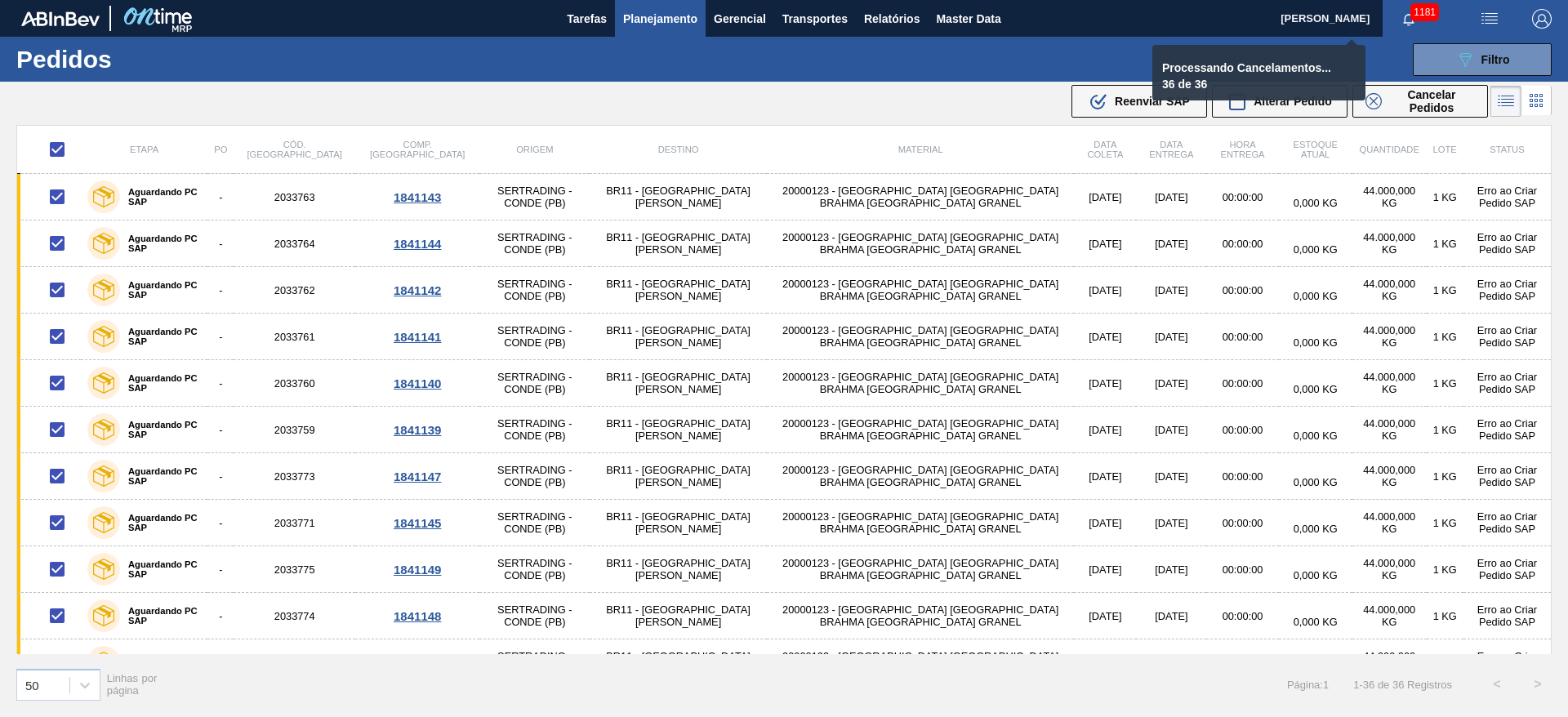
checkbox input "false"
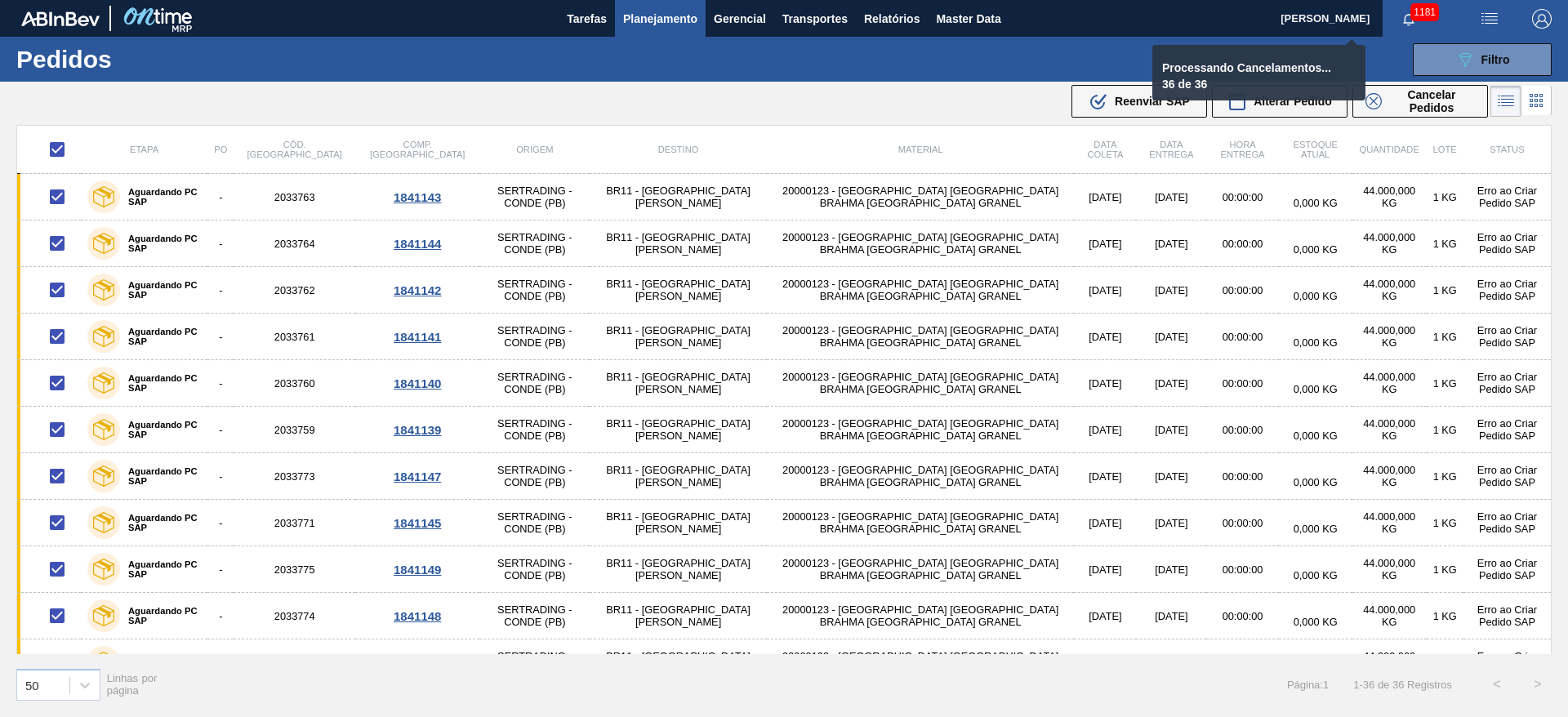
checkbox input "false"
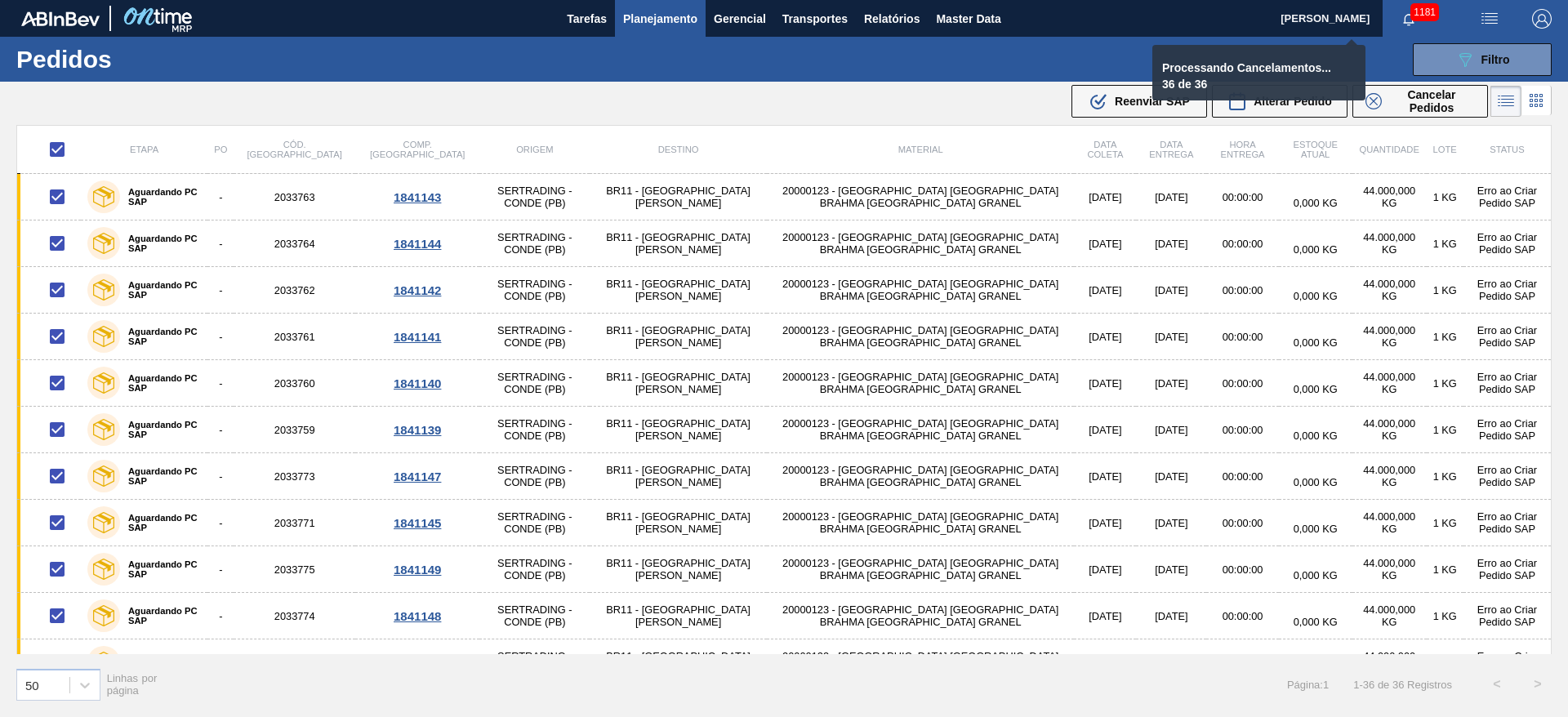
checkbox input "false"
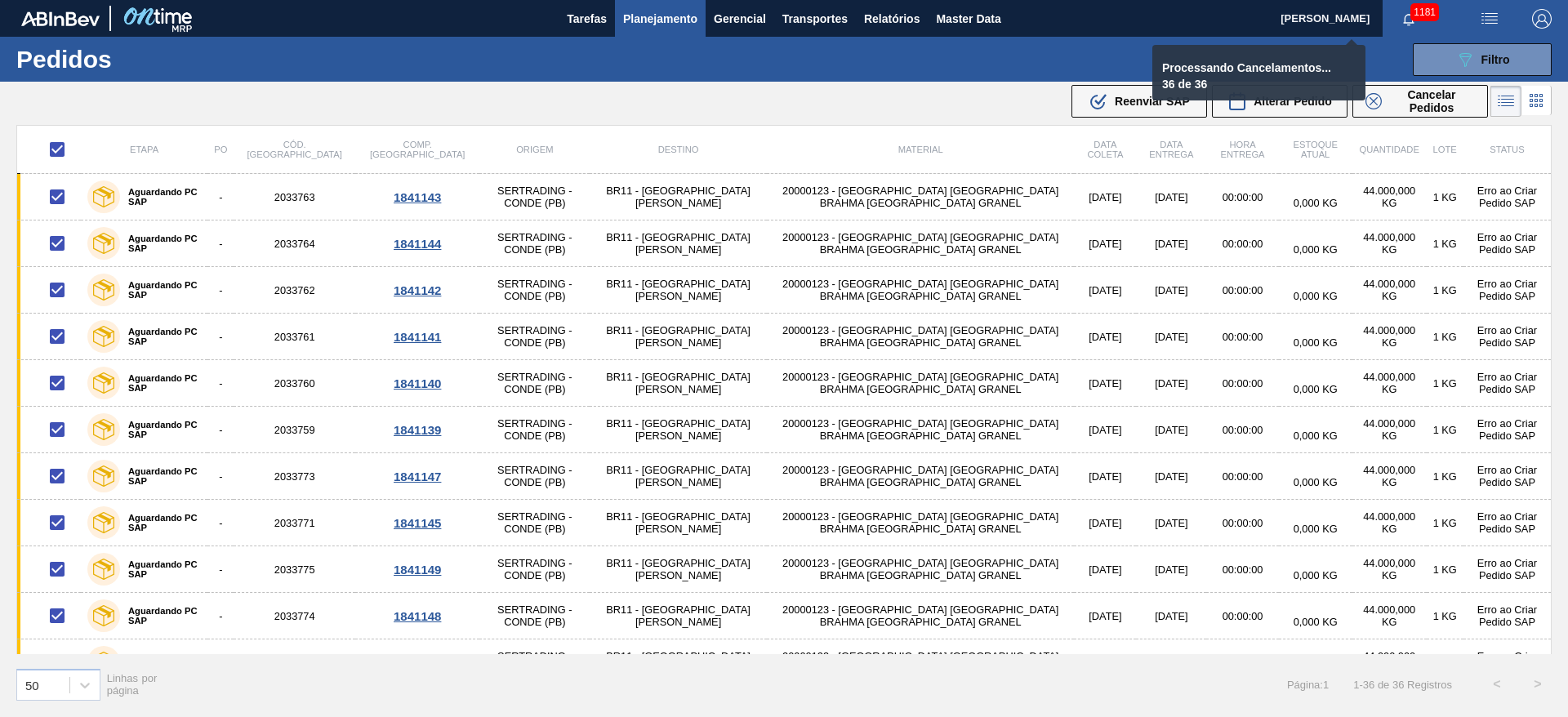
checkbox input "false"
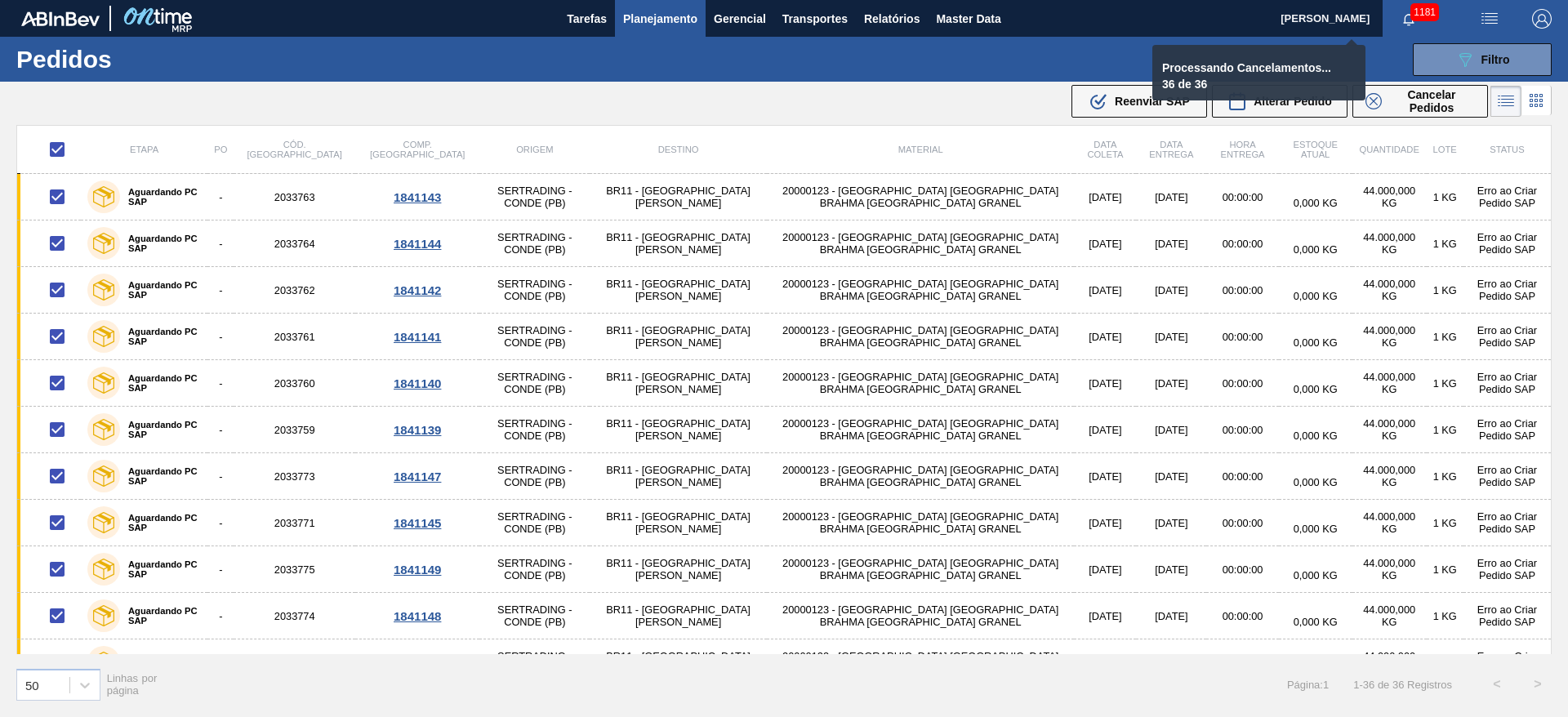
checkbox input "false"
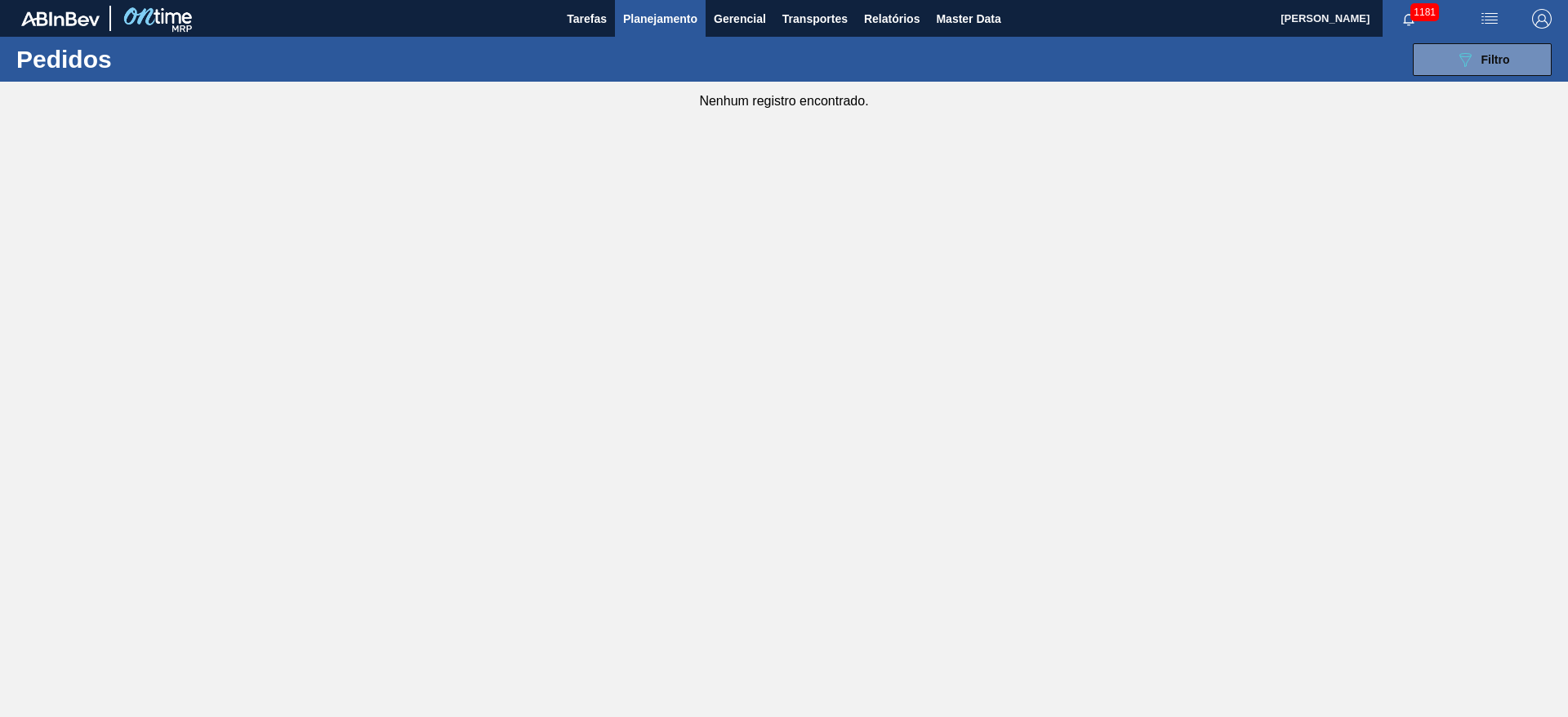
click at [650, 19] on span "Planejamento" at bounding box center [661, 19] width 75 height 20
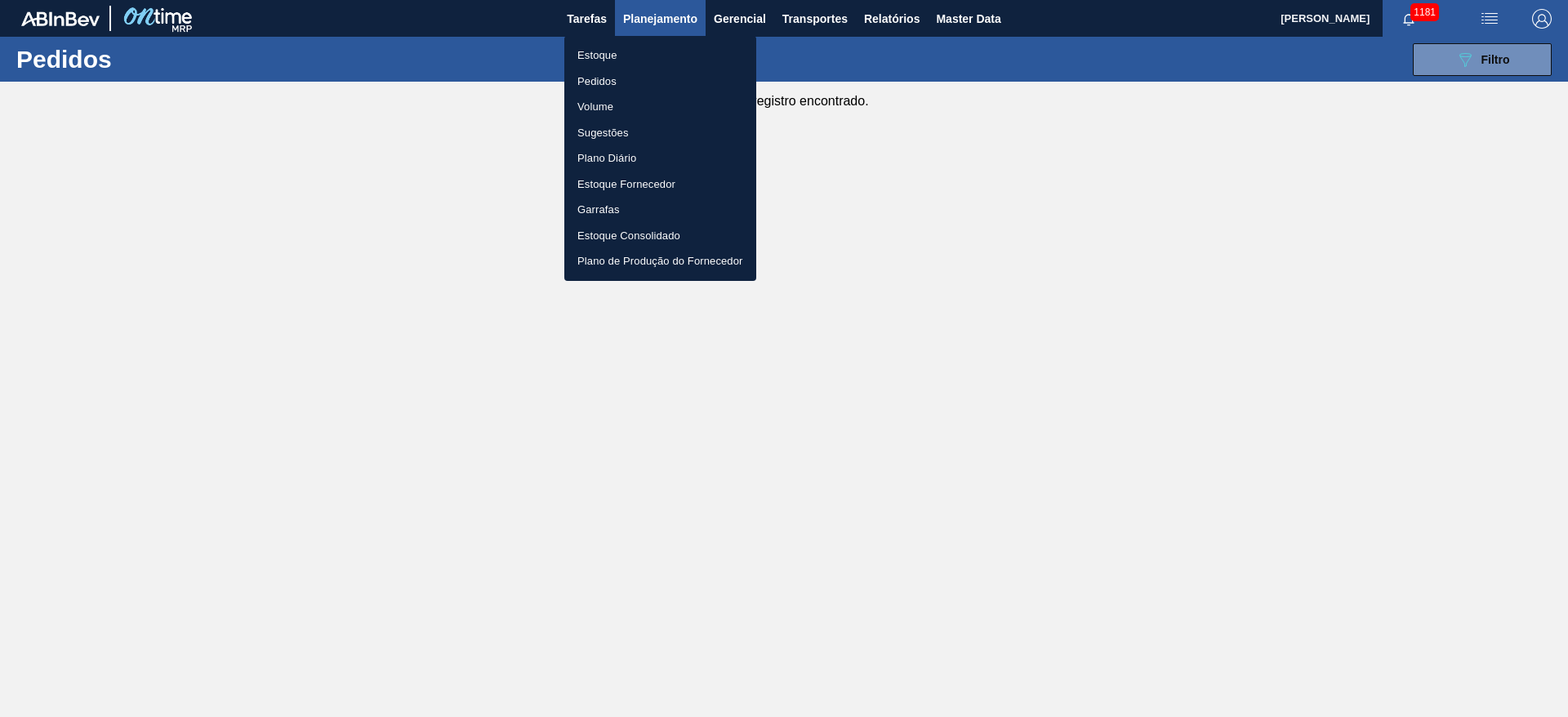
click at [604, 56] on li "Estoque" at bounding box center [661, 56] width 192 height 26
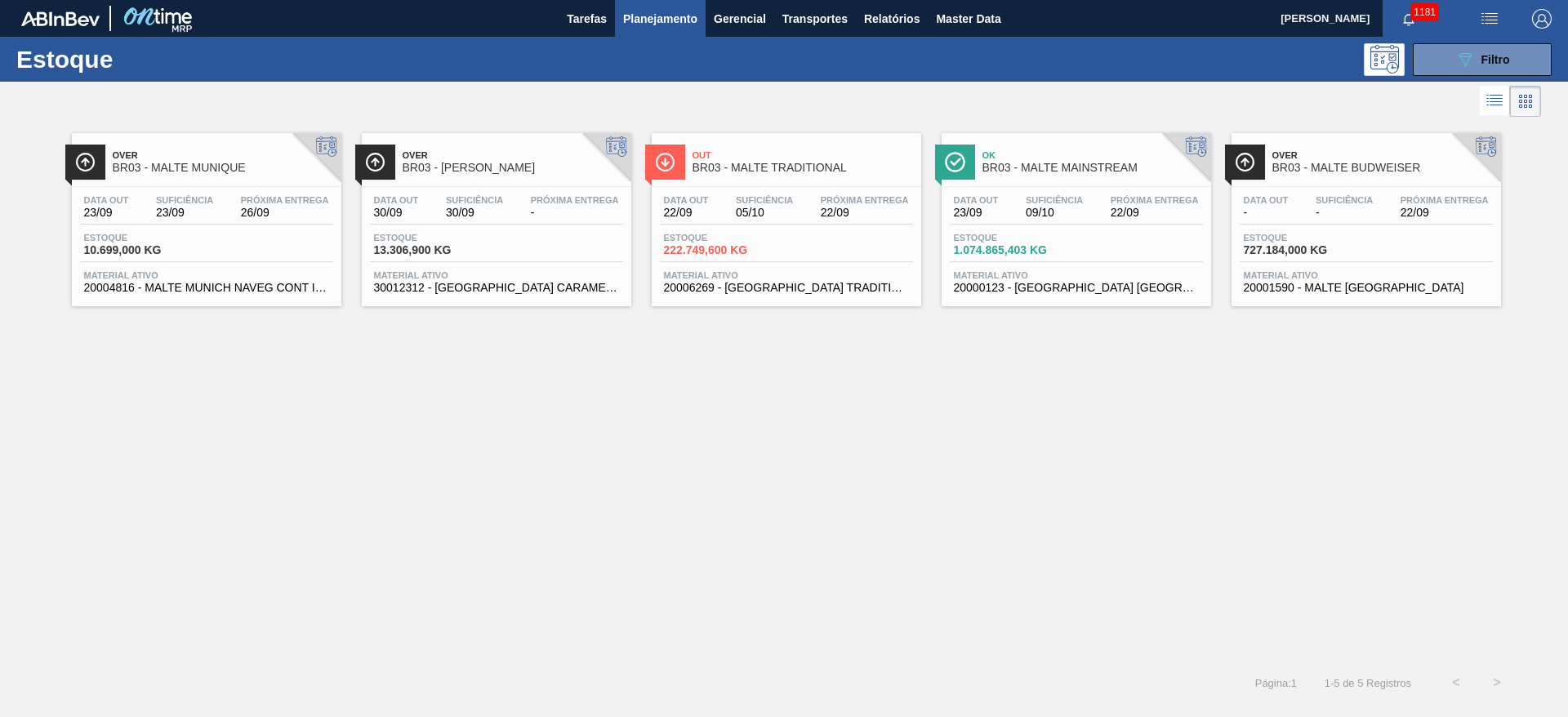
click at [1029, 233] on span "Estoque" at bounding box center [1011, 237] width 115 height 10
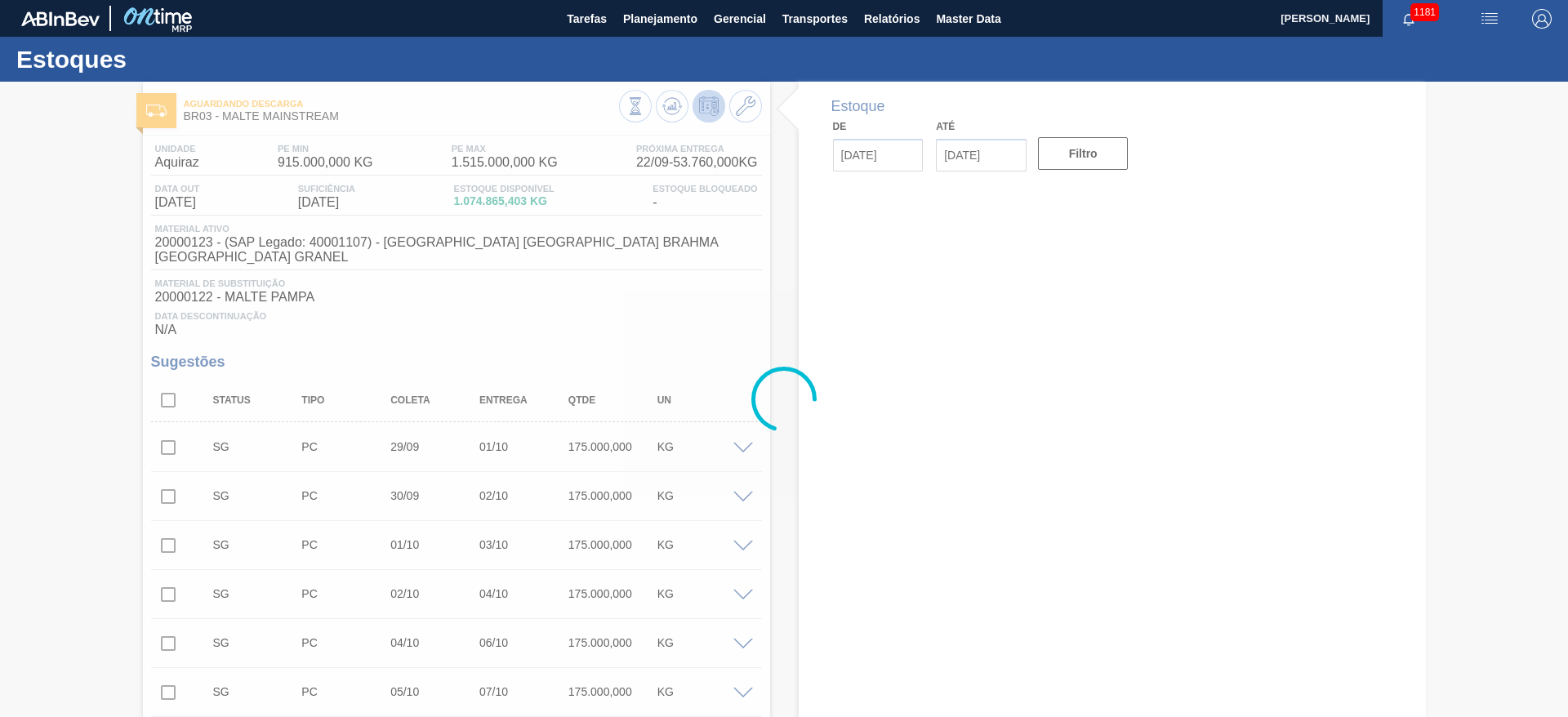
type input "[DATE]"
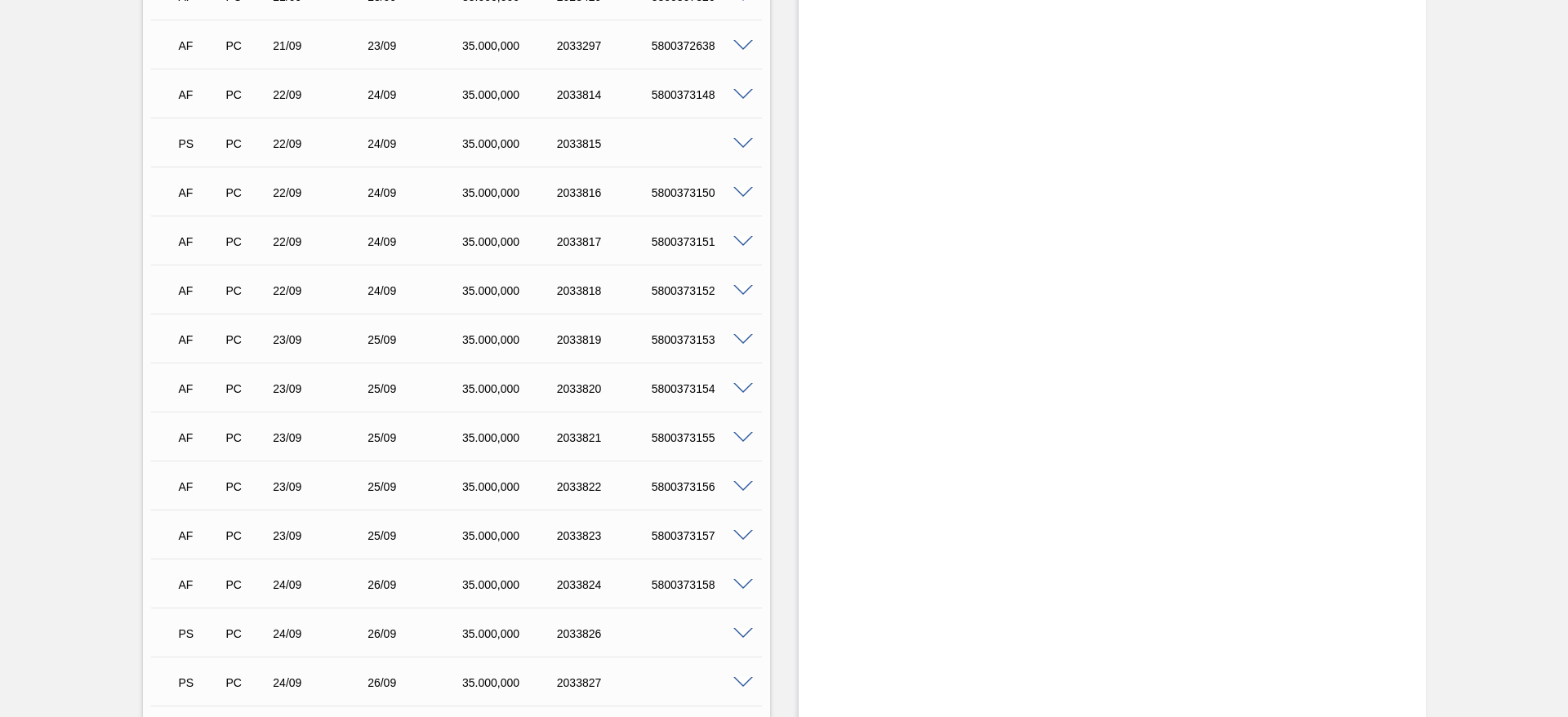
scroll to position [1470, 0]
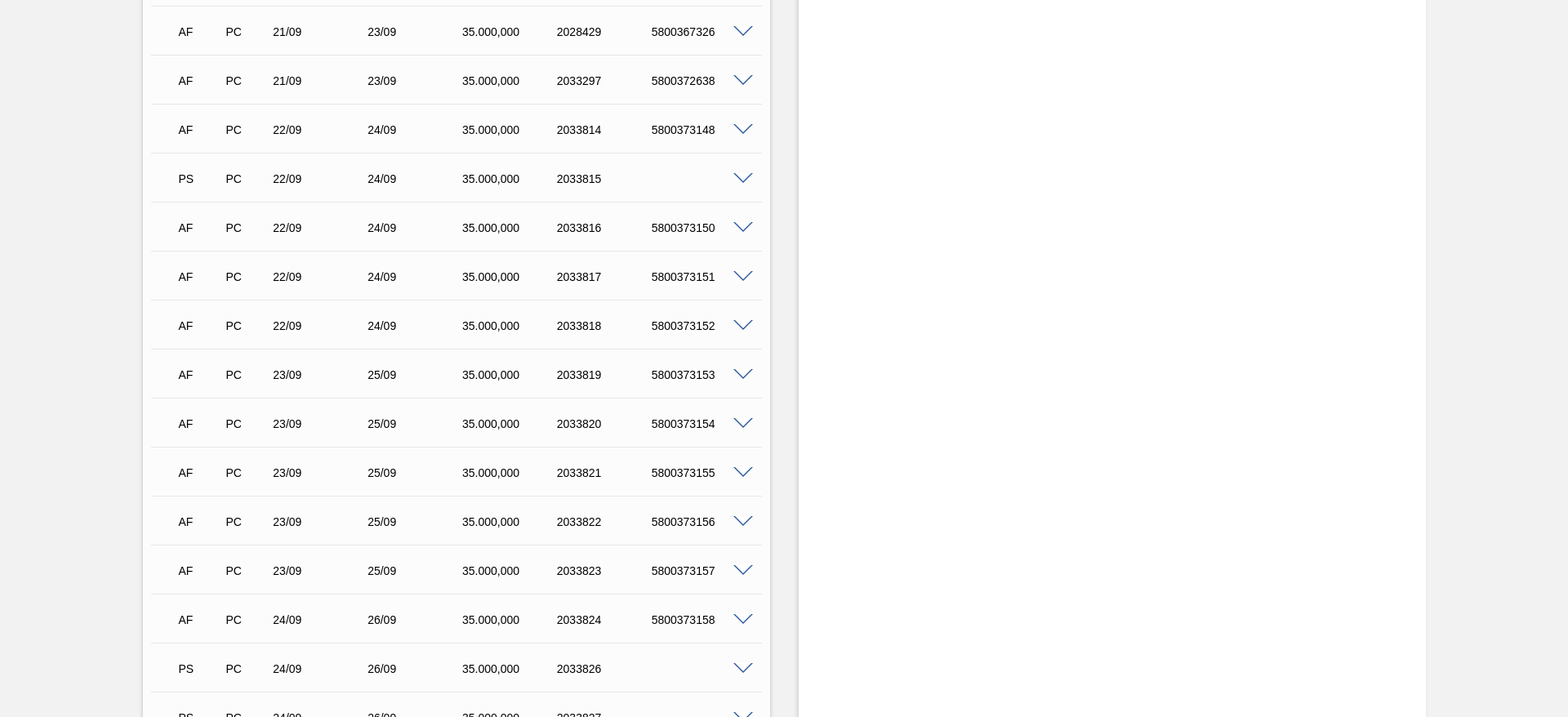
click at [745, 172] on div at bounding box center [746, 177] width 33 height 12
click at [743, 174] on span at bounding box center [743, 179] width 20 height 12
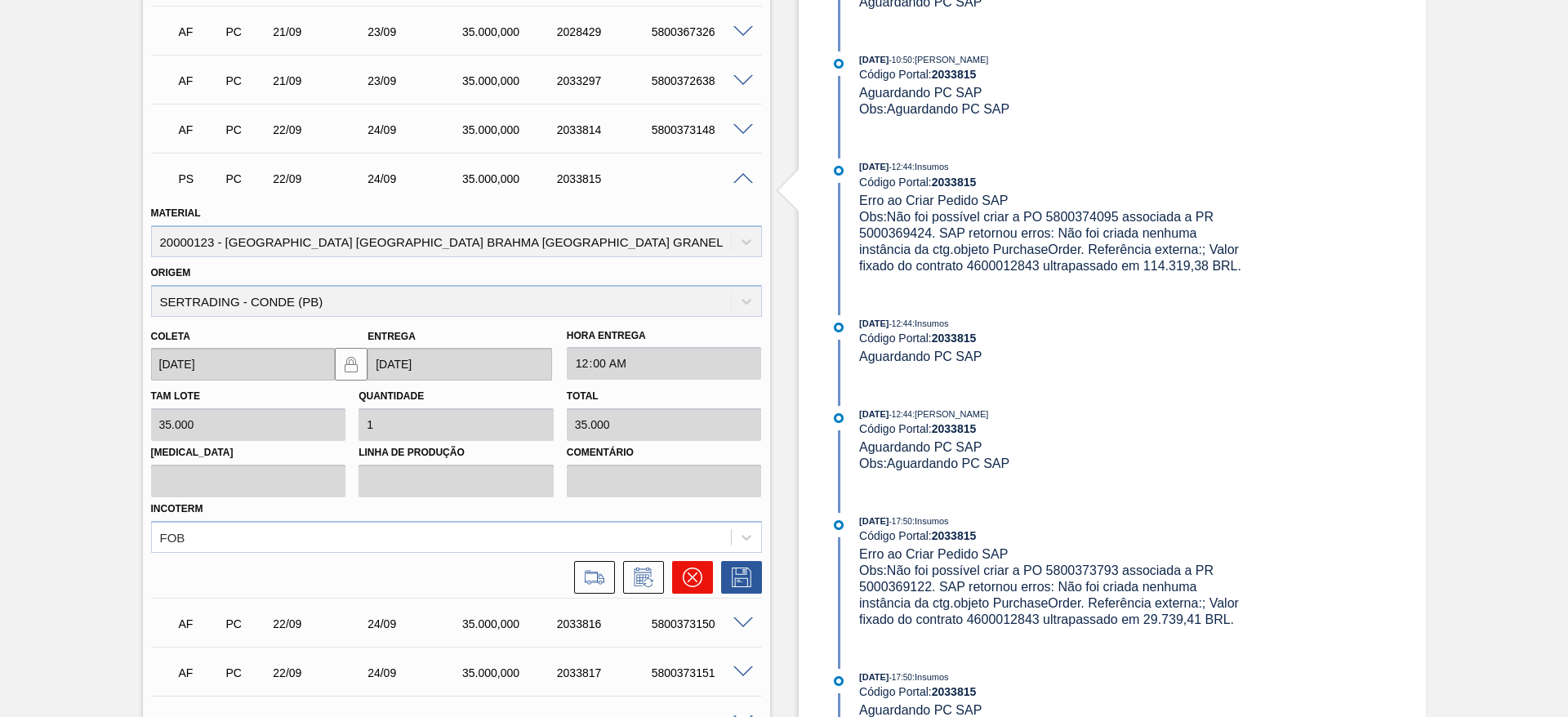
click at [691, 572] on icon at bounding box center [692, 577] width 10 height 10
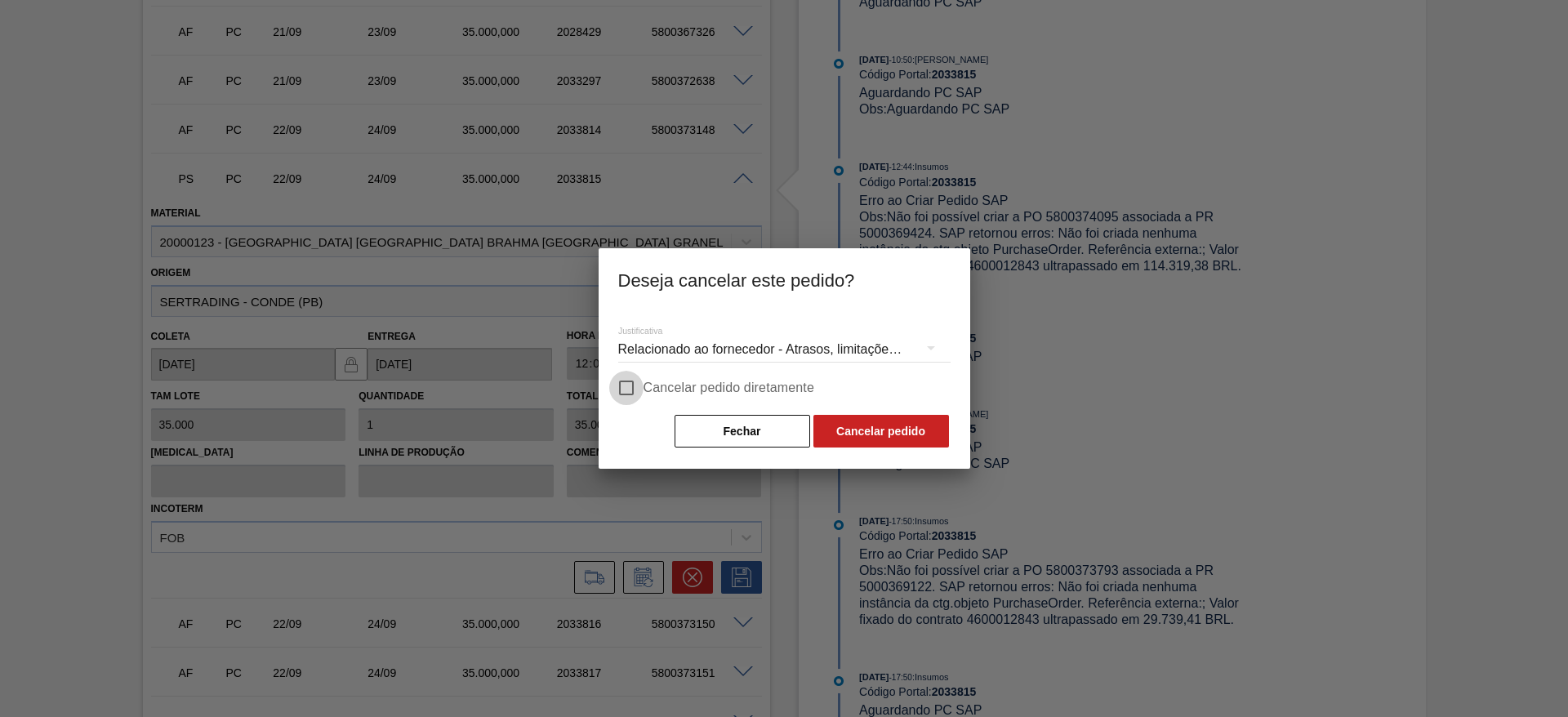
click at [633, 383] on input "Cancelar pedido diretamente" at bounding box center [626, 387] width 35 height 35
checkbox input "true"
click at [884, 438] on button "Cancelar pedido" at bounding box center [881, 431] width 135 height 33
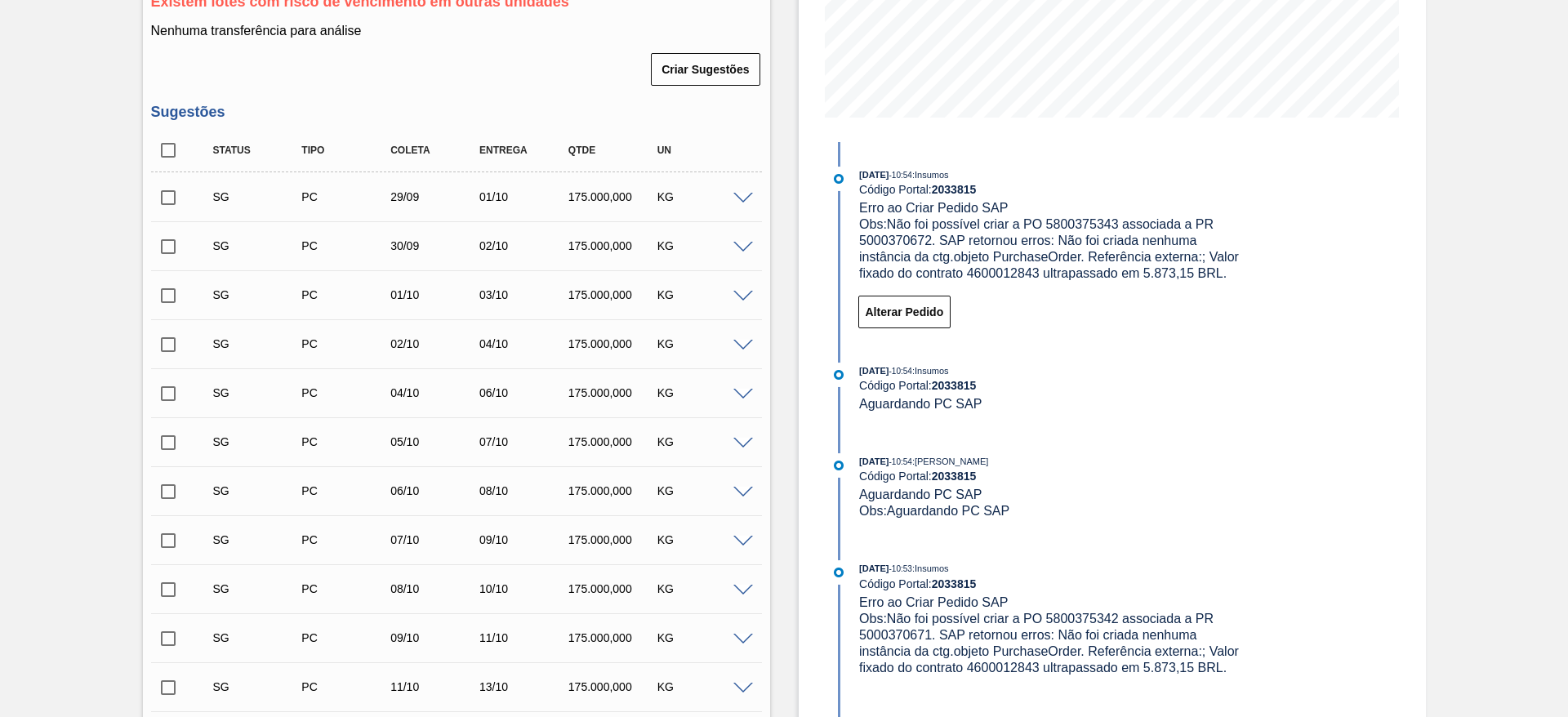
scroll to position [122, 0]
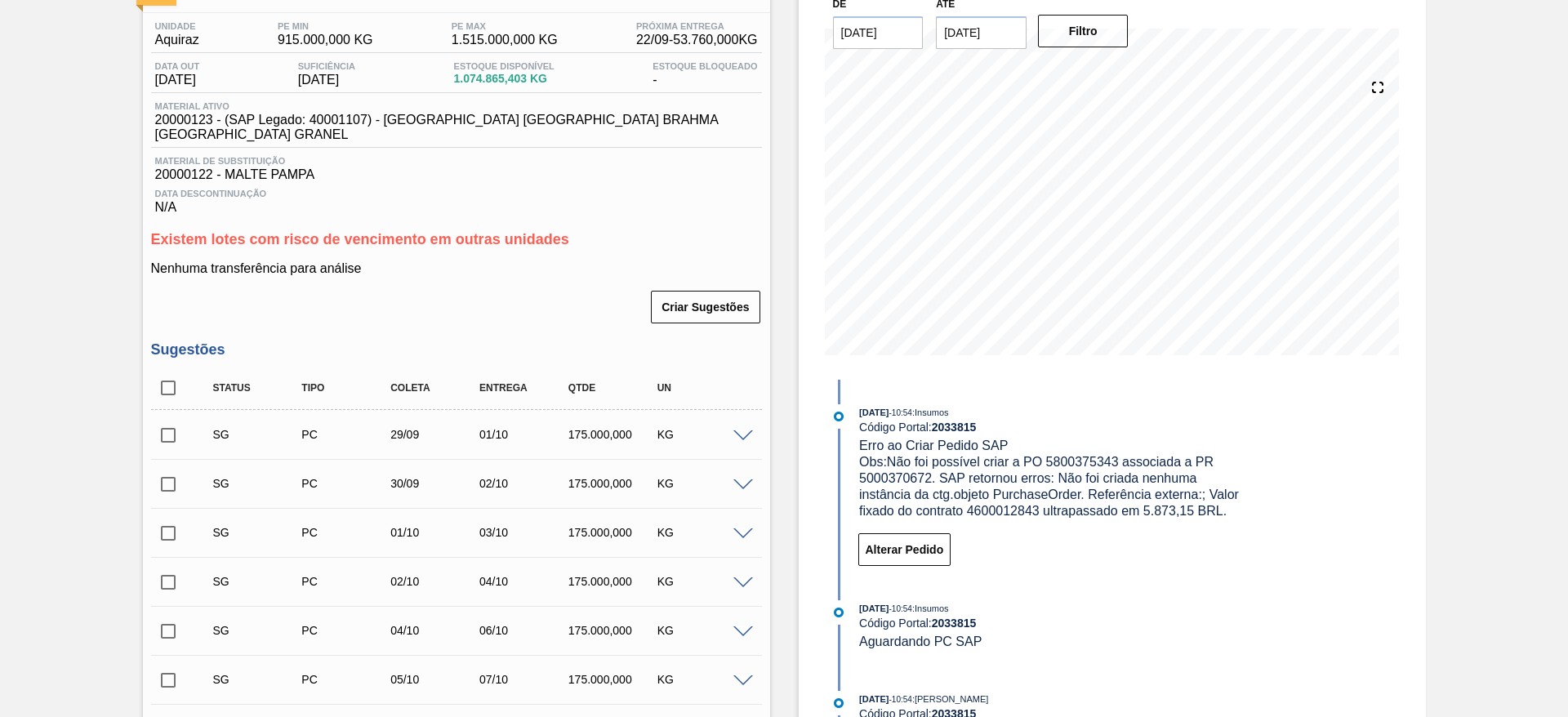
click at [741, 430] on span at bounding box center [743, 436] width 20 height 12
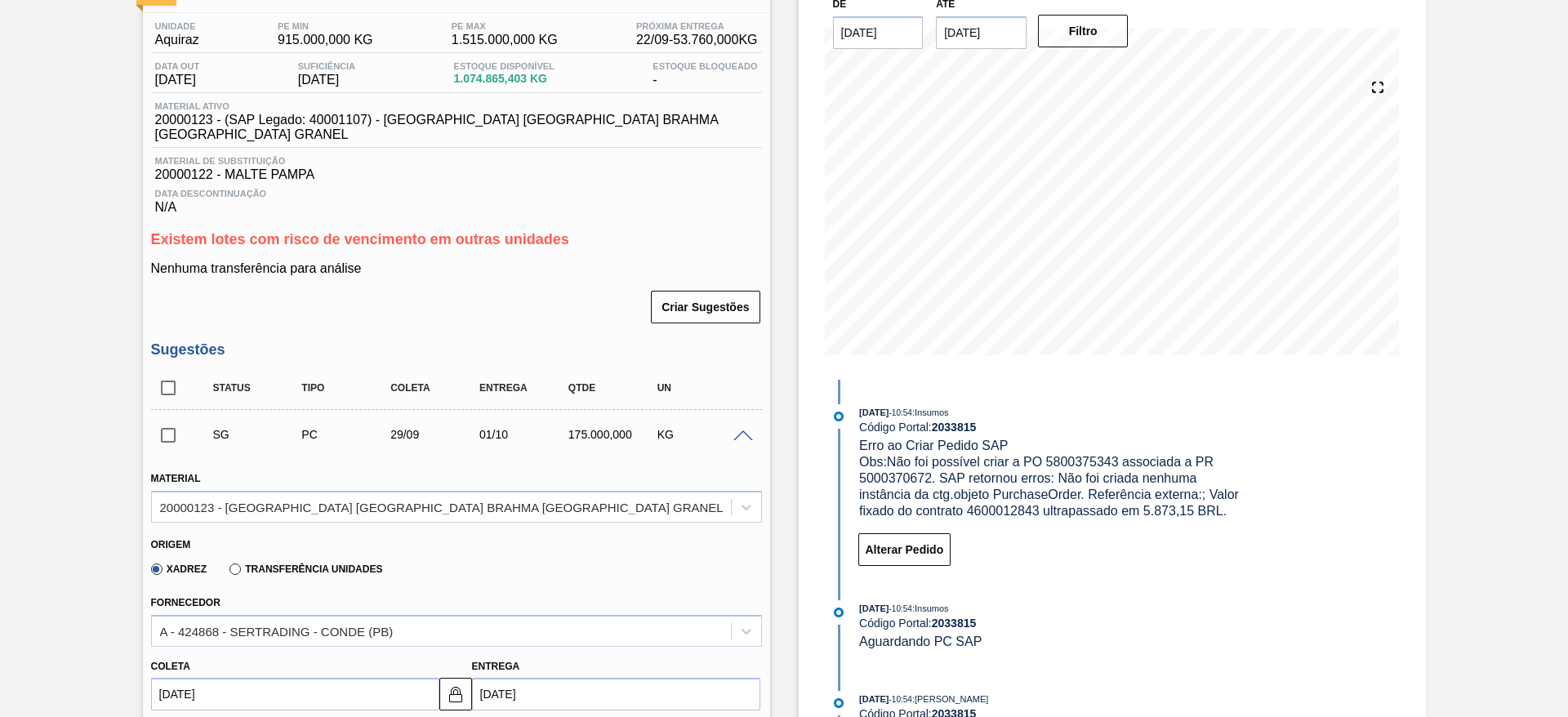
scroll to position [490, 0]
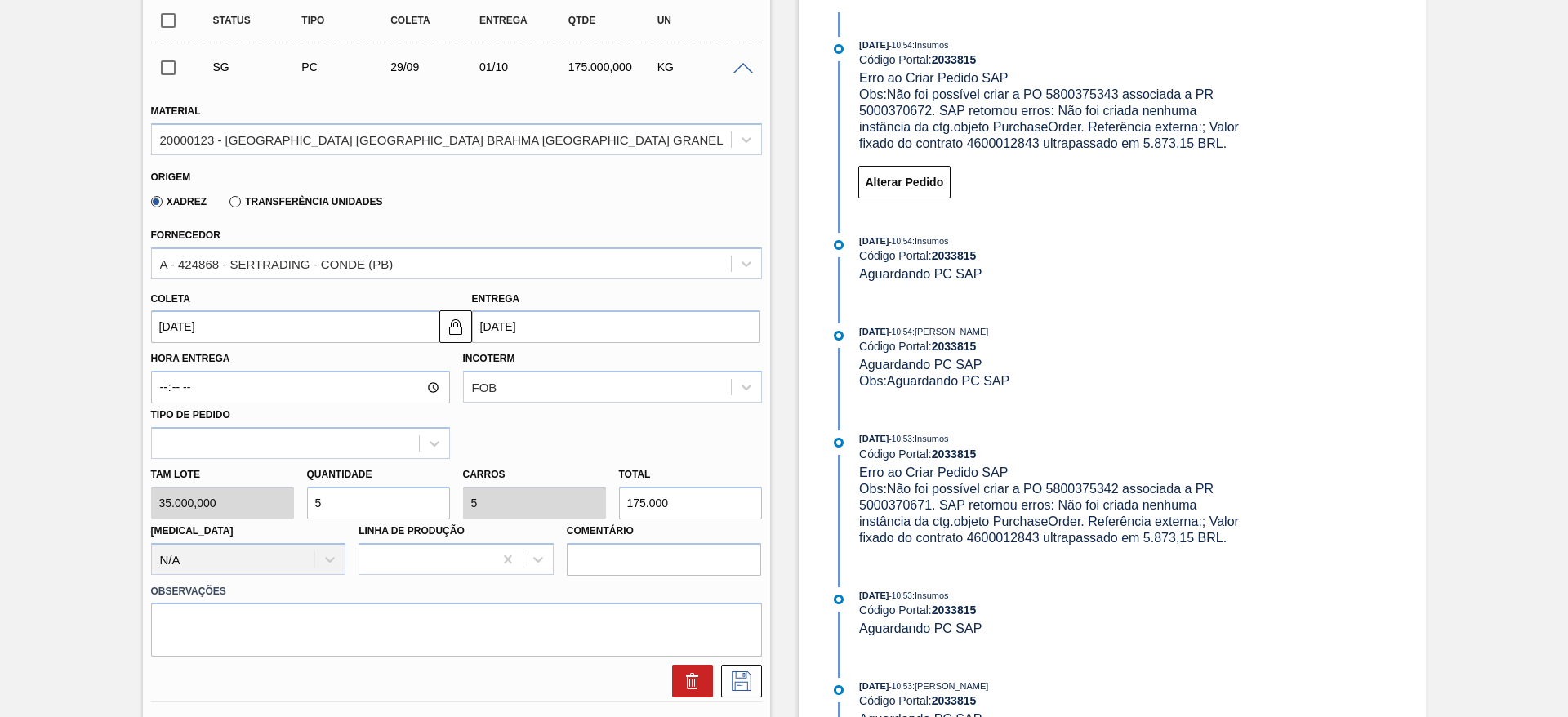
drag, startPoint x: 249, startPoint y: 471, endPoint x: 224, endPoint y: 461, distance: 26.9
click at [224, 461] on div "Tam lote 35.000,000 Quantidade 5 Carros 5 Total 175.000 Doca N/A Linha de Produ…" at bounding box center [456, 517] width 624 height 117
type input "3"
type input "105.000"
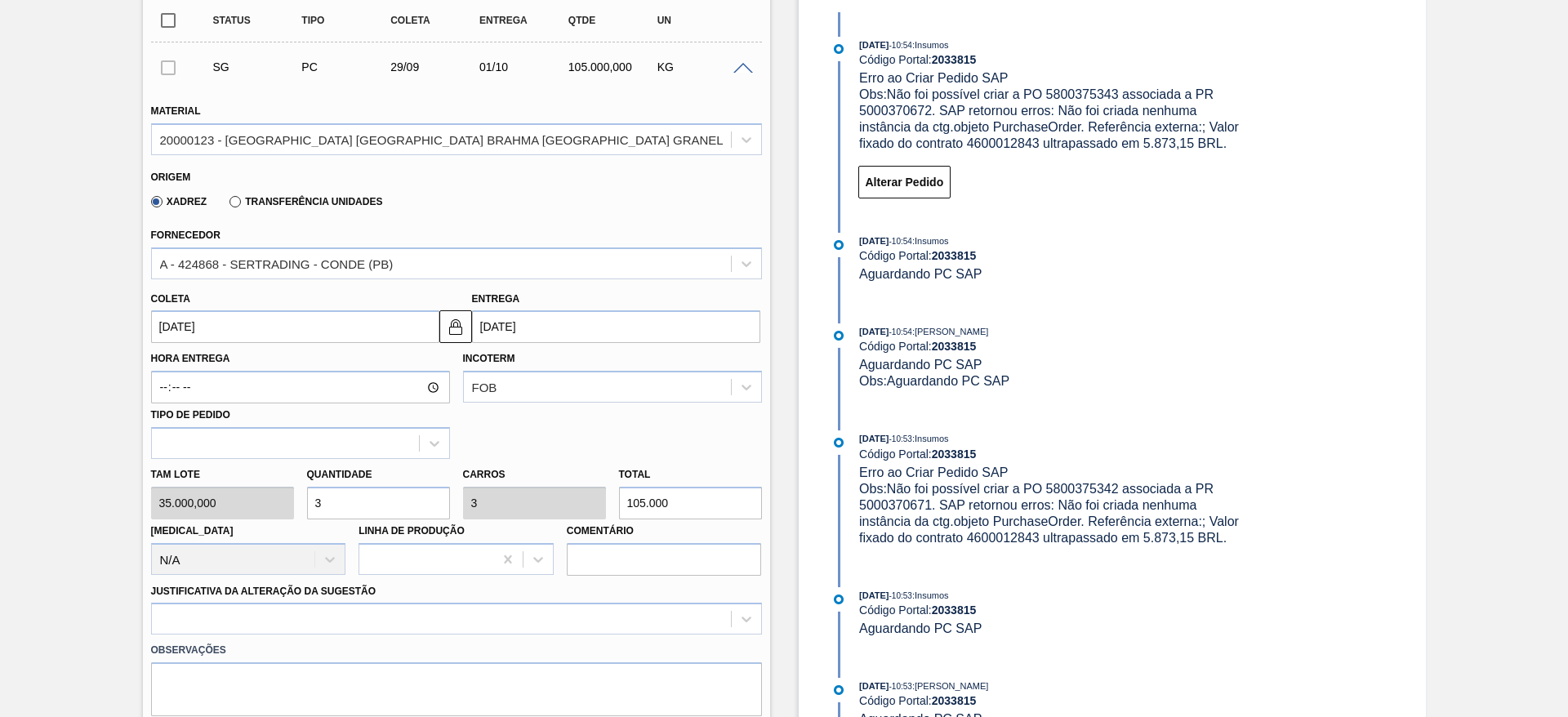
type input "3"
click at [161, 311] on input "[DATE]" at bounding box center [295, 327] width 288 height 33
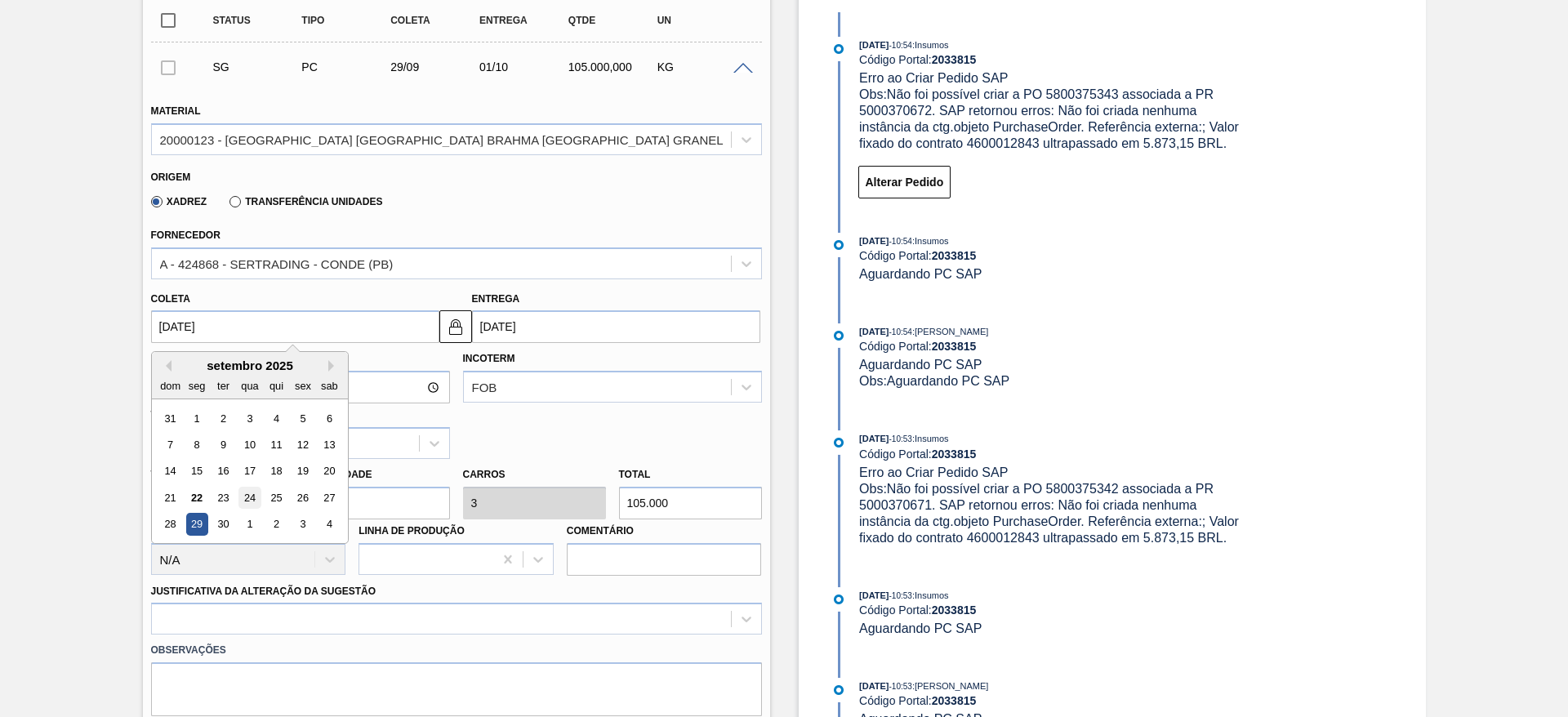
click at [259, 487] on div "24" at bounding box center [250, 499] width 22 height 22
type input "[DATE]"
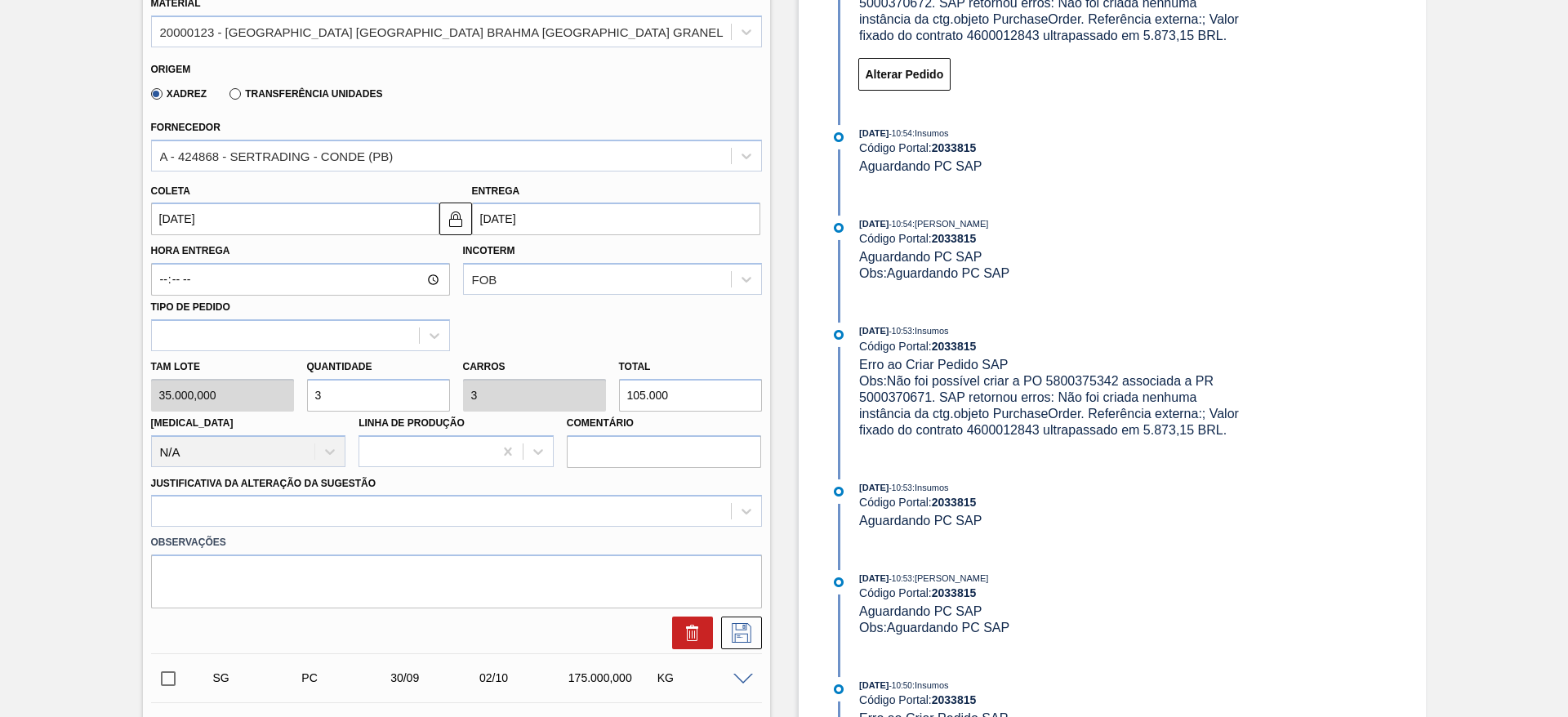
scroll to position [736, 0]
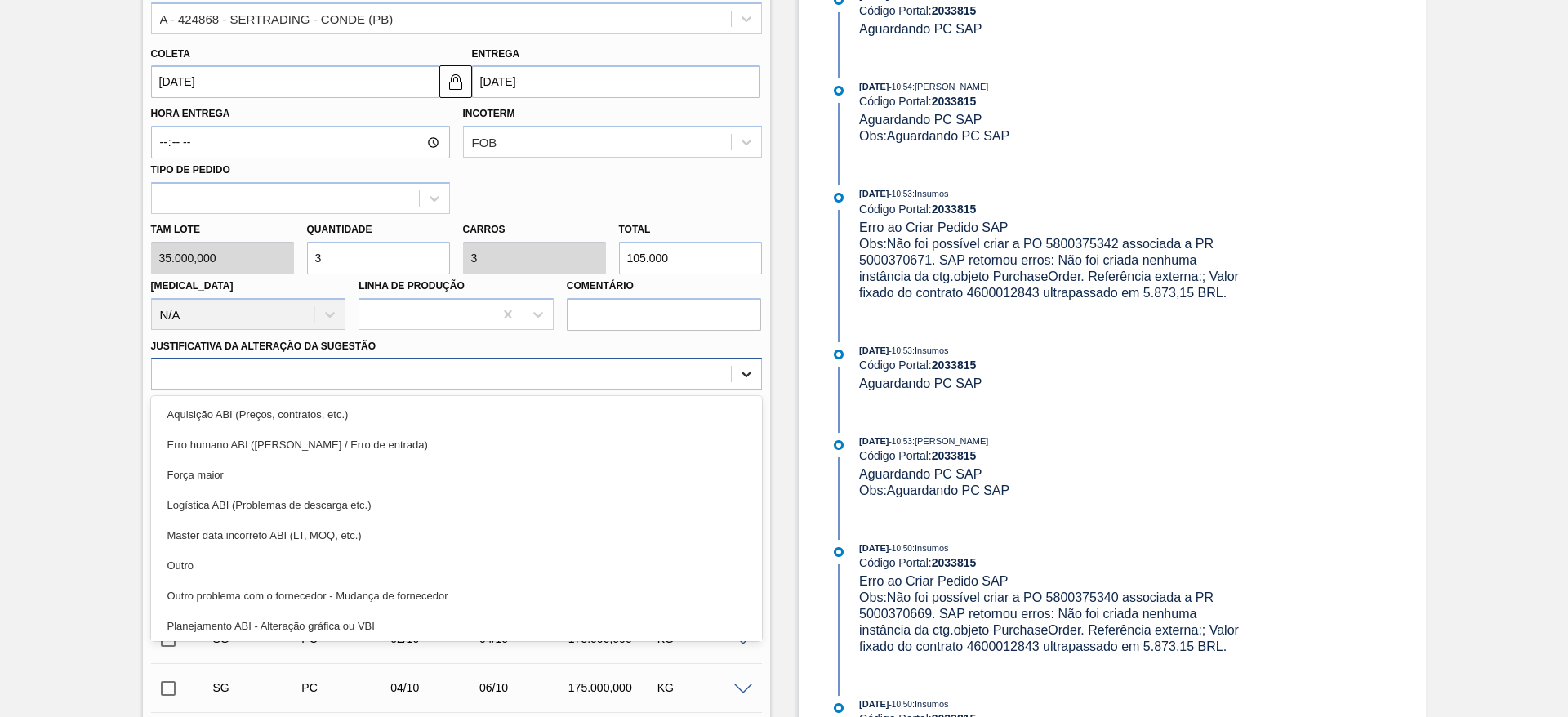
click at [752, 366] on icon at bounding box center [747, 374] width 17 height 17
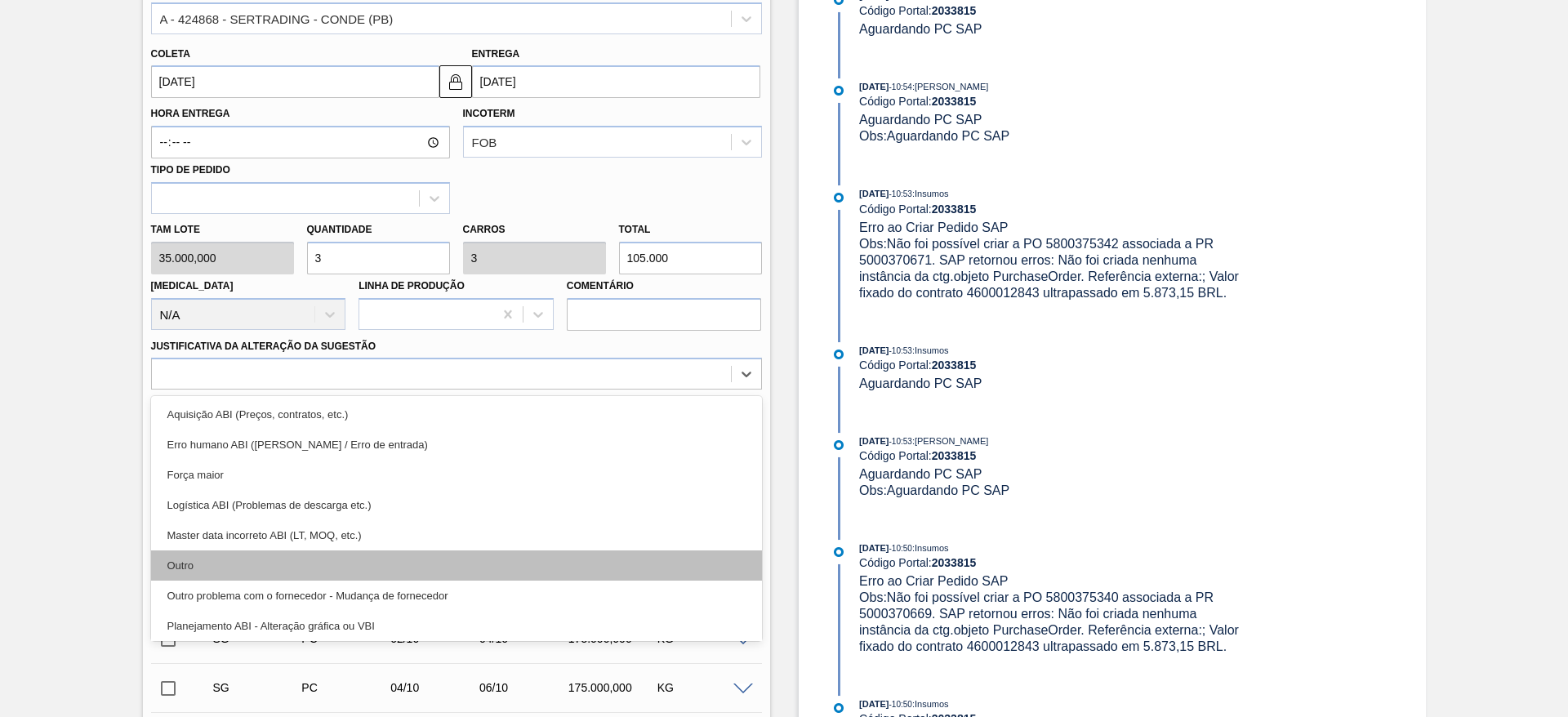
click at [179, 552] on div "Outro" at bounding box center [456, 566] width 611 height 30
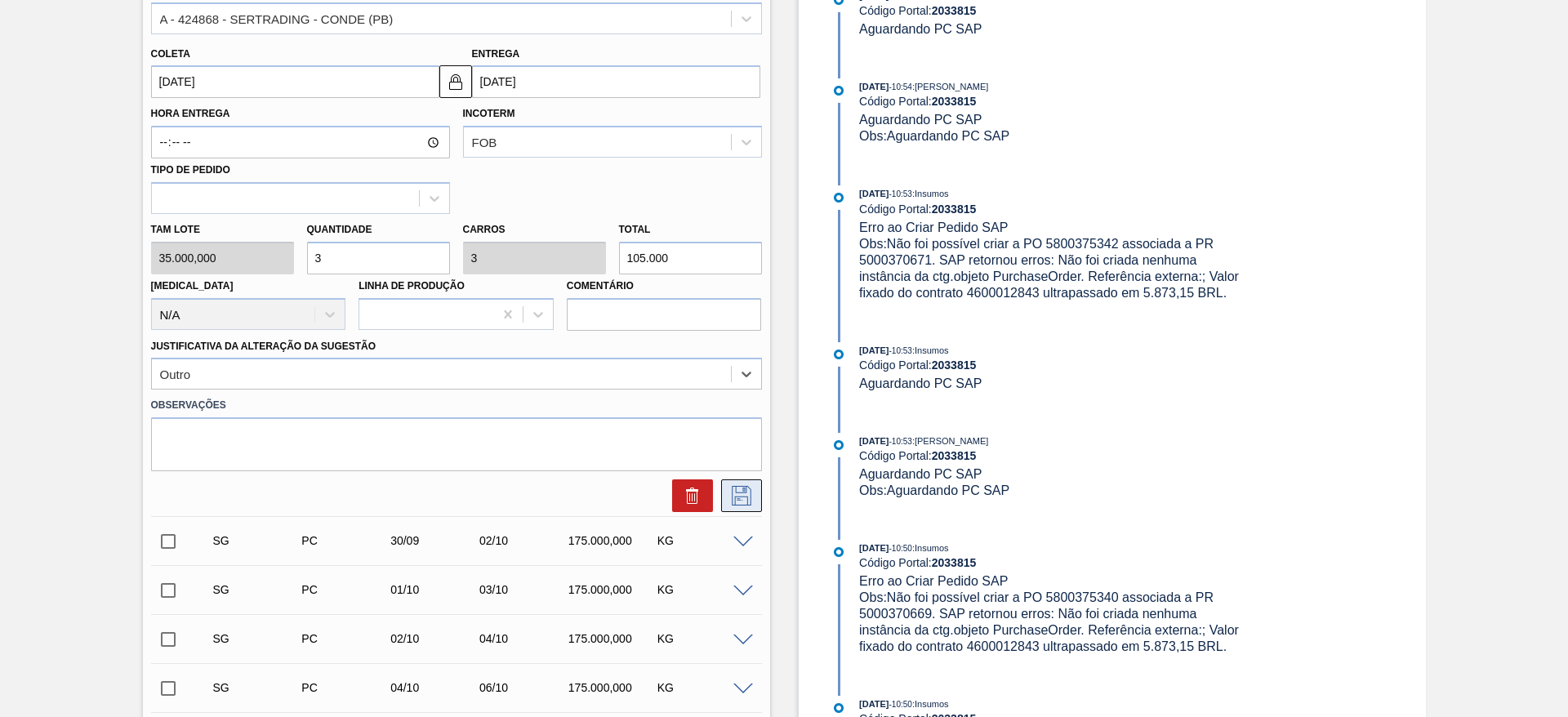
click at [746, 486] on icon at bounding box center [741, 496] width 20 height 20
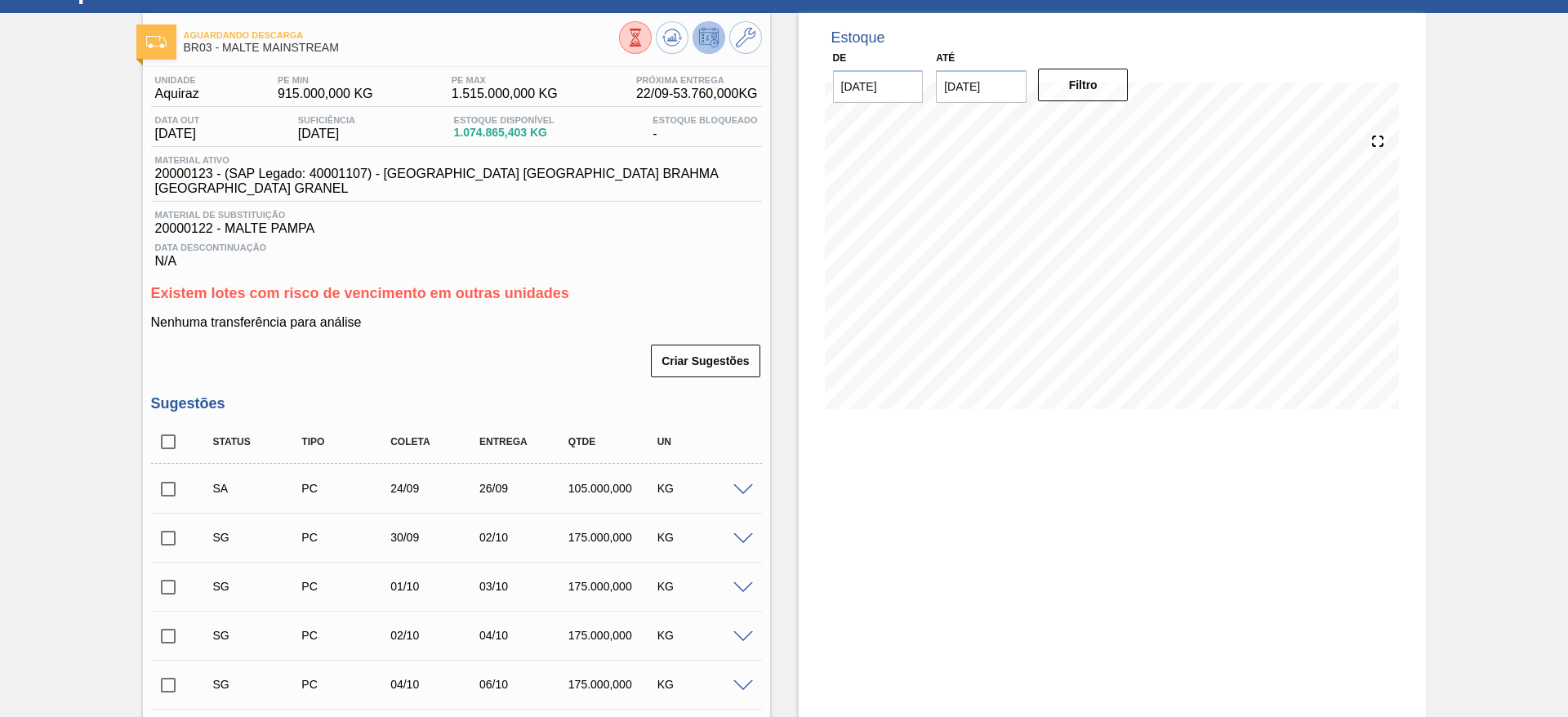
scroll to position [122, 0]
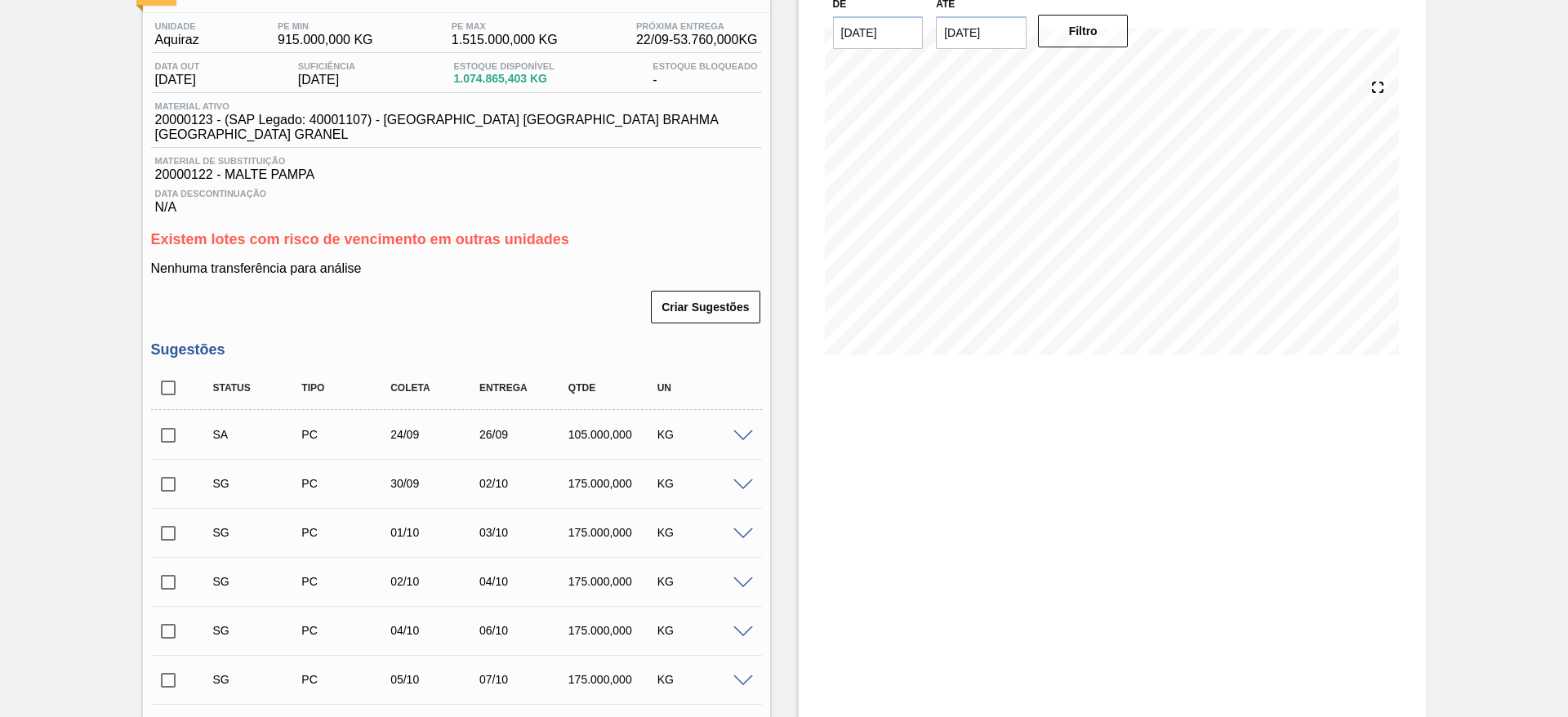
click at [742, 480] on span at bounding box center [743, 485] width 20 height 12
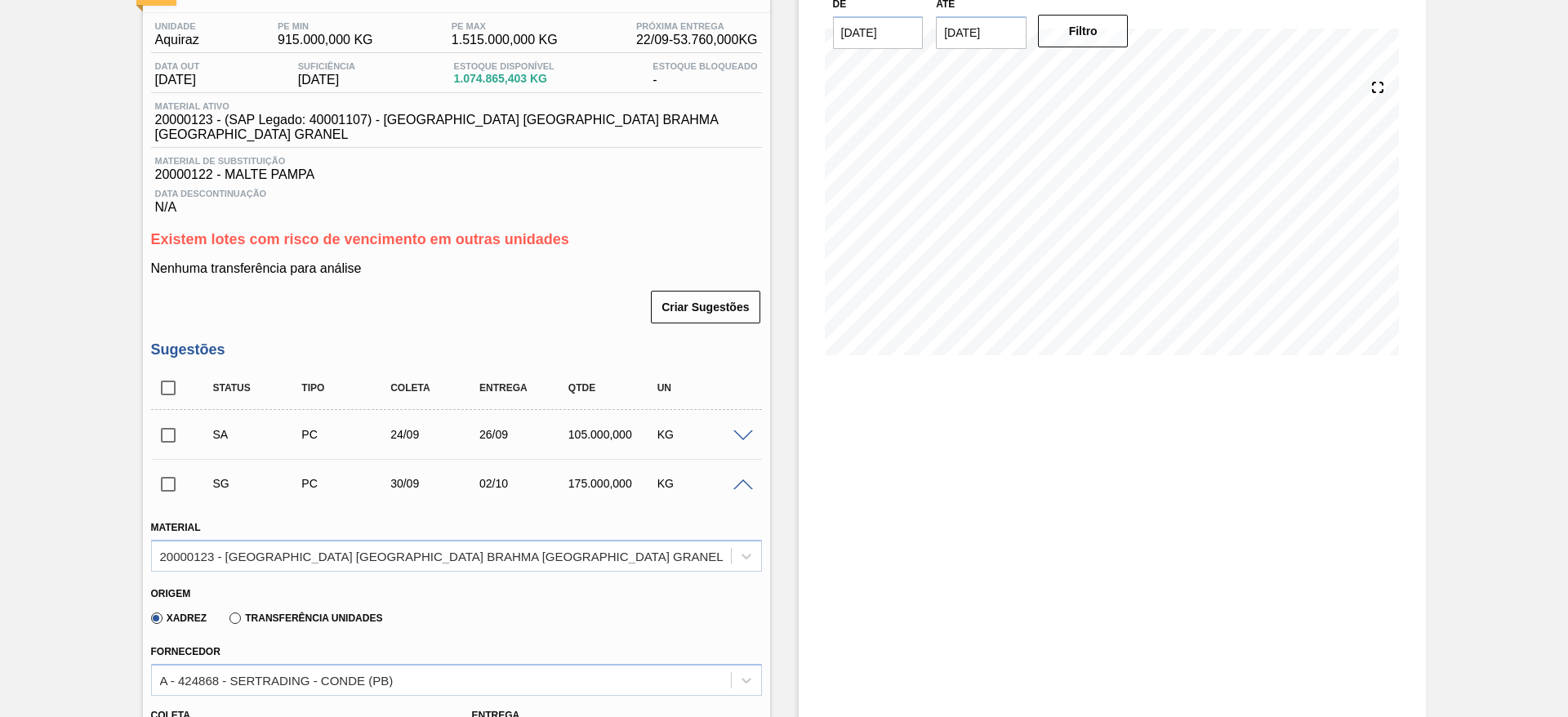
scroll to position [612, 0]
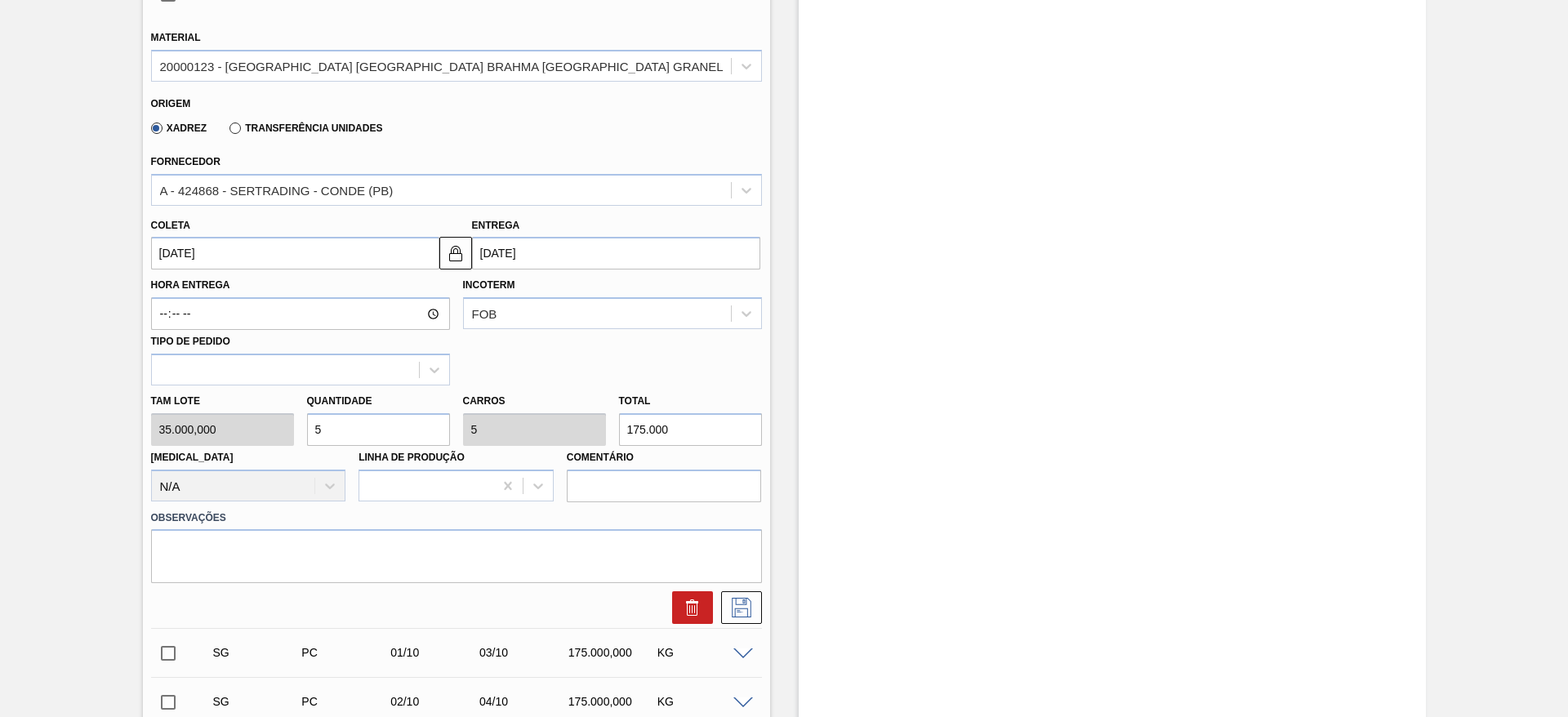
click at [160, 239] on input "[DATE]" at bounding box center [295, 253] width 288 height 33
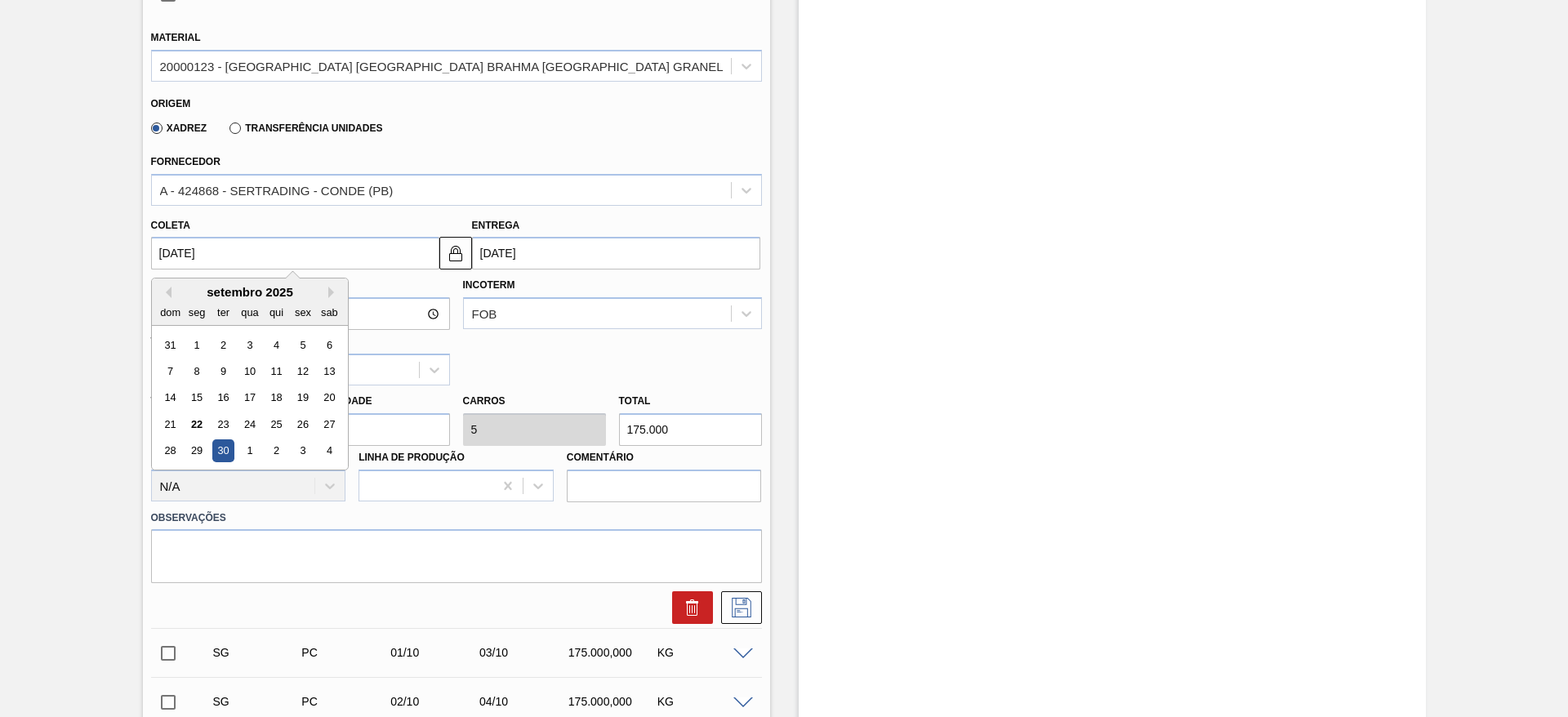
drag, startPoint x: 280, startPoint y: 407, endPoint x: 295, endPoint y: 413, distance: 16.2
click at [280, 414] on div "25" at bounding box center [276, 425] width 22 height 22
type input "[DATE]"
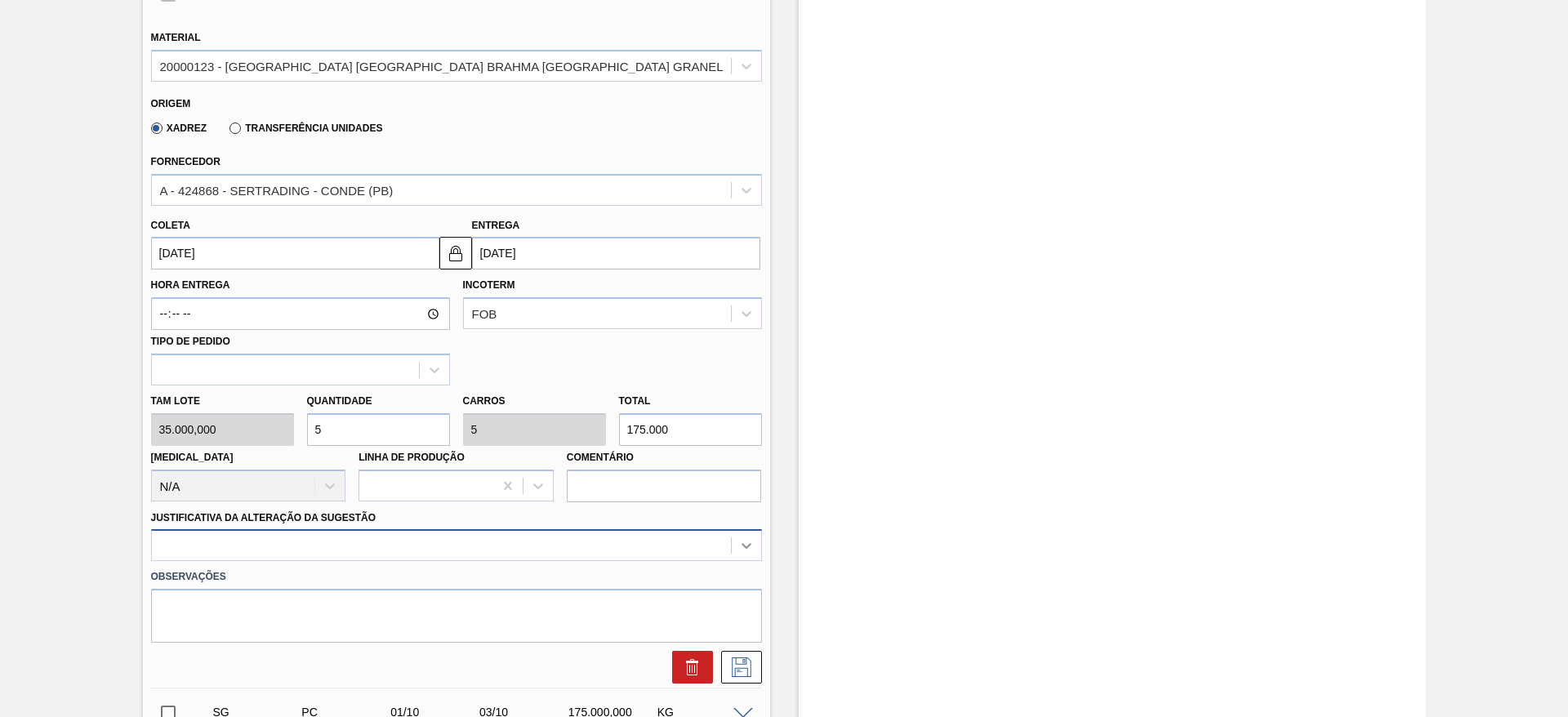
scroll to position [700, 0]
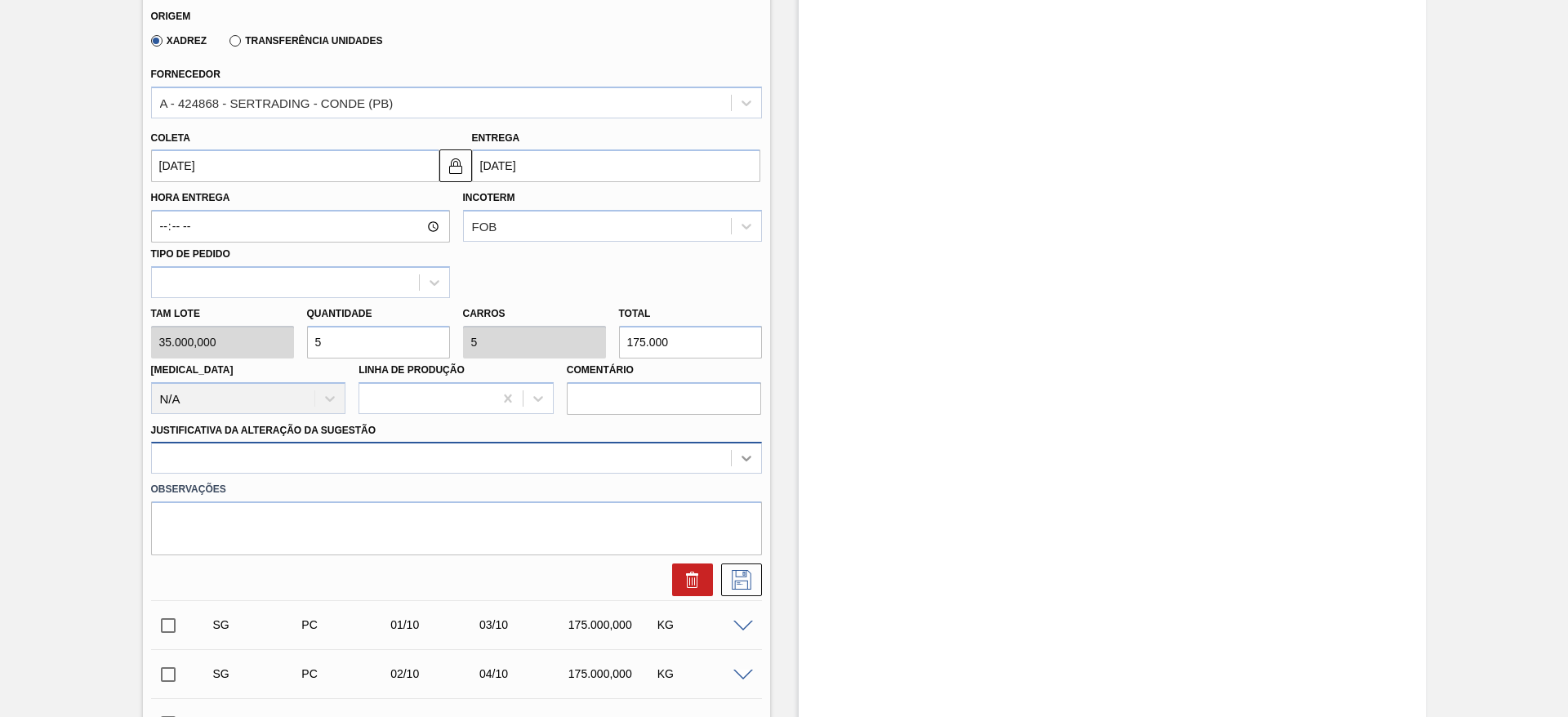
click at [752, 474] on div at bounding box center [456, 457] width 611 height 32
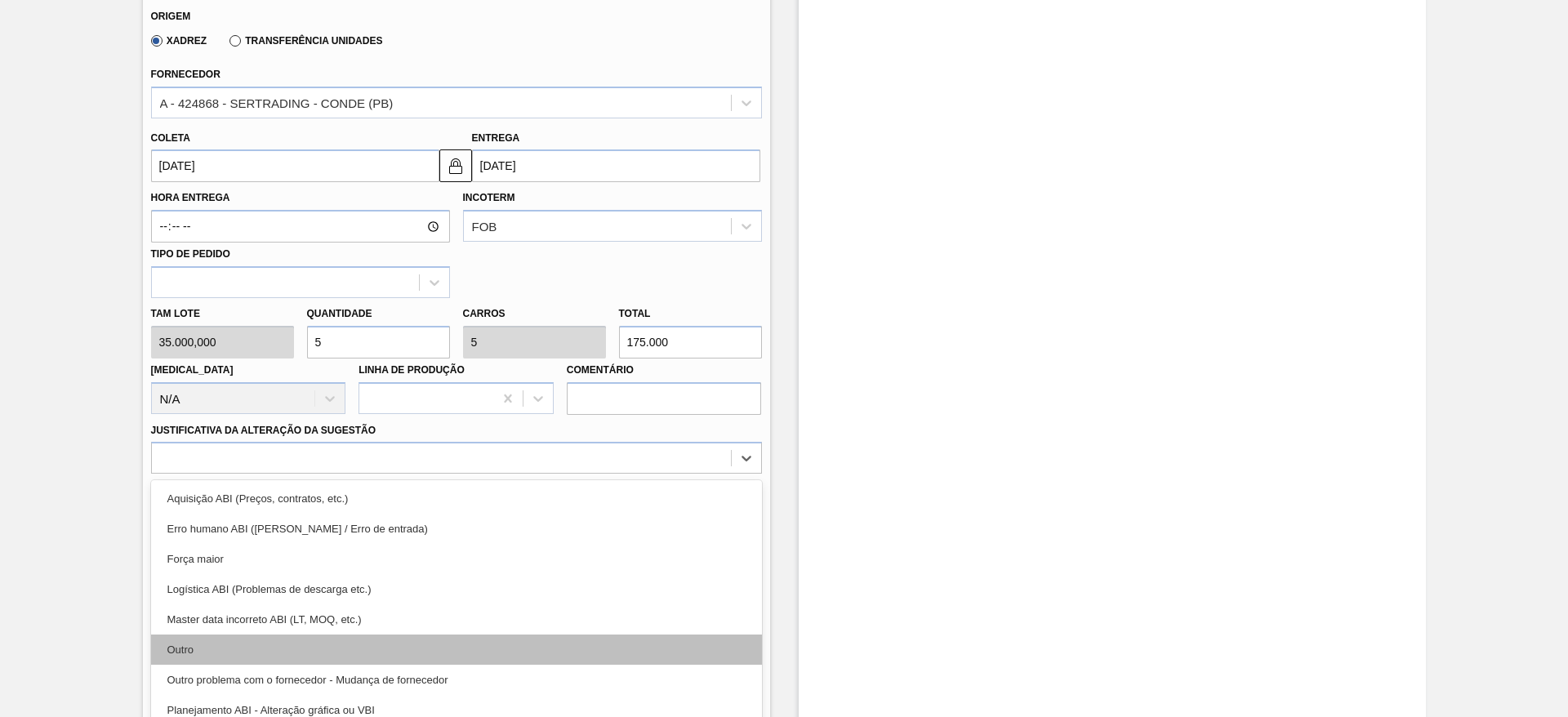
click at [259, 638] on div "Outro" at bounding box center [456, 650] width 611 height 30
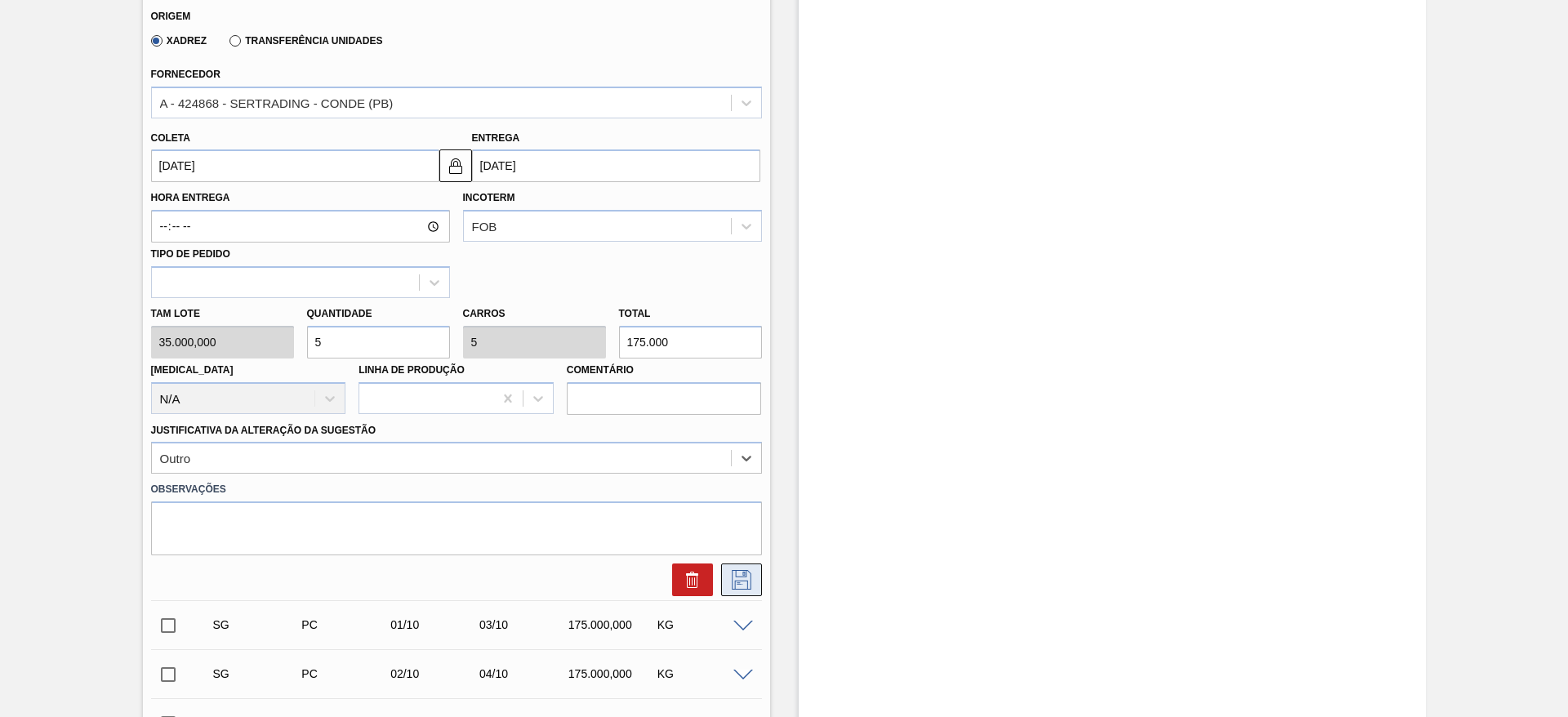
click at [738, 570] on icon at bounding box center [742, 580] width 26 height 20
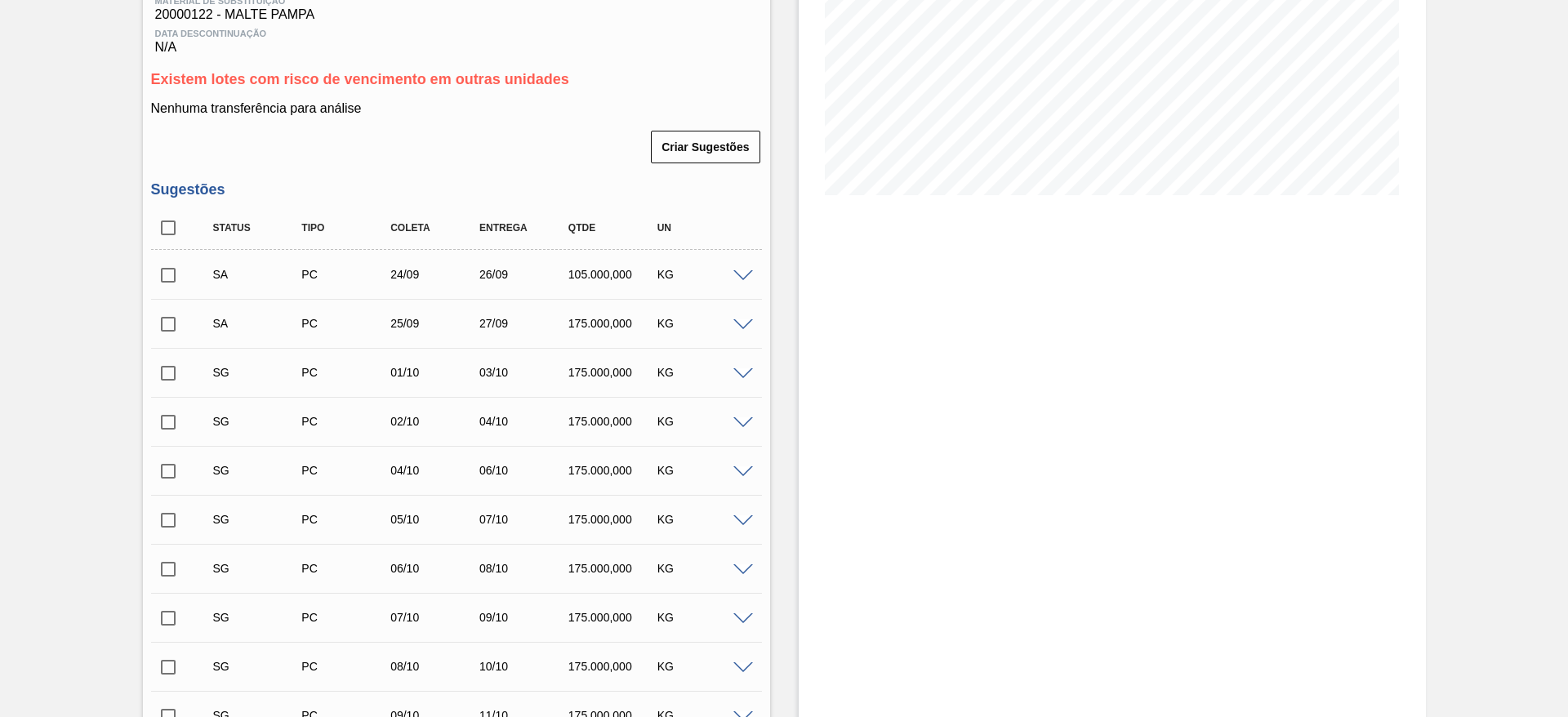
scroll to position [315, 0]
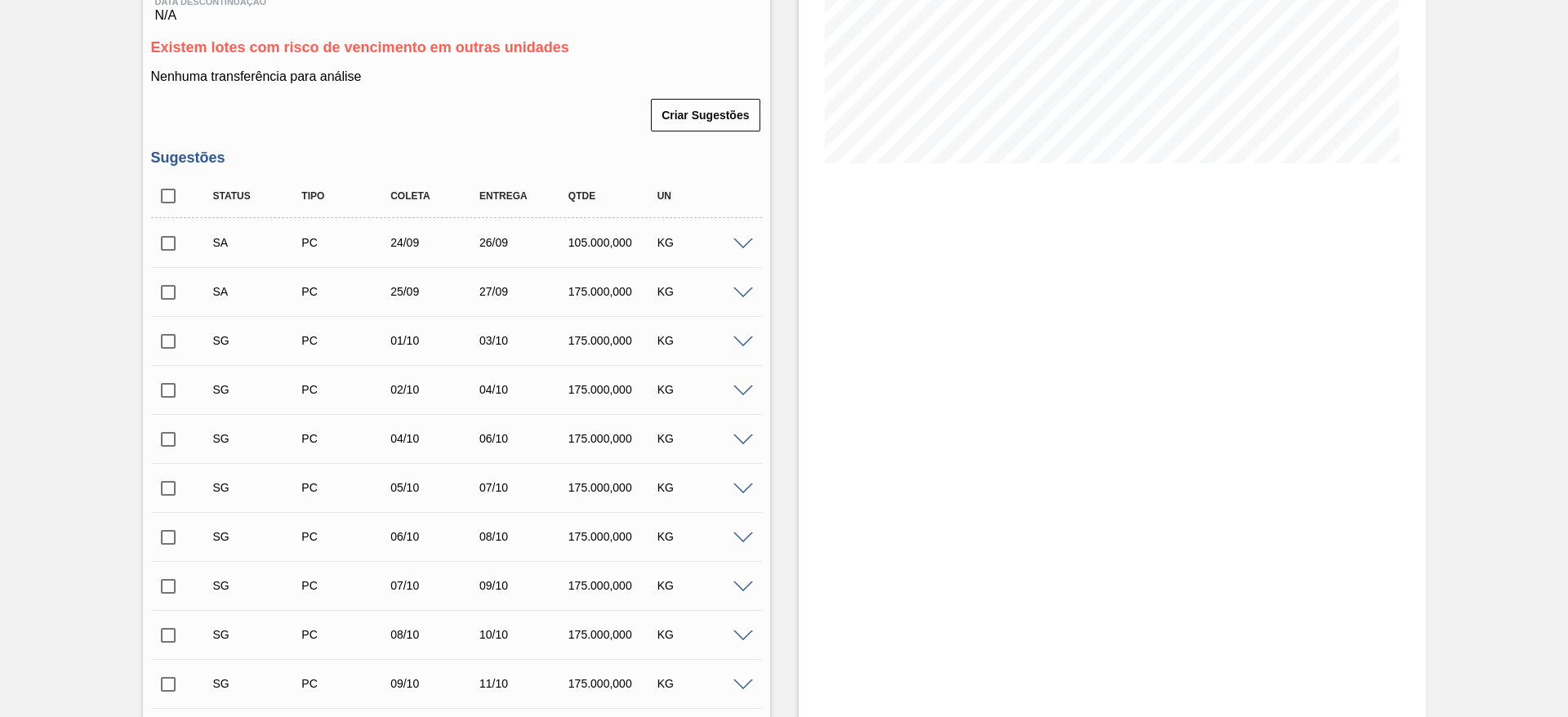
click at [743, 337] on span at bounding box center [743, 343] width 20 height 12
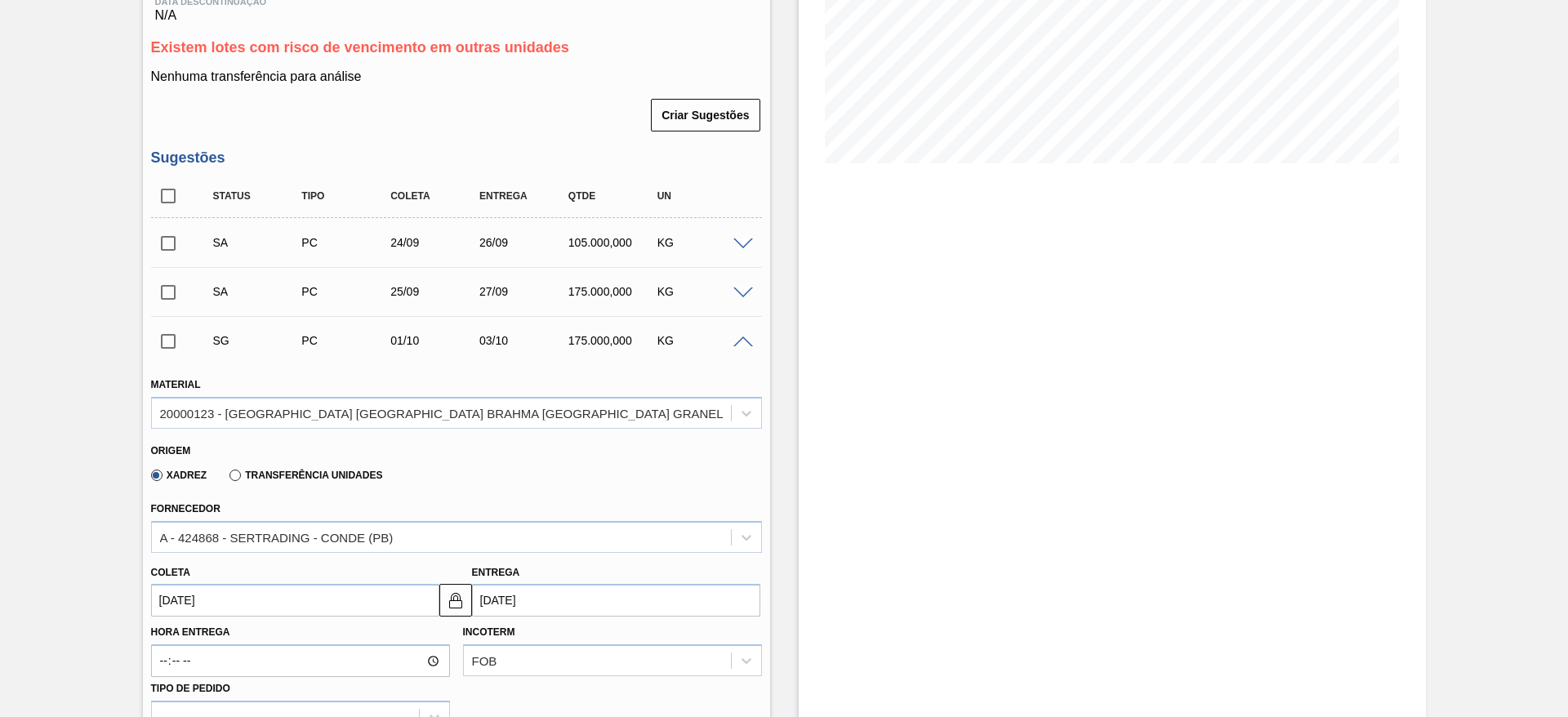
scroll to position [682, 0]
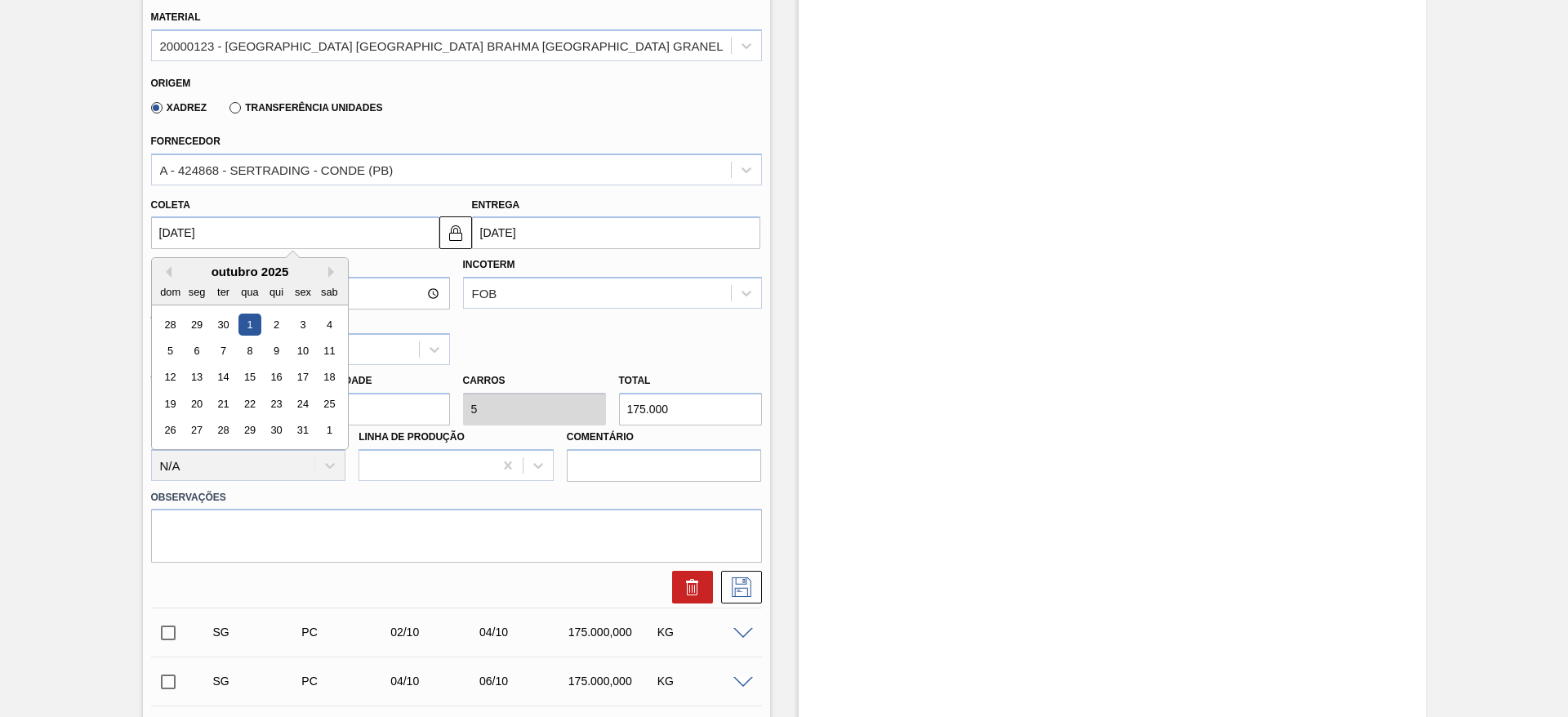
click at [167, 217] on input "[DATE]" at bounding box center [295, 232] width 288 height 33
click at [168, 266] on button "Previous Month" at bounding box center [166, 272] width 11 height 11
click at [330, 393] on div "27" at bounding box center [329, 404] width 22 height 22
type input "[DATE]"
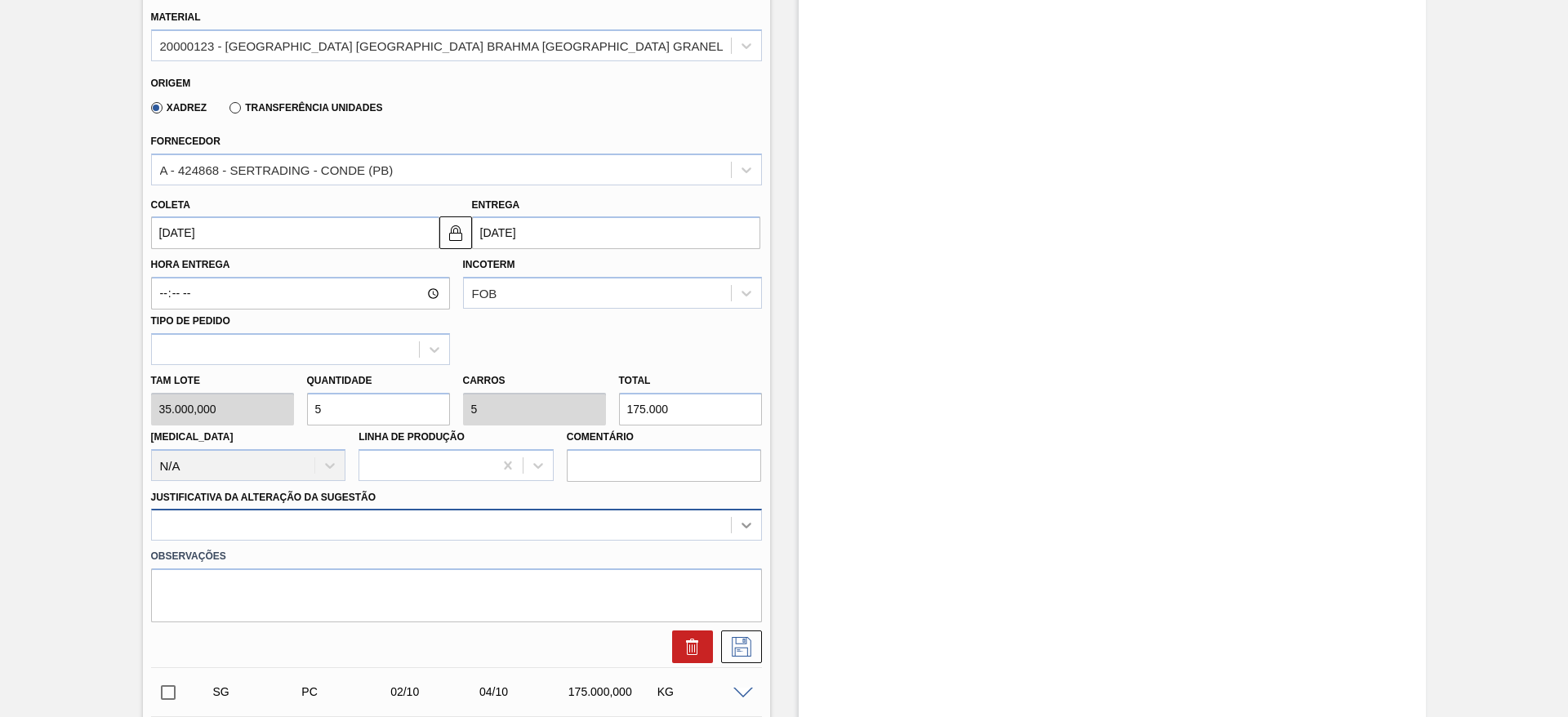
click at [758, 509] on div at bounding box center [456, 525] width 611 height 32
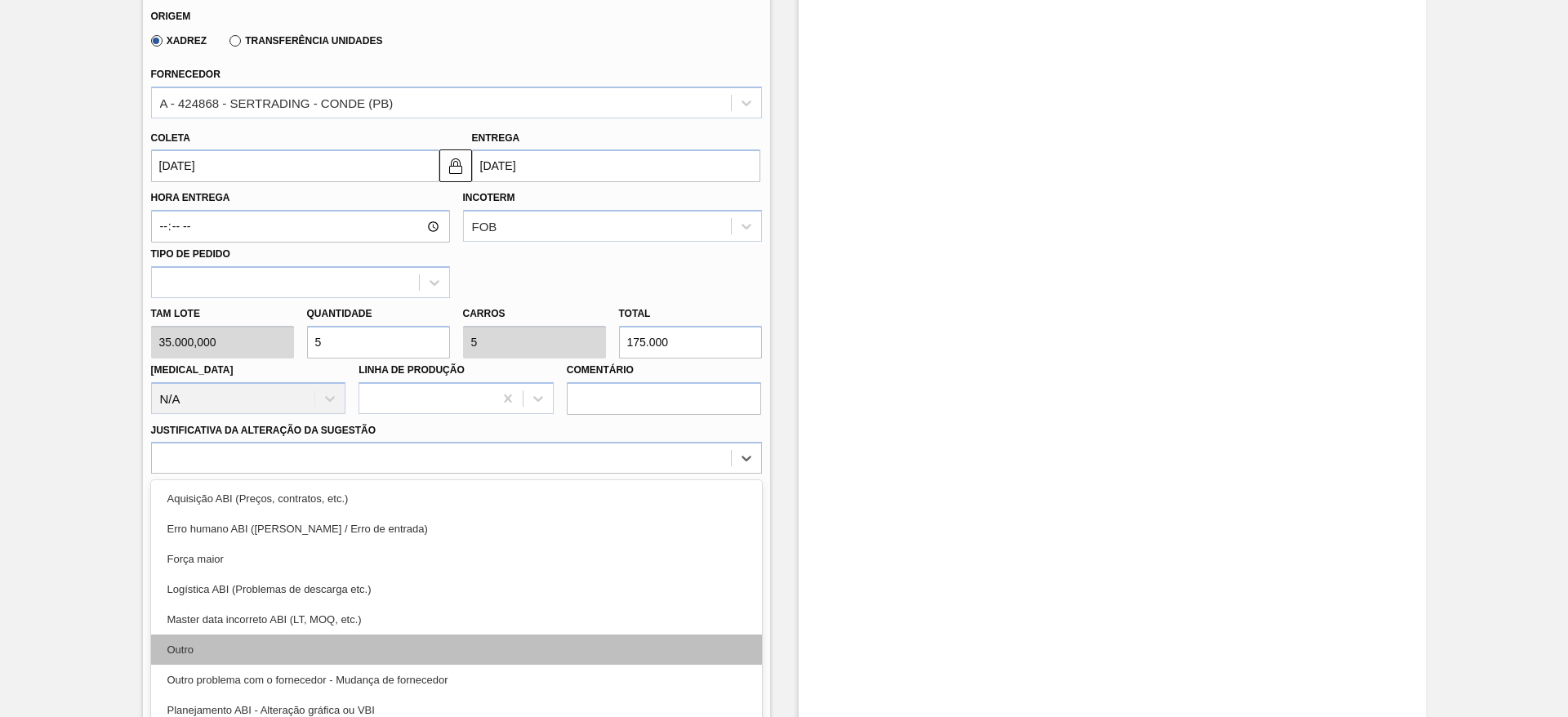
click at [204, 635] on div "Outro" at bounding box center [456, 650] width 611 height 30
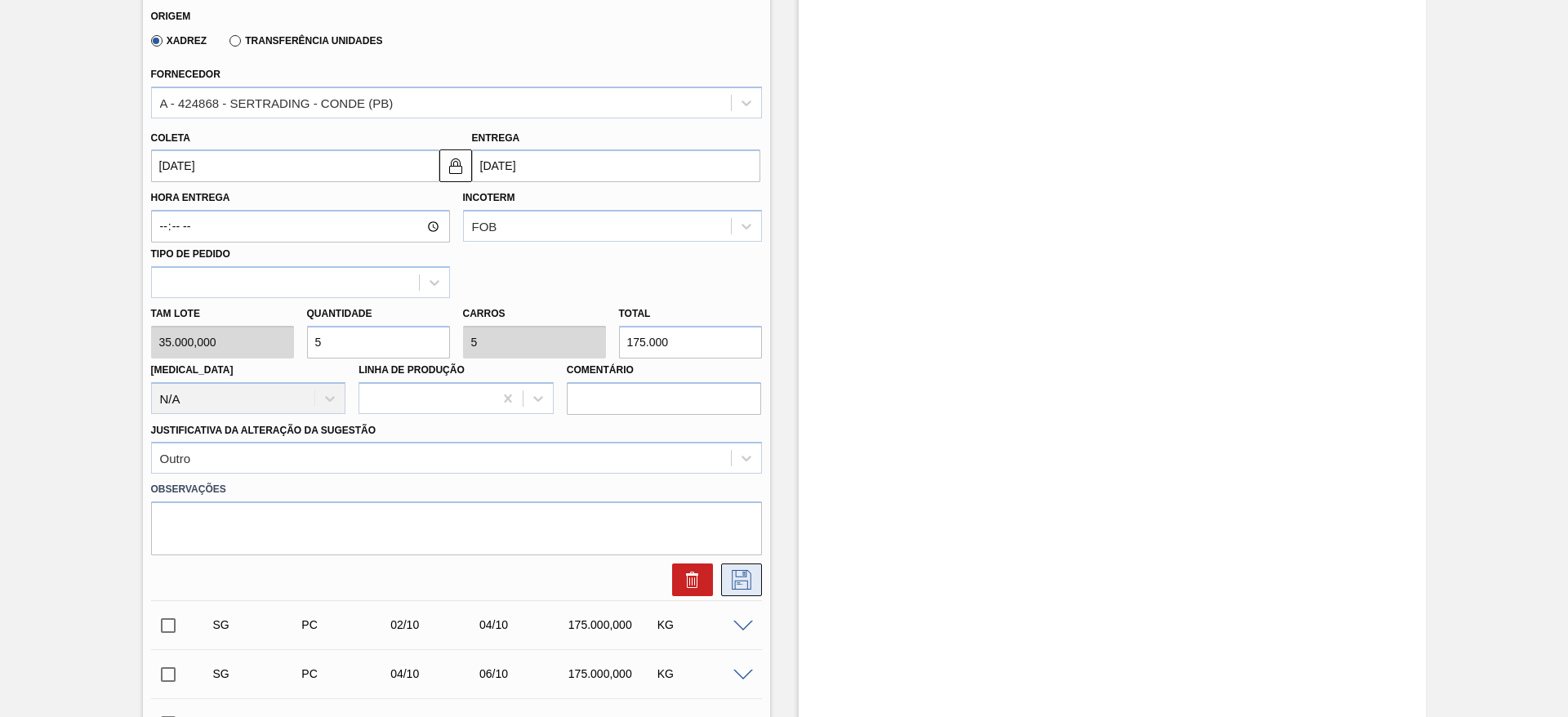
click at [744, 570] on icon at bounding box center [742, 580] width 26 height 20
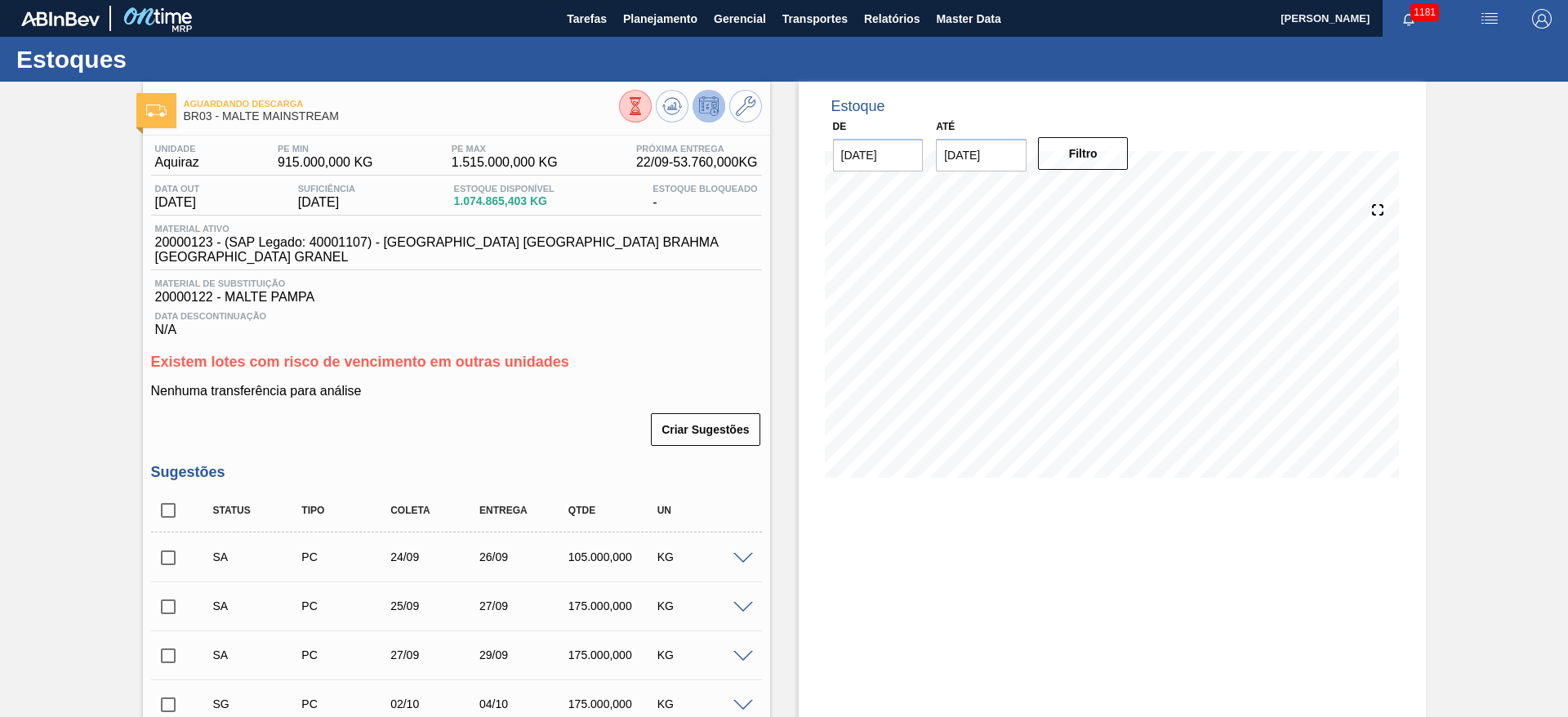
scroll to position [246, 0]
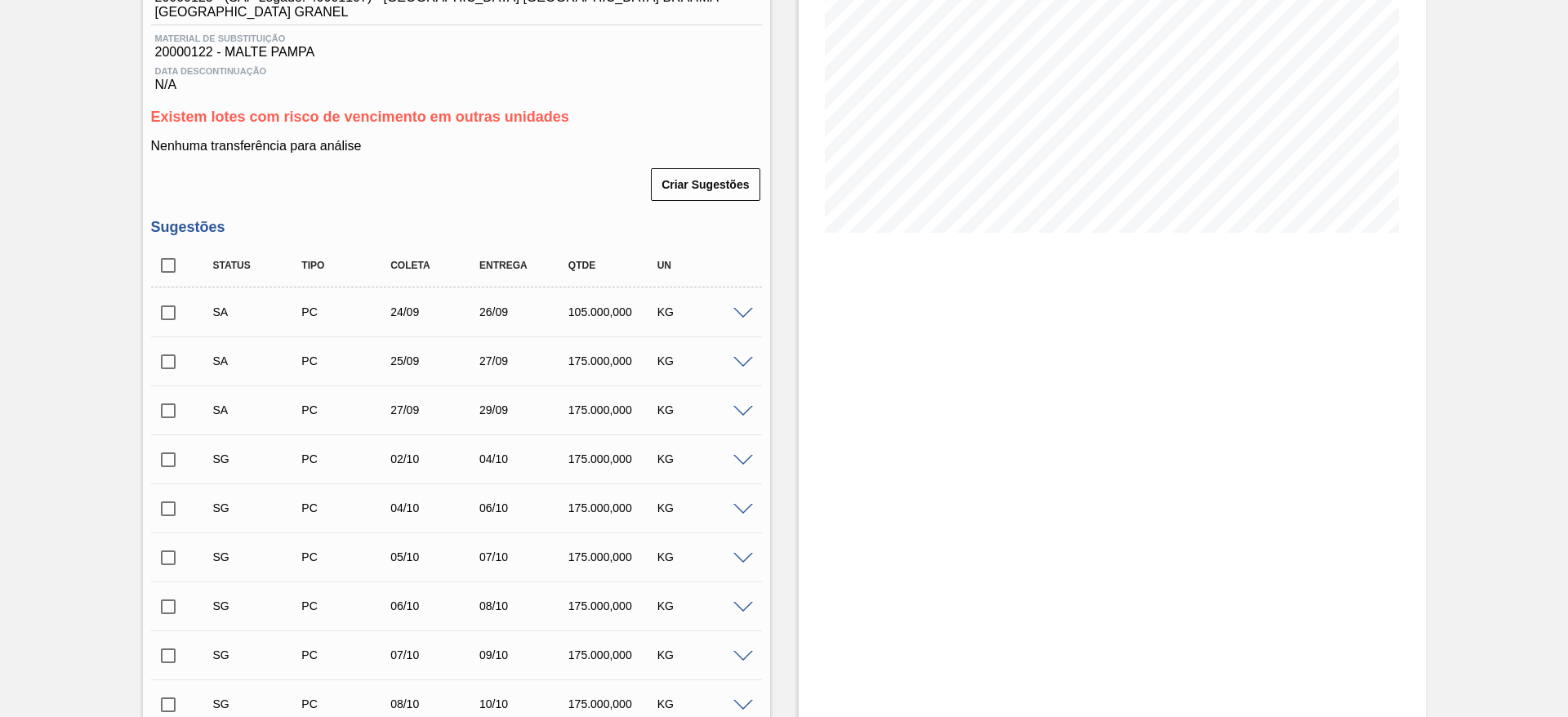
click at [744, 455] on span at bounding box center [743, 460] width 20 height 12
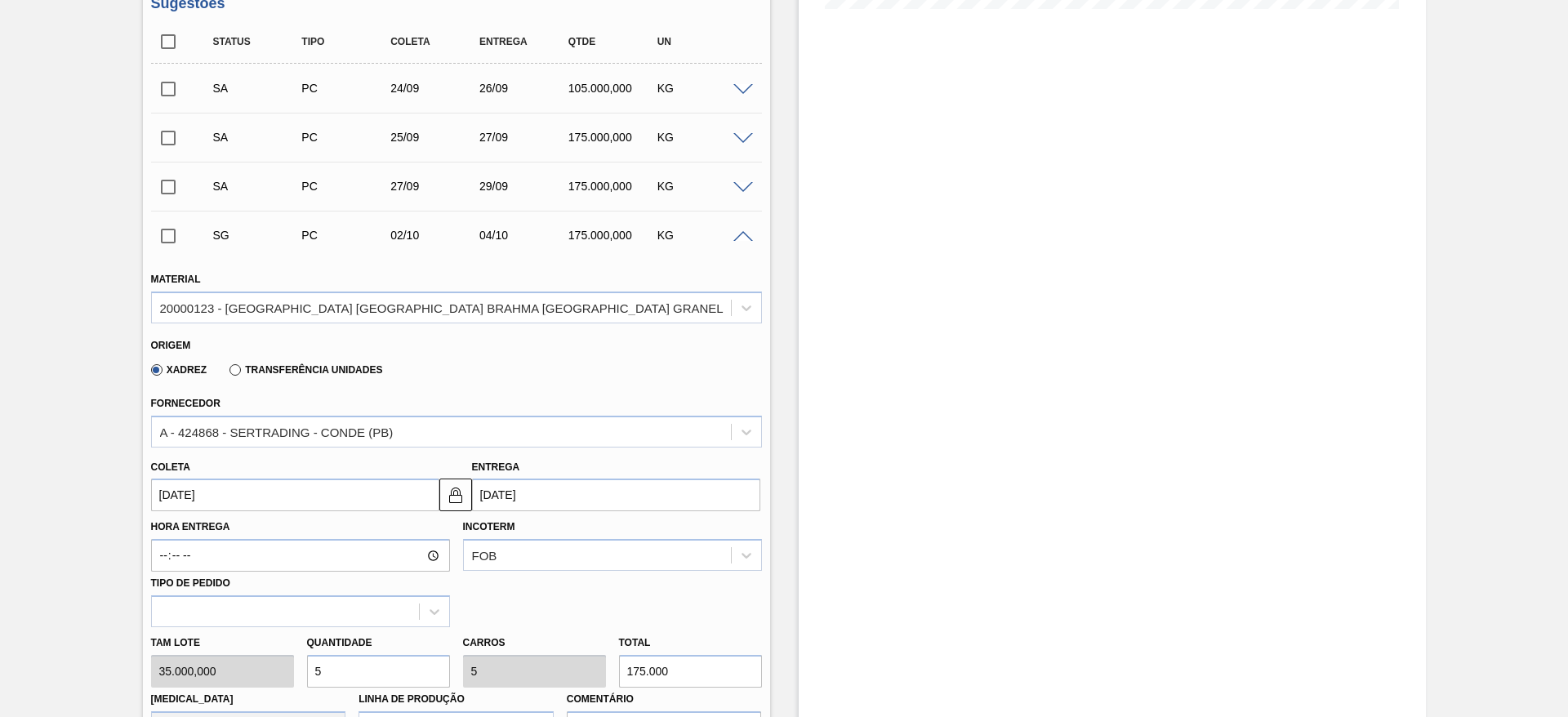
scroll to position [612, 0]
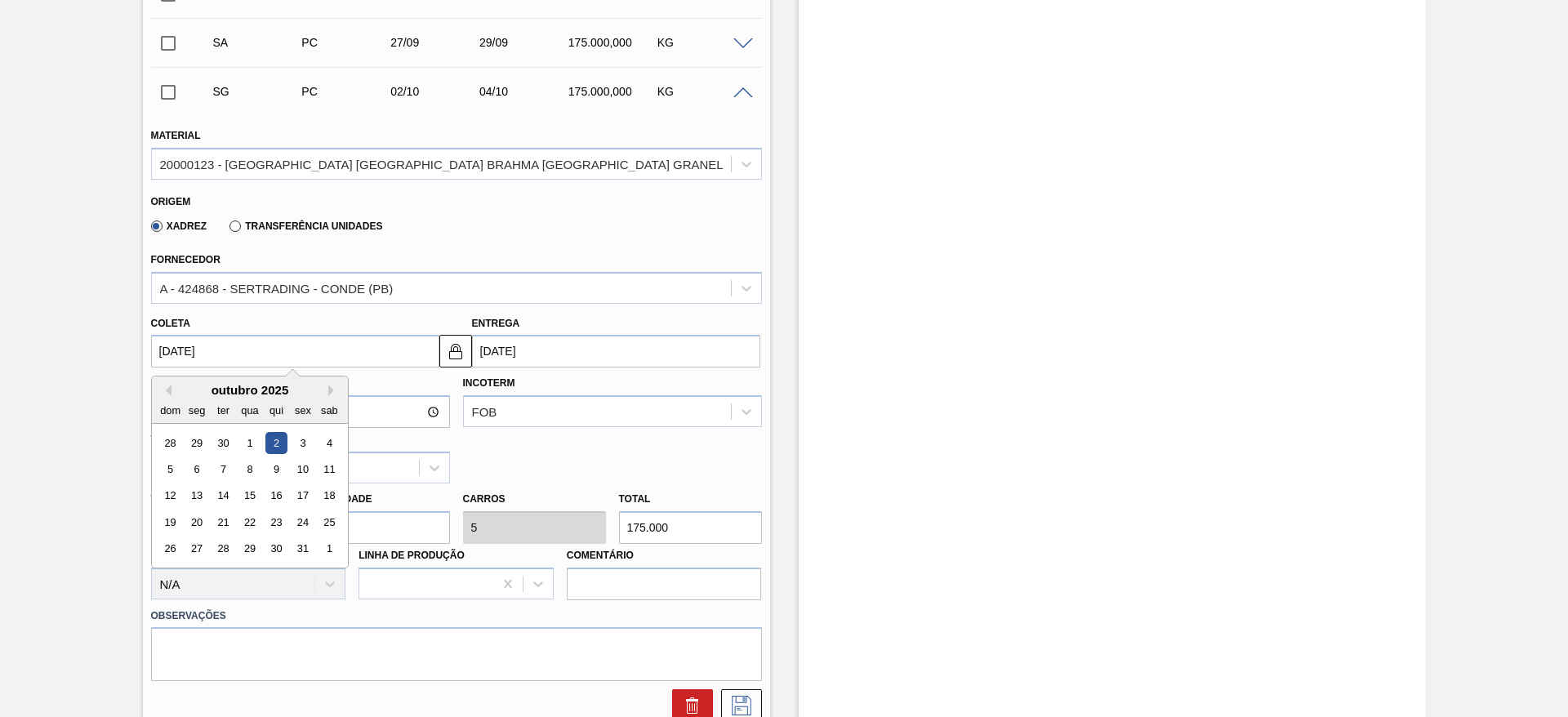
click at [166, 335] on input "[DATE]" at bounding box center [295, 351] width 288 height 33
click at [165, 385] on button "Previous Month" at bounding box center [166, 390] width 11 height 11
click at [166, 539] on div "28" at bounding box center [171, 550] width 22 height 22
type input "[DATE]"
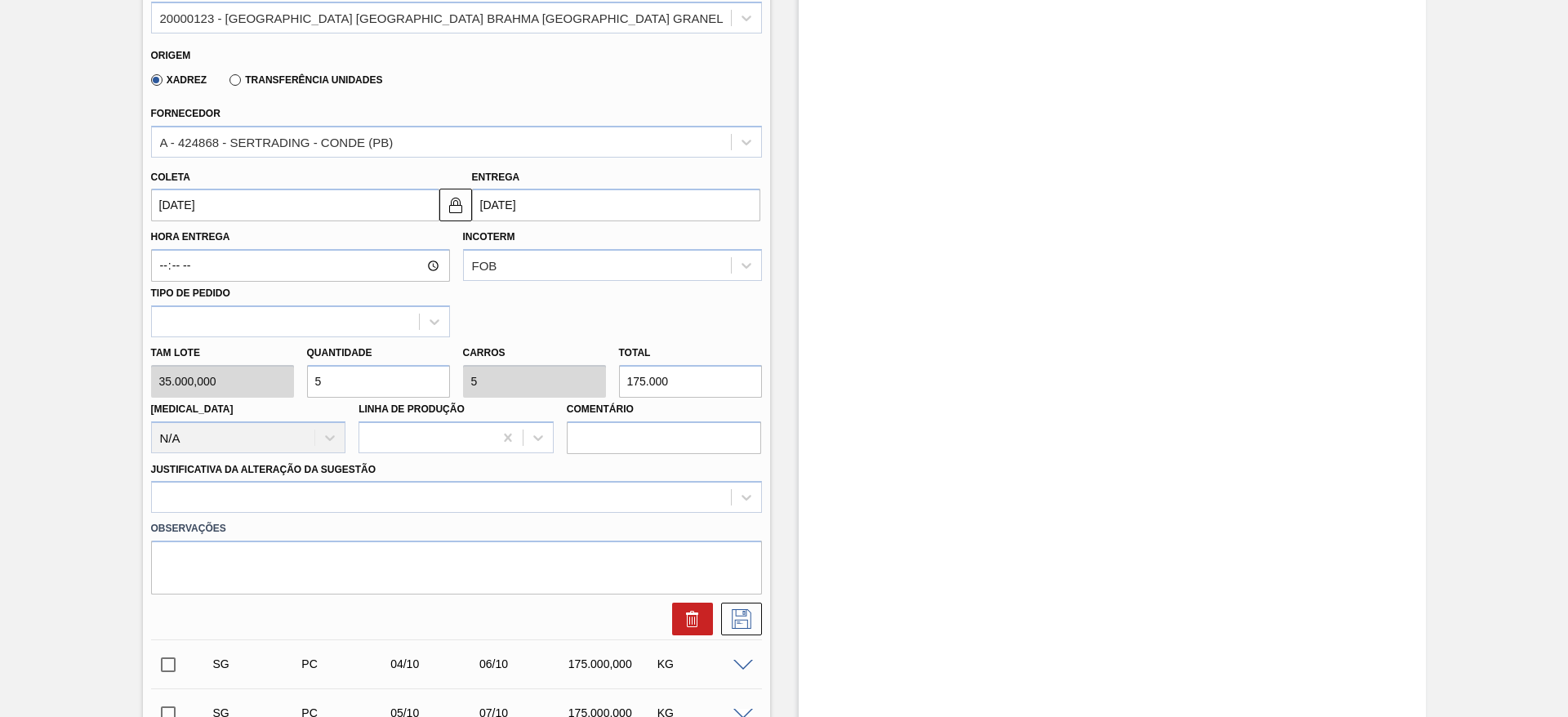
scroll to position [858, 0]
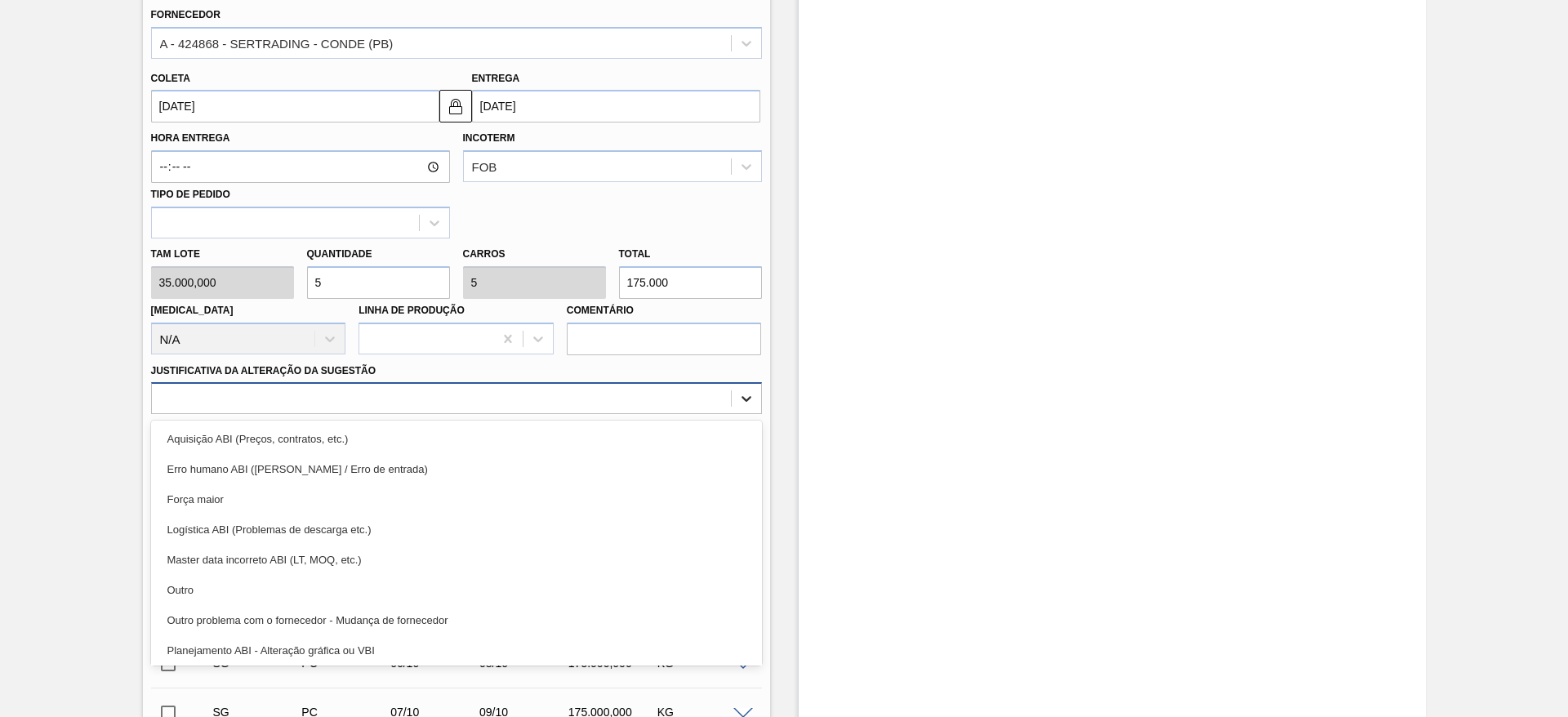
click at [739, 390] on icon at bounding box center [747, 399] width 17 height 17
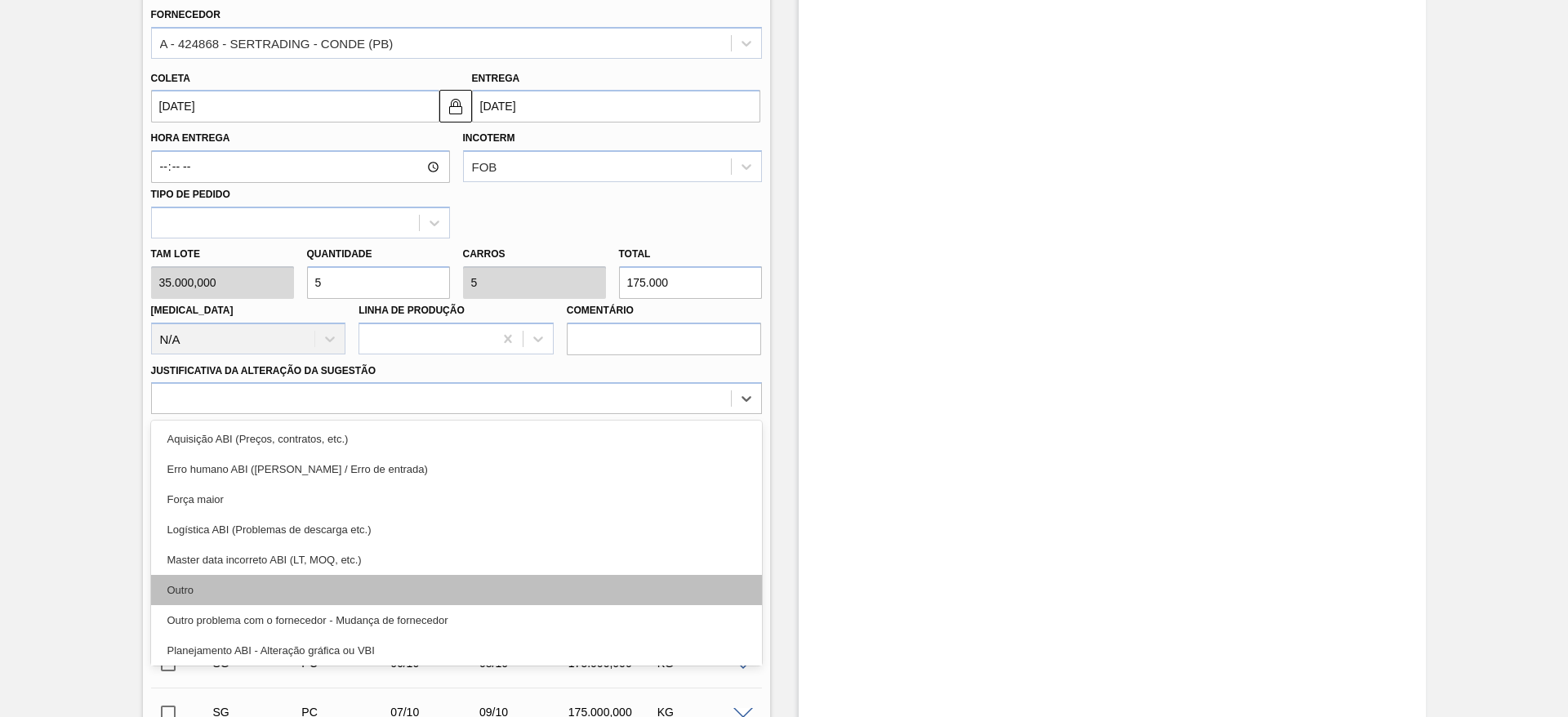
click at [244, 575] on div "Outro" at bounding box center [456, 590] width 611 height 30
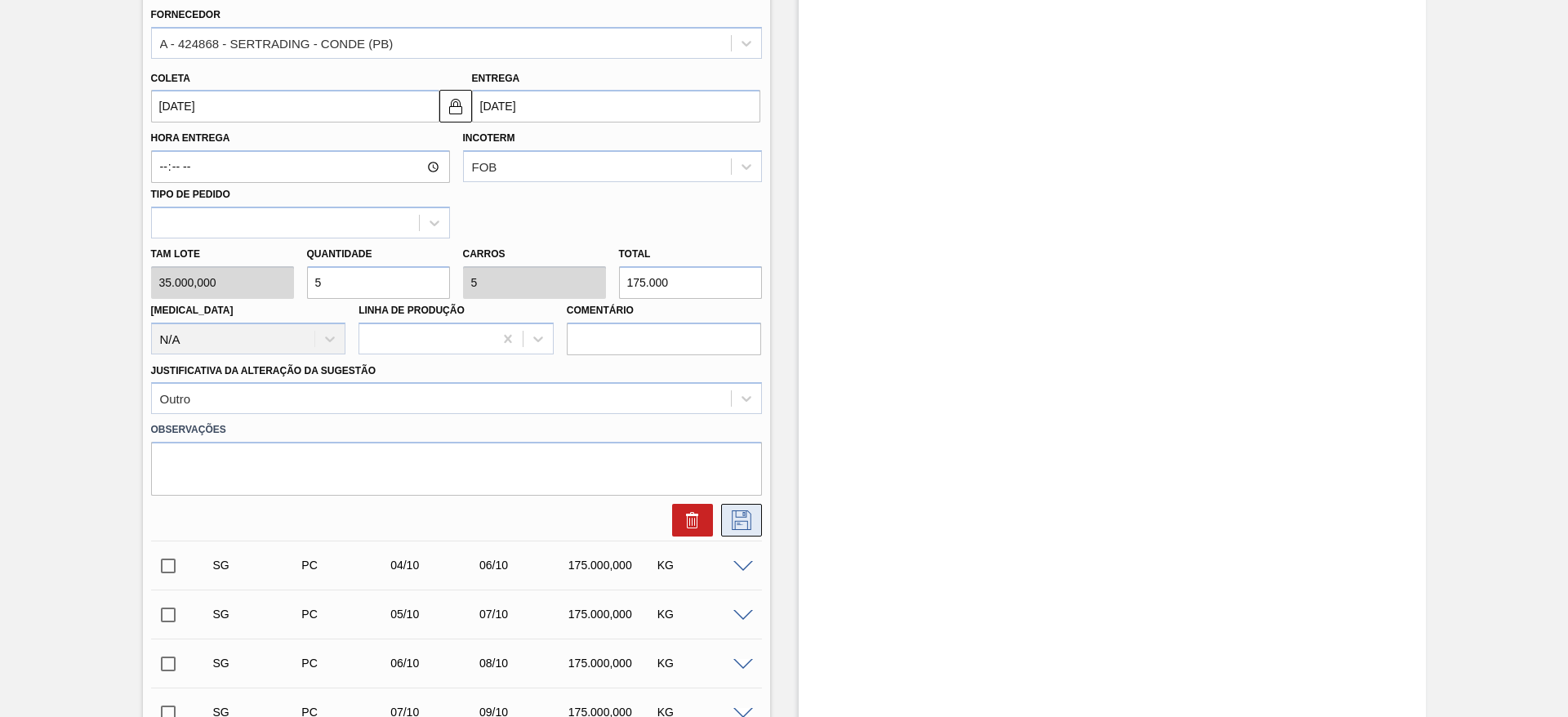
click at [747, 511] on icon at bounding box center [742, 520] width 26 height 20
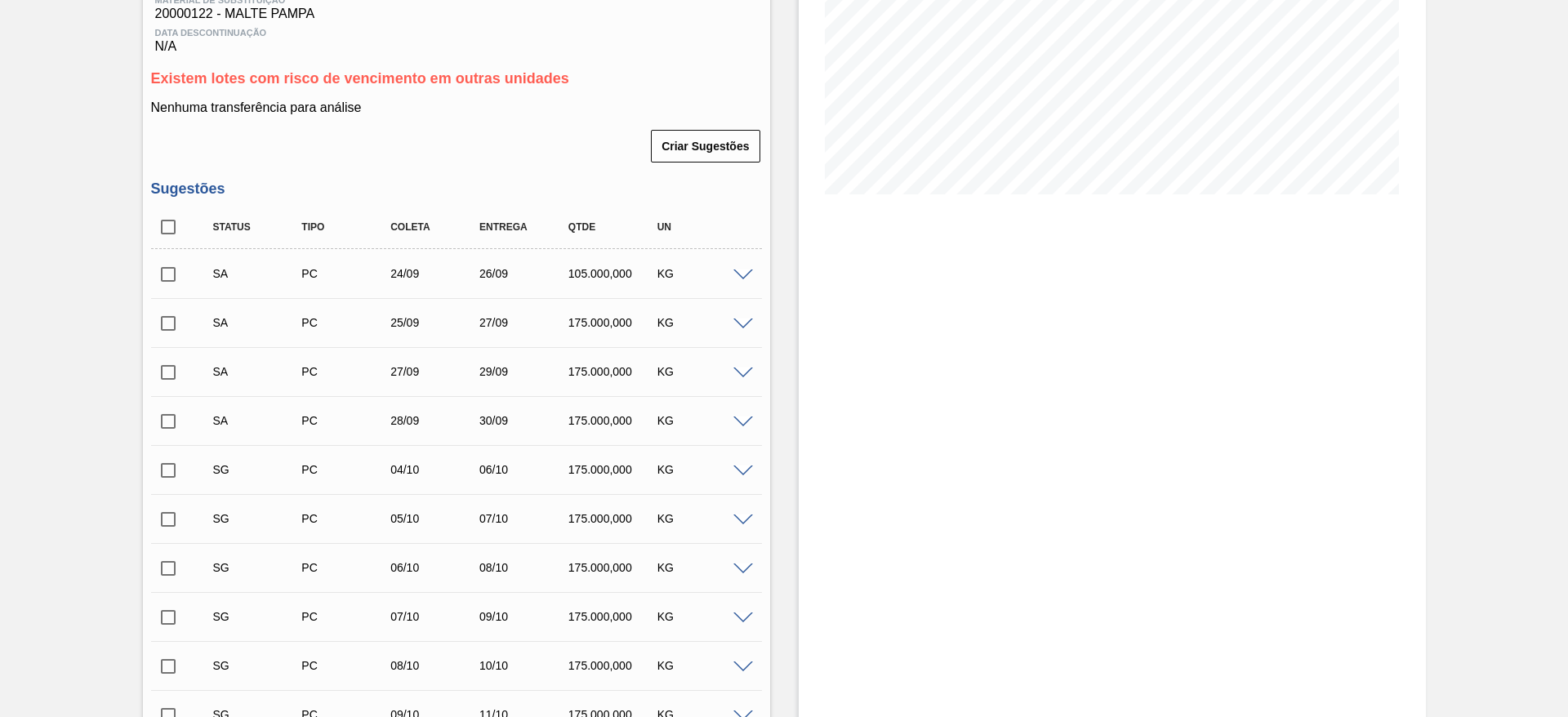
scroll to position [122, 0]
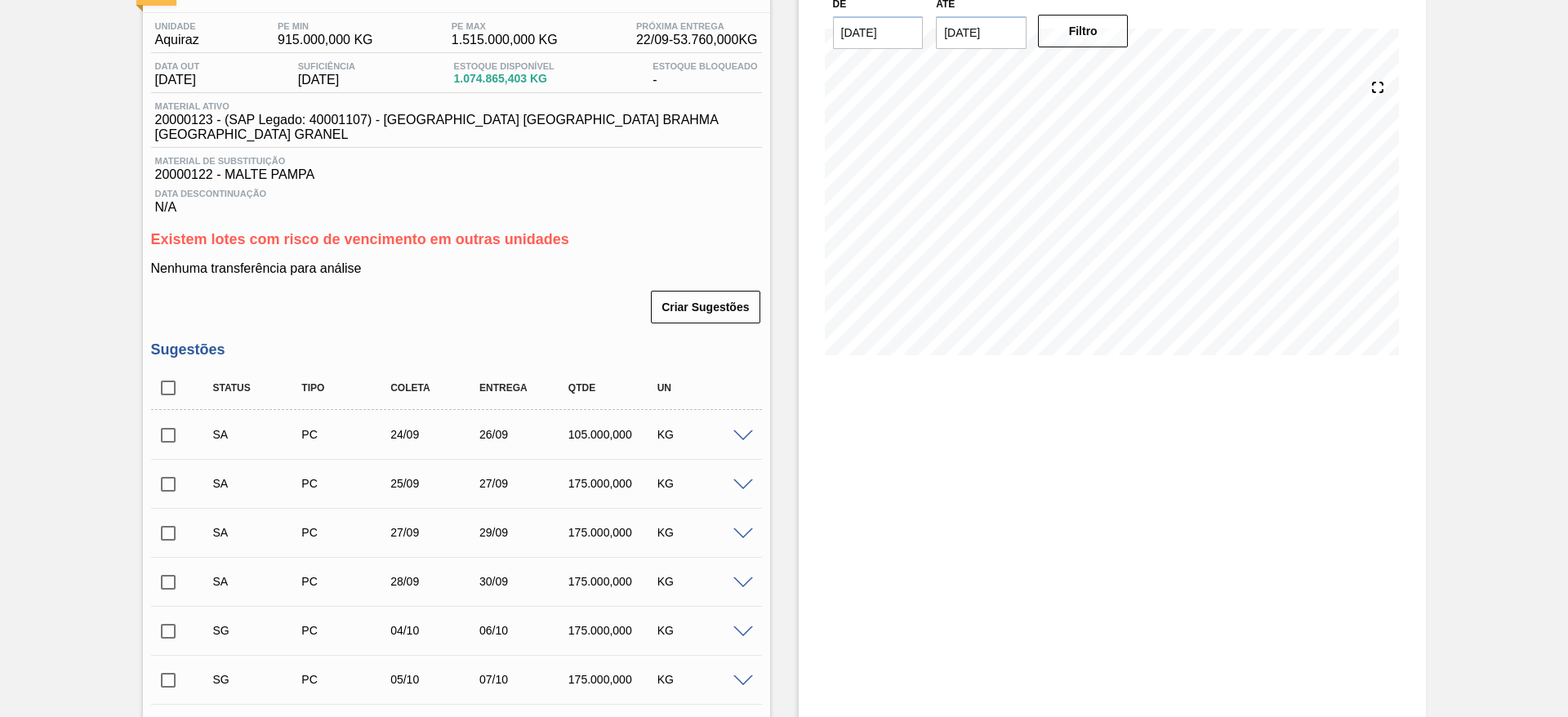
click at [166, 421] on input "checkbox" at bounding box center [168, 435] width 35 height 35
checkbox input "true"
click at [165, 468] on input "checkbox" at bounding box center [168, 485] width 35 height 35
checkbox input "true"
click at [167, 519] on input "checkbox" at bounding box center [168, 533] width 35 height 35
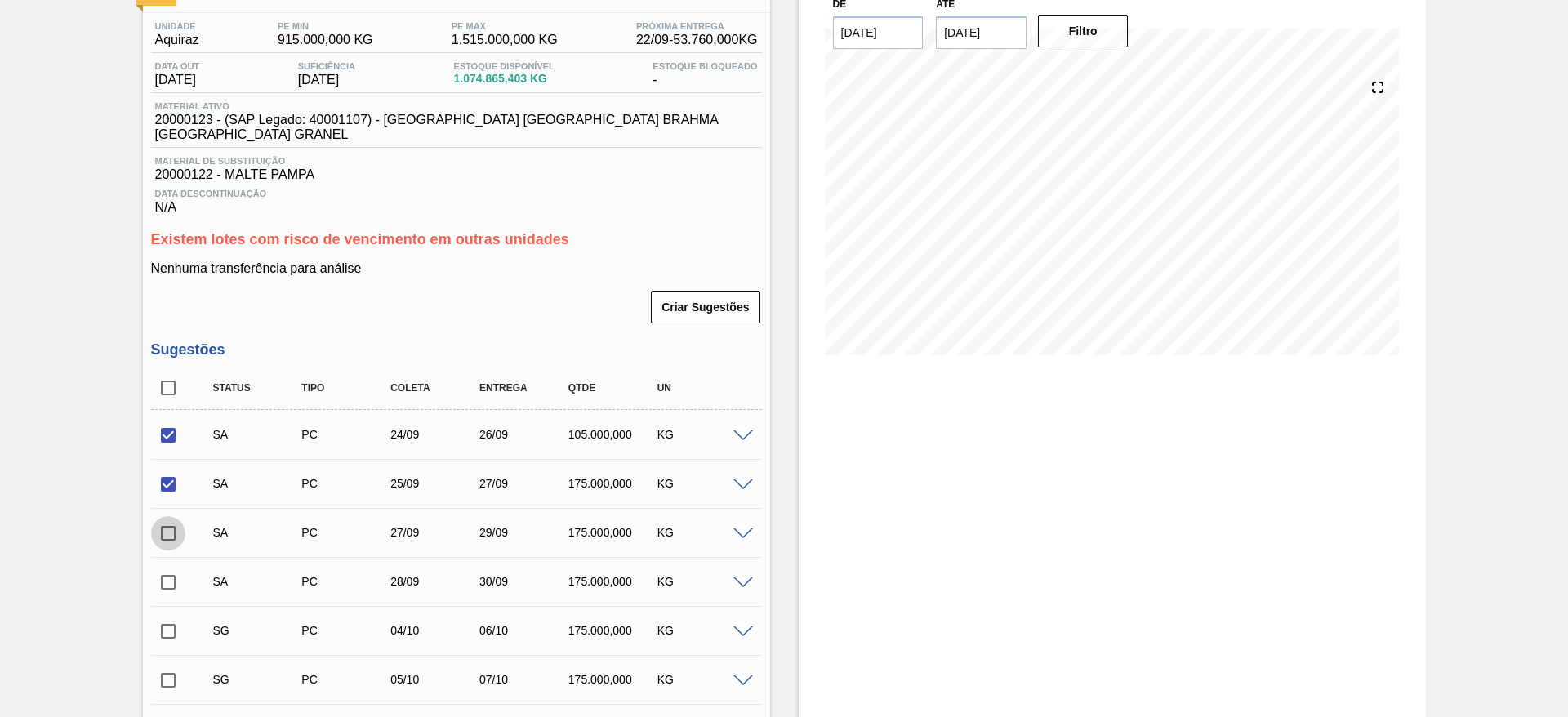
checkbox input "true"
click at [167, 569] on input "checkbox" at bounding box center [168, 583] width 35 height 35
checkbox input "true"
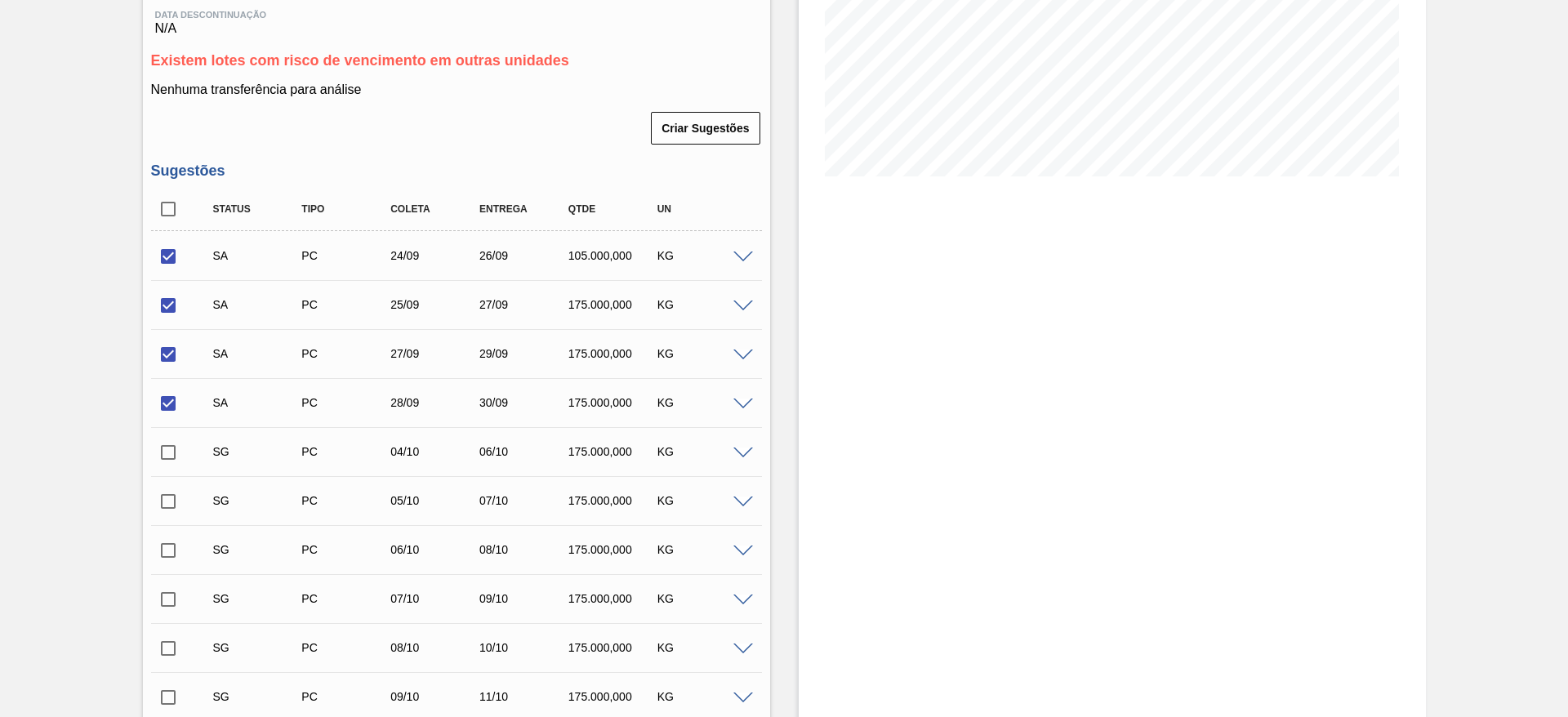
scroll to position [490, 0]
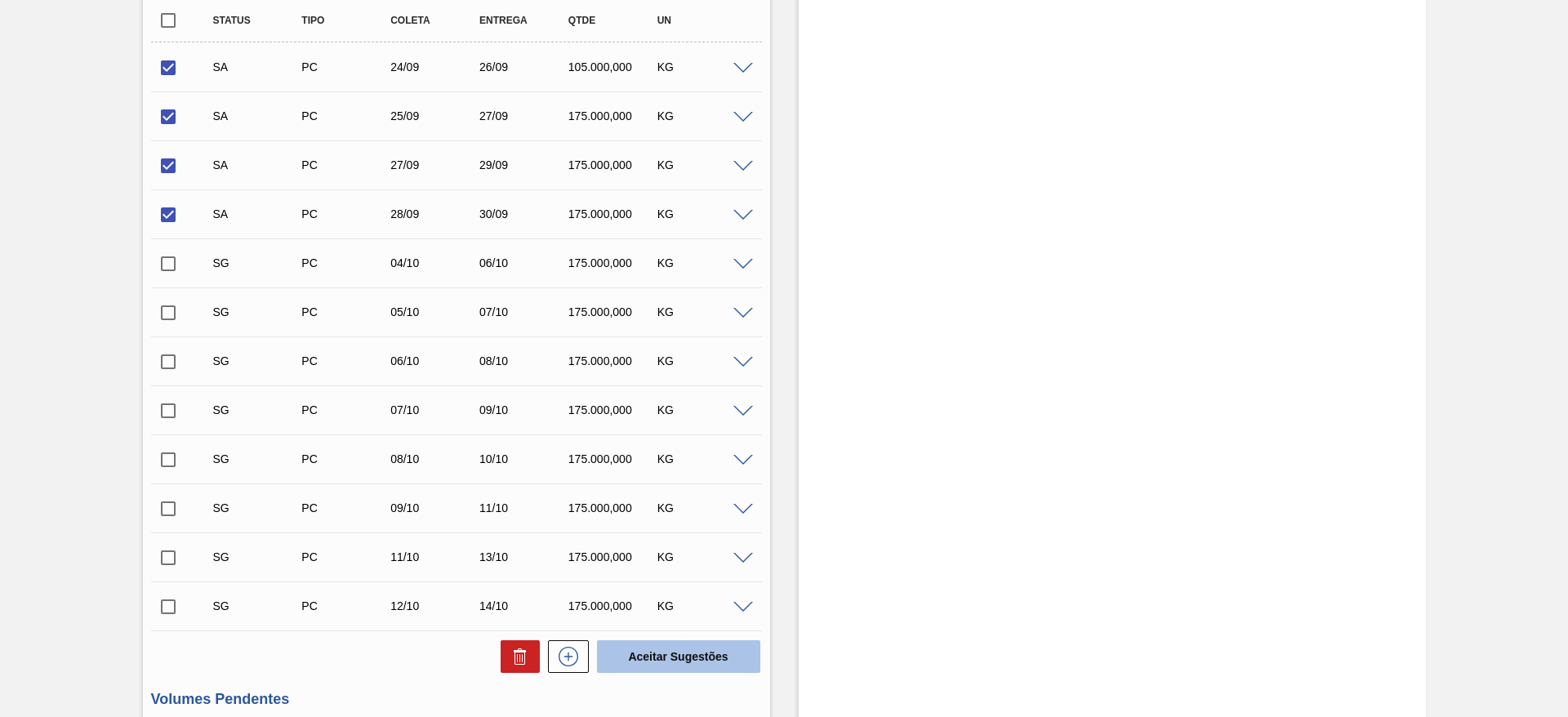
click at [671, 642] on button "Aceitar Sugestões" at bounding box center [679, 656] width 163 height 33
checkbox input "false"
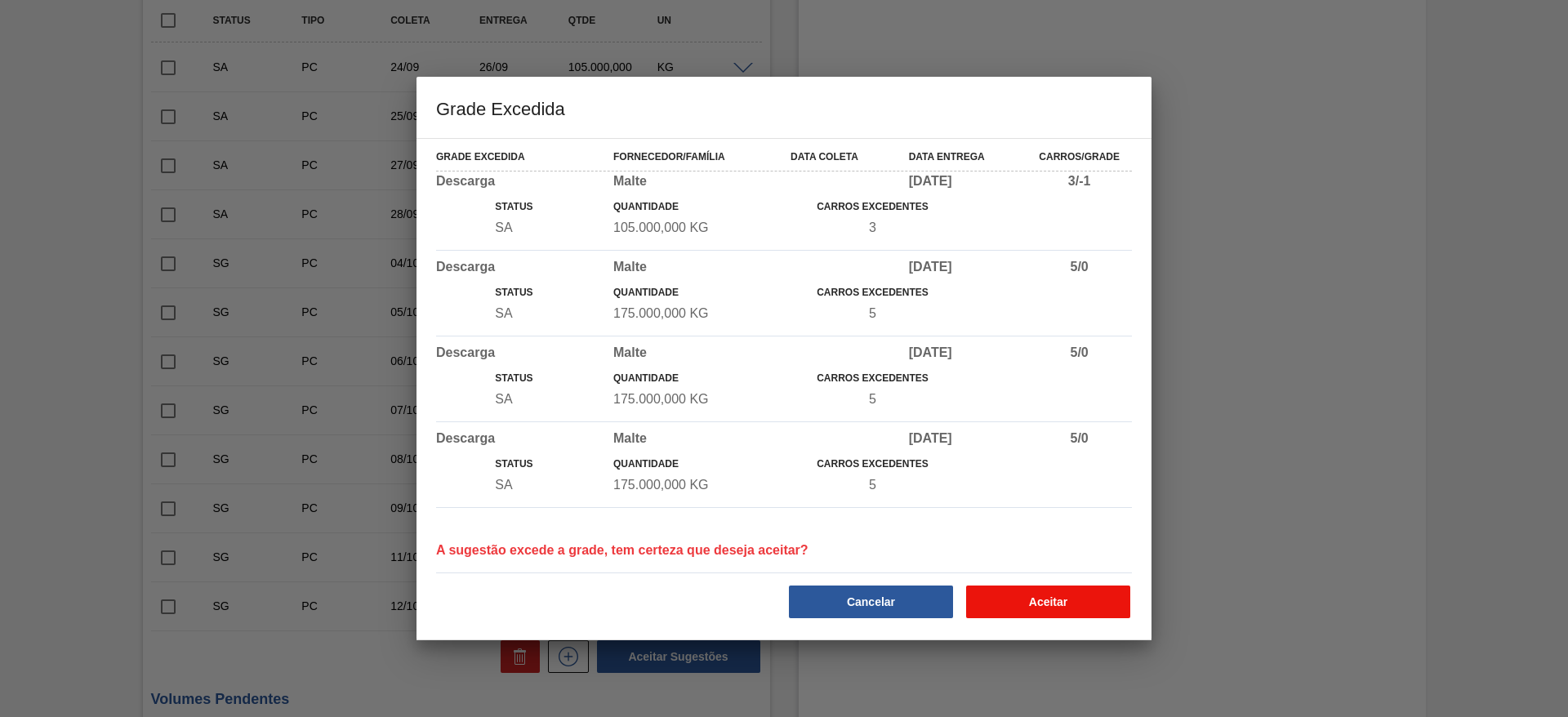
click at [1043, 595] on button "Aceitar" at bounding box center [1048, 601] width 164 height 33
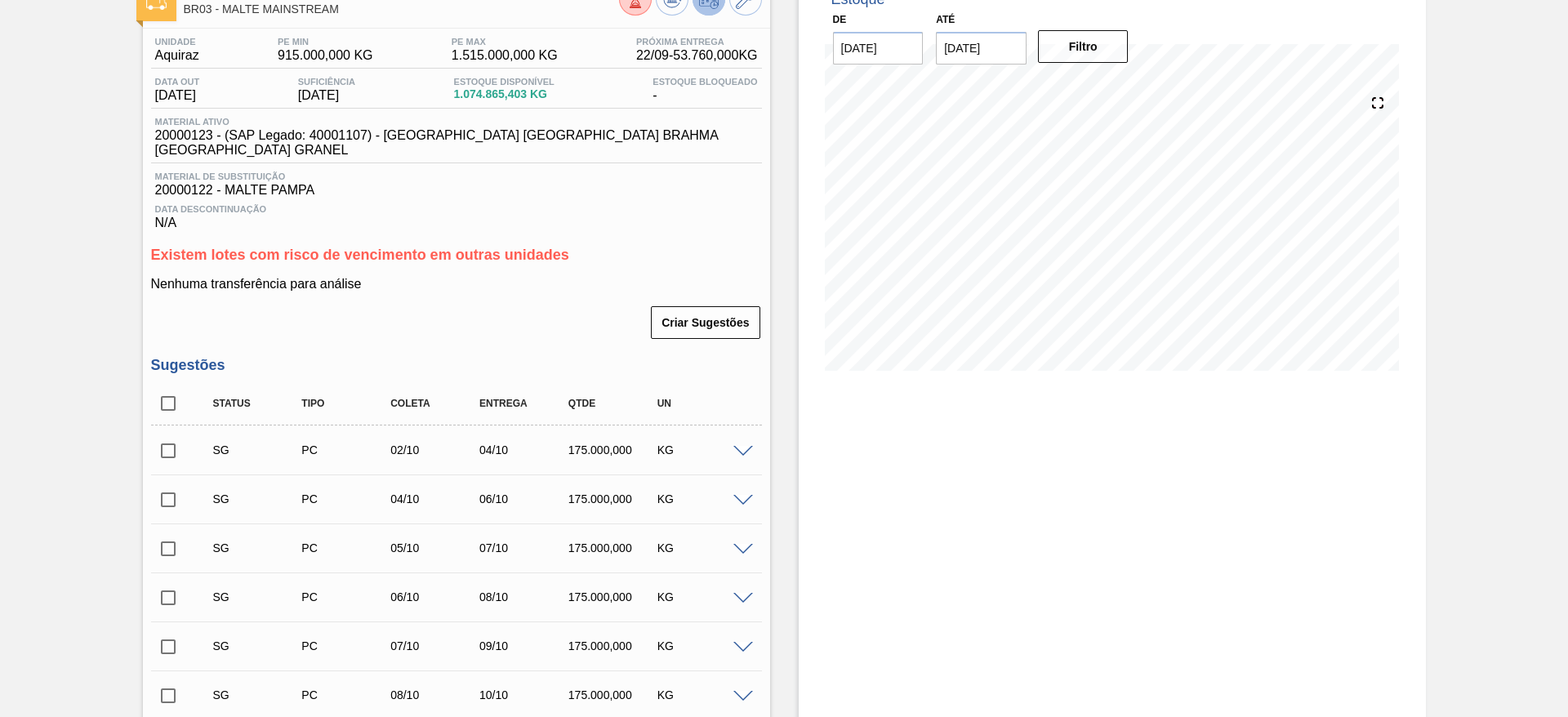
scroll to position [0, 0]
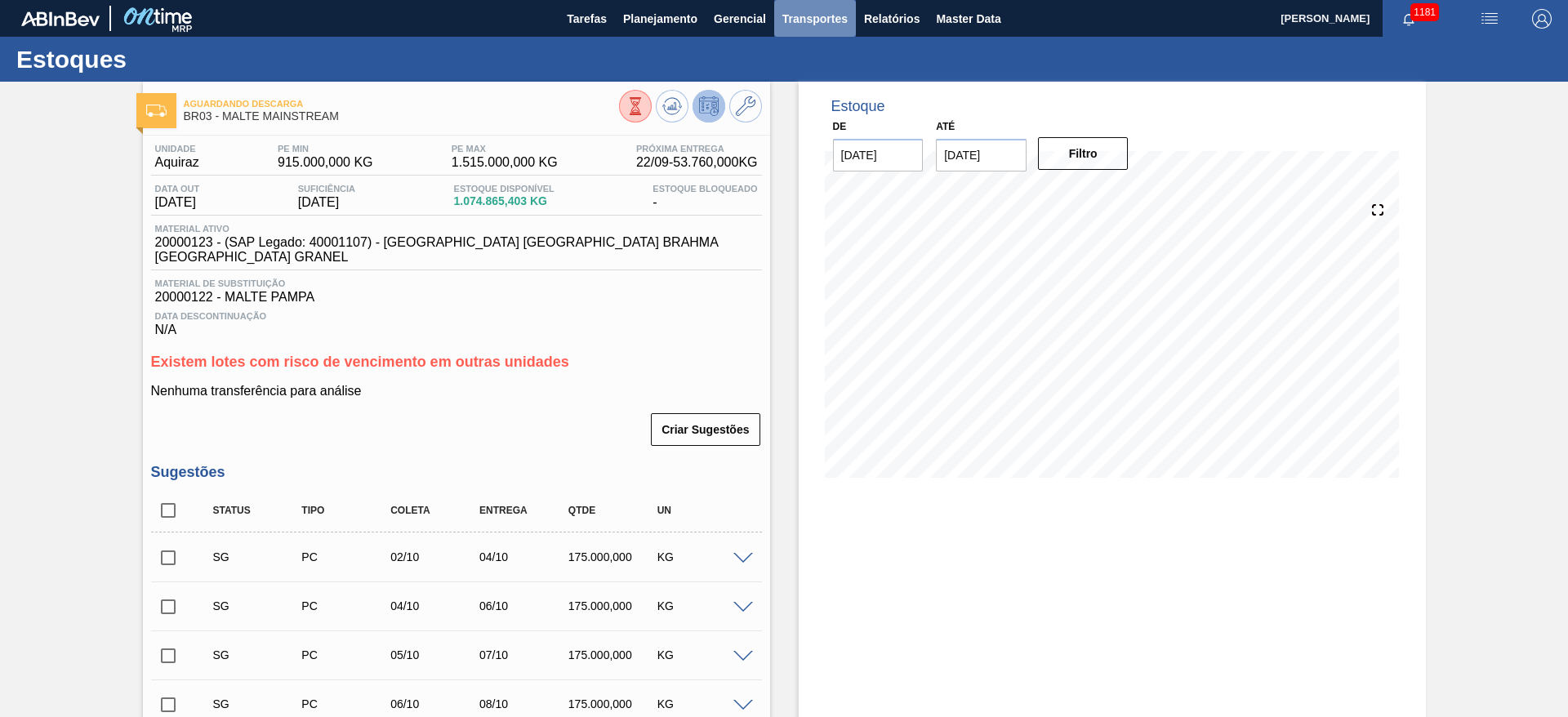
click at [810, 23] on span "Transportes" at bounding box center [815, 19] width 65 height 20
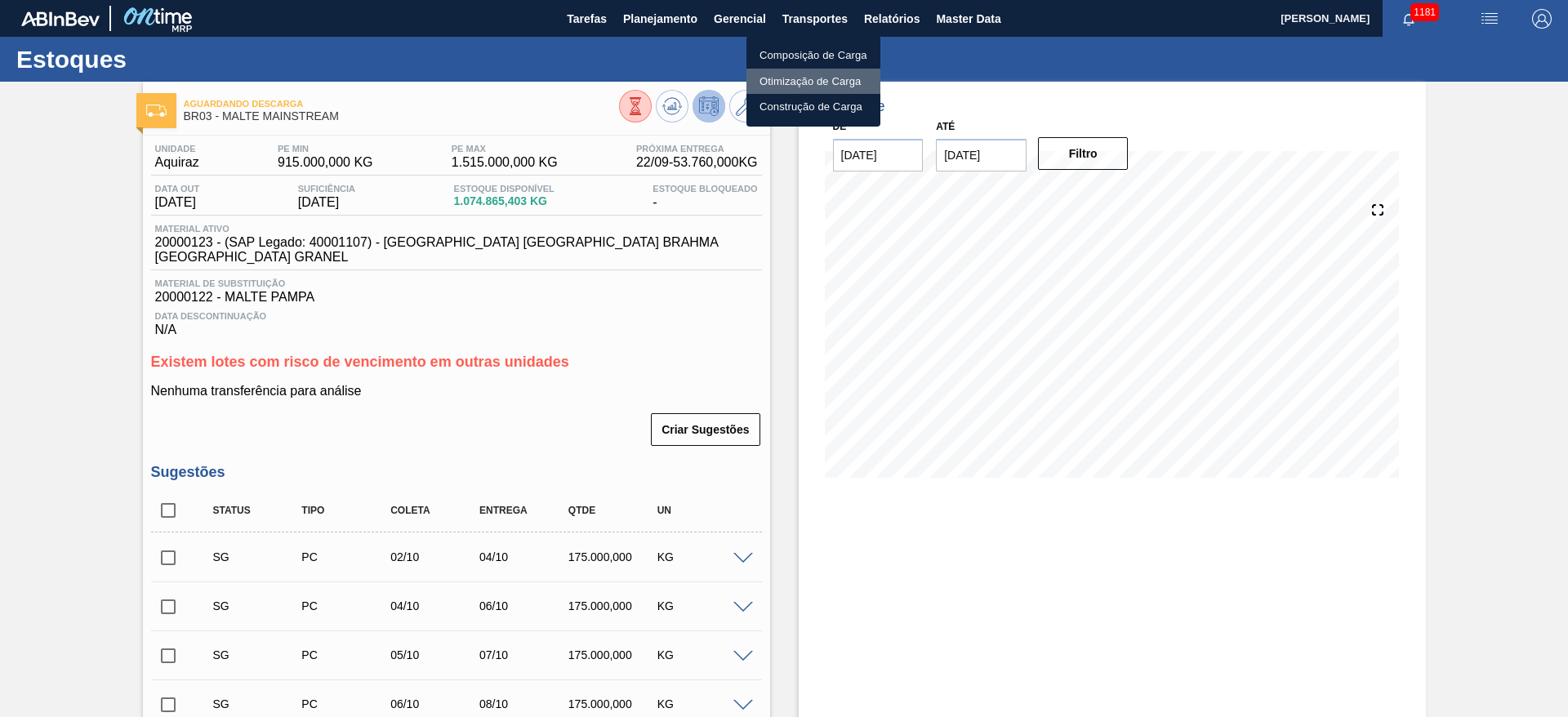
click at [777, 81] on li "Otimização de Carga" at bounding box center [814, 82] width 134 height 26
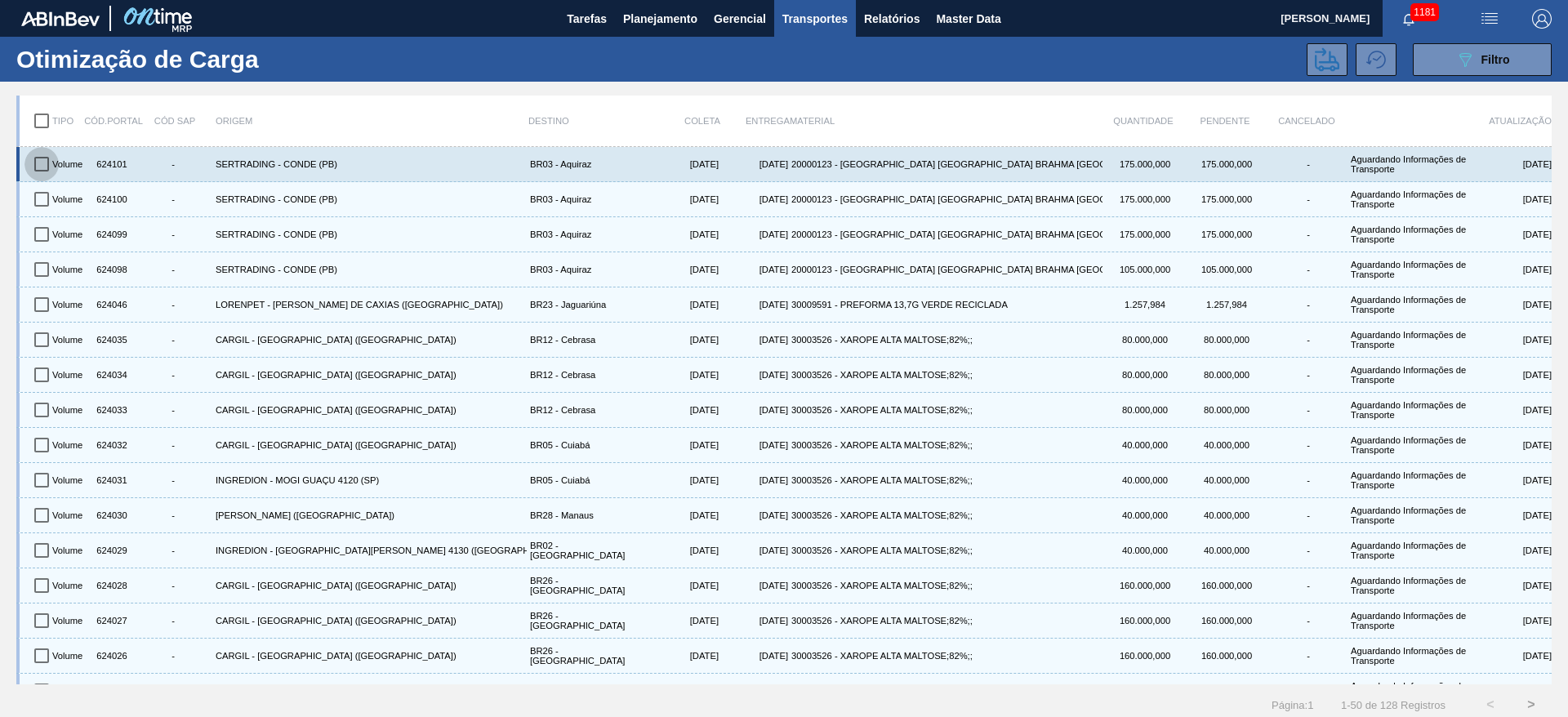
click at [49, 160] on input "checkbox" at bounding box center [41, 164] width 35 height 35
checkbox input "true"
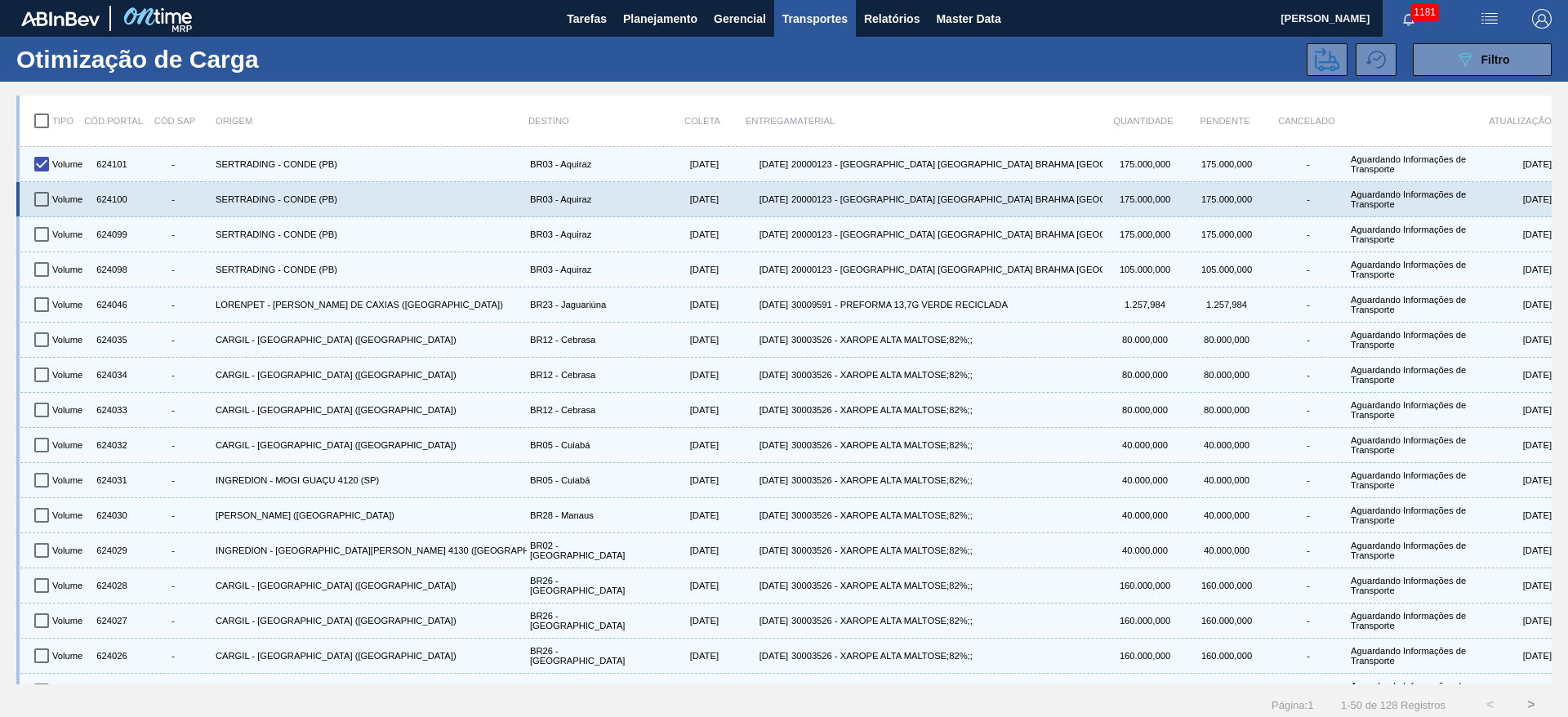
click at [49, 193] on input "checkbox" at bounding box center [41, 199] width 35 height 35
checkbox input "true"
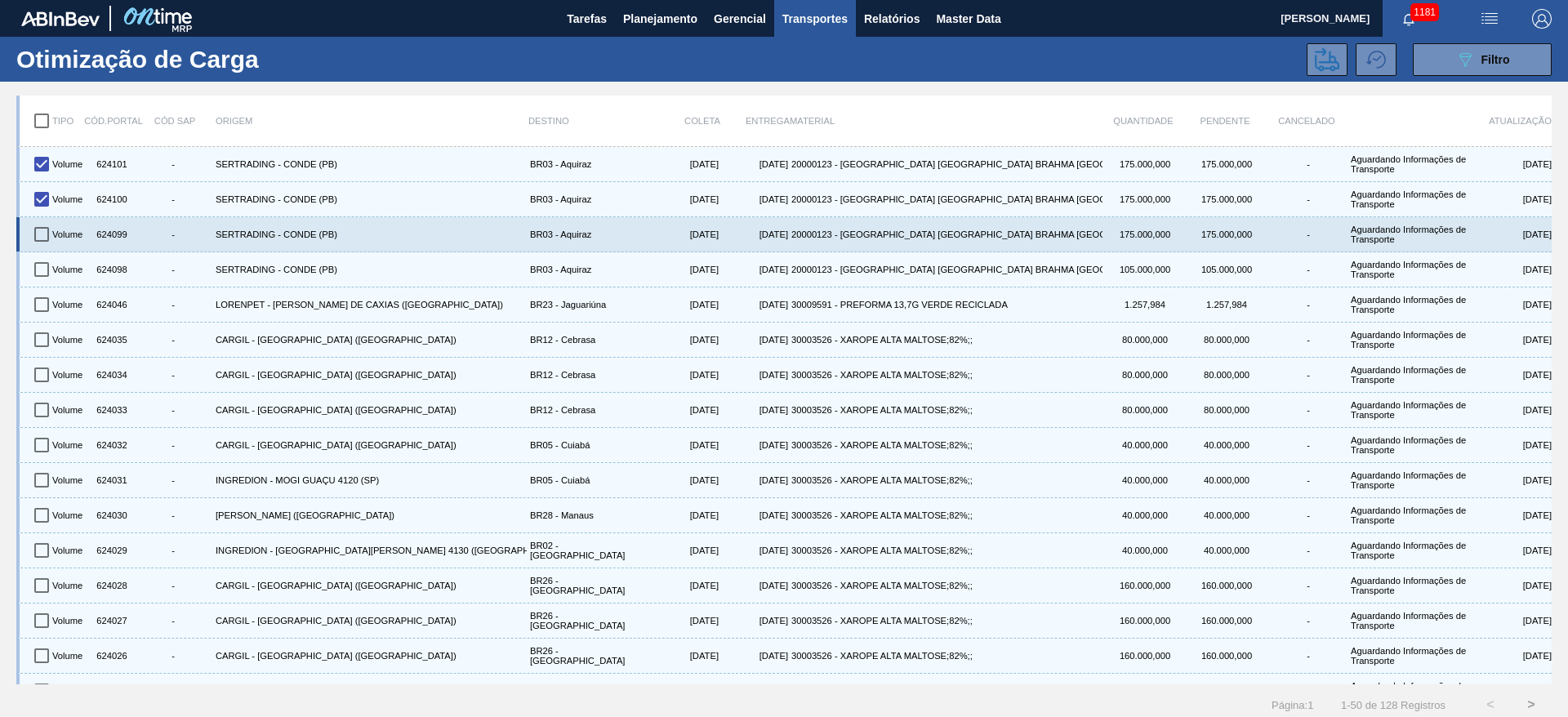
click at [51, 225] on input "checkbox" at bounding box center [41, 234] width 35 height 35
checkbox input "true"
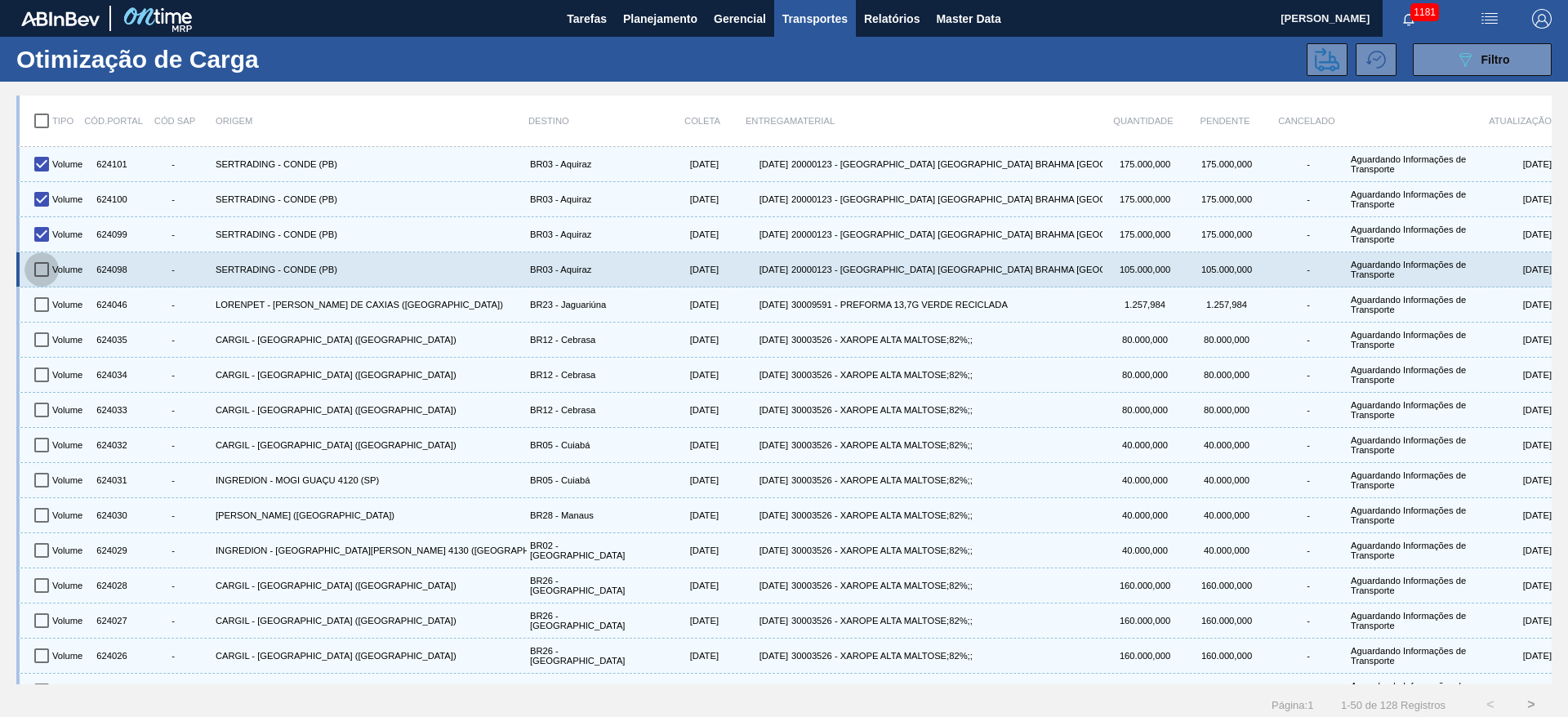
click at [42, 267] on input "checkbox" at bounding box center [41, 269] width 35 height 35
checkbox input "true"
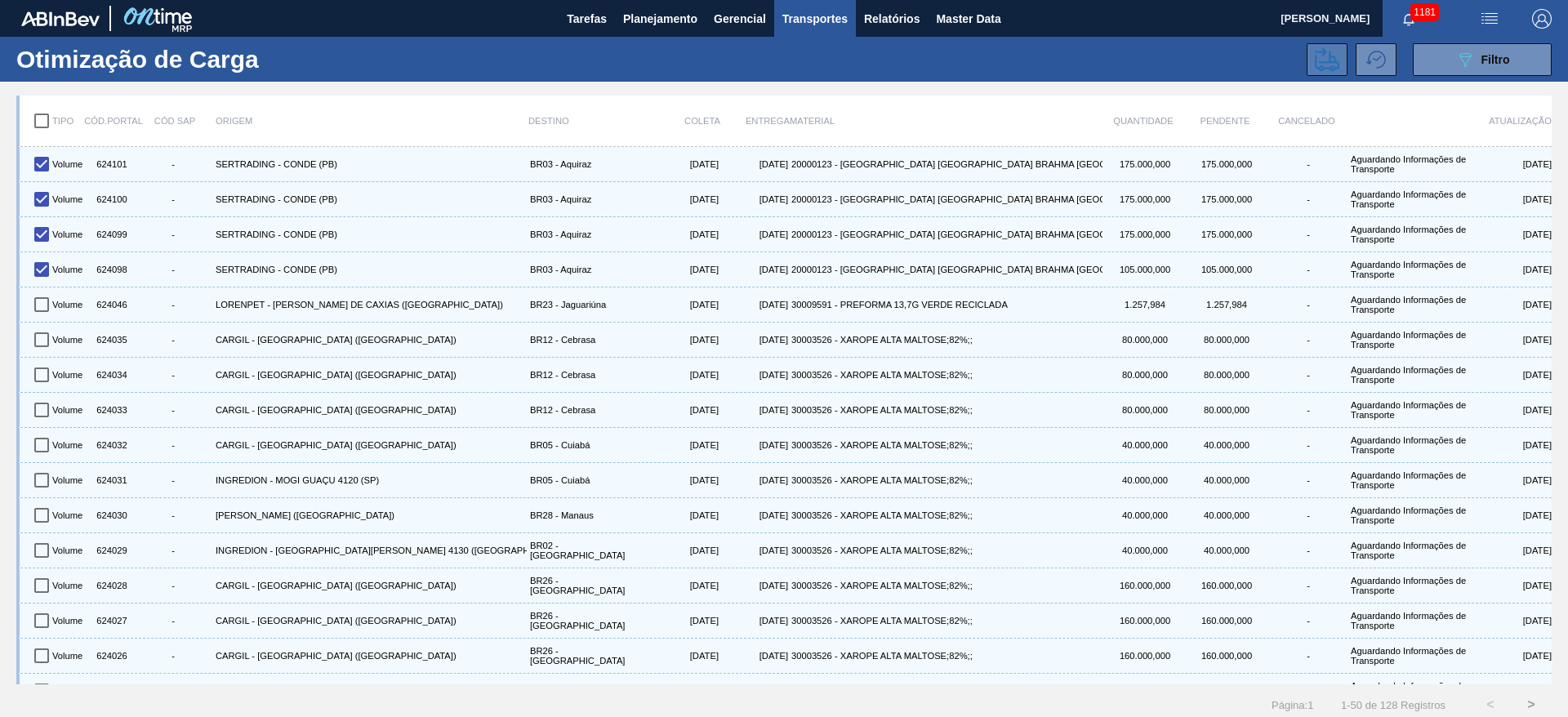
click at [1318, 60] on icon at bounding box center [1327, 60] width 24 height 24
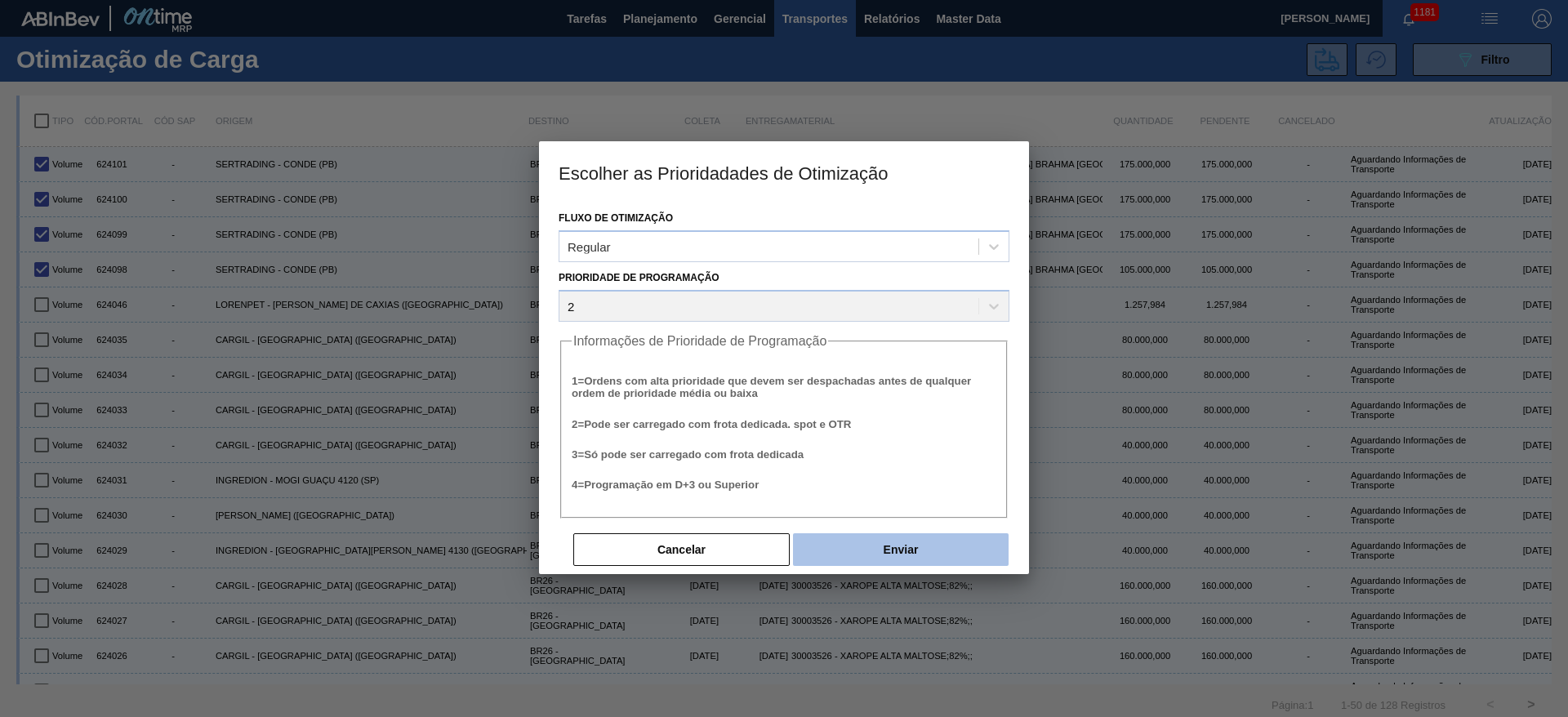
click at [869, 544] on button "Enviar" at bounding box center [901, 549] width 216 height 33
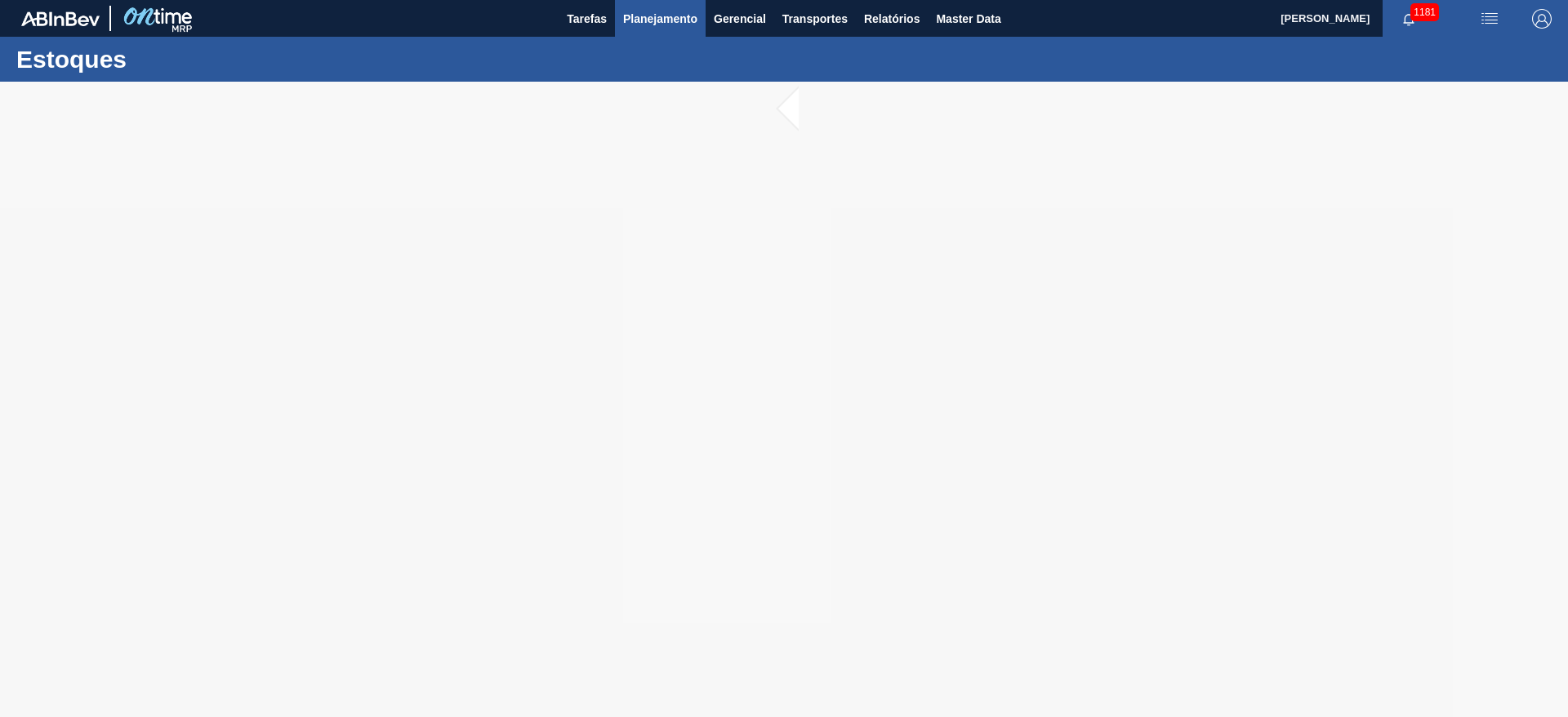
click at [651, 20] on span "Planejamento" at bounding box center [661, 19] width 75 height 20
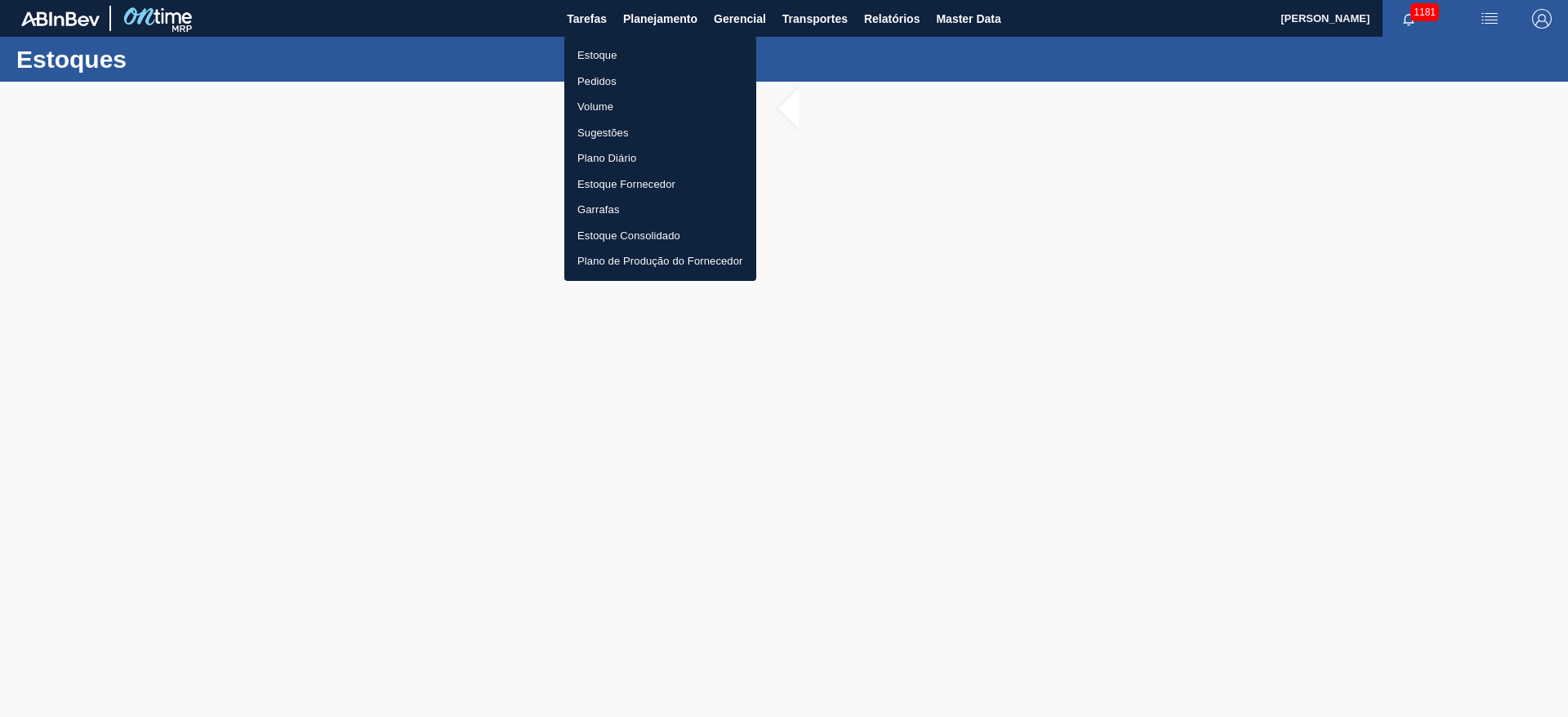
click at [597, 49] on li "Estoque" at bounding box center [661, 56] width 192 height 26
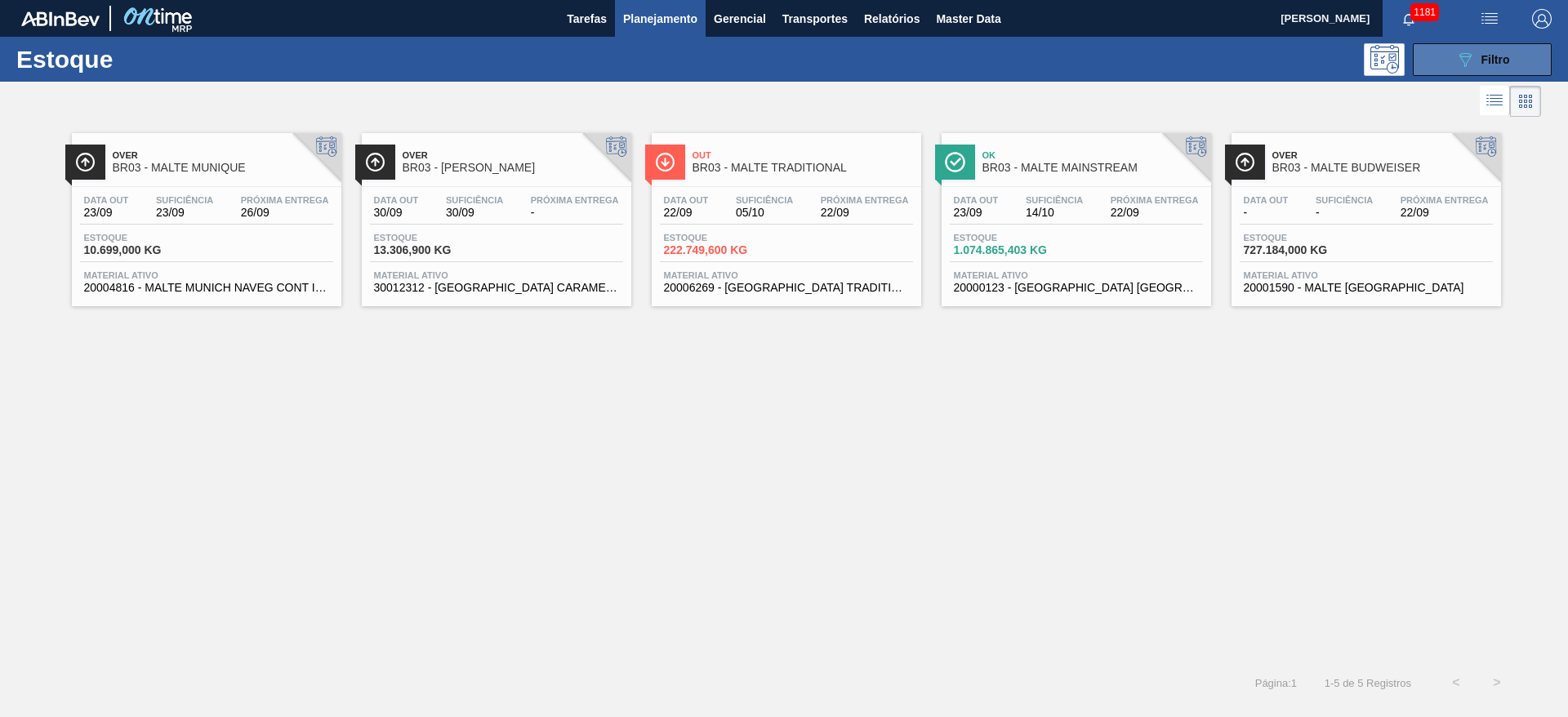
click at [1482, 61] on span "Filtro" at bounding box center [1496, 60] width 29 height 13
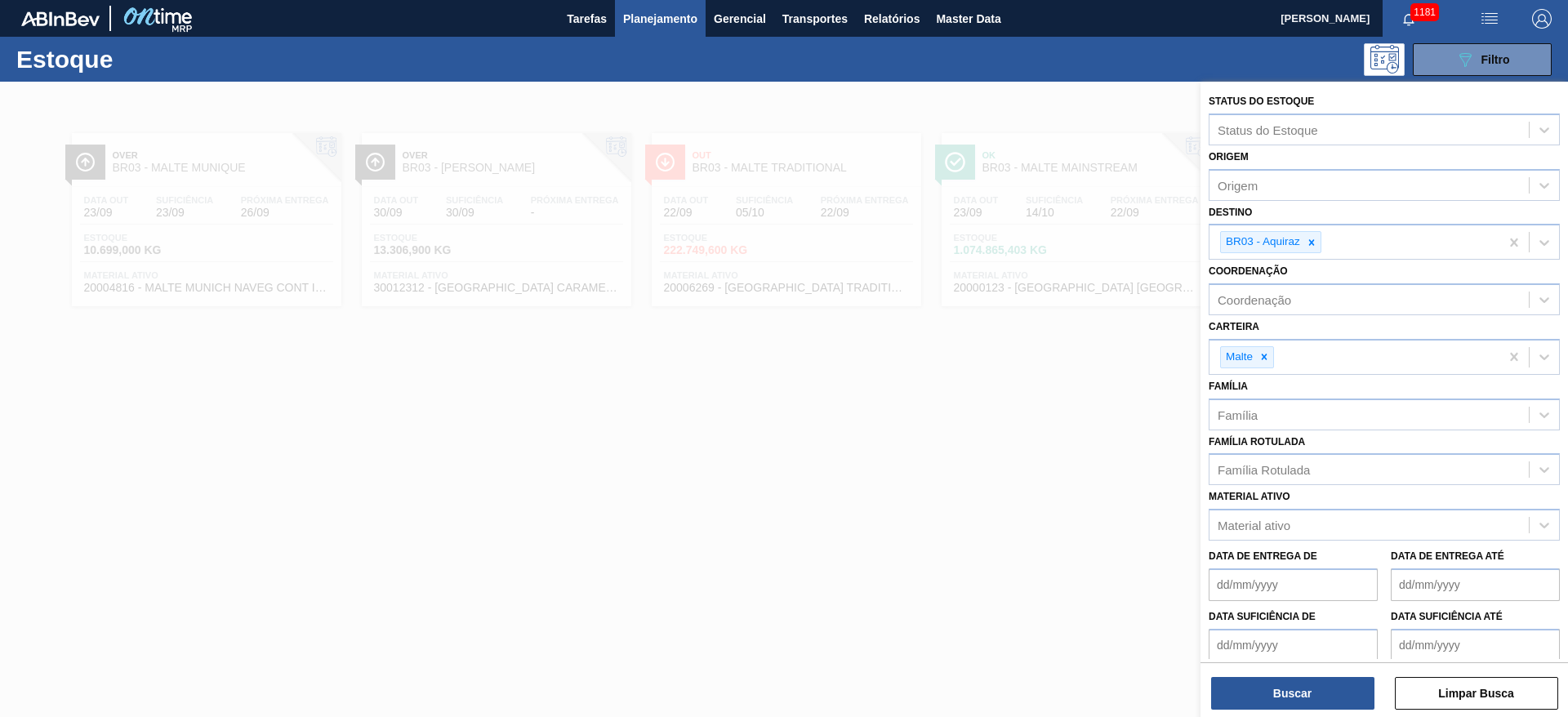
click at [832, 384] on div at bounding box center [784, 441] width 1568 height 717
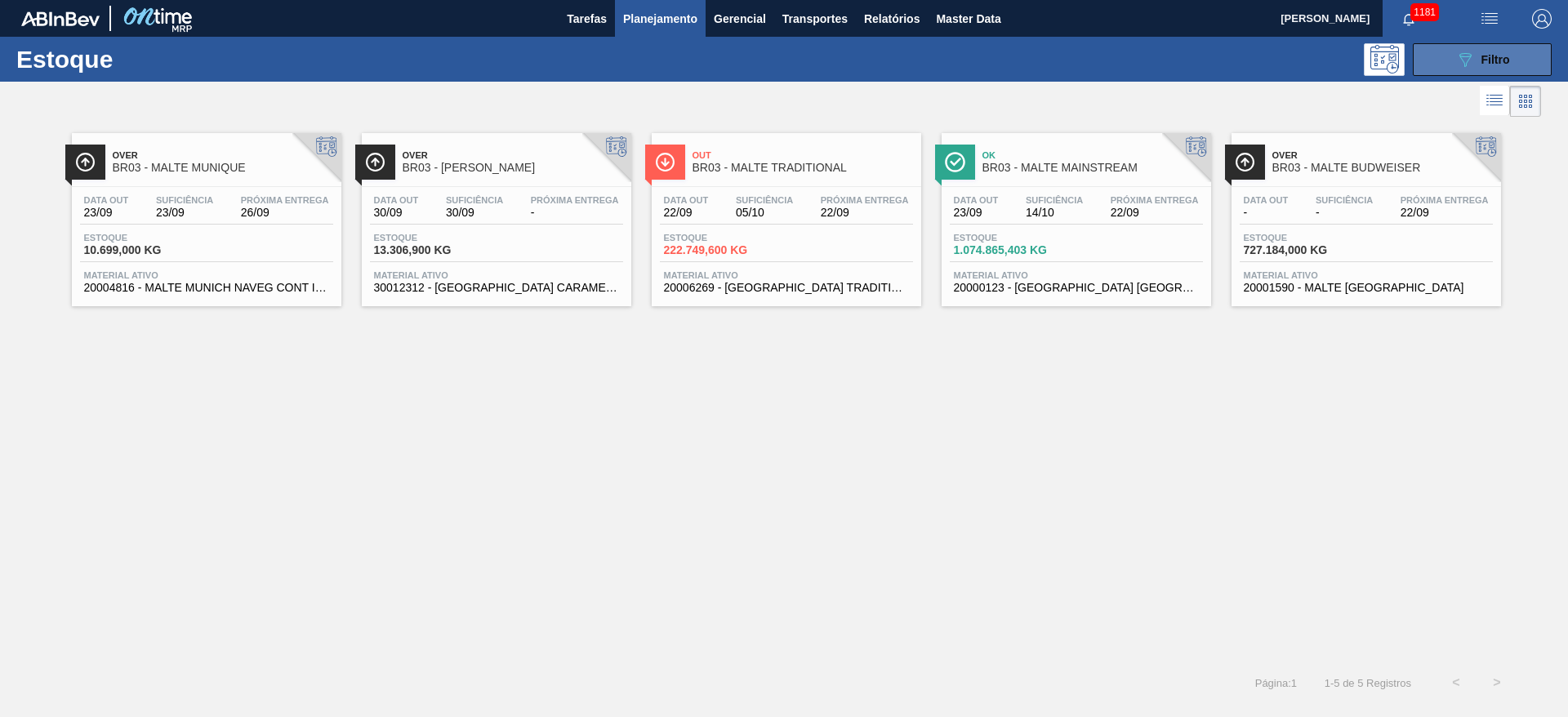
click at [1465, 46] on button "089F7B8B-B2A5-4AFE-B5C0-19BA573D28AC Filtro" at bounding box center [1482, 59] width 139 height 33
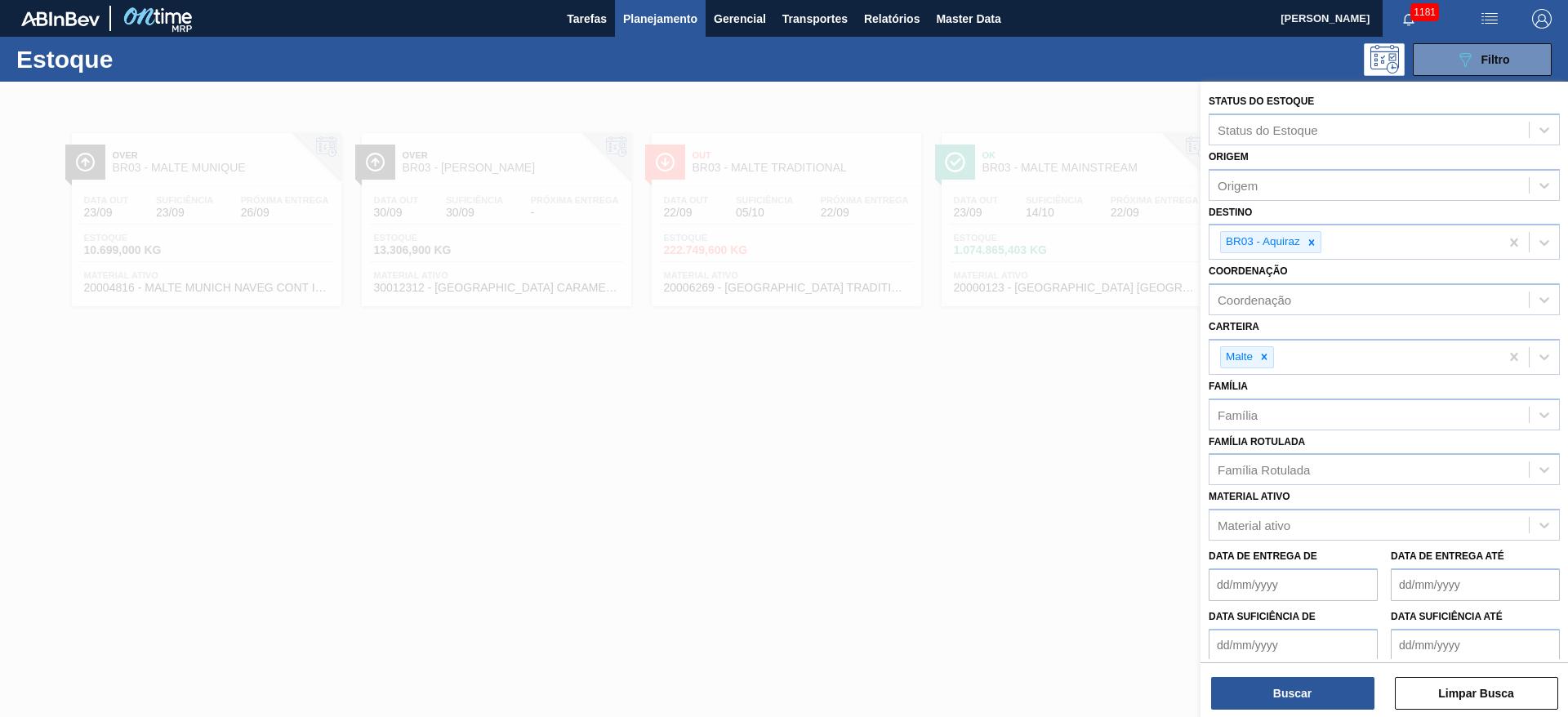
click at [655, 11] on span "Planejamento" at bounding box center [661, 19] width 75 height 20
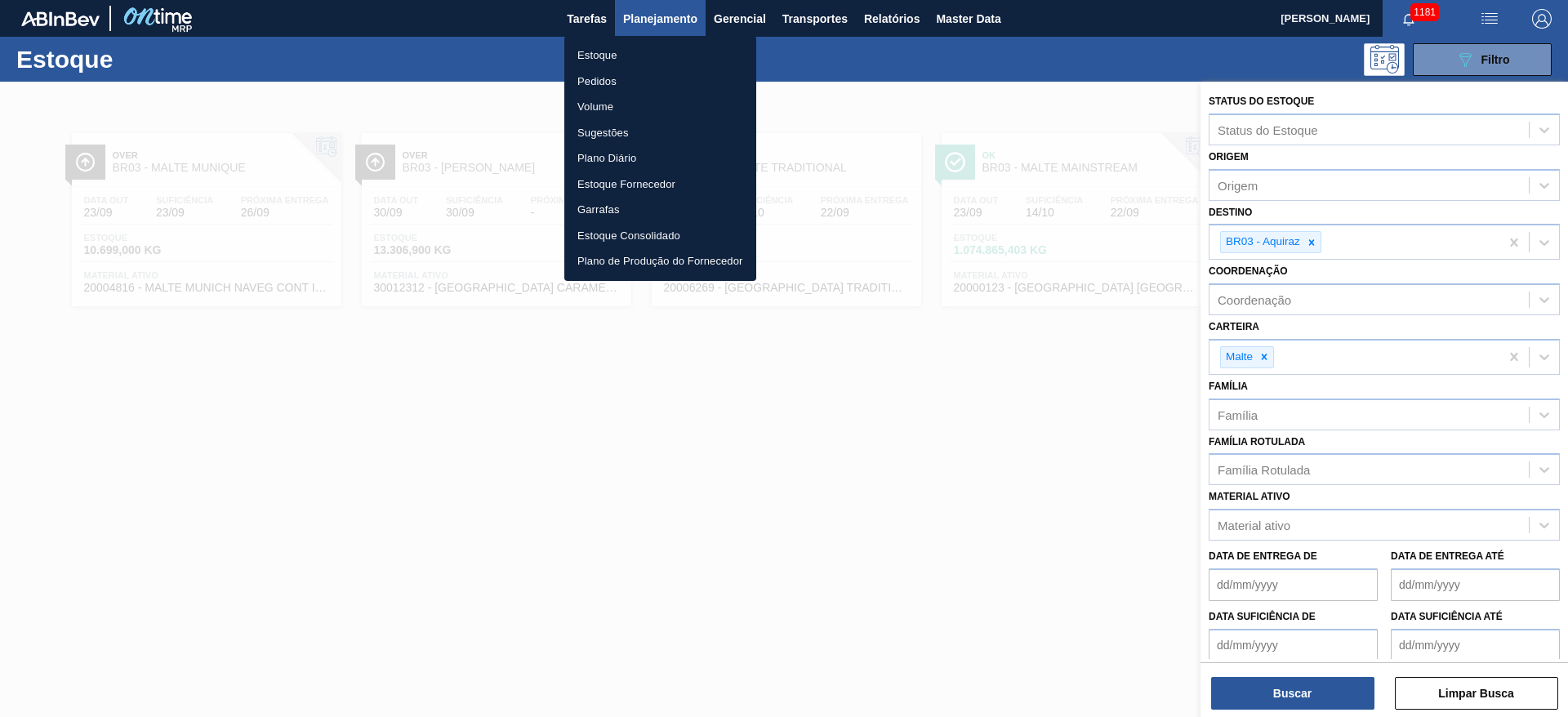
click at [607, 77] on li "Pedidos" at bounding box center [661, 82] width 192 height 26
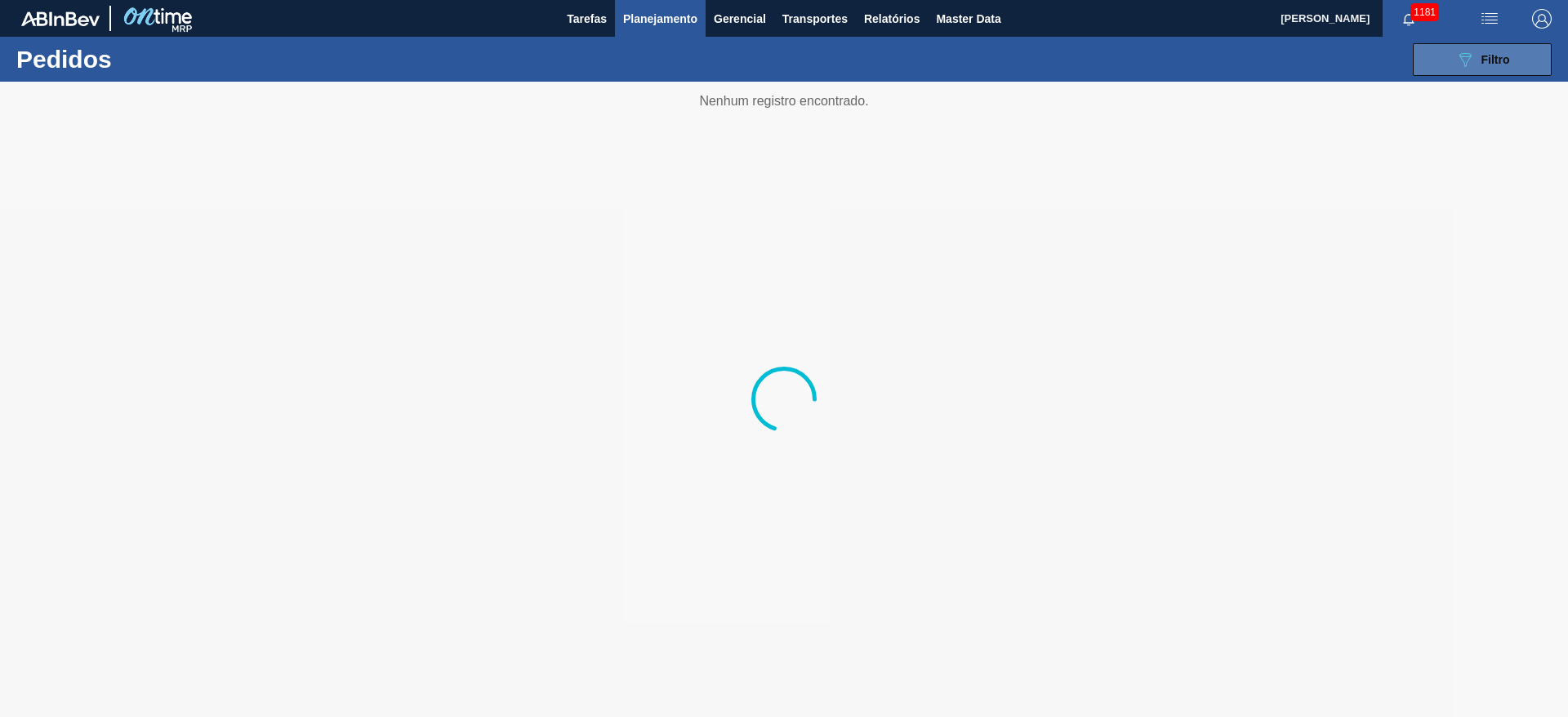
click at [1453, 69] on button "089F7B8B-B2A5-4AFE-B5C0-19BA573D28AC Filtro" at bounding box center [1482, 59] width 139 height 33
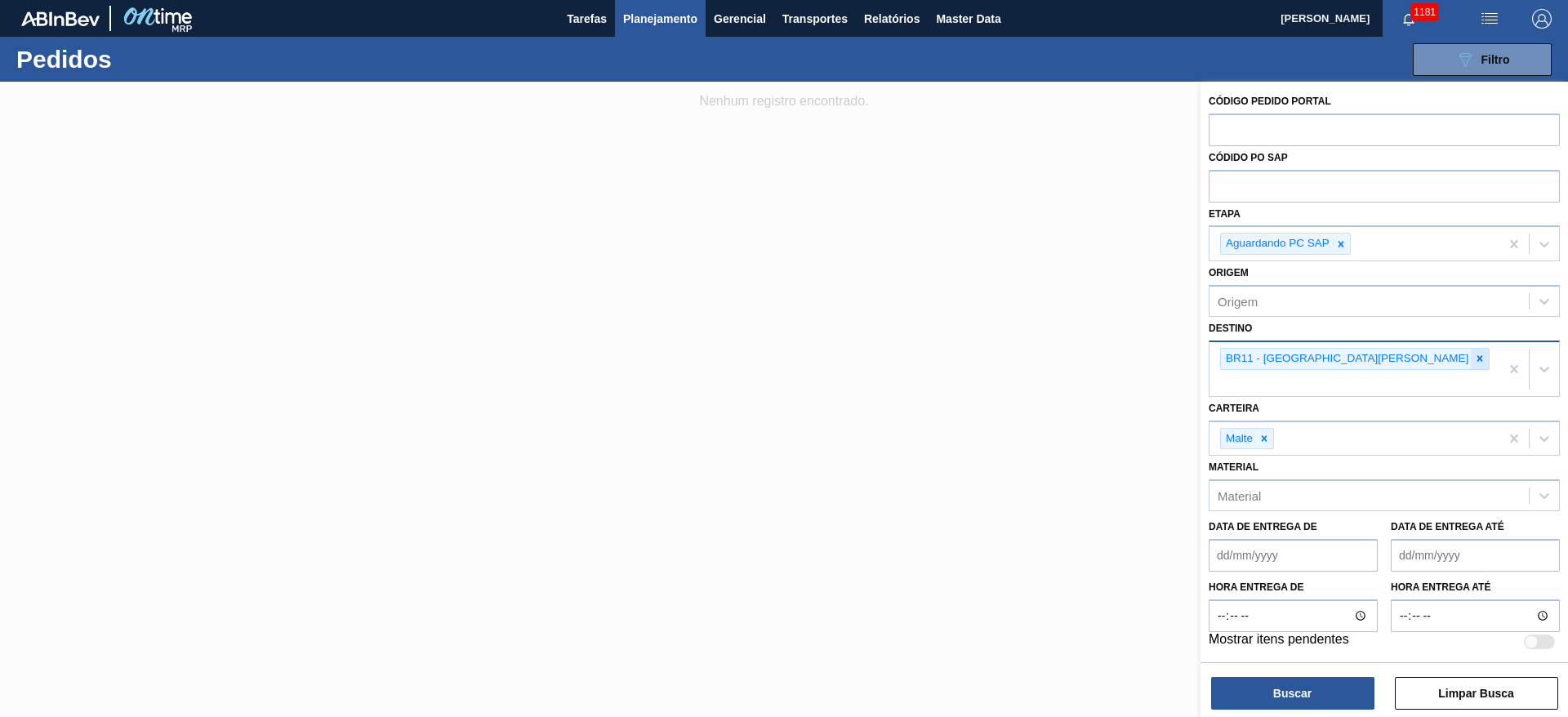
click at [1475, 358] on icon at bounding box center [1480, 358] width 11 height 11
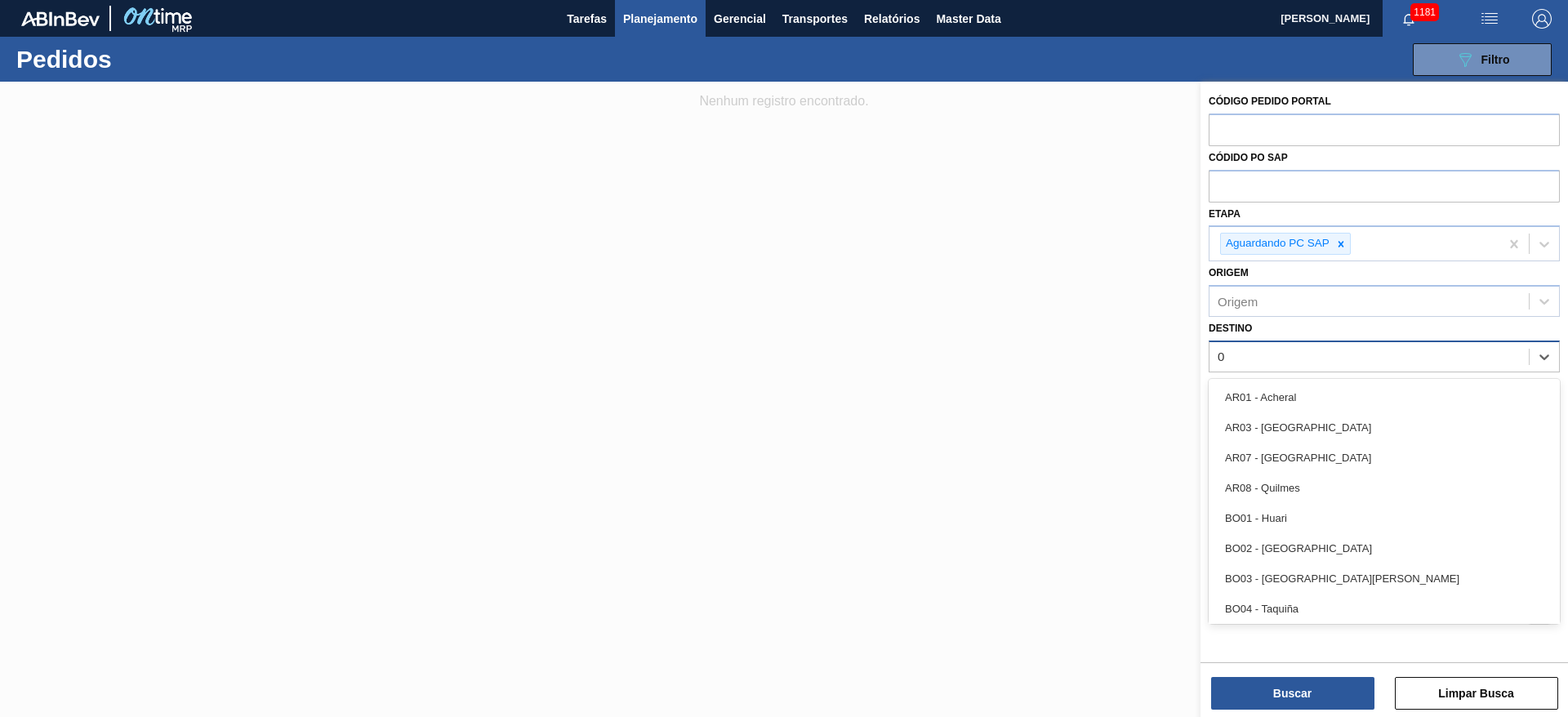
type input "03"
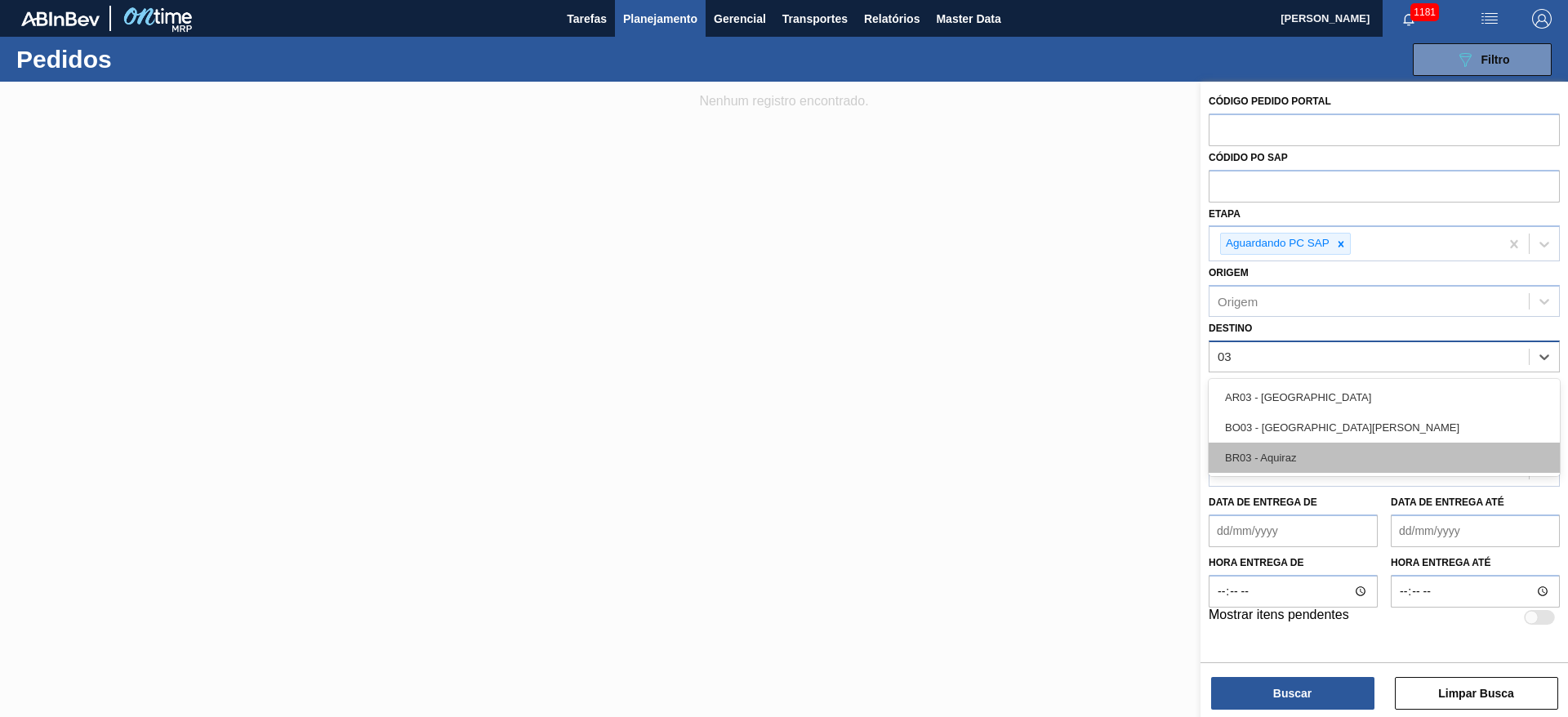
click at [1283, 468] on div "BR03 - Aquiraz" at bounding box center [1384, 457] width 351 height 30
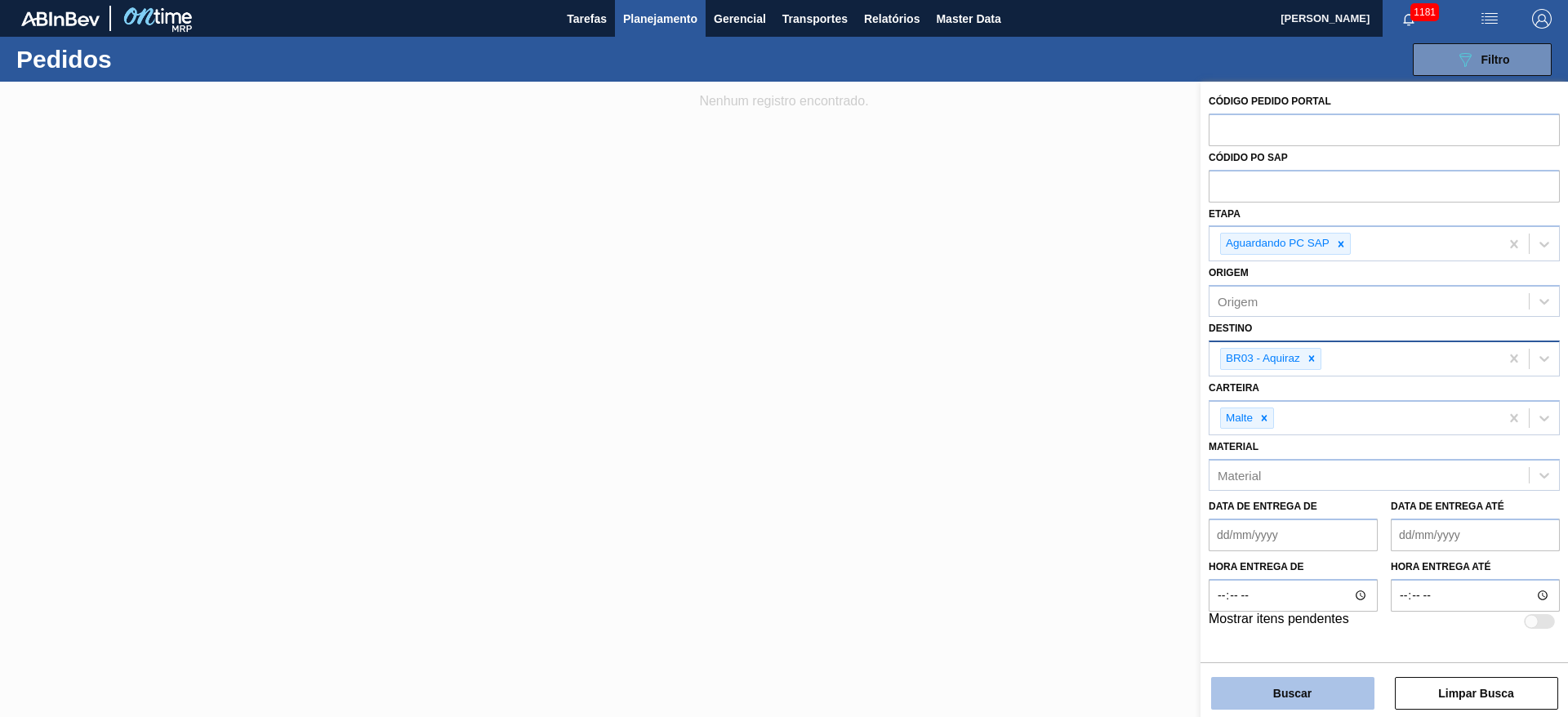
click at [1244, 691] on button "Buscar" at bounding box center [1293, 694] width 163 height 33
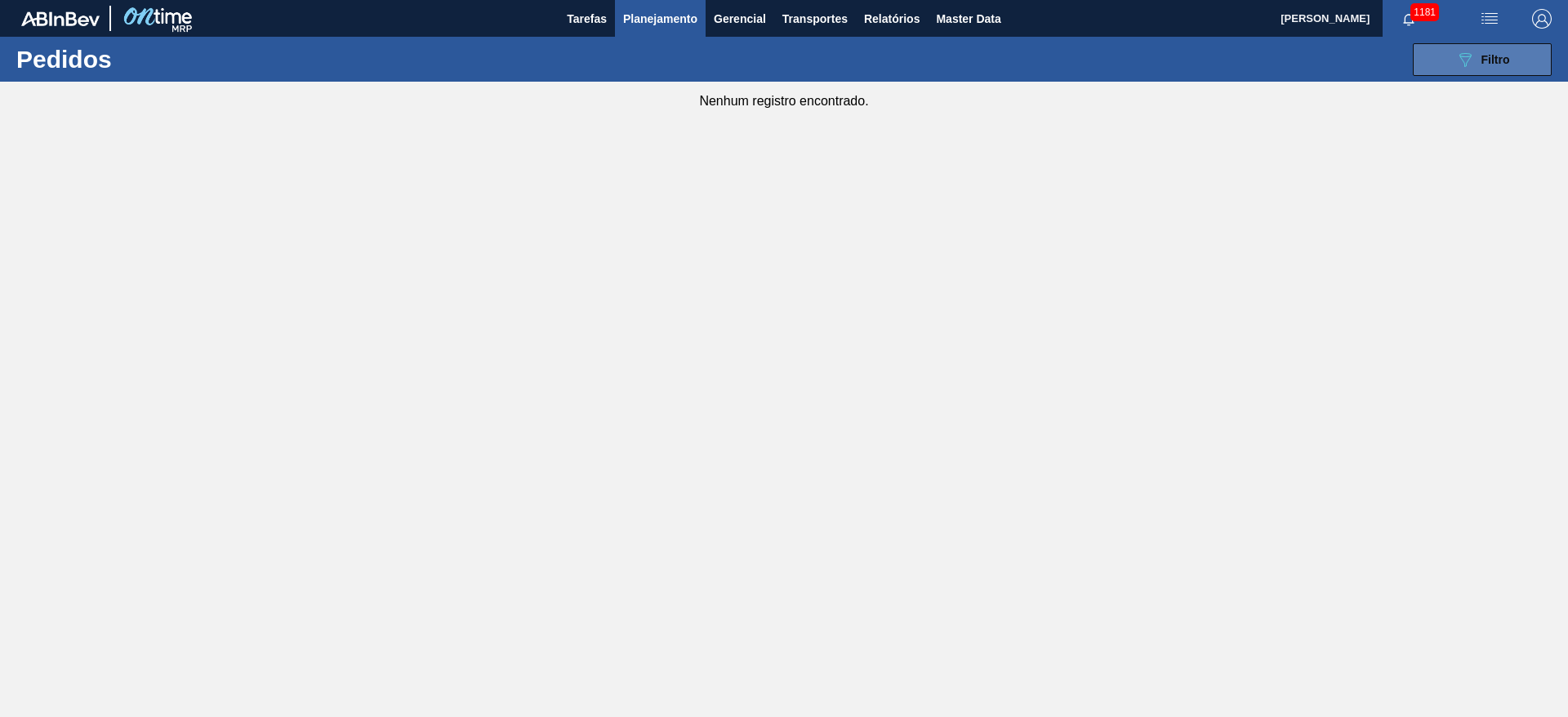
click at [1473, 67] on icon "089F7B8B-B2A5-4AFE-B5C0-19BA573D28AC" at bounding box center [1465, 59] width 20 height 20
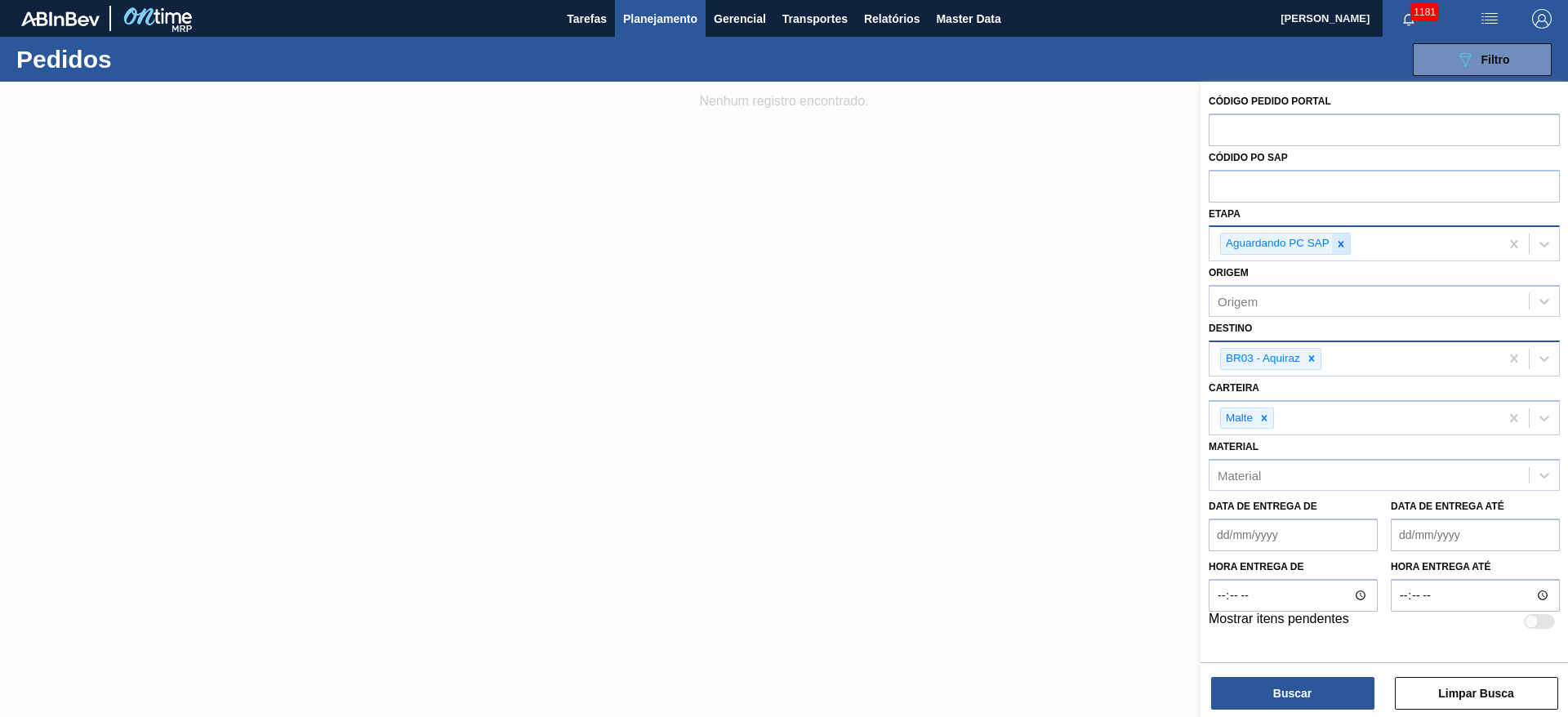
click at [1349, 240] on div at bounding box center [1340, 244] width 18 height 21
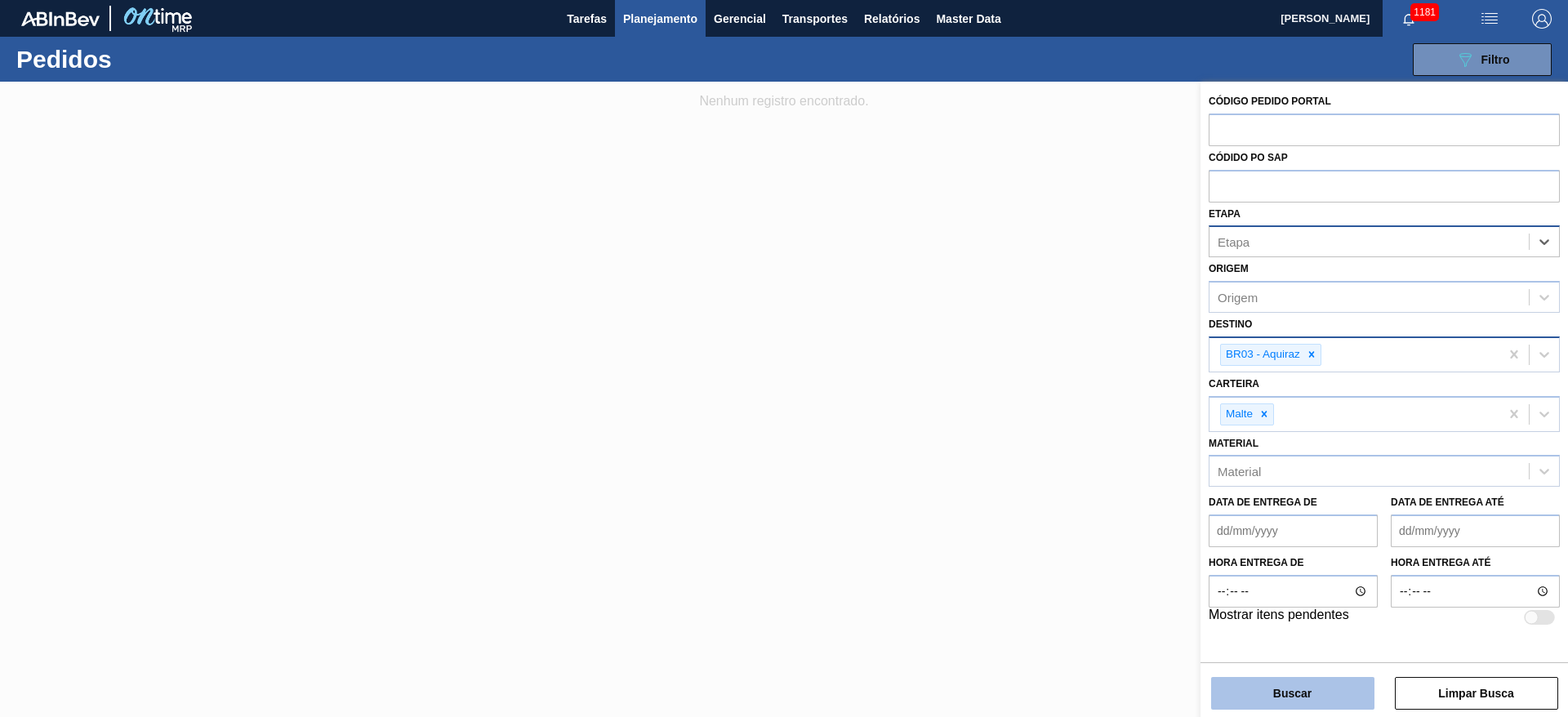
click at [1281, 685] on button "Buscar" at bounding box center [1293, 694] width 163 height 33
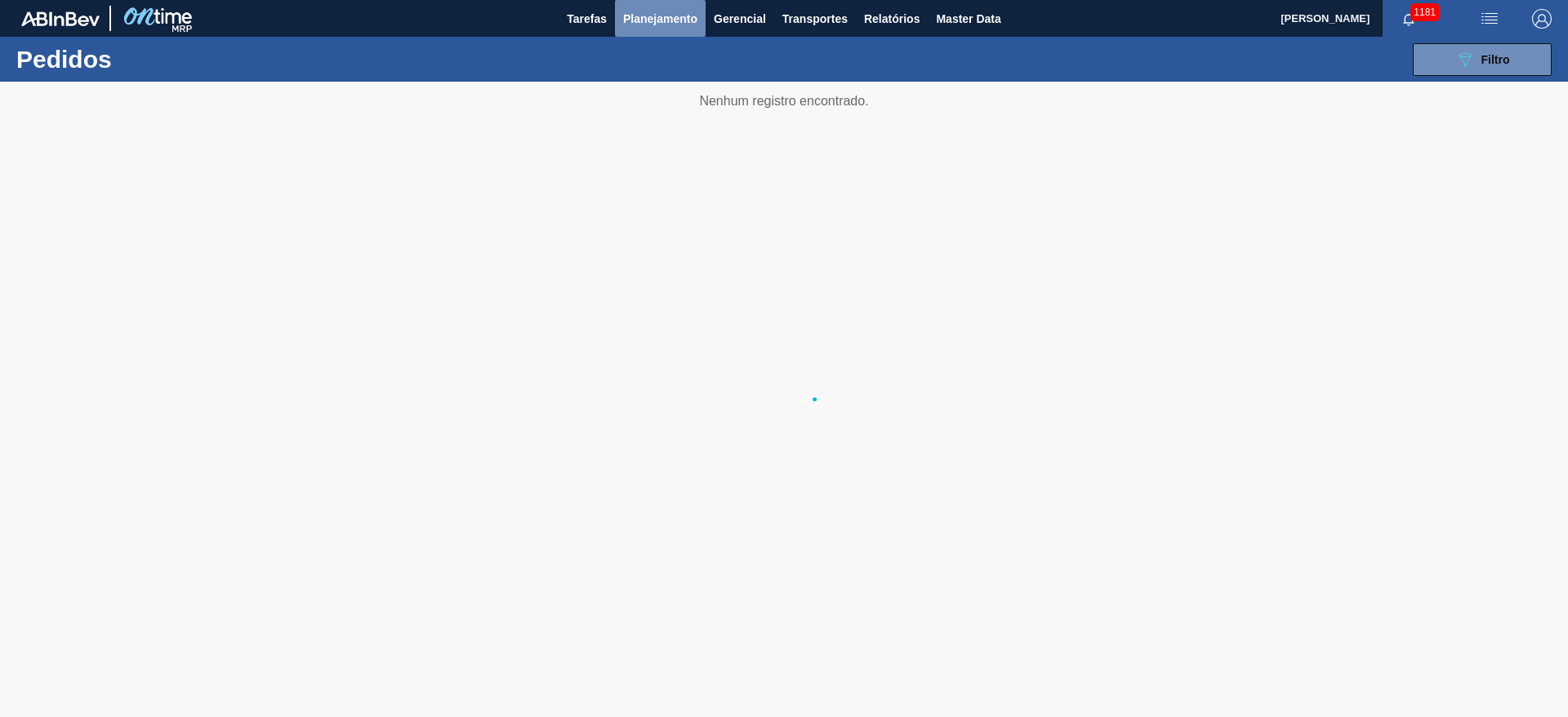
click at [671, 22] on span "Planejamento" at bounding box center [661, 19] width 75 height 20
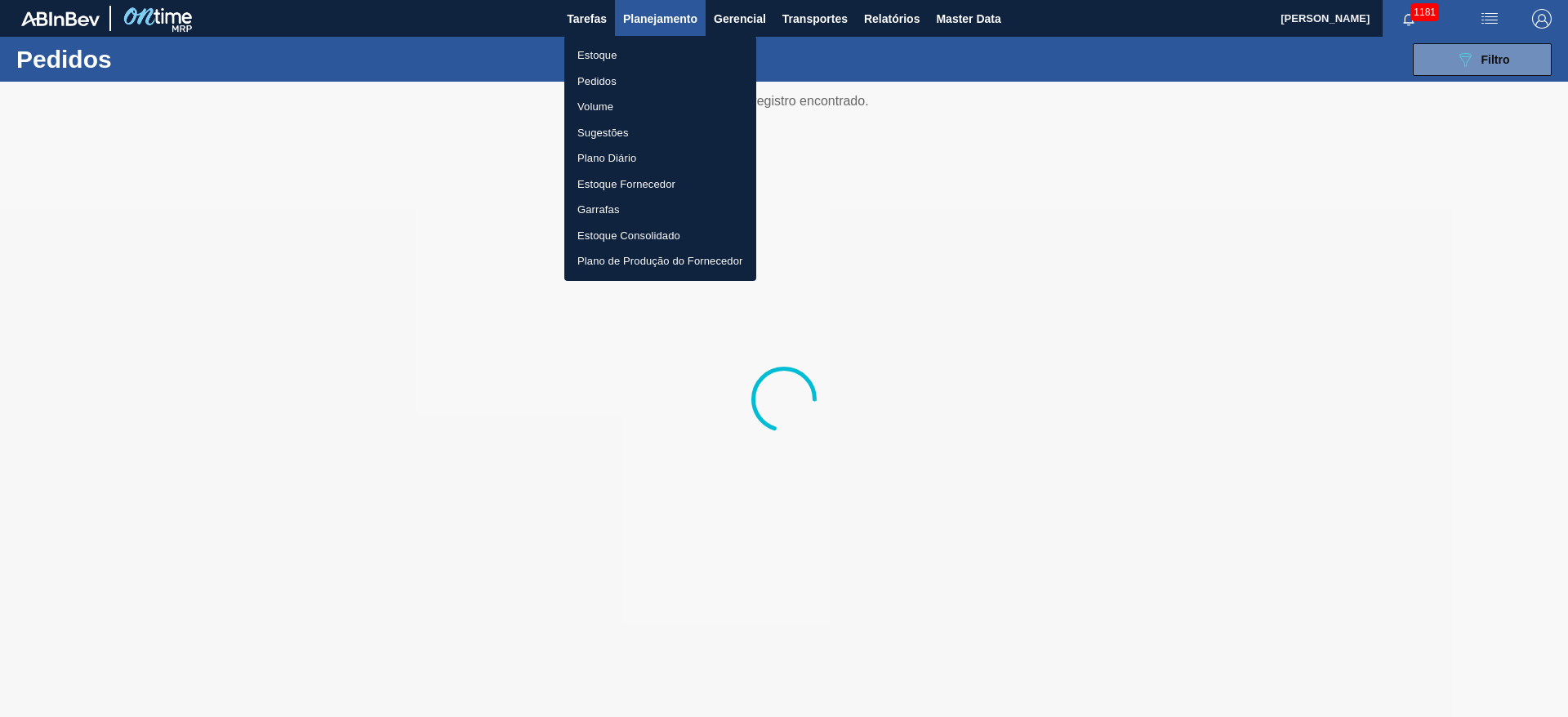
click at [602, 51] on li "Estoque" at bounding box center [661, 56] width 192 height 26
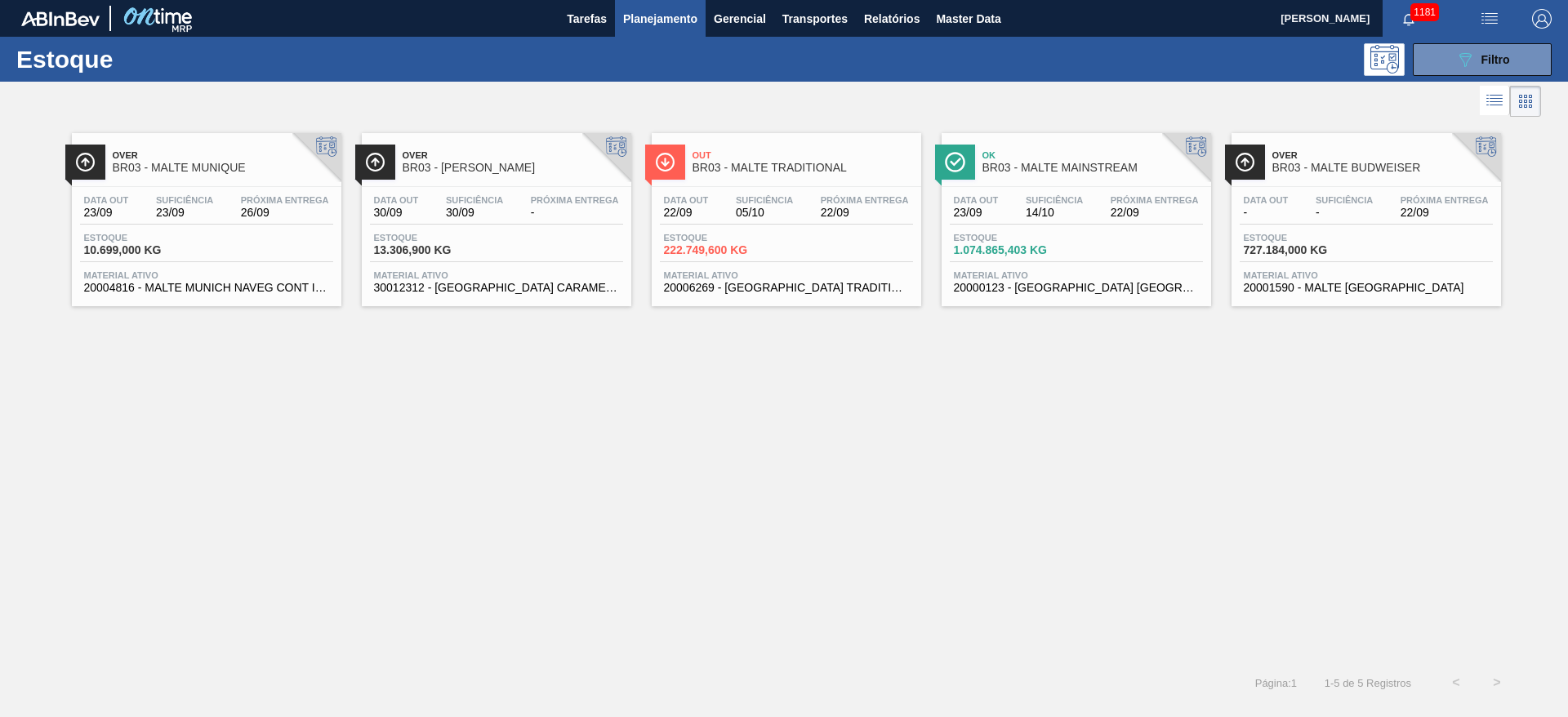
click at [1082, 234] on div "Estoque 1.074.865,403 KG" at bounding box center [1076, 247] width 253 height 30
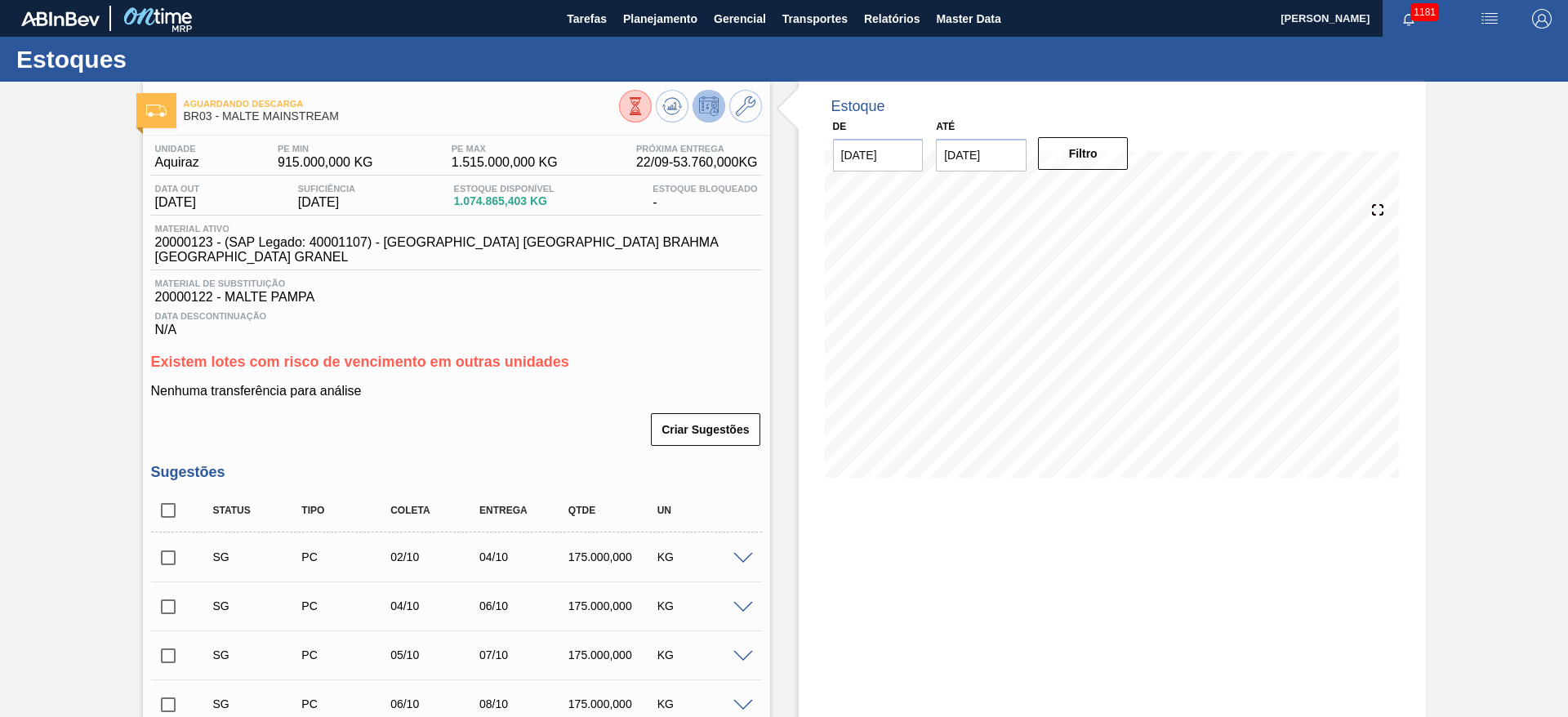
click at [189, 240] on span "20000123 - (SAP Legado: 40001107) - [GEOGRAPHIC_DATA] [GEOGRAPHIC_DATA] BRAHMA …" at bounding box center [460, 250] width 611 height 30
copy span "20000123"
click at [681, 10] on span "Planejamento" at bounding box center [661, 19] width 75 height 20
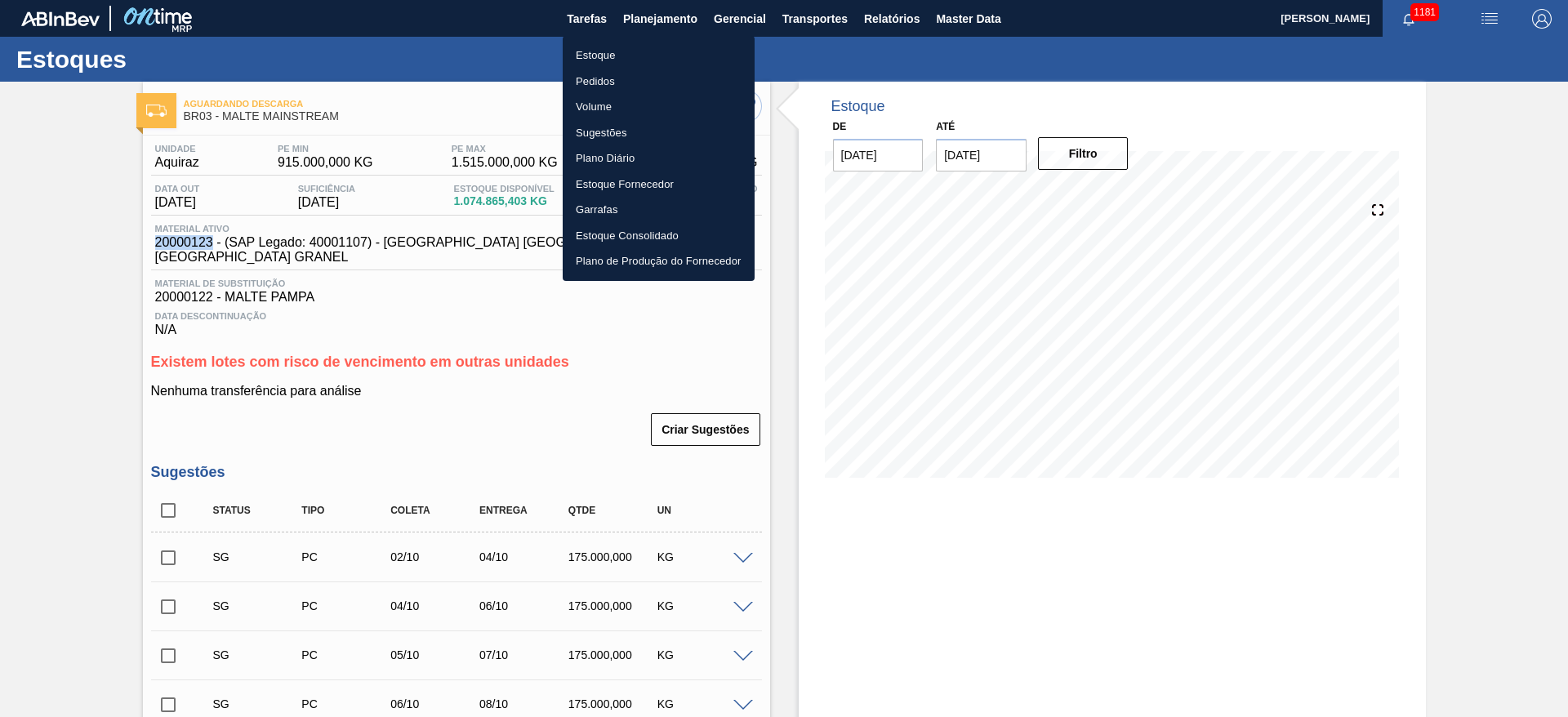
click at [596, 88] on li "Pedidos" at bounding box center [659, 82] width 192 height 26
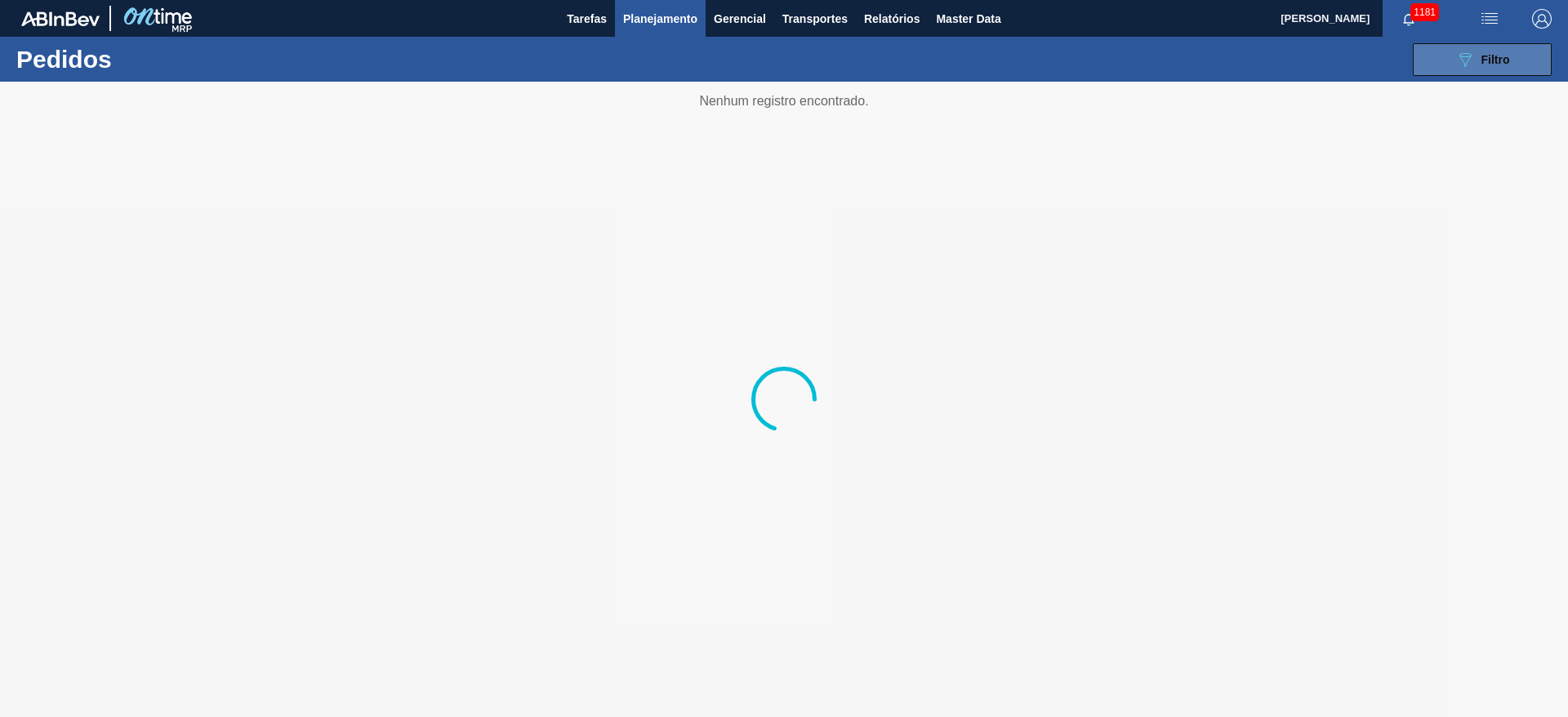
click at [1489, 71] on button "089F7B8B-B2A5-4AFE-B5C0-19BA573D28AC Filtro" at bounding box center [1482, 59] width 139 height 33
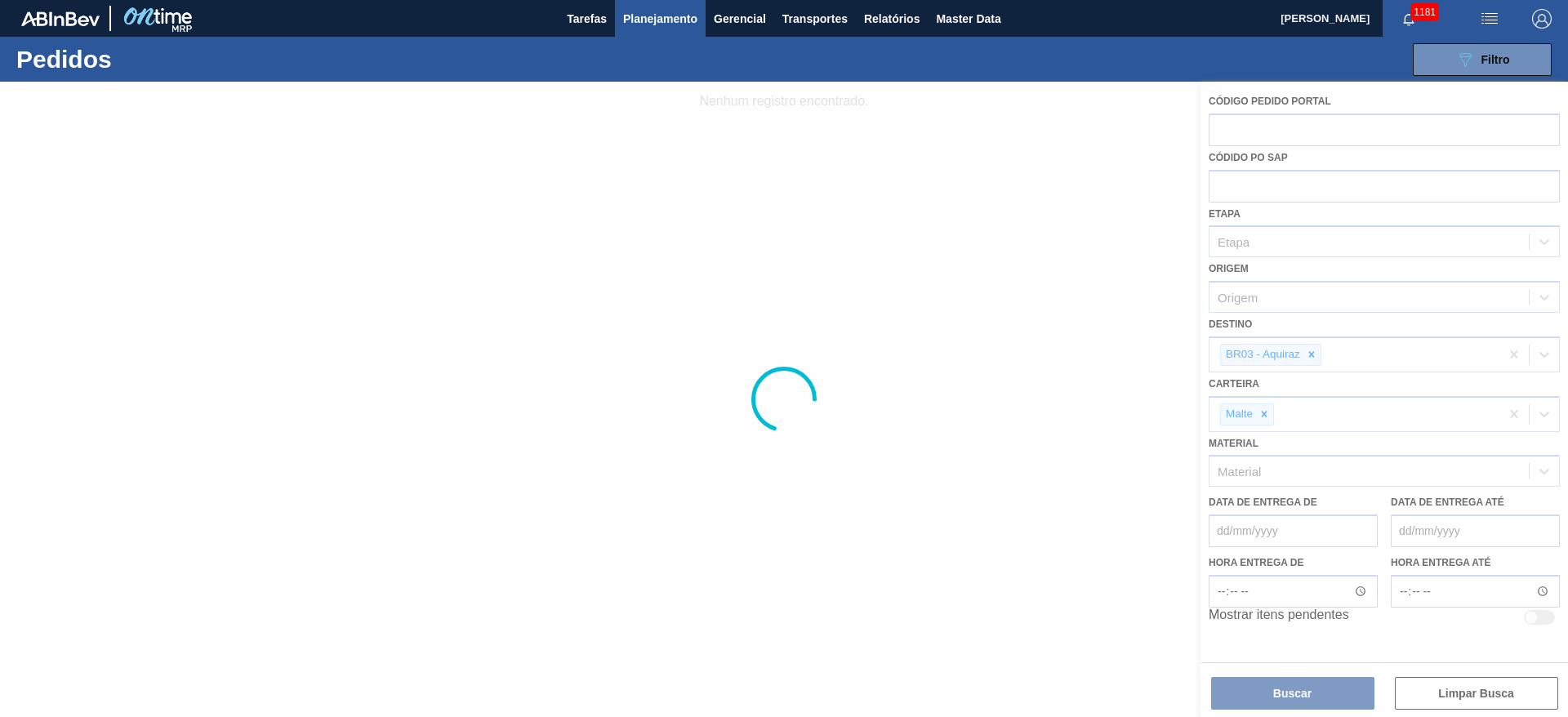
click at [647, 28] on button "Planejamento" at bounding box center [660, 18] width 91 height 36
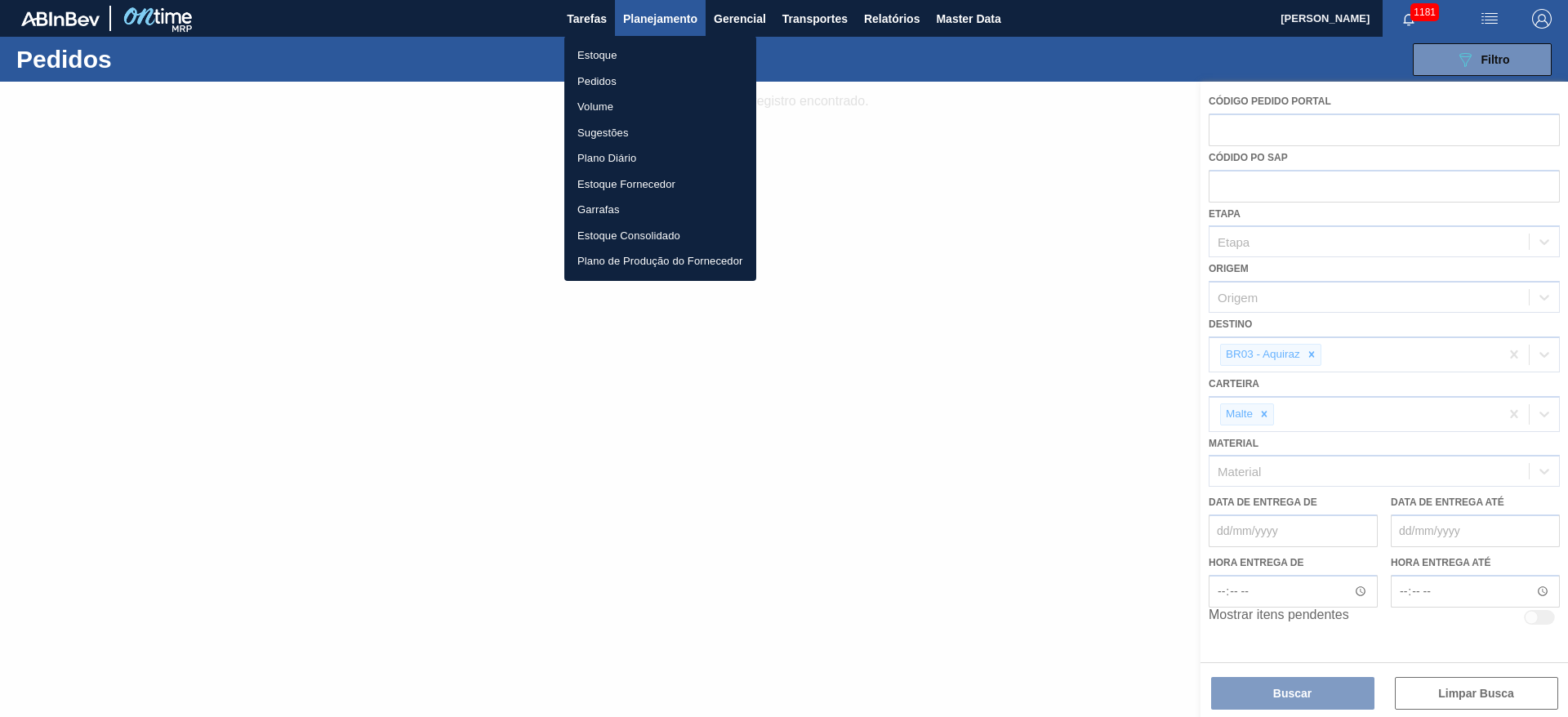
click at [602, 77] on li "Pedidos" at bounding box center [661, 82] width 192 height 26
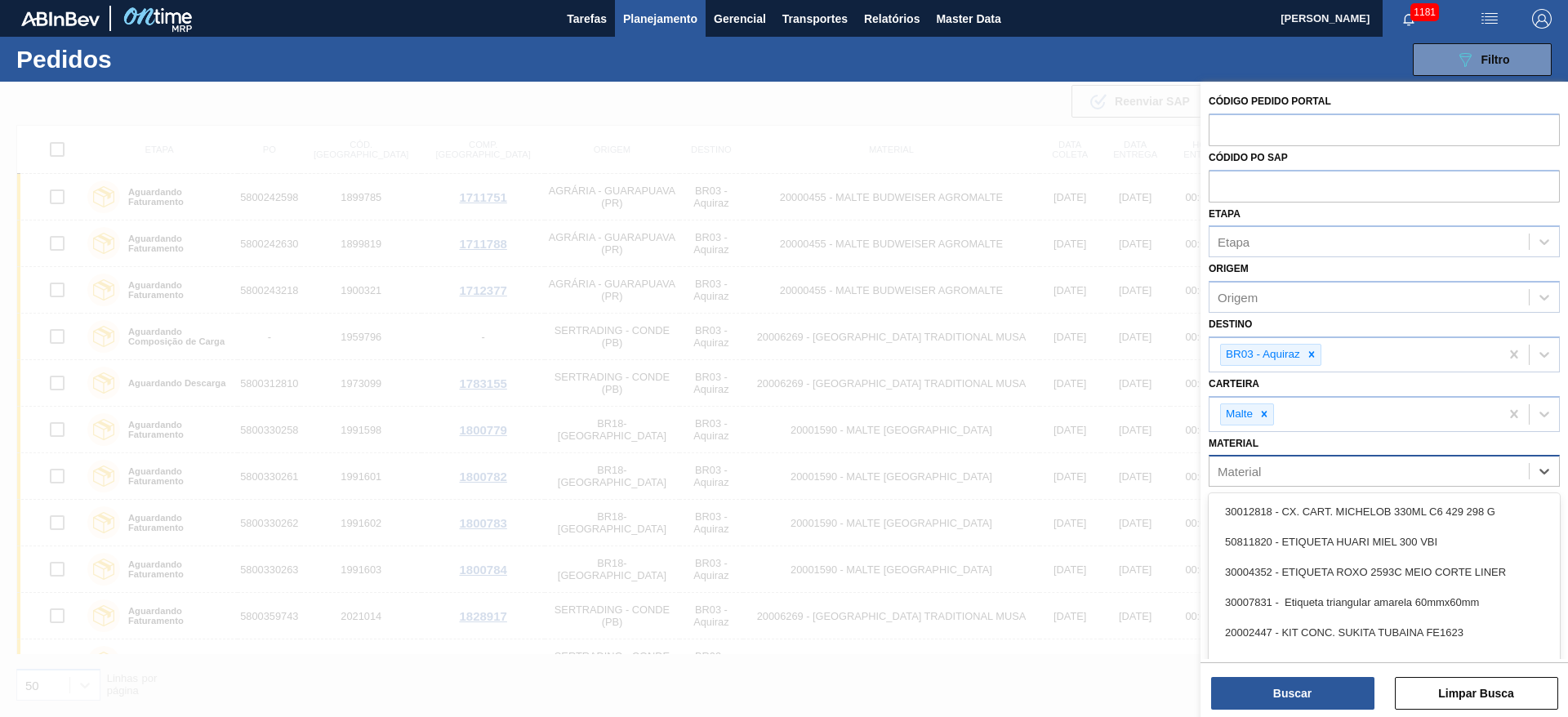
click at [1260, 471] on div "Material" at bounding box center [1239, 471] width 43 height 14
paste input "20000123"
type input "20000123"
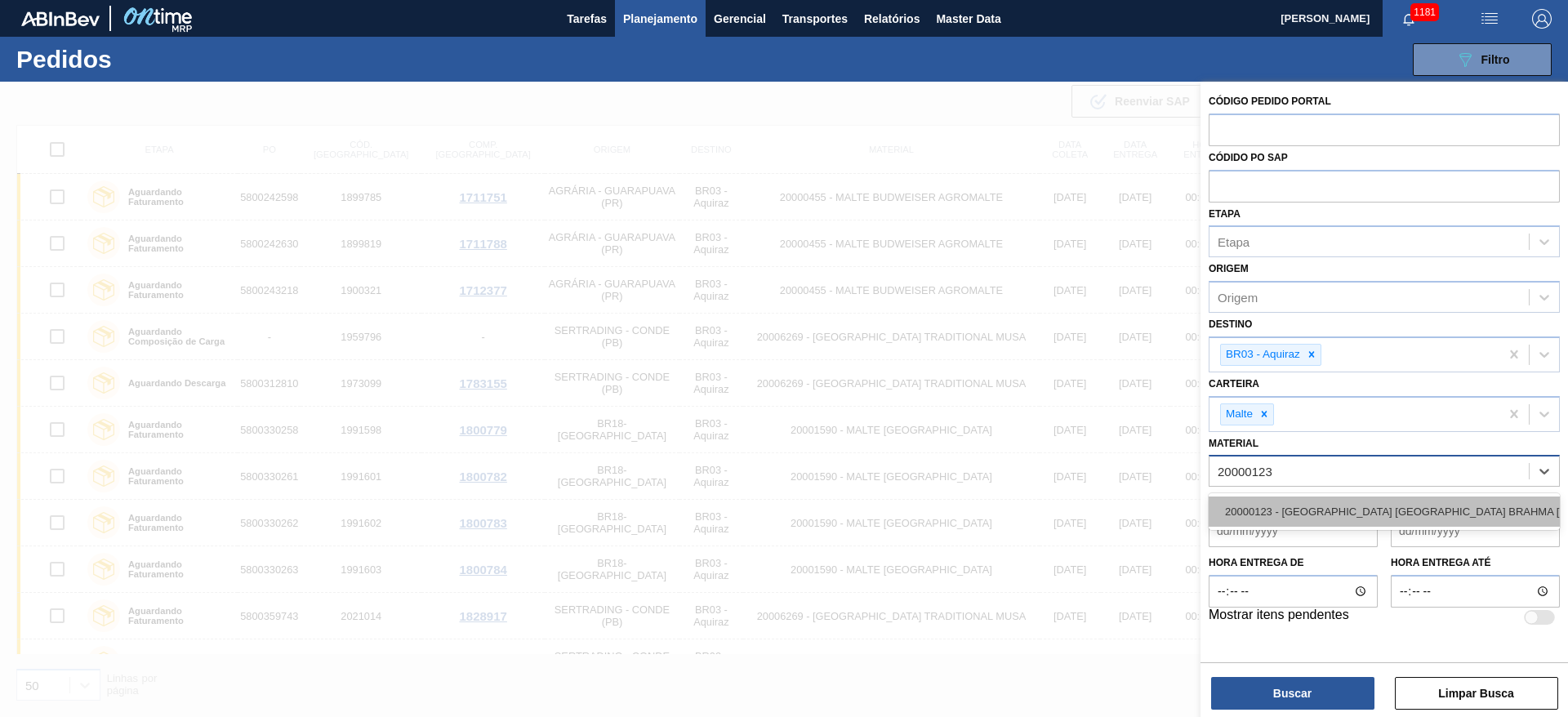
click at [1282, 507] on div "20000123 - [GEOGRAPHIC_DATA] [GEOGRAPHIC_DATA] BRAHMA [GEOGRAPHIC_DATA] GRANEL" at bounding box center [1384, 512] width 351 height 30
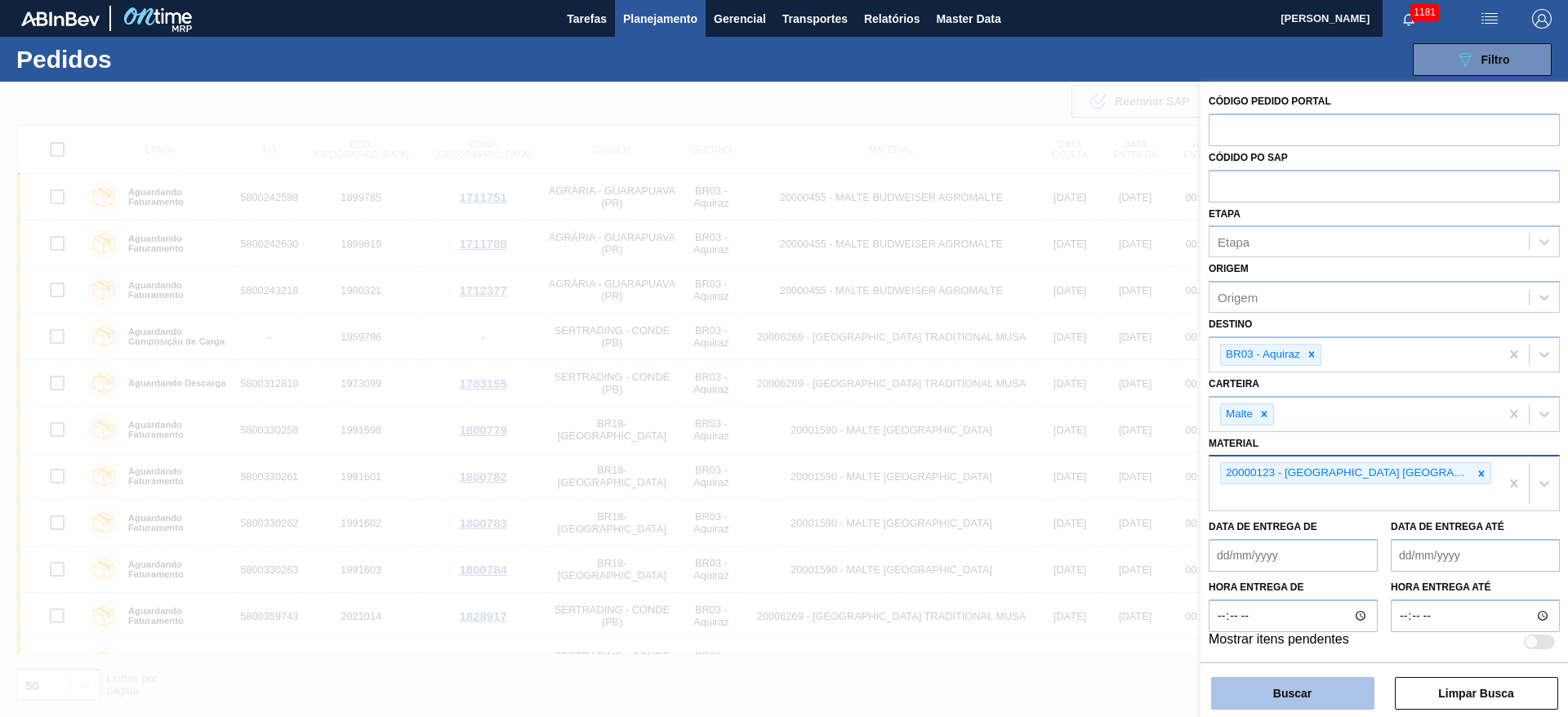
click at [1275, 697] on button "Buscar" at bounding box center [1293, 694] width 163 height 33
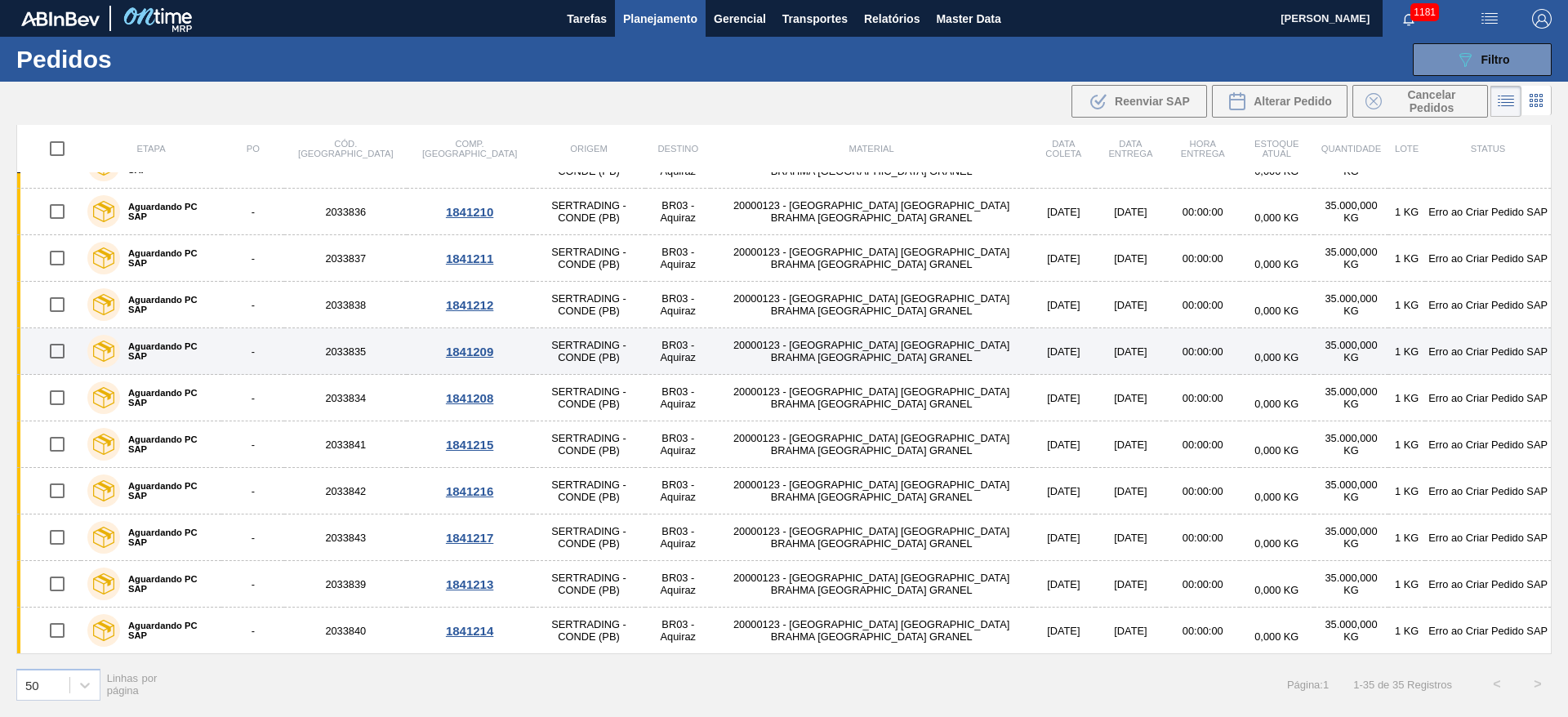
scroll to position [905, 0]
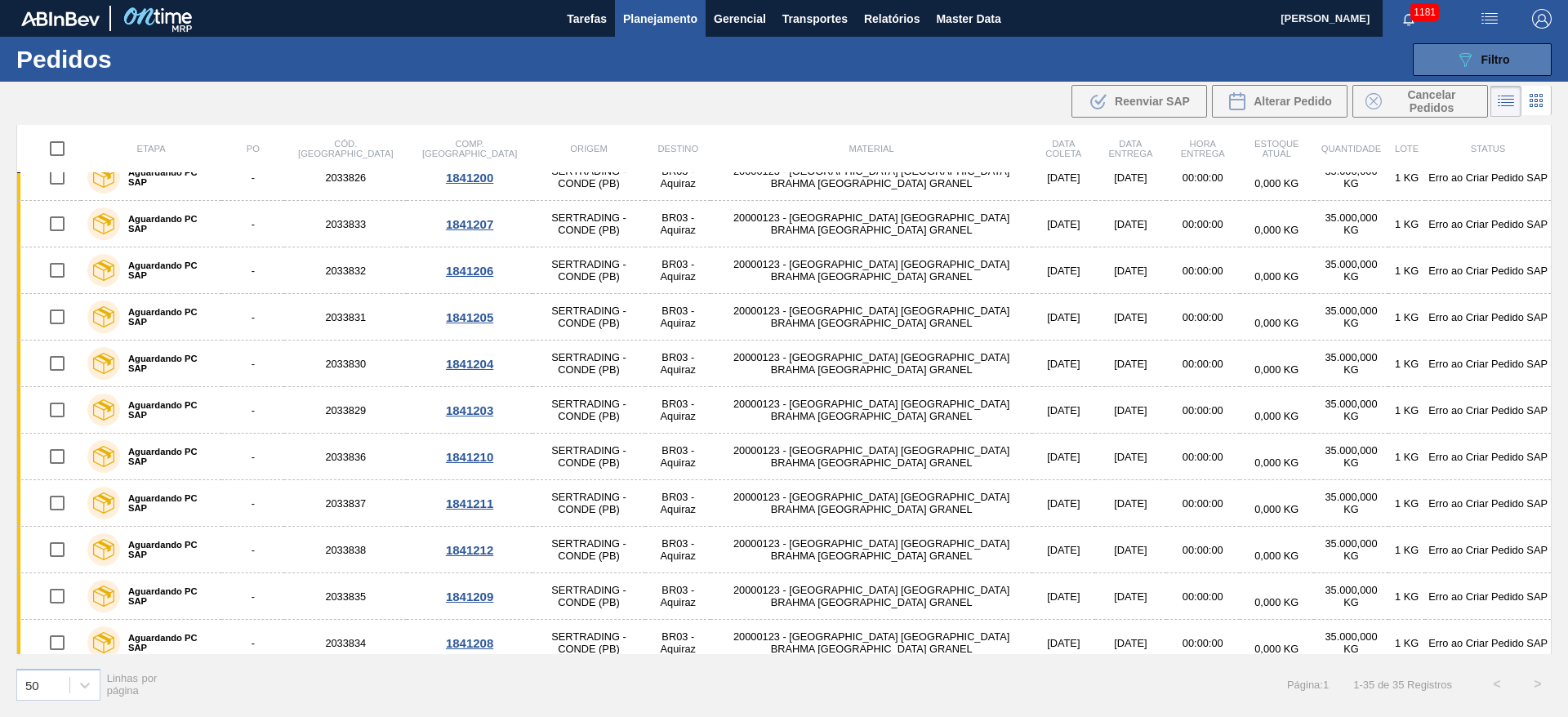
click at [1506, 58] on span "Filtro" at bounding box center [1496, 60] width 29 height 13
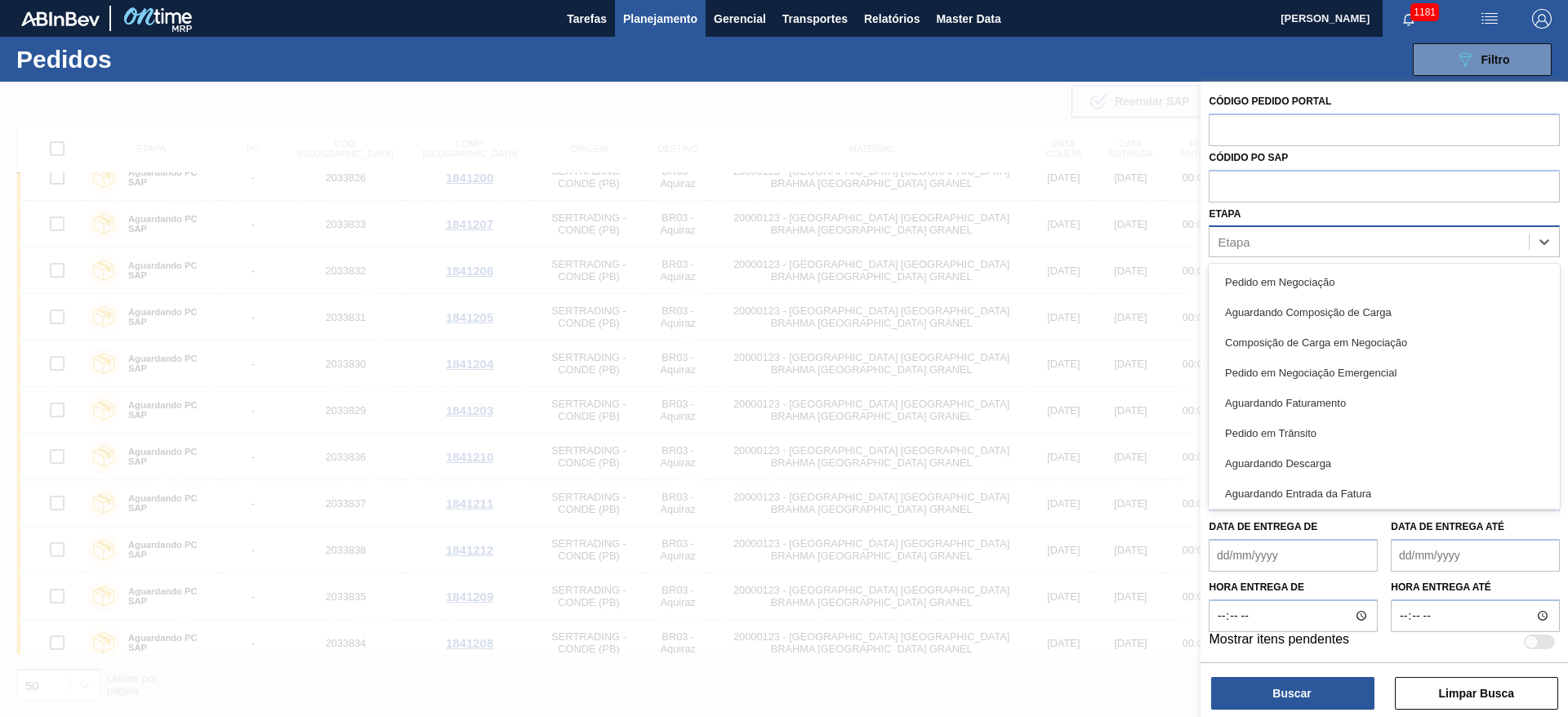
click at [1256, 245] on div "Etapa" at bounding box center [1369, 242] width 319 height 23
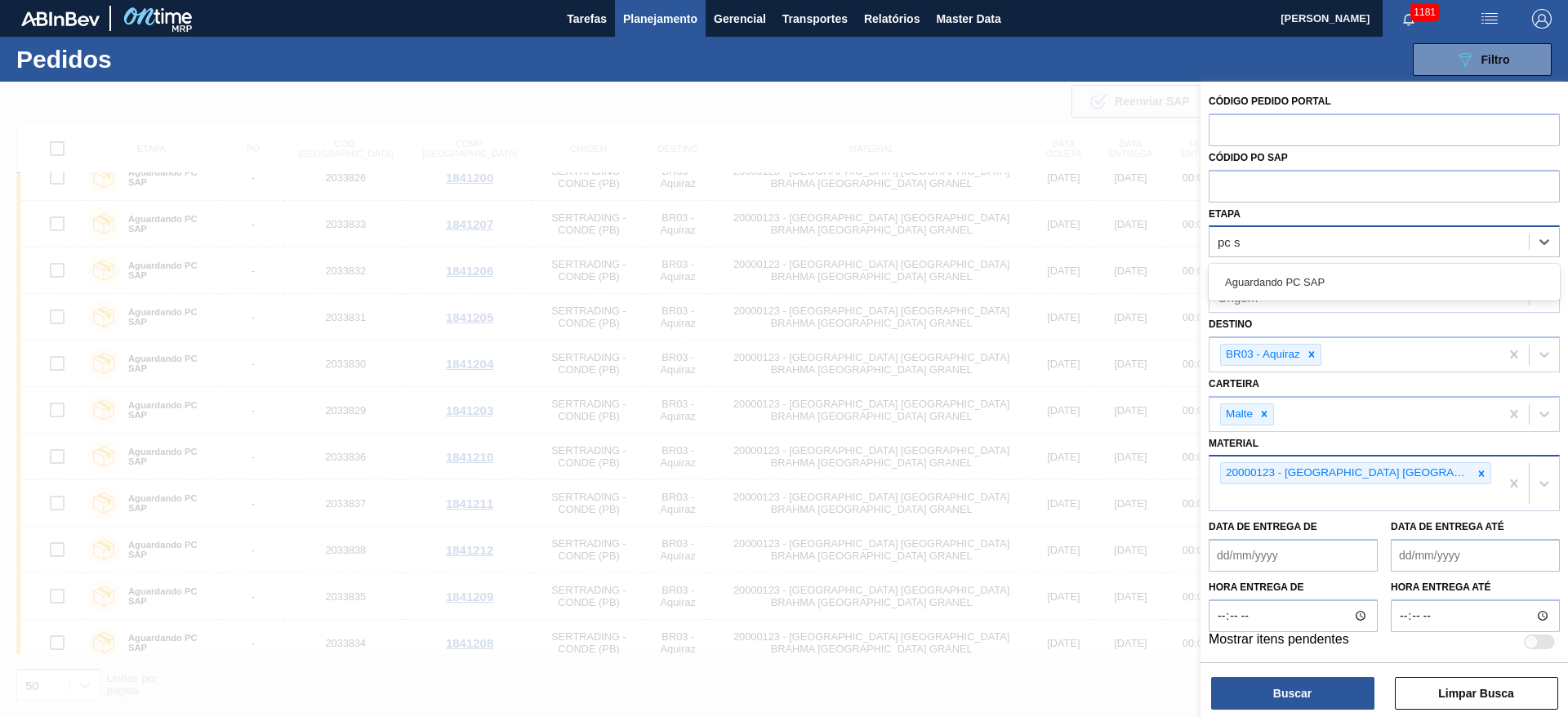
type input "pc sa"
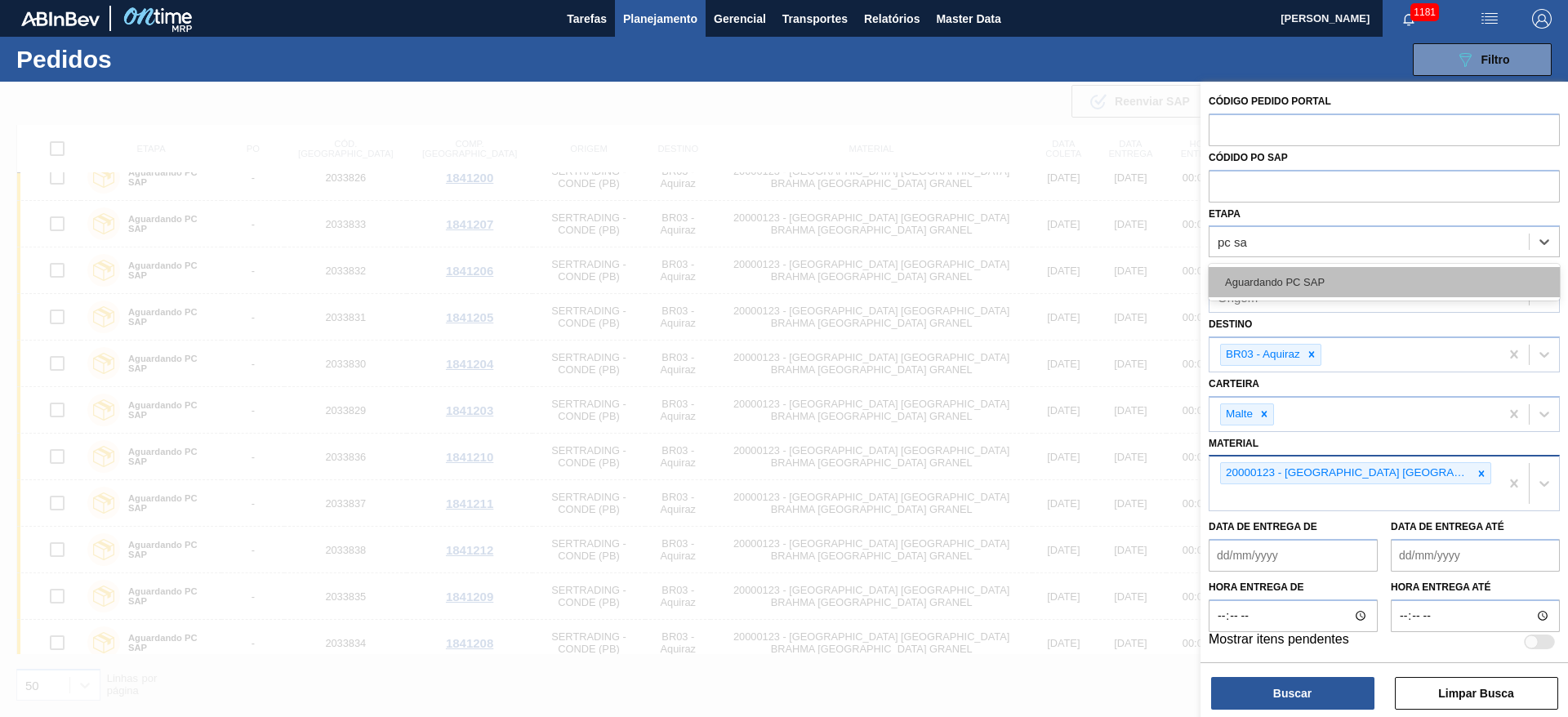
click at [1239, 285] on div "Aguardando PC SAP" at bounding box center [1384, 282] width 351 height 30
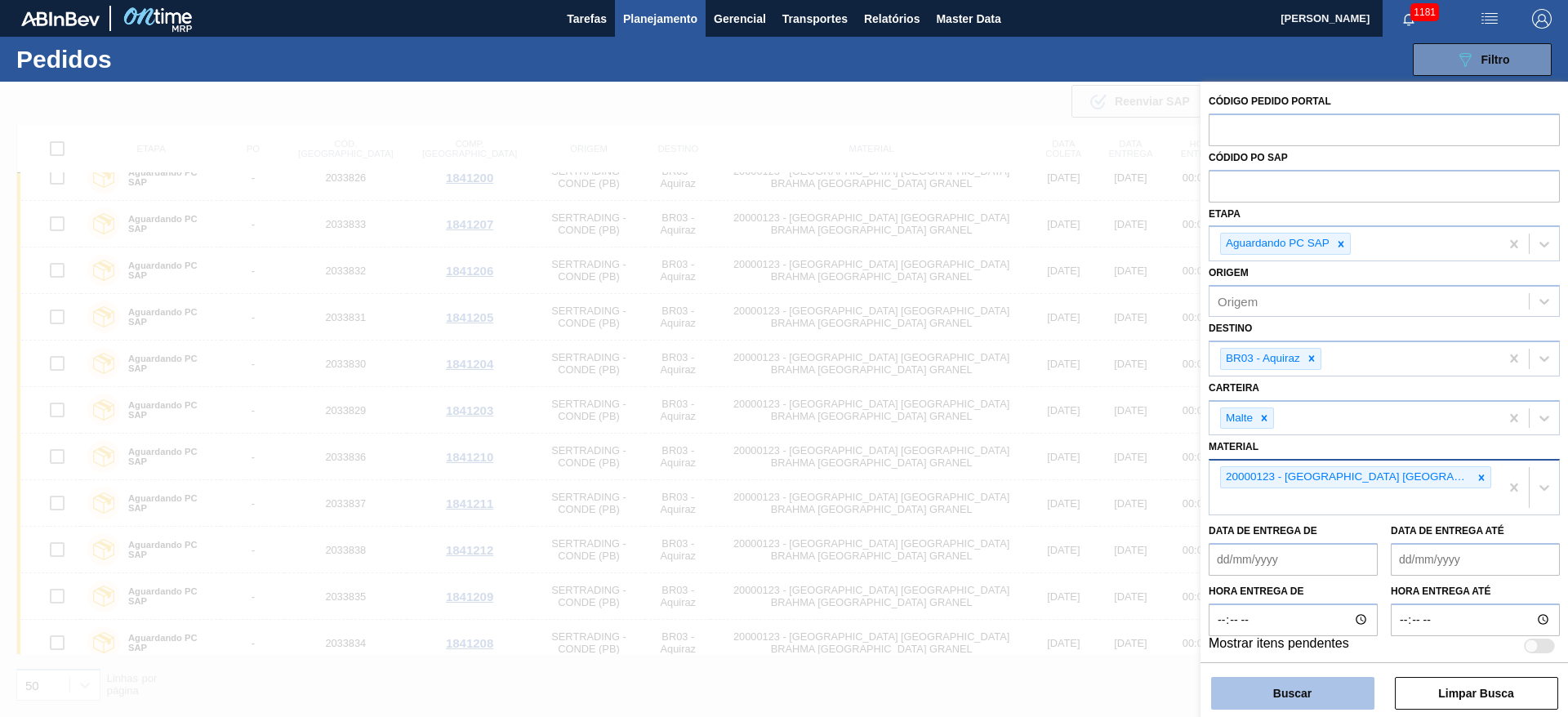
click at [1264, 697] on button "Buscar" at bounding box center [1293, 694] width 163 height 33
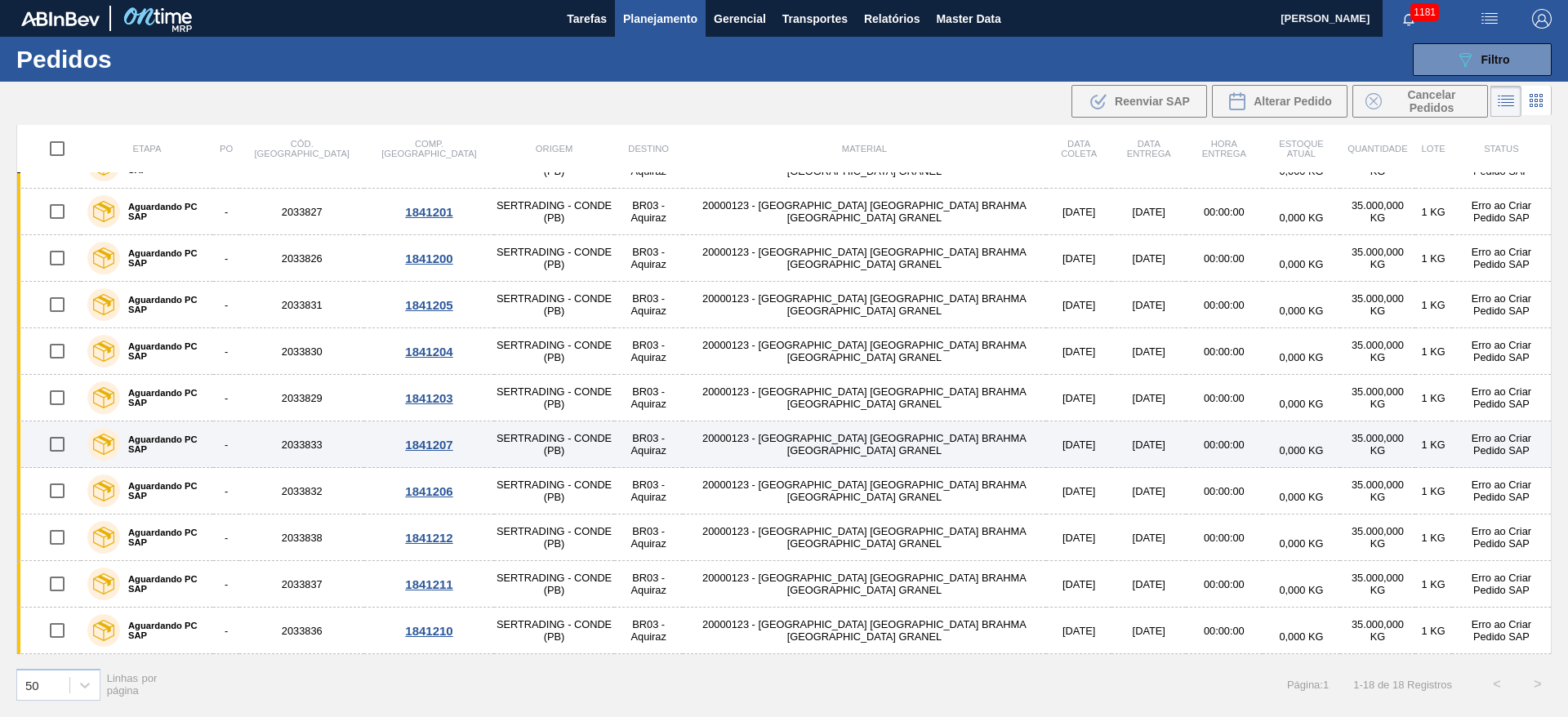
scroll to position [0, 0]
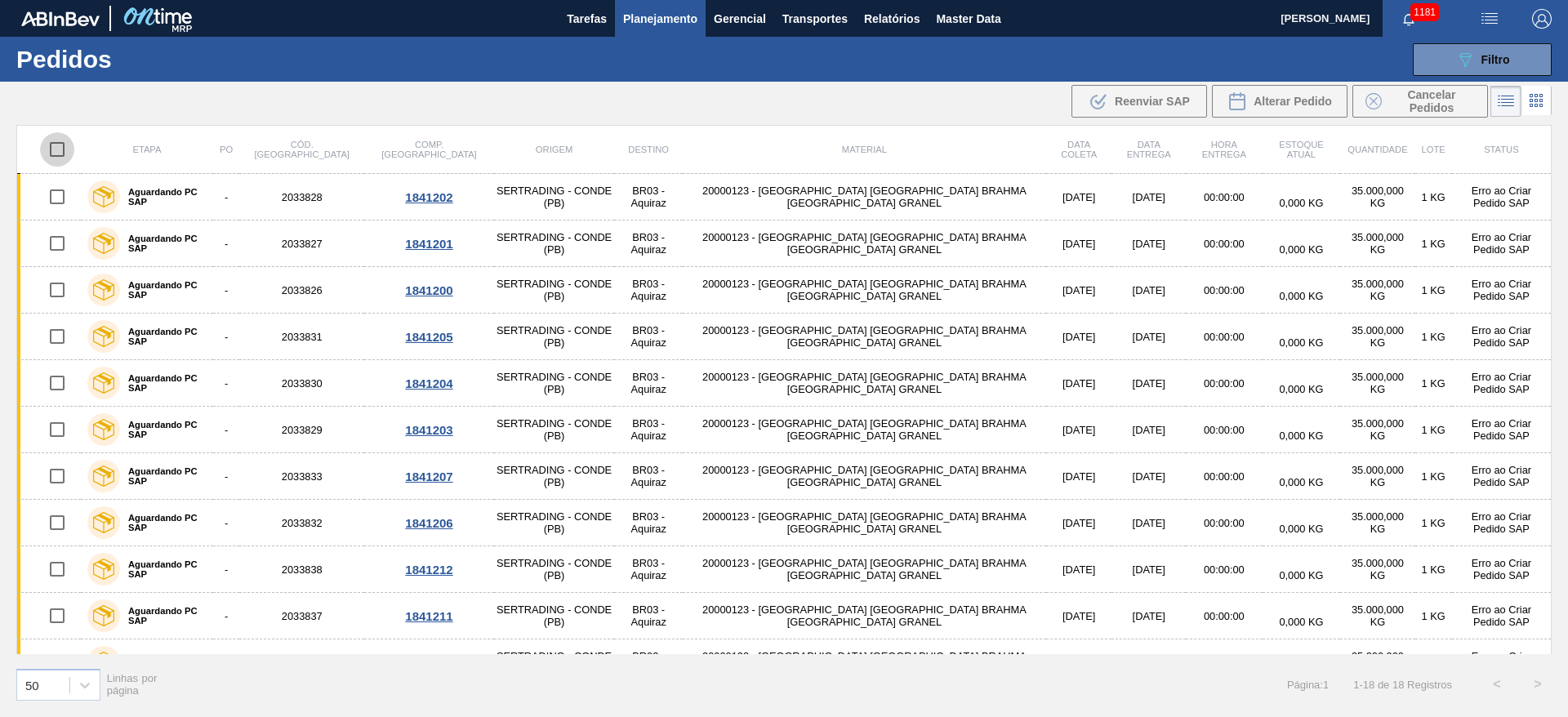
click at [53, 143] on input "checkbox" at bounding box center [57, 149] width 35 height 35
checkbox input "true"
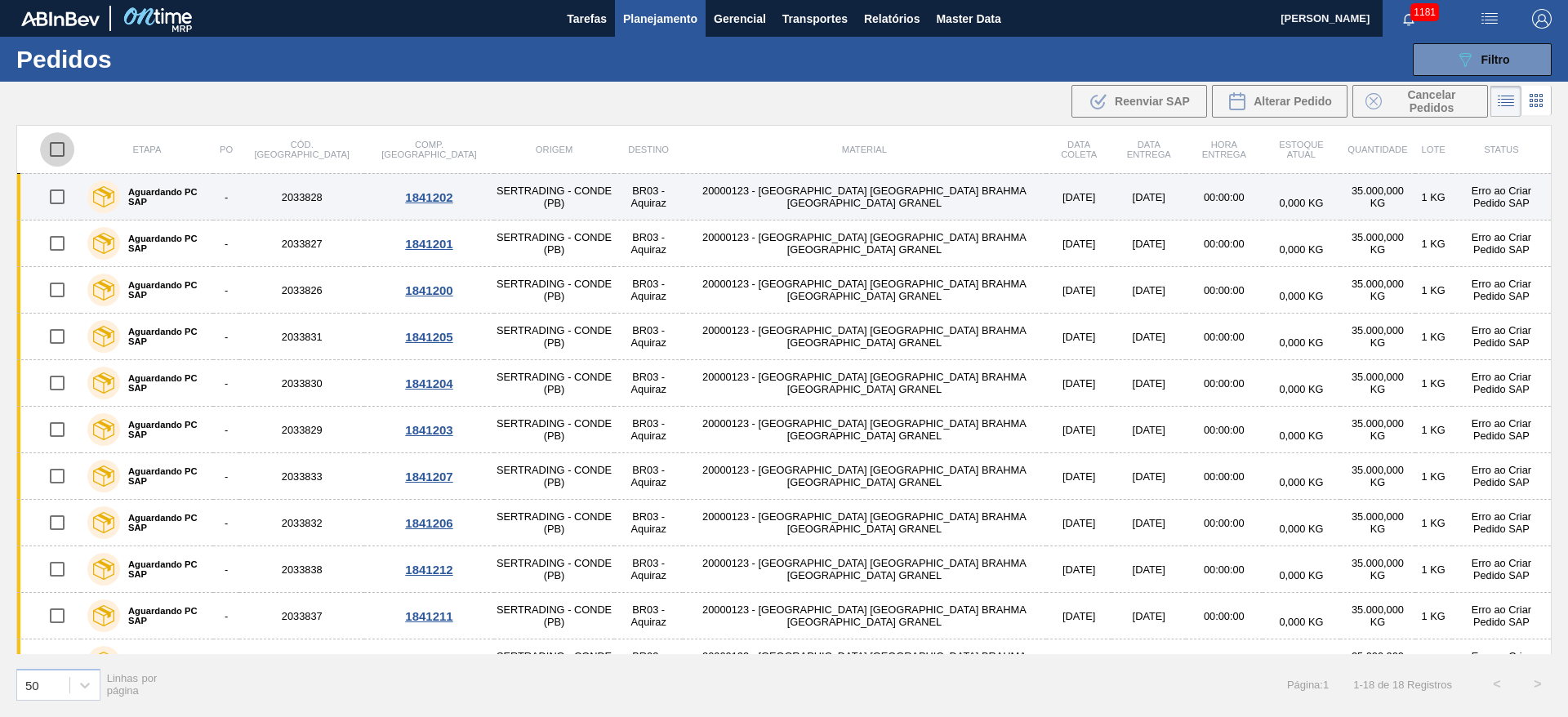
checkbox input "true"
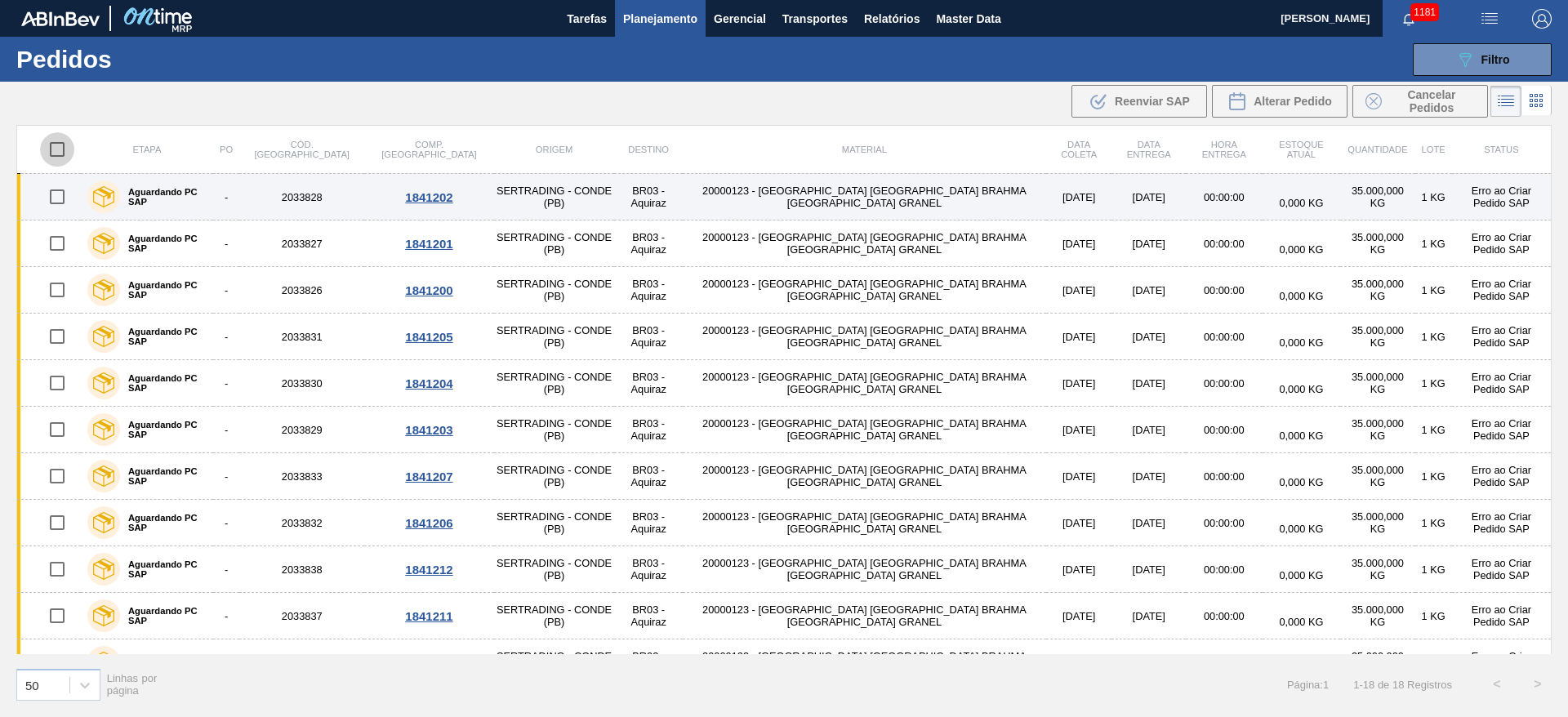
checkbox input "true"
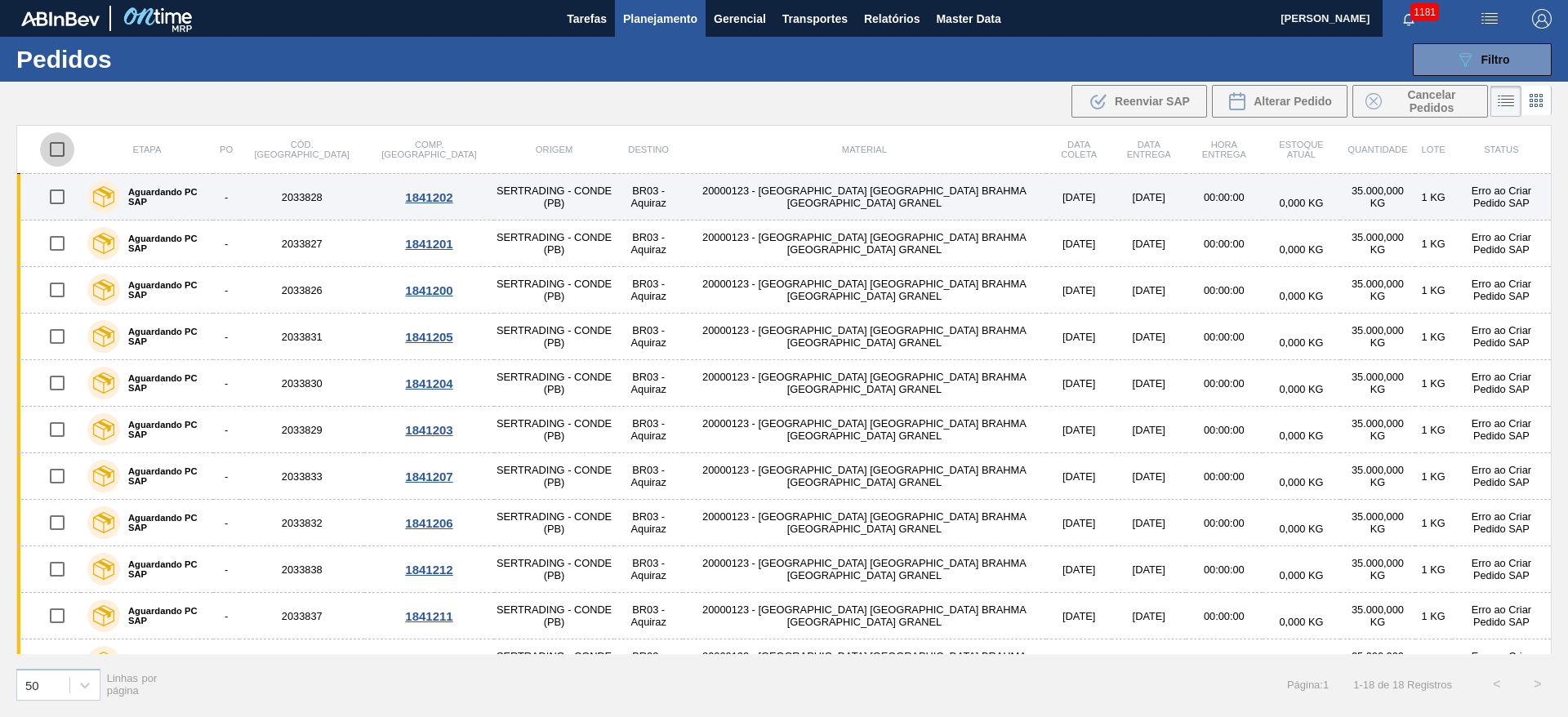
checkbox input "true"
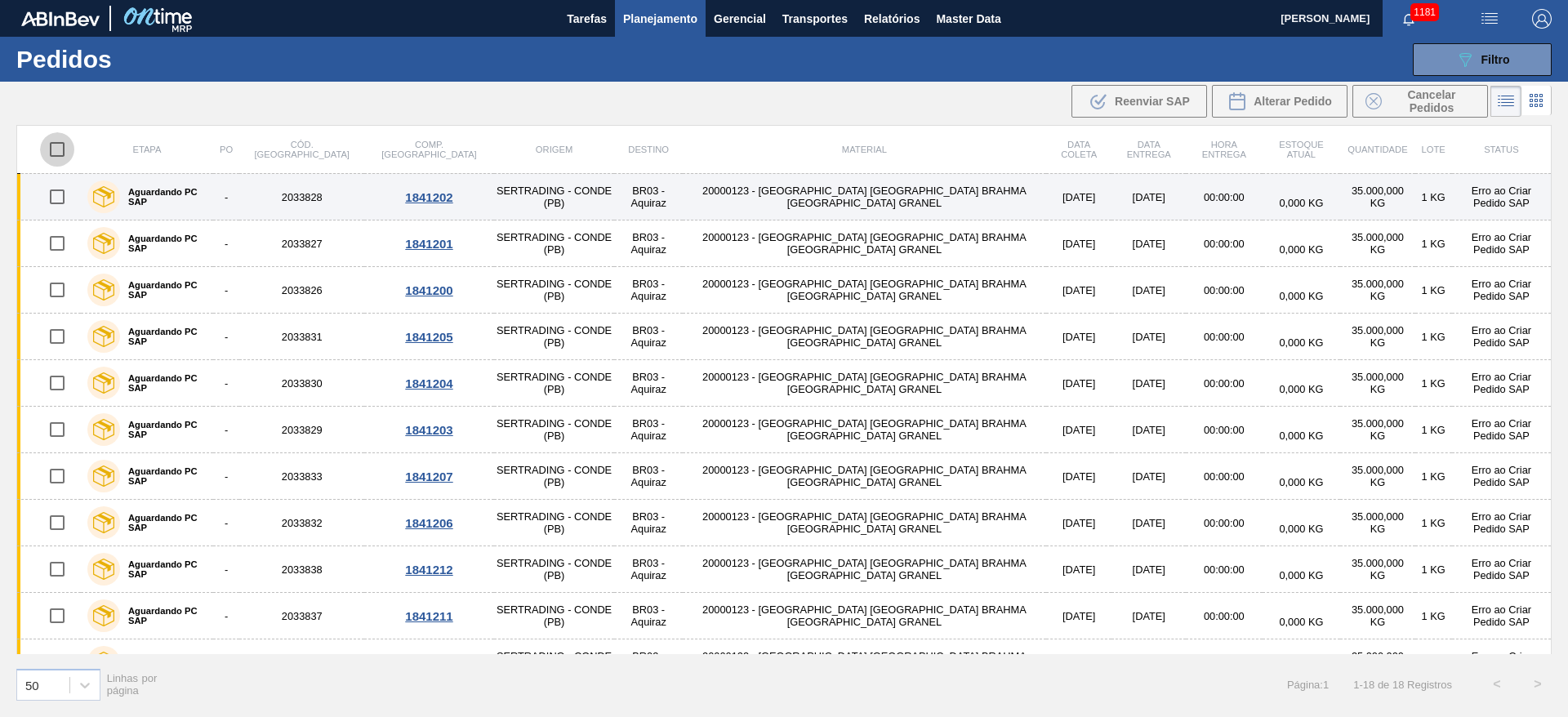
checkbox input "true"
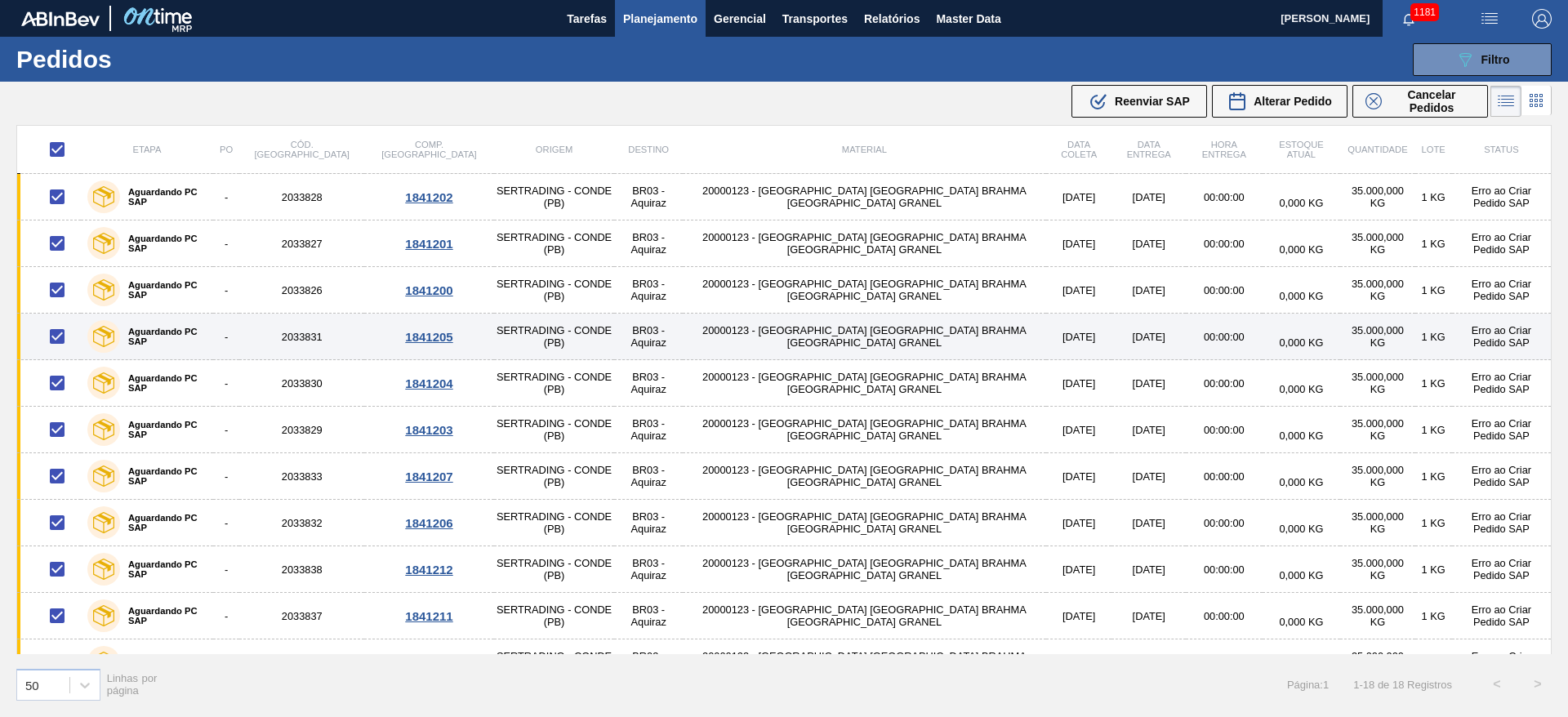
scroll to position [358, 0]
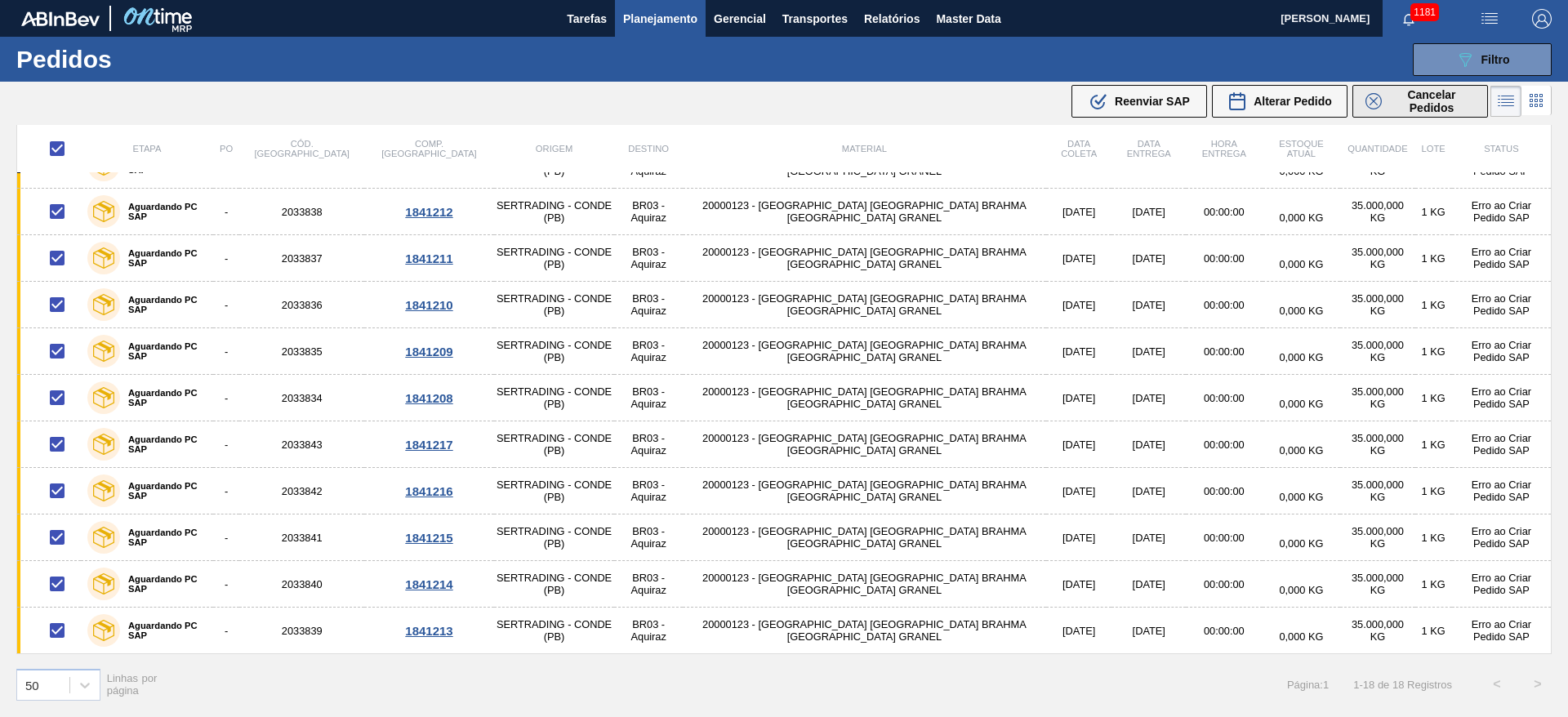
click at [1417, 99] on span "Cancelar Pedidos" at bounding box center [1432, 102] width 87 height 26
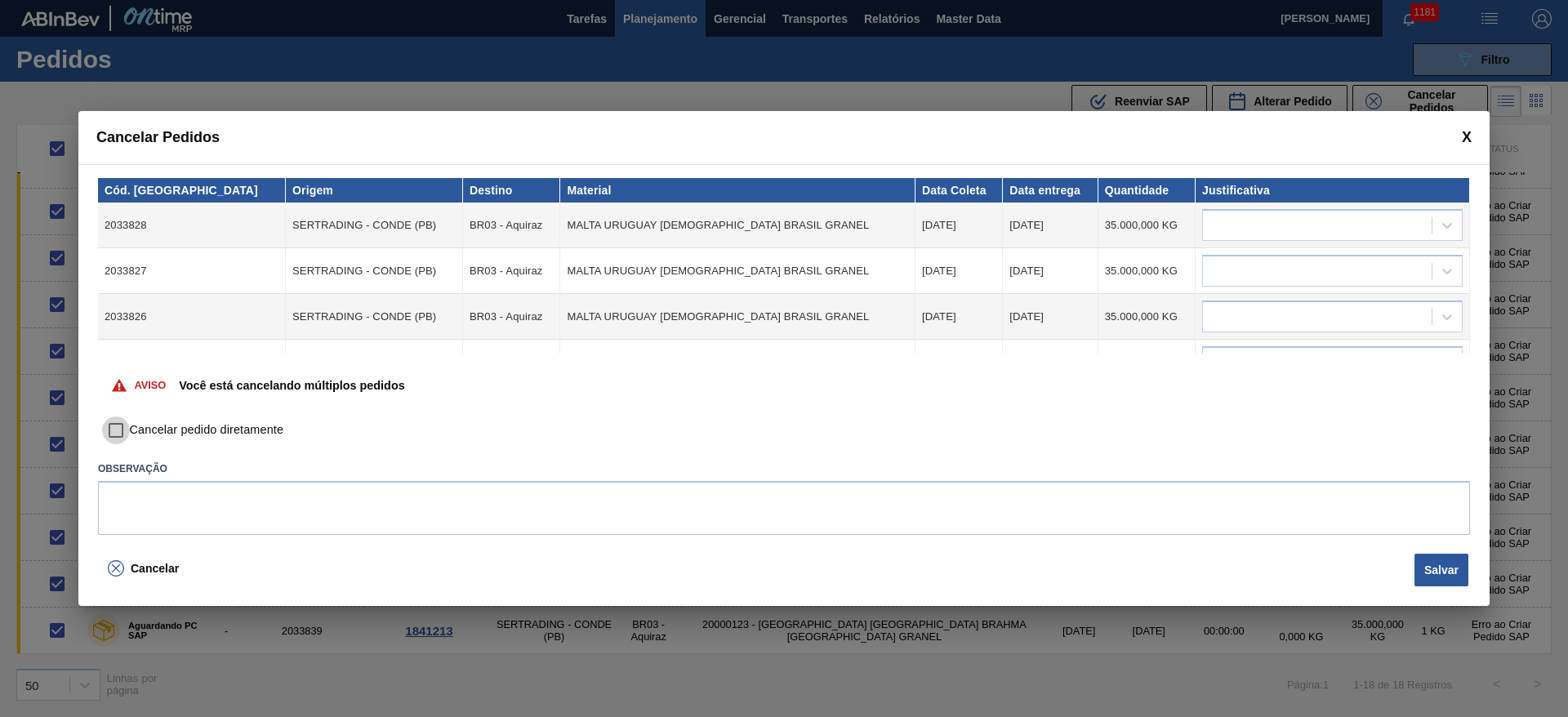
click at [116, 426] on input "Cancelar pedido diretamente" at bounding box center [116, 430] width 28 height 28
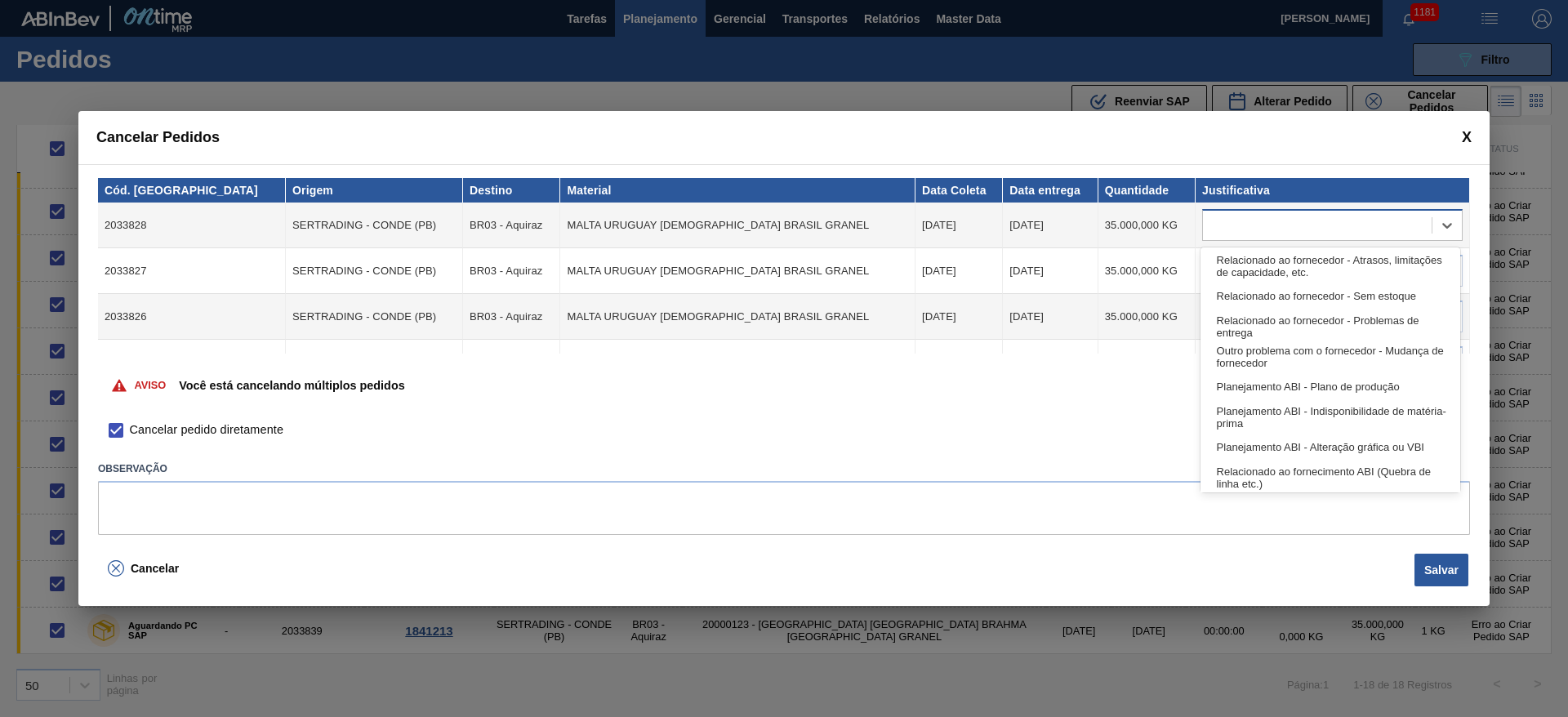
click at [1233, 211] on div at bounding box center [1332, 225] width 260 height 32
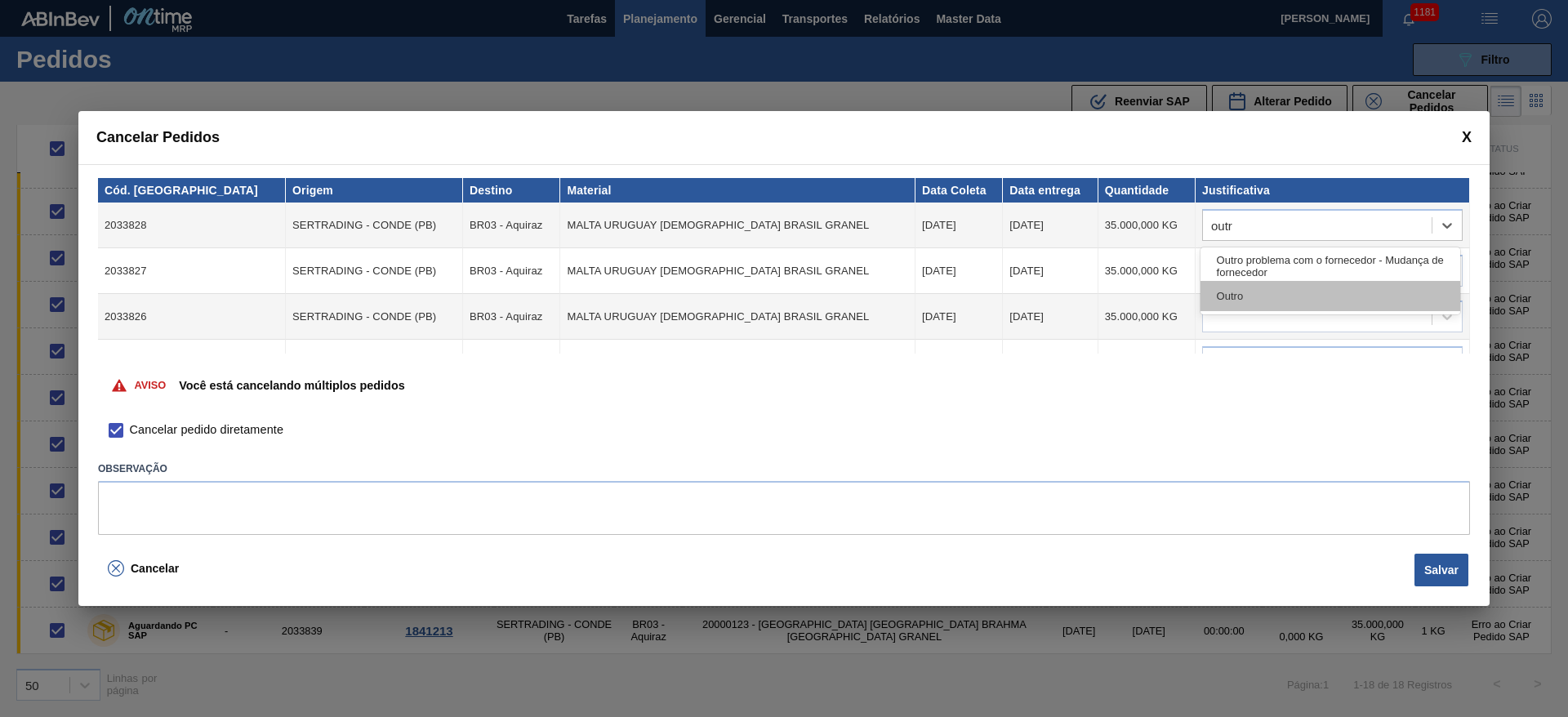
click at [1233, 296] on div "Outro" at bounding box center [1330, 296] width 259 height 30
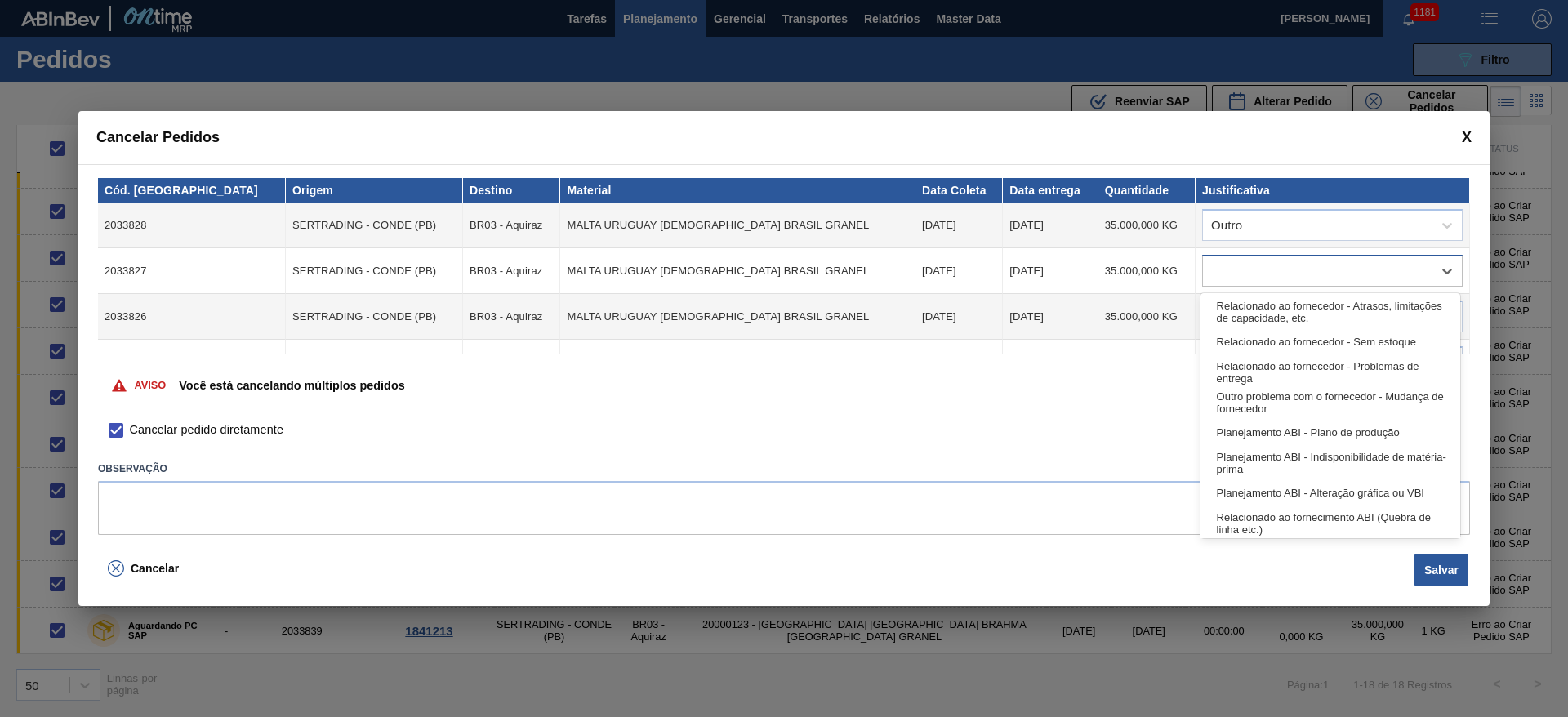
click at [1226, 278] on div at bounding box center [1317, 271] width 229 height 23
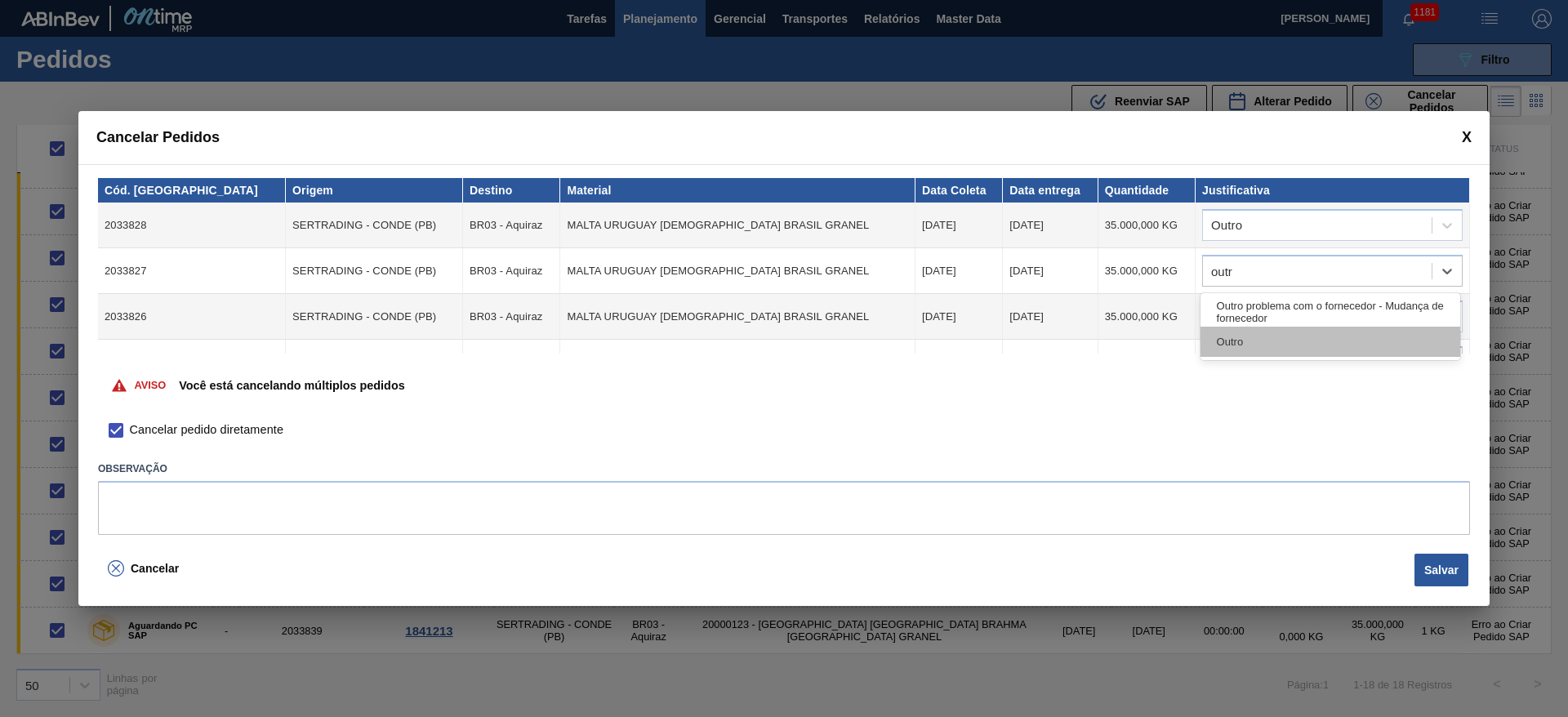
click at [1237, 339] on div "Outro" at bounding box center [1330, 342] width 259 height 30
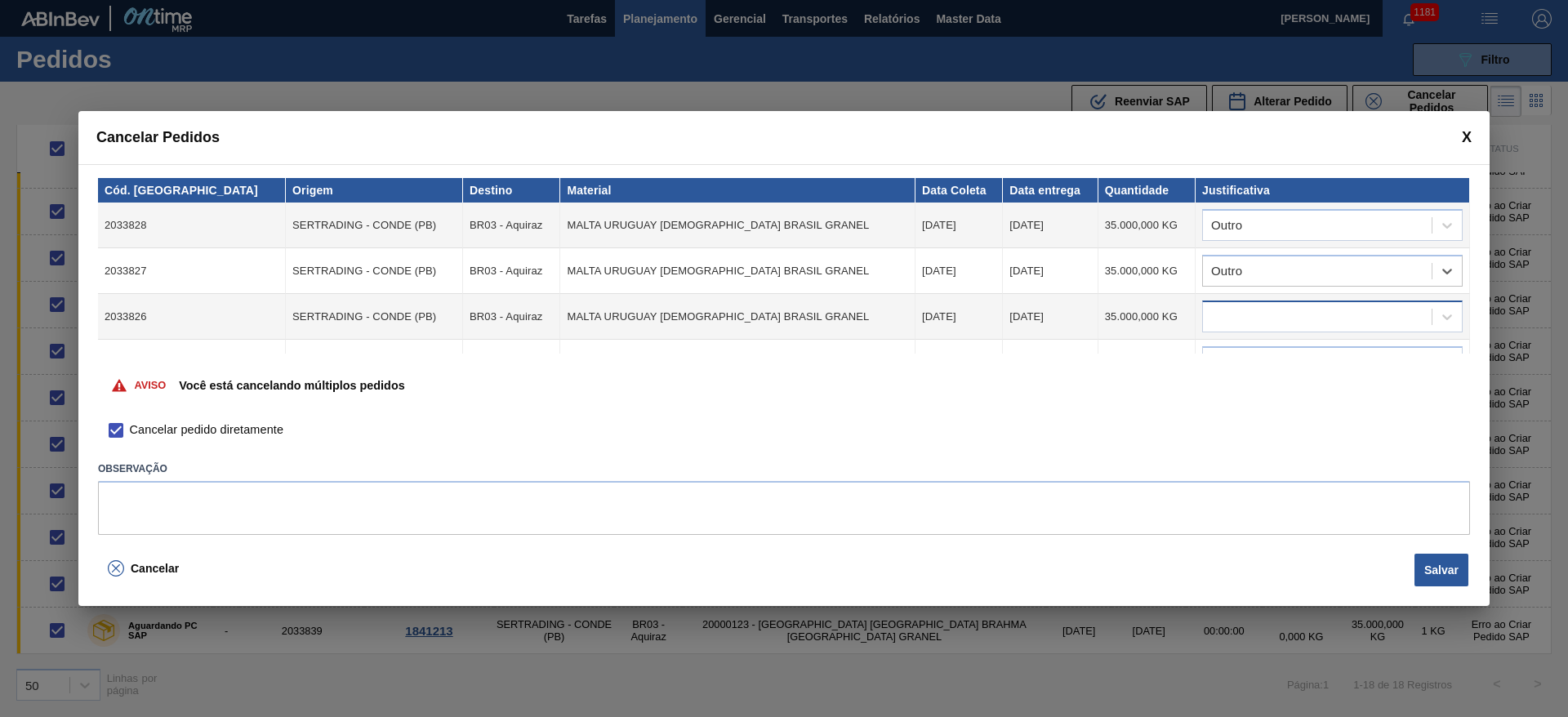
click at [1221, 304] on div at bounding box center [1332, 316] width 260 height 32
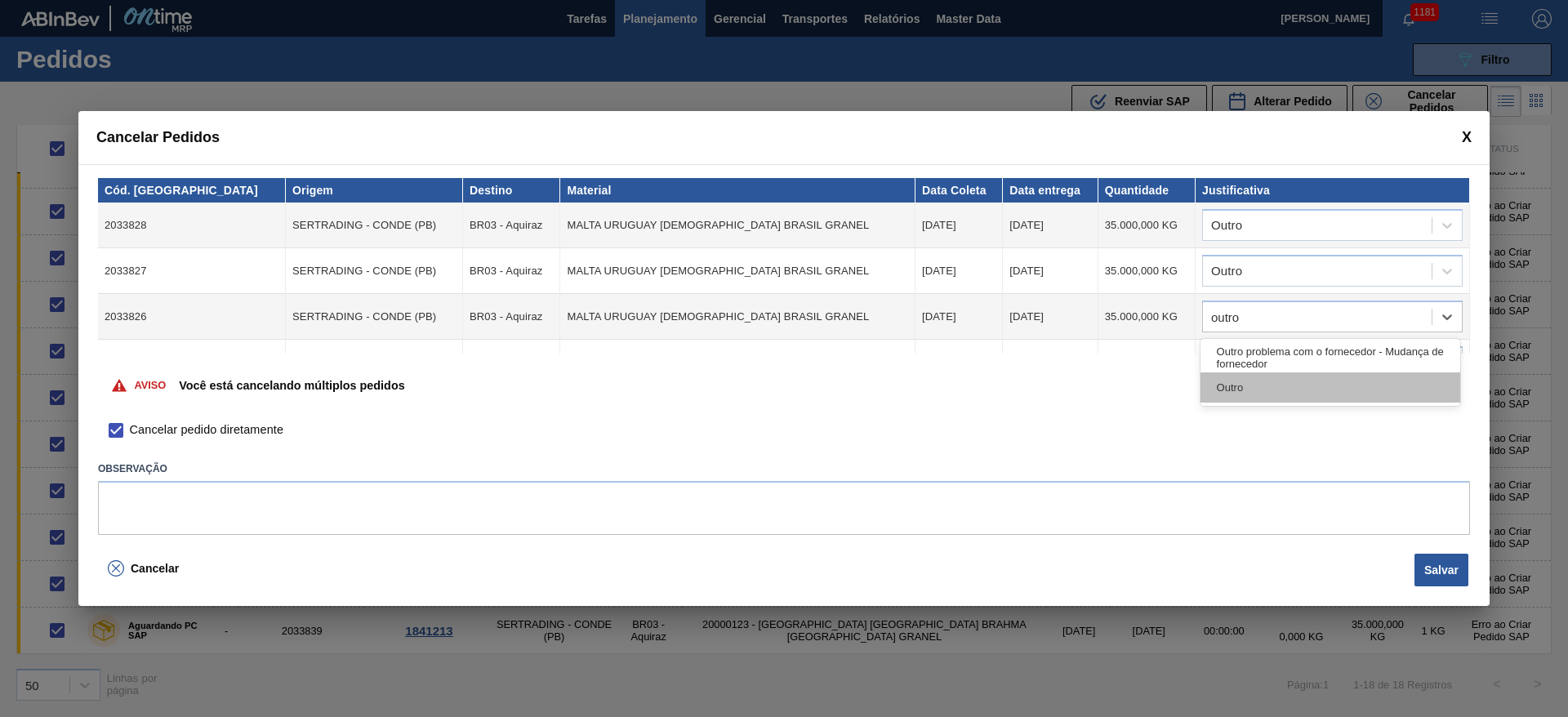
click at [1257, 375] on div "Outro" at bounding box center [1330, 387] width 259 height 30
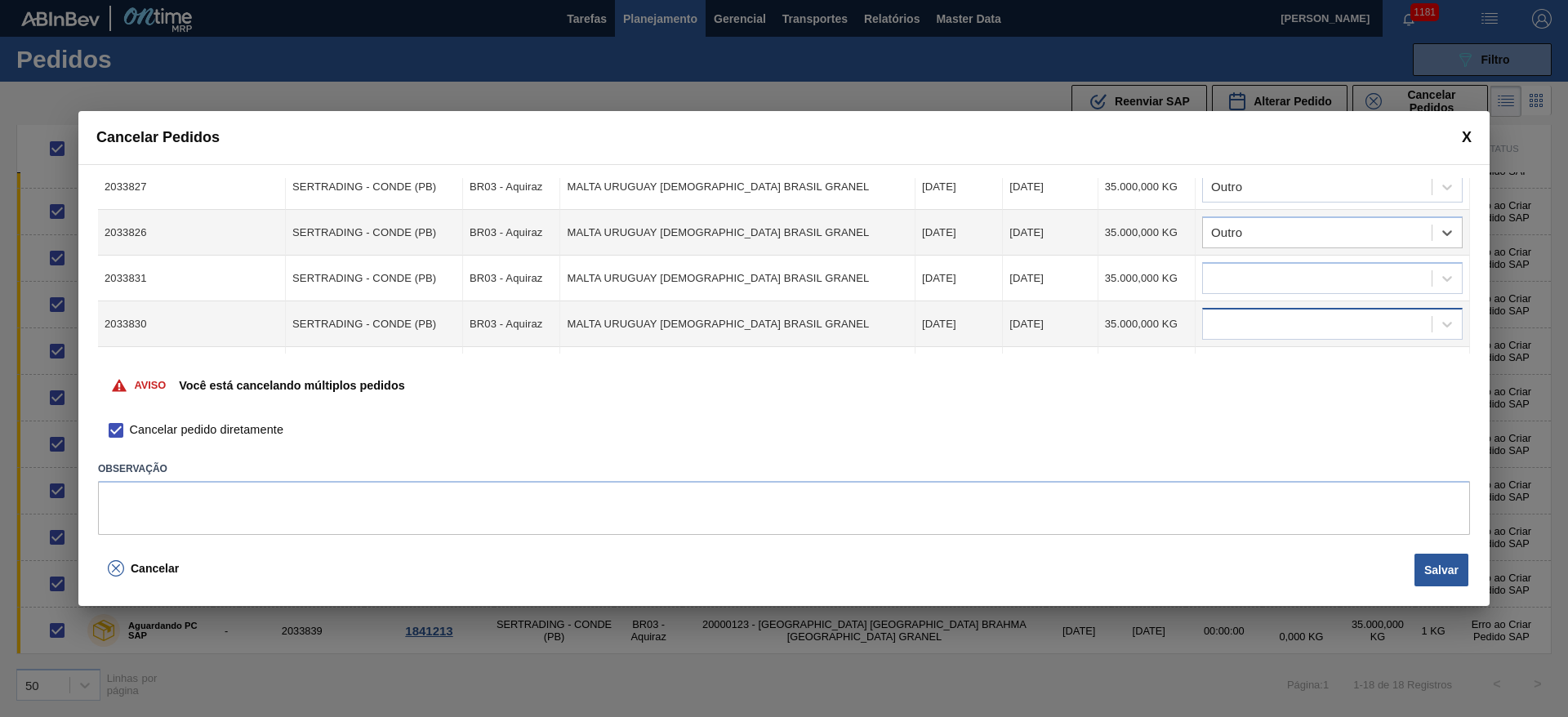
scroll to position [122, 0]
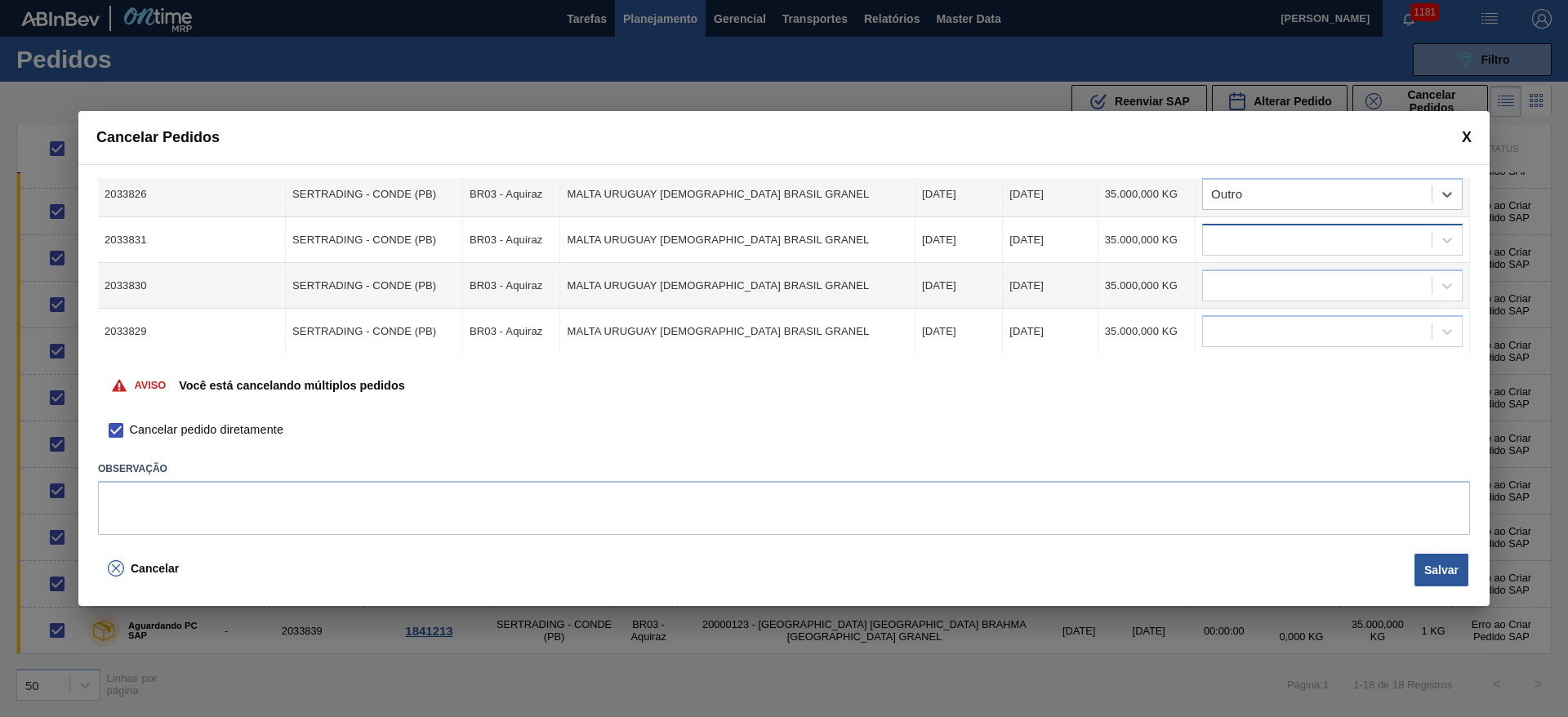
click at [1237, 232] on div at bounding box center [1317, 240] width 229 height 23
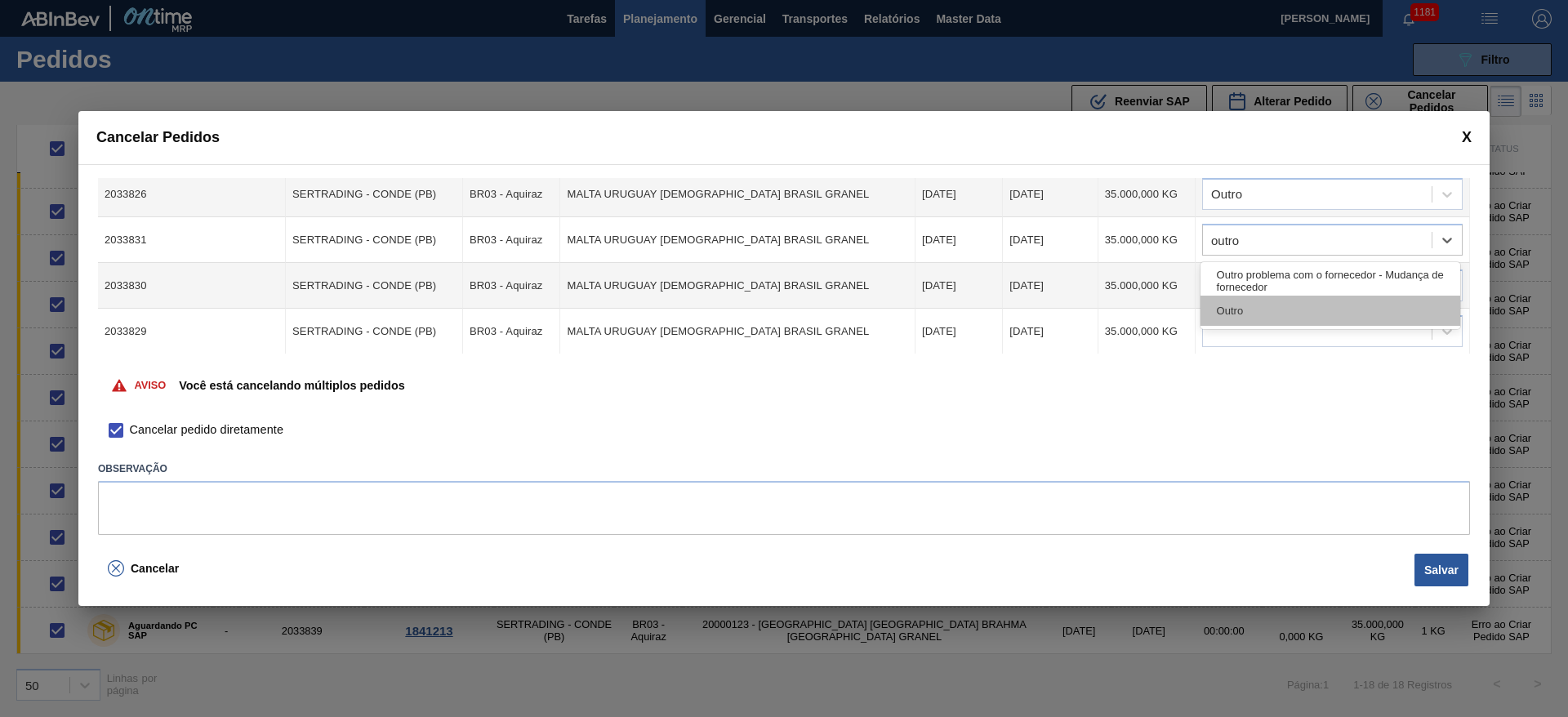
click at [1225, 309] on div "Outro" at bounding box center [1330, 311] width 259 height 30
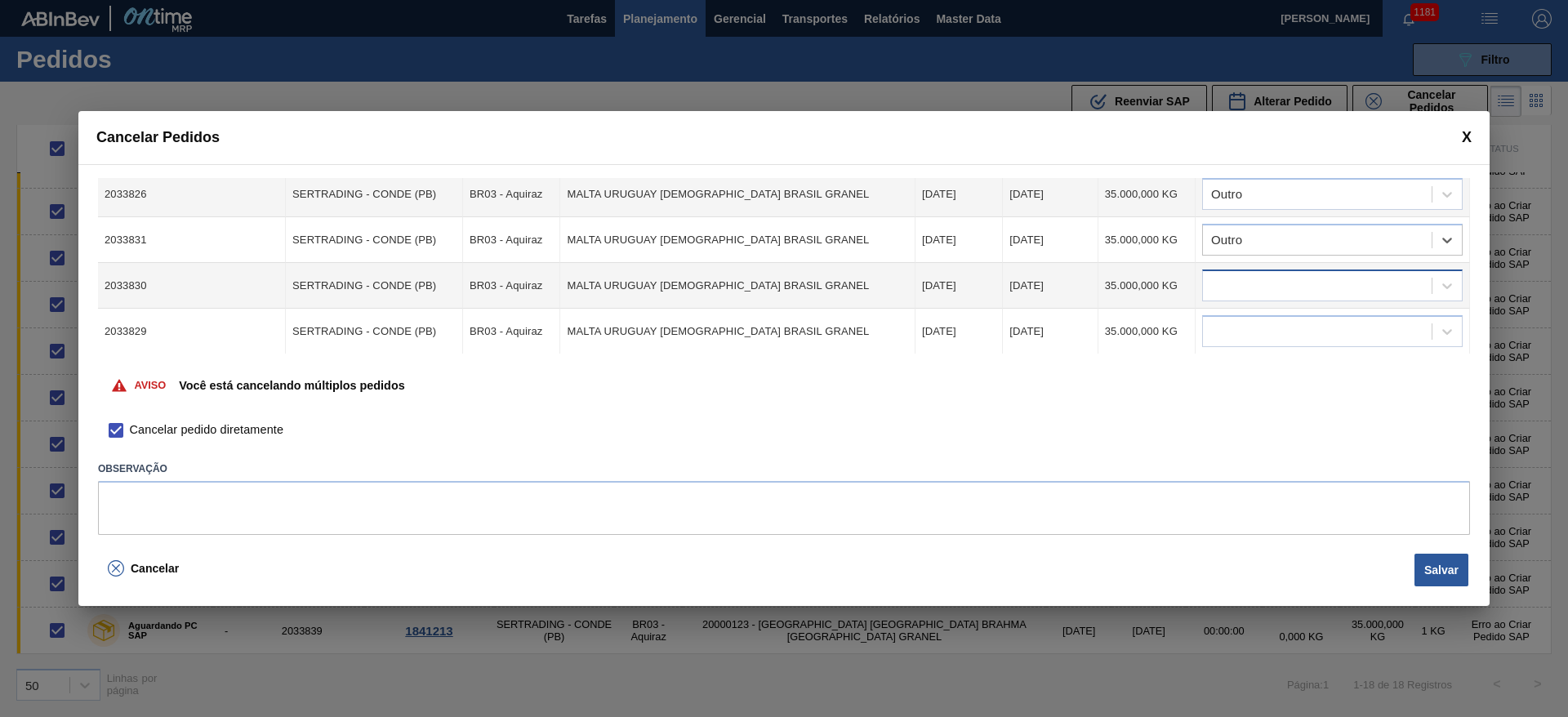
click at [1227, 287] on div at bounding box center [1317, 286] width 229 height 23
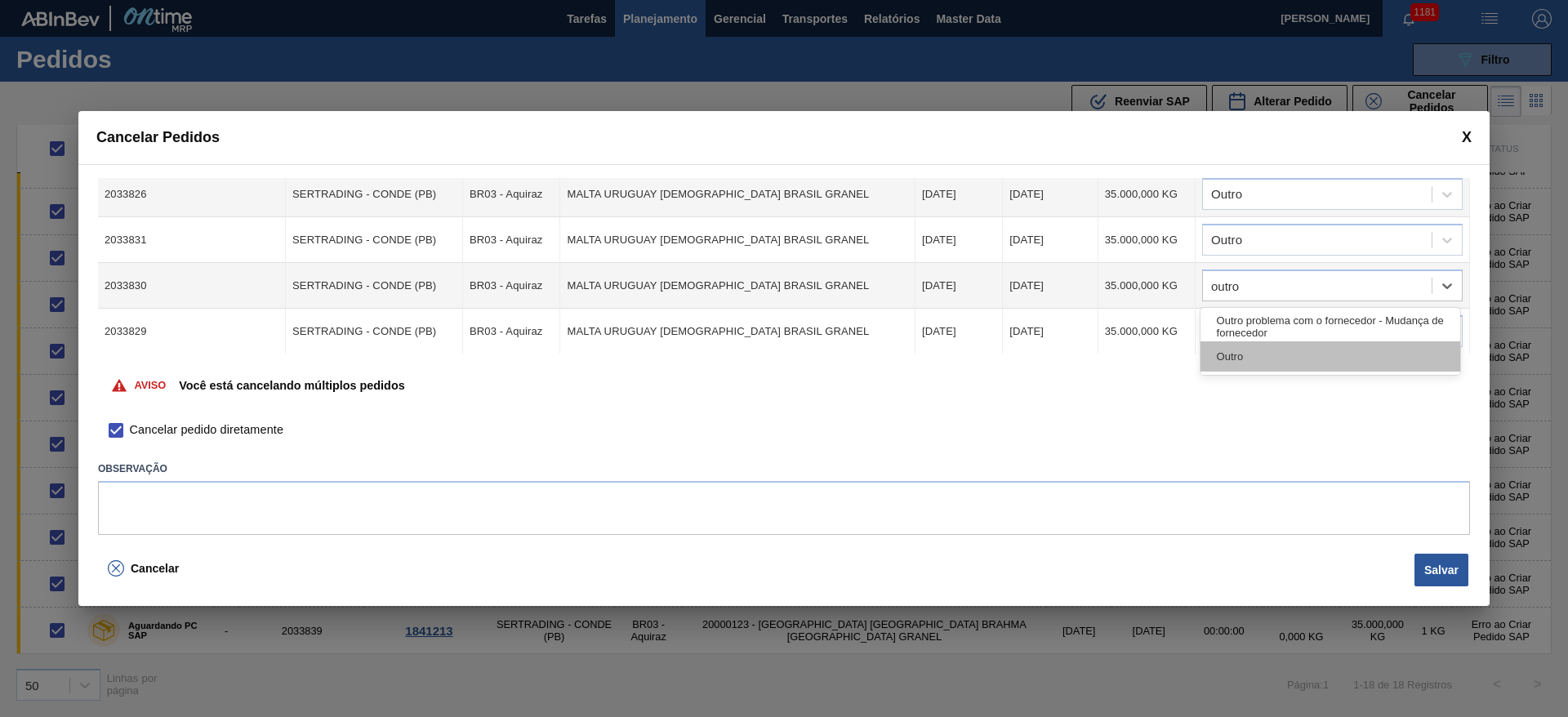
click at [1253, 350] on div "Outro" at bounding box center [1330, 357] width 259 height 30
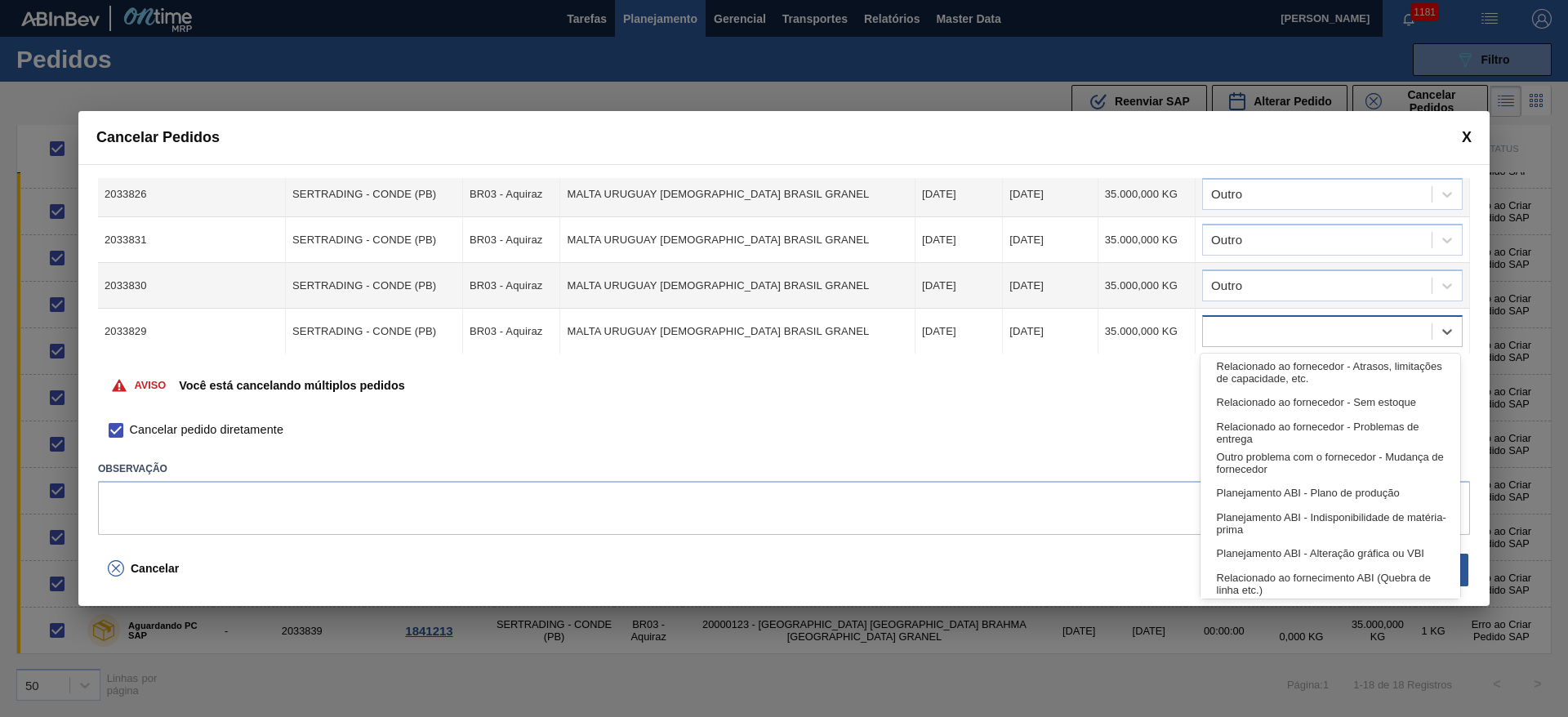
click at [1234, 320] on div at bounding box center [1317, 331] width 229 height 23
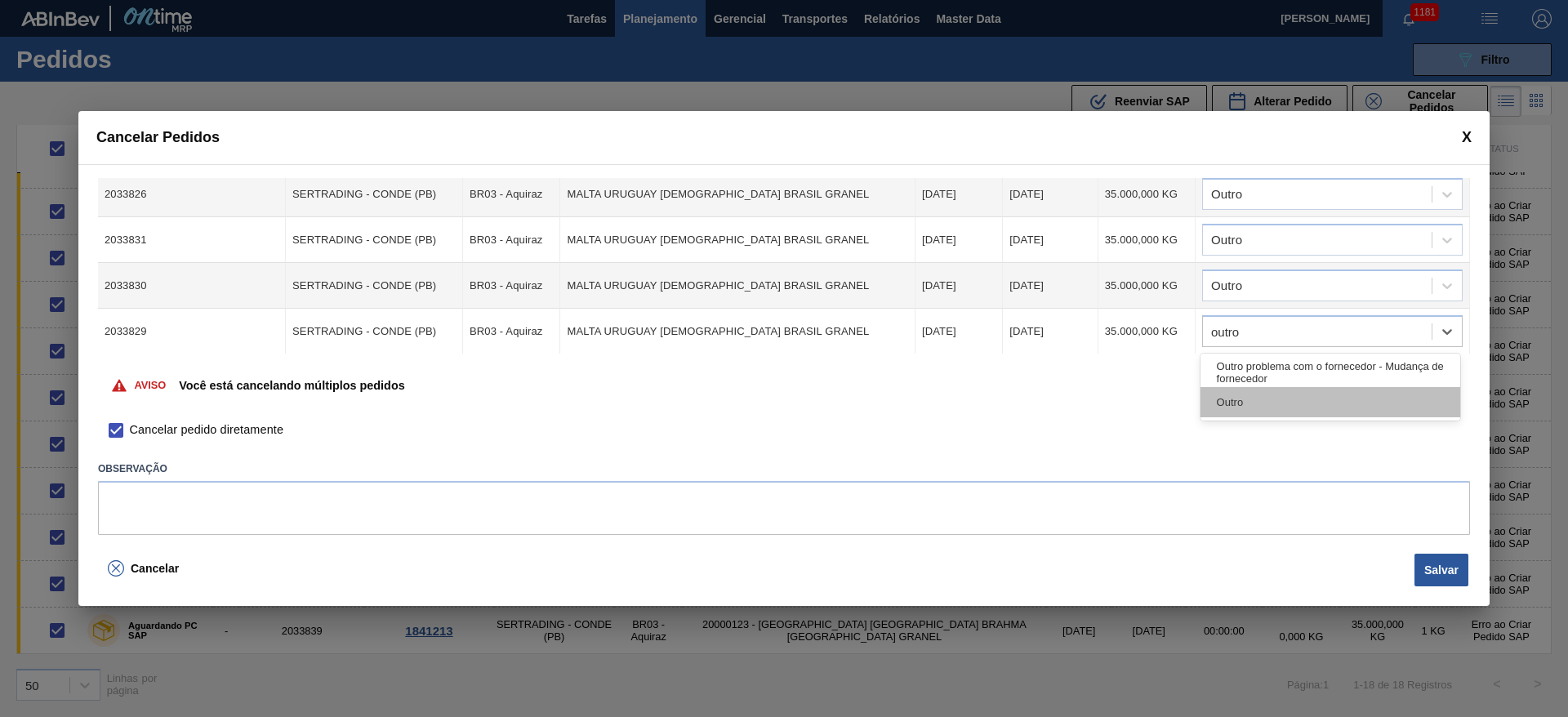
click at [1221, 405] on div "Outro" at bounding box center [1330, 402] width 259 height 30
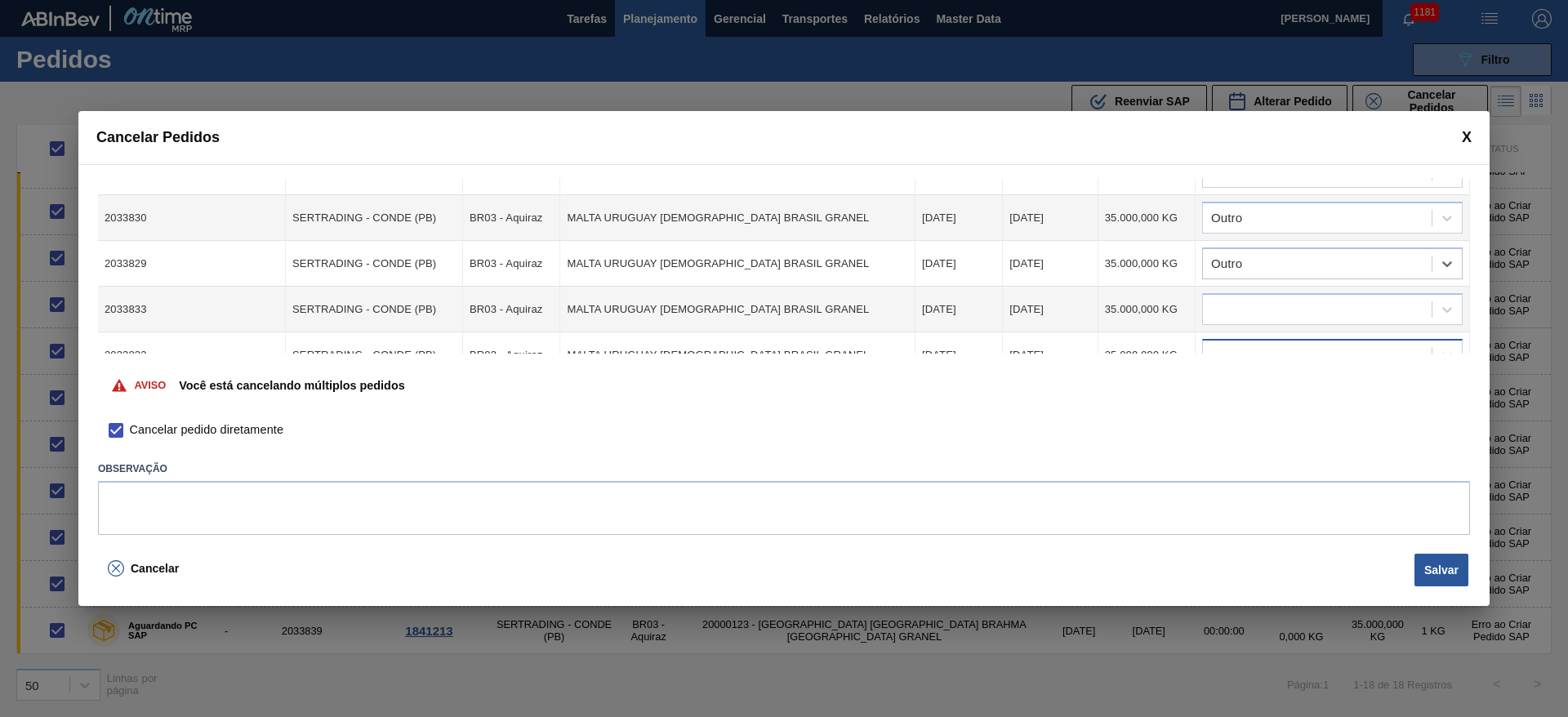
scroll to position [246, 0]
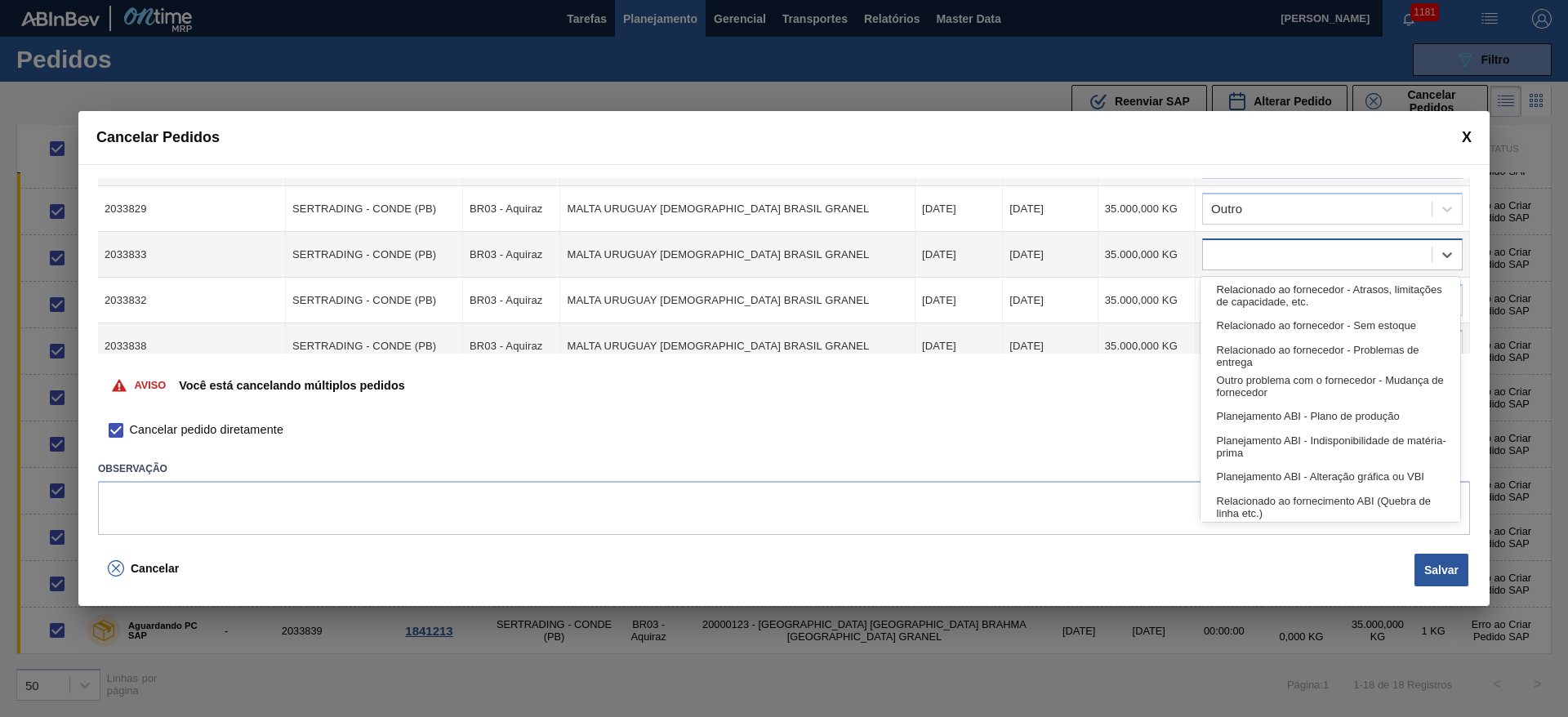
click at [1248, 261] on div at bounding box center [1317, 255] width 229 height 23
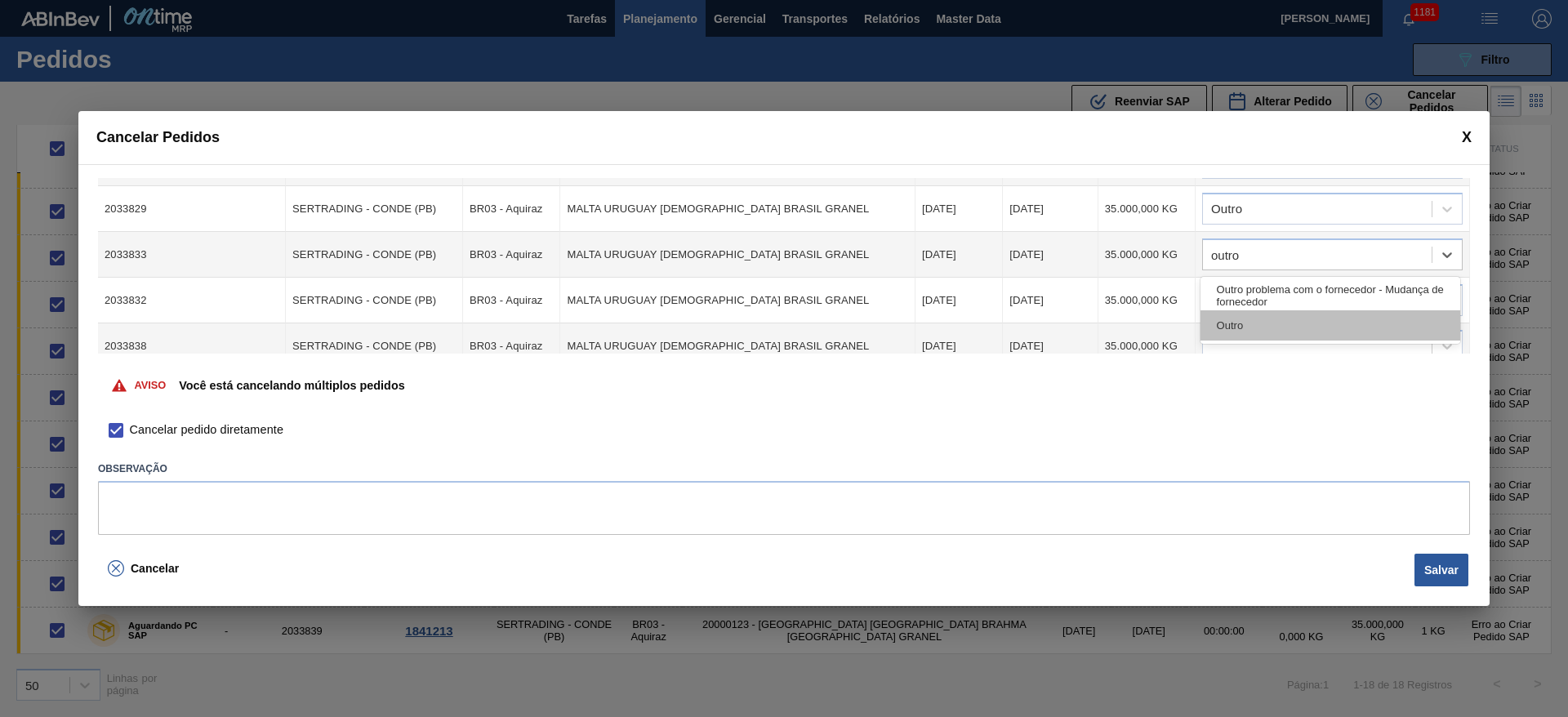
click at [1226, 329] on div "Outro" at bounding box center [1330, 326] width 259 height 30
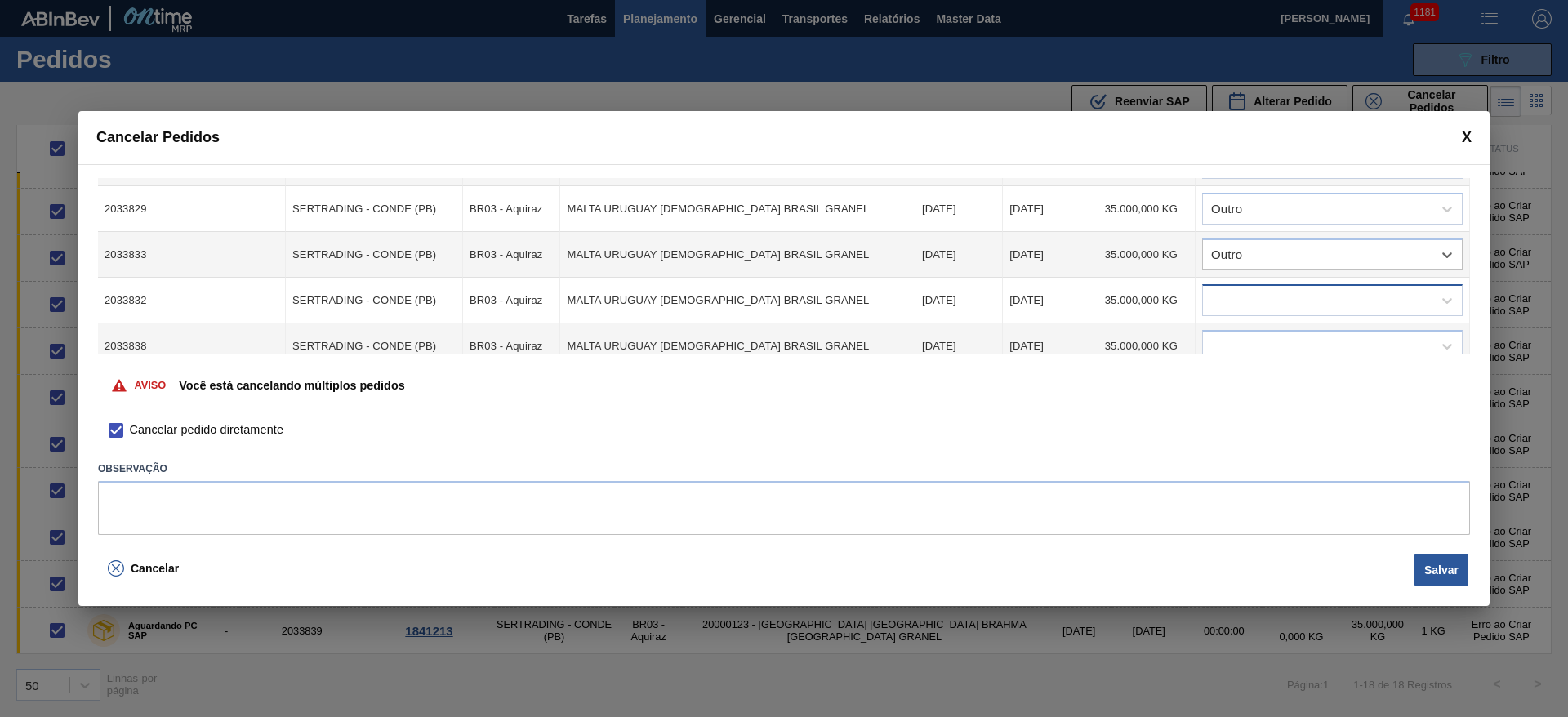
click at [1225, 301] on div at bounding box center [1317, 301] width 229 height 23
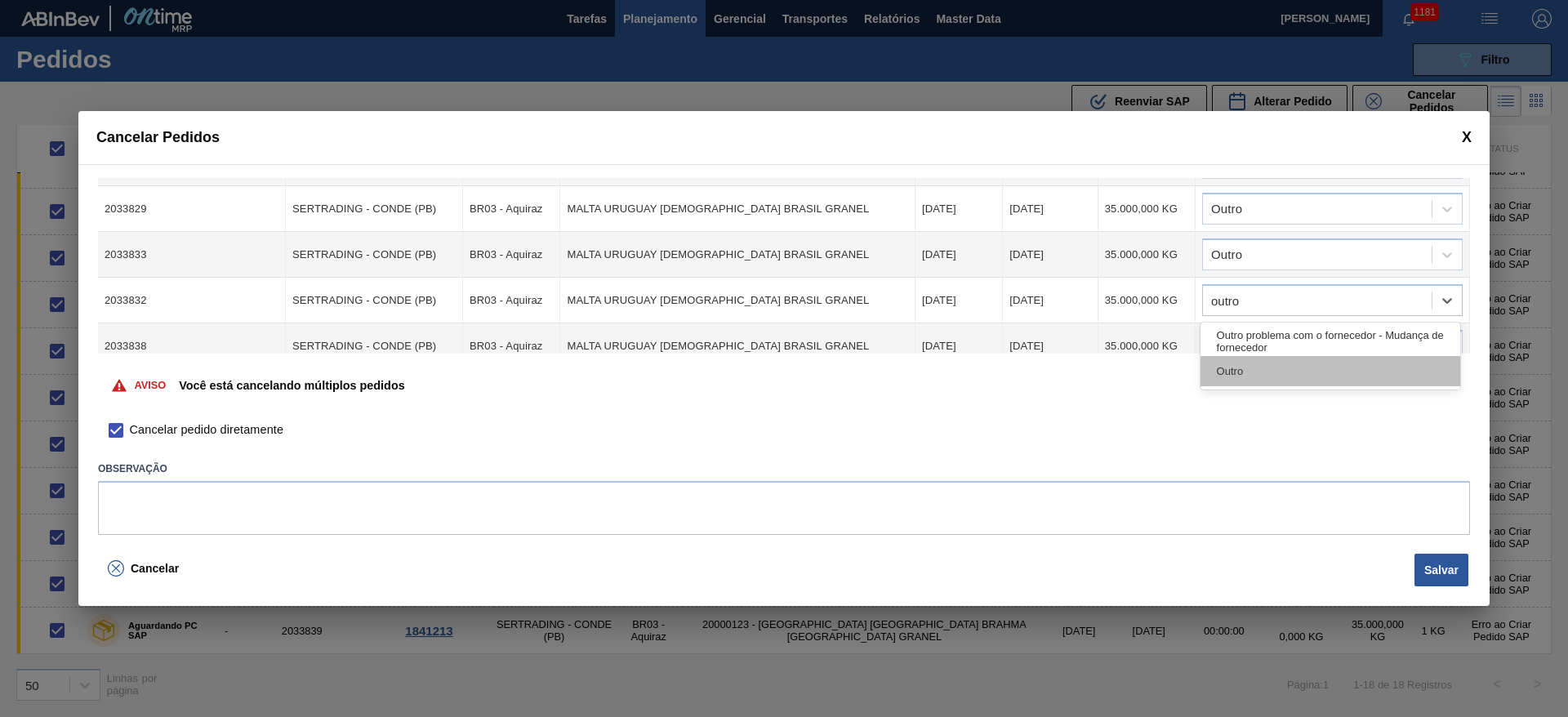
click at [1248, 378] on div "Outro" at bounding box center [1330, 372] width 259 height 30
click at [1233, 347] on div at bounding box center [1317, 346] width 229 height 23
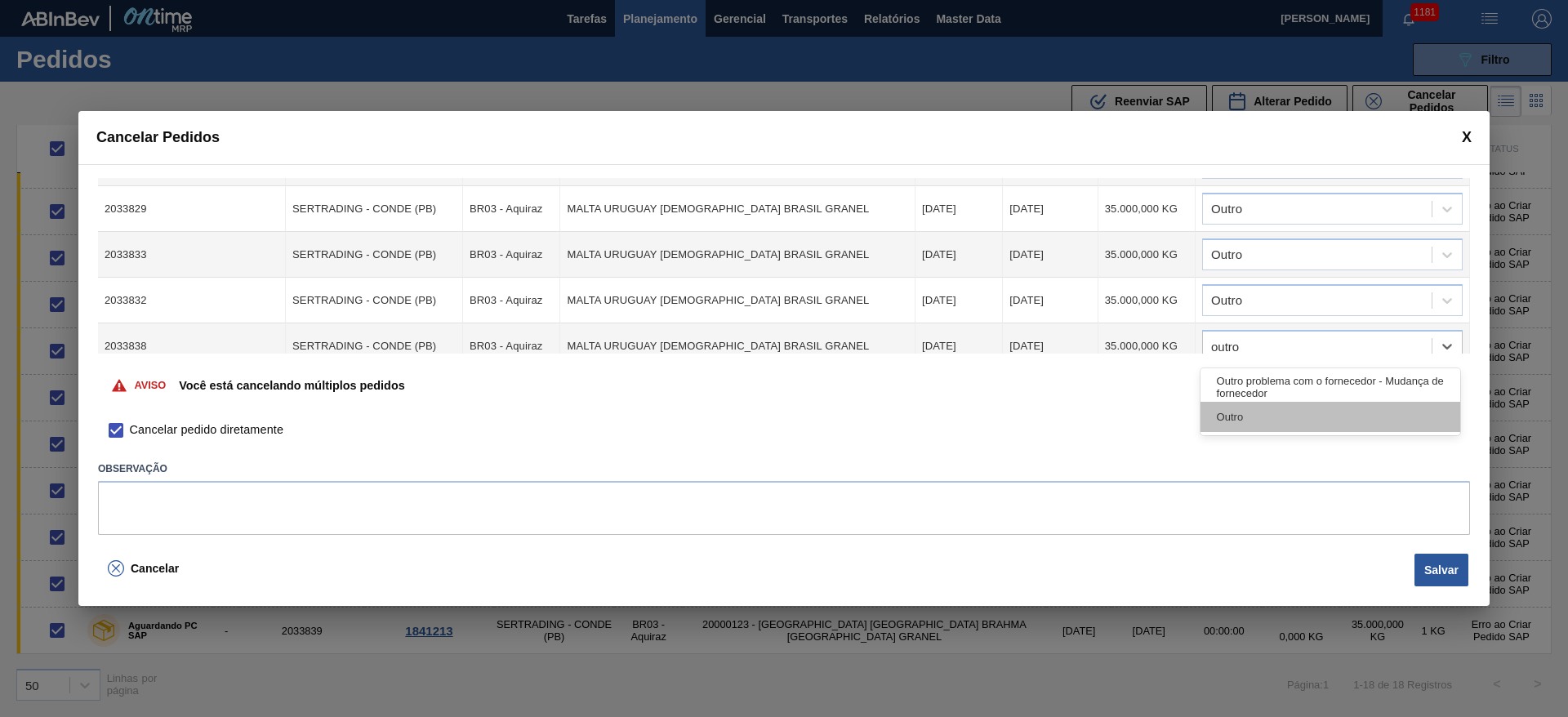
click at [1312, 419] on div "Outro" at bounding box center [1330, 417] width 259 height 30
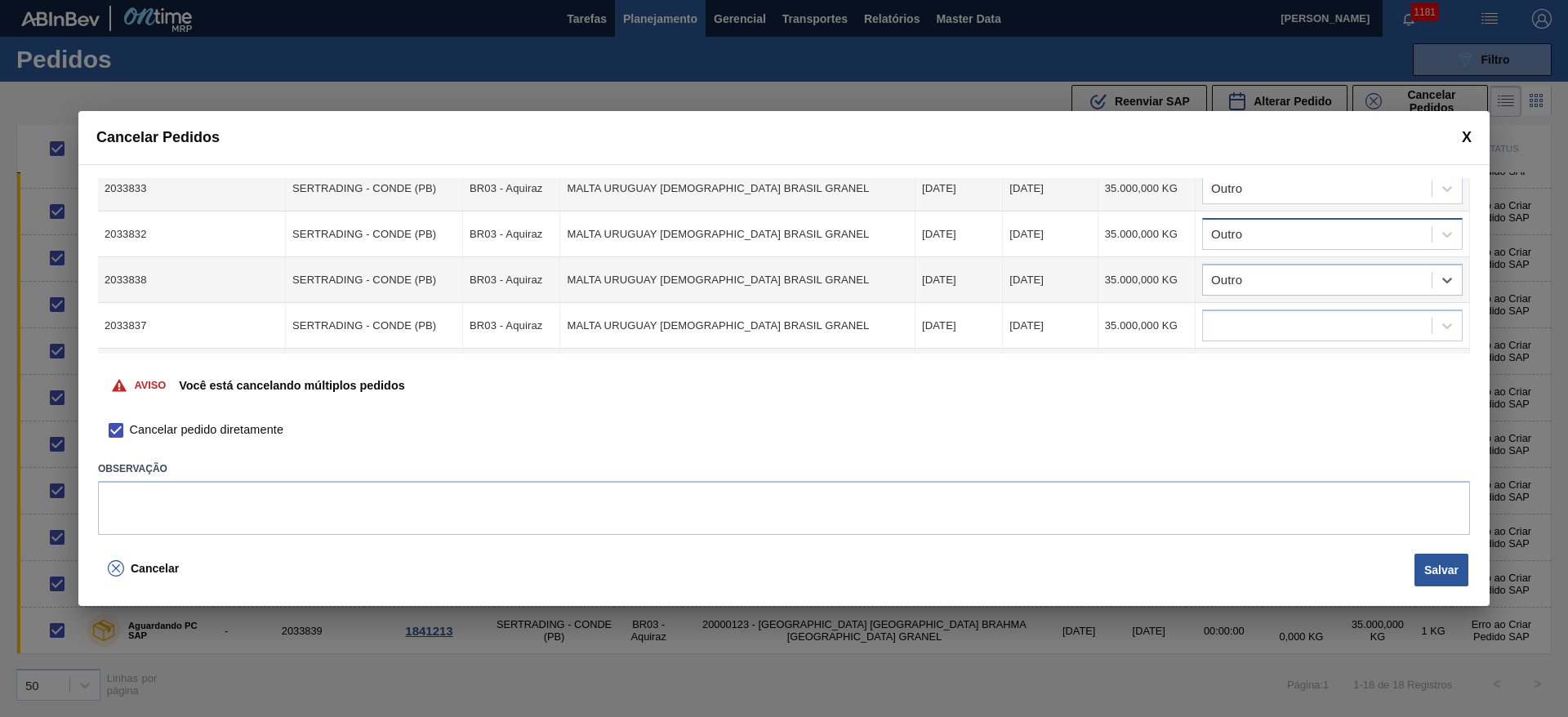
scroll to position [368, 0]
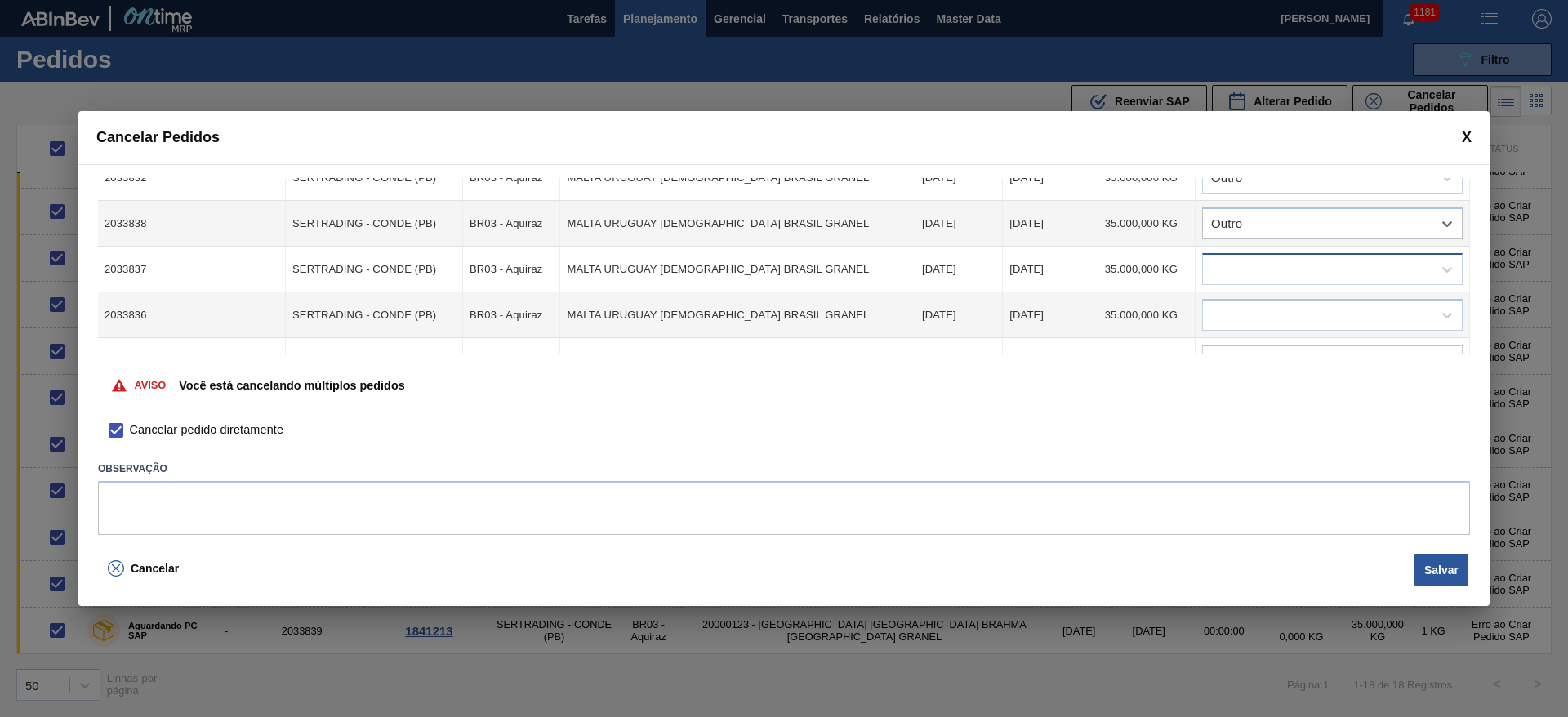
click at [1235, 271] on div at bounding box center [1317, 270] width 229 height 23
click at [1220, 342] on div "Outro" at bounding box center [1330, 340] width 259 height 30
click at [1216, 312] on div at bounding box center [1317, 316] width 229 height 23
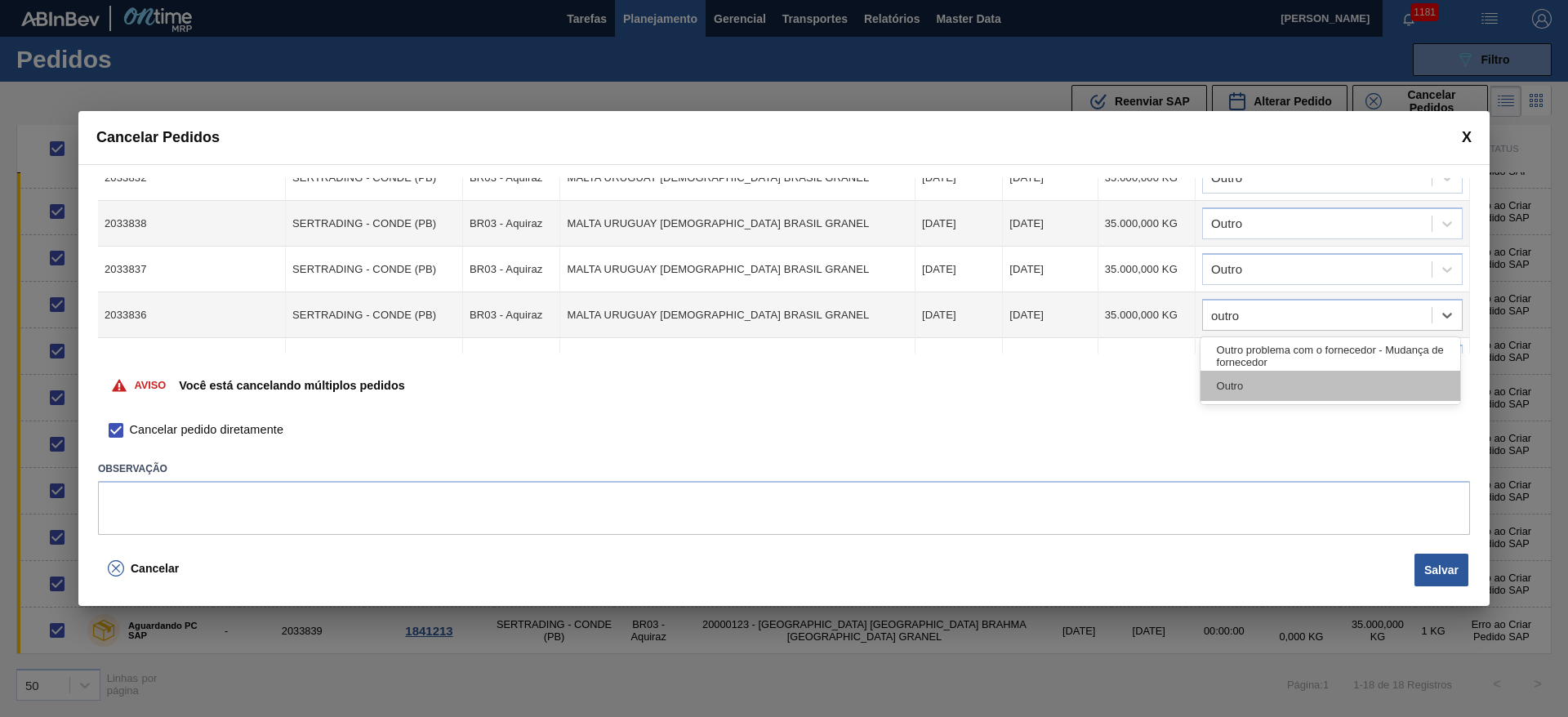
click at [1232, 384] on div "Outro" at bounding box center [1330, 386] width 259 height 30
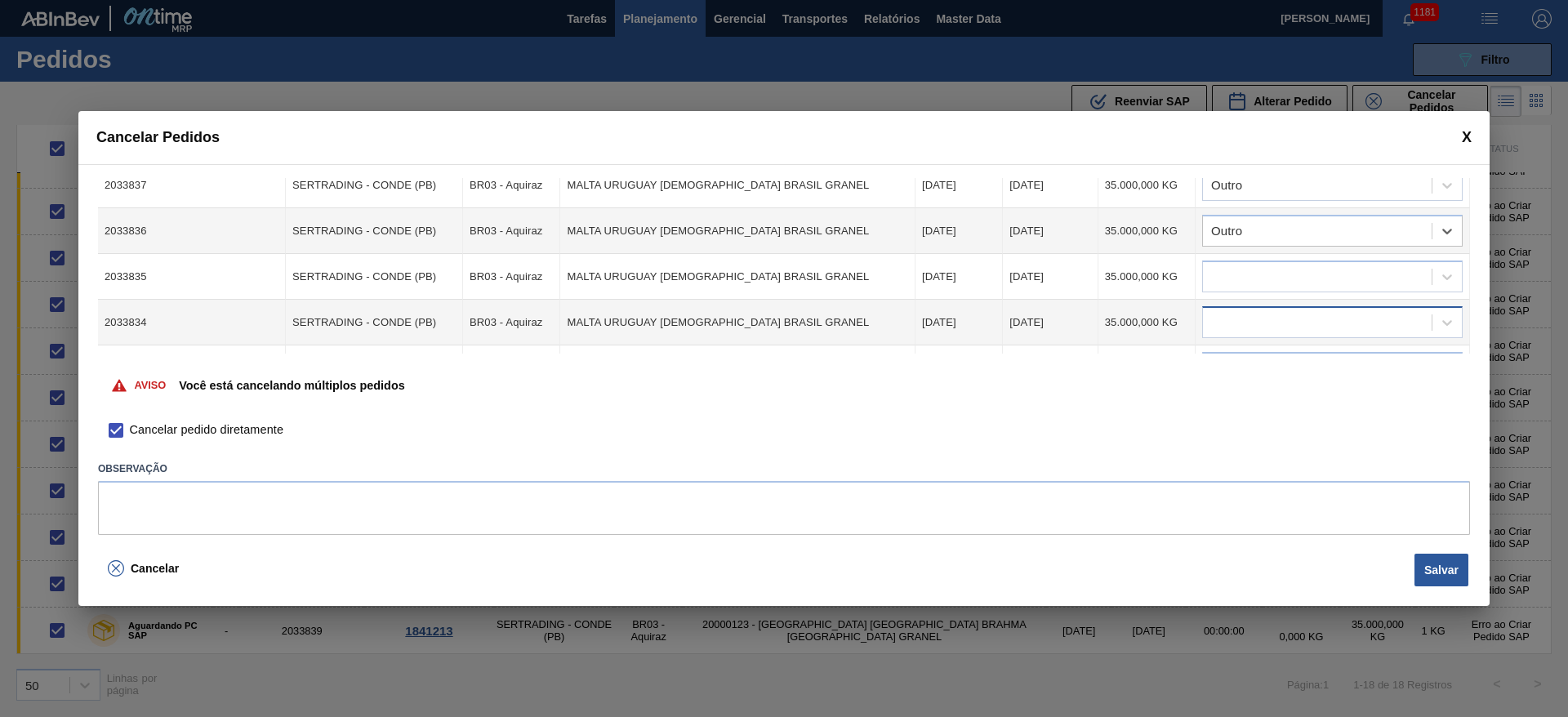
scroll to position [490, 0]
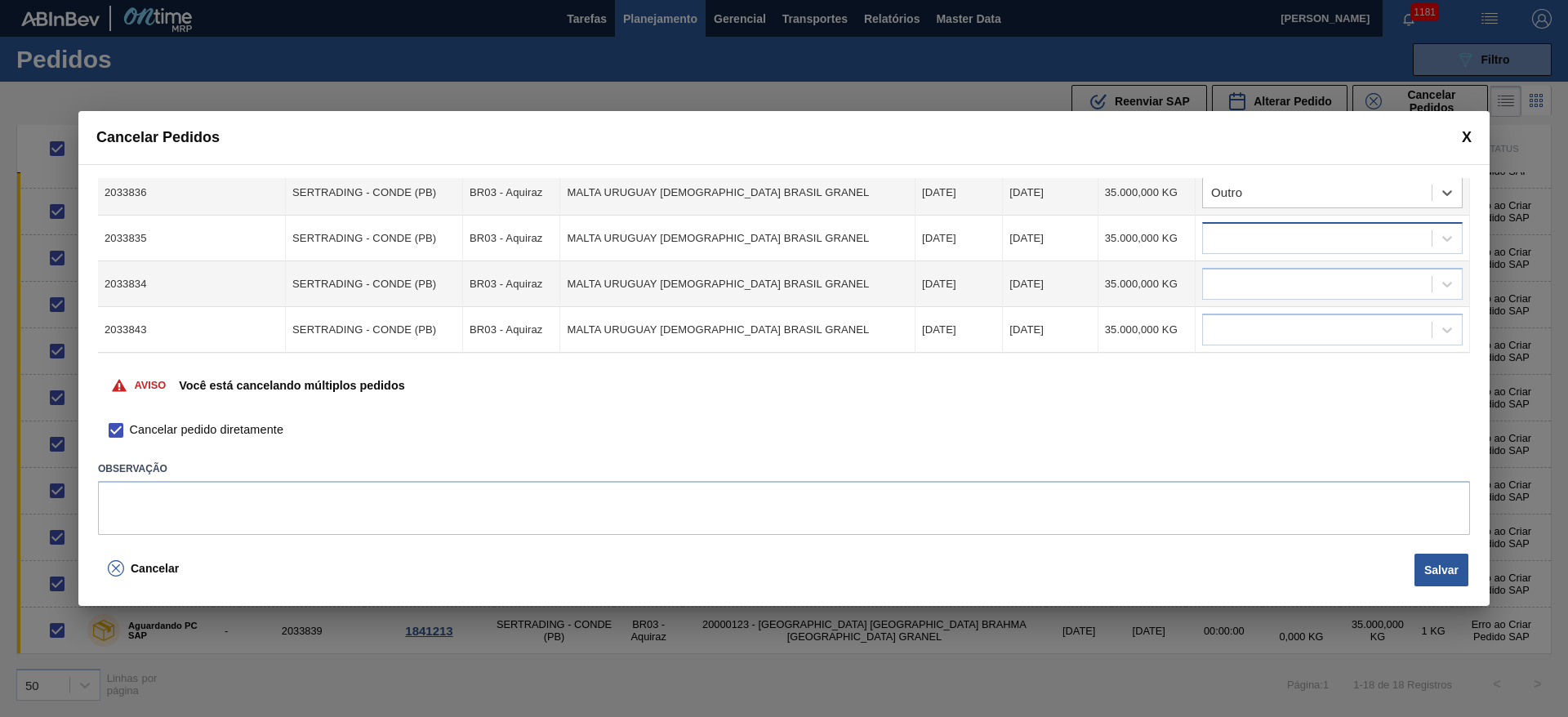
click at [1240, 246] on div at bounding box center [1317, 238] width 229 height 23
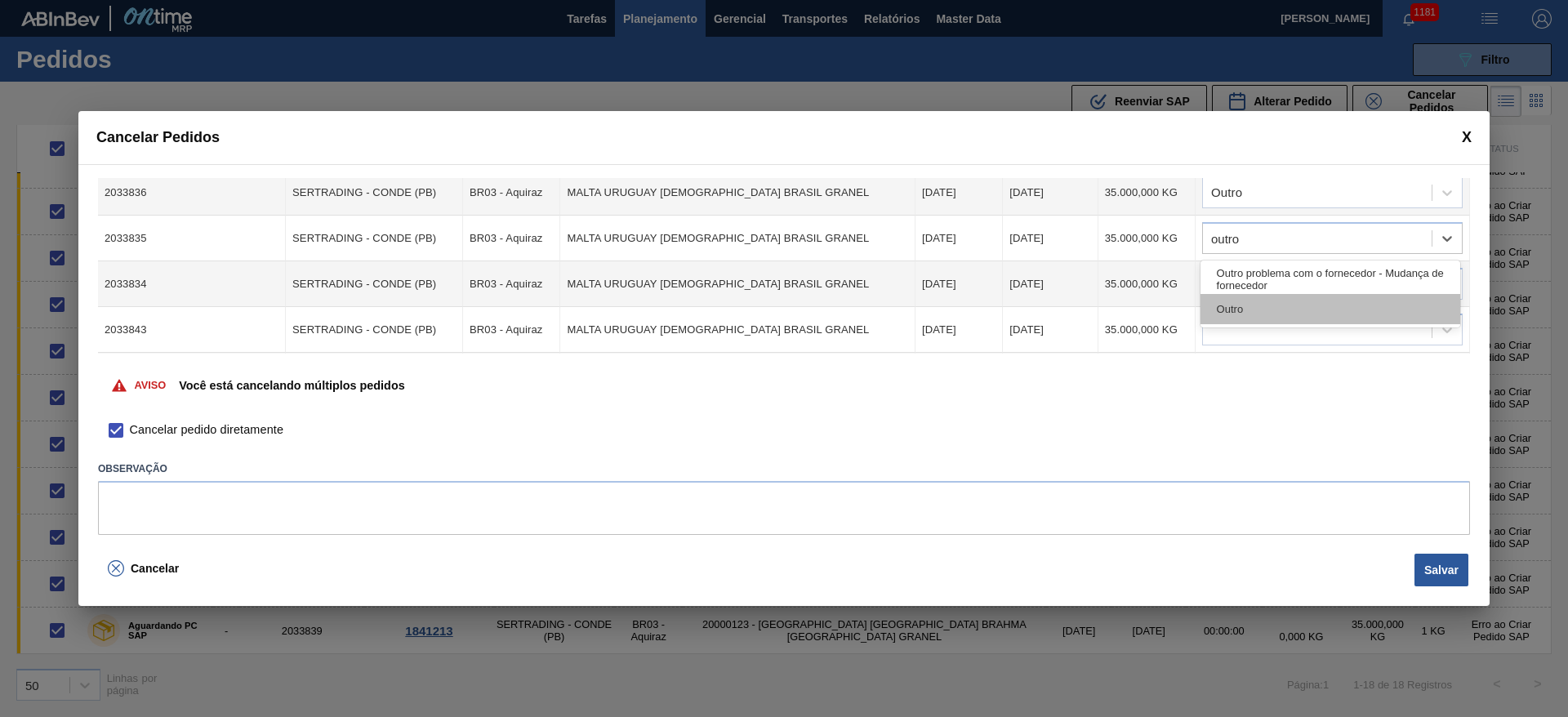
click at [1239, 304] on div "Outro" at bounding box center [1330, 309] width 259 height 30
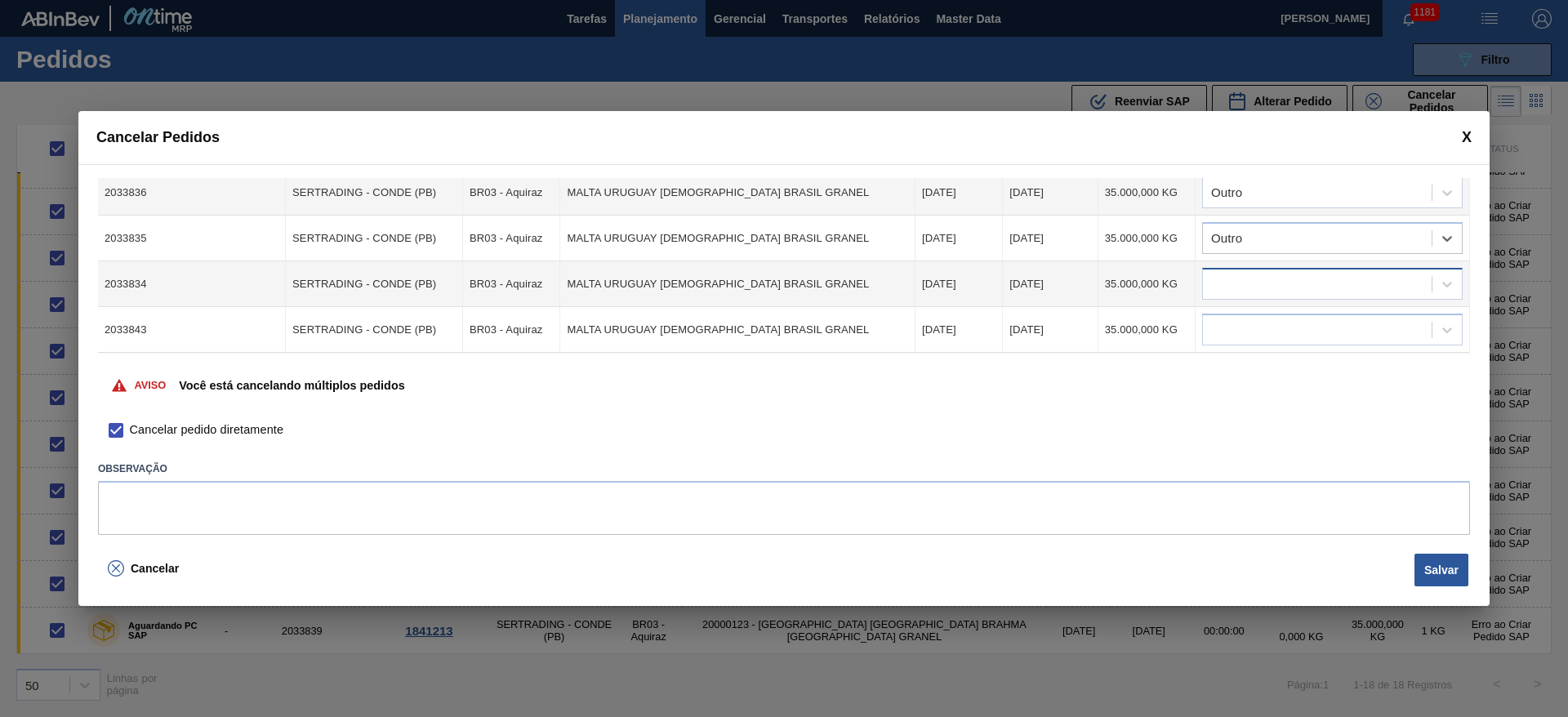
click at [1228, 295] on div at bounding box center [1317, 284] width 229 height 23
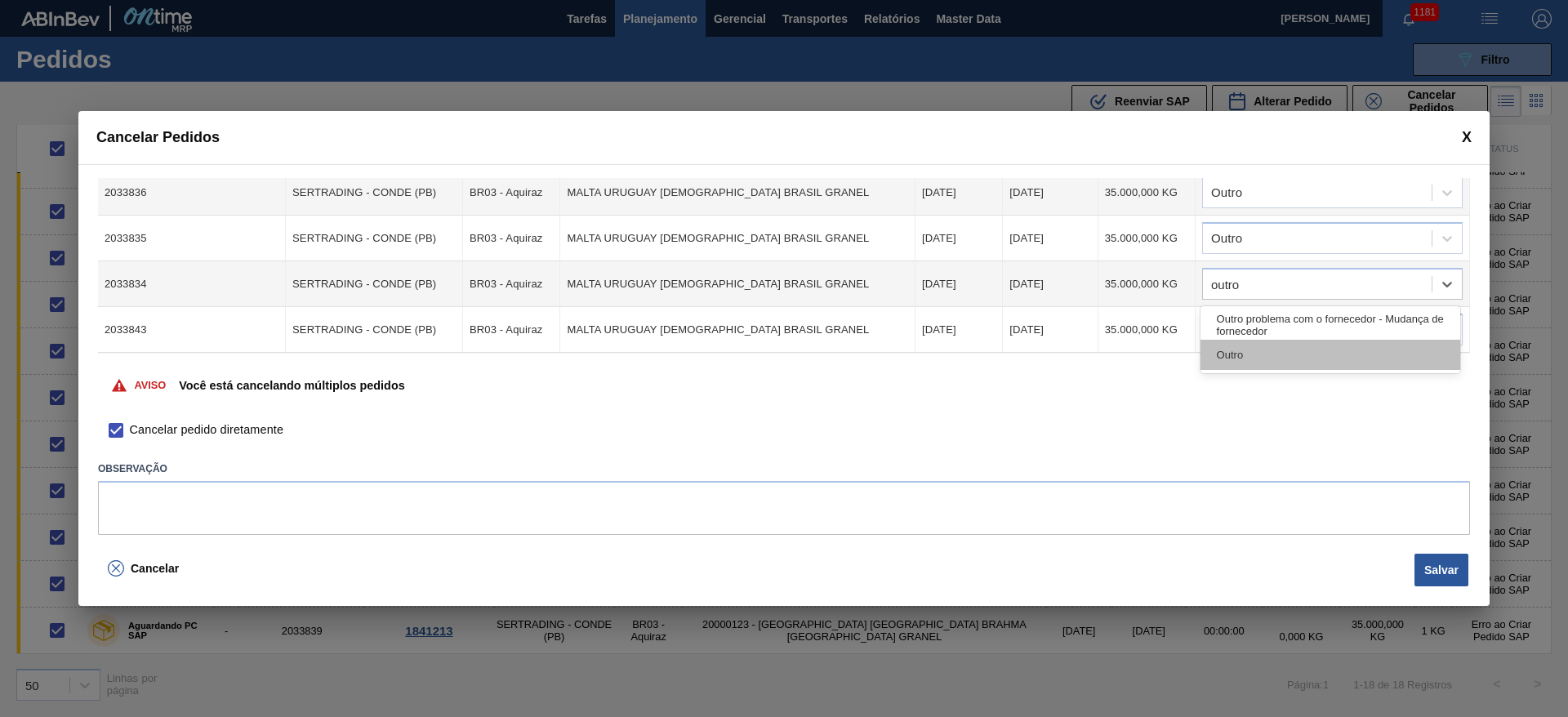
click at [1266, 354] on div "Outro" at bounding box center [1330, 355] width 259 height 30
click at [1238, 317] on div at bounding box center [1332, 330] width 260 height 32
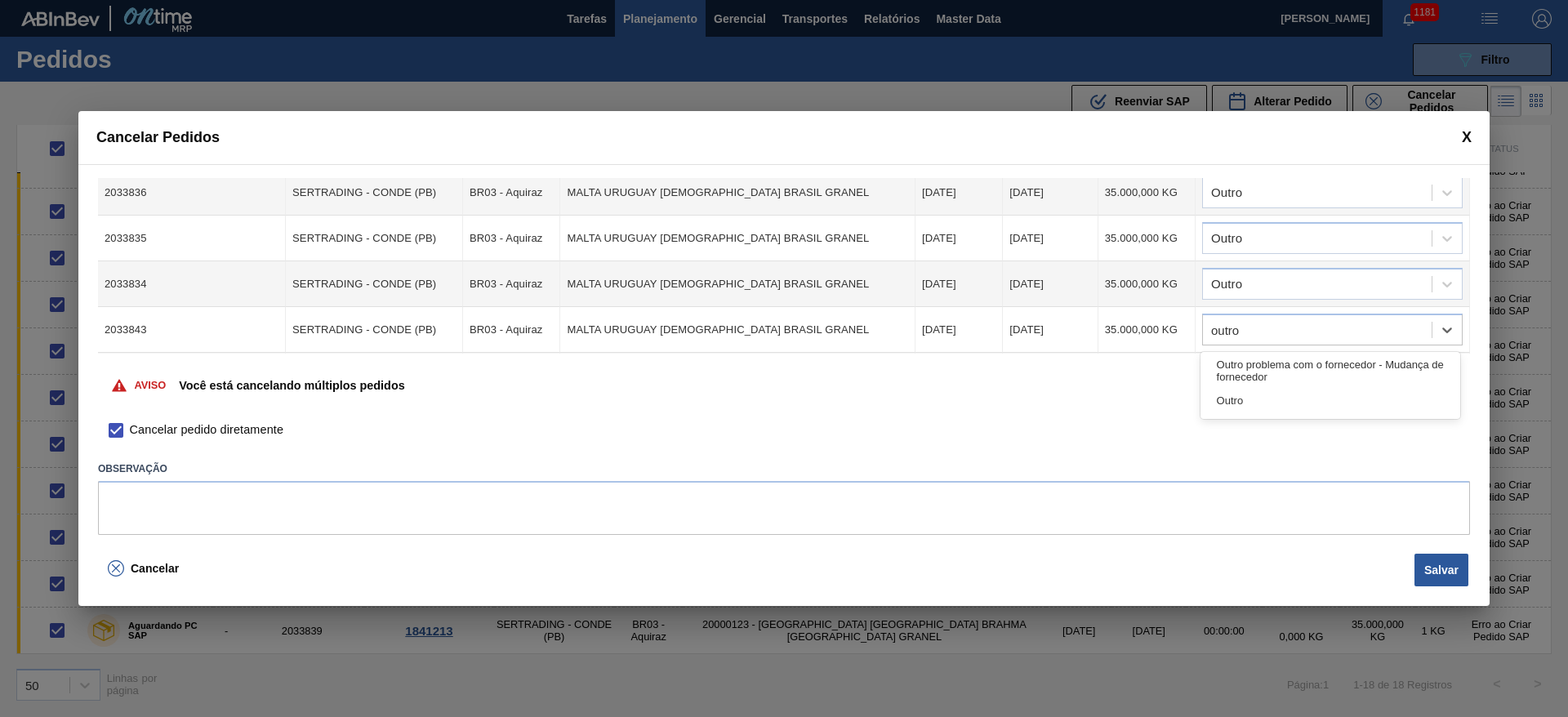
click at [1233, 386] on div "Outro" at bounding box center [1330, 401] width 259 height 30
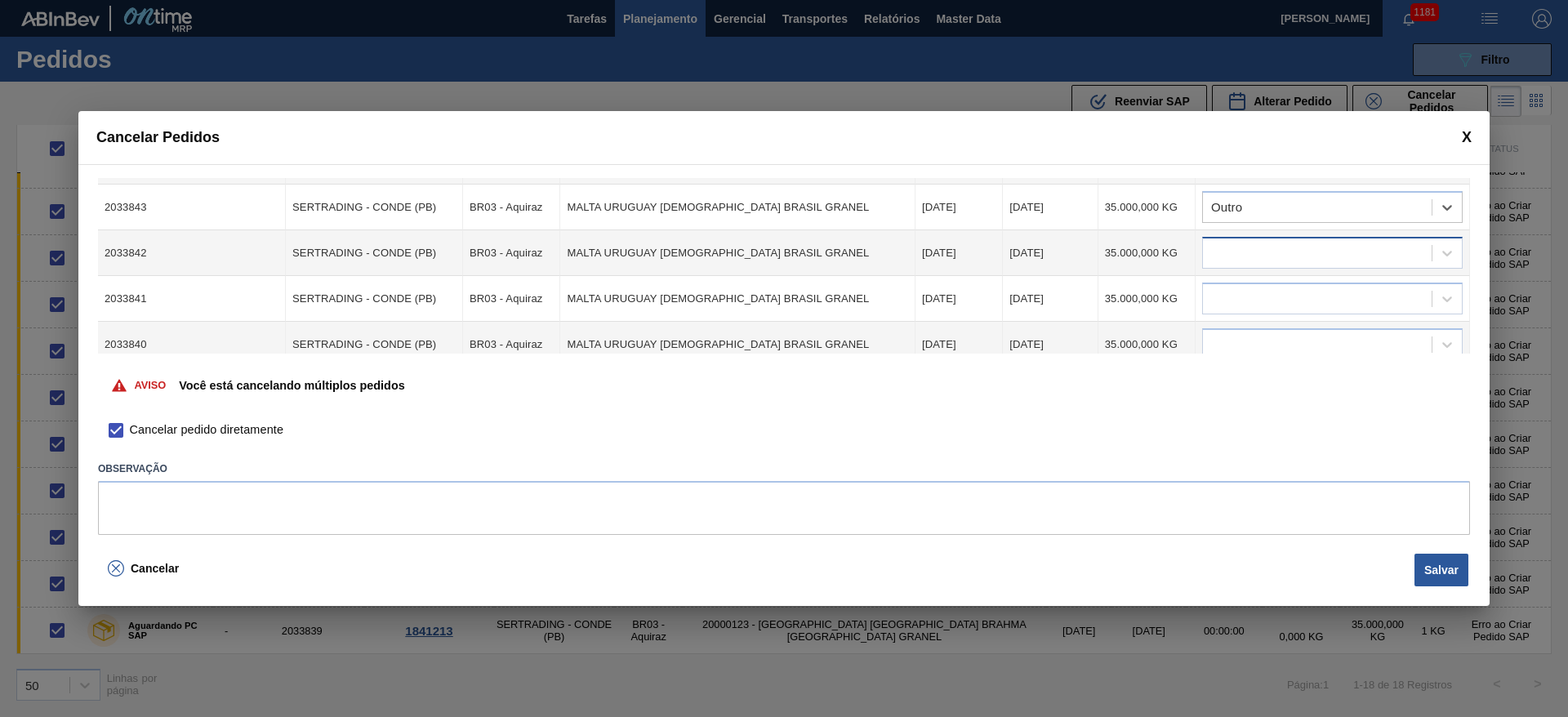
click at [1228, 246] on div at bounding box center [1317, 253] width 229 height 23
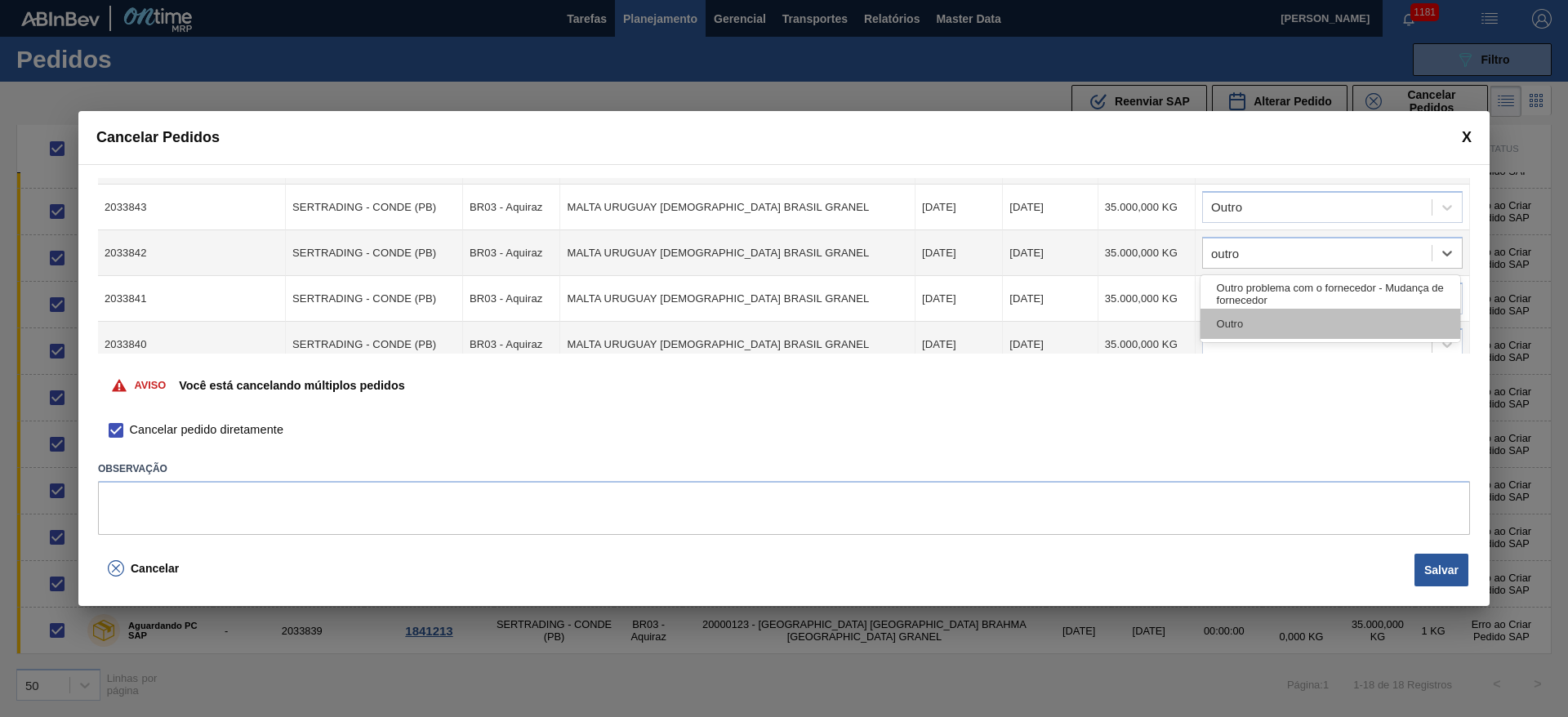
click at [1259, 328] on div "Outro" at bounding box center [1330, 324] width 259 height 30
click at [1231, 298] on div at bounding box center [1317, 299] width 229 height 23
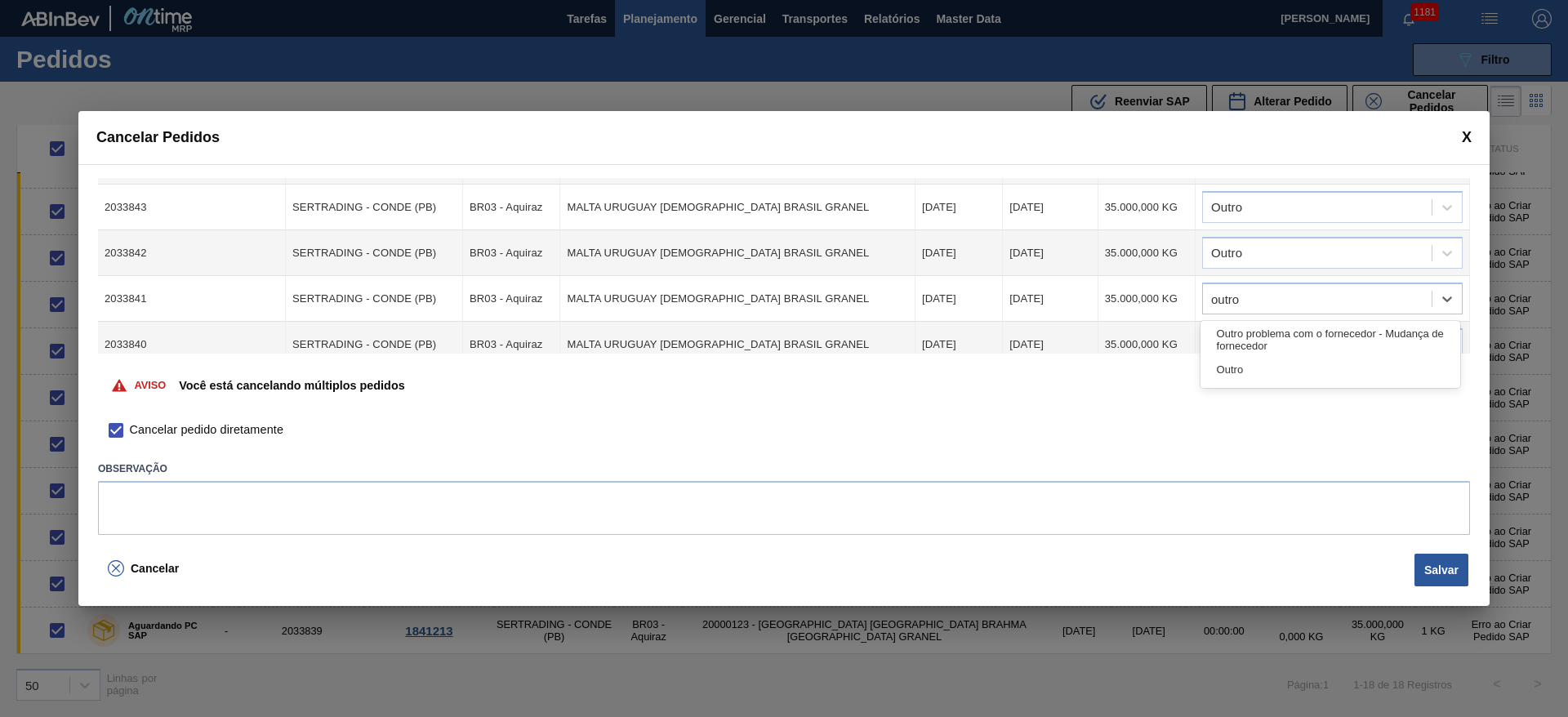
click at [1227, 370] on div "Outro" at bounding box center [1330, 370] width 259 height 30
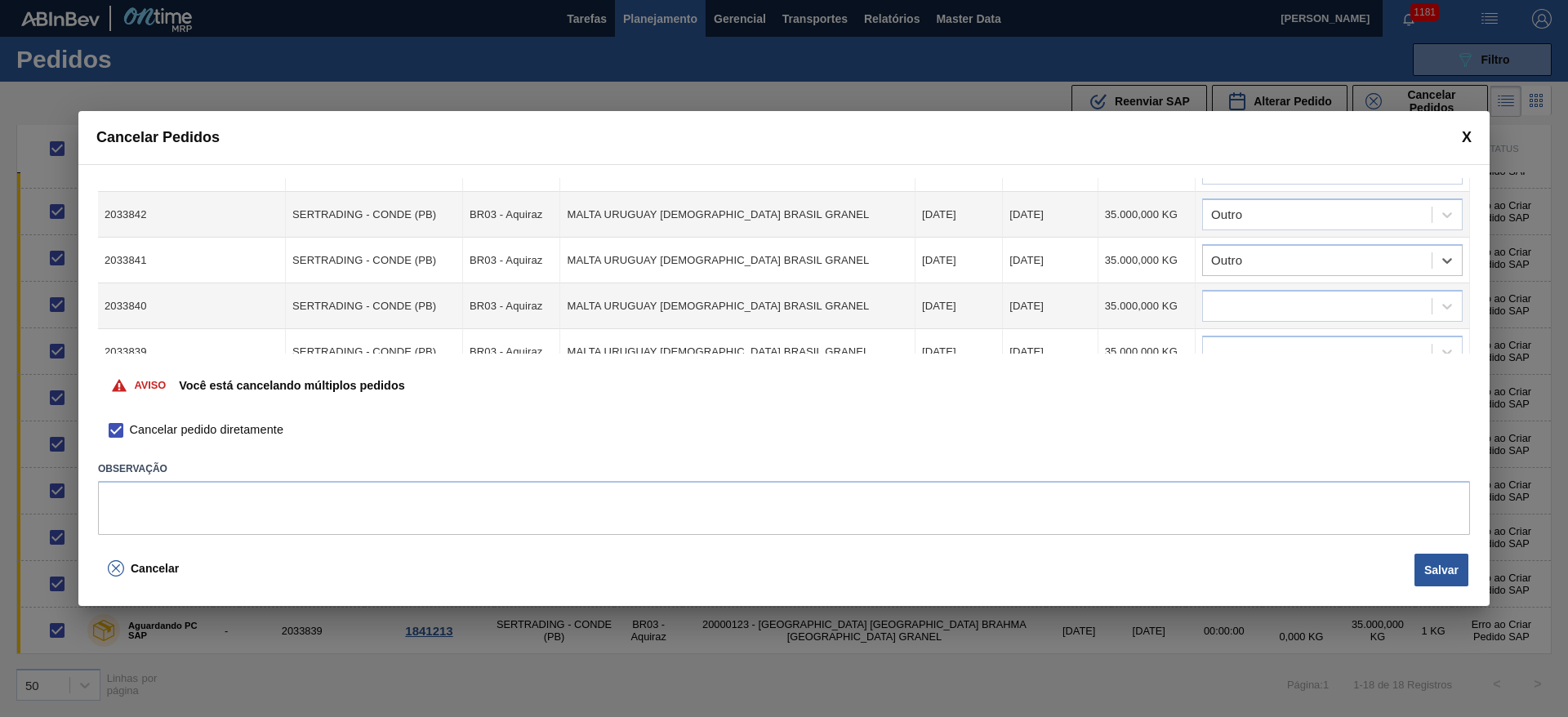
scroll to position [672, 0]
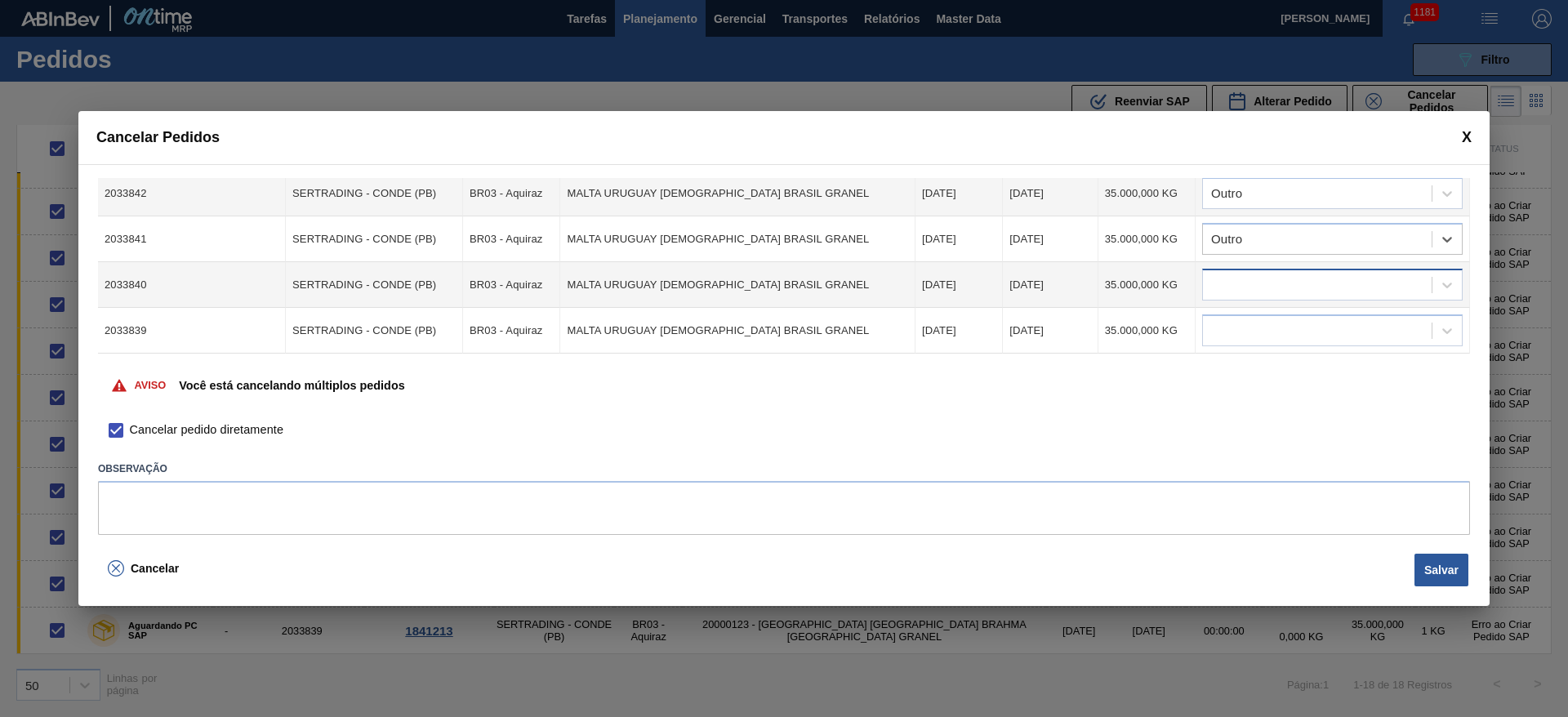
click at [1227, 287] on div at bounding box center [1317, 285] width 229 height 23
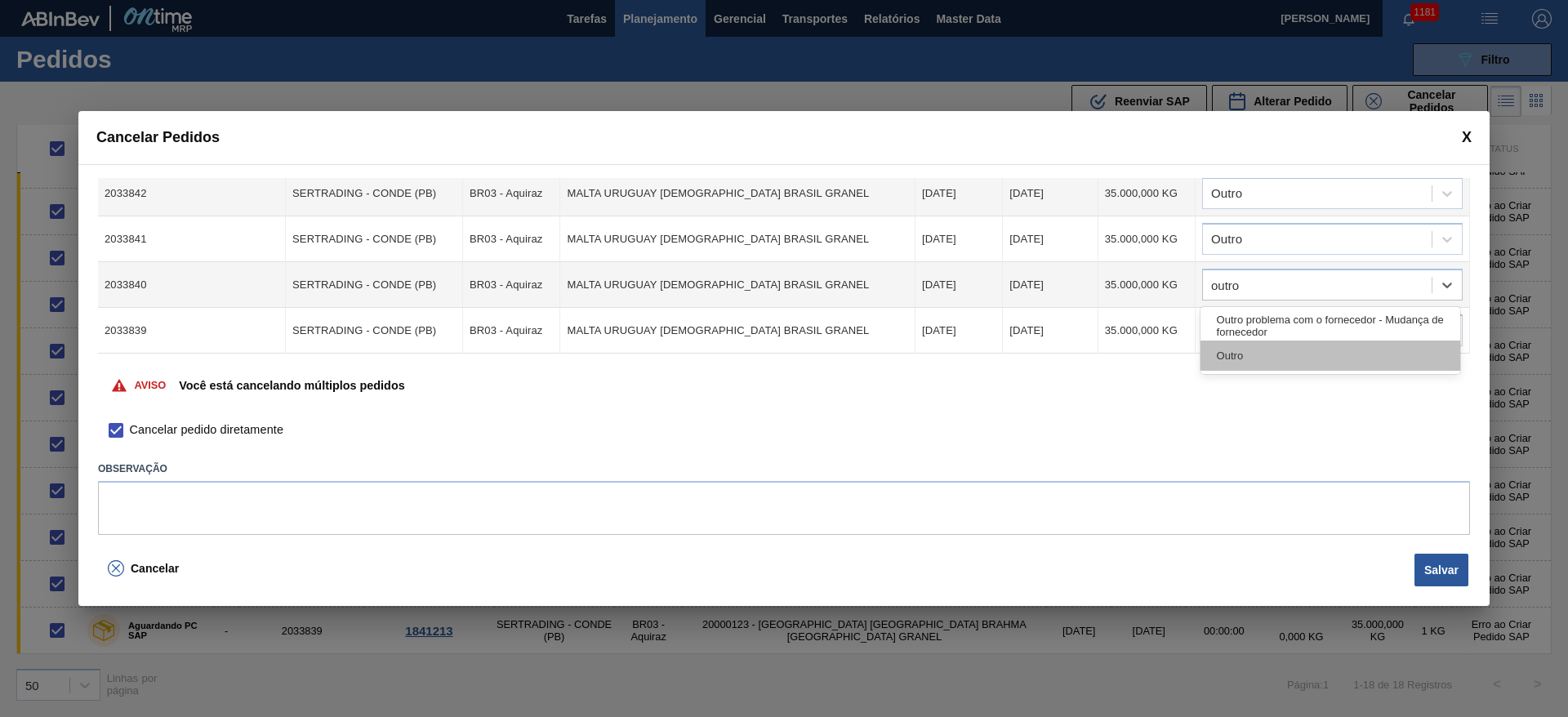
click at [1244, 359] on div "Outro" at bounding box center [1330, 356] width 259 height 30
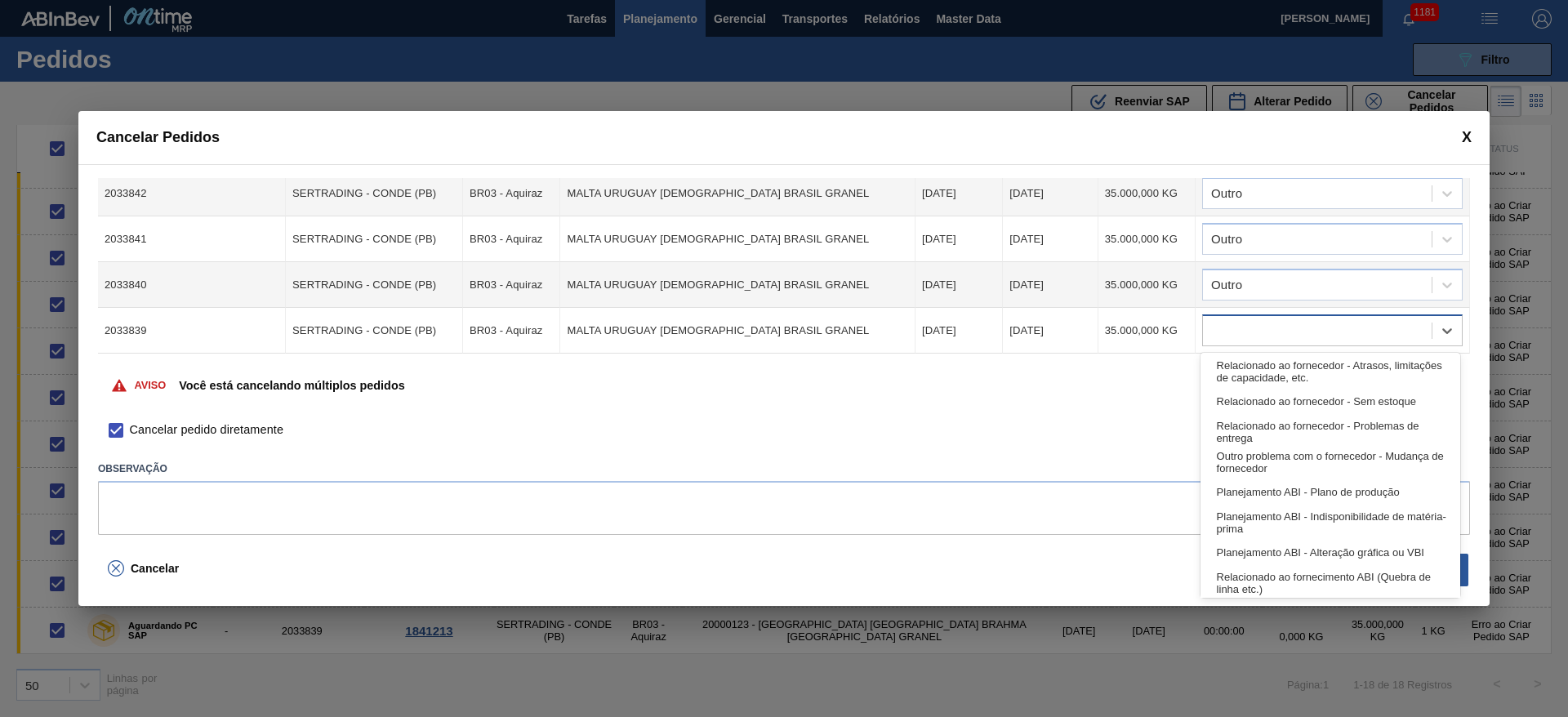
click at [1230, 335] on div at bounding box center [1317, 330] width 229 height 23
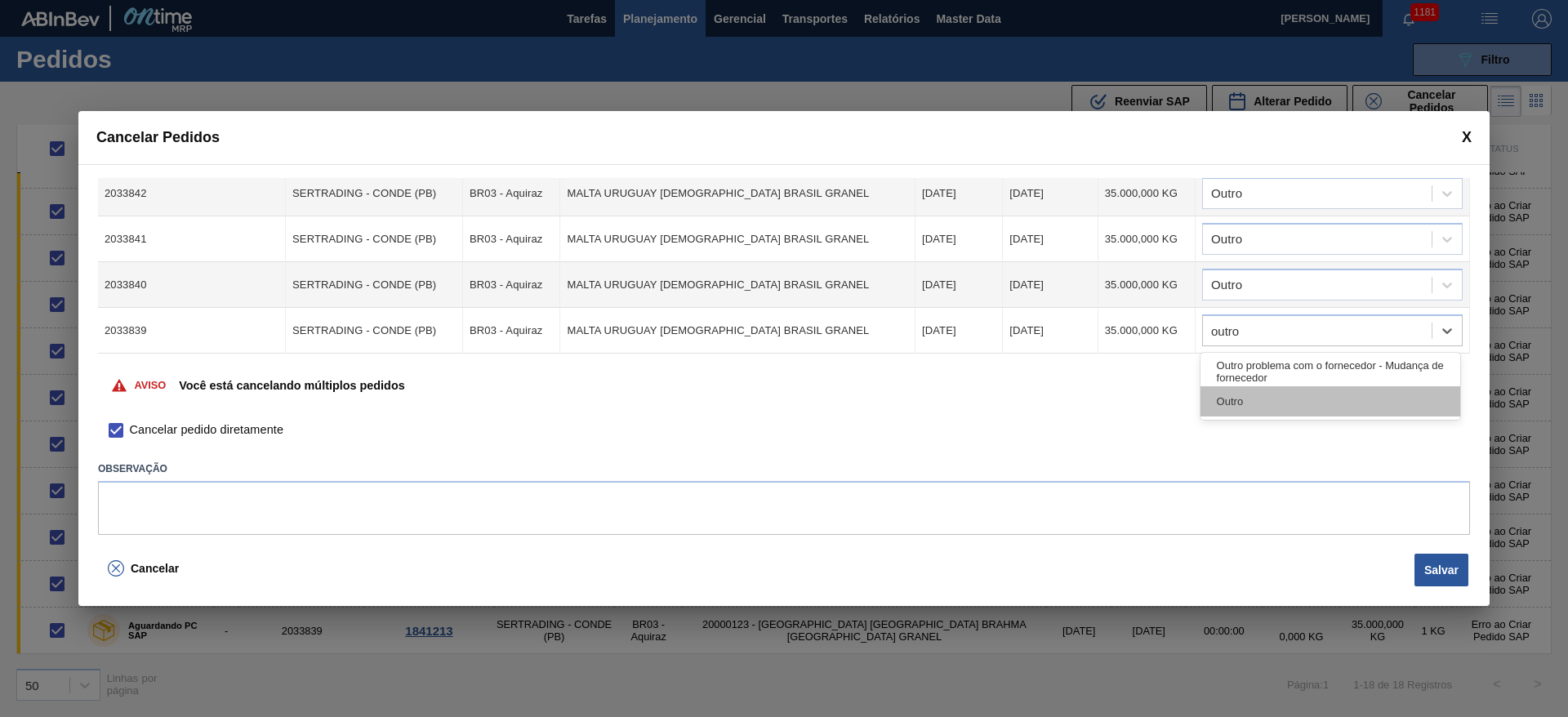
click at [1229, 409] on div "Outro" at bounding box center [1330, 401] width 259 height 30
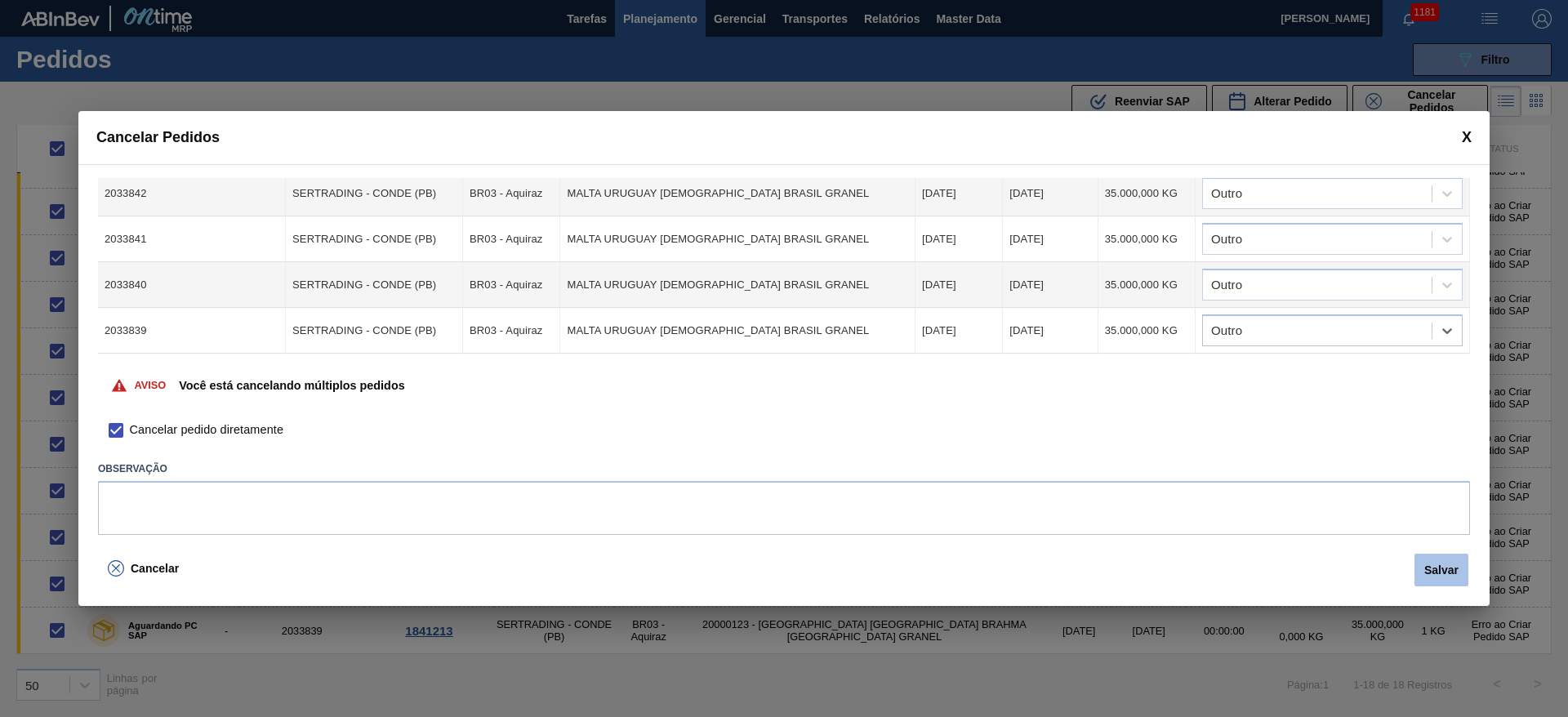
click at [1444, 566] on button "Salvar" at bounding box center [1442, 569] width 54 height 33
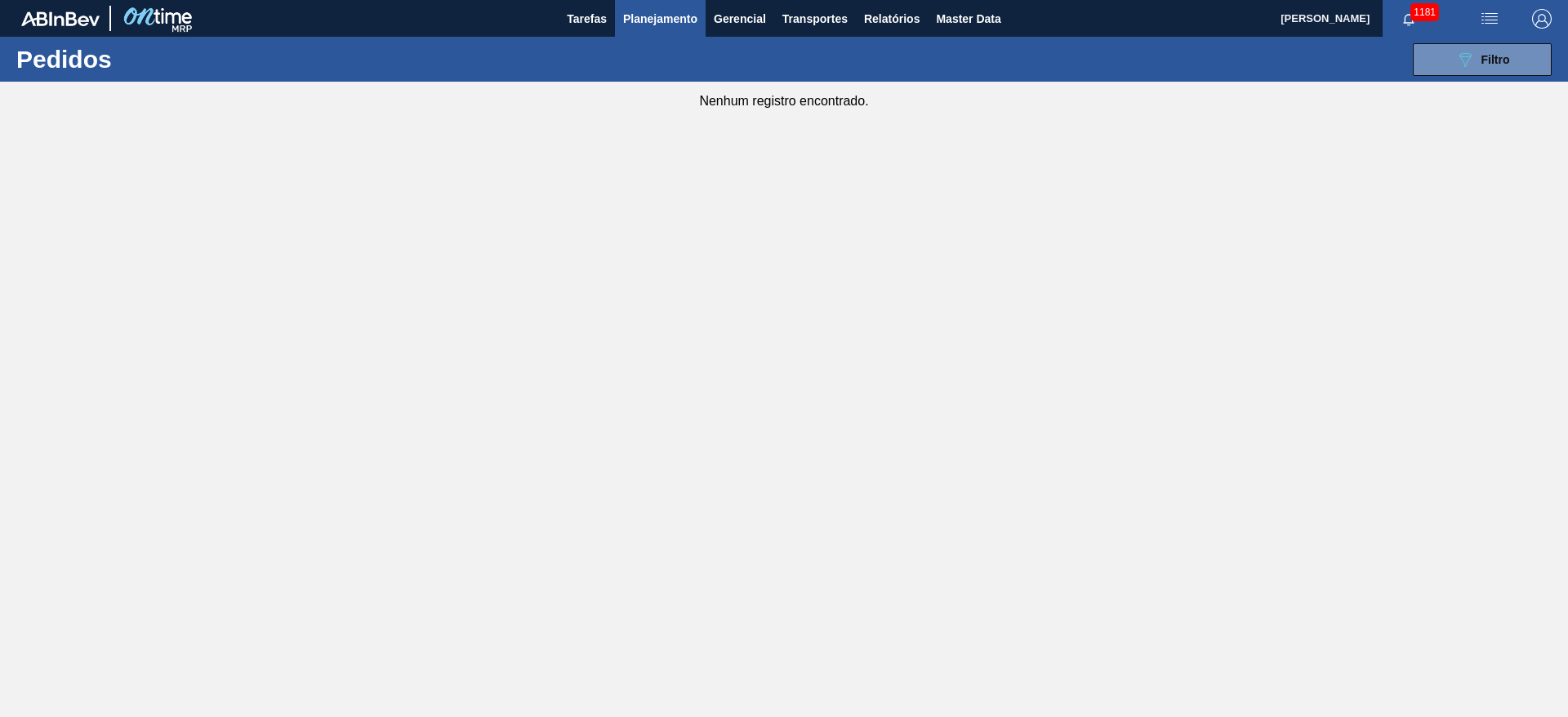
drag, startPoint x: 1467, startPoint y: 59, endPoint x: 1421, endPoint y: 77, distance: 49.4
click at [1467, 59] on icon "089F7B8B-B2A5-4AFE-B5C0-19BA573D28AC" at bounding box center [1465, 59] width 20 height 20
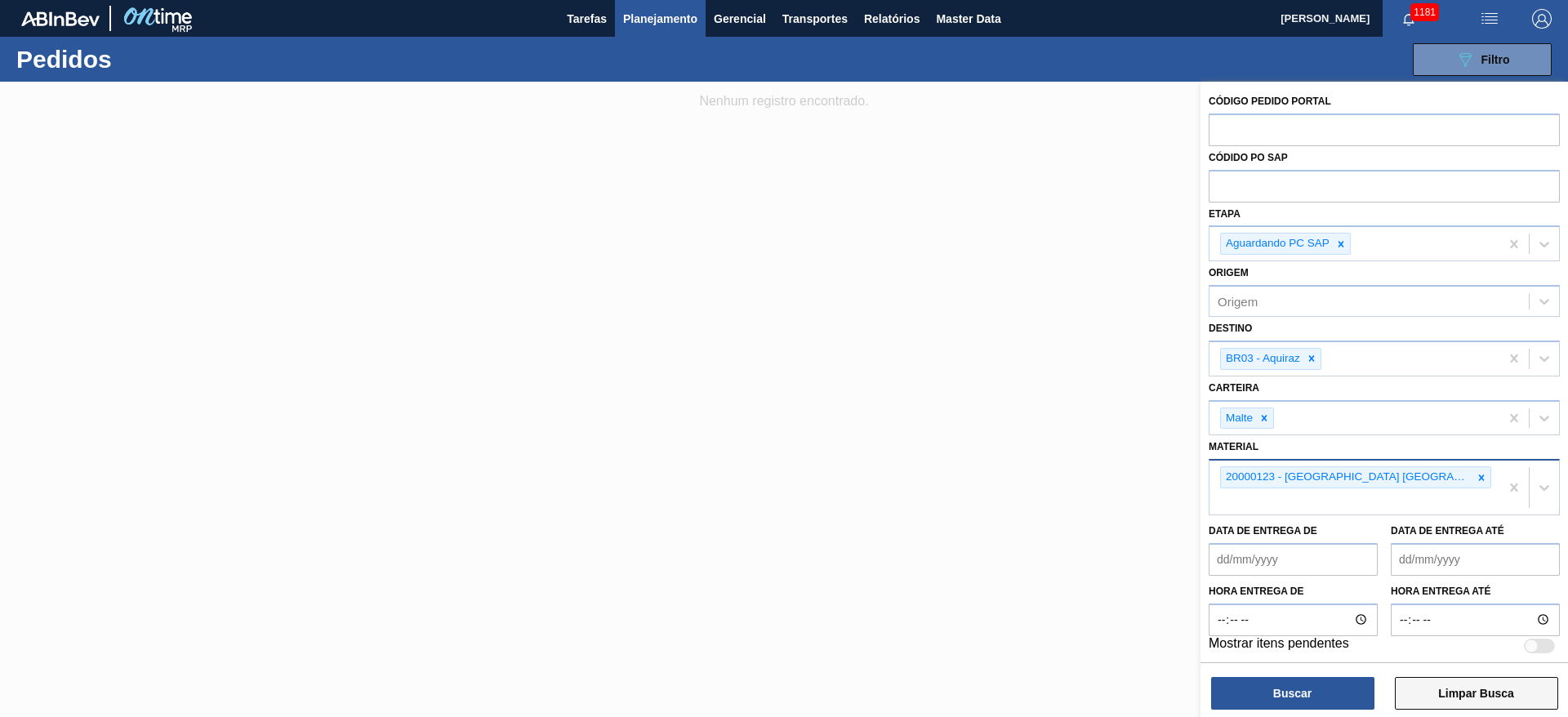
click at [1446, 691] on button "Limpar Busca" at bounding box center [1477, 694] width 163 height 33
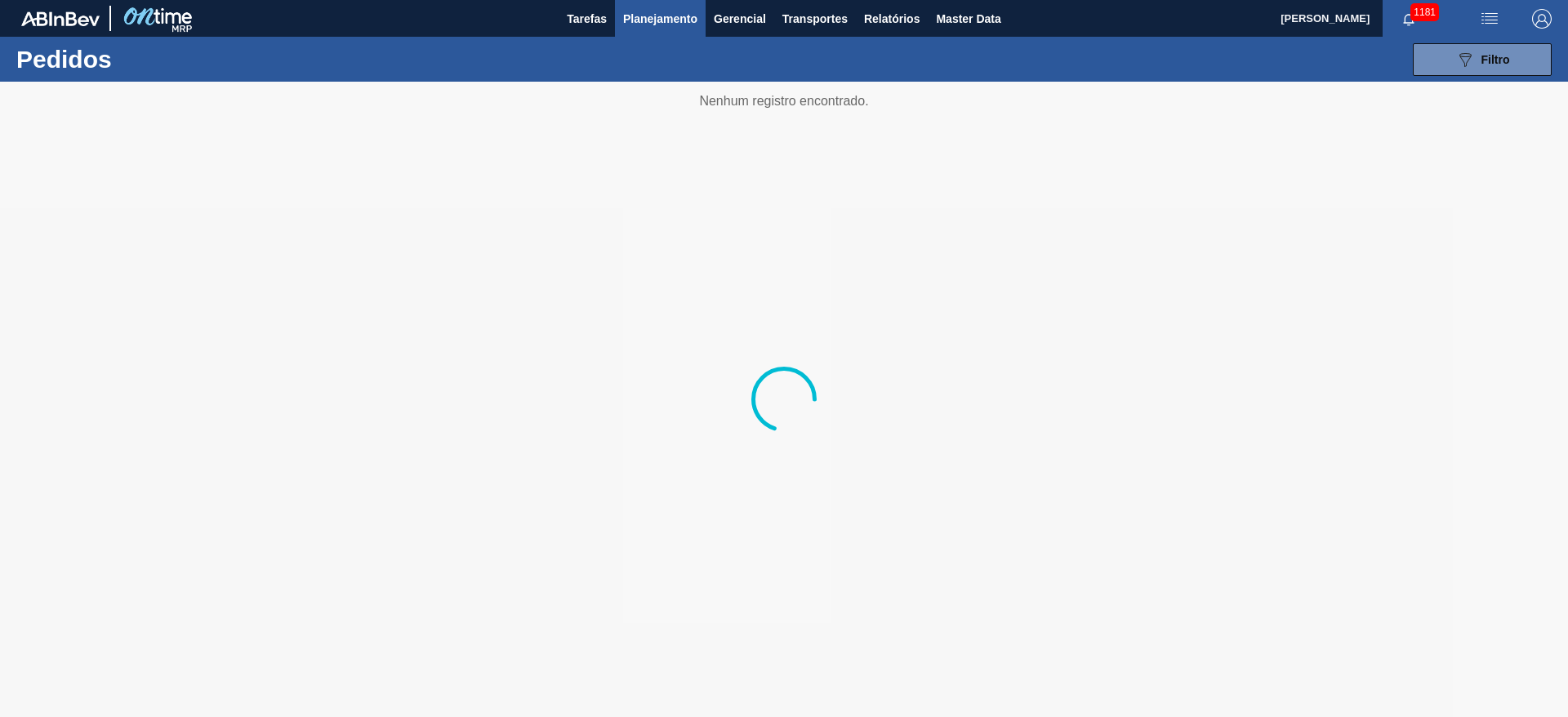
click at [651, 24] on span "Planejamento" at bounding box center [661, 19] width 75 height 20
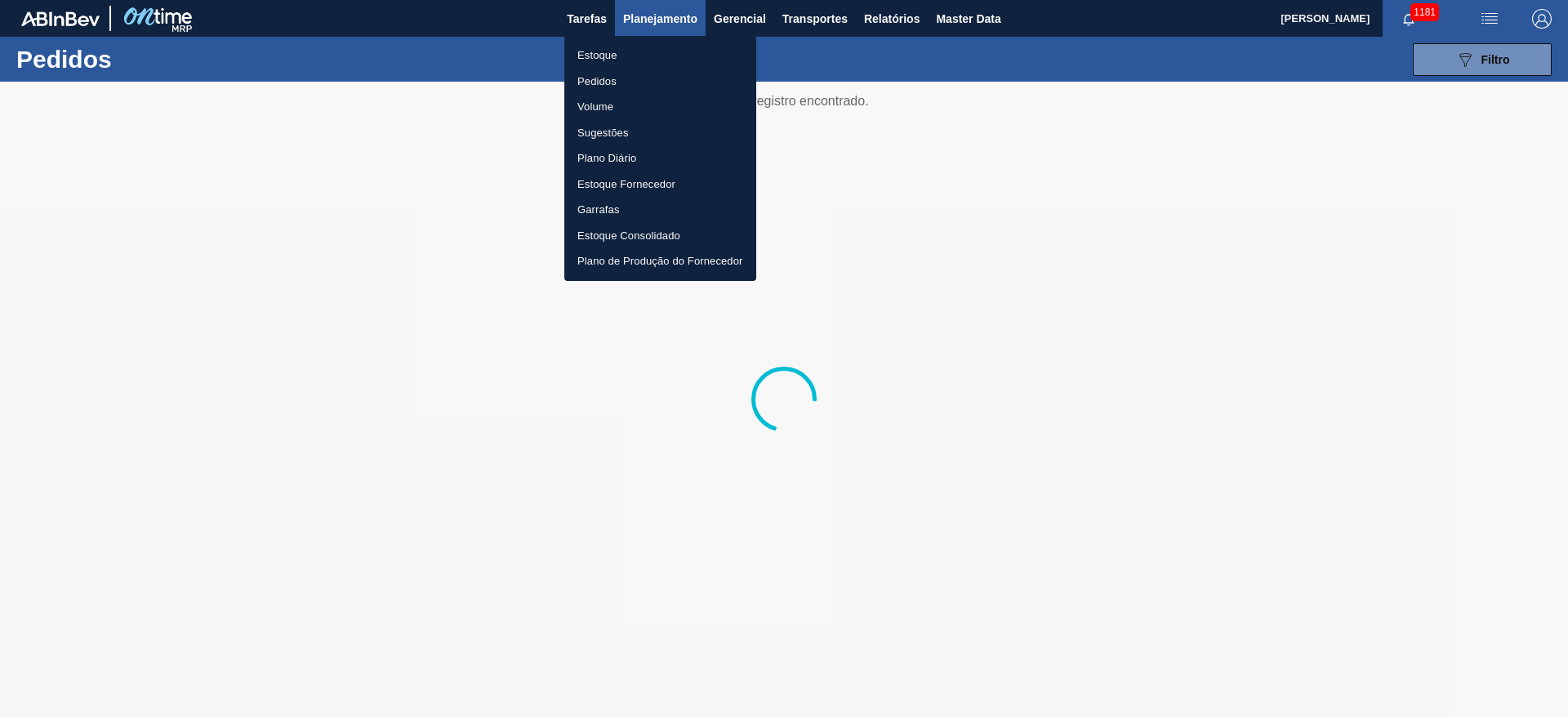
click at [600, 56] on li "Estoque" at bounding box center [661, 56] width 192 height 26
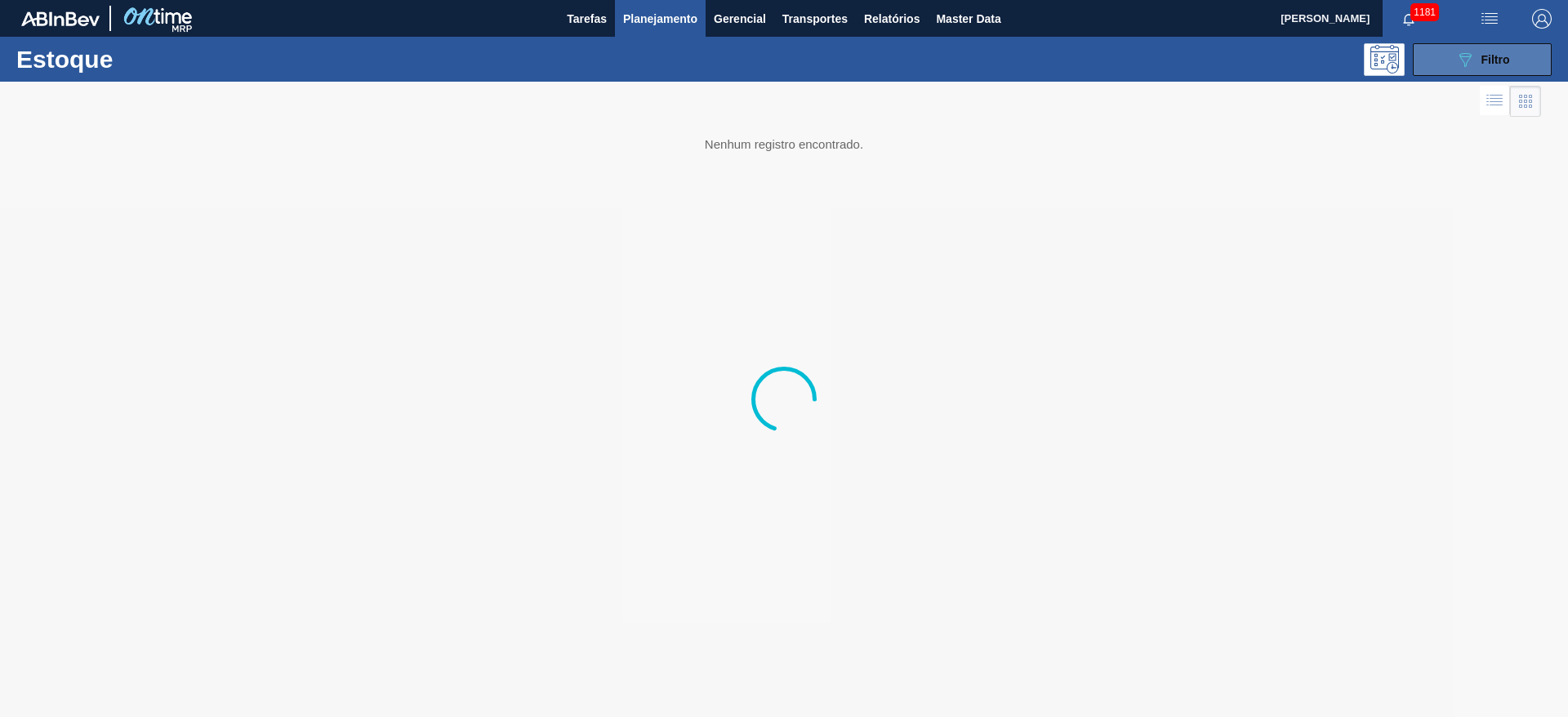
click at [1471, 63] on icon "089F7B8B-B2A5-4AFE-B5C0-19BA573D28AC" at bounding box center [1465, 59] width 20 height 20
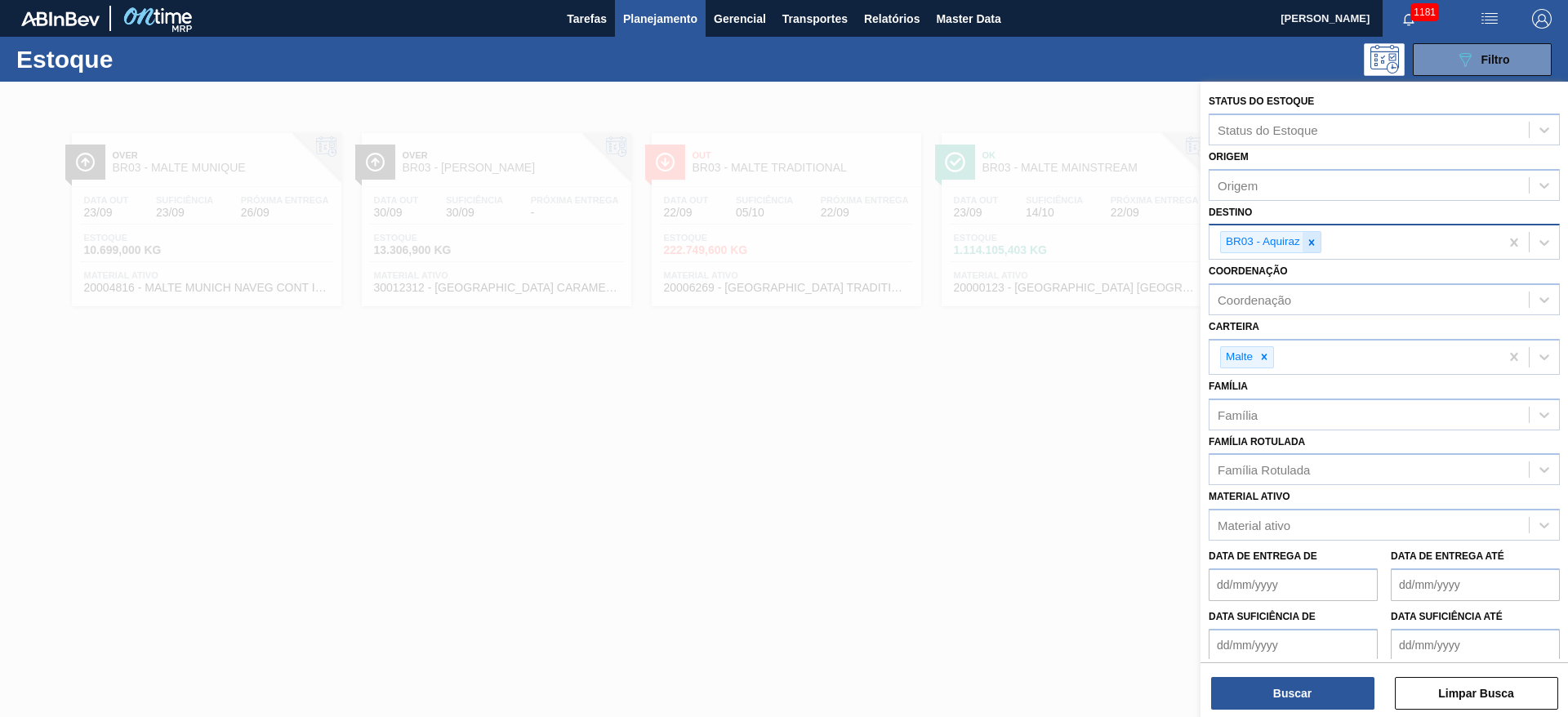
click at [1310, 242] on icon at bounding box center [1311, 243] width 11 height 11
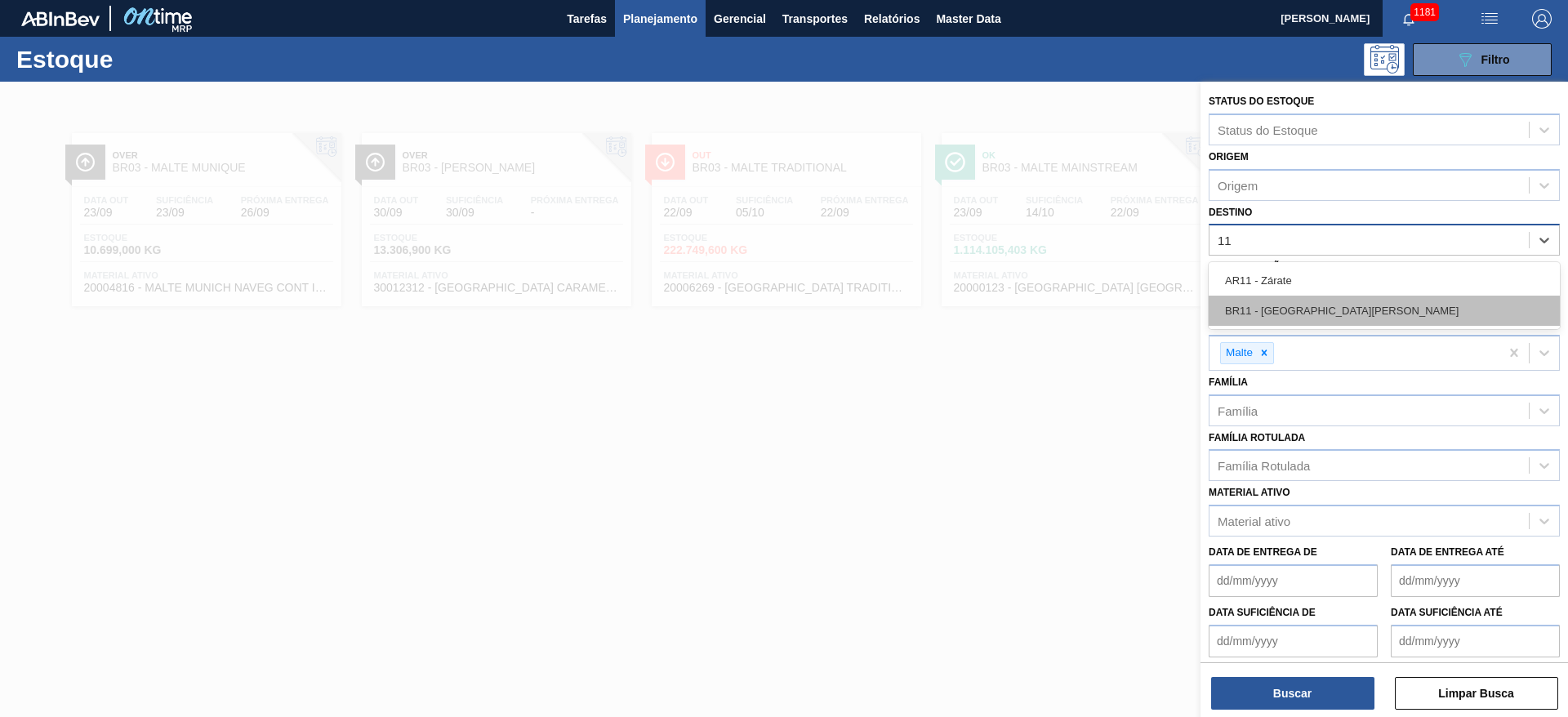
click at [1253, 309] on div "BR11 - São Luís" at bounding box center [1384, 311] width 351 height 30
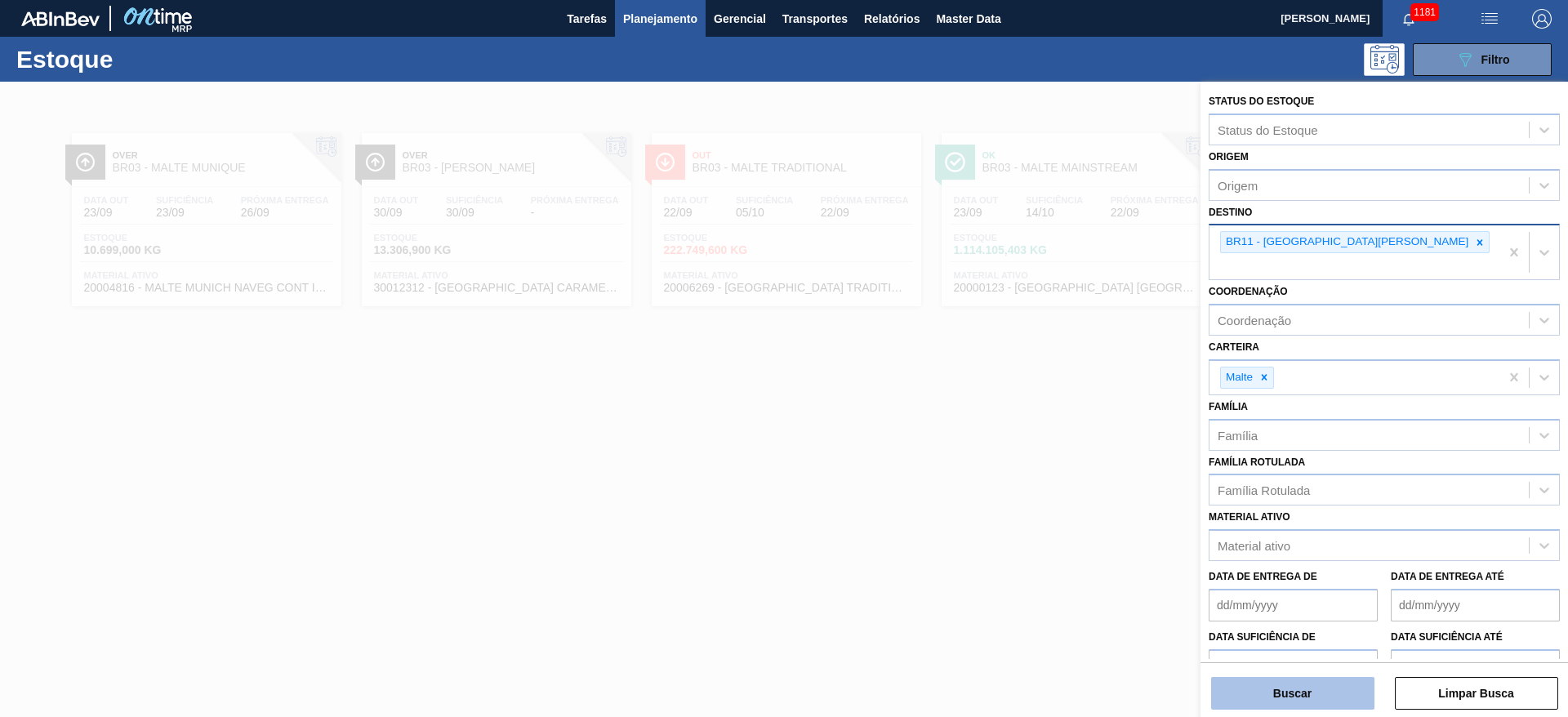
click at [1293, 684] on button "Buscar" at bounding box center [1293, 694] width 163 height 33
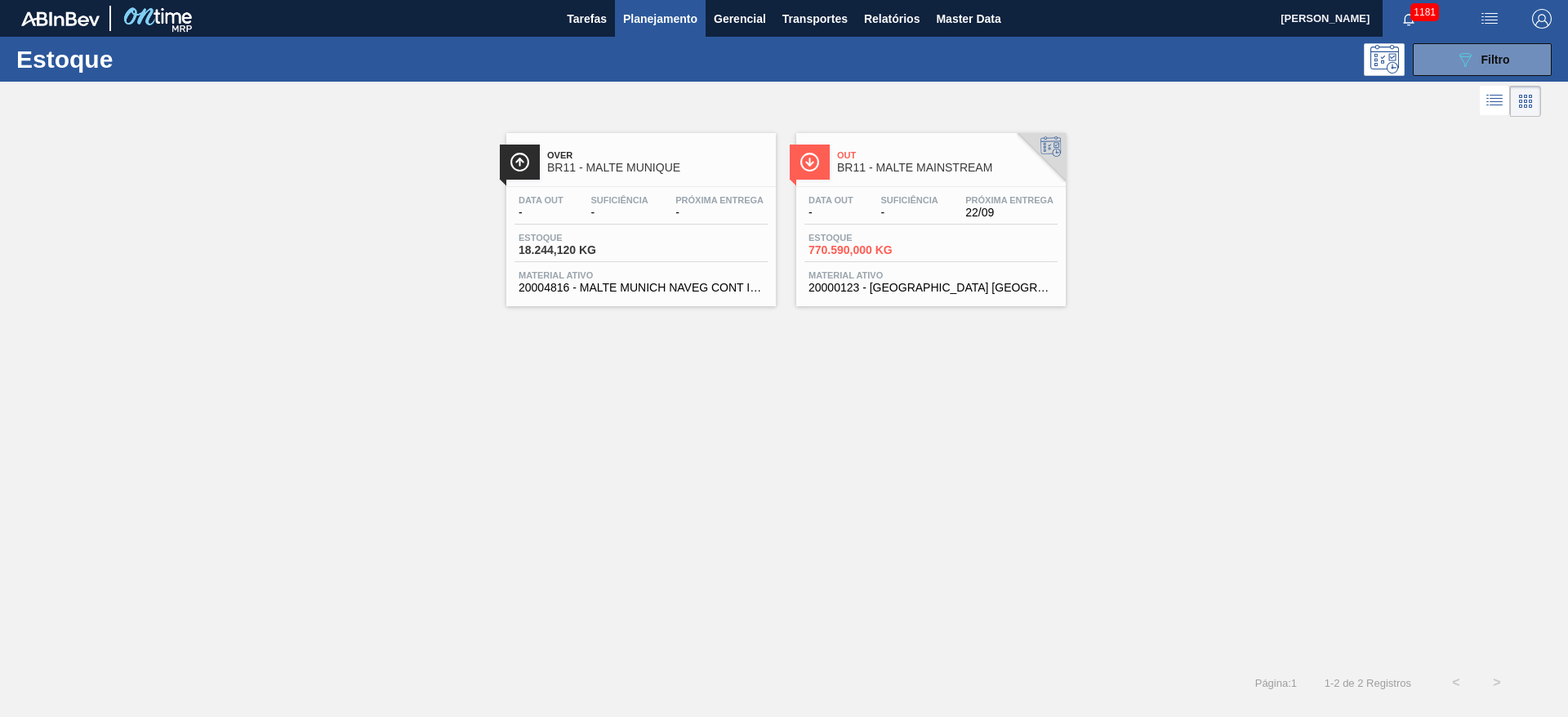
click at [924, 210] on span "-" at bounding box center [908, 212] width 57 height 12
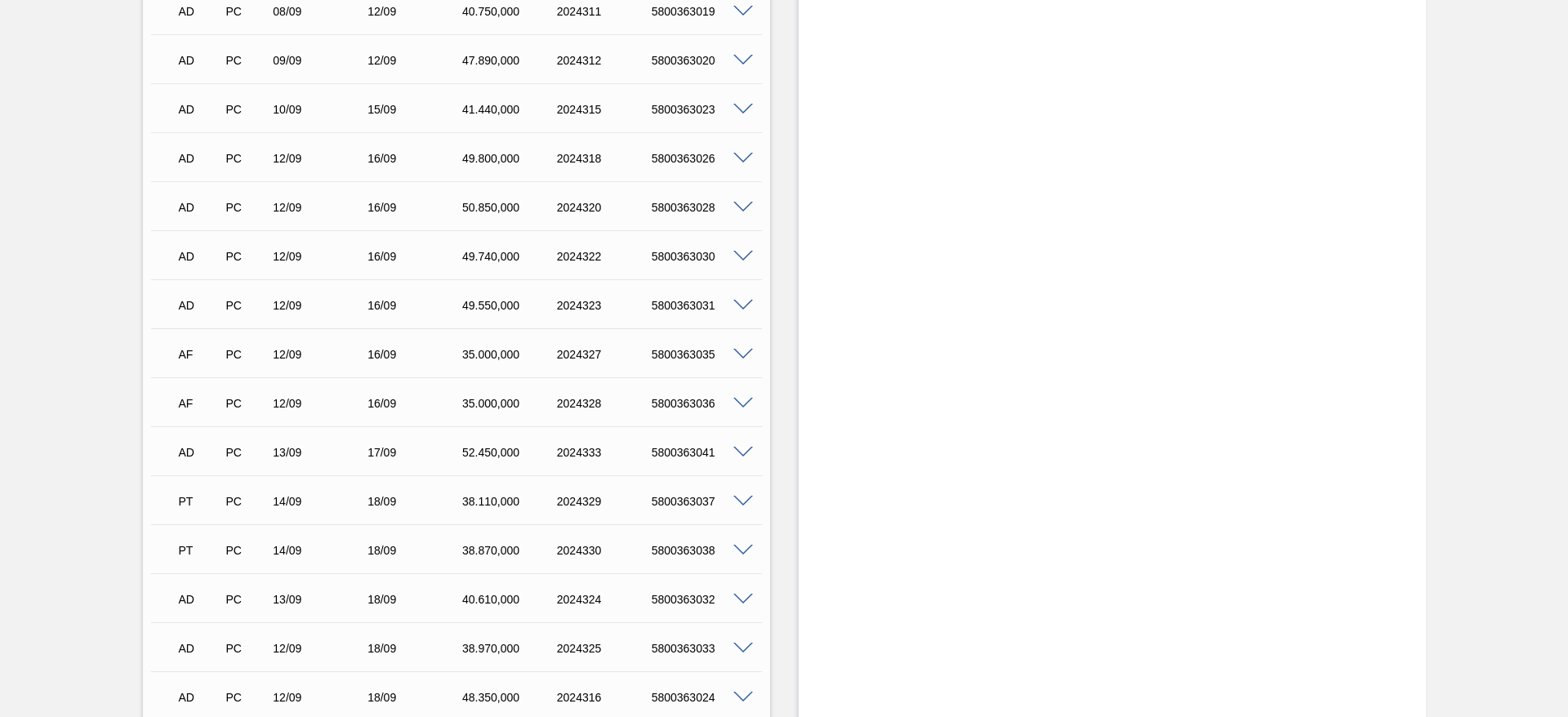
scroll to position [644, 0]
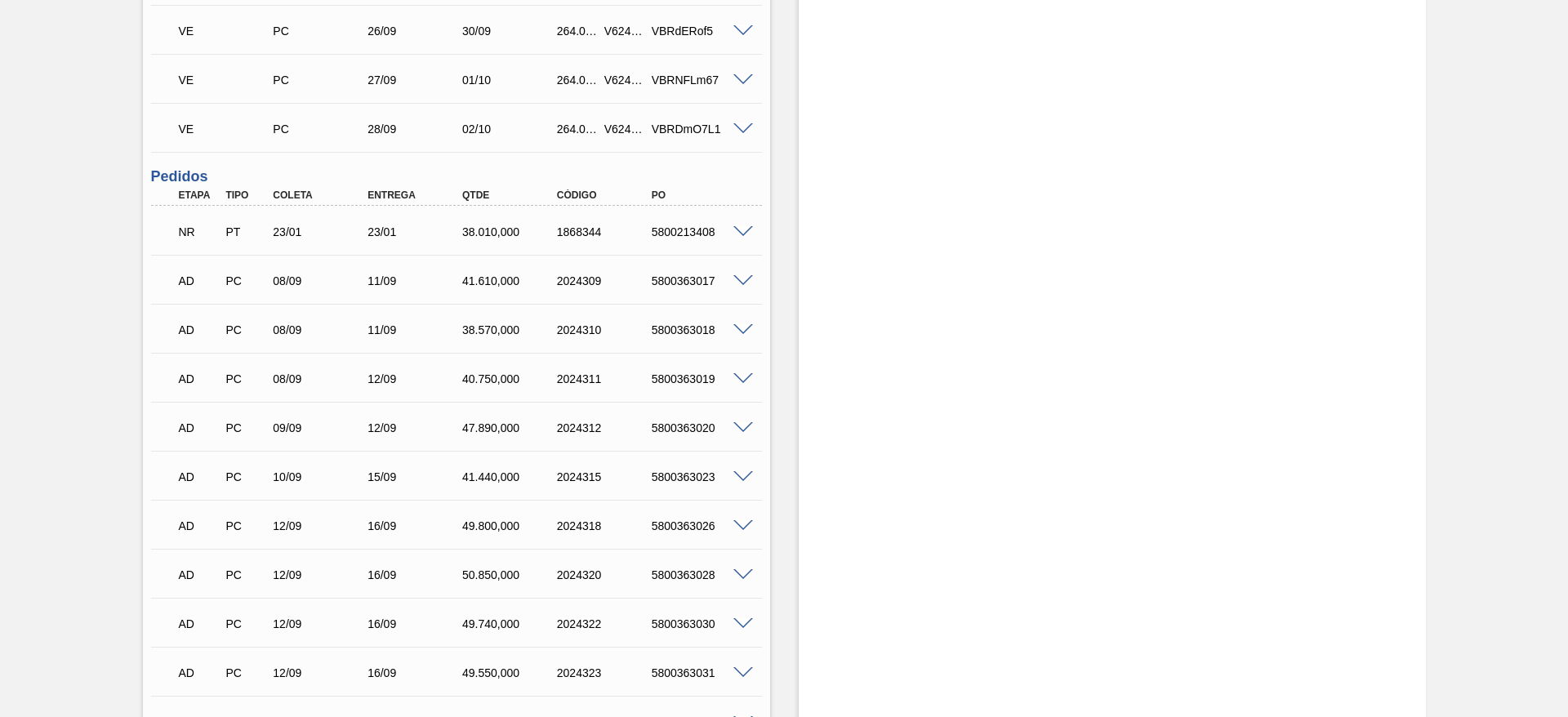
click at [741, 226] on span at bounding box center [743, 232] width 20 height 12
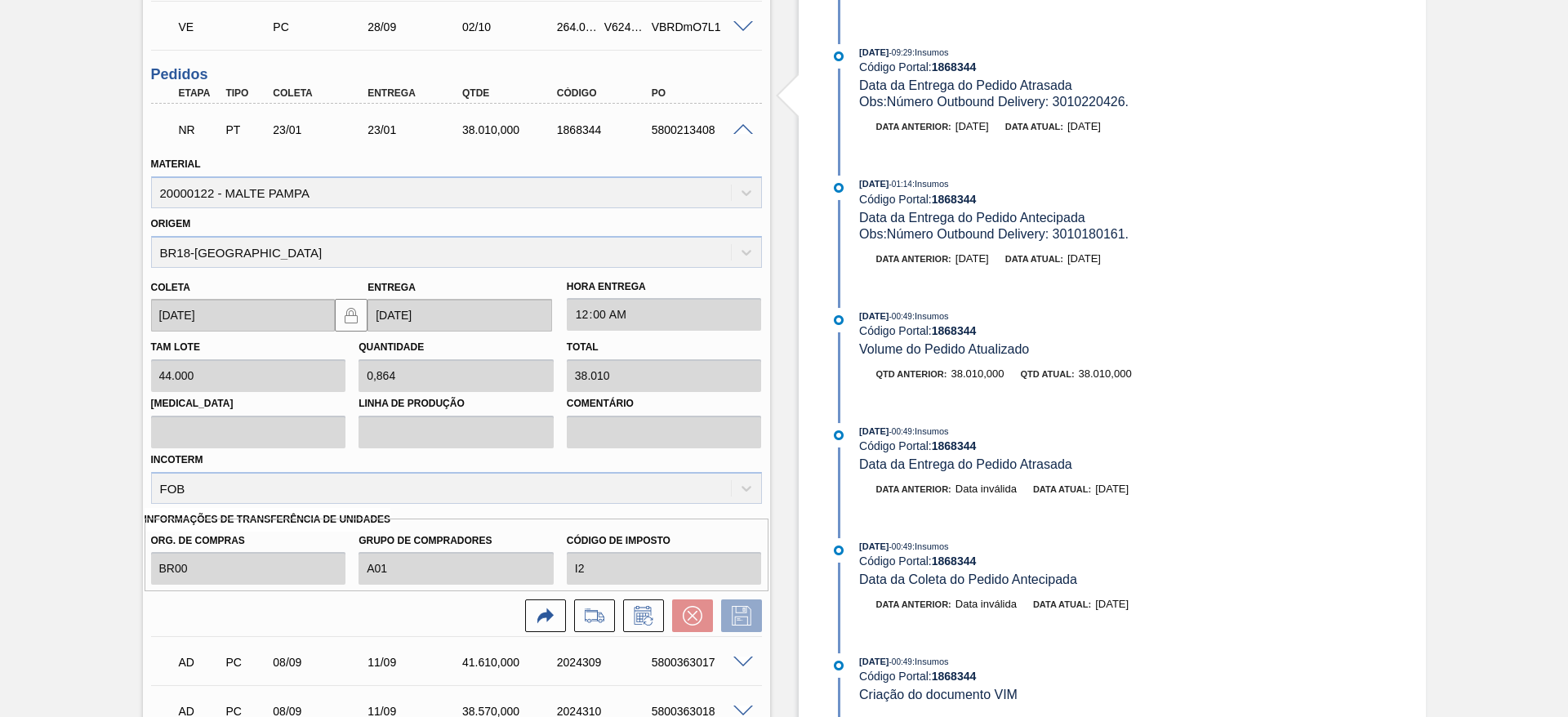
scroll to position [889, 0]
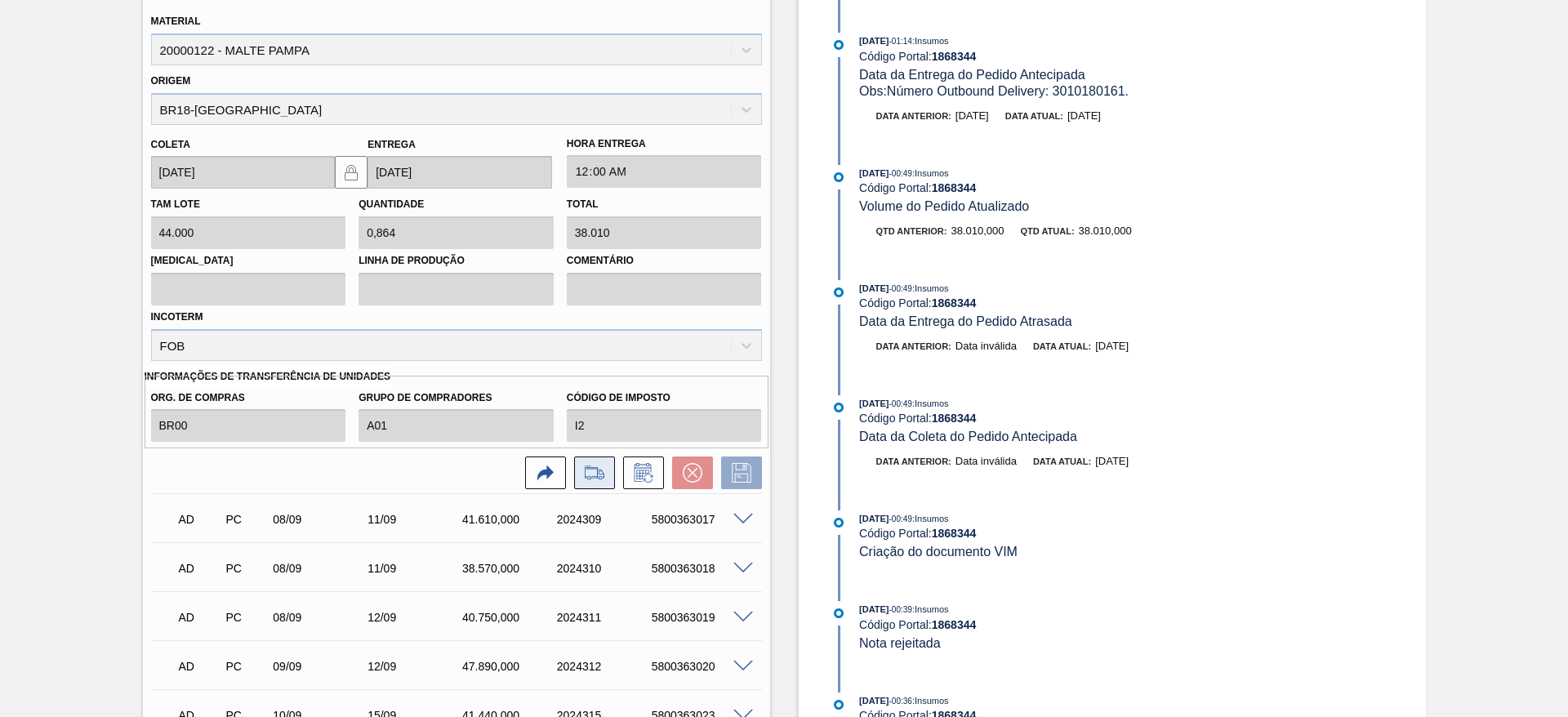
click at [596, 463] on icon at bounding box center [595, 472] width 26 height 20
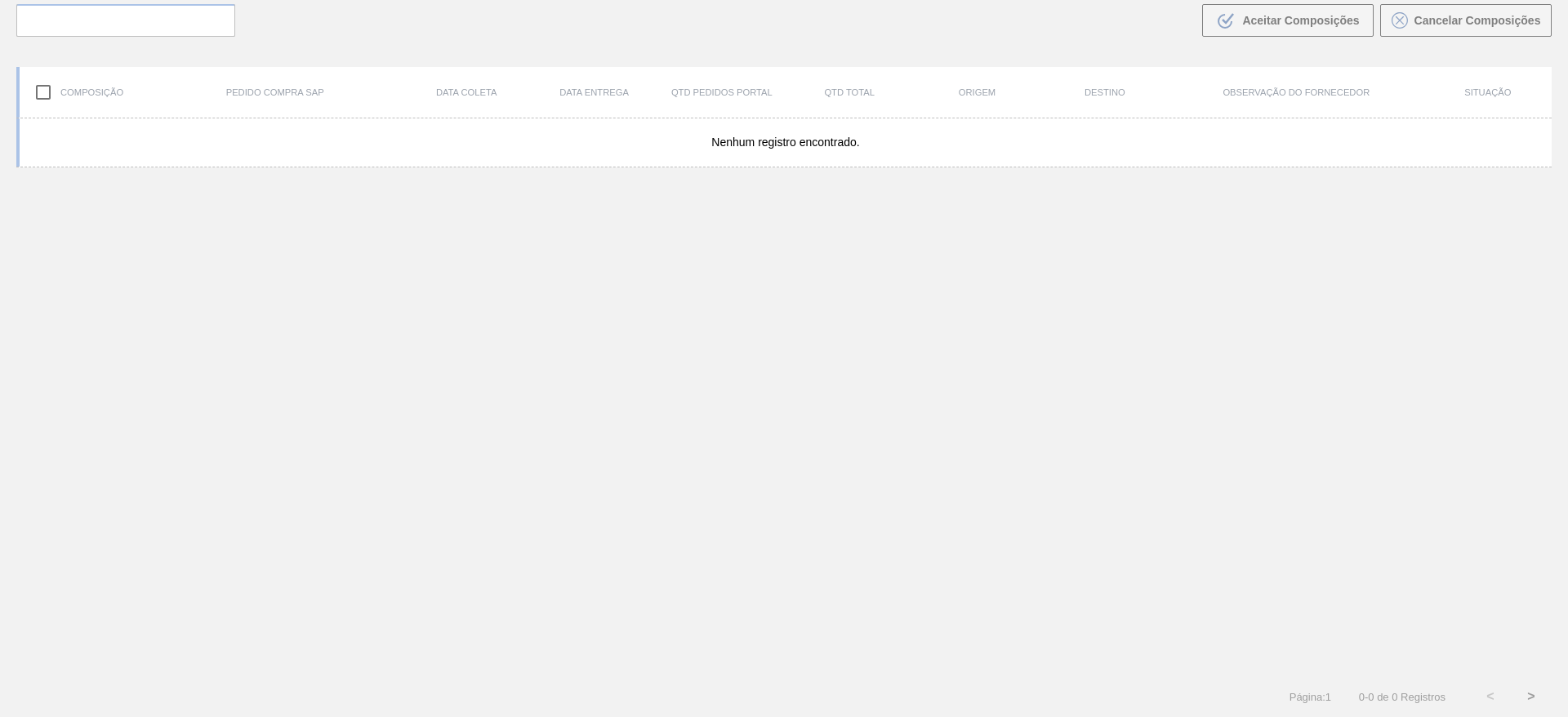
scroll to position [118, 0]
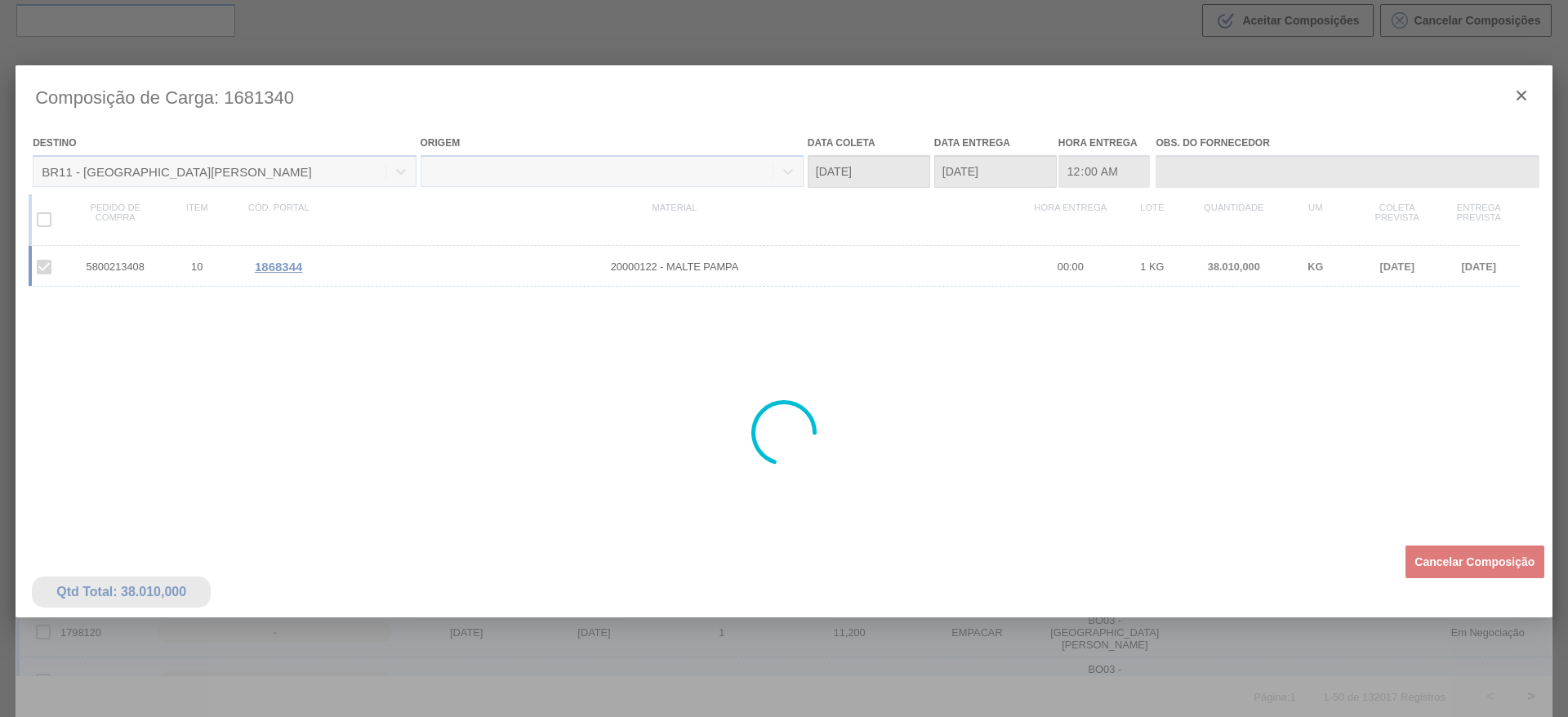
click at [1443, 622] on div at bounding box center [784, 433] width 1537 height 736
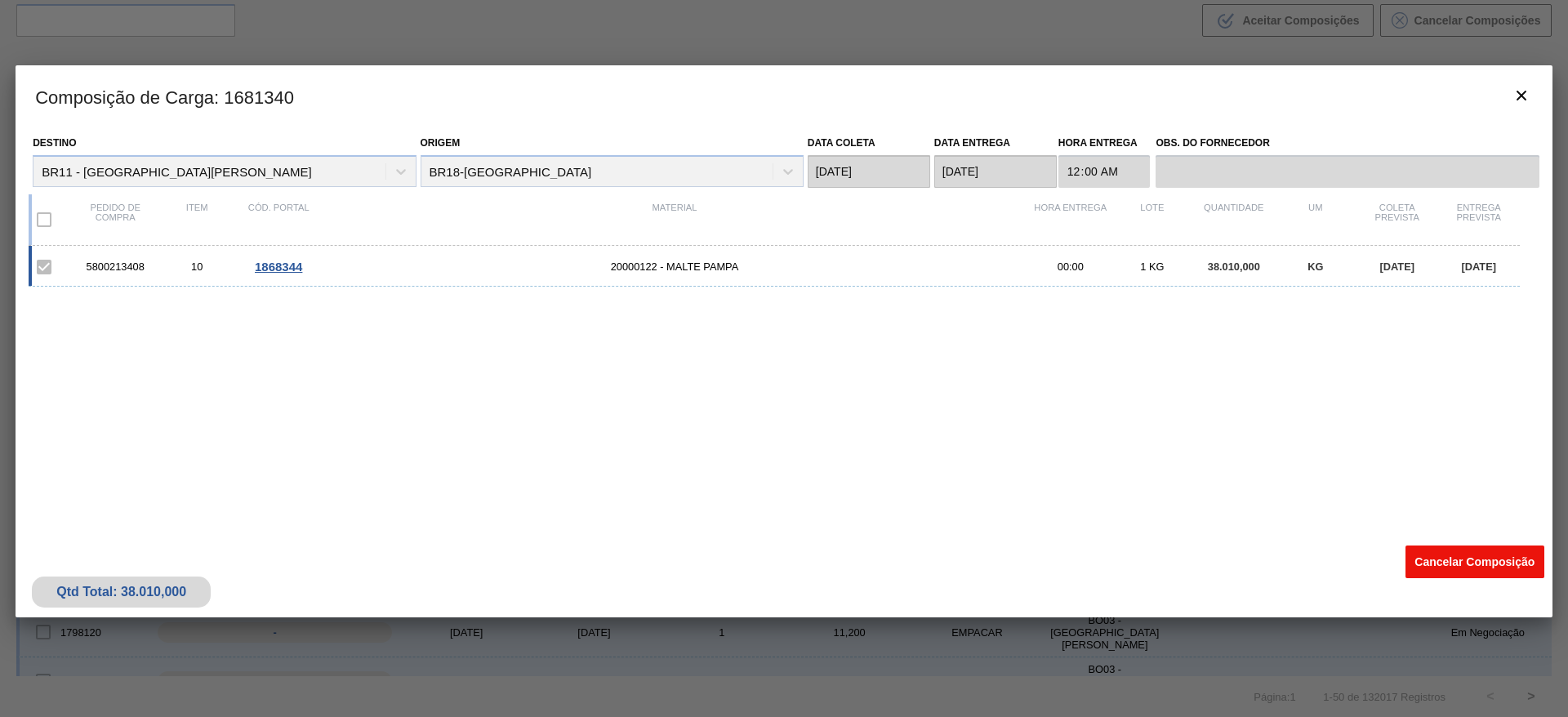
click at [1453, 556] on button "Cancelar Composição" at bounding box center [1475, 562] width 139 height 33
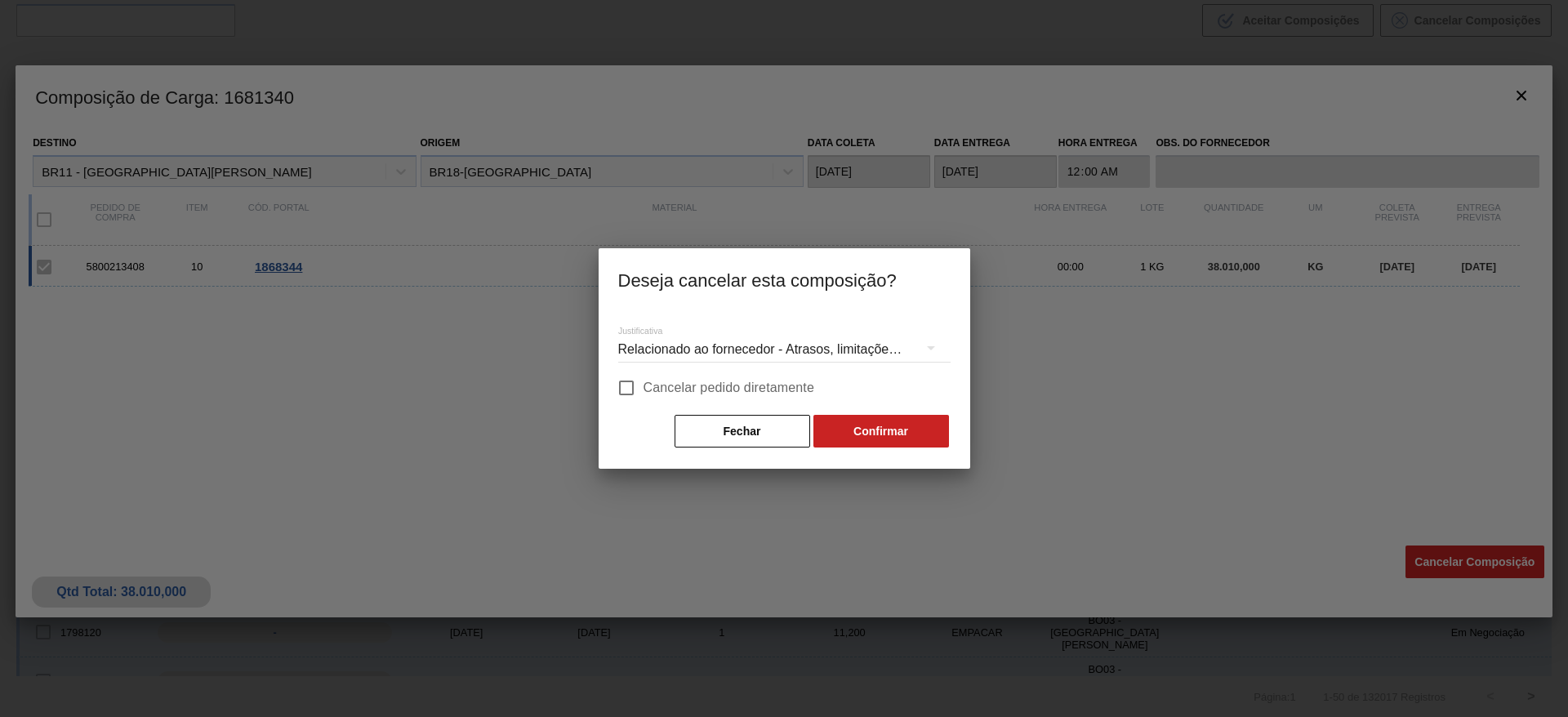
click at [623, 383] on input "Cancelar pedido diretamente" at bounding box center [626, 387] width 35 height 35
click at [882, 427] on button "Confirmar" at bounding box center [881, 431] width 135 height 33
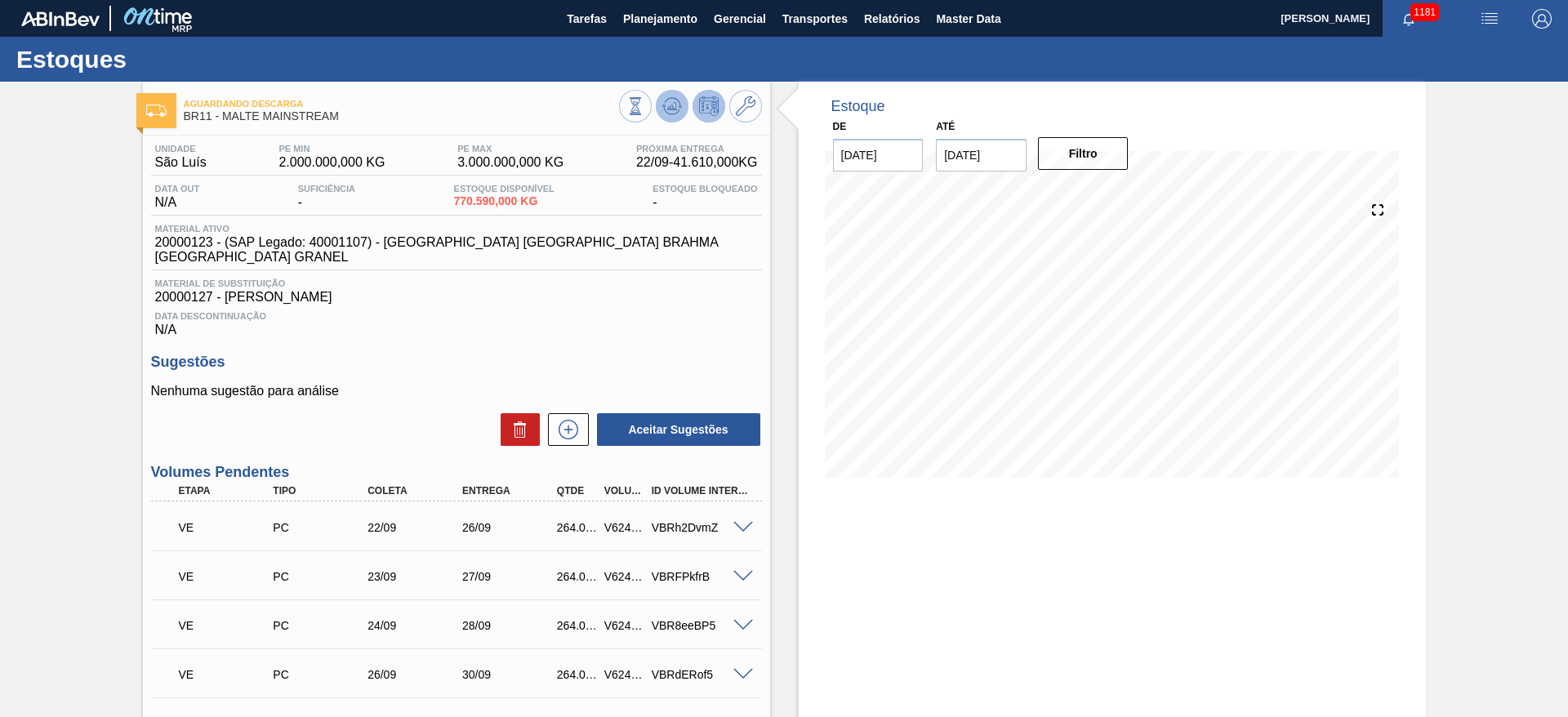
click at [676, 103] on icon at bounding box center [672, 105] width 20 height 20
click at [674, 98] on icon at bounding box center [673, 103] width 17 height 9
click at [676, 93] on button at bounding box center [672, 105] width 33 height 33
click at [668, 107] on icon at bounding box center [671, 105] width 10 height 7
click at [680, 106] on button at bounding box center [672, 105] width 33 height 33
